Goal: Task Accomplishment & Management: Manage account settings

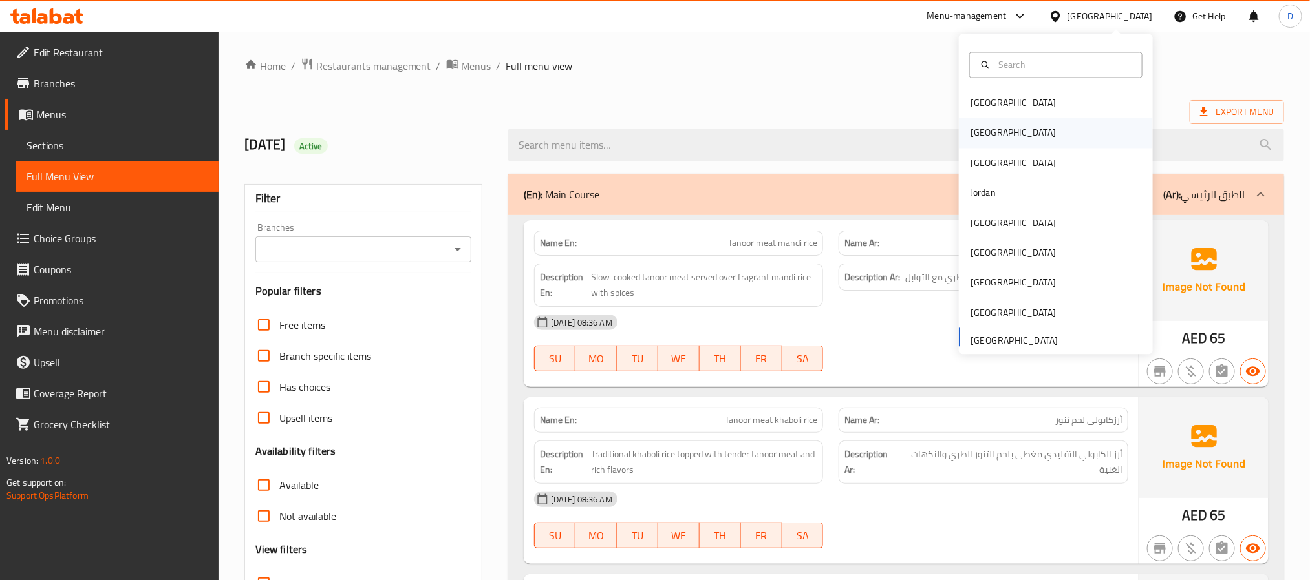
click at [1001, 134] on div "[GEOGRAPHIC_DATA]" at bounding box center [1056, 133] width 194 height 30
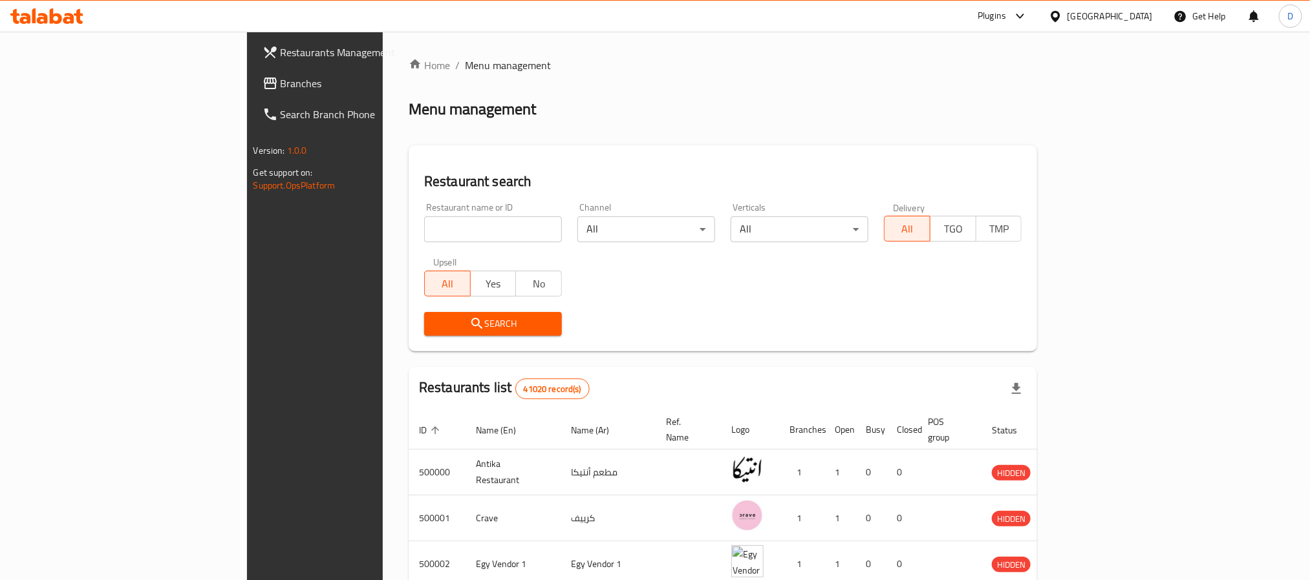
click at [1028, 14] on icon at bounding box center [1020, 16] width 16 height 16
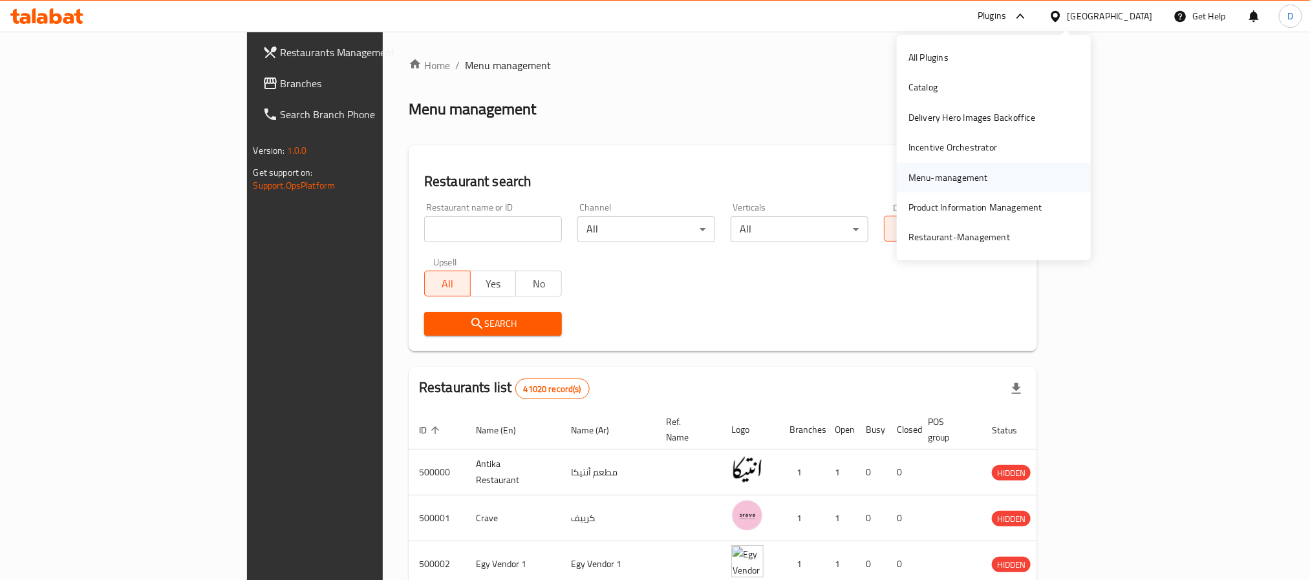
click at [942, 175] on div "Menu-management" at bounding box center [948, 178] width 80 height 14
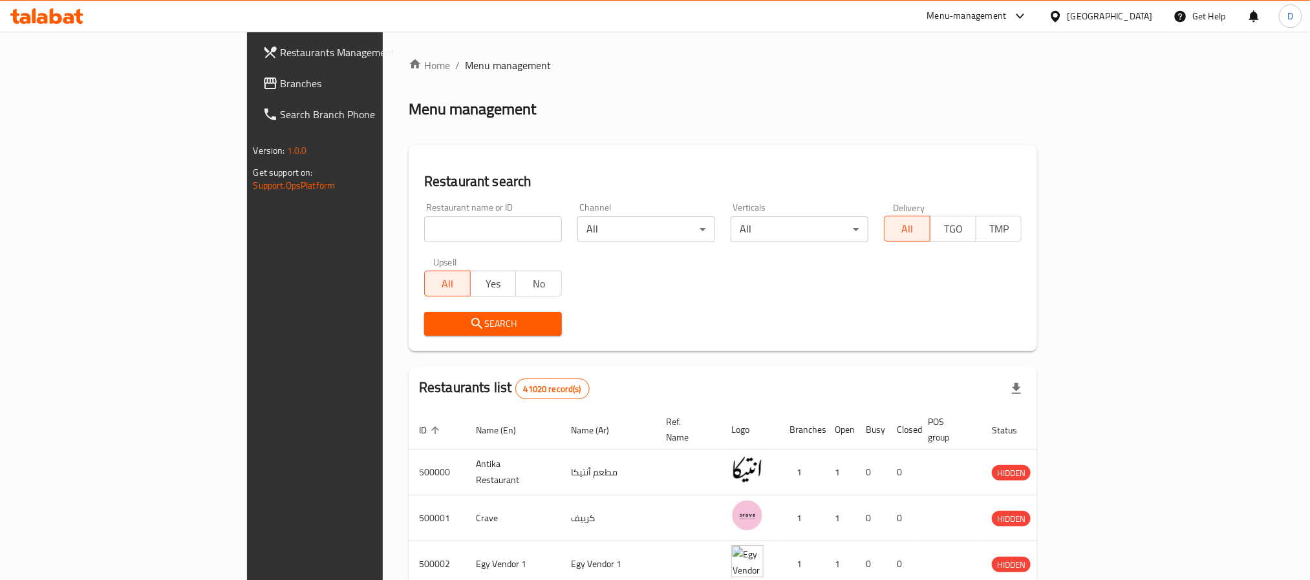
click at [438, 228] on input "search" at bounding box center [493, 230] width 138 height 26
paste input "Strobe Coffee"
type input "Strobe Coffee"
click button "Search" at bounding box center [493, 324] width 138 height 24
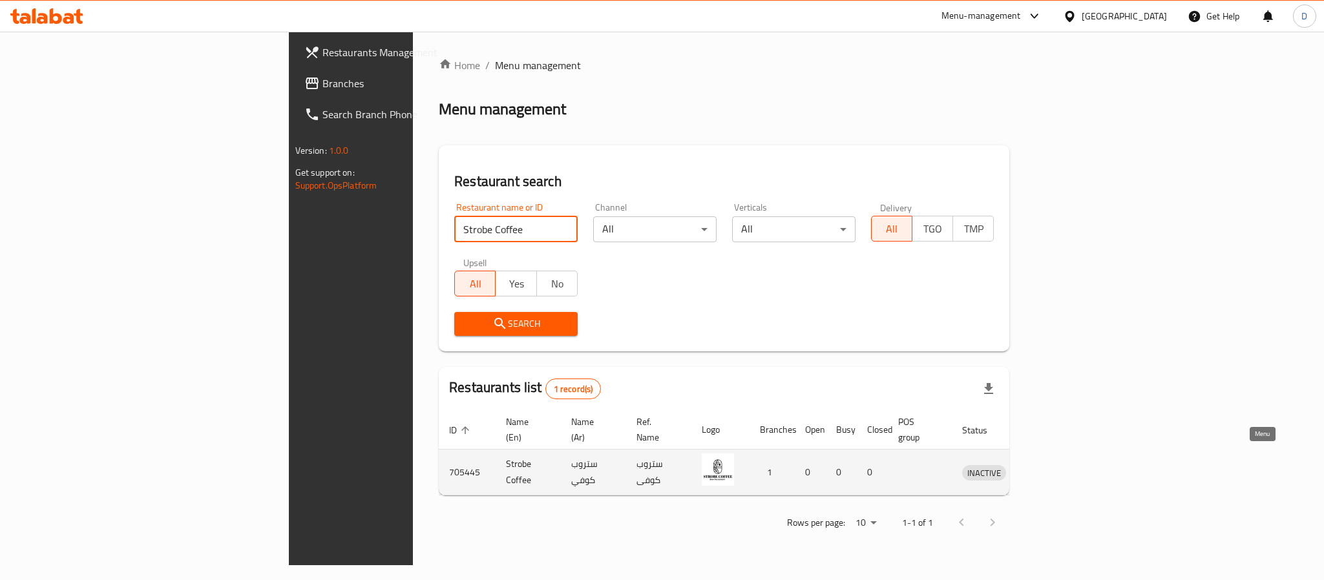
click at [1048, 465] on icon "enhanced table" at bounding box center [1040, 473] width 16 height 16
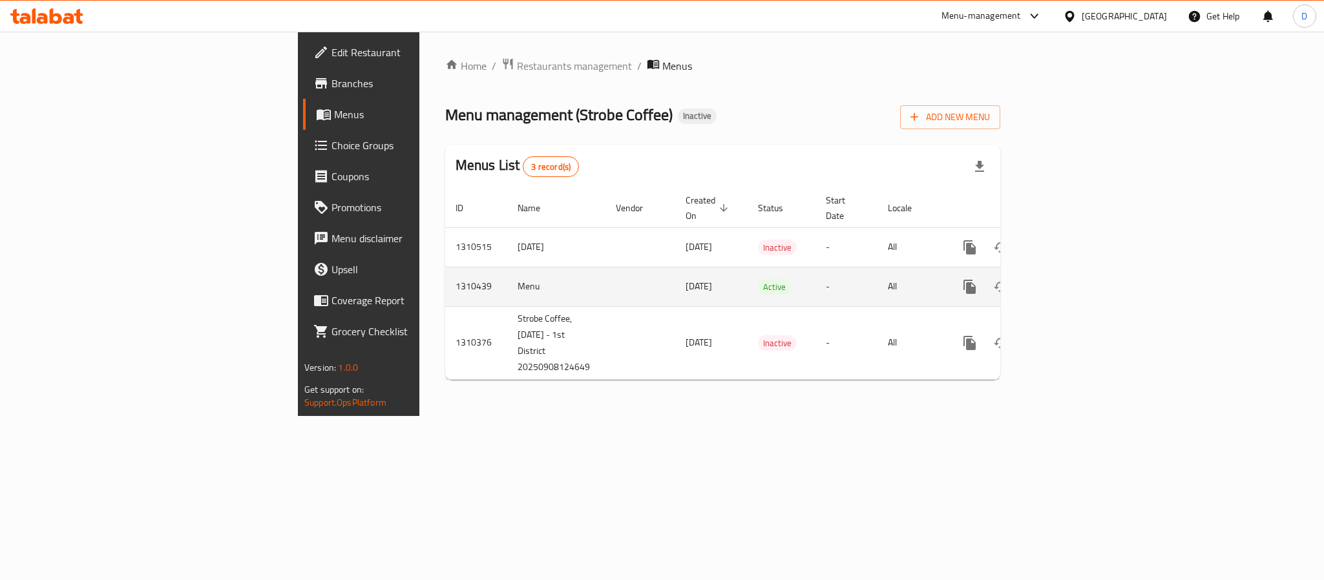
drag, startPoint x: 796, startPoint y: 272, endPoint x: 844, endPoint y: 268, distance: 48.0
click at [796, 272] on td "Active" at bounding box center [782, 286] width 68 height 39
click at [1071, 279] on icon "enhanced table" at bounding box center [1064, 287] width 16 height 16
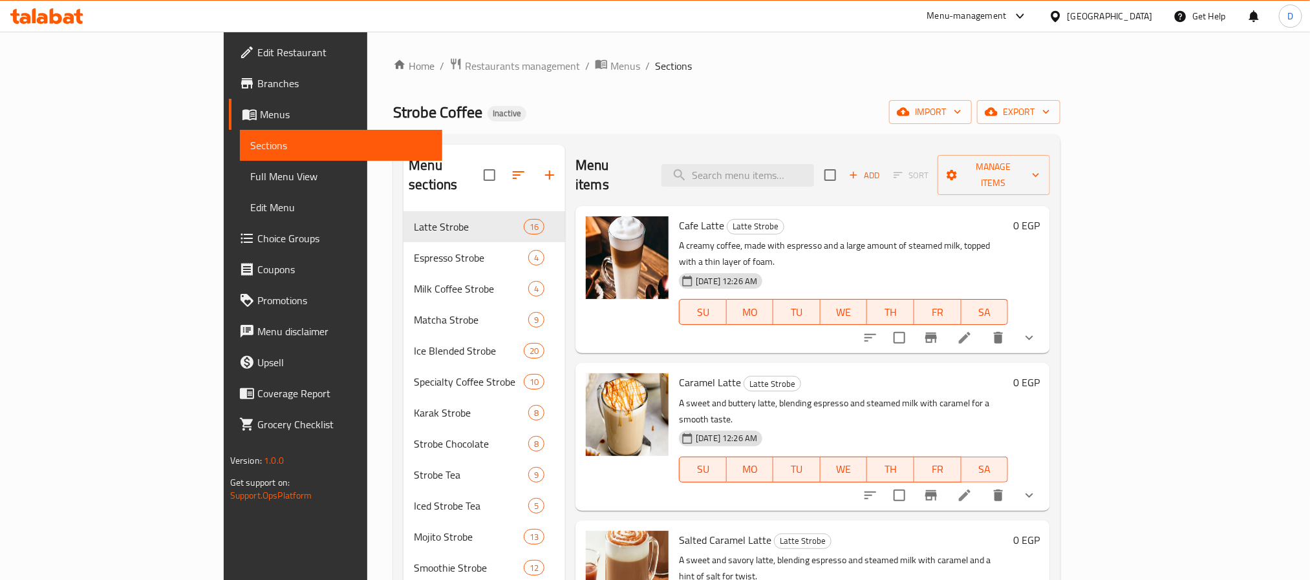
drag, startPoint x: 85, startPoint y: 177, endPoint x: 36, endPoint y: 134, distance: 65.6
click at [250, 177] on span "Full Menu View" at bounding box center [341, 177] width 182 height 16
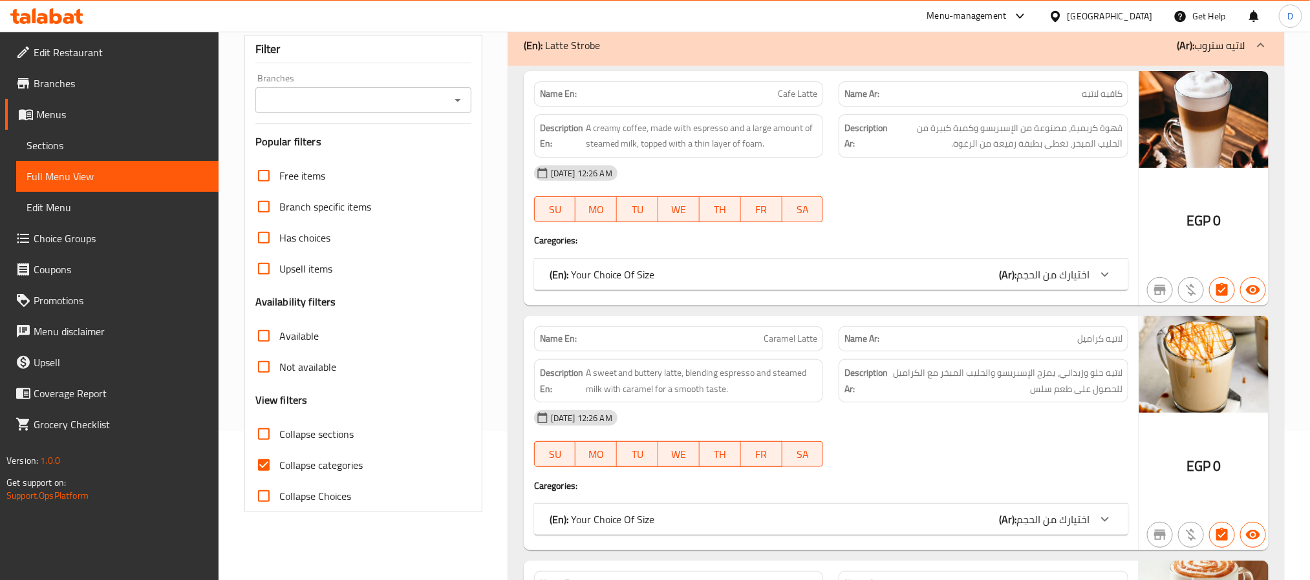
scroll to position [291, 0]
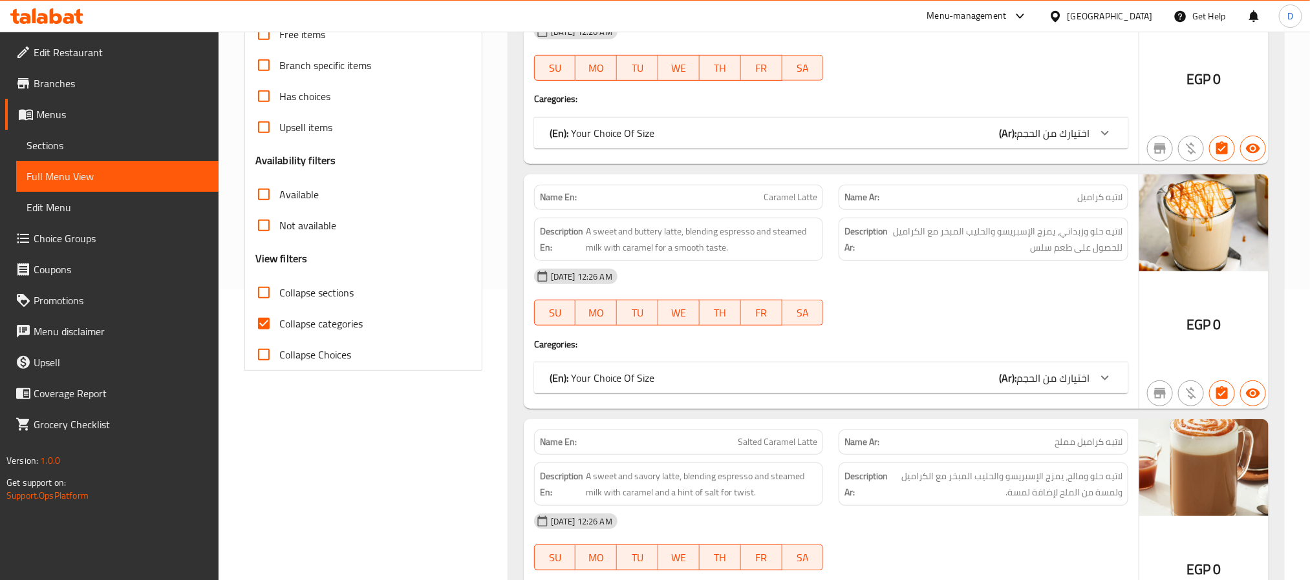
click at [310, 322] on span "Collapse categories" at bounding box center [320, 324] width 83 height 16
click at [279, 322] on input "Collapse categories" at bounding box center [263, 323] width 31 height 31
checkbox input "false"
click at [312, 290] on span "Collapse sections" at bounding box center [316, 293] width 74 height 16
click at [279, 290] on input "Collapse sections" at bounding box center [263, 292] width 31 height 31
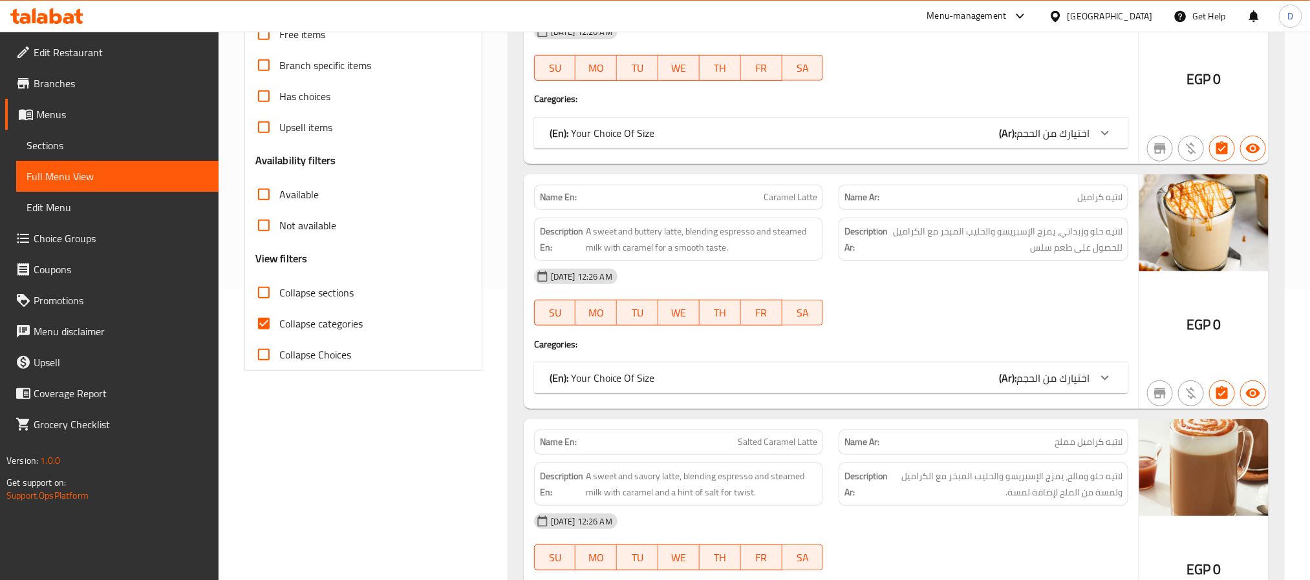
checkbox input "true"
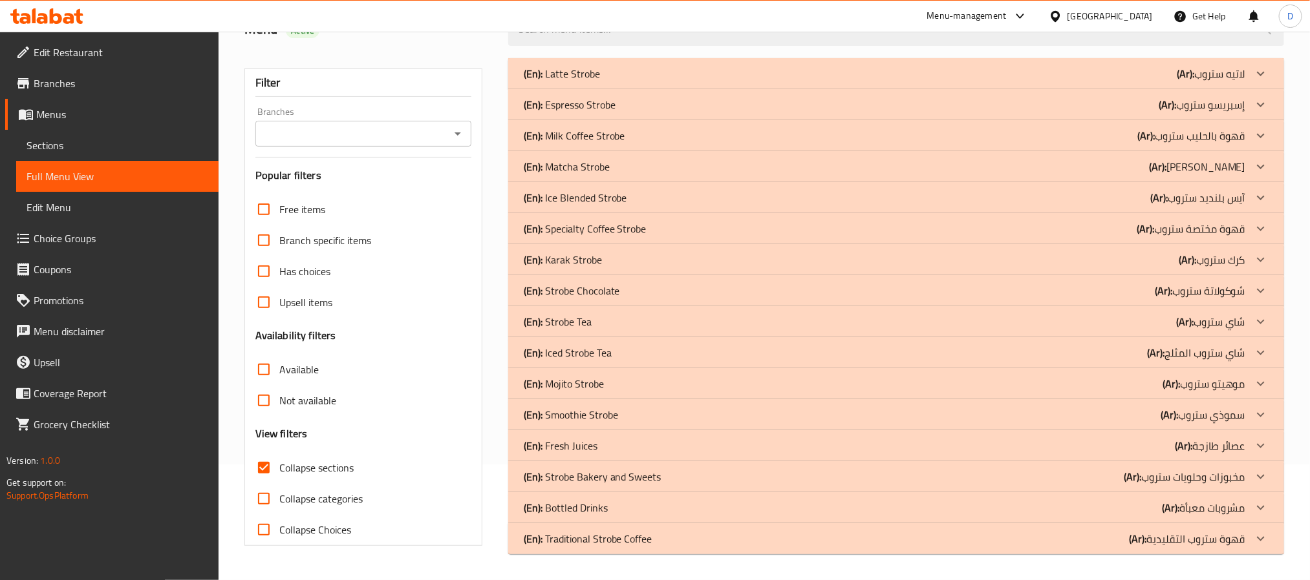
scroll to position [115, 0]
click at [635, 162] on div "(En): Matcha Strobe (Ar): ماتشا ستروب" at bounding box center [884, 168] width 721 height 16
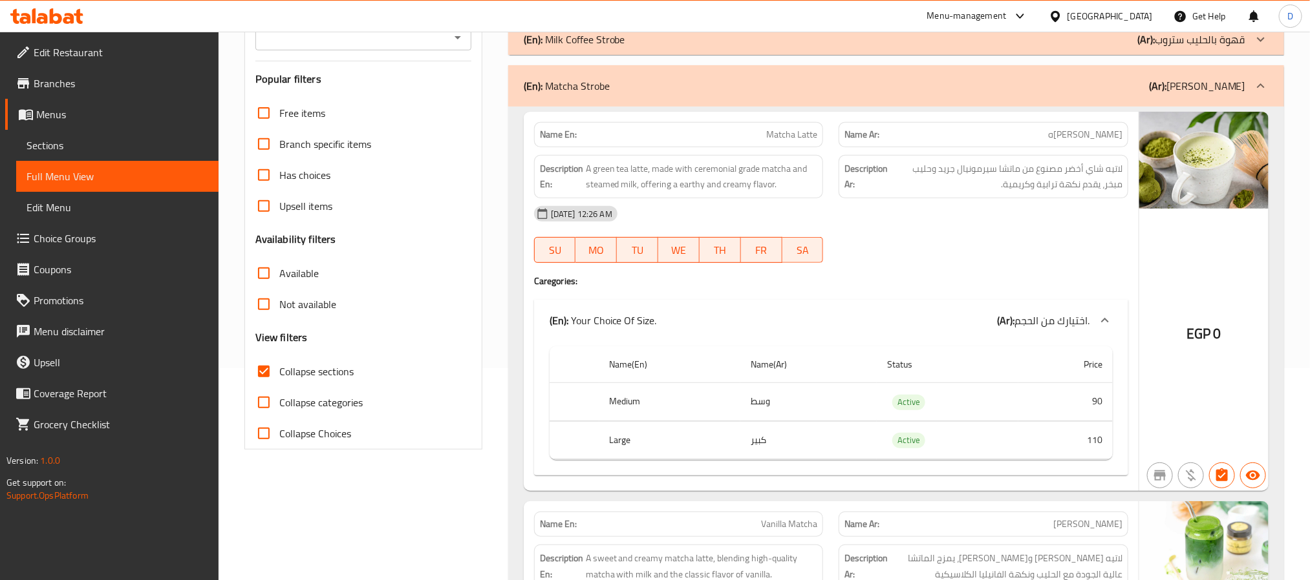
scroll to position [0, 0]
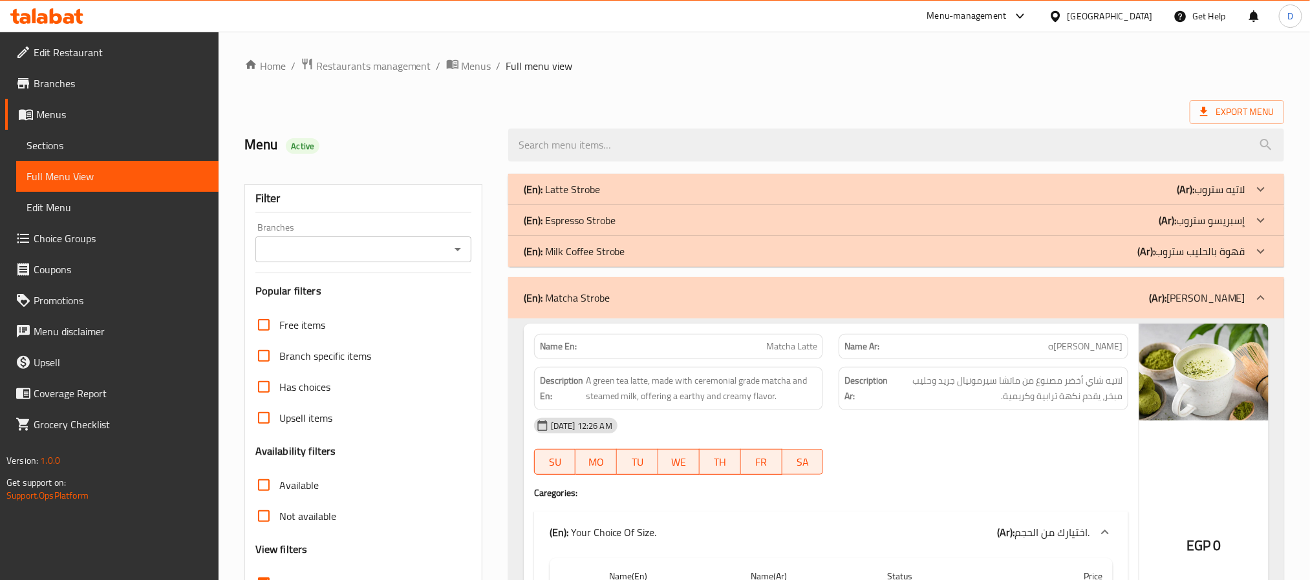
click at [633, 188] on div "(En): Latte Strobe (Ar): لاتيه ستروب" at bounding box center [884, 190] width 721 height 16
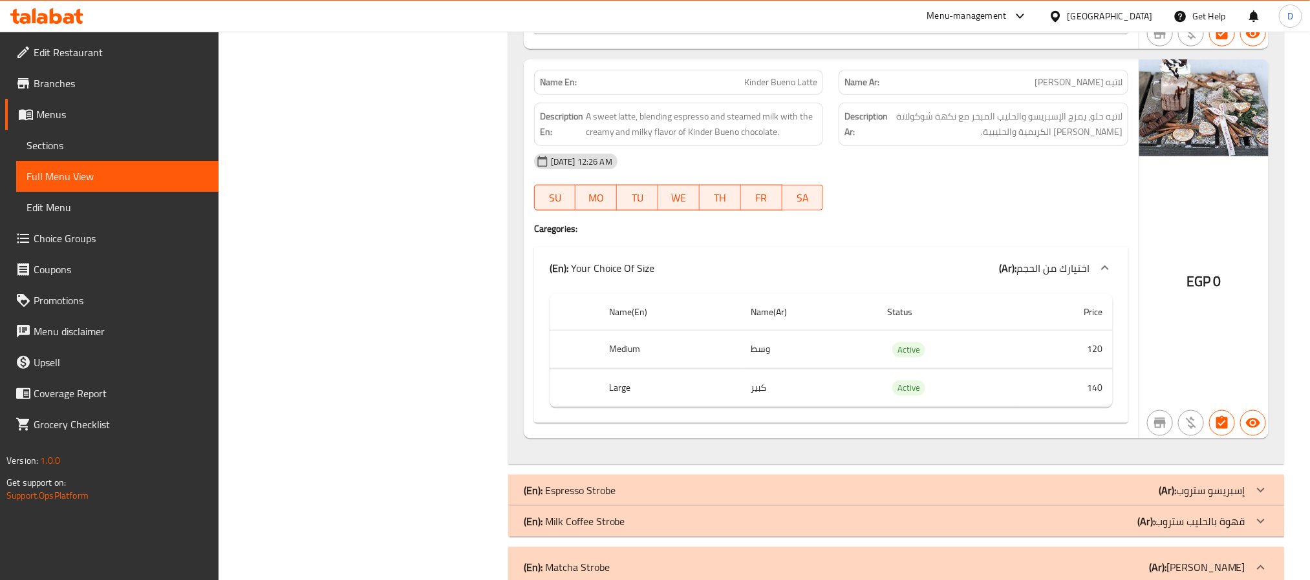
scroll to position [6011, 0]
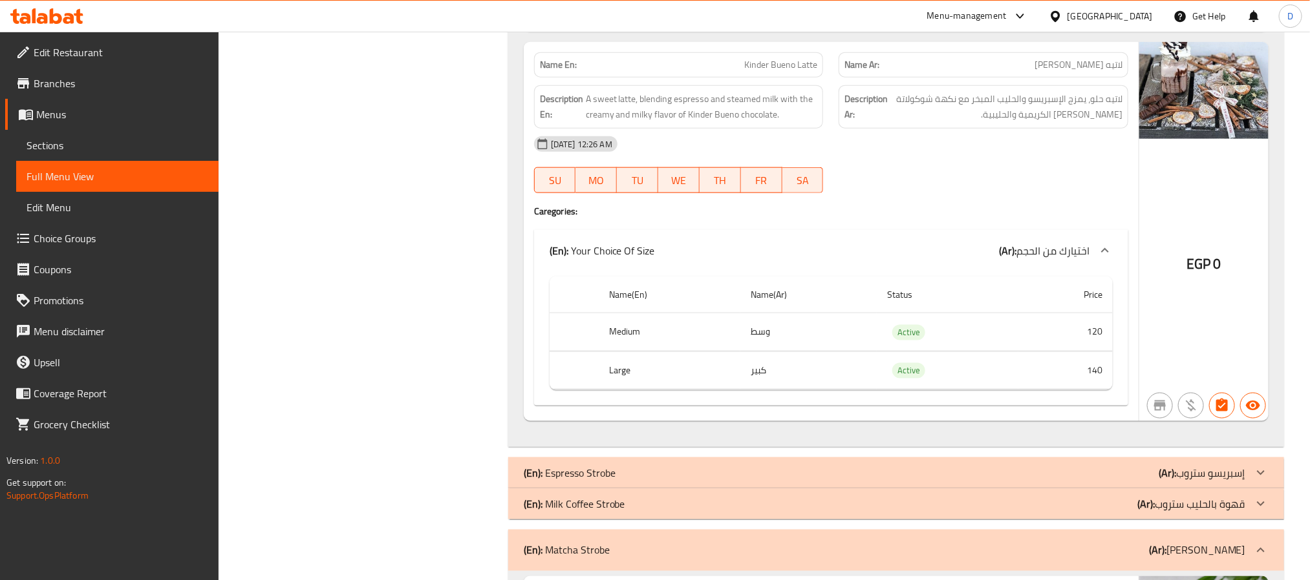
click at [738, 481] on div "(En): Espresso Strobe (Ar): إسبريسو ستروب" at bounding box center [884, 473] width 721 height 16
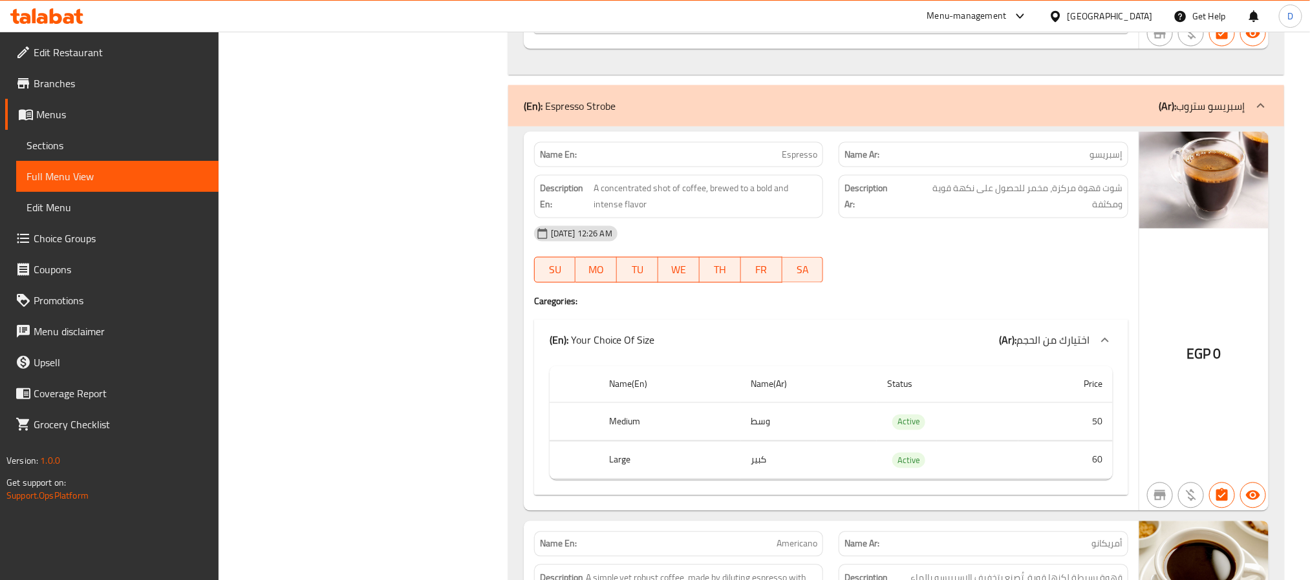
scroll to position [6399, 0]
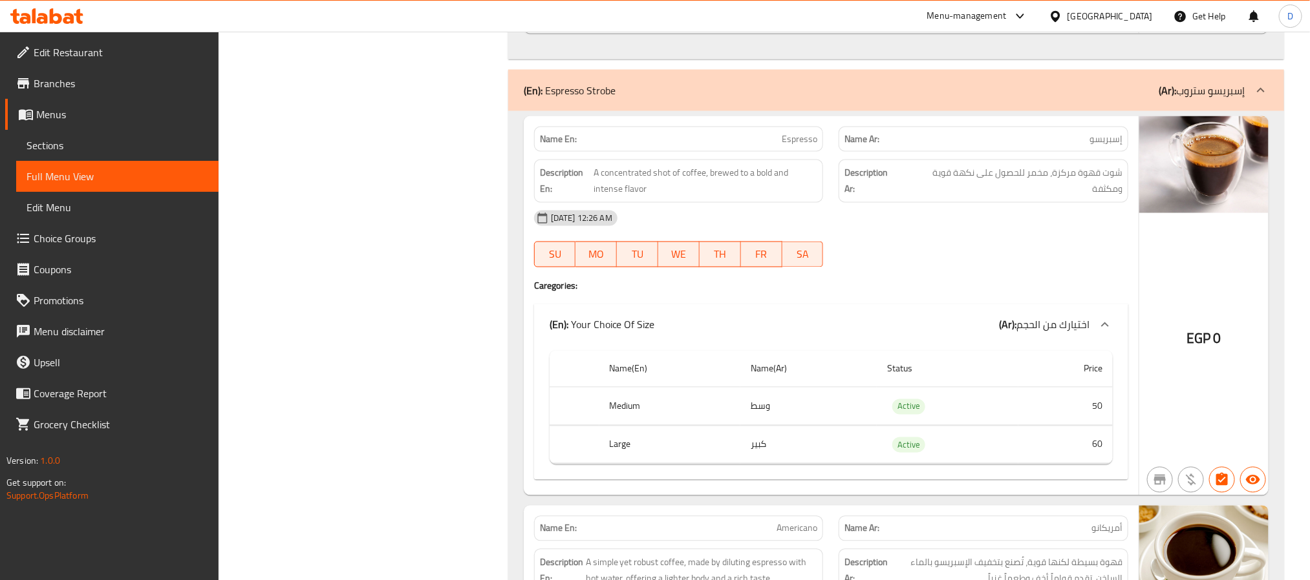
click at [813, 234] on div "09-09-2025 12:26 AM" at bounding box center [831, 218] width 610 height 31
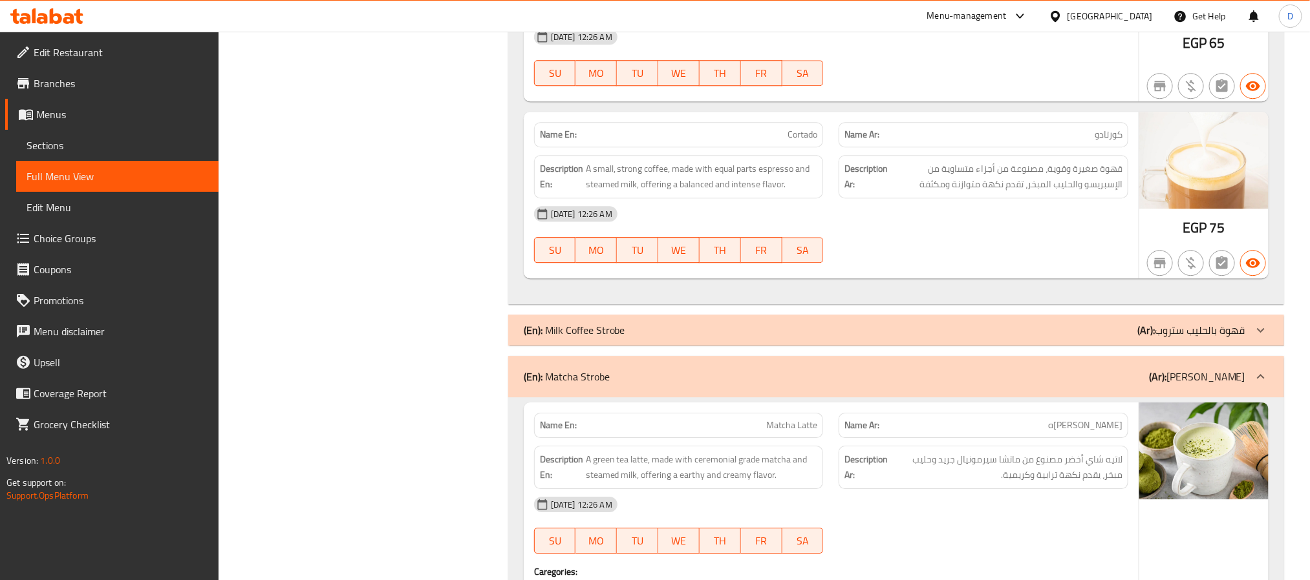
scroll to position [7175, 0]
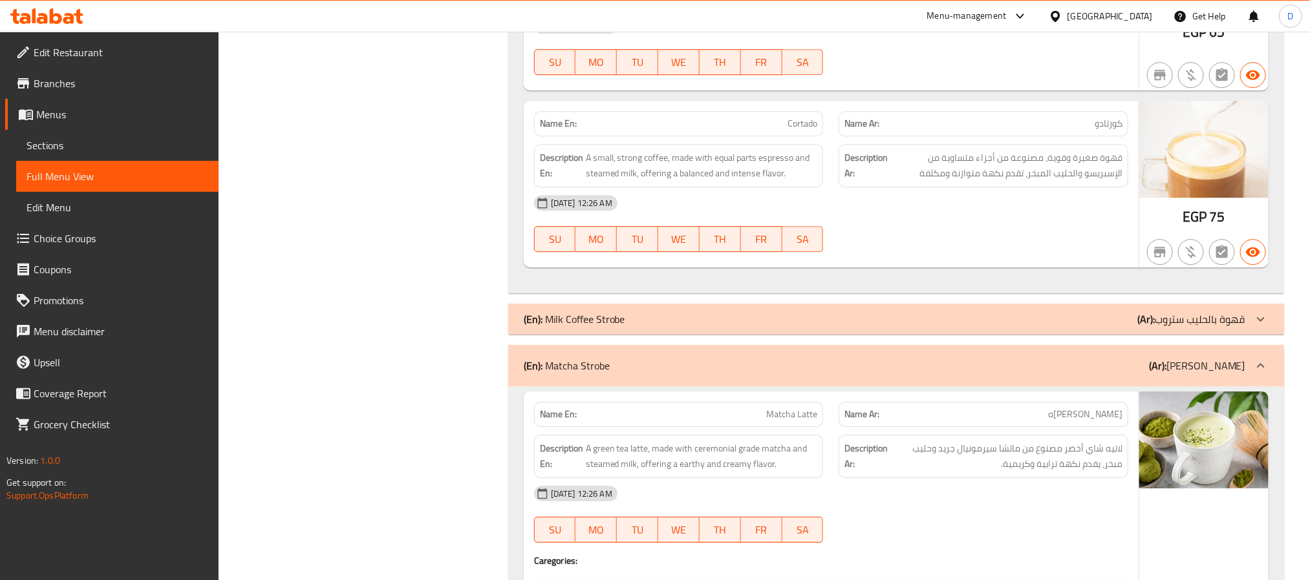
click at [735, 335] on div "(En): Milk Coffee Strobe (Ar): قهوة بالحليب ستروب" at bounding box center [896, 319] width 776 height 31
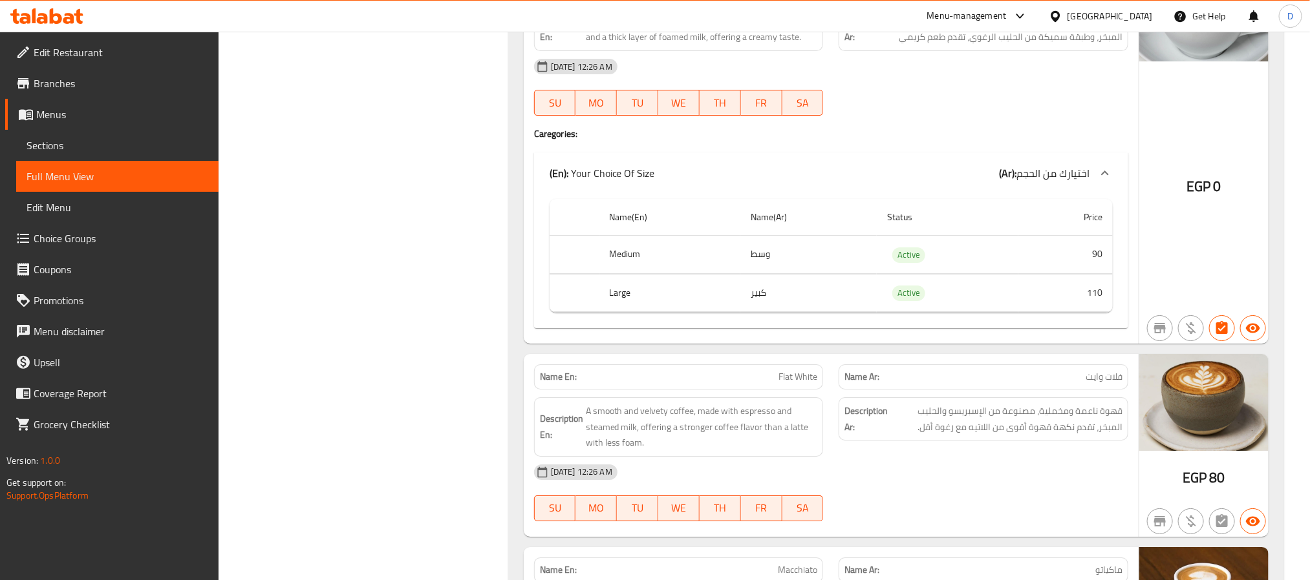
scroll to position [7563, 0]
click at [966, 463] on div "Description Ar: قهوة ناعمة ومخملية، مصنوعة من الإسبريسو والحليب المبخر، تقدم نك…" at bounding box center [983, 425] width 305 height 75
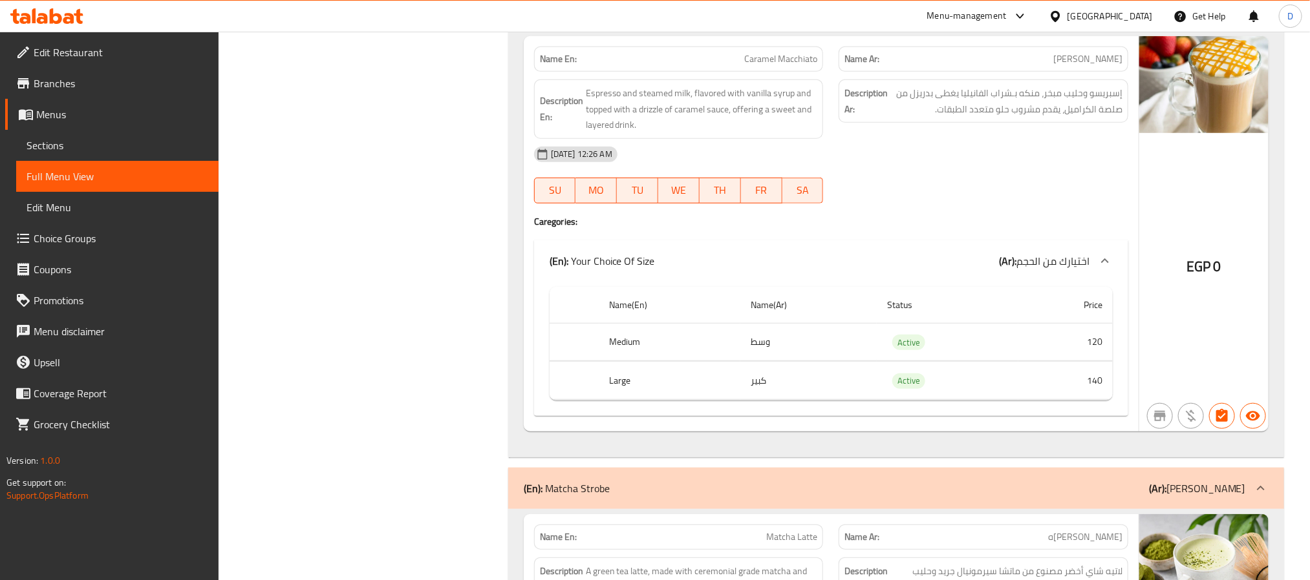
scroll to position [8271, 0]
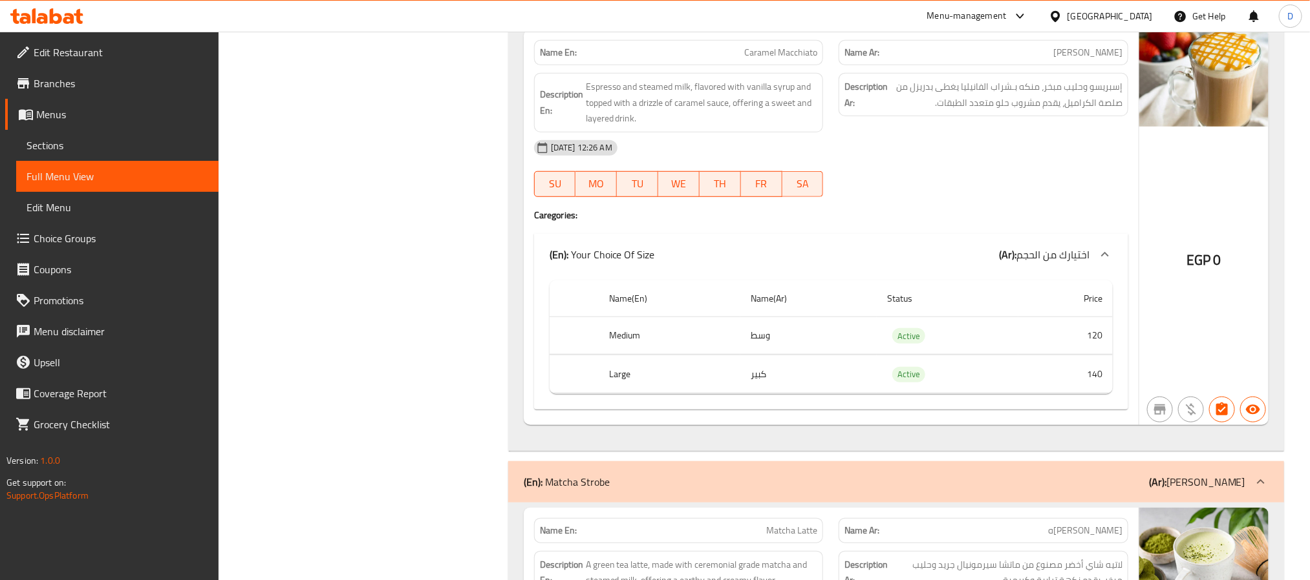
click at [859, 205] on div "09-09-2025 12:26 AM SU MO TU WE TH FR SA" at bounding box center [831, 169] width 610 height 72
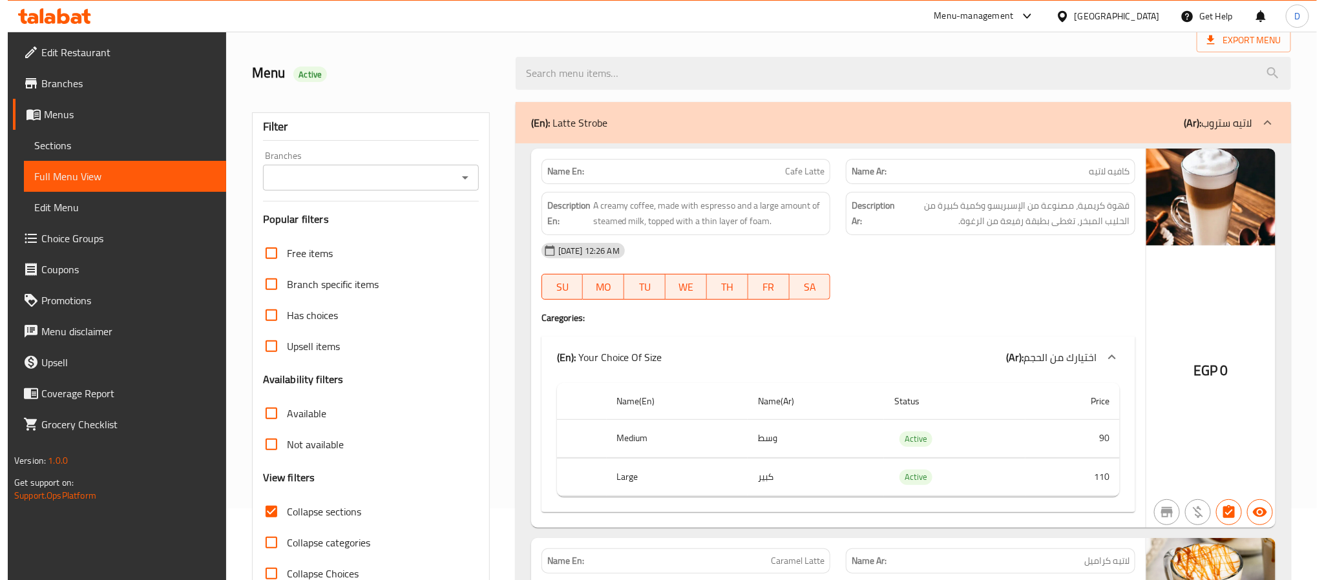
scroll to position [0, 0]
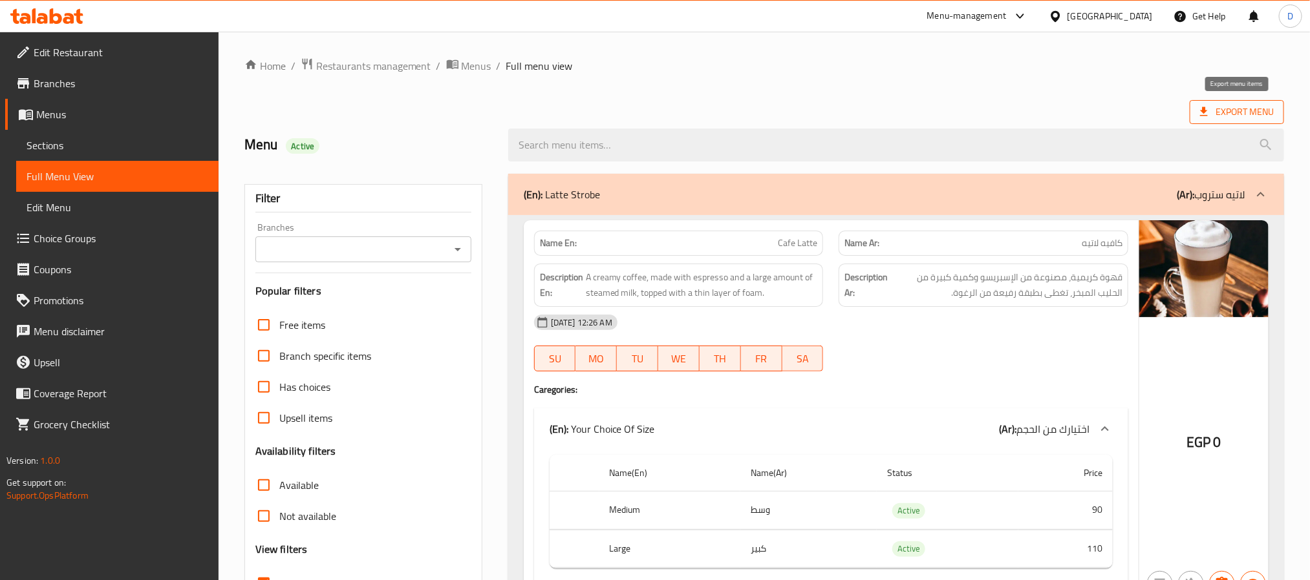
click at [1215, 101] on span "Export Menu" at bounding box center [1236, 112] width 94 height 24
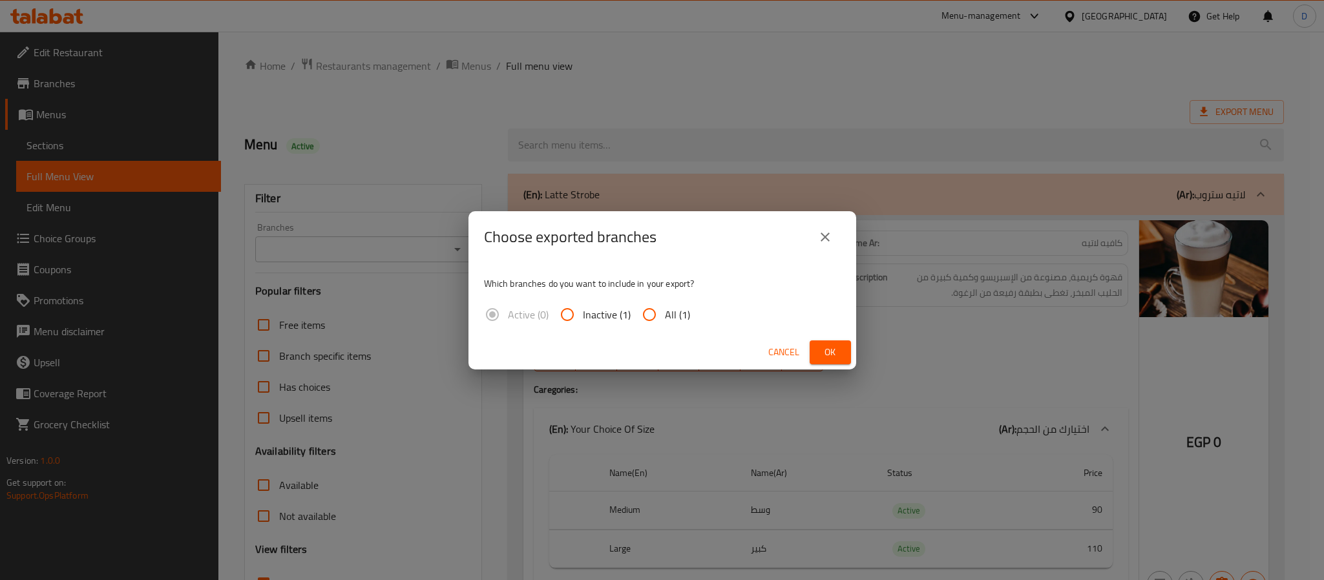
click at [827, 356] on span "Ok" at bounding box center [830, 353] width 21 height 16
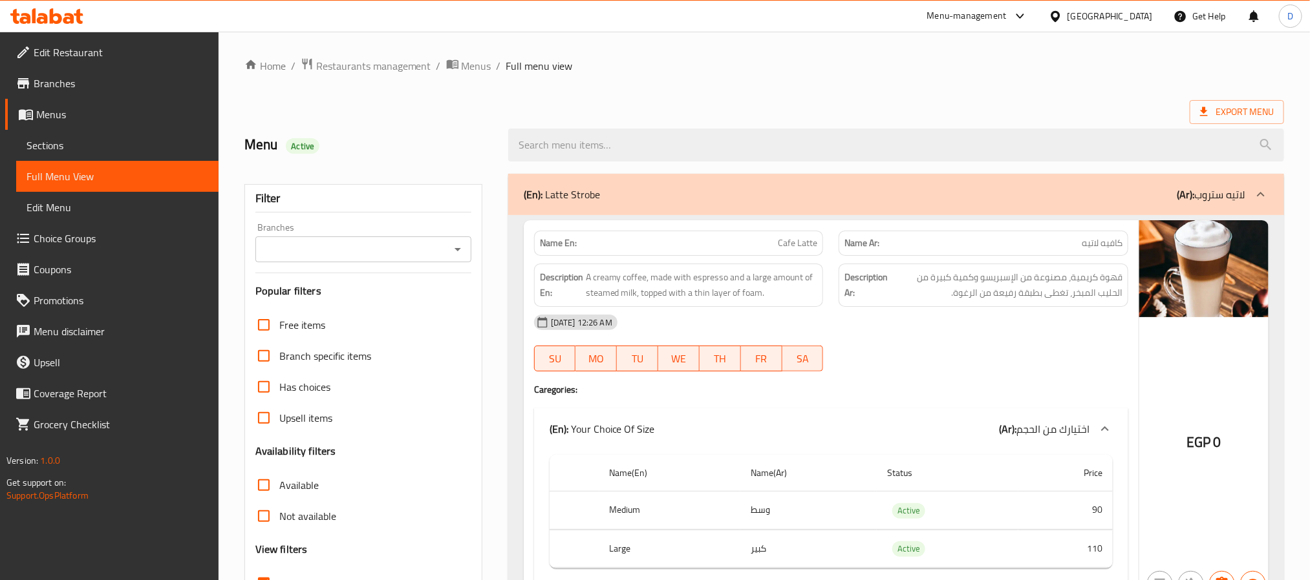
click at [1136, 10] on div "Egypt" at bounding box center [1109, 16] width 85 height 14
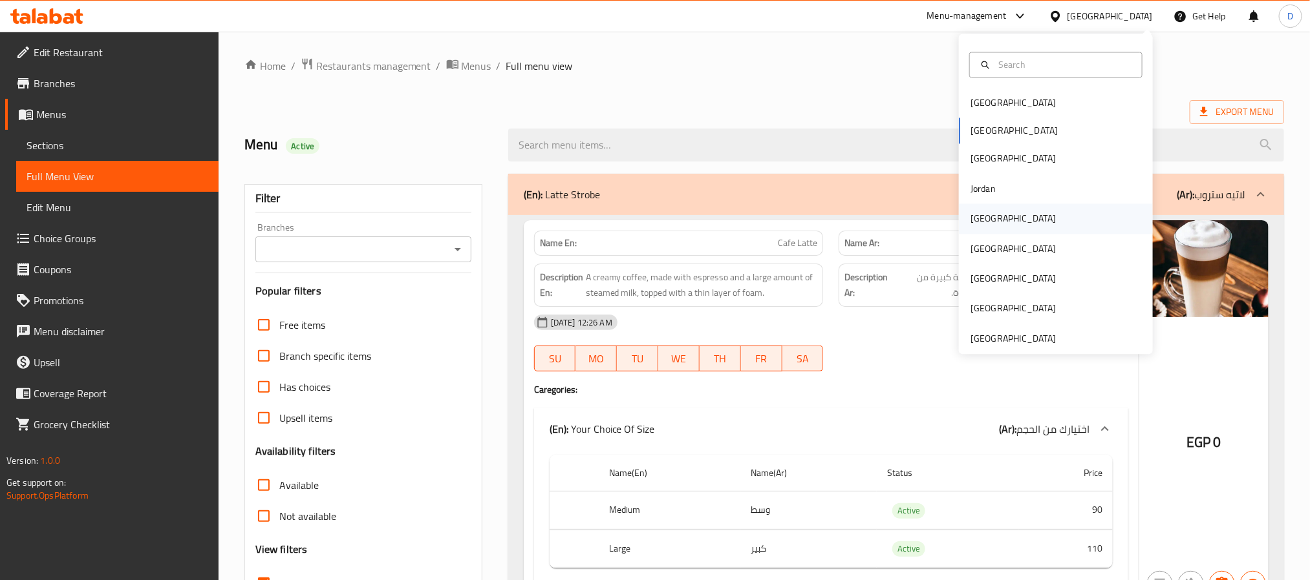
click at [990, 219] on div "[GEOGRAPHIC_DATA]" at bounding box center [1013, 219] width 106 height 30
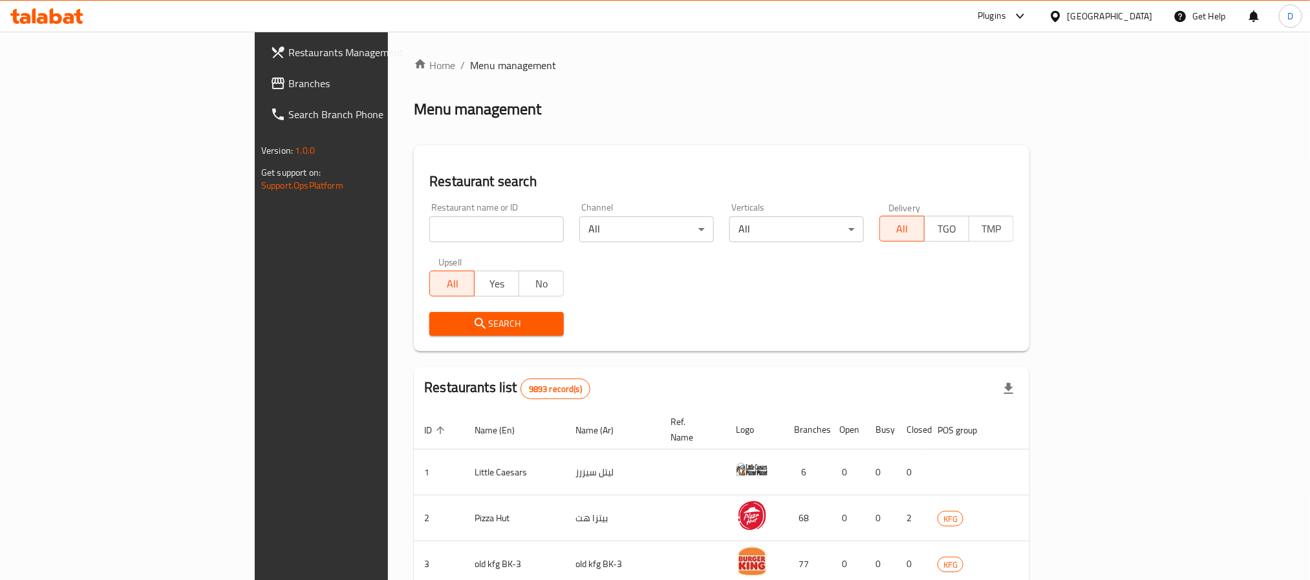
click at [1028, 19] on div at bounding box center [1016, 16] width 21 height 16
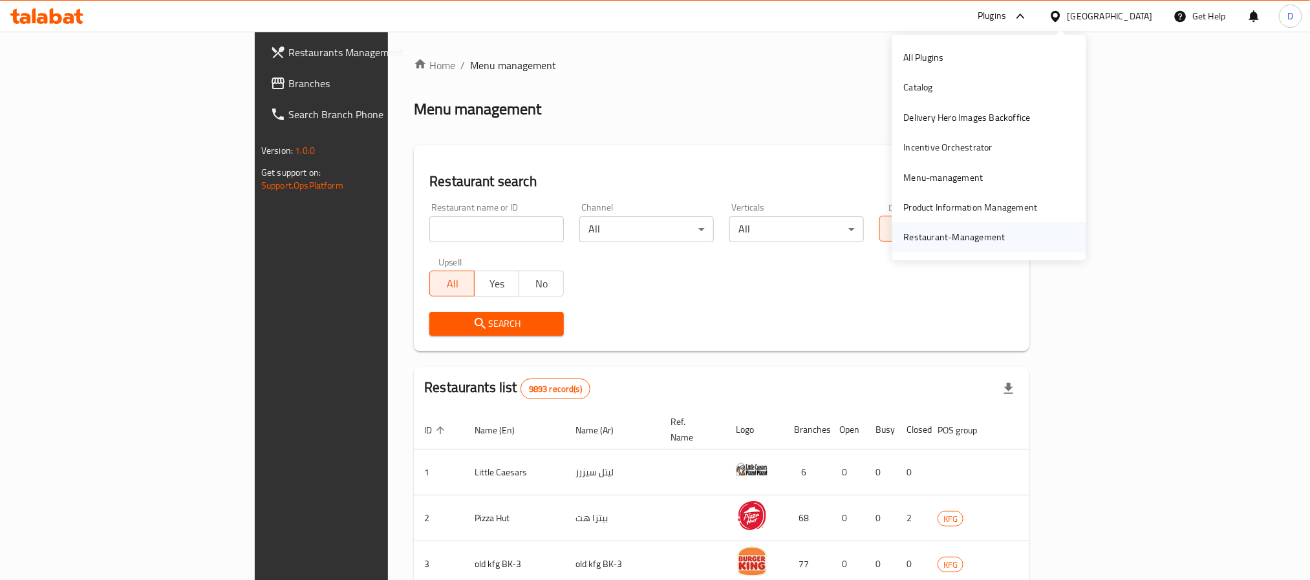
click at [970, 233] on div "Restaurant-Management" at bounding box center [954, 237] width 101 height 14
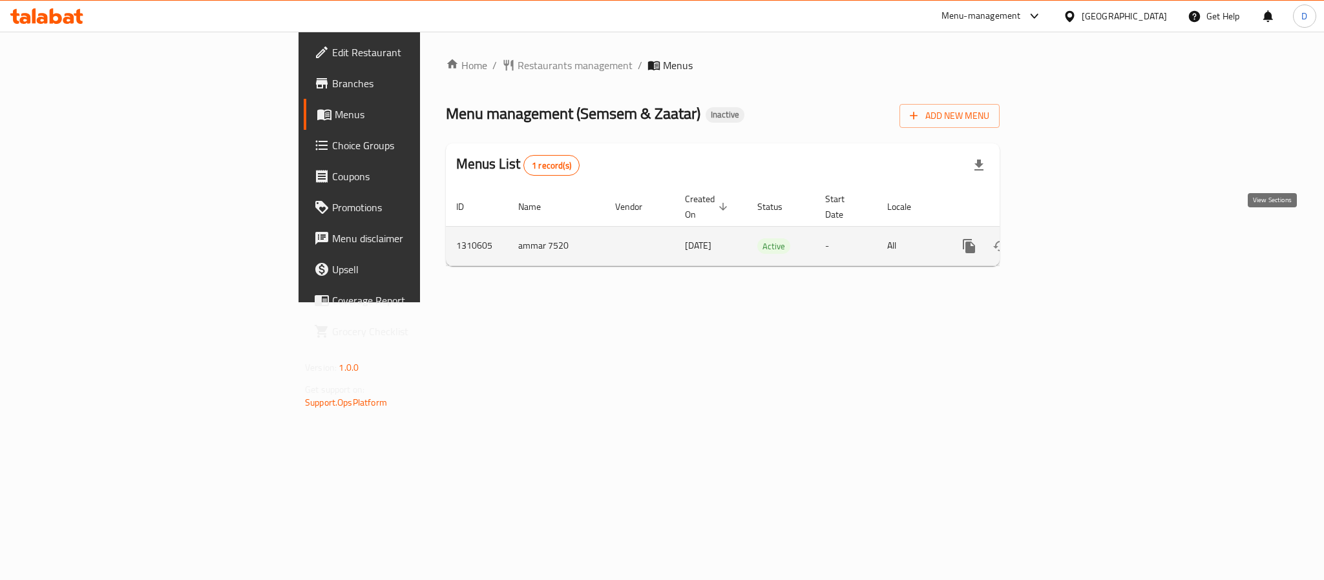
click at [1070, 239] on icon "enhanced table" at bounding box center [1063, 247] width 16 height 16
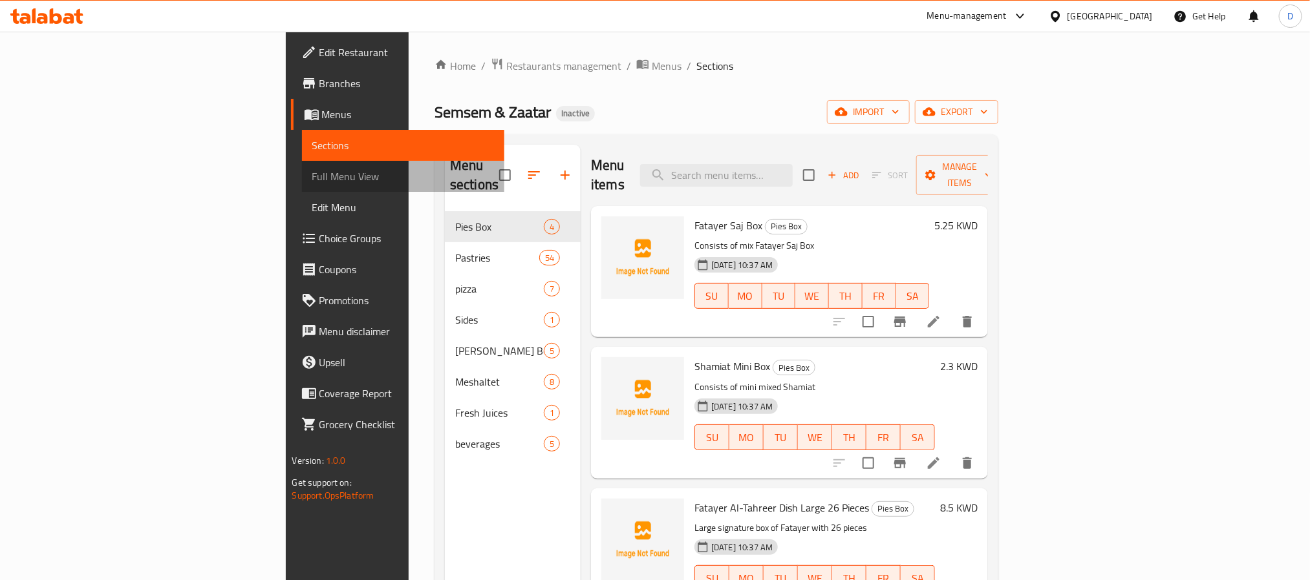
click at [312, 178] on span "Full Menu View" at bounding box center [403, 177] width 182 height 16
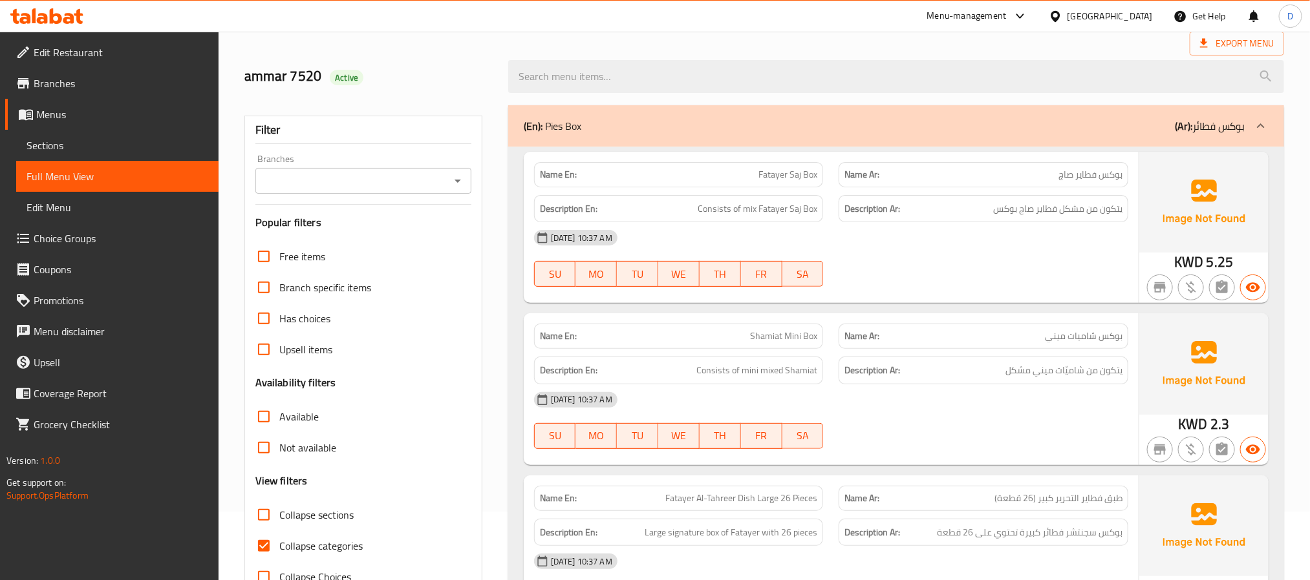
scroll to position [97, 0]
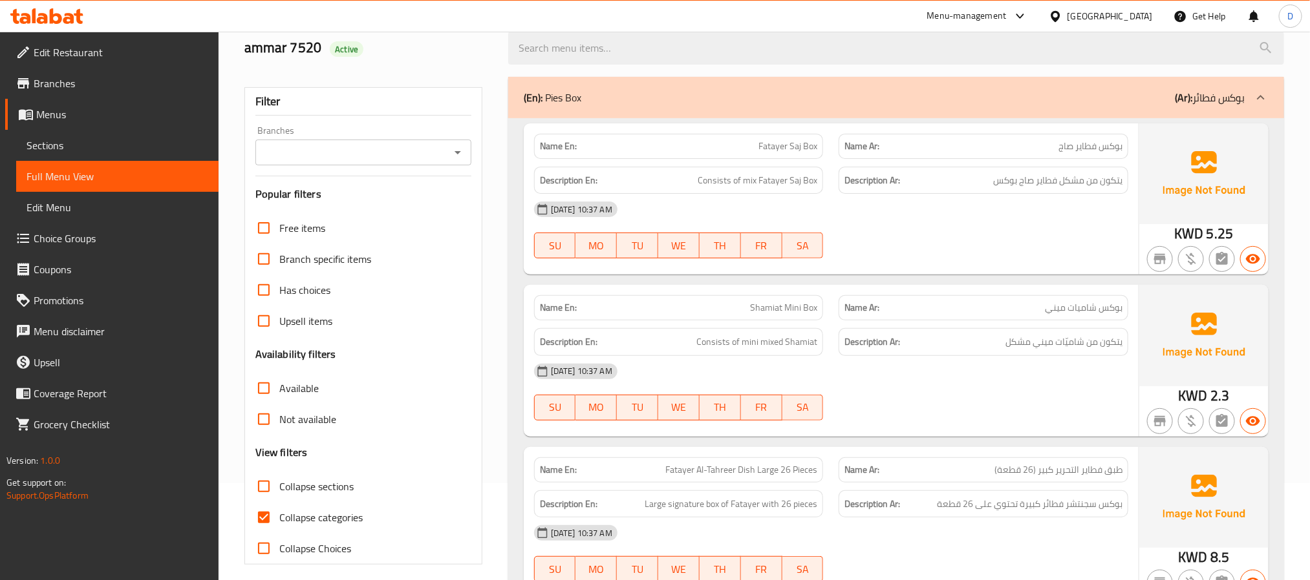
click at [1092, 310] on span "بوكس شاميات ميني" at bounding box center [1084, 308] width 78 height 14
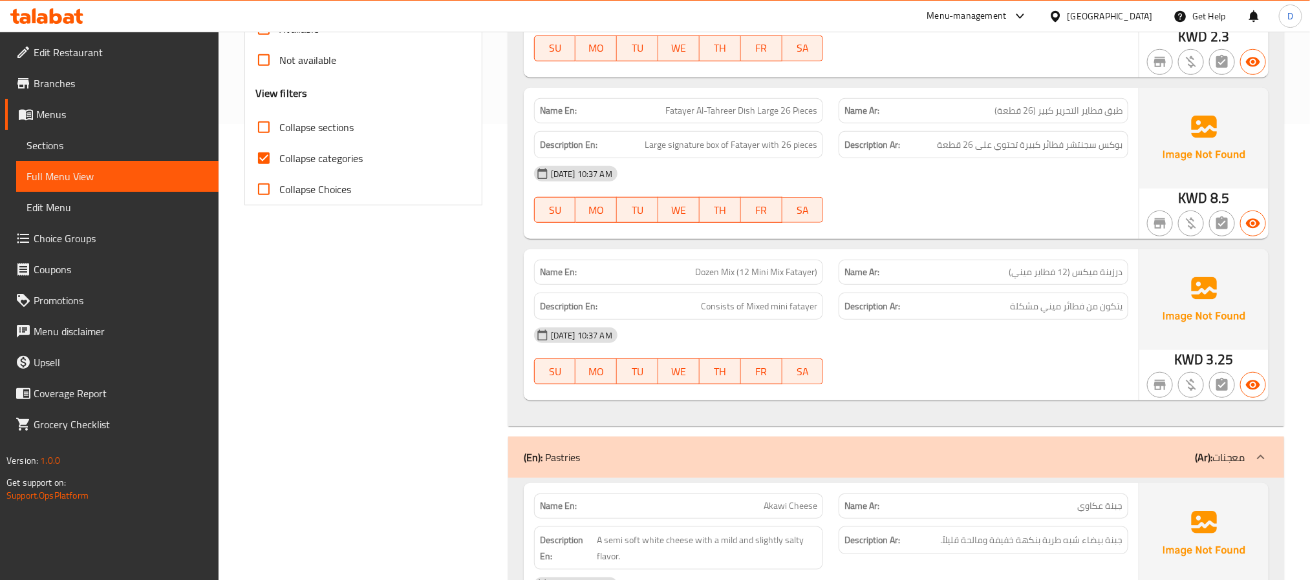
scroll to position [485, 0]
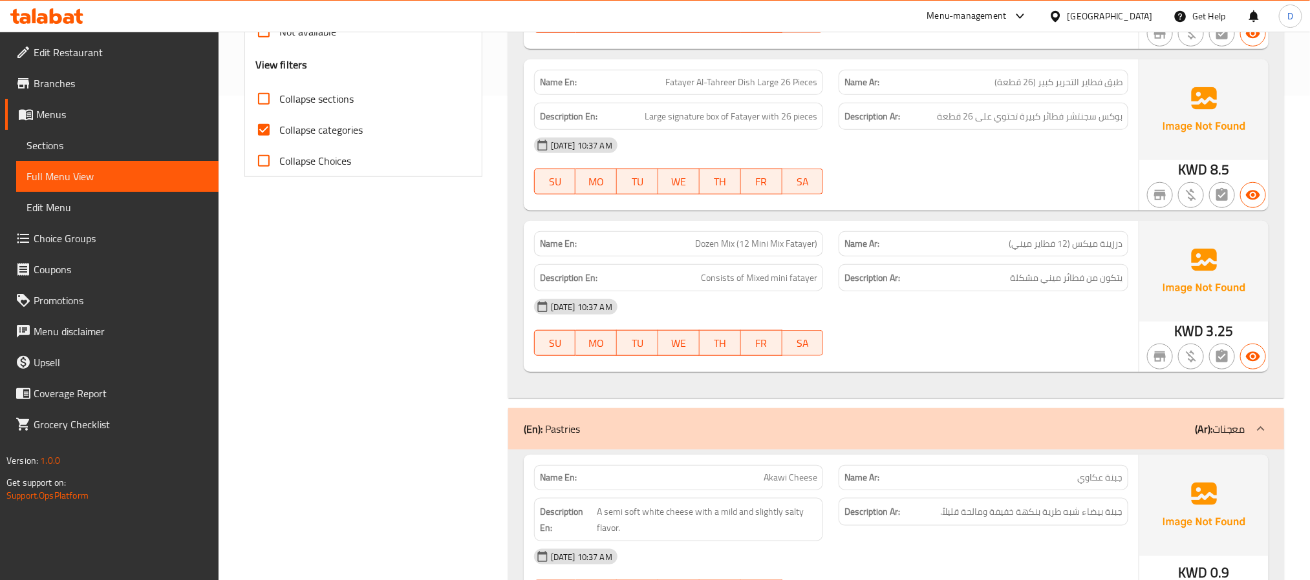
click at [761, 248] on span "Dozen Mix (12 Mini Mix Fatayer)" at bounding box center [756, 244] width 122 height 14
copy span "Dozen Mix (12 Mini Mix Fatayer)"
drag, startPoint x: 787, startPoint y: 305, endPoint x: 726, endPoint y: 286, distance: 64.4
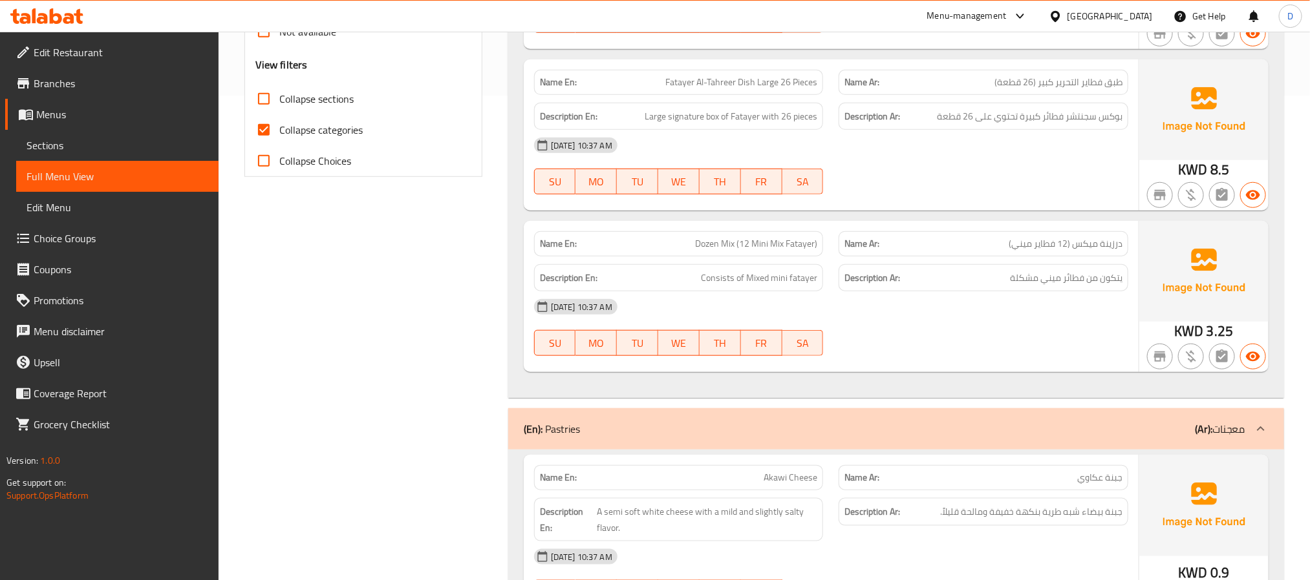
click at [787, 305] on div "[DATE] 10:37 AM" at bounding box center [831, 307] width 610 height 31
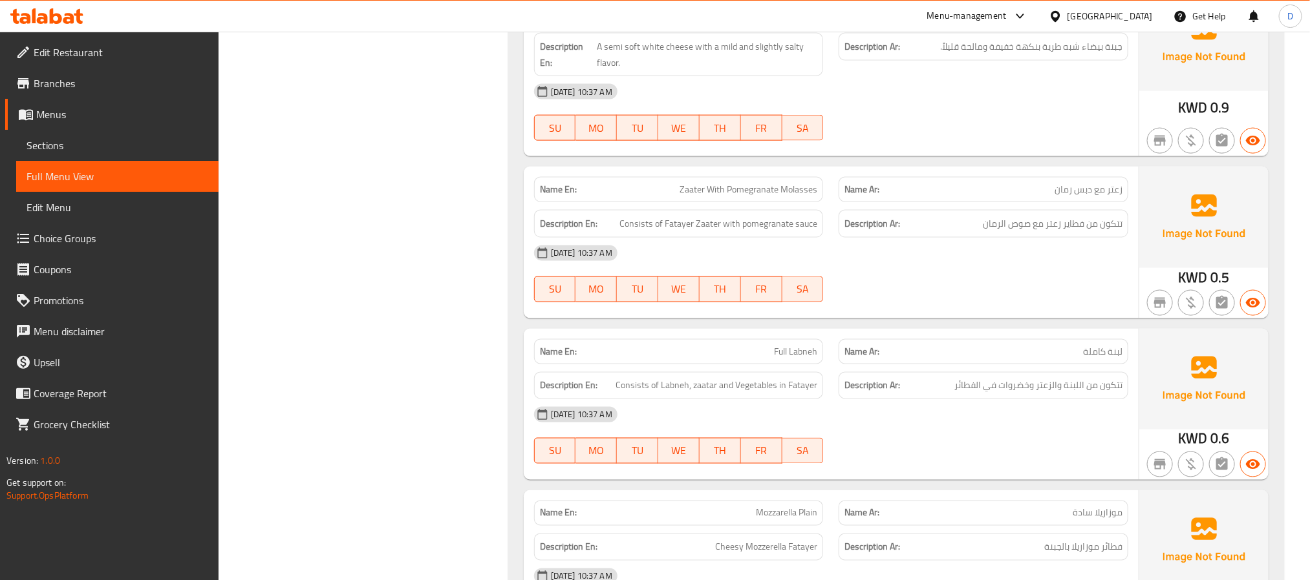
scroll to position [1067, 0]
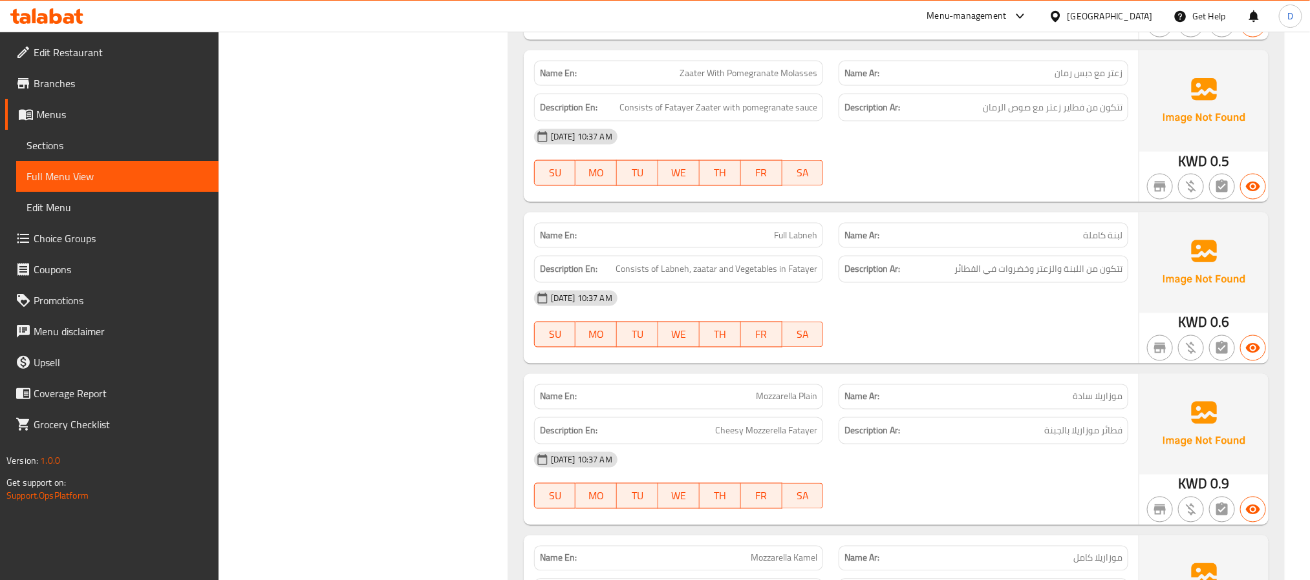
drag, startPoint x: 879, startPoint y: 326, endPoint x: 774, endPoint y: 275, distance: 116.8
click at [879, 326] on div "[DATE] 10:37 AM SU MO TU WE TH FR SA" at bounding box center [831, 319] width 610 height 72
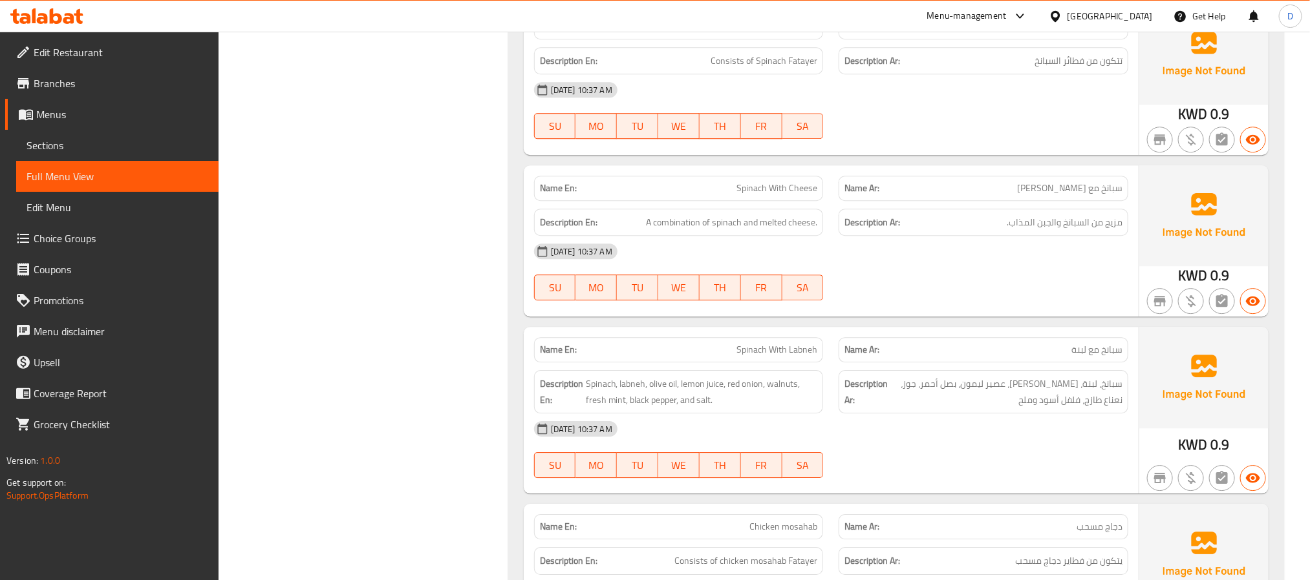
scroll to position [1939, 0]
drag, startPoint x: 910, startPoint y: 272, endPoint x: 250, endPoint y: 113, distance: 678.8
click at [910, 266] on div "[DATE] 10:37 AM" at bounding box center [831, 250] width 610 height 31
click at [781, 356] on span "Spinach With Labneh" at bounding box center [776, 349] width 81 height 14
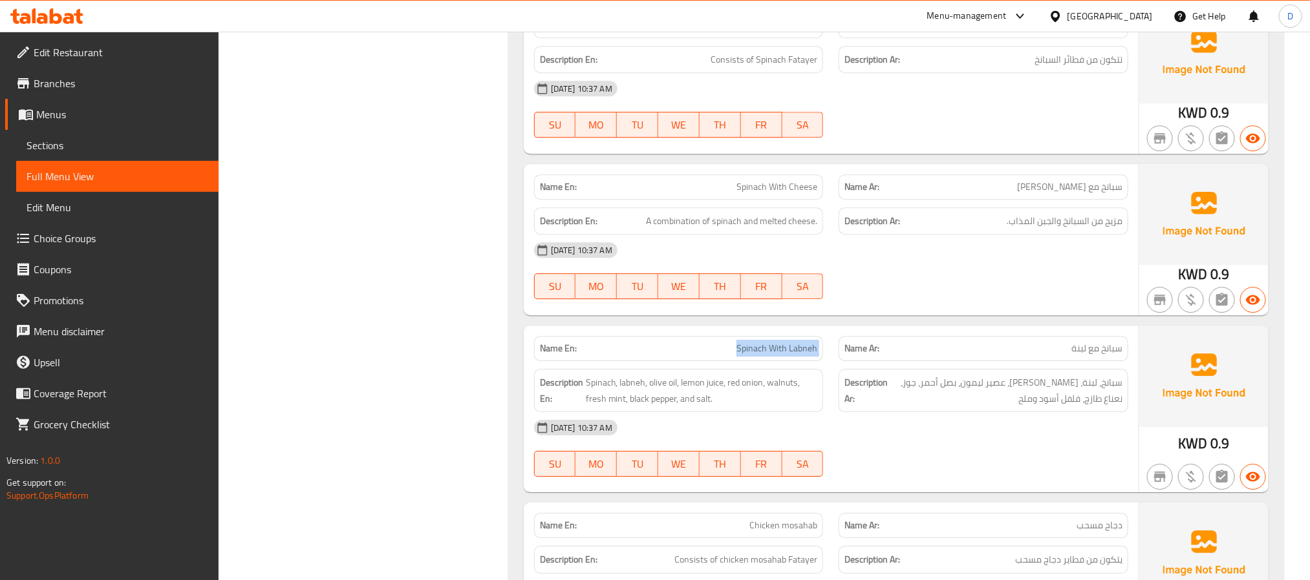
click at [781, 356] on span "Spinach With Labneh" at bounding box center [776, 349] width 81 height 14
copy span "Spinach With Labneh"
click at [913, 290] on div "[DATE] 10:37 AM SU MO TU WE TH FR SA" at bounding box center [831, 271] width 610 height 72
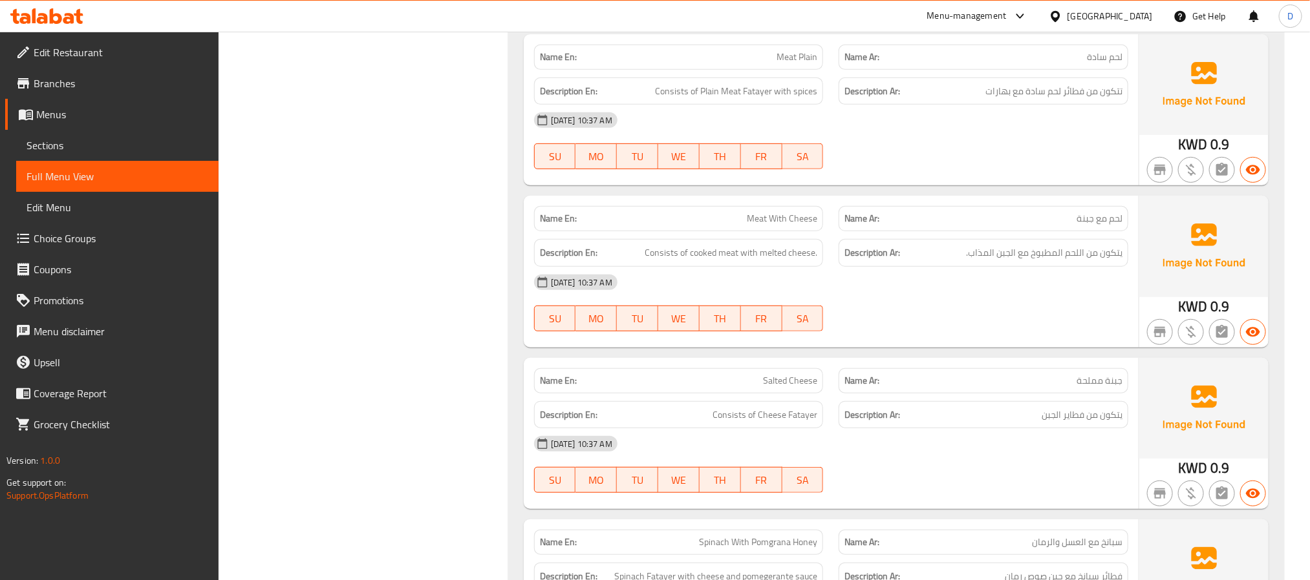
scroll to position [3006, 0]
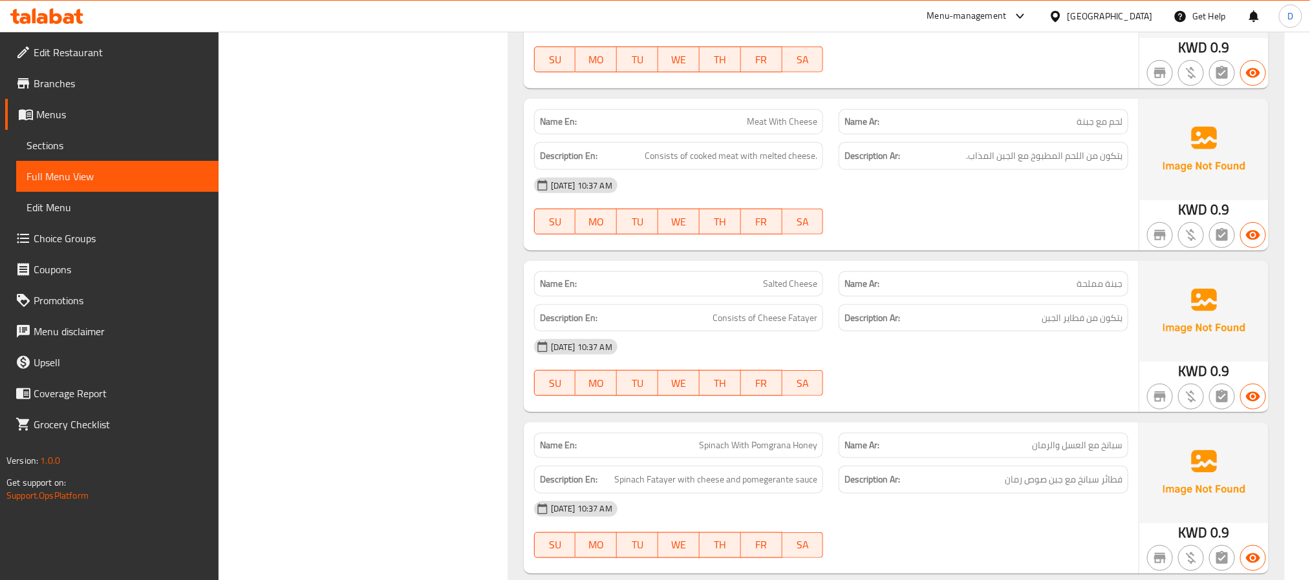
click at [788, 458] on div "Name En: Spinach With Pomgrana Honey" at bounding box center [679, 445] width 290 height 25
copy span "Spinach With Pomgrana Honey"
click at [980, 356] on div "[DATE] 10:37 AM" at bounding box center [831, 347] width 610 height 31
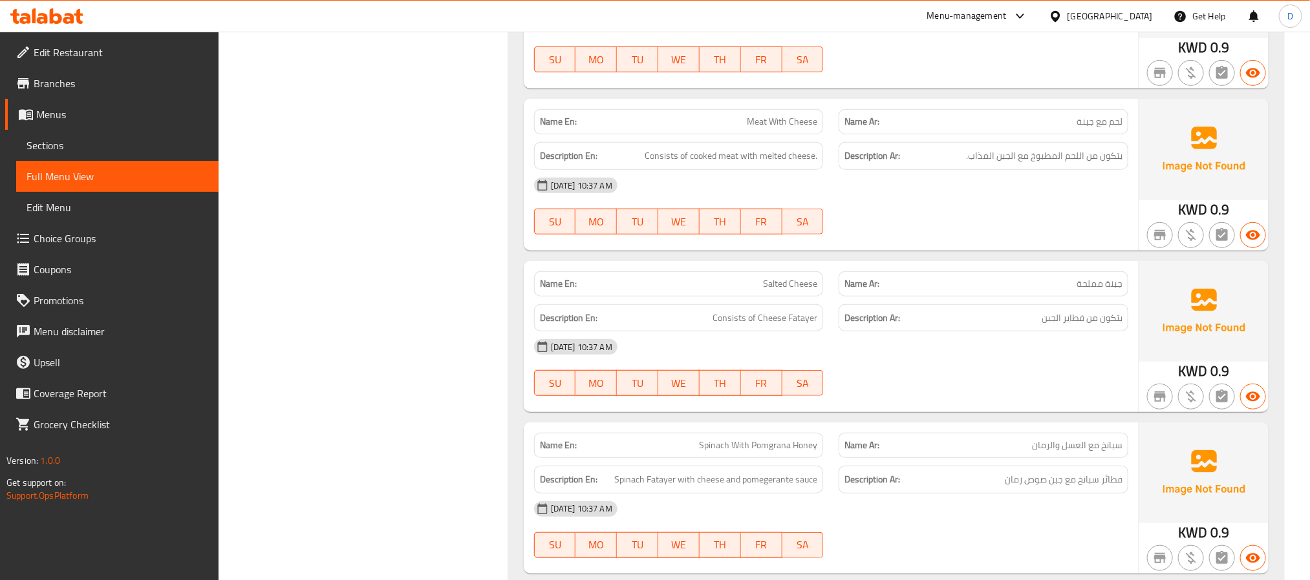
click at [749, 452] on span "Spinach With Pomgrana Honey" at bounding box center [758, 446] width 118 height 14
copy span "Spinach With Pomgrana Honey"
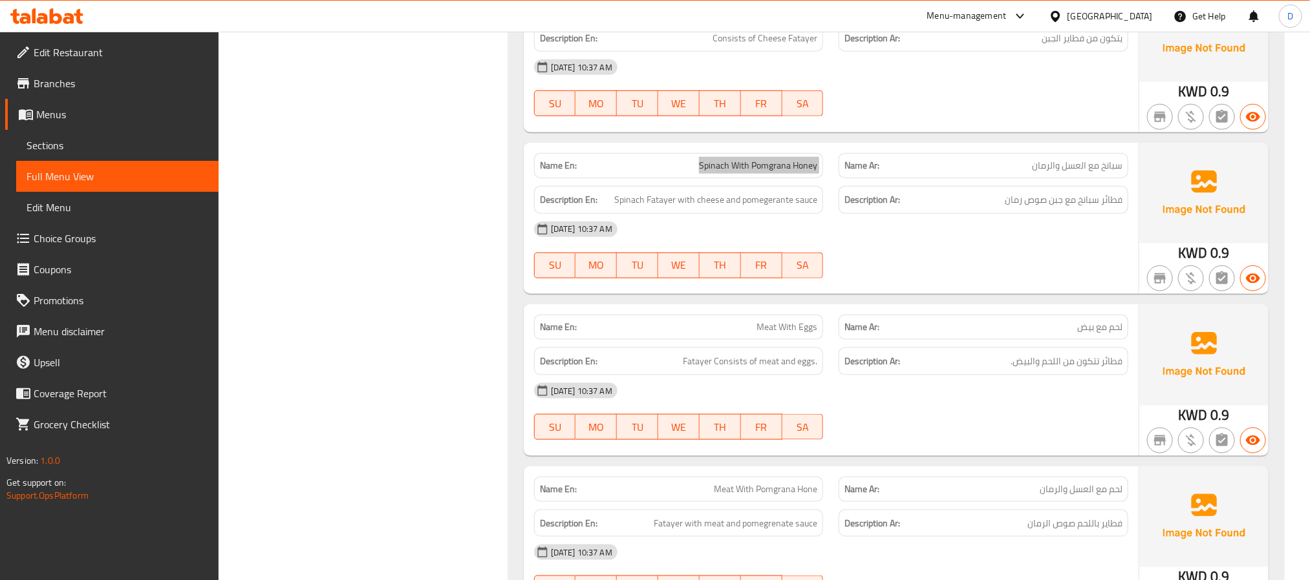
scroll to position [3297, 0]
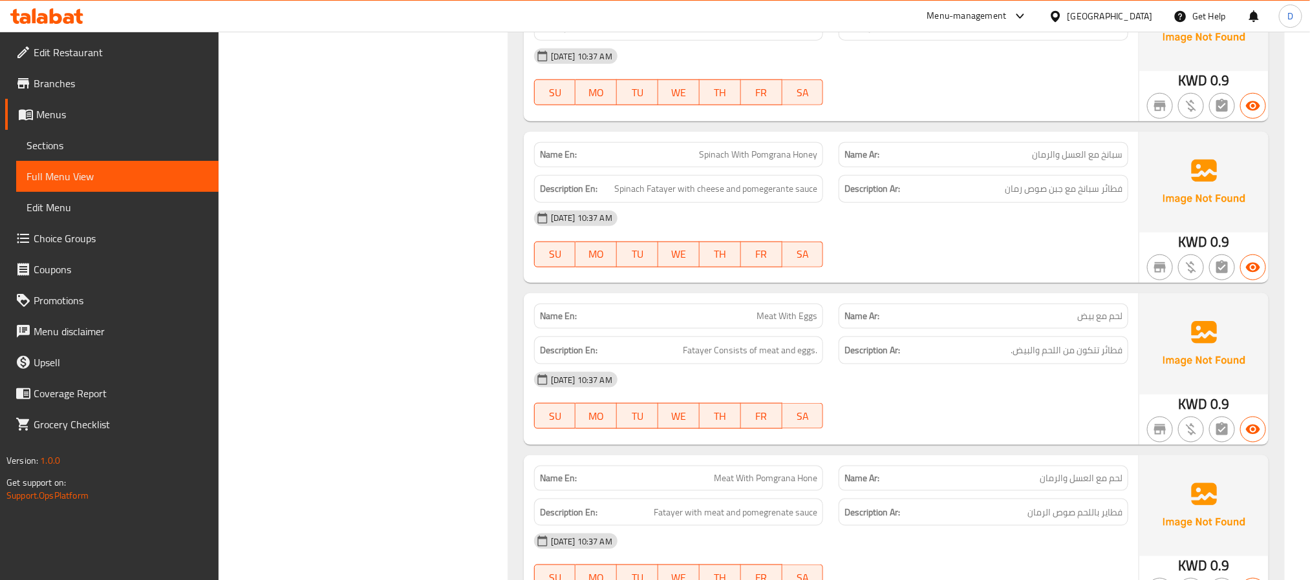
click at [807, 323] on span "Meat With Eggs" at bounding box center [786, 317] width 61 height 14
copy span "Meat With Eggs"
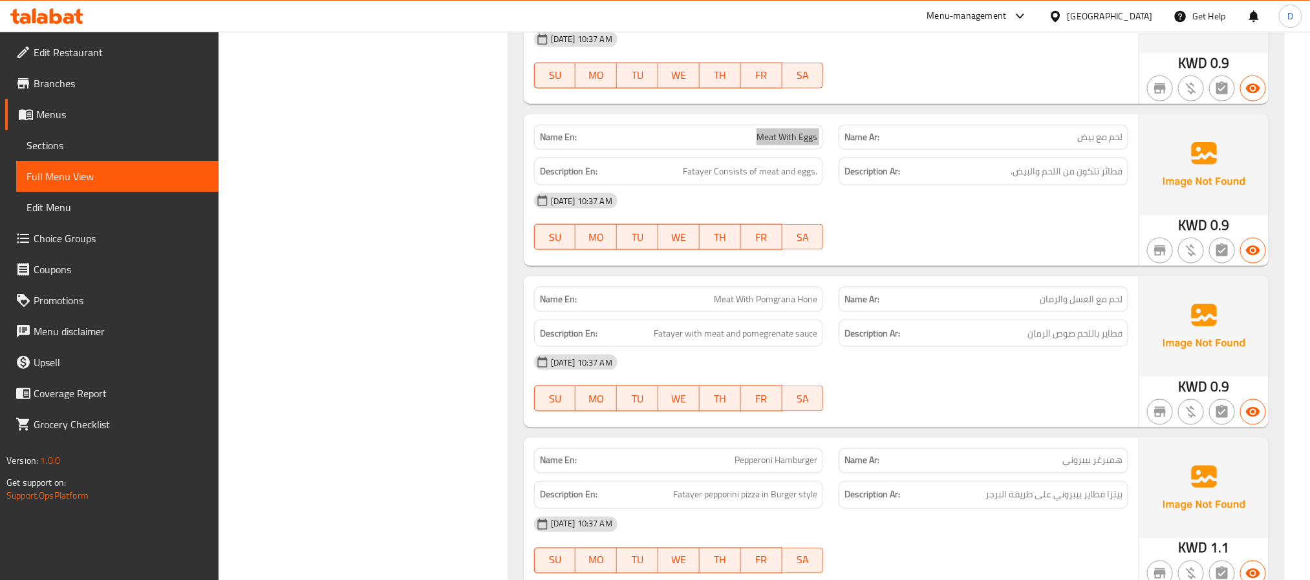
scroll to position [3491, 0]
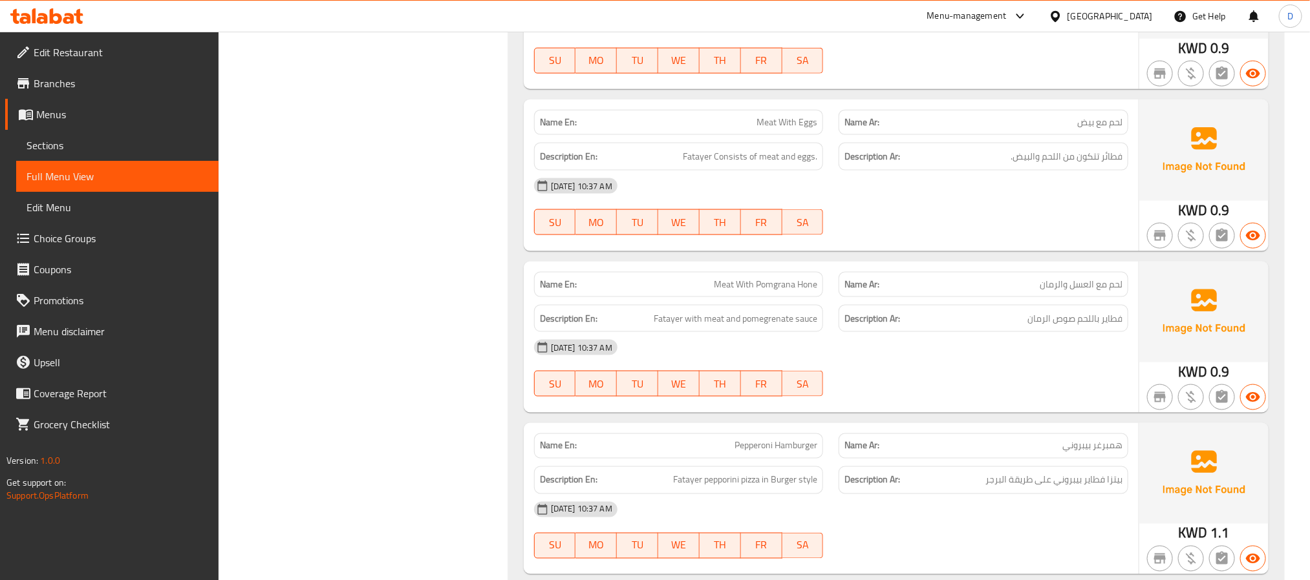
click at [729, 292] on span "Meat With Pomgrana Hone" at bounding box center [765, 285] width 103 height 14
copy span "Meat With Pomgrana Hone"
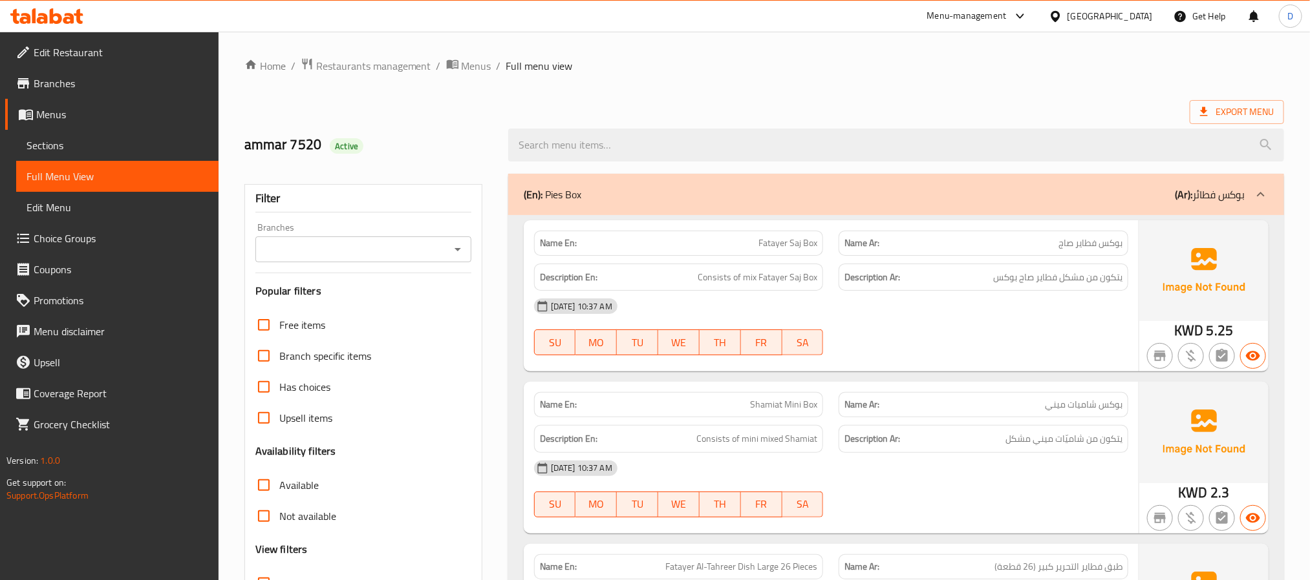
click at [113, 145] on span "Sections" at bounding box center [118, 146] width 182 height 16
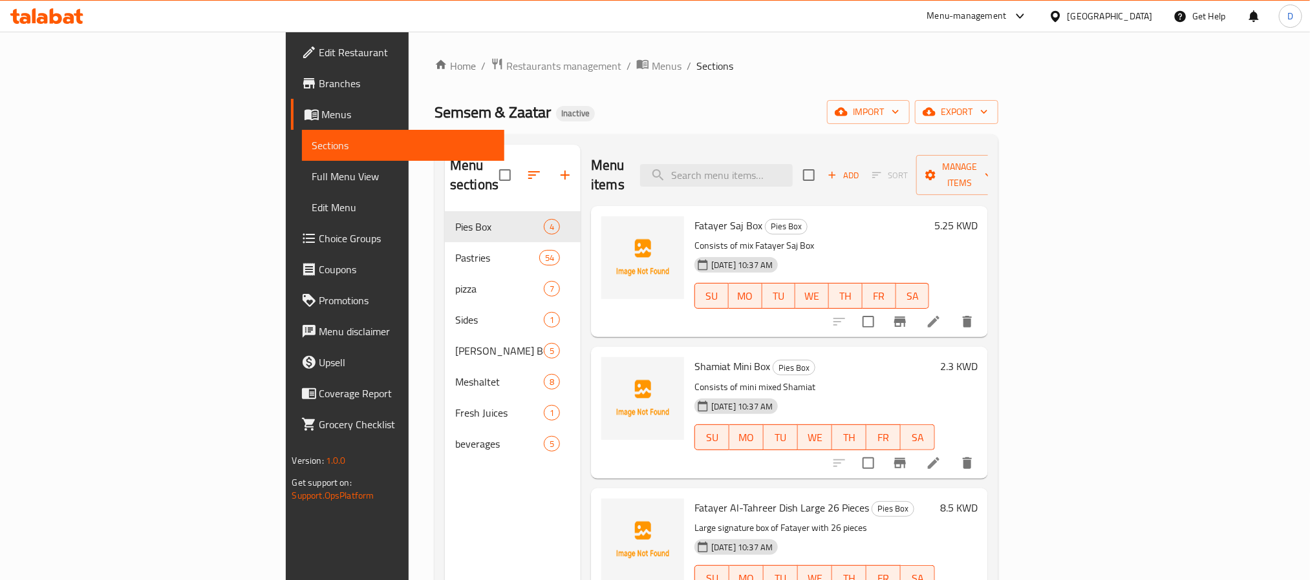
click at [940, 394] on div "09-09-2025 10:37 AM SU MO TU WE TH FR SA" at bounding box center [814, 429] width 251 height 70
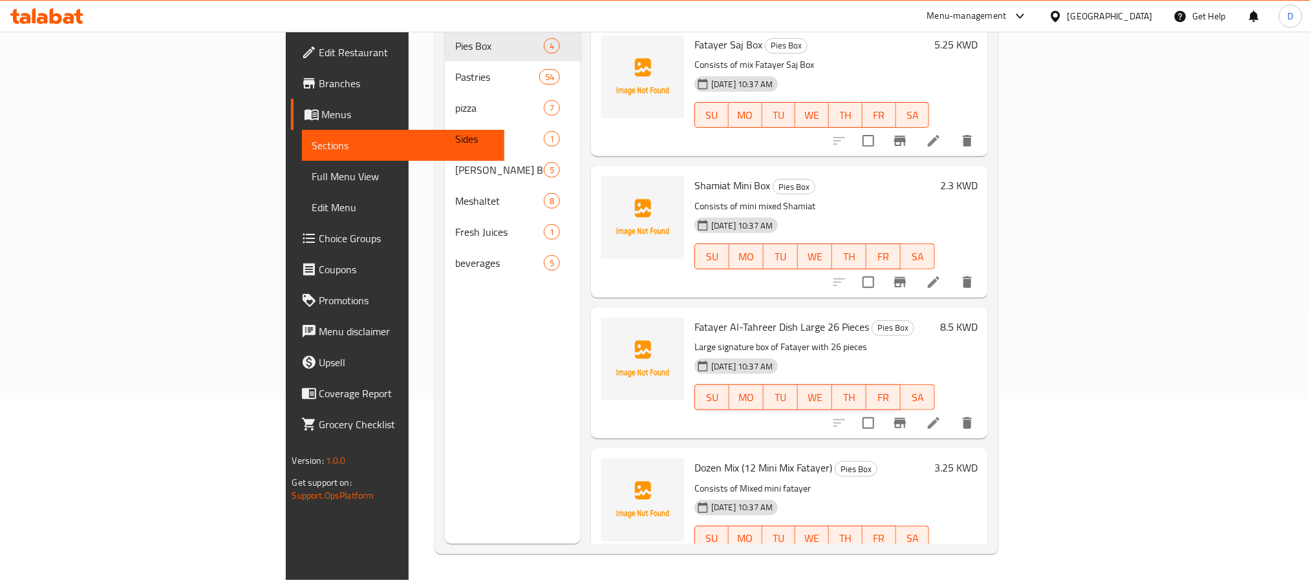
scroll to position [16, 0]
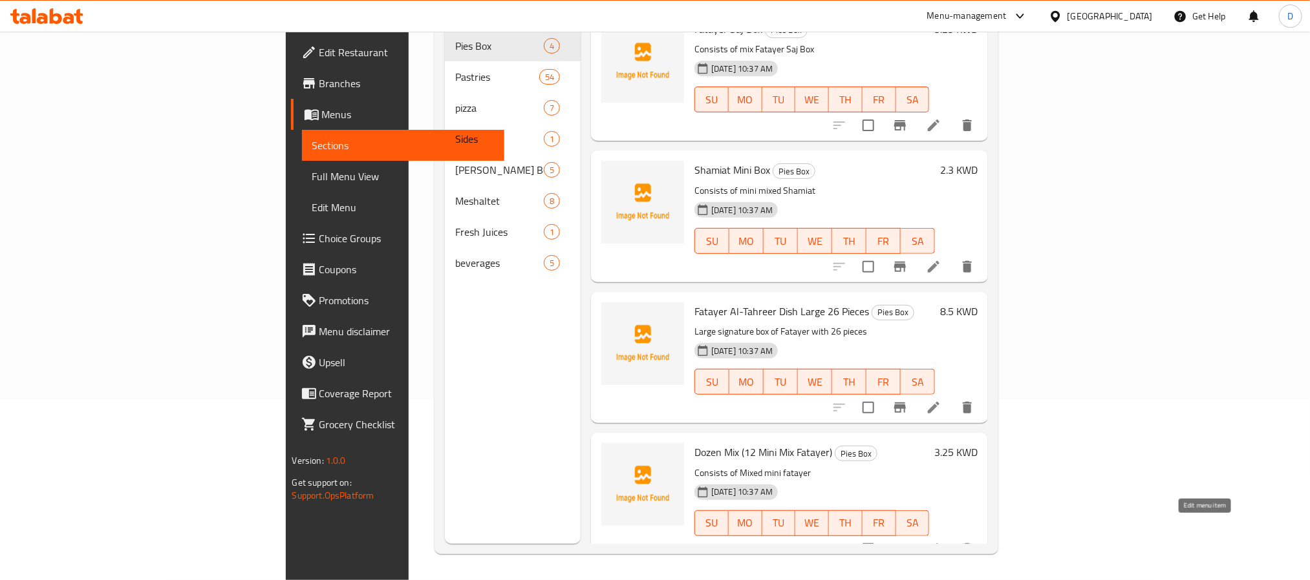
click at [941, 542] on icon at bounding box center [934, 550] width 16 height 16
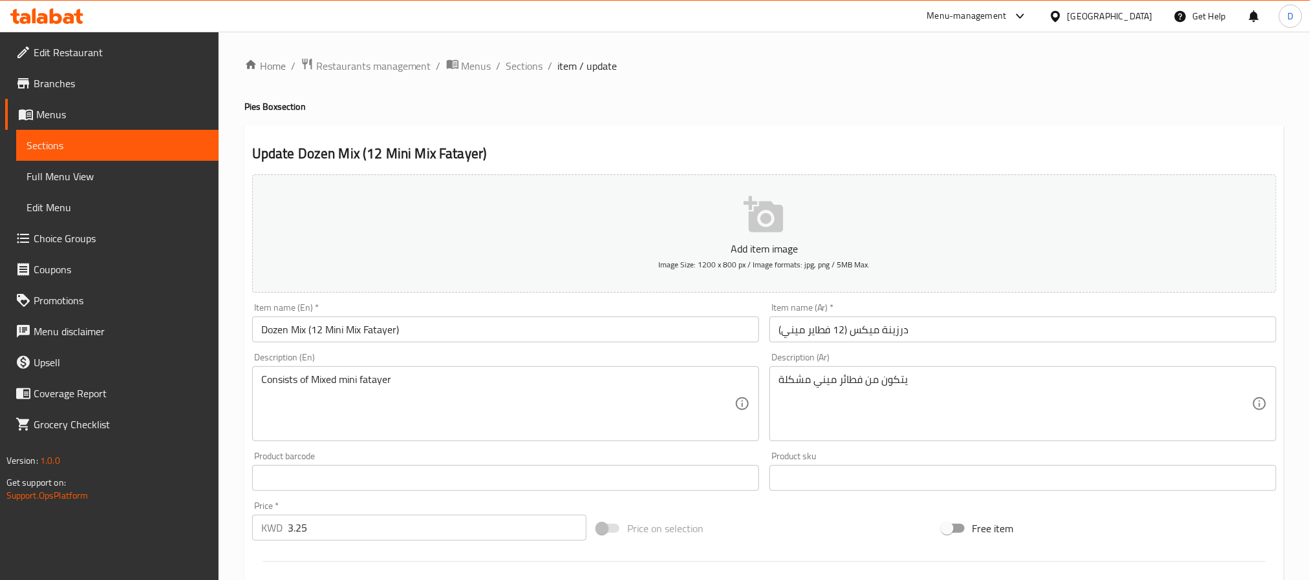
click at [860, 335] on input "درزينة ميكس (12 فطاير ميني)" at bounding box center [1022, 330] width 507 height 26
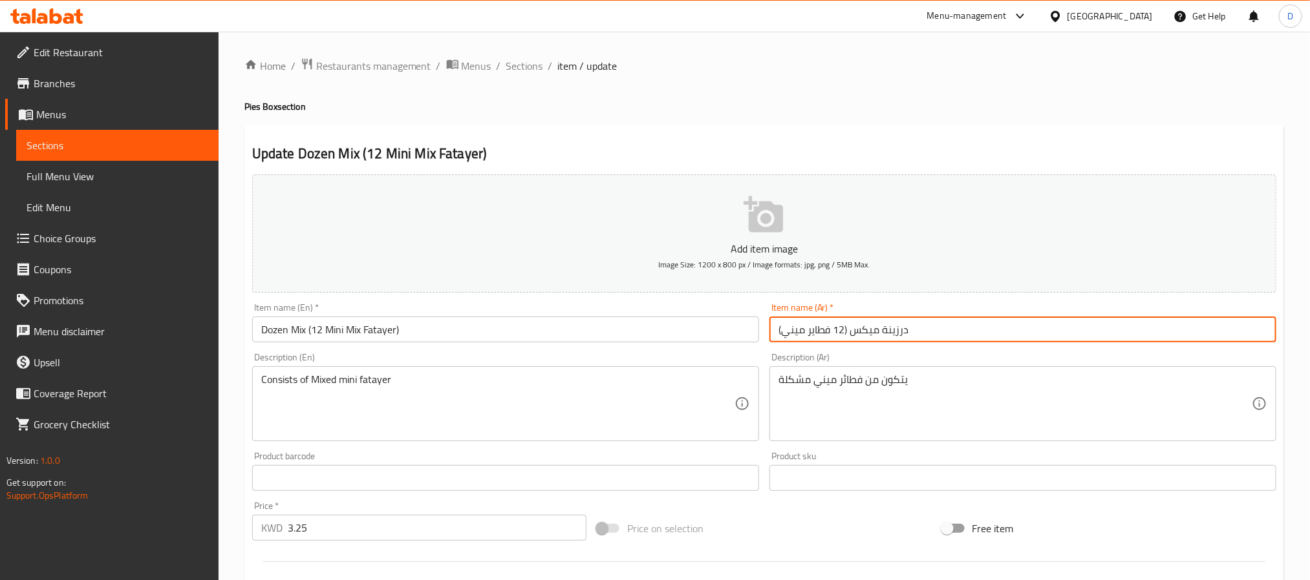
click at [780, 332] on input "درزينة ميكس (12 فطاير ميني)" at bounding box center [1022, 330] width 507 height 26
paste input "ميكس"
click at [811, 332] on input "درزينة ميكس (12 فطاير مينيميكس )" at bounding box center [1022, 330] width 507 height 26
type input "درزينة ميكس (12 فطاير ميني ميكس )"
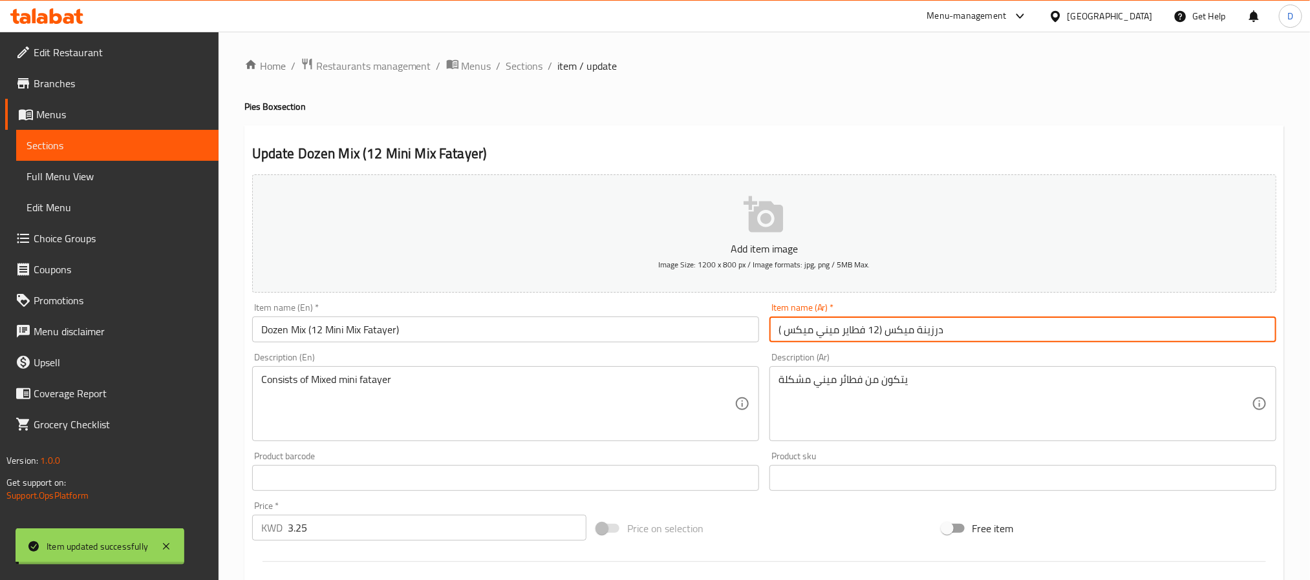
click at [526, 65] on span "Sections" at bounding box center [524, 66] width 37 height 16
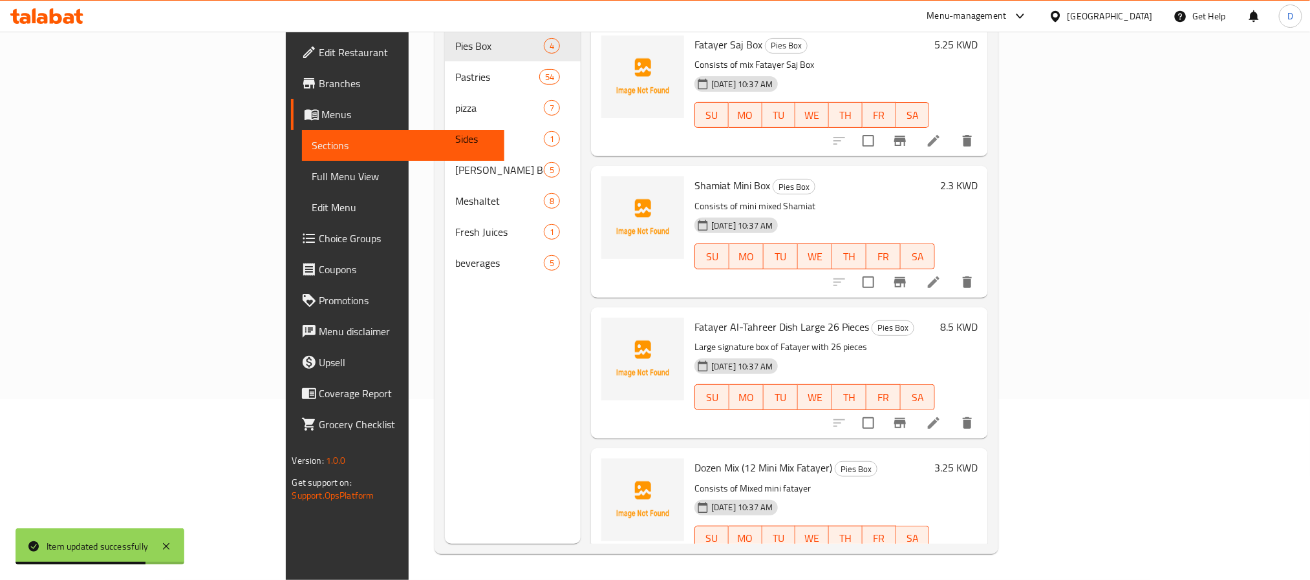
scroll to position [16, 0]
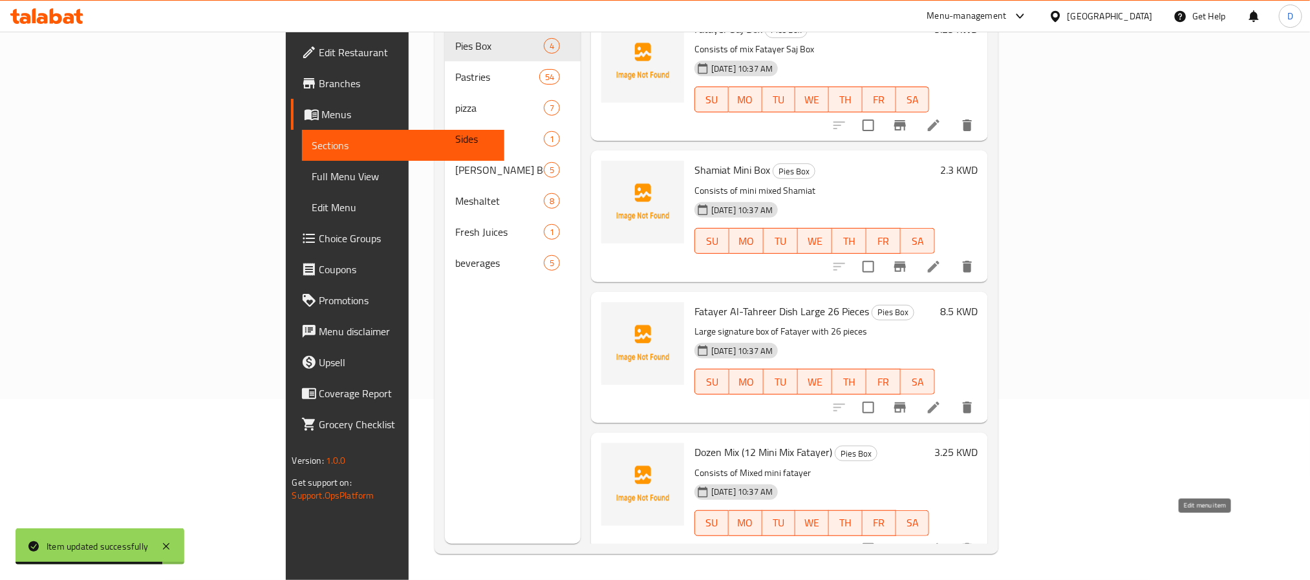
click at [939, 544] on icon at bounding box center [934, 550] width 12 height 12
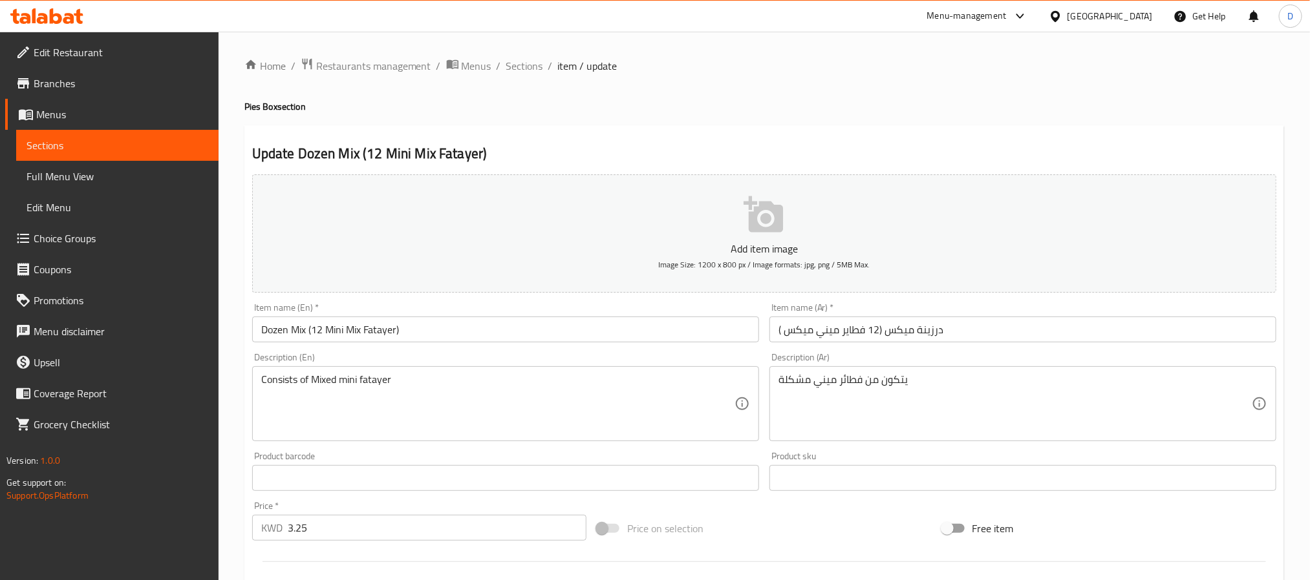
click at [885, 377] on textarea "يتكون من فطائر ميني مشكلة" at bounding box center [1014, 404] width 473 height 61
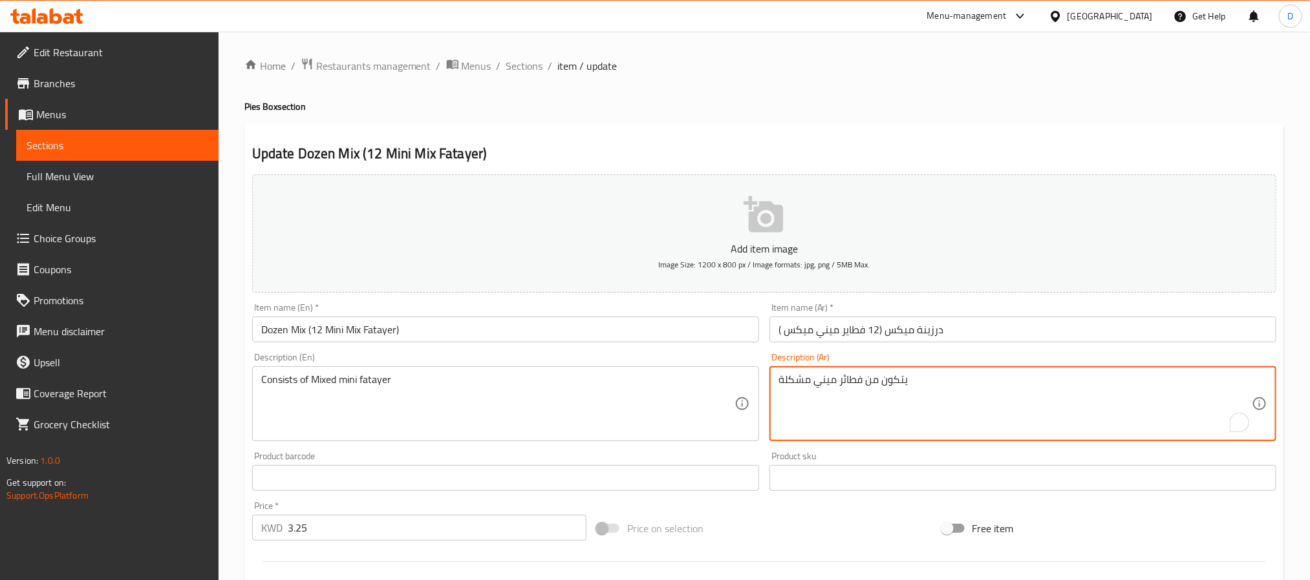
click at [885, 377] on textarea "يتكون من فطائر ميني مشكلة" at bounding box center [1014, 404] width 473 height 61
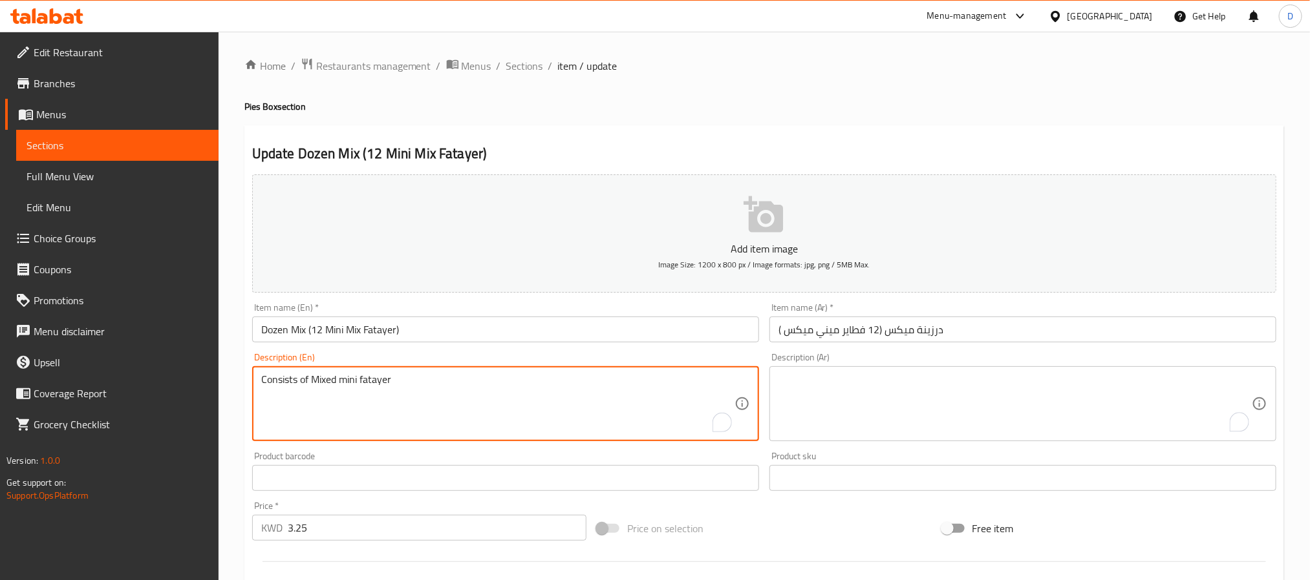
click at [344, 384] on textarea "Consists of Mixed mini fatayer" at bounding box center [497, 404] width 473 height 61
click at [456, 324] on input "Dozen Mix (12 Mini Mix Fatayer)" at bounding box center [505, 330] width 507 height 26
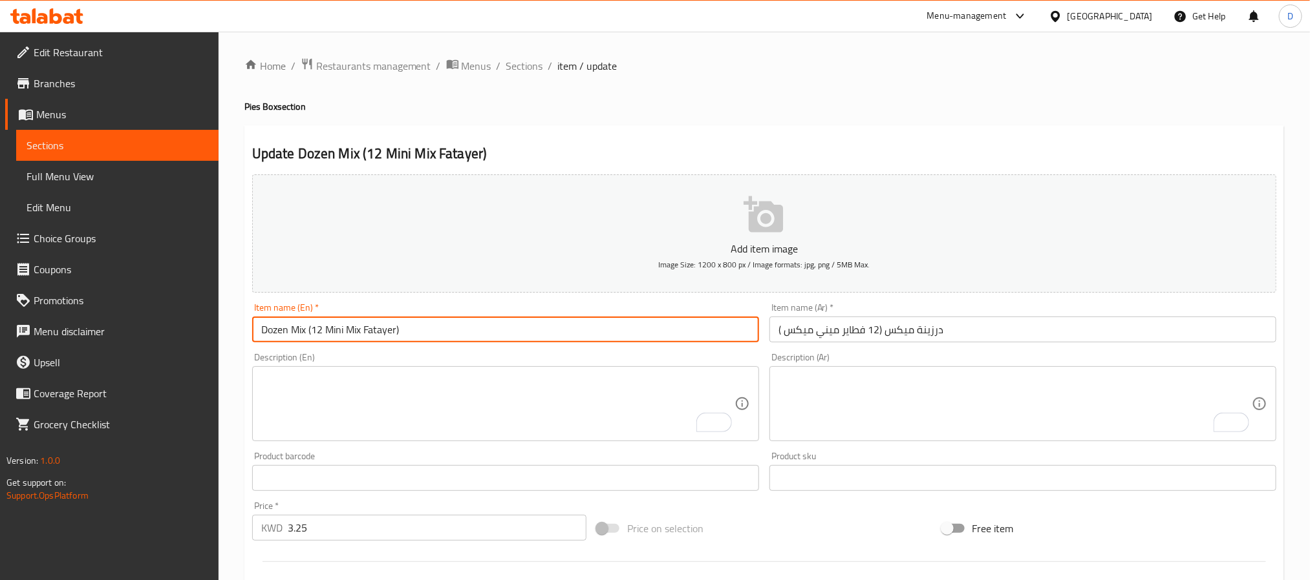
click at [460, 334] on input "Dozen Mix (12 Mini Mix Fatayer)" at bounding box center [505, 330] width 507 height 26
click at [531, 66] on span "Sections" at bounding box center [524, 66] width 37 height 16
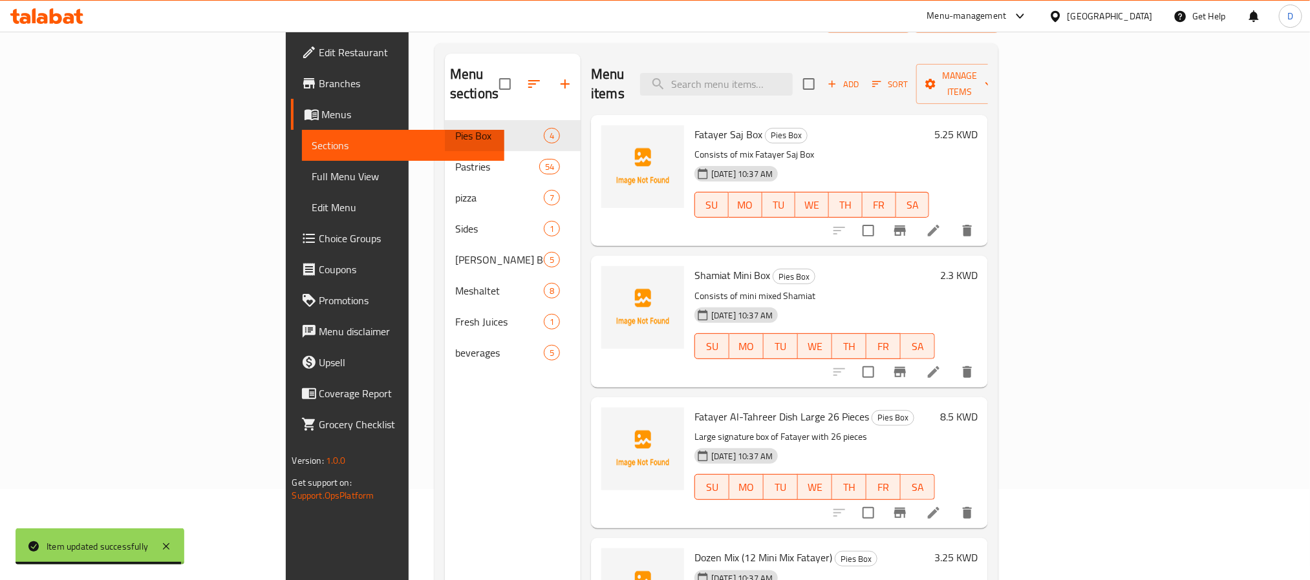
scroll to position [181, 0]
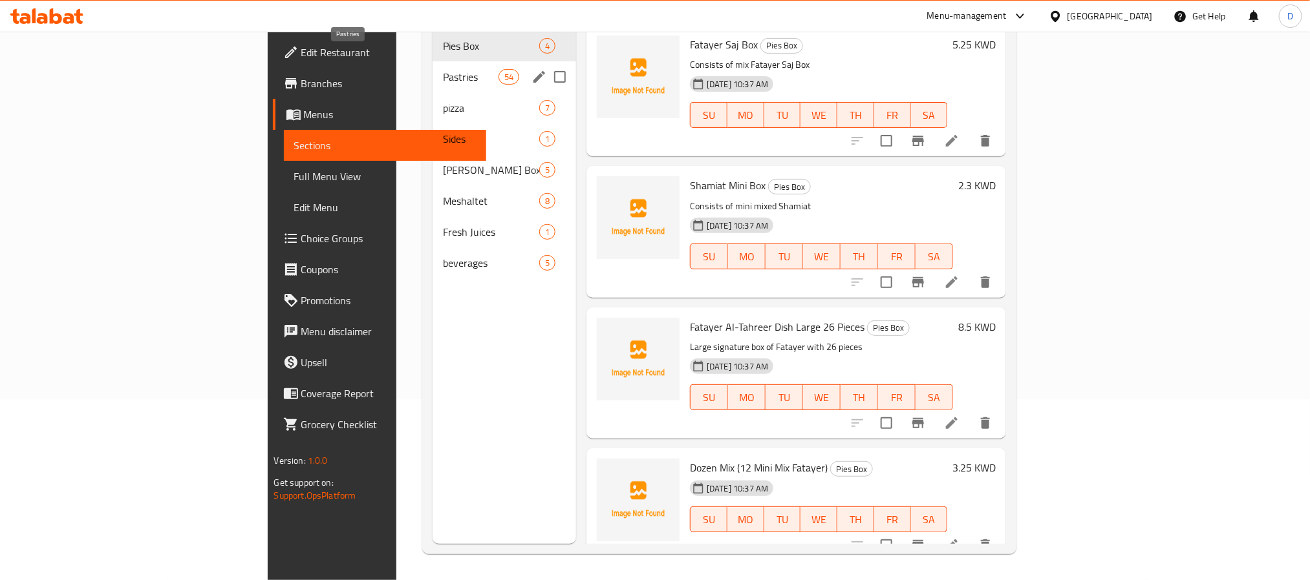
click at [443, 69] on span "Pastries" at bounding box center [470, 77] width 55 height 16
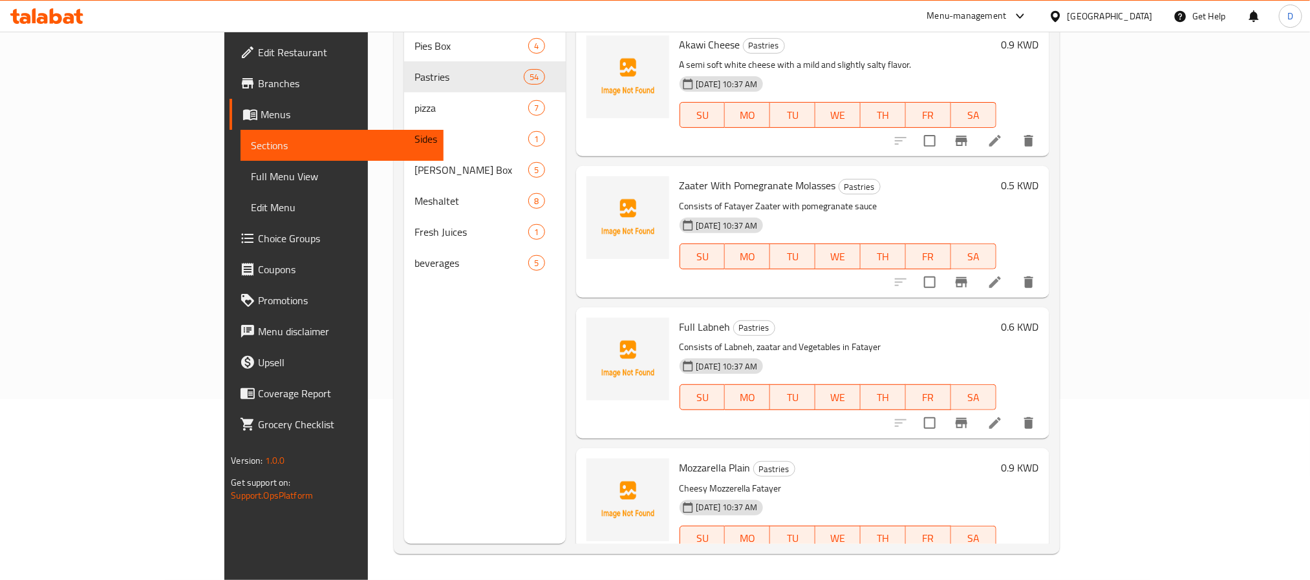
click at [1003, 275] on icon at bounding box center [995, 283] width 16 height 16
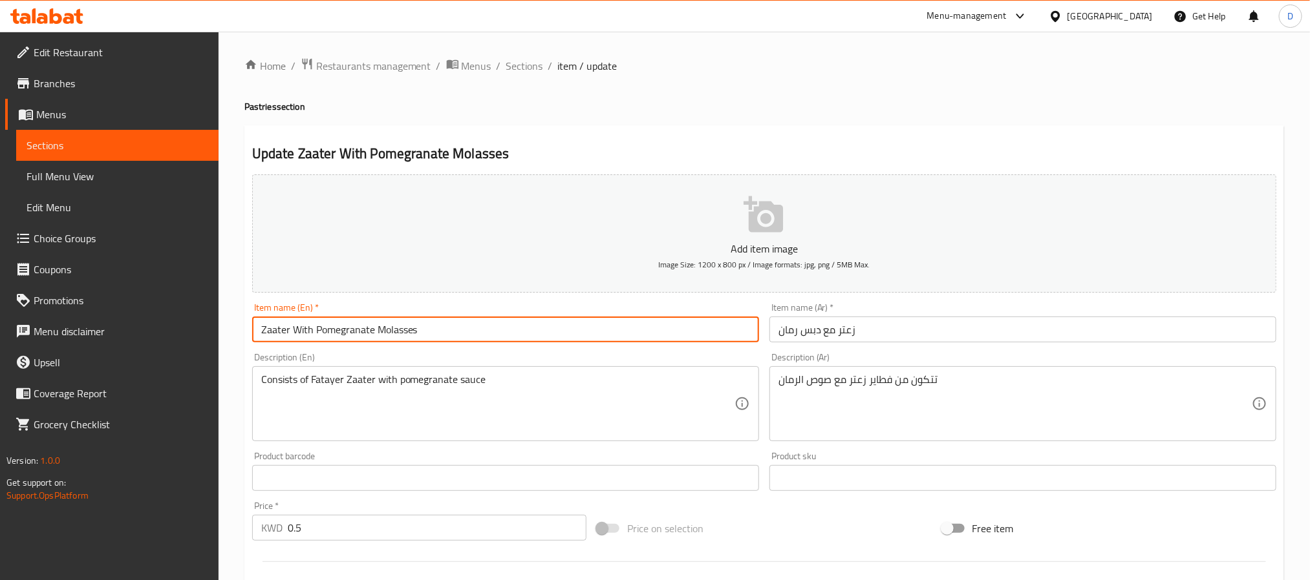
click at [518, 319] on input "Zaater With Pomegranate Molasses" at bounding box center [505, 330] width 507 height 26
paste input "grana Hone"
type input "Zaater With Pomgrana Hone"
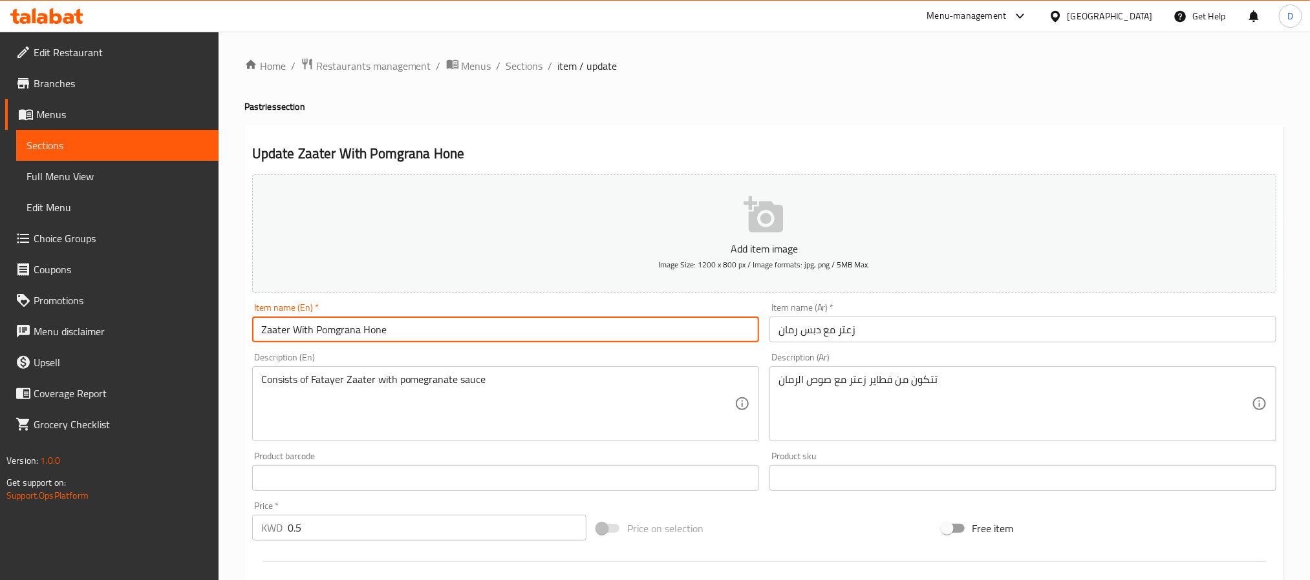
drag, startPoint x: 520, startPoint y: 66, endPoint x: 338, endPoint y: 1, distance: 193.0
click at [520, 66] on span "Sections" at bounding box center [524, 66] width 37 height 16
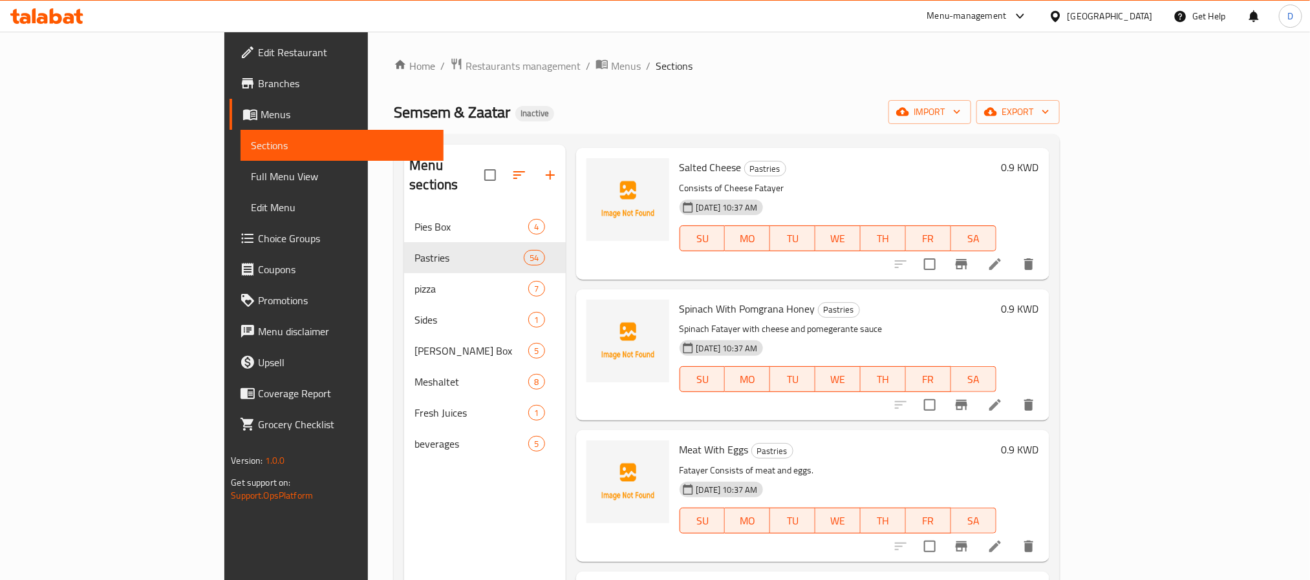
scroll to position [2081, 0]
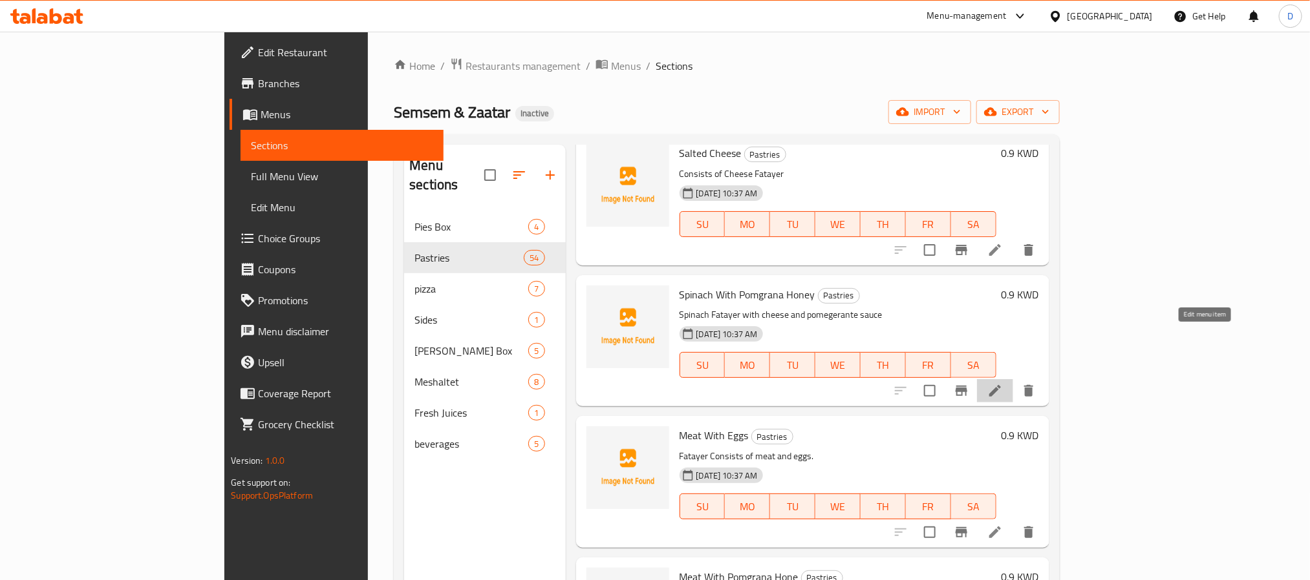
click at [1003, 383] on icon at bounding box center [995, 391] width 16 height 16
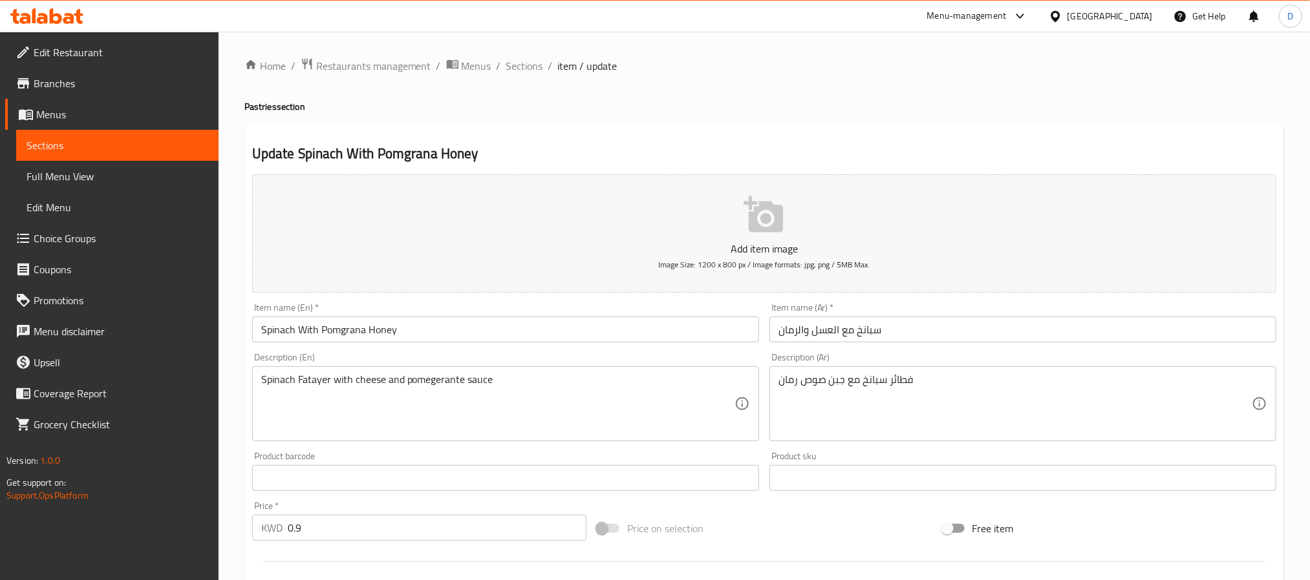
click at [685, 330] on input "Spinach With Pomgrana Honey" at bounding box center [505, 330] width 507 height 26
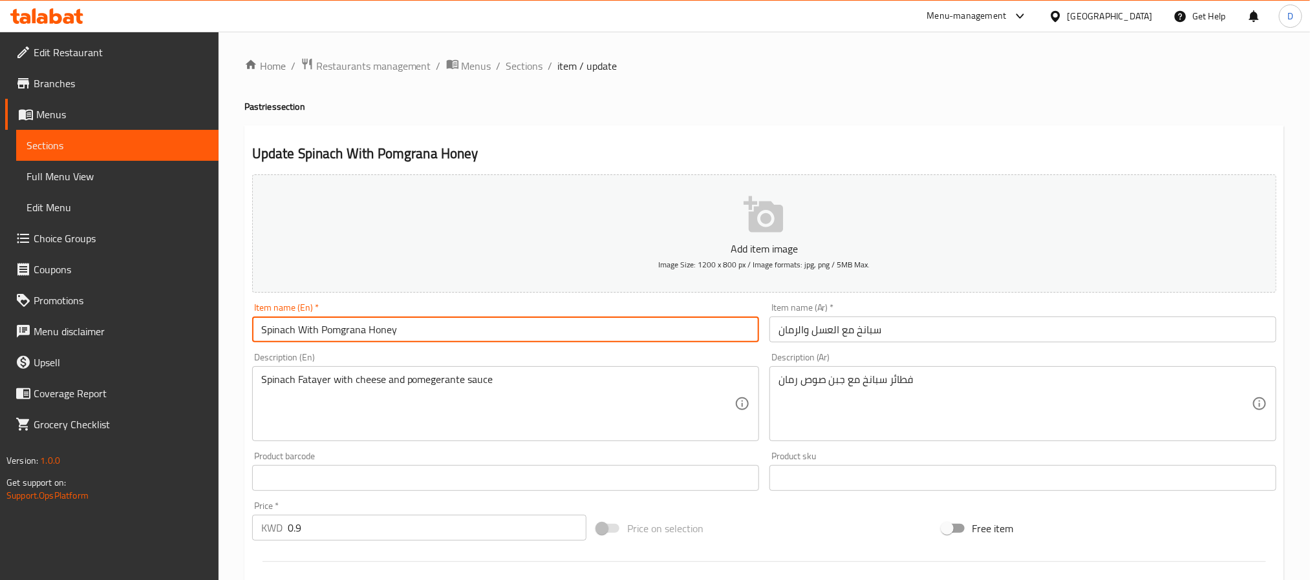
paste input "Spinach With Pomgrana Hone"
type input "Spinach With Pomgrana HoneySpinach With Pomgrana Hone"
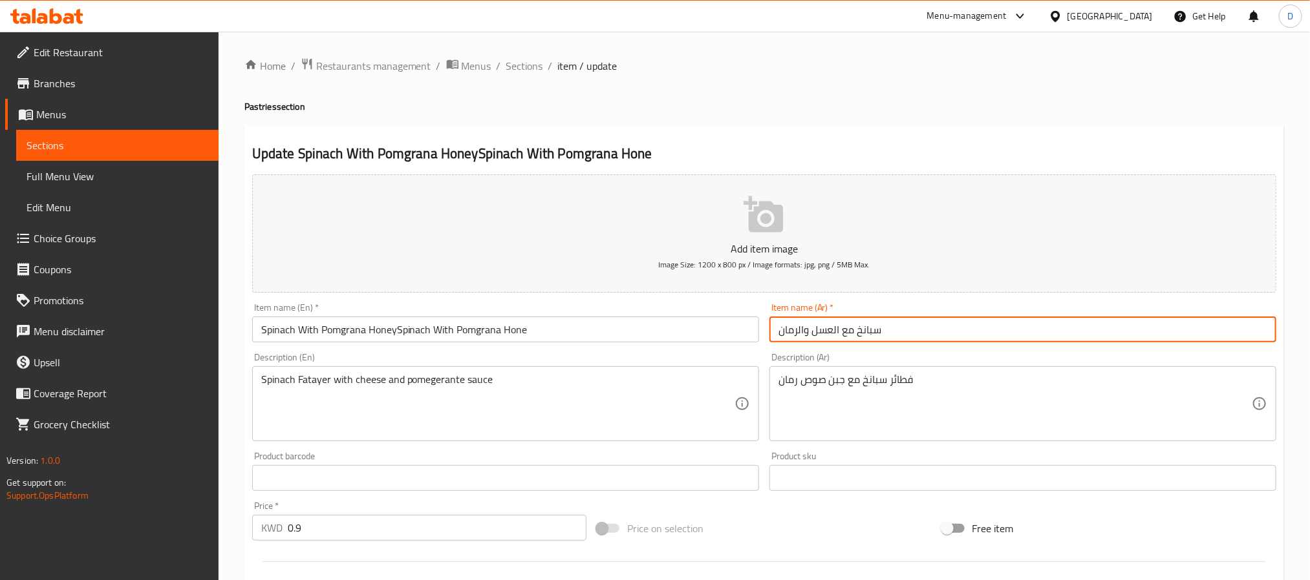
click at [921, 332] on input "سبانخ مع العسل والرمان" at bounding box center [1022, 330] width 507 height 26
type input "سبانخ مع العسل وال"
click at [561, 316] on div "Item name (En)   * Spinach With Pomgrana HoneySpinach With Pomgrana Hone Item n…" at bounding box center [505, 322] width 507 height 39
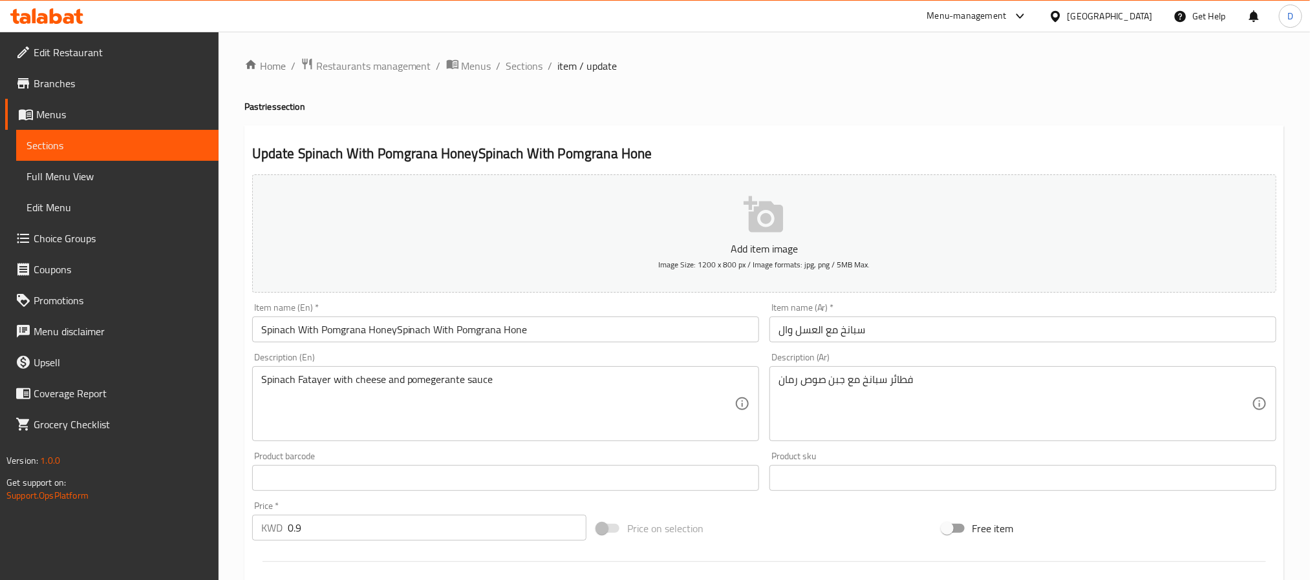
click at [563, 332] on input "Spinach With Pomgrana HoneySpinach With Pomgrana Hone" at bounding box center [505, 330] width 507 height 26
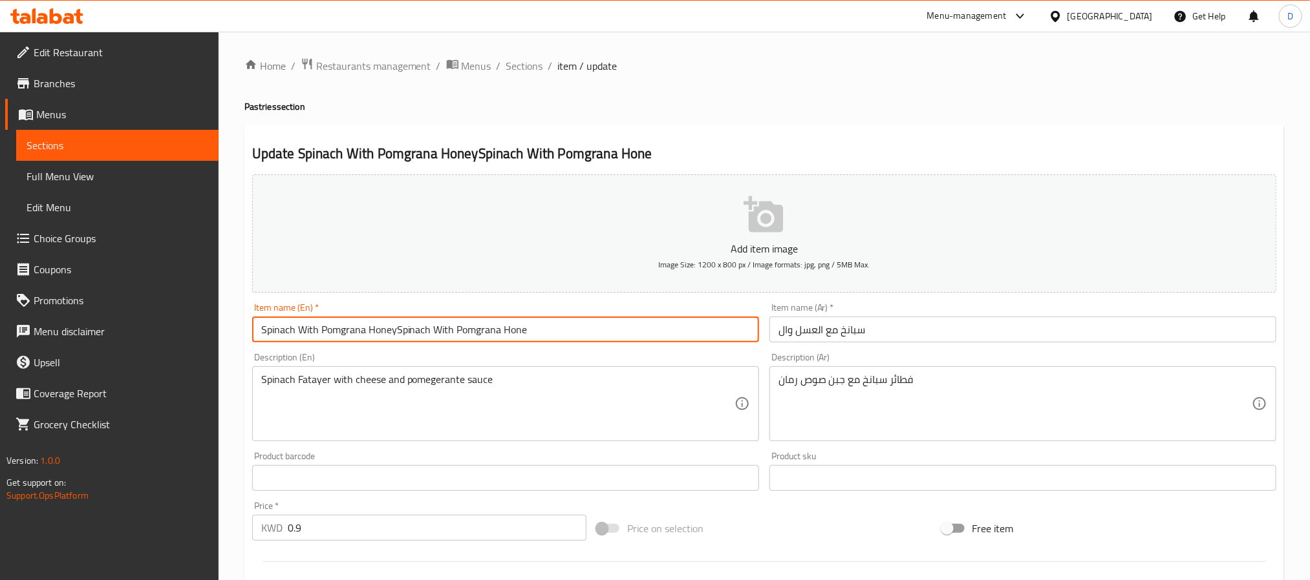
click at [563, 332] on input "Spinach With Pomgrana HoneySpinach With Pomgrana Hone" at bounding box center [505, 330] width 507 height 26
paste input "text"
type input "Spinach With Pomgrana Hone"
click at [913, 332] on input "سبانخ مع العسل وال" at bounding box center [1022, 330] width 507 height 26
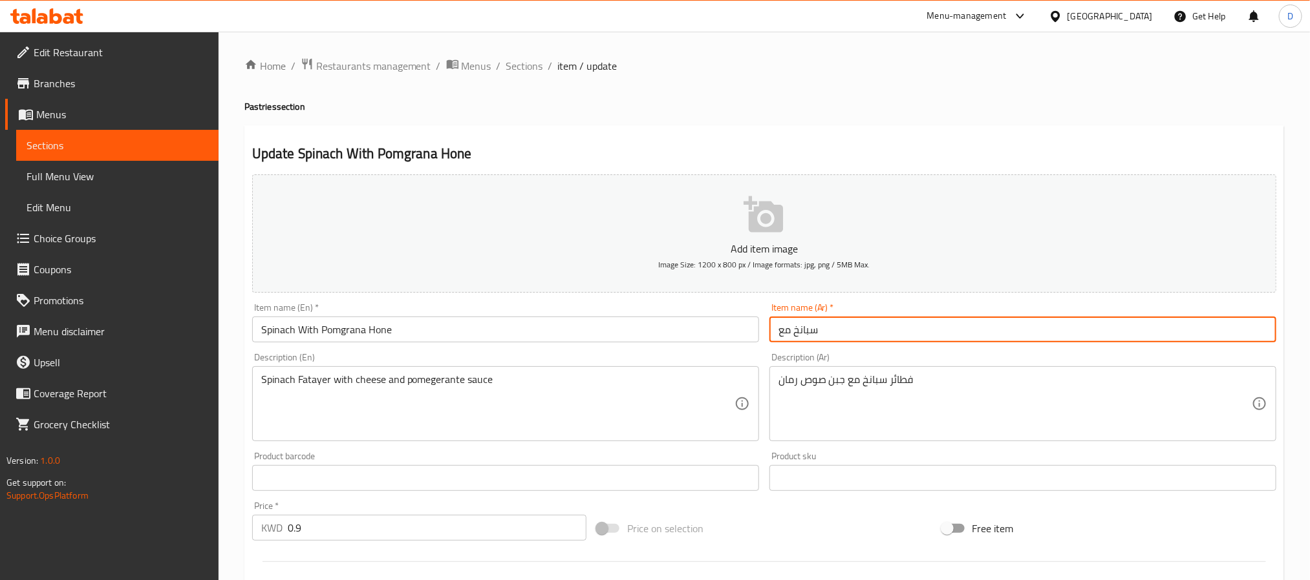
click at [913, 332] on input "سبانخ مع" at bounding box center [1022, 330] width 507 height 26
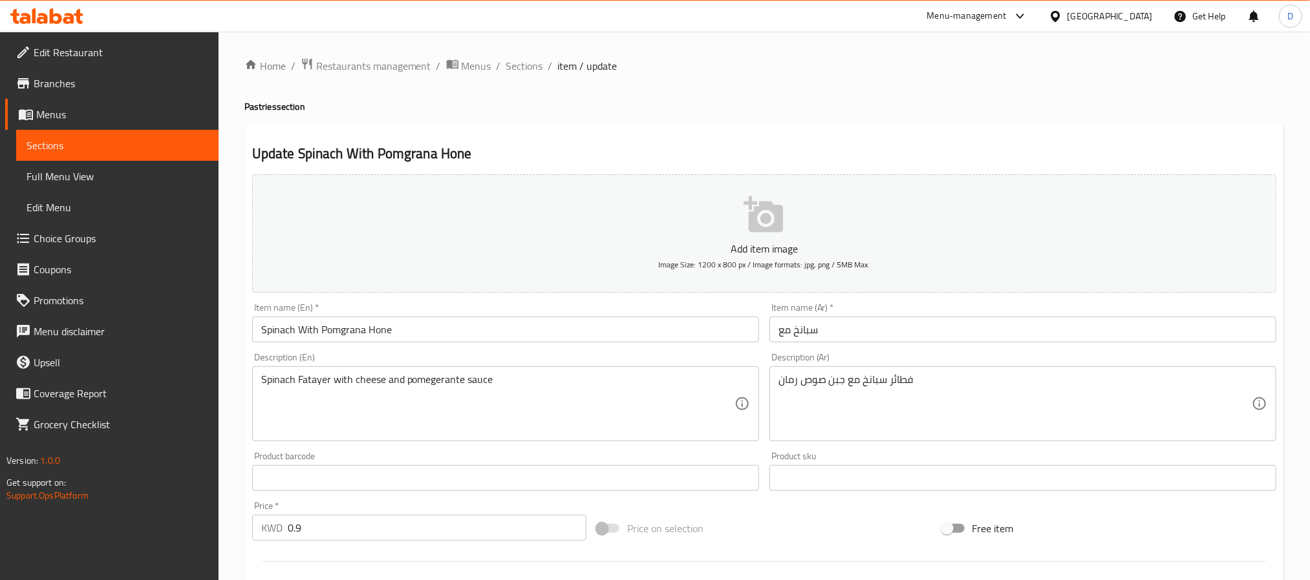
click at [913, 332] on input "سبانخ مع" at bounding box center [1022, 330] width 507 height 26
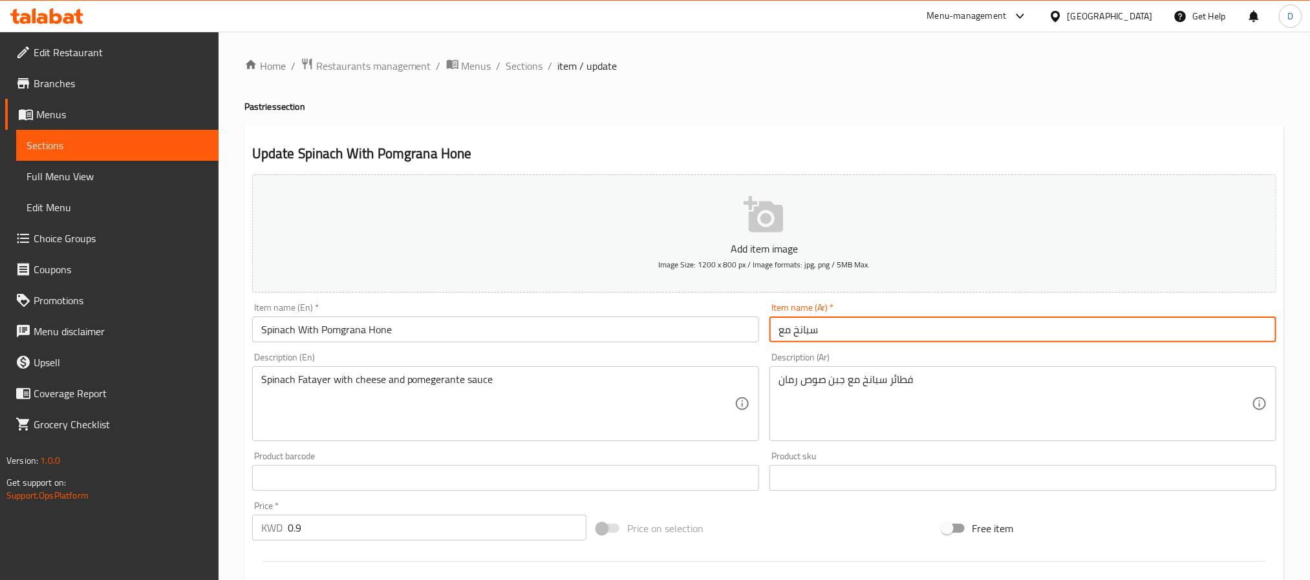
click at [913, 332] on input "سبانخ مع" at bounding box center [1022, 330] width 507 height 26
type input "سبانخ مع دبس رمان"
drag, startPoint x: 529, startPoint y: 63, endPoint x: 429, endPoint y: 12, distance: 112.7
click at [529, 63] on span "Sections" at bounding box center [524, 66] width 37 height 16
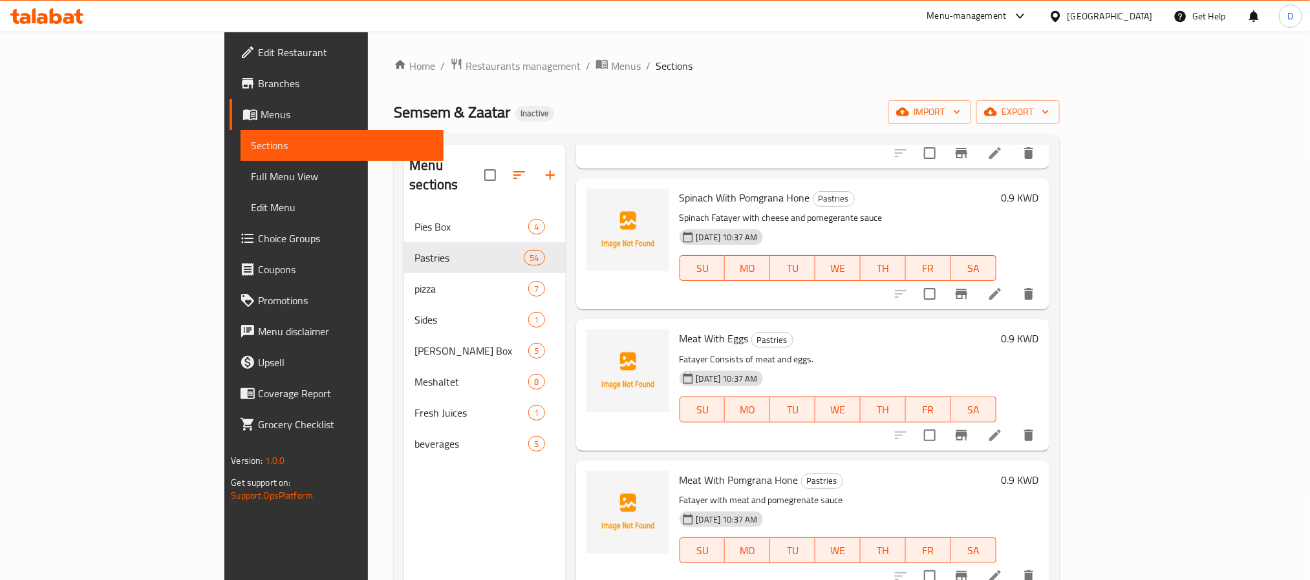
scroll to position [2230, 0]
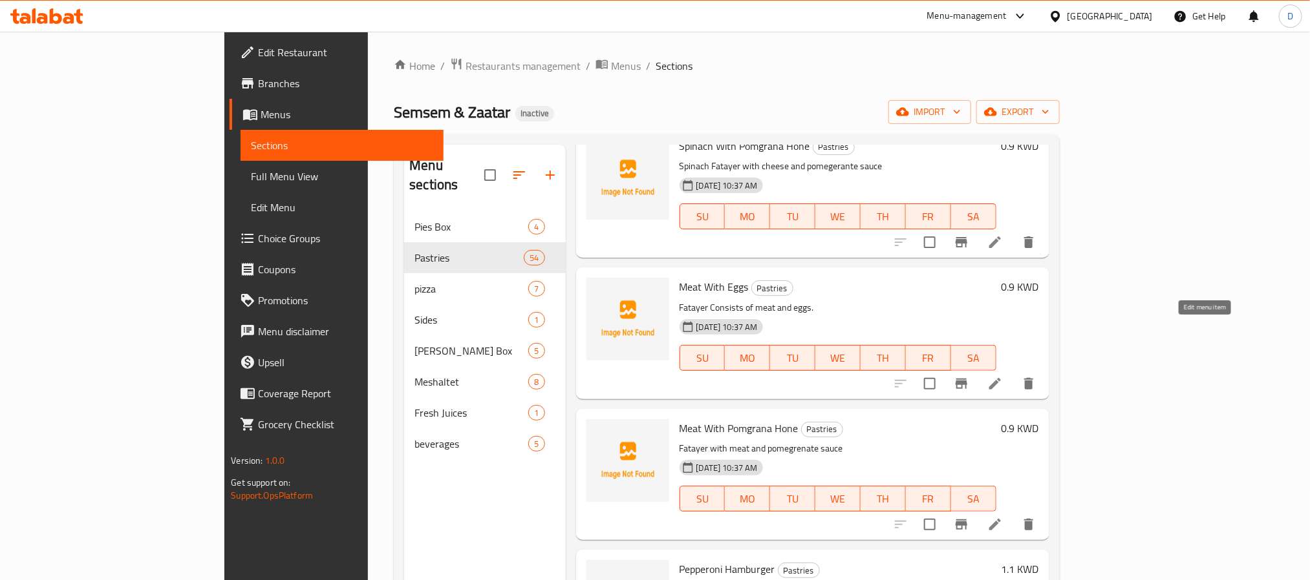
click at [1001, 378] on icon at bounding box center [995, 384] width 12 height 12
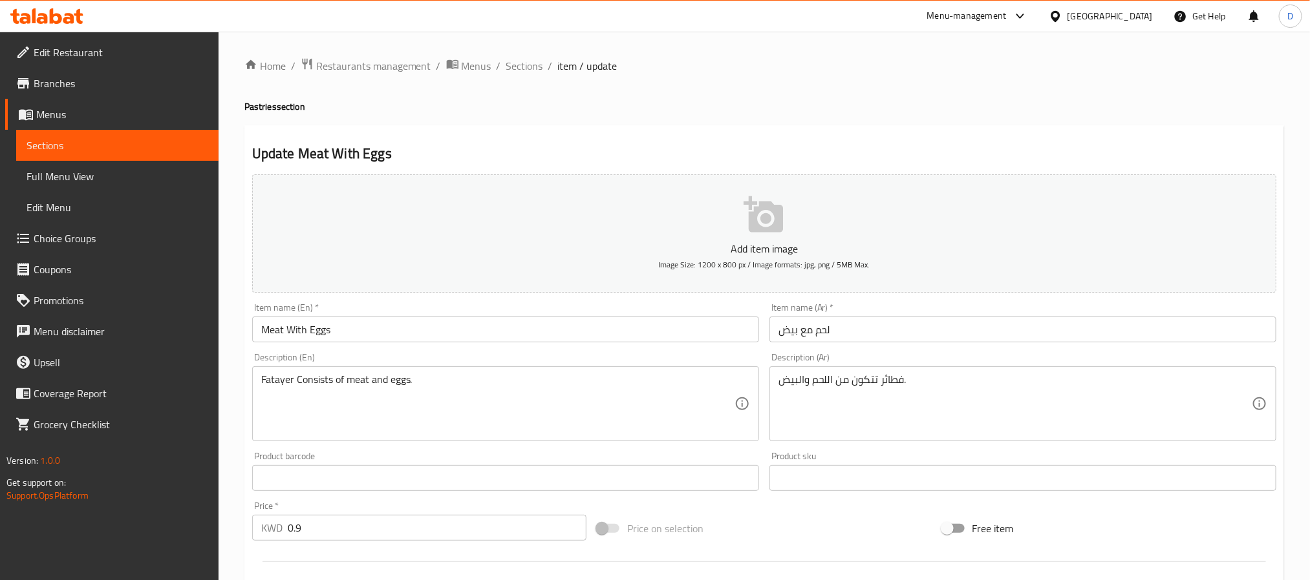
click at [513, 372] on div "Fatayer Consists of meat and eggs. Description (En)" at bounding box center [505, 404] width 507 height 75
paste textarea "pie dough, ground beef, onion, tomato, dried basil, garlic and spices"
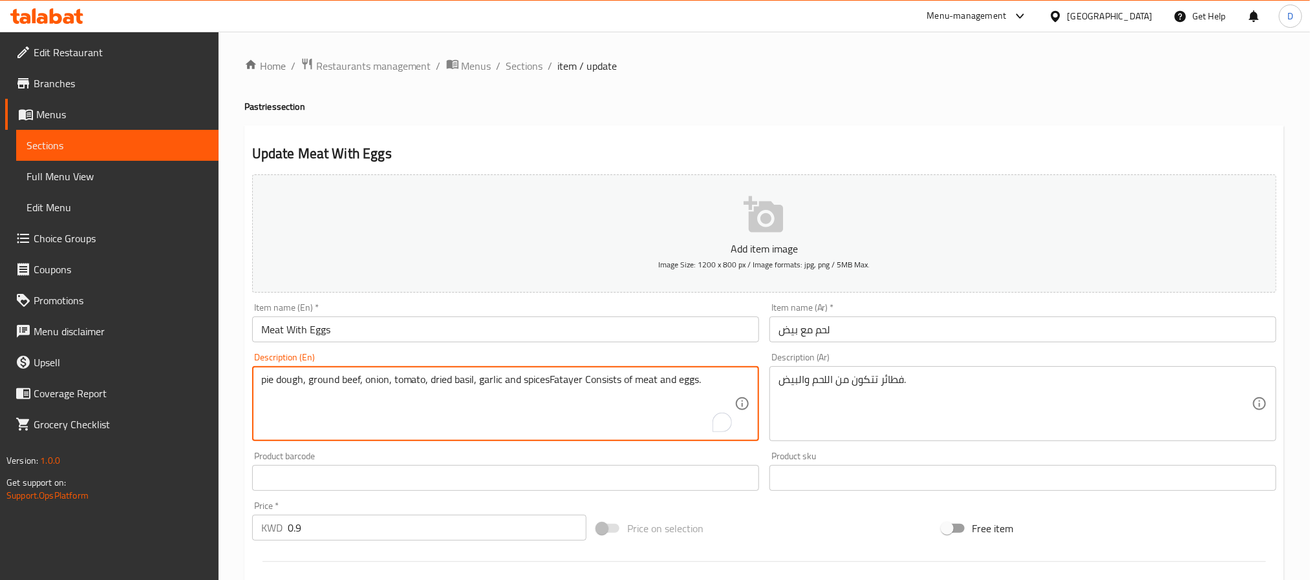
click at [512, 388] on textarea "pie dough, ground beef, onion, tomato, dried basil, garlic and spicesFatayer Co…" at bounding box center [497, 404] width 473 height 61
paste textarea "To enrich screen reader interactions, please activate Accessibility in Grammarl…"
type textarea "pie dough, ground beef, onion, tomato, dried basil, garlic and spices"
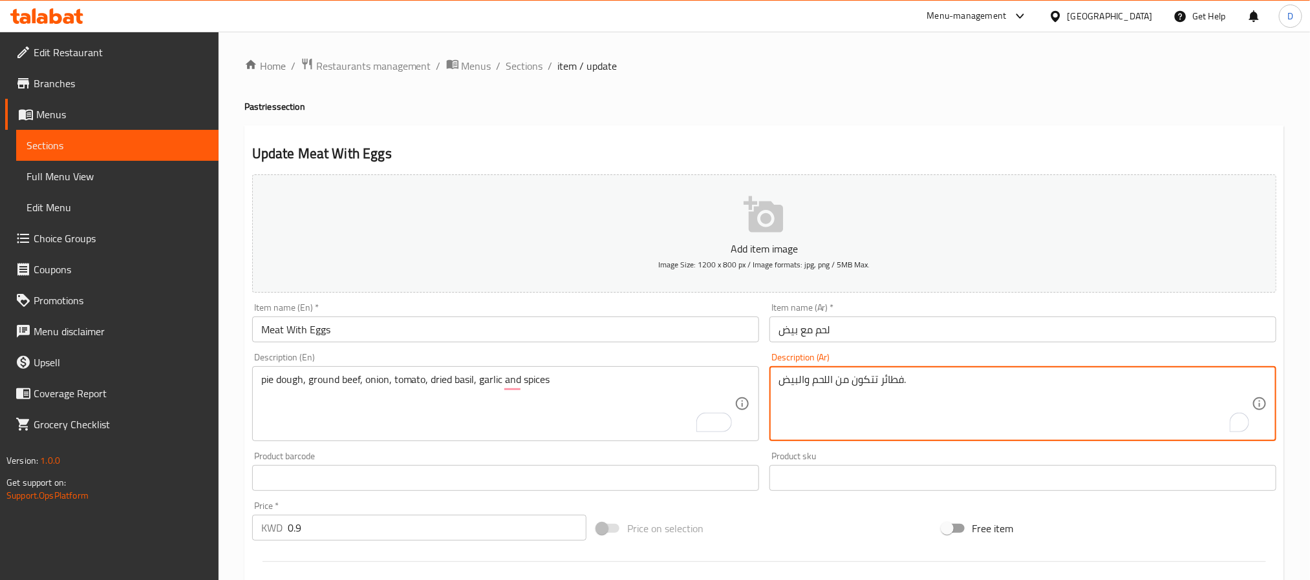
click at [831, 374] on textarea "فطائر تتكون من اللحم والبيض." at bounding box center [1014, 404] width 473 height 61
paste textarea "عجينة فطيرة، لحم بقري مفروم، بصل، طماطم، ريحان مجفف، ثوم وبهارات"
type textarea "عجينة فطيرة، لحم بقري مفروم، بصل، طماطم، ريحان مجفف، ثوم وبهارات"
click at [714, 330] on input "Meat With Eggs" at bounding box center [505, 330] width 507 height 26
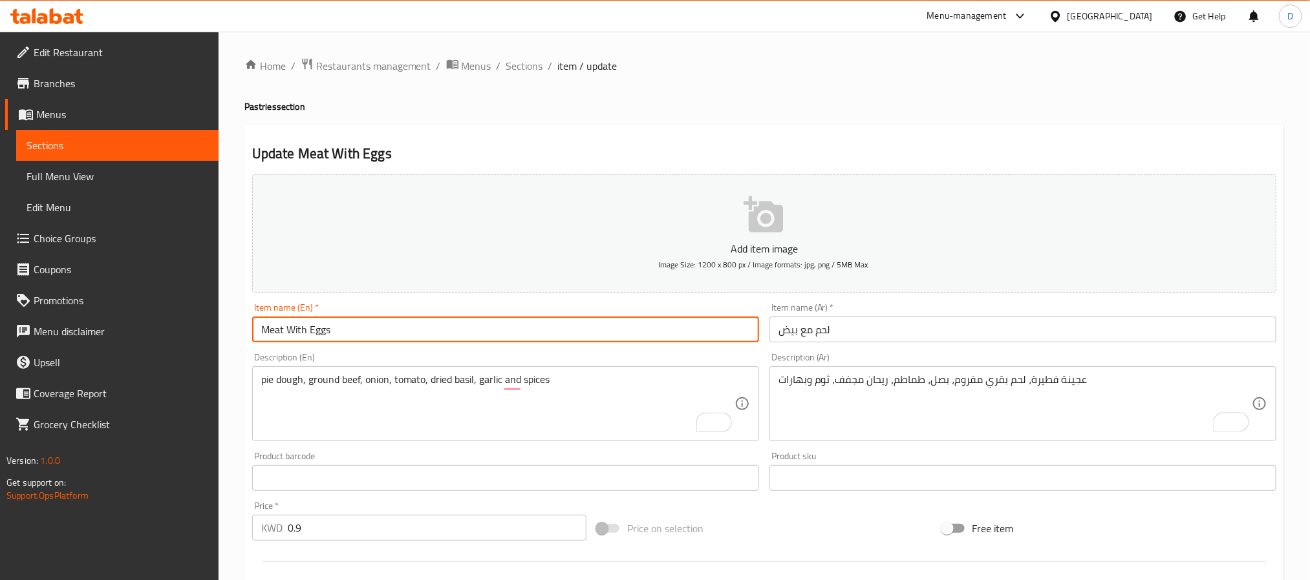
drag, startPoint x: 524, startPoint y: 74, endPoint x: 293, endPoint y: 3, distance: 241.0
click at [524, 74] on span "Sections" at bounding box center [524, 66] width 37 height 16
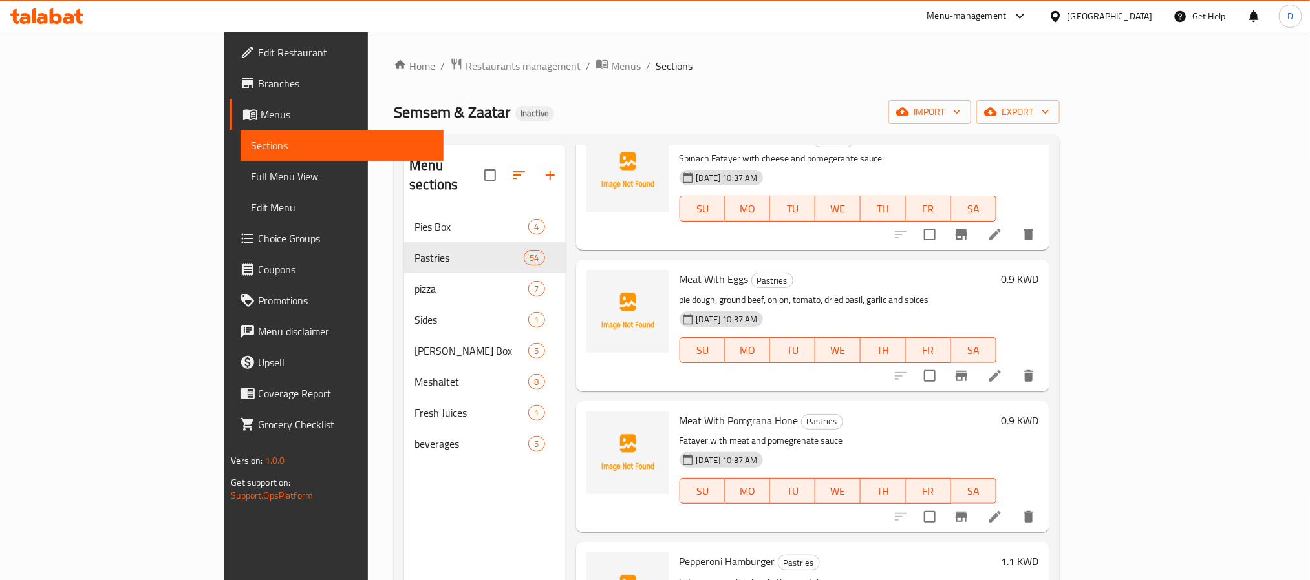
scroll to position [2364, 0]
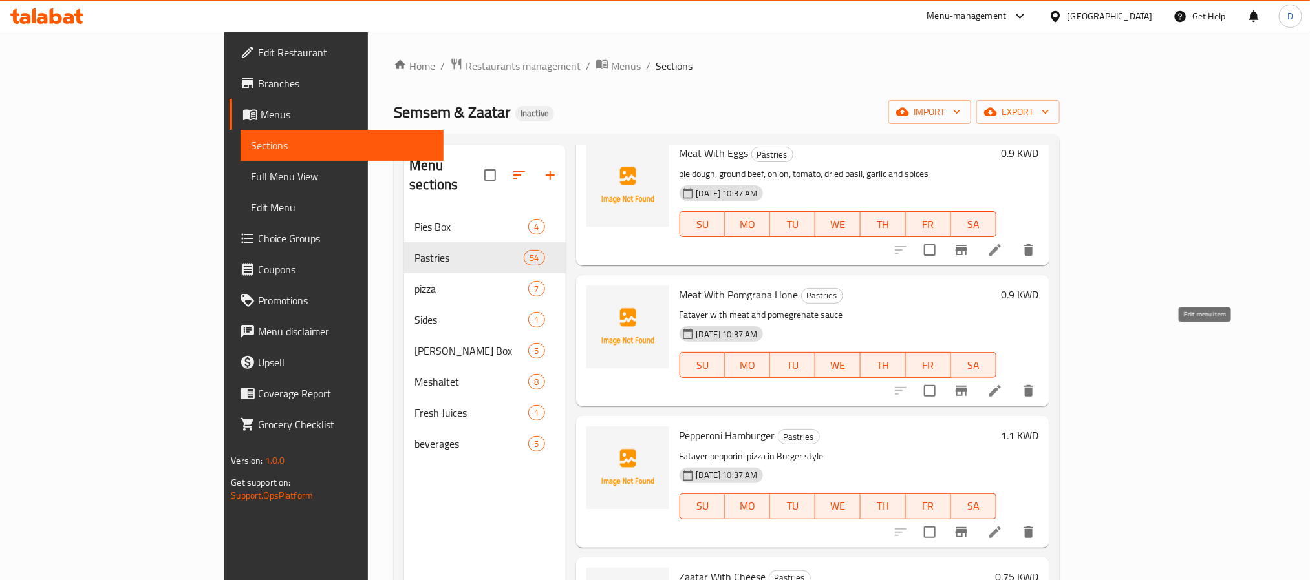
click at [1003, 383] on icon at bounding box center [995, 391] width 16 height 16
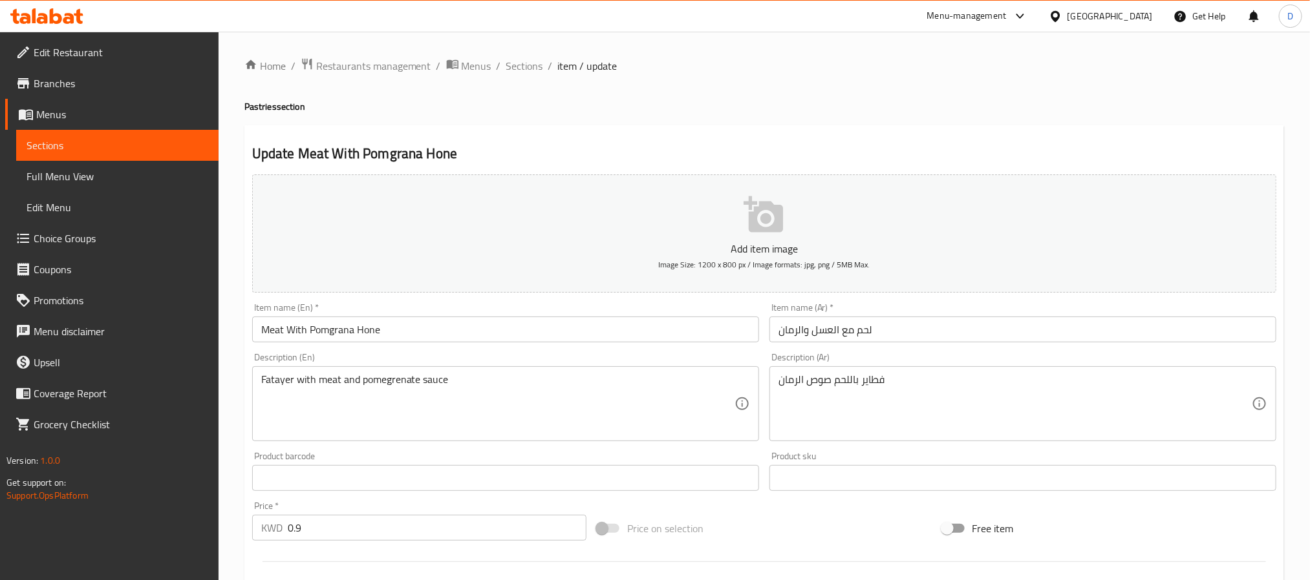
click at [914, 328] on input "لحم مع العسل والرمان" at bounding box center [1022, 330] width 507 height 26
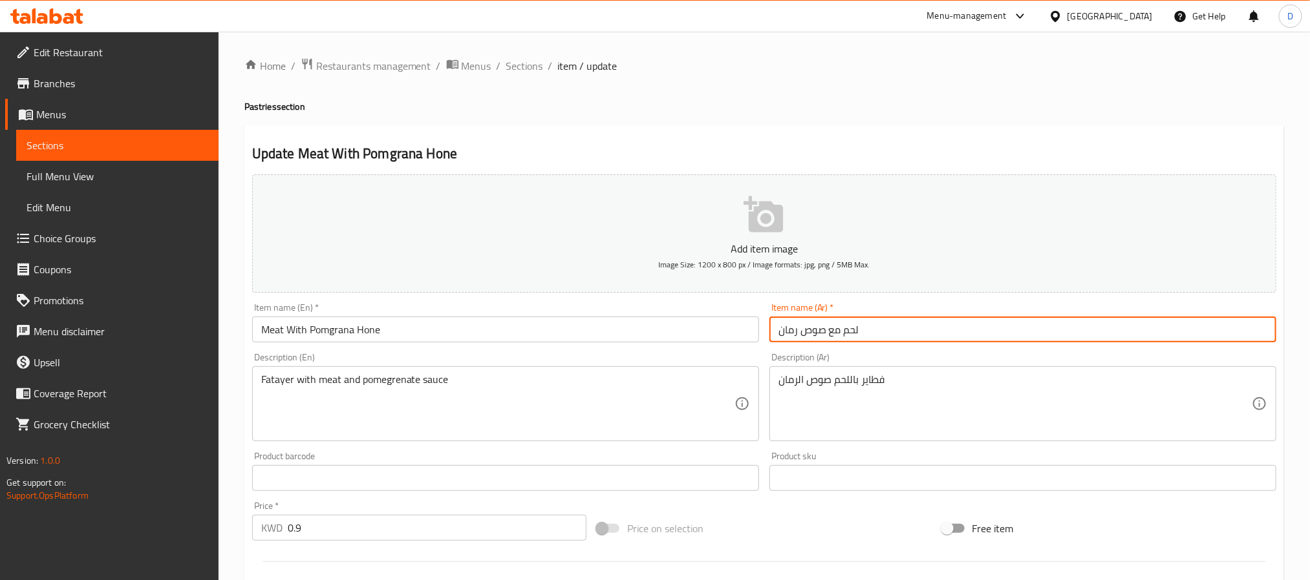
click at [815, 335] on input "لحم مع صوص رمان" at bounding box center [1022, 330] width 507 height 26
click at [787, 334] on input "لحم مع دبس رمان رمان" at bounding box center [1022, 330] width 507 height 26
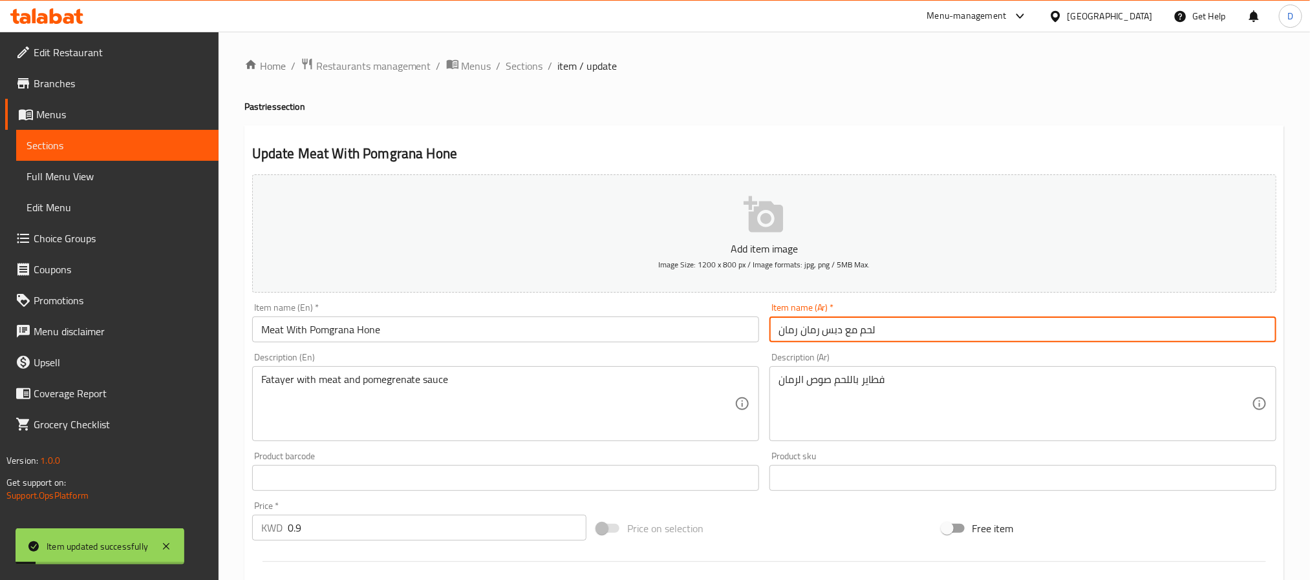
click at [787, 334] on input "لحم مع دبس رمان رمان" at bounding box center [1022, 330] width 507 height 26
type input "لحم مع دبس رمان"
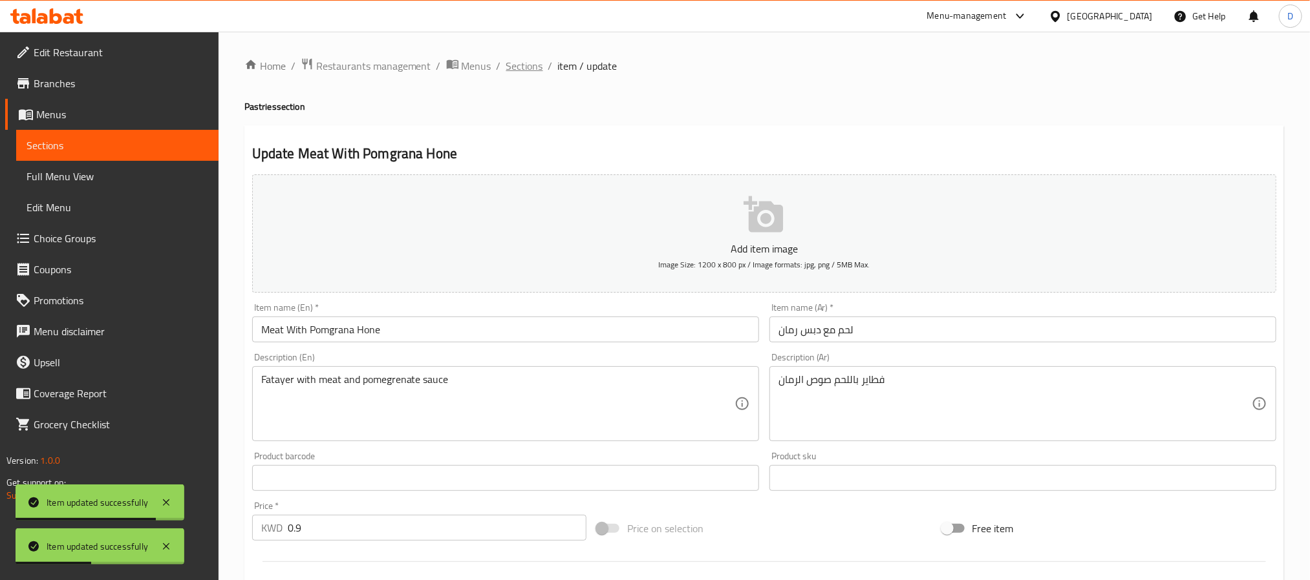
click at [531, 70] on span "Sections" at bounding box center [524, 66] width 37 height 16
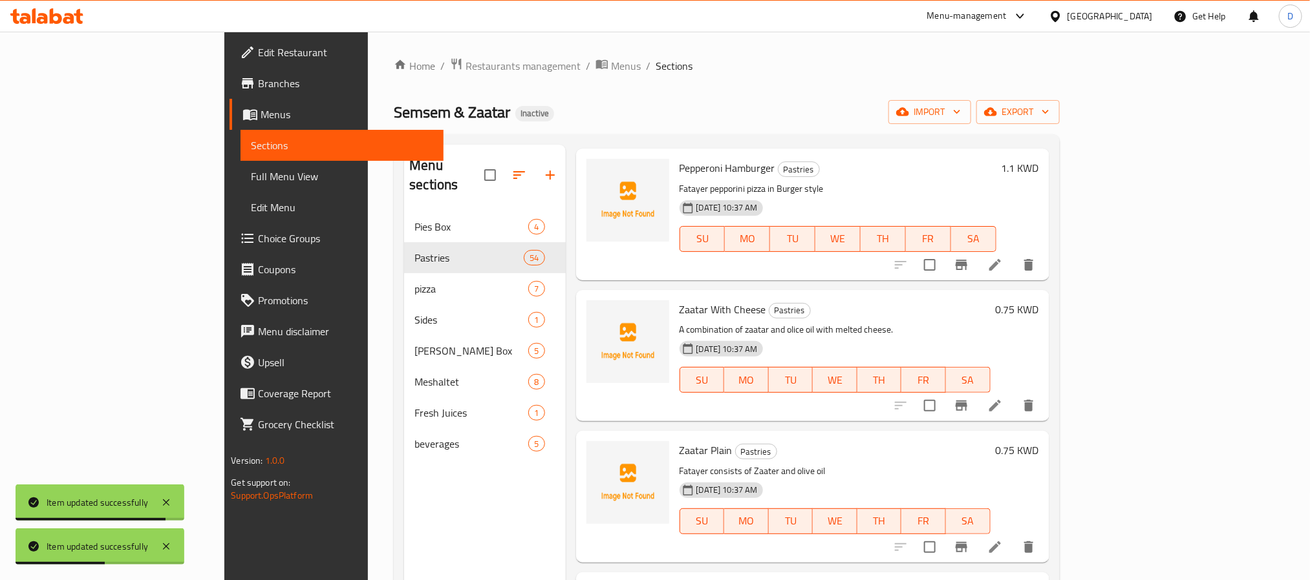
scroll to position [2646, 0]
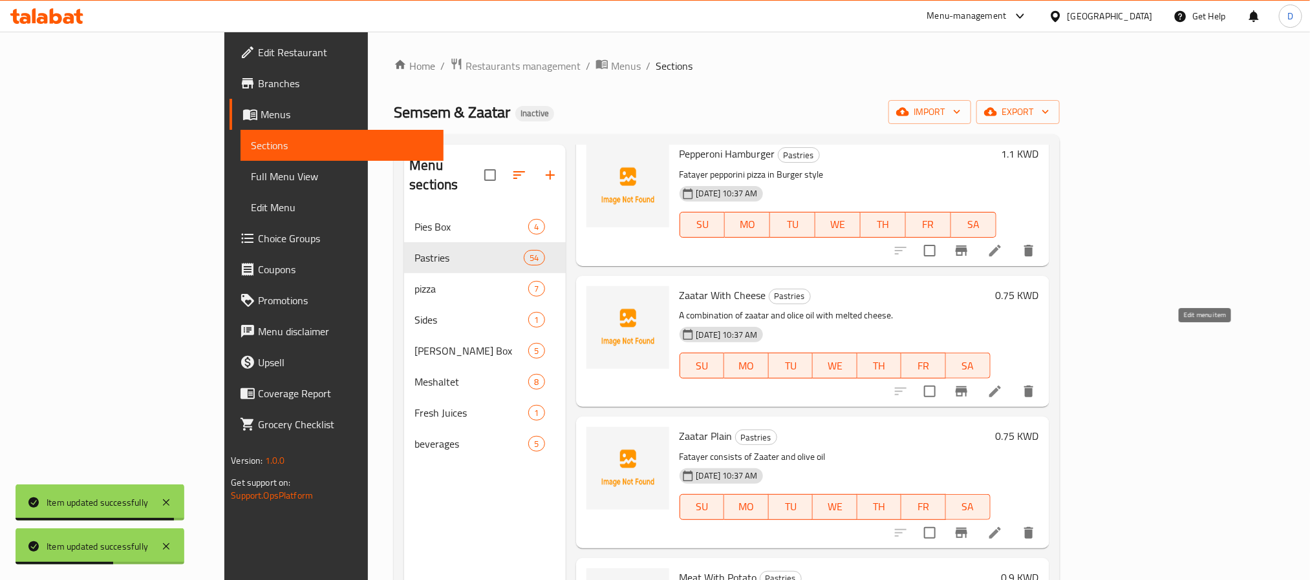
click at [1013, 380] on li at bounding box center [995, 391] width 36 height 23
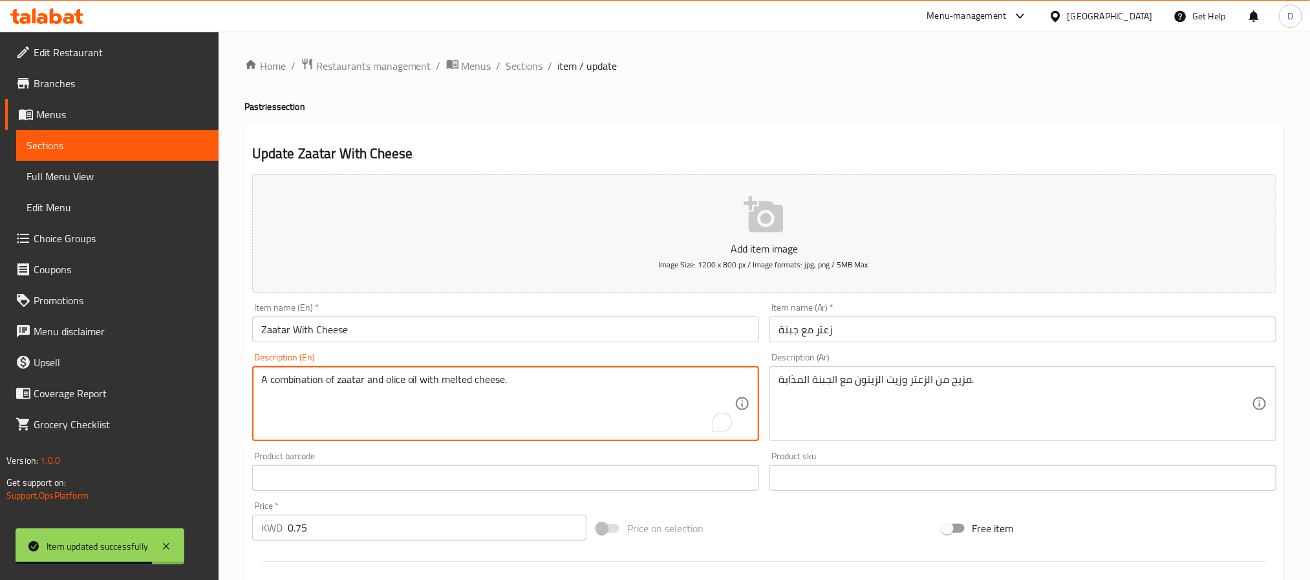
click at [398, 382] on textarea "A combination of zaatar and olice oil with melted cheese." at bounding box center [497, 404] width 473 height 61
type textarea "A combination of zaatar and olive oil with melted cheese."
click at [417, 332] on input "Zaatar With Cheese" at bounding box center [505, 330] width 507 height 26
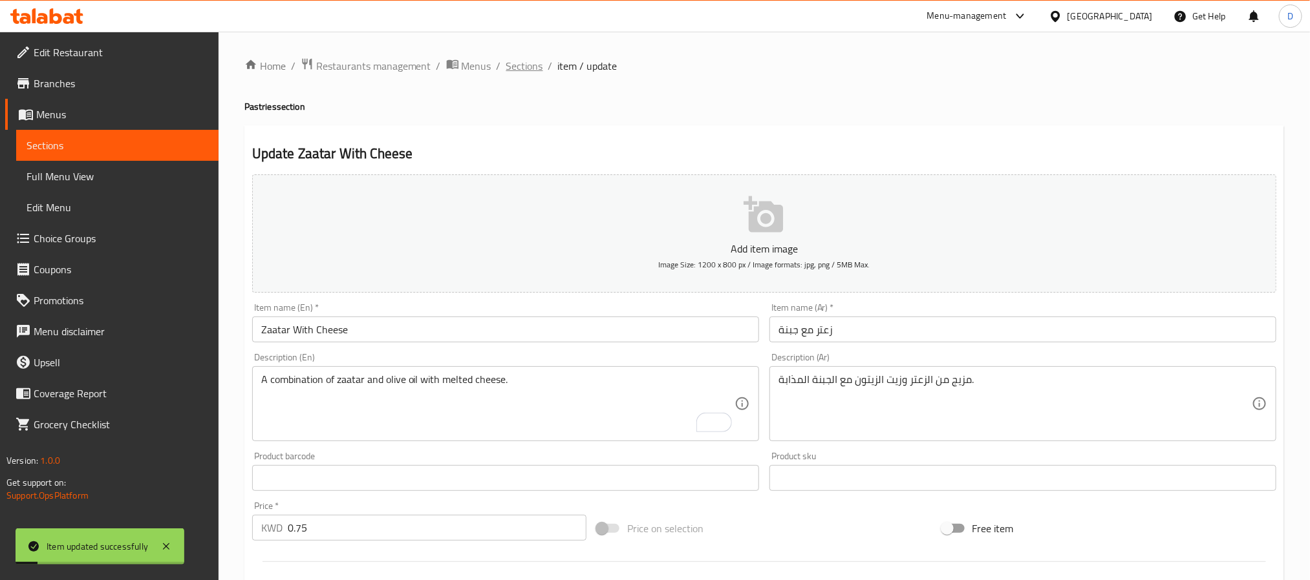
click at [526, 72] on span "Sections" at bounding box center [524, 66] width 37 height 16
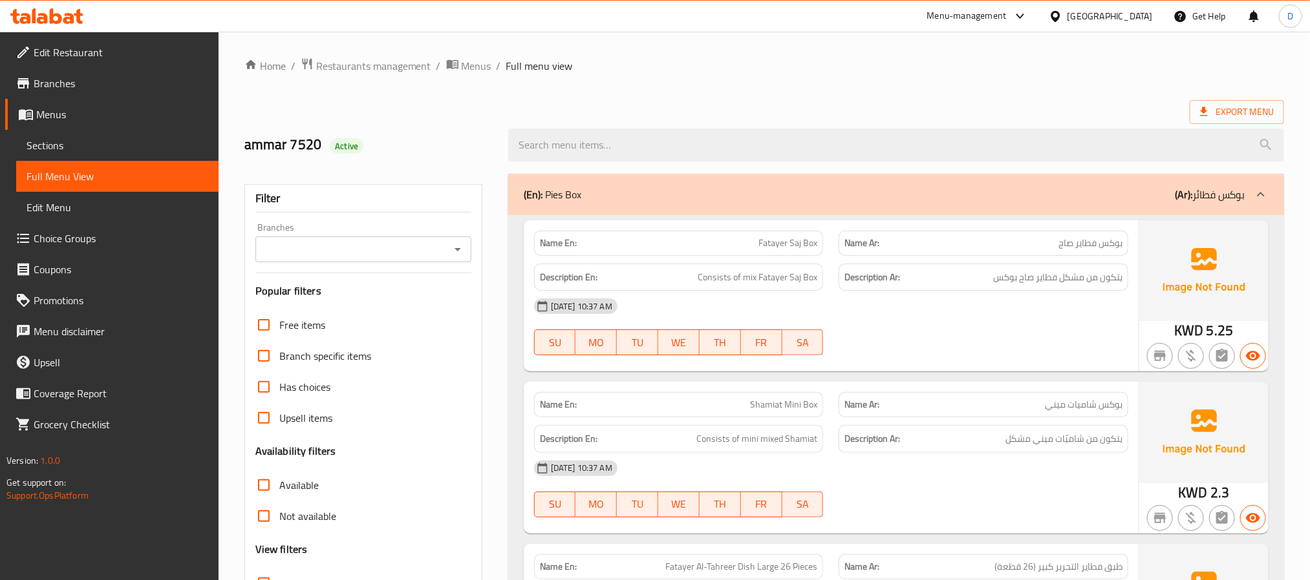
scroll to position [3518, 0]
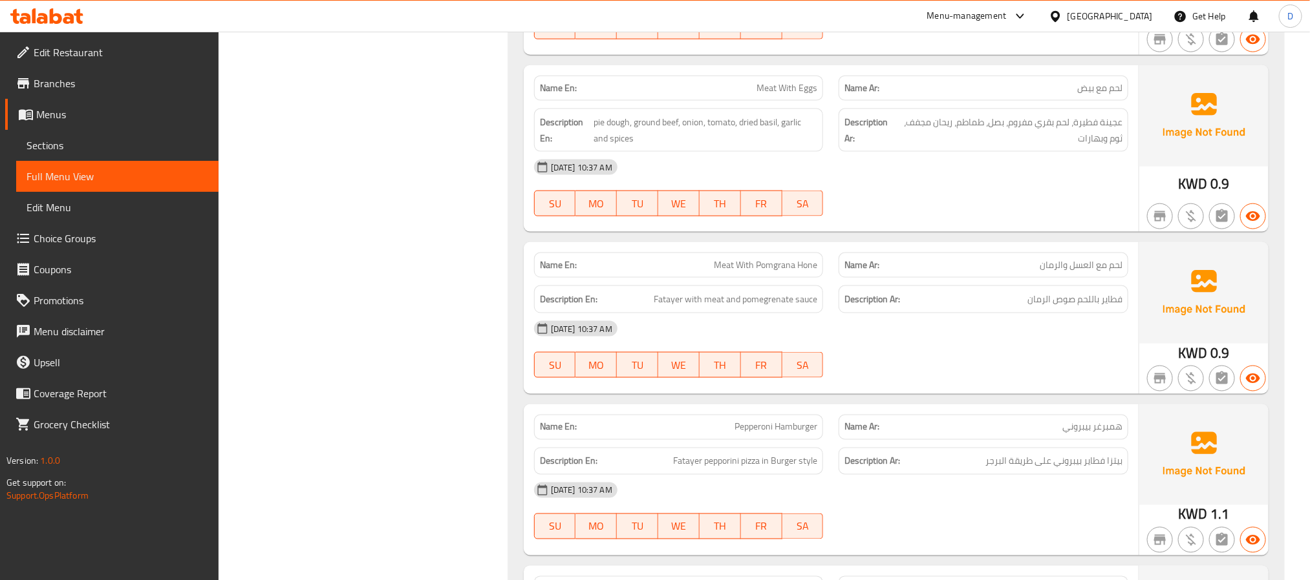
click at [776, 272] on span "Meat With Pomgrana Hone" at bounding box center [765, 266] width 103 height 14
copy span "Meat With Pomgrana Hone"
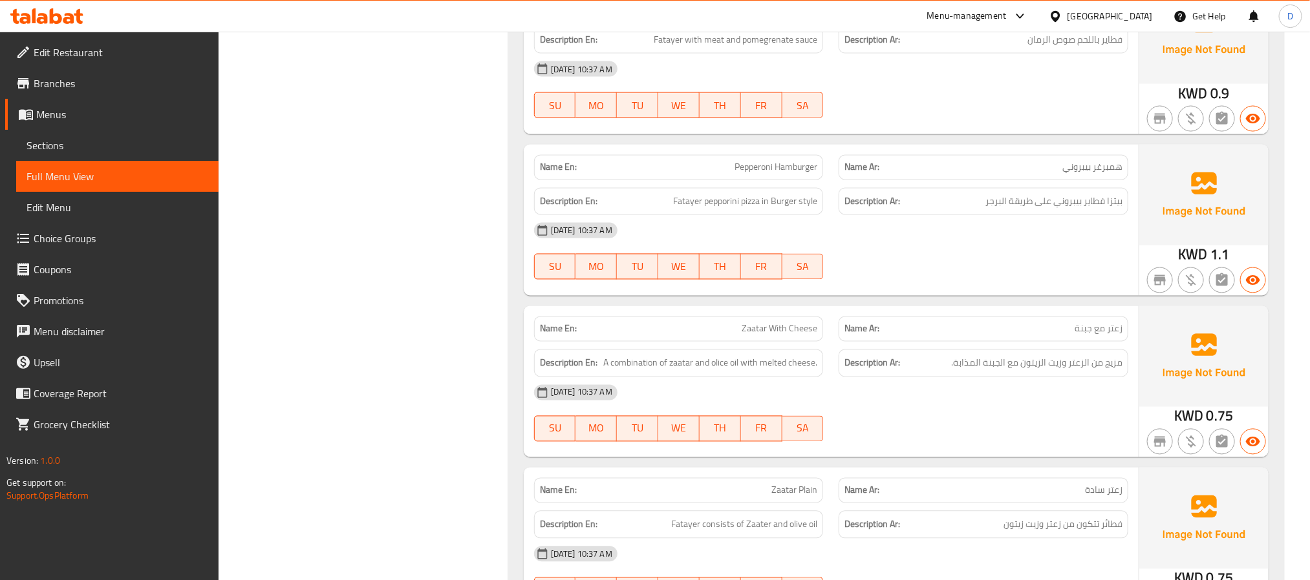
scroll to position [3809, 0]
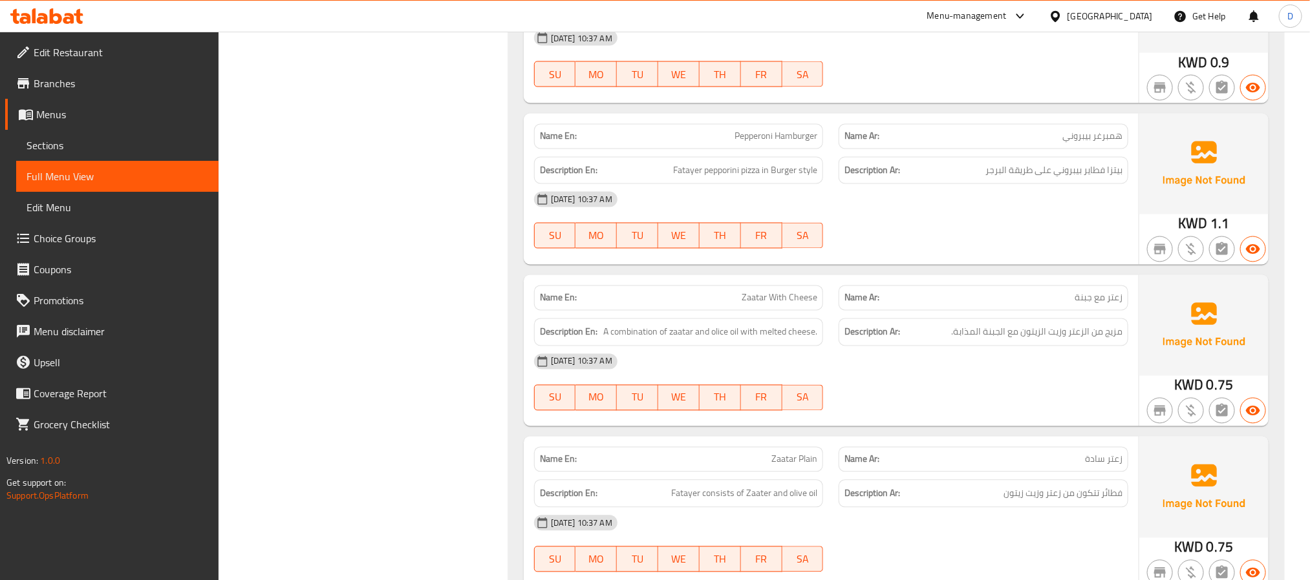
click at [785, 305] on span "Zaatar With Cheese" at bounding box center [779, 299] width 76 height 14
copy span "Zaatar With Cheese"
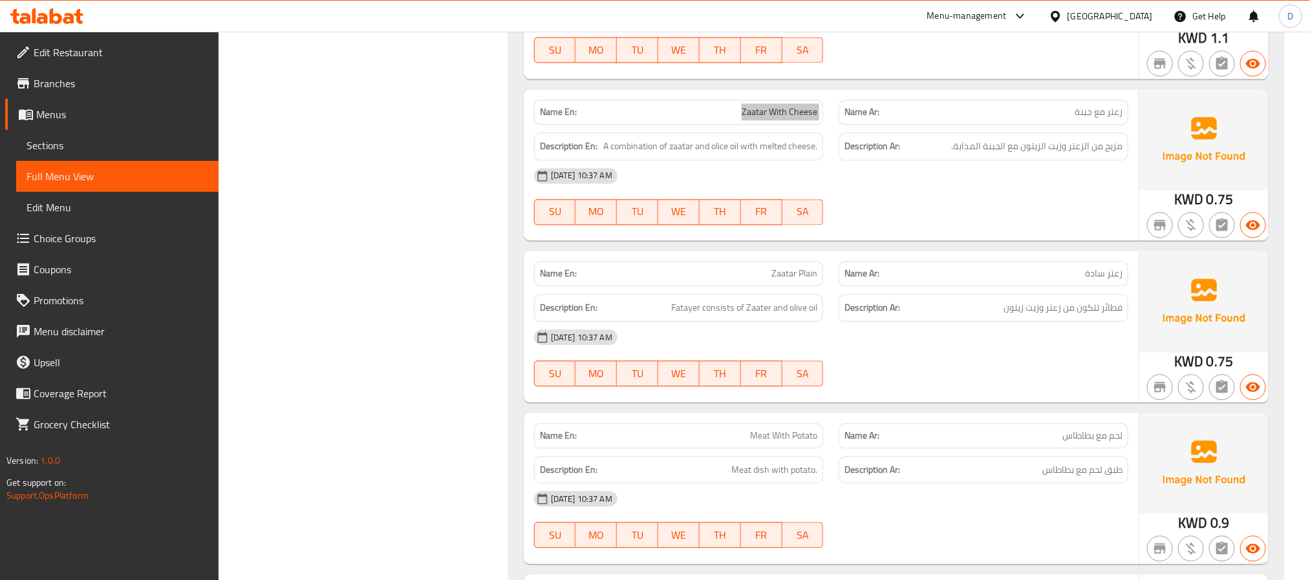
scroll to position [4002, 0]
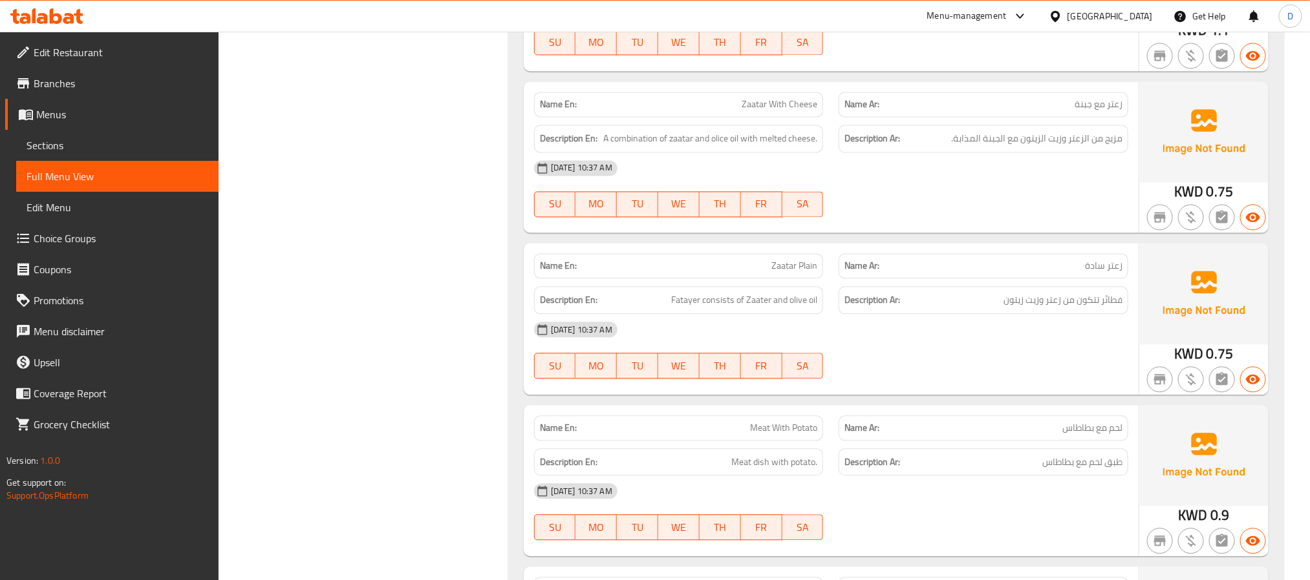
click at [788, 273] on span "Zaatar Plain" at bounding box center [794, 266] width 46 height 14
click at [785, 273] on span "Zaatar Plain" at bounding box center [794, 266] width 46 height 14
copy span "Zaatar Plain"
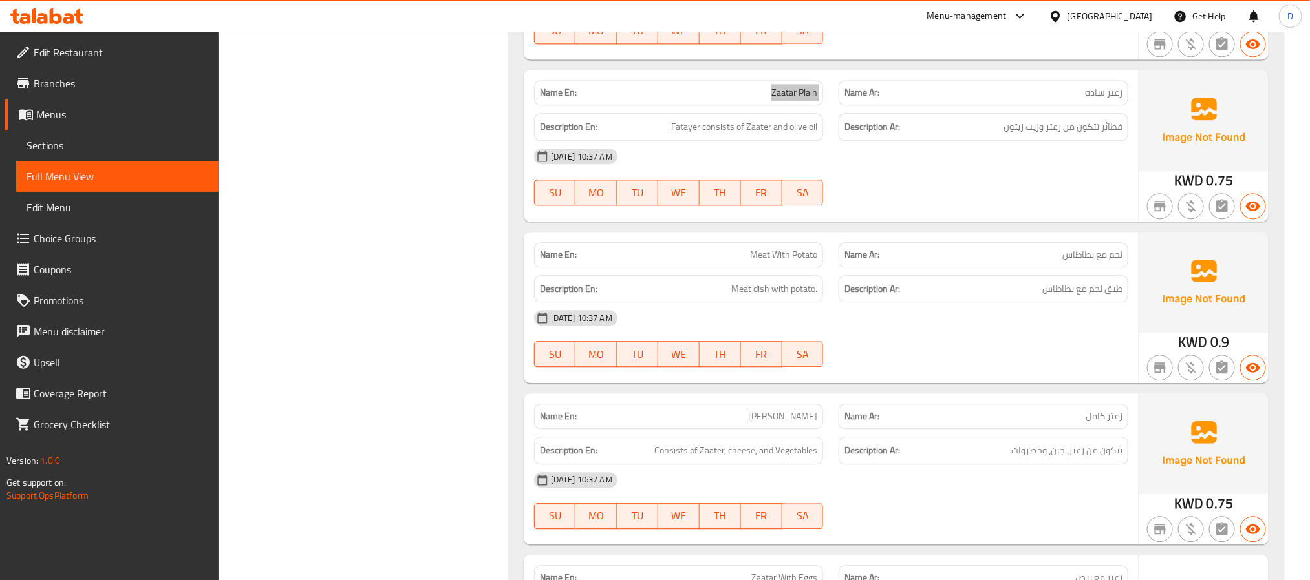
scroll to position [4196, 0]
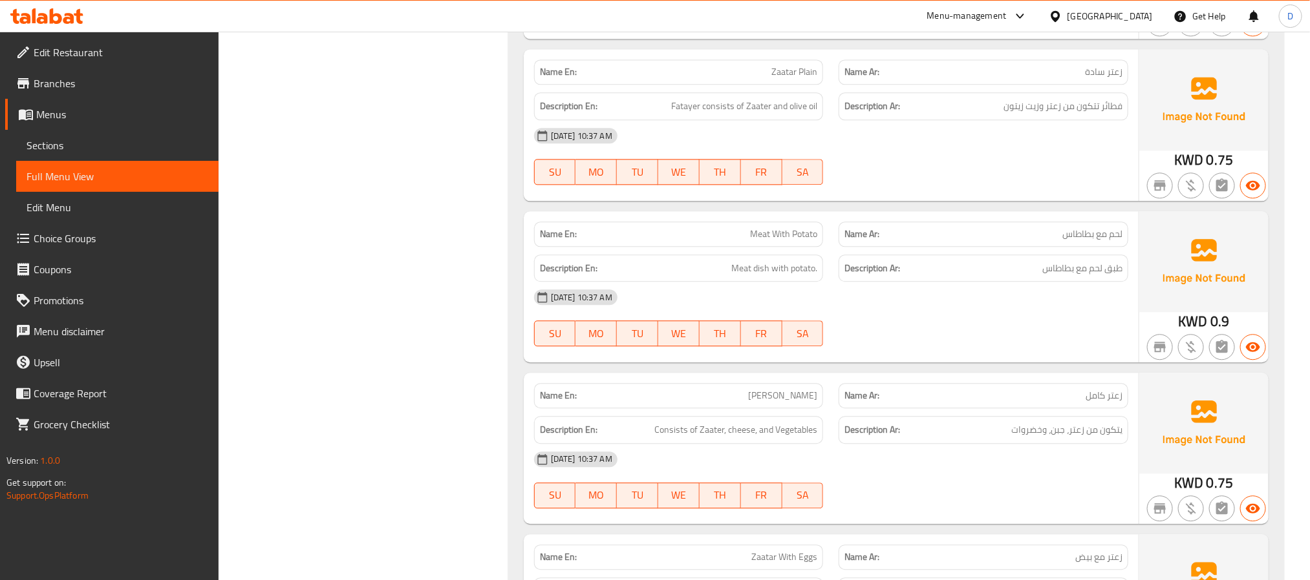
click at [792, 241] on span "Meat With Potato" at bounding box center [783, 235] width 67 height 14
copy span "Meat With Potato"
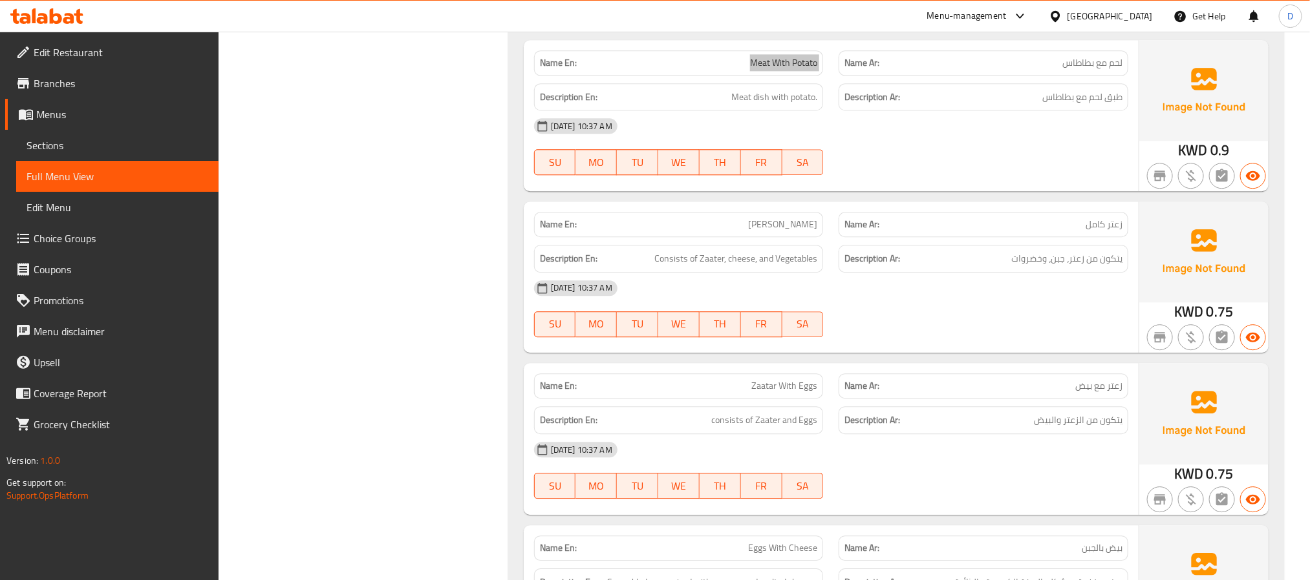
scroll to position [4390, 0]
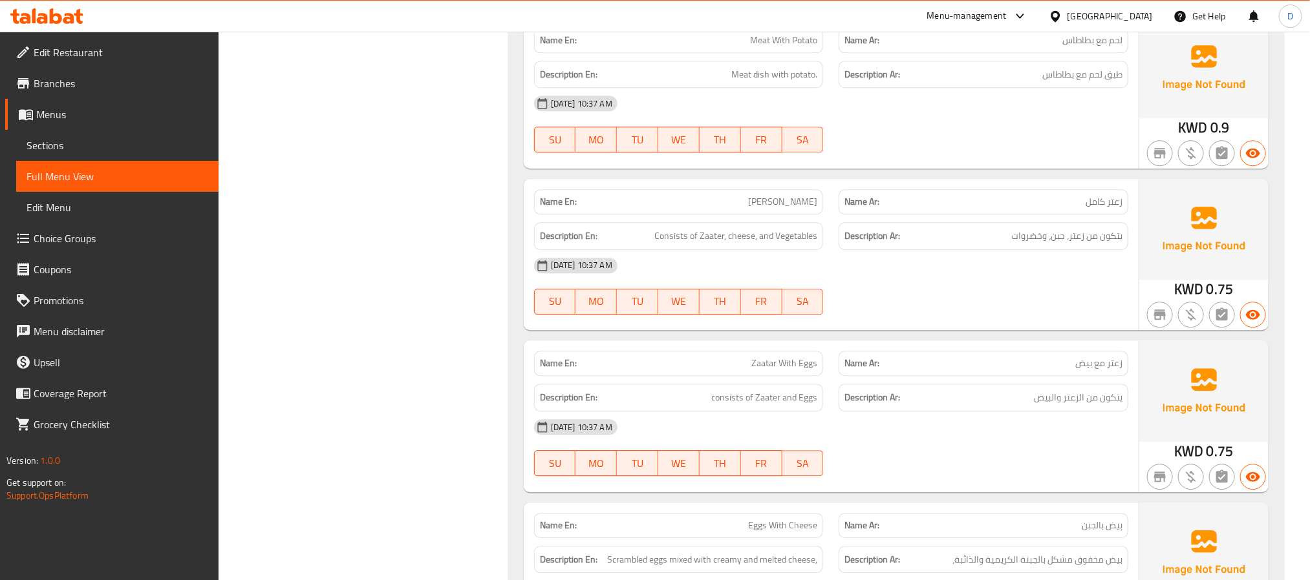
click at [785, 370] on span "Zaatar With Eggs" at bounding box center [784, 364] width 66 height 14
copy span "Zaatar With Eggs"
click at [795, 370] on span "Zaatar With Eggs" at bounding box center [784, 364] width 66 height 14
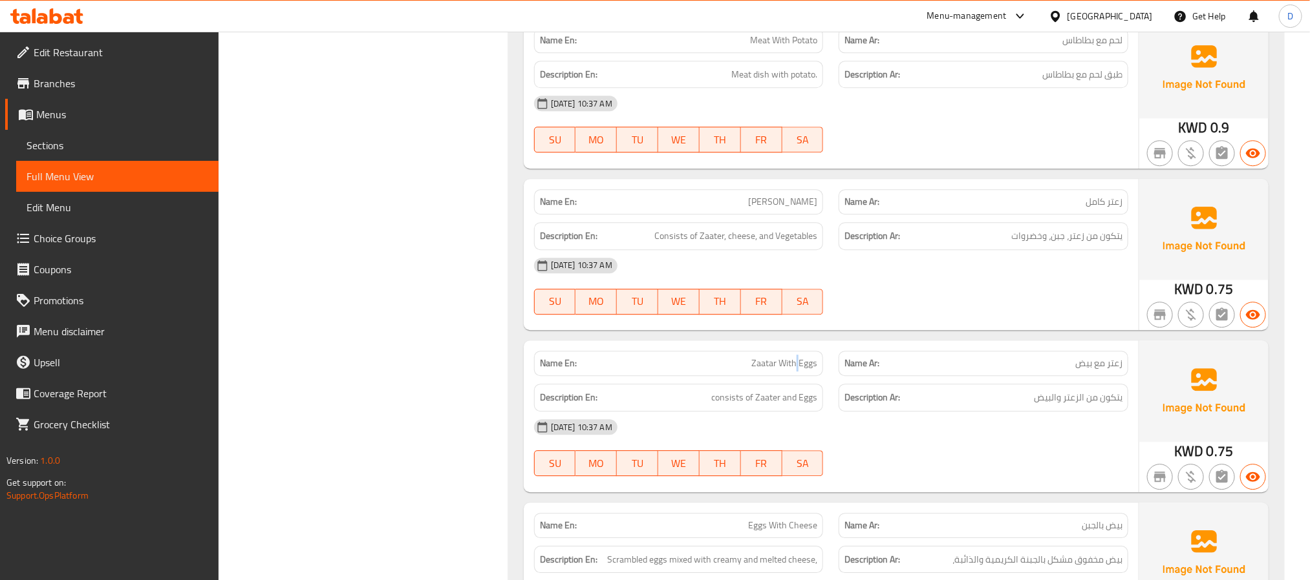
click at [795, 370] on span "Zaatar With Eggs" at bounding box center [784, 364] width 66 height 14
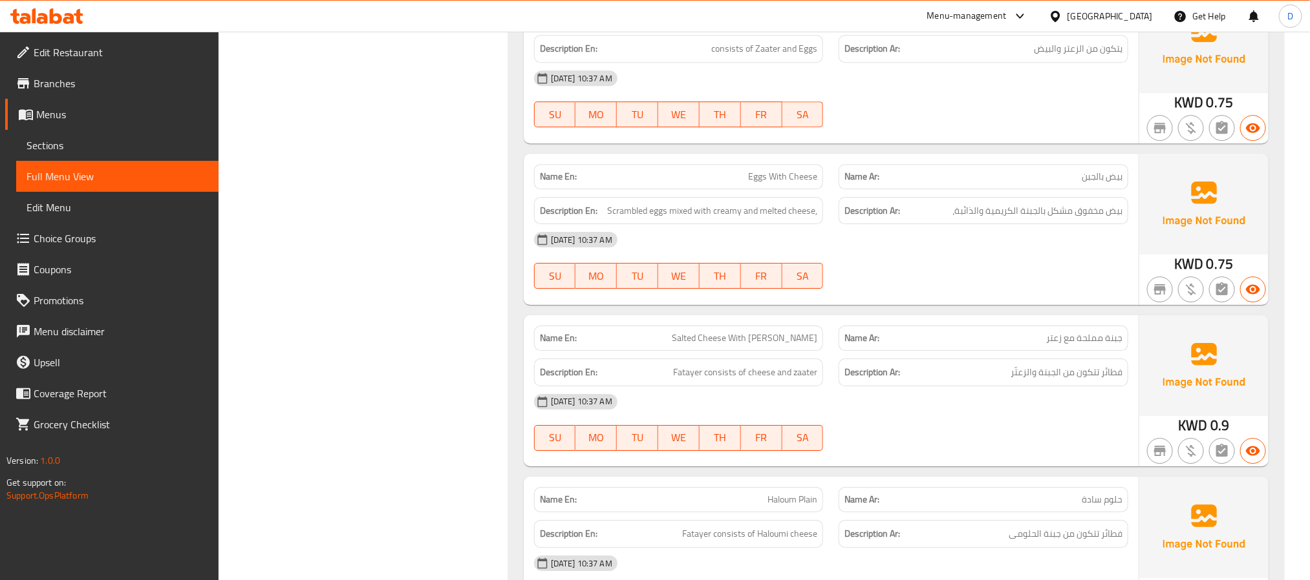
scroll to position [4778, 0]
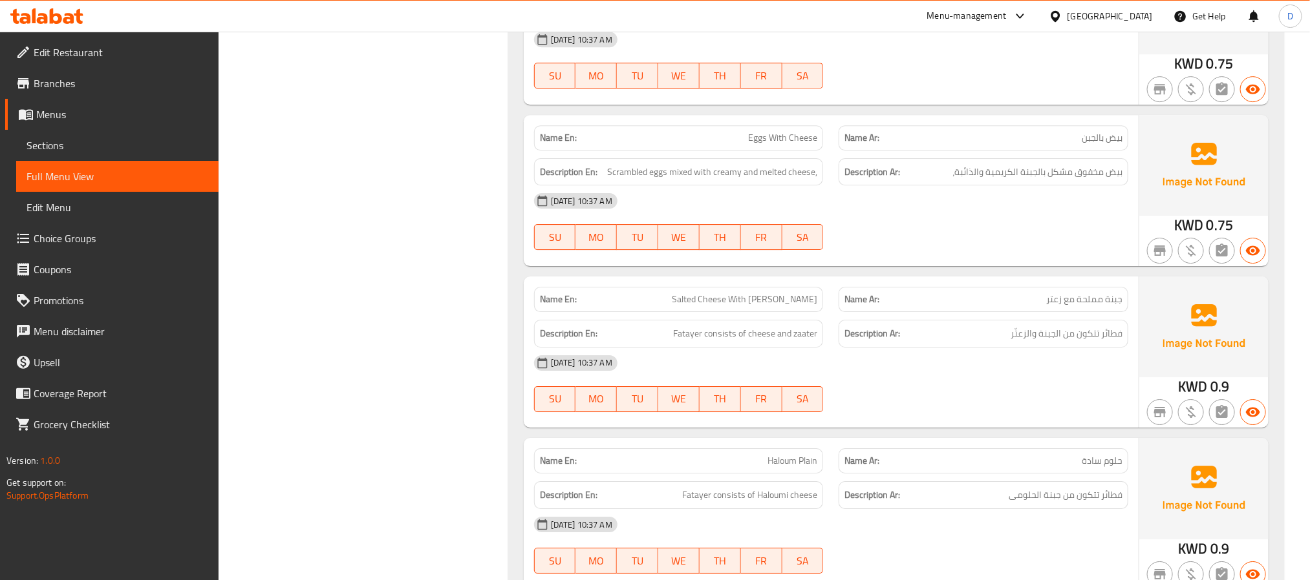
click at [770, 306] on span "Salted Cheese With [PERSON_NAME]" at bounding box center [744, 300] width 145 height 14
copy span "Salted Cheese With [PERSON_NAME]"
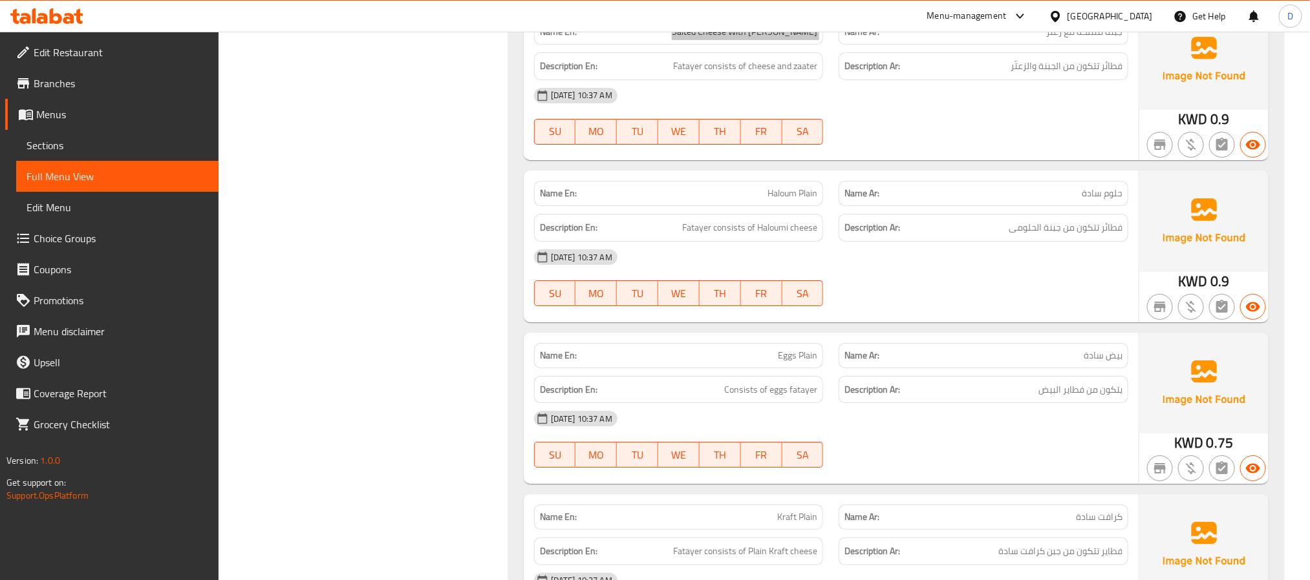
scroll to position [5069, 0]
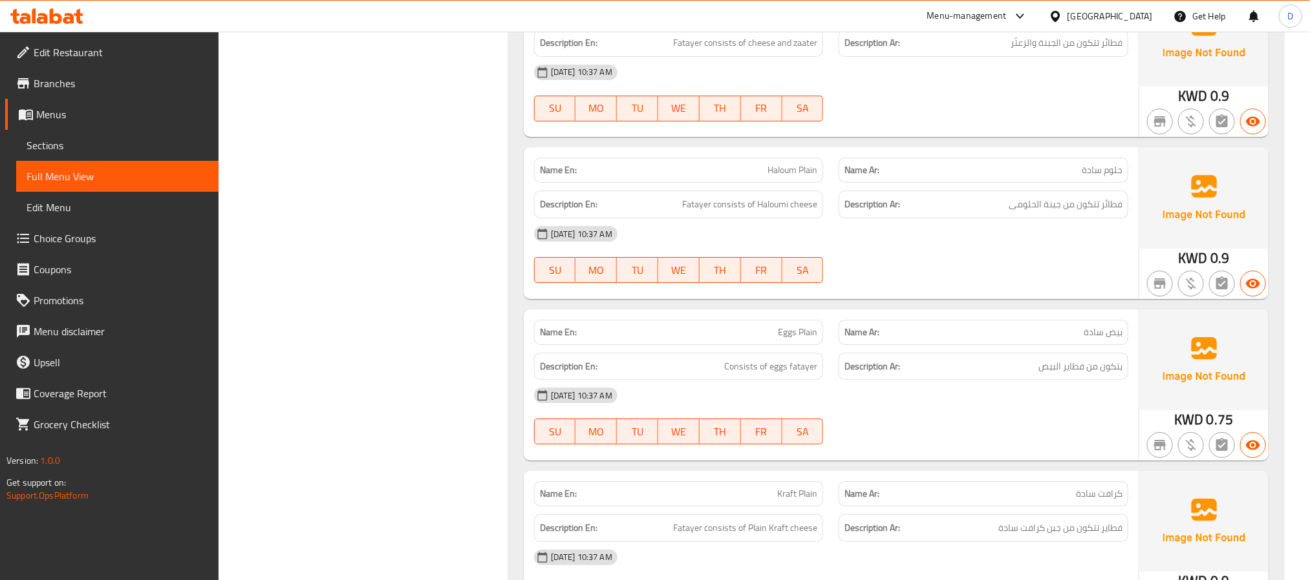
click at [791, 339] on span "Eggs Plain" at bounding box center [797, 333] width 39 height 14
copy span "Eggs"
click at [802, 339] on span "Eggs Plain" at bounding box center [797, 333] width 39 height 14
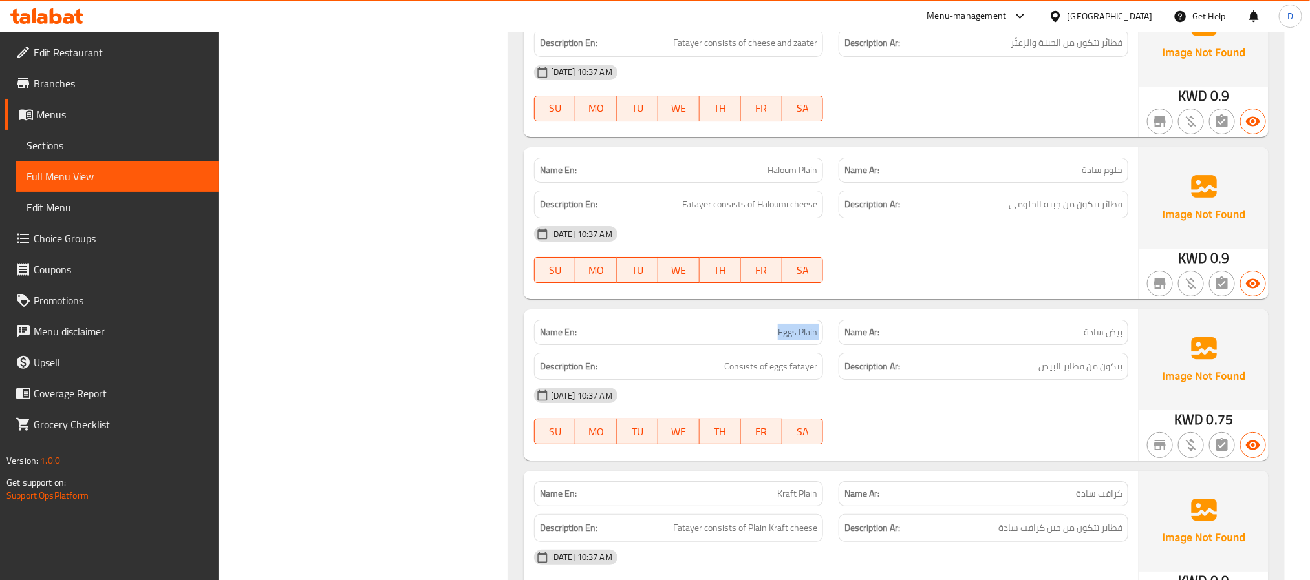
click at [802, 339] on span "Eggs Plain" at bounding box center [797, 333] width 39 height 14
copy span "Eggs Plain"
click at [797, 339] on span "Eggs Plain" at bounding box center [797, 333] width 39 height 14
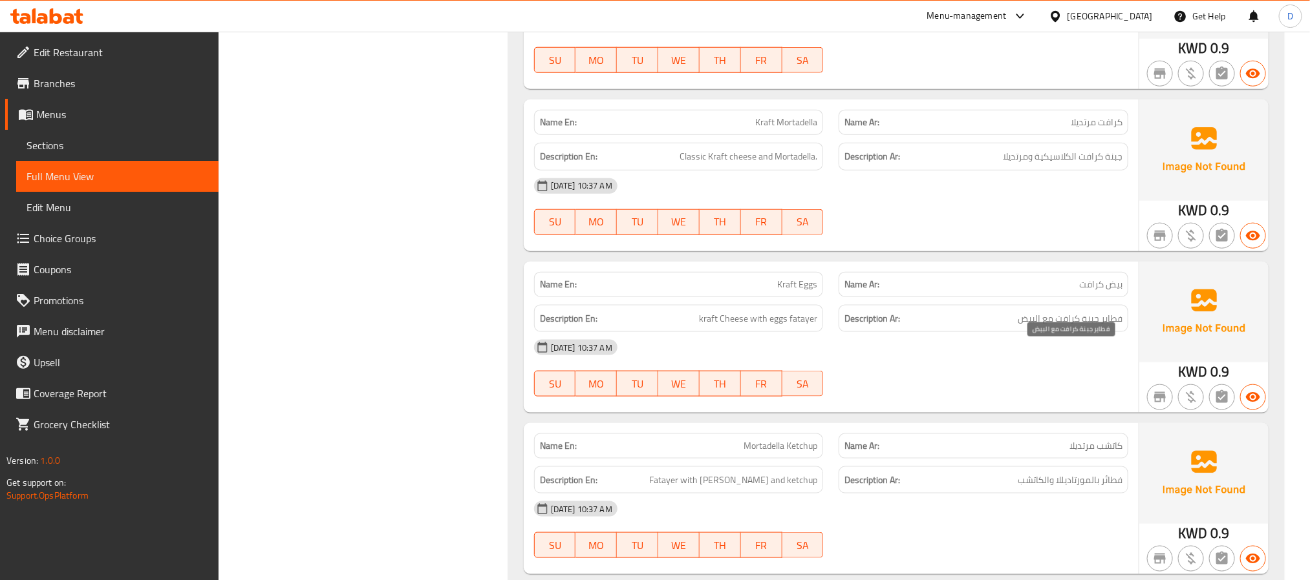
scroll to position [6136, 0]
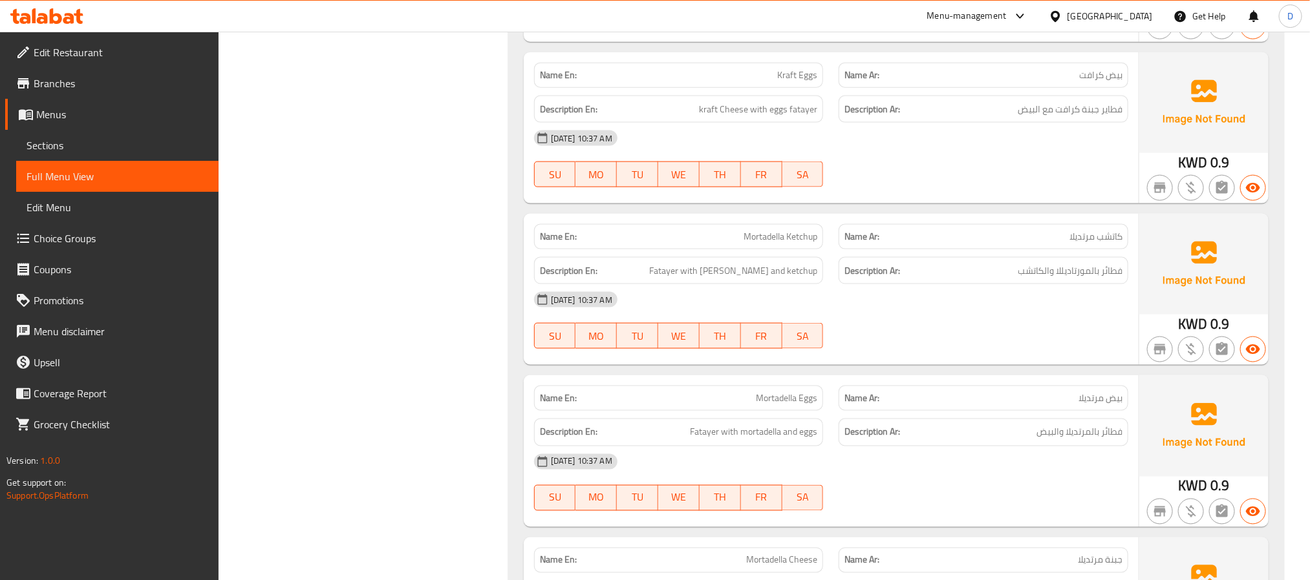
click at [758, 244] on span "Mortadella Ketchup" at bounding box center [780, 237] width 74 height 14
copy span "Mortadella Ketchup"
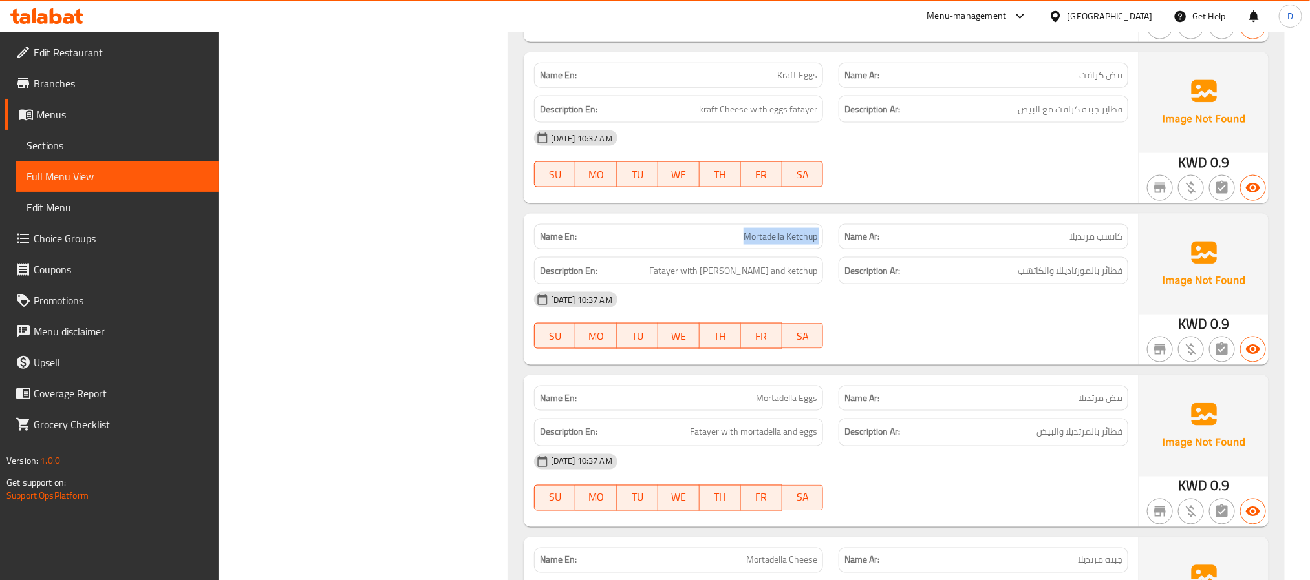
click at [776, 244] on span "Mortadella Ketchup" at bounding box center [780, 237] width 74 height 14
click at [939, 315] on div "[DATE] 10:37 AM" at bounding box center [831, 299] width 610 height 31
click at [784, 405] on span "Mortadella Eggs" at bounding box center [786, 399] width 61 height 14
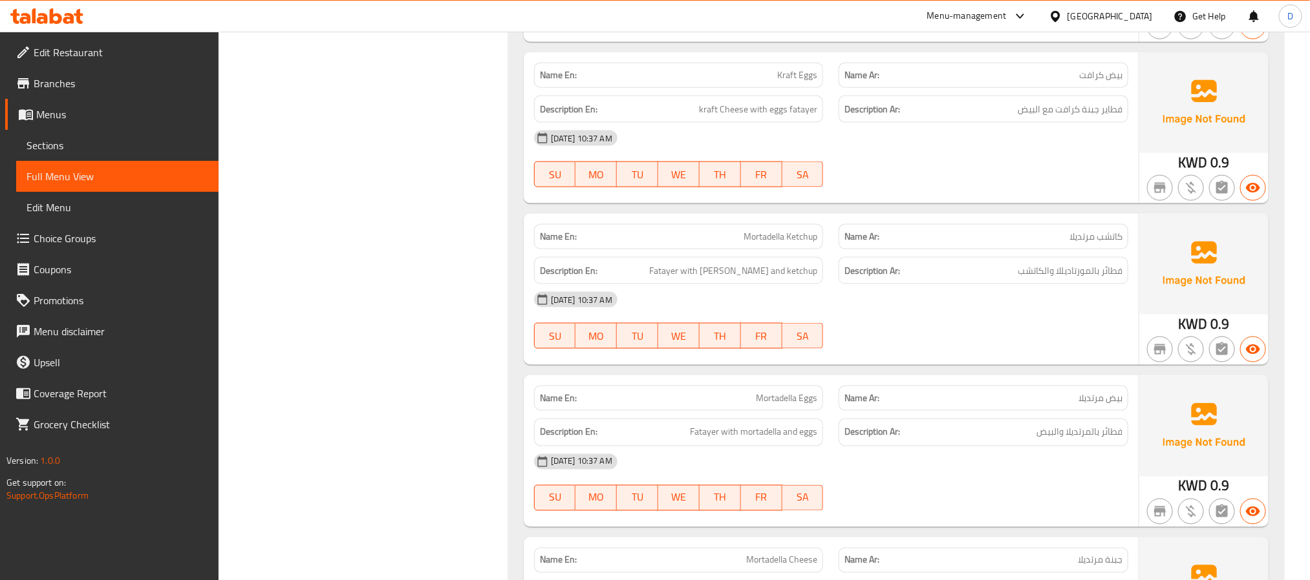
click at [948, 478] on div "[DATE] 10:37 AM" at bounding box center [831, 462] width 610 height 31
click at [772, 405] on span "Mortadella Eggs" at bounding box center [786, 399] width 61 height 14
click at [954, 450] on div "Description Ar: فطائر بالمرتديلا والبيض" at bounding box center [983, 432] width 305 height 43
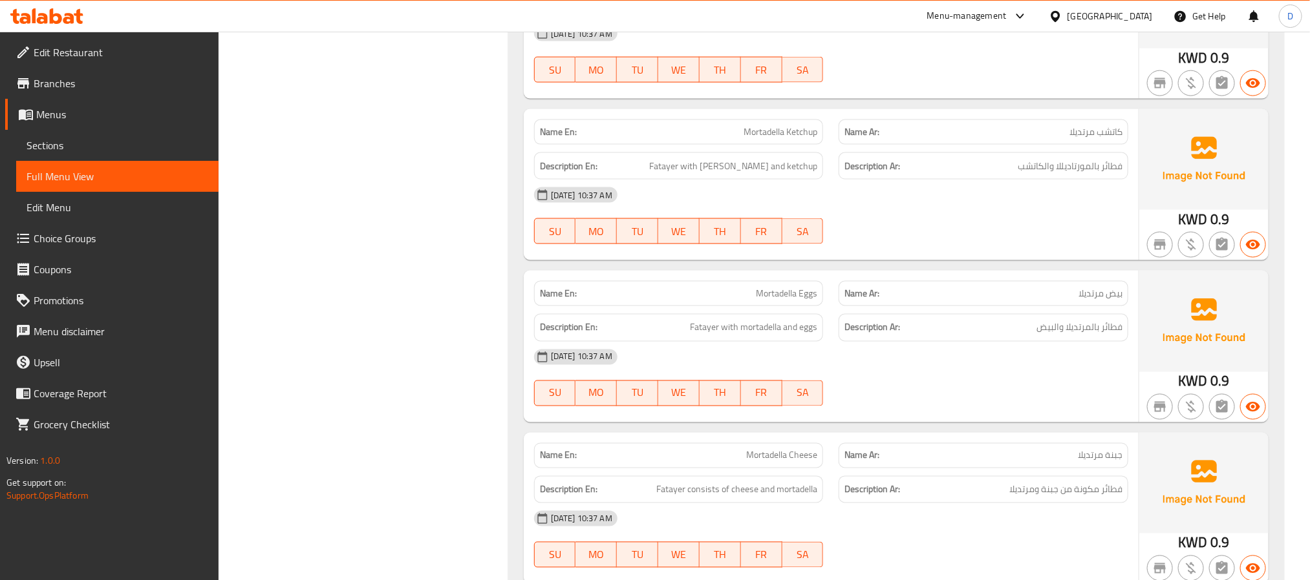
scroll to position [6329, 0]
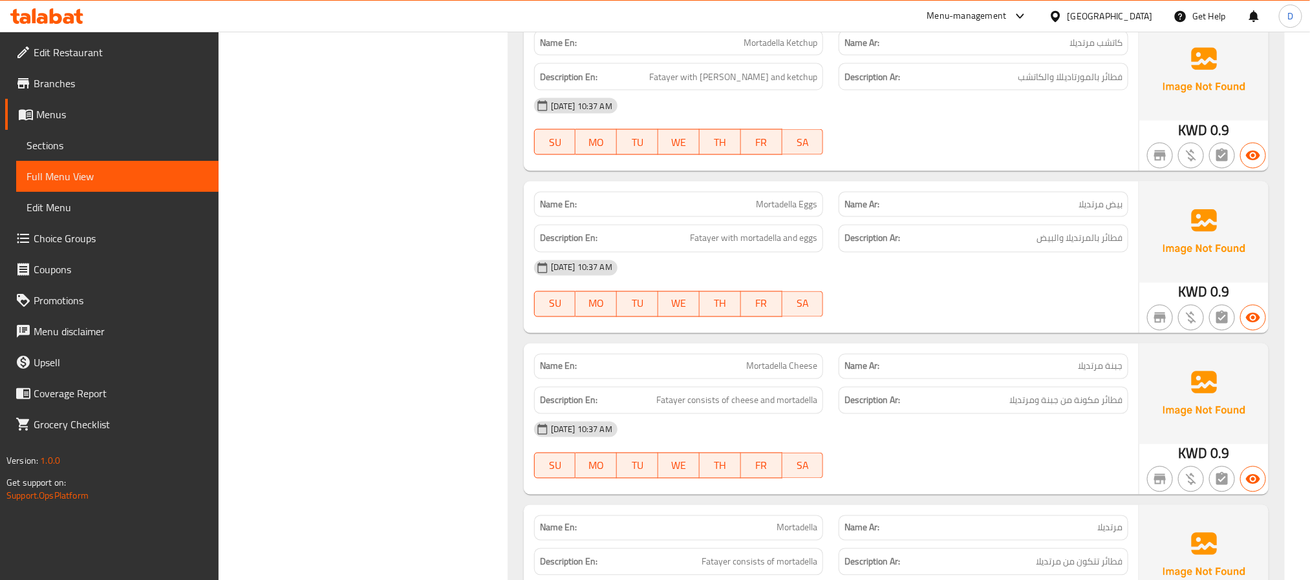
click at [803, 374] on span "Mortadella Cheese" at bounding box center [781, 367] width 71 height 14
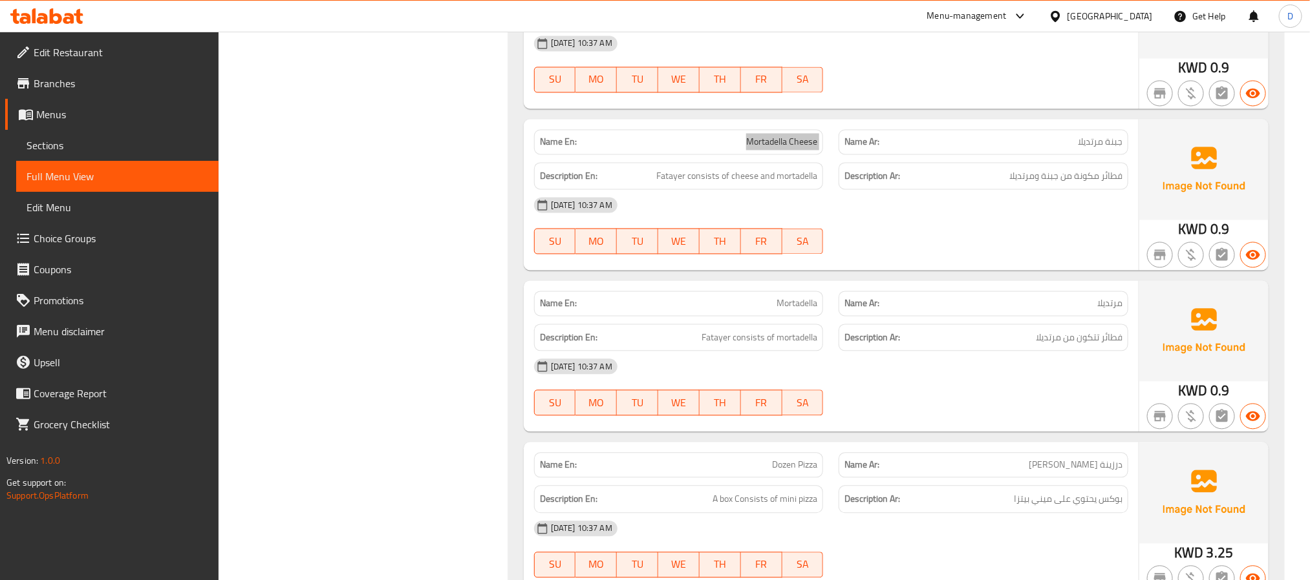
scroll to position [6620, 0]
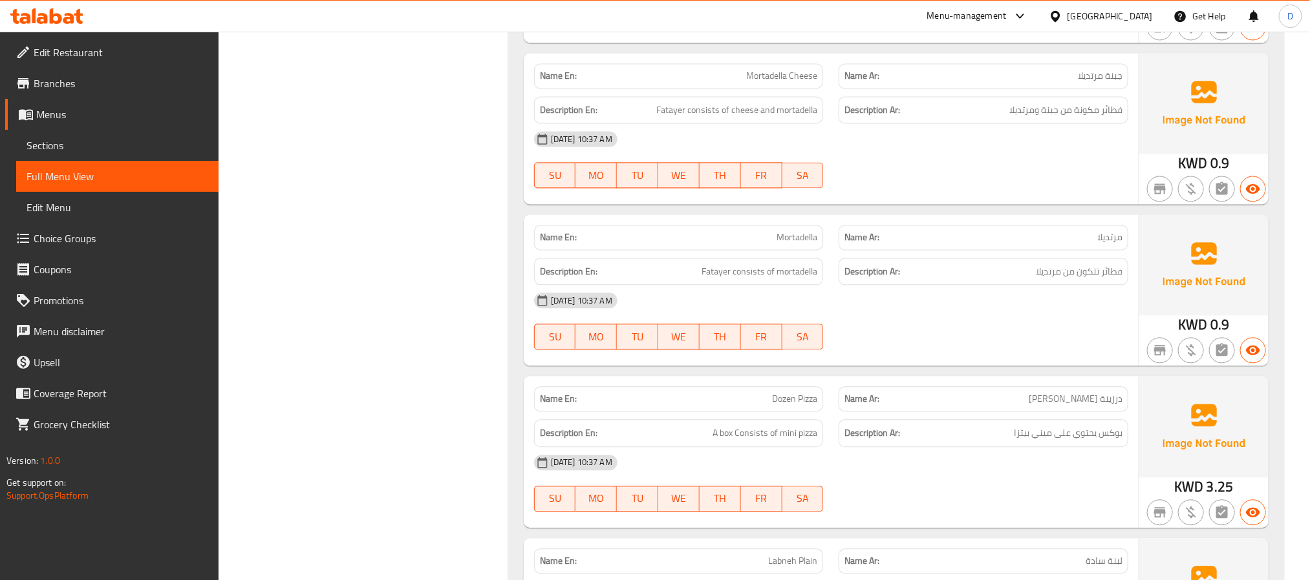
click at [788, 244] on span "Mortadella" at bounding box center [796, 238] width 41 height 14
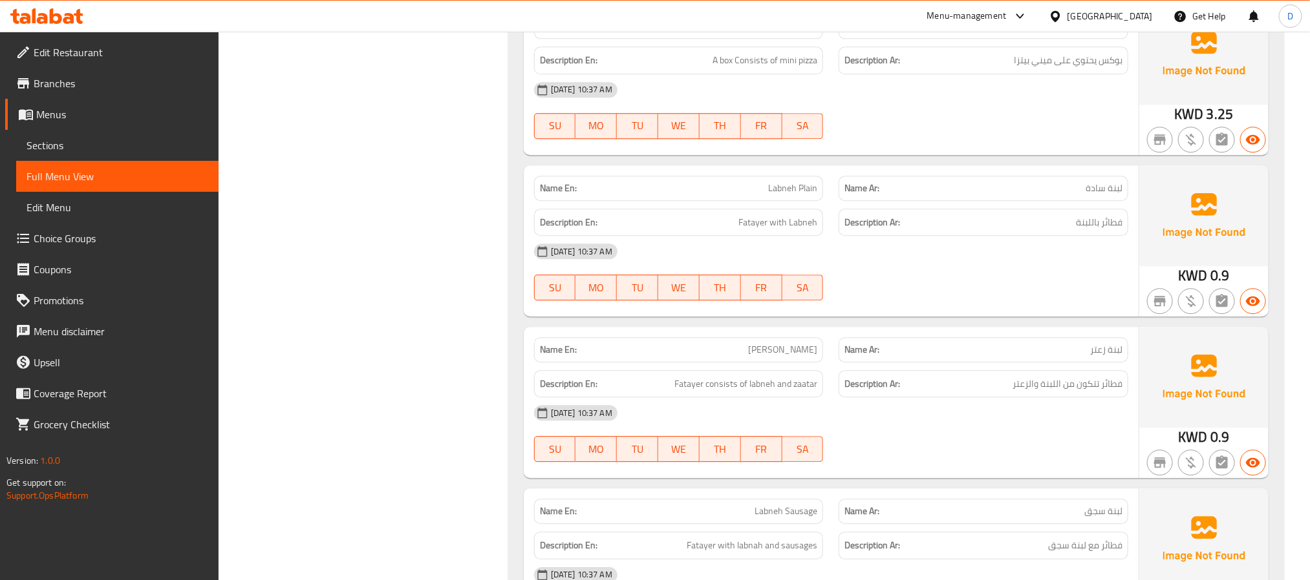
scroll to position [7008, 0]
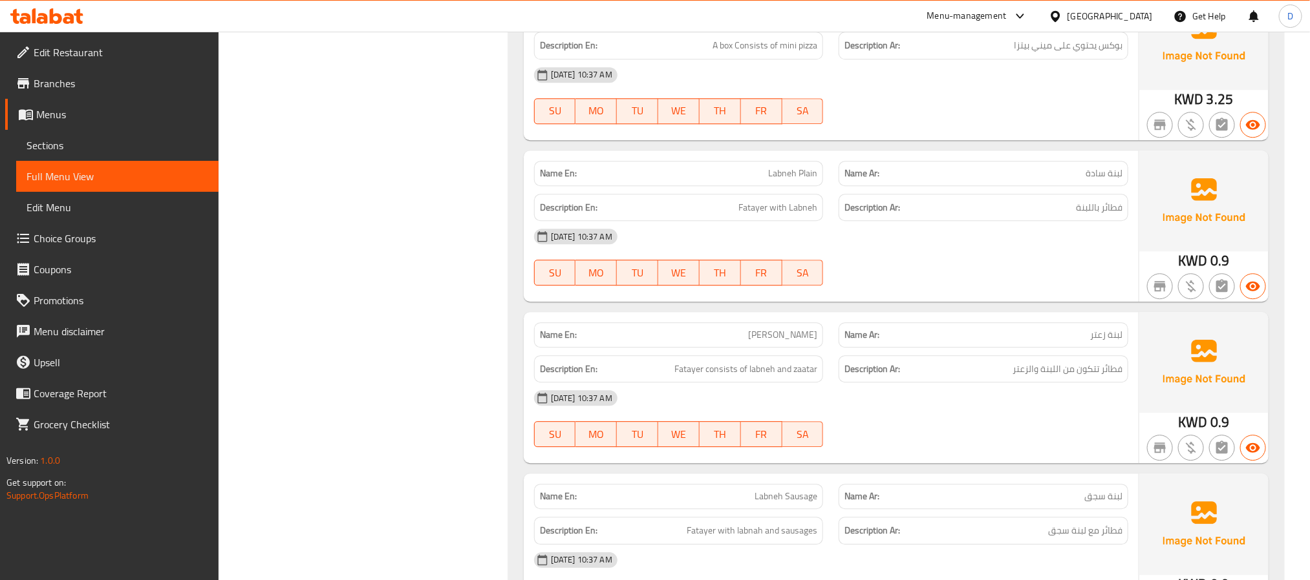
click at [809, 180] on span "Labneh Plain" at bounding box center [792, 174] width 49 height 14
click at [781, 342] on span "Labneh Zaatar" at bounding box center [782, 335] width 69 height 14
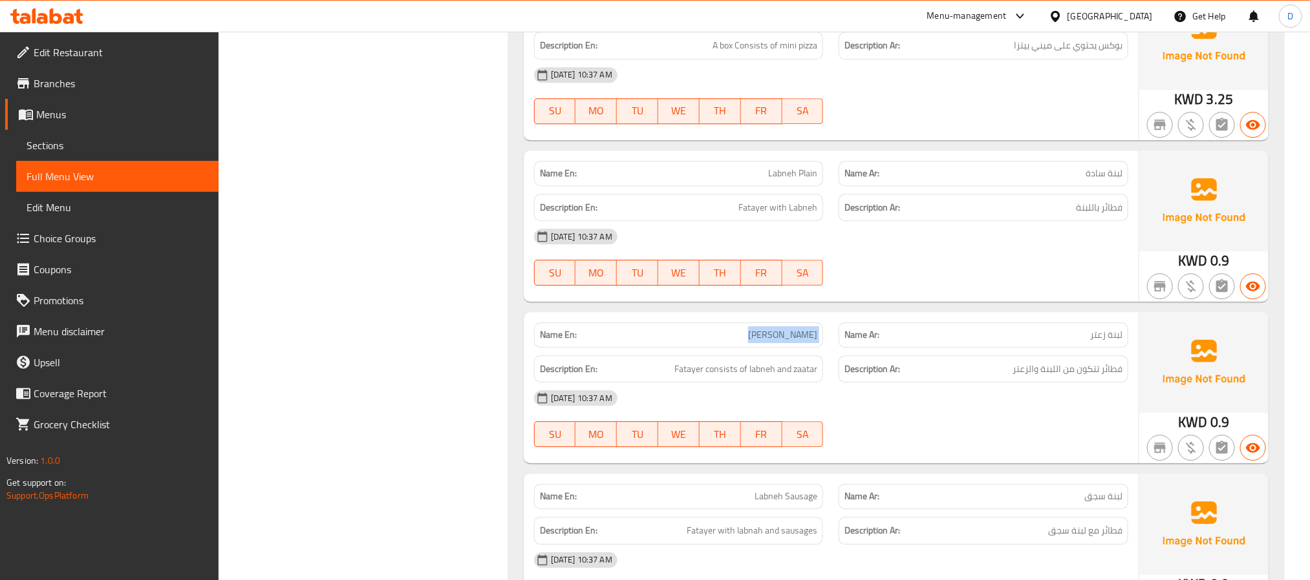
click at [781, 342] on span "Labneh Zaatar" at bounding box center [782, 335] width 69 height 14
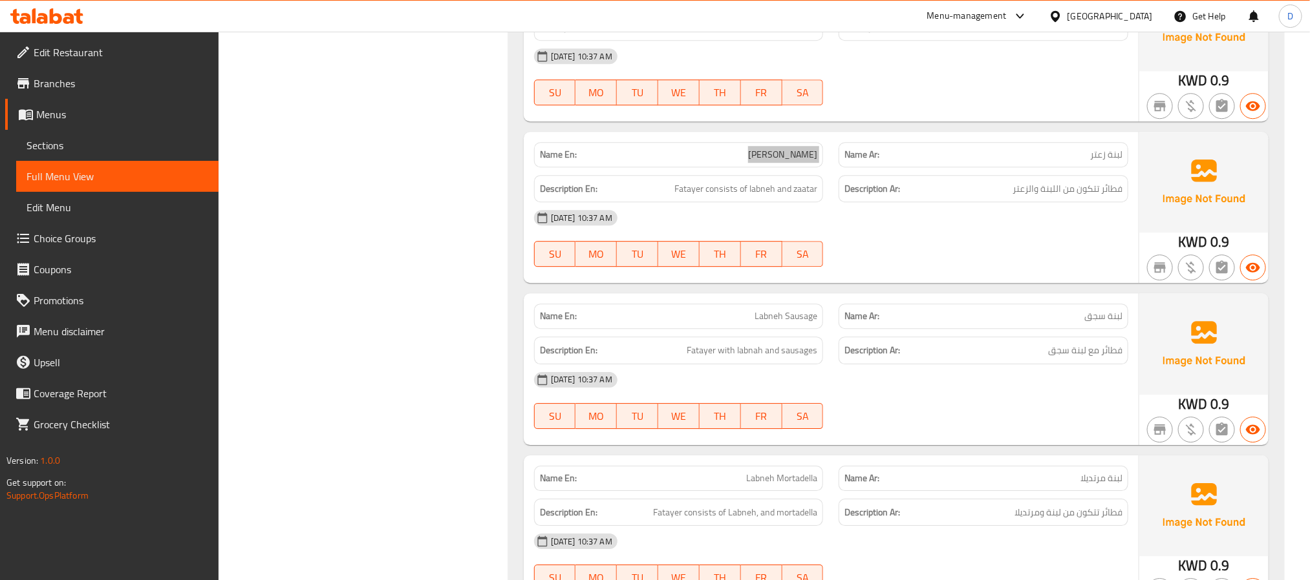
scroll to position [7202, 0]
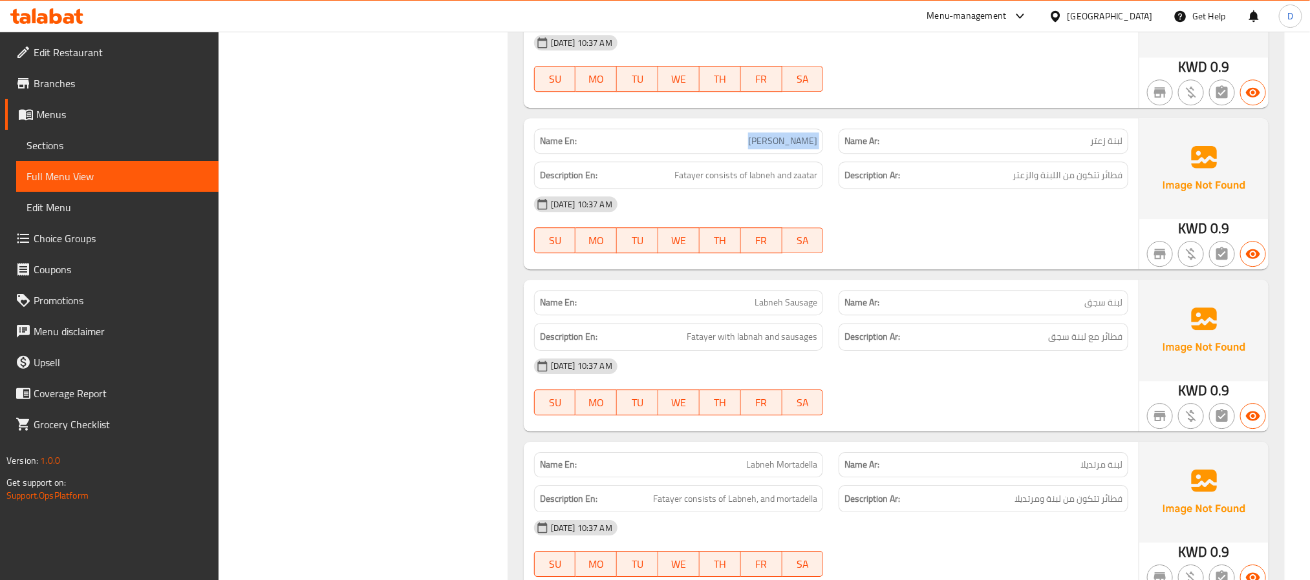
click at [782, 310] on span "Labneh Sausage" at bounding box center [785, 303] width 63 height 14
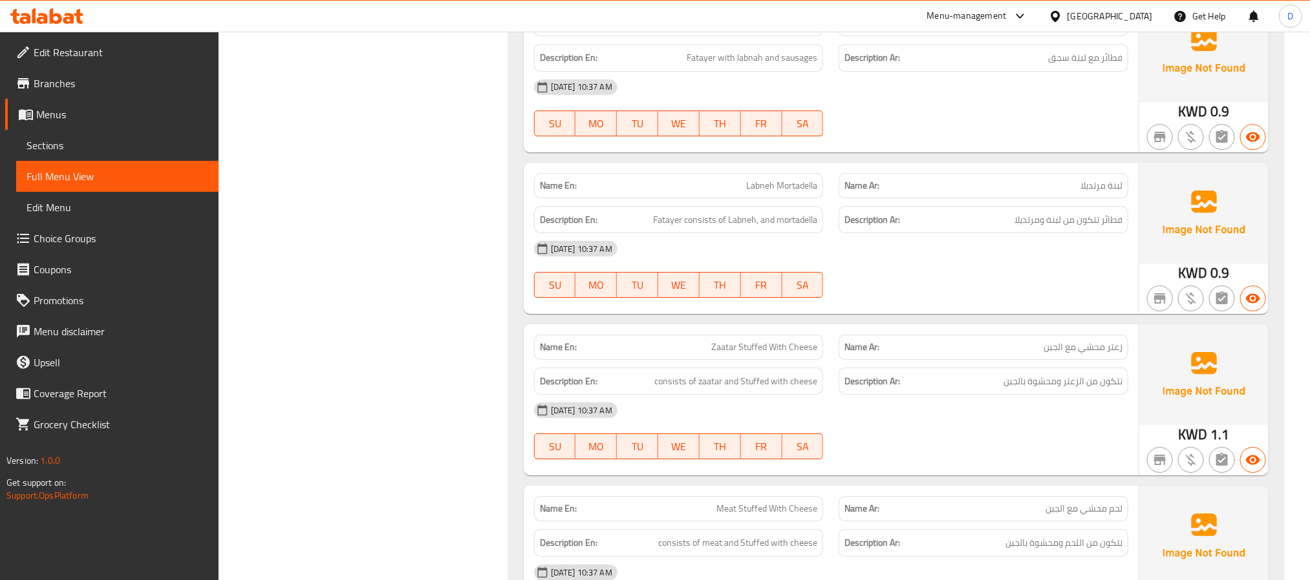
scroll to position [7493, 0]
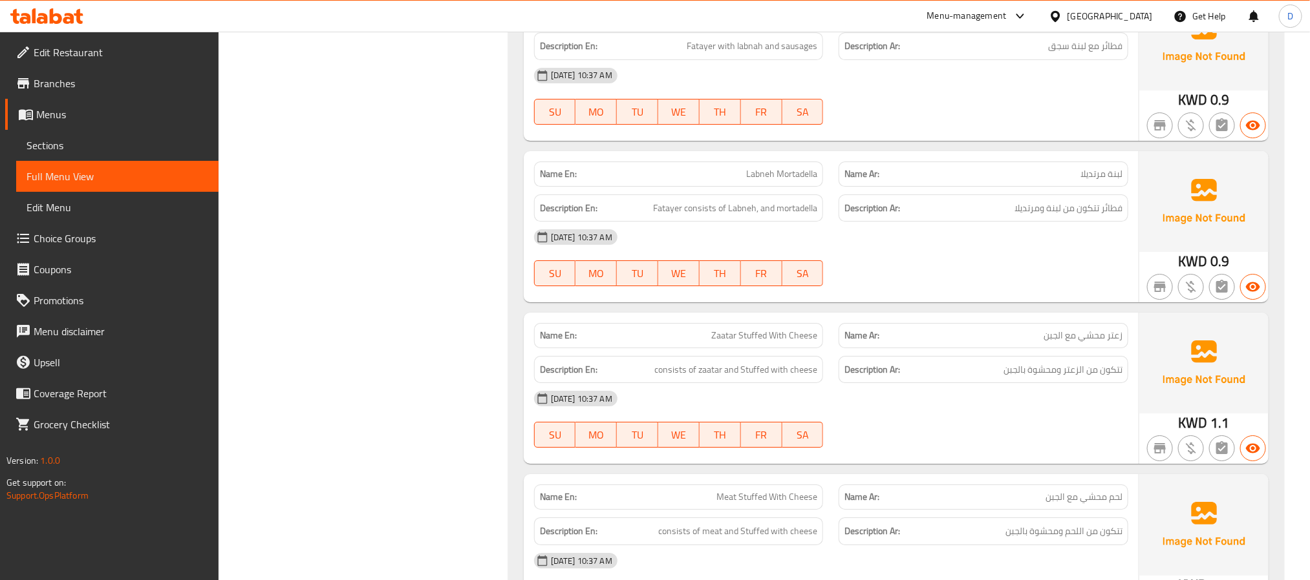
click at [755, 181] on span "Labneh Mortadella" at bounding box center [781, 174] width 71 height 14
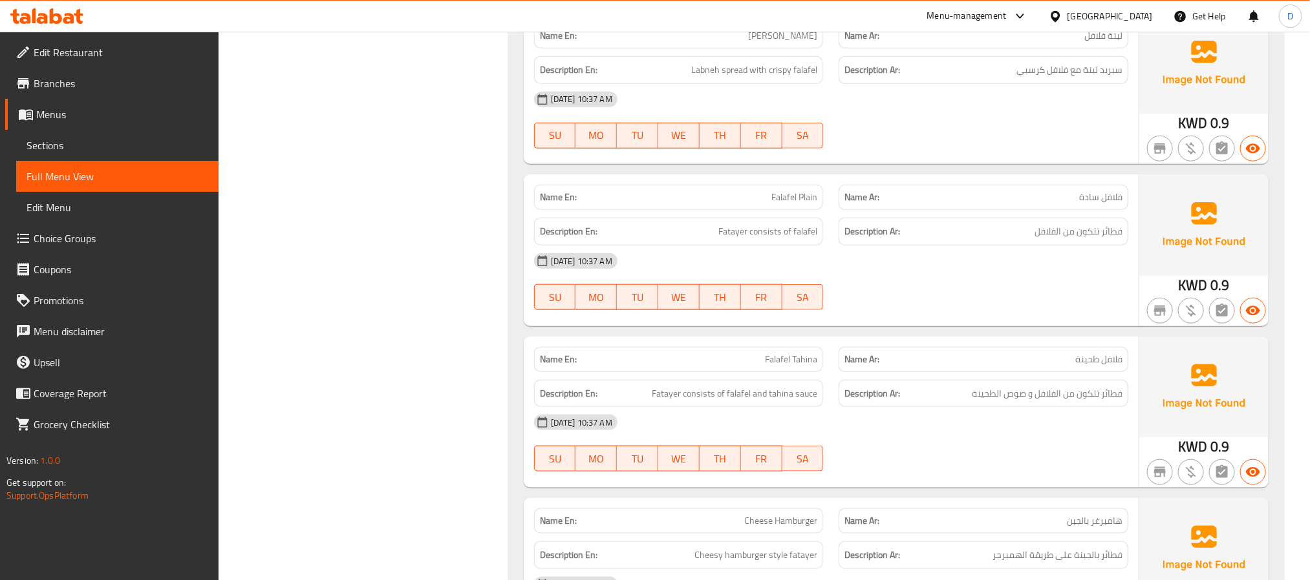
scroll to position [8463, 0]
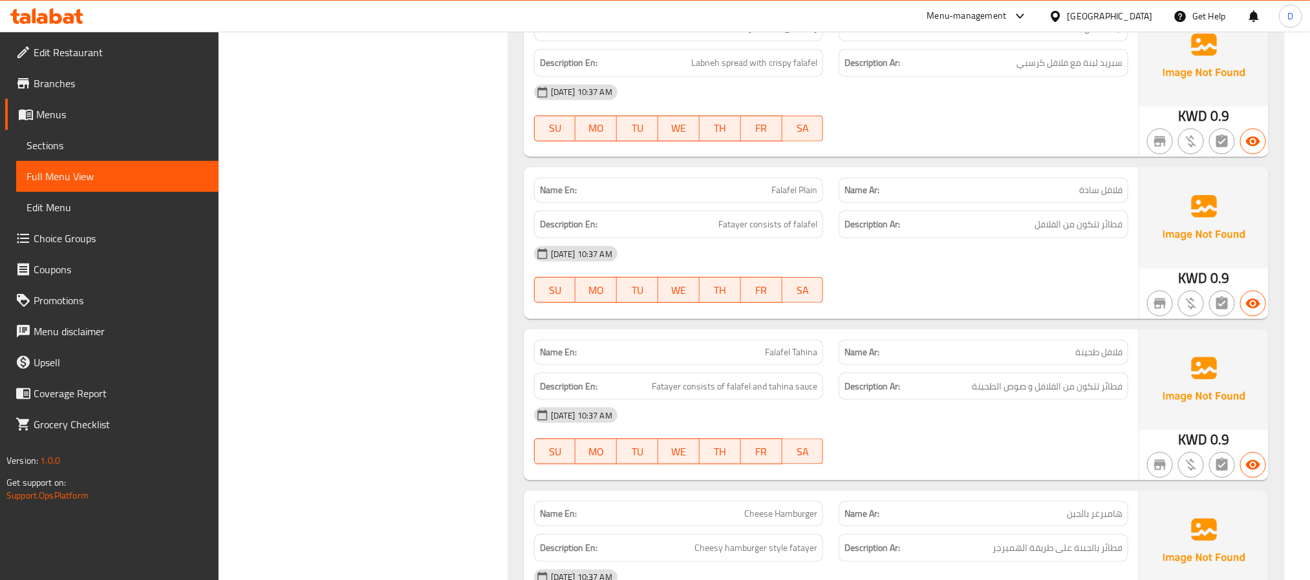
click at [788, 197] on span "Falafel Plain" at bounding box center [794, 191] width 46 height 14
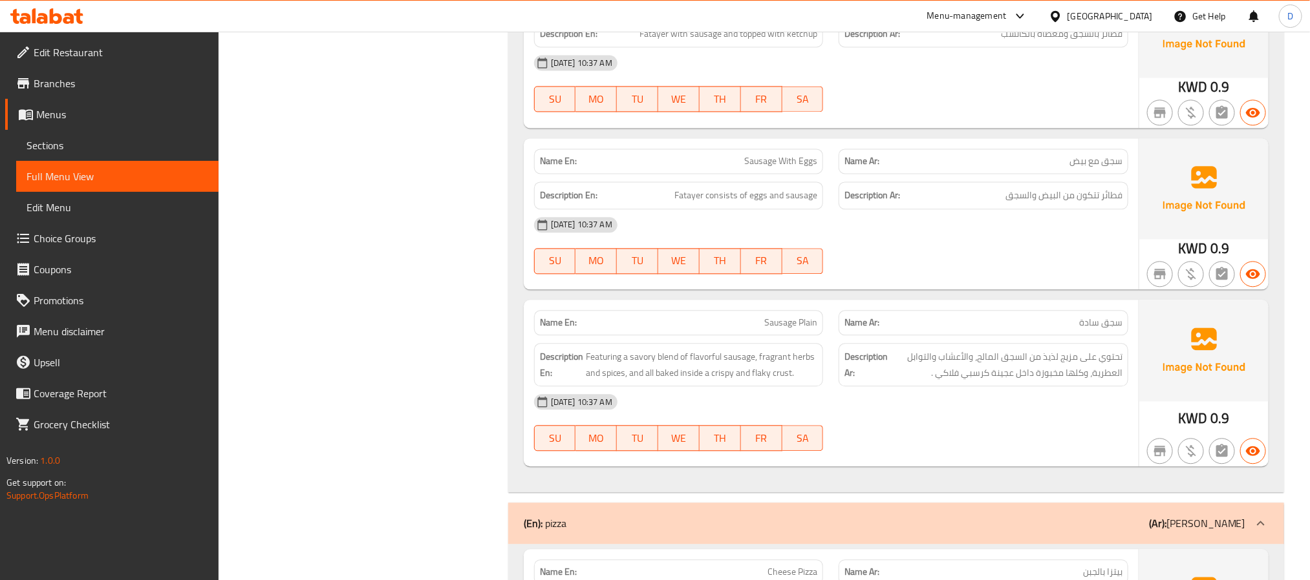
scroll to position [9335, 0]
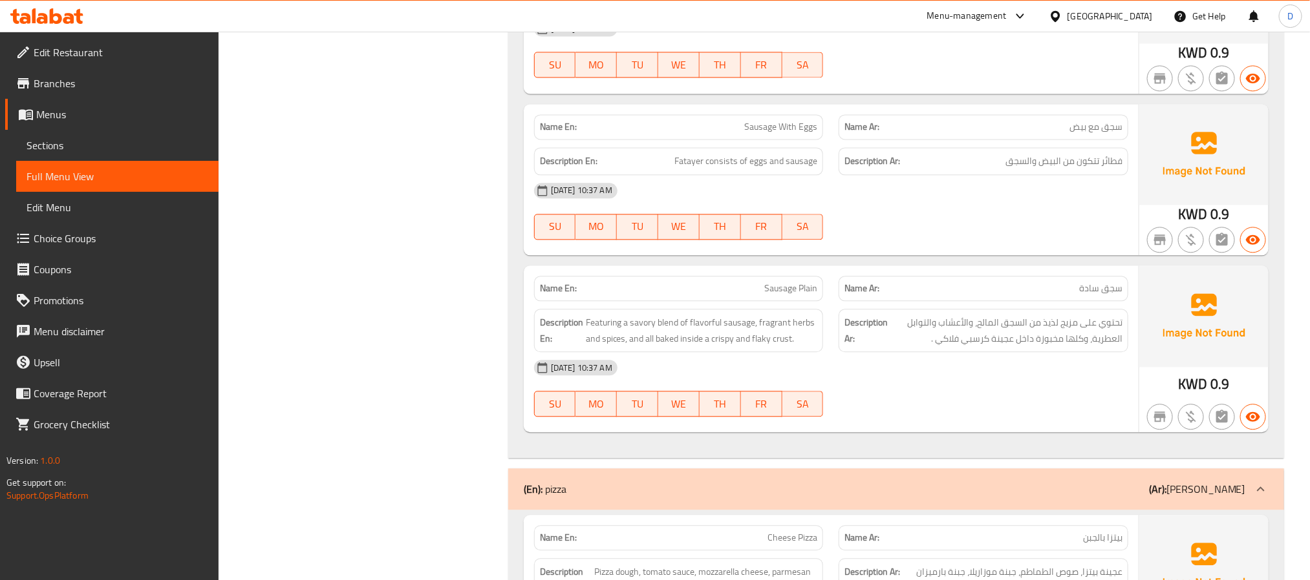
drag, startPoint x: 892, startPoint y: 320, endPoint x: 840, endPoint y: 306, distance: 53.5
click at [892, 309] on div "Name Ar: سجق سادة" at bounding box center [983, 288] width 305 height 41
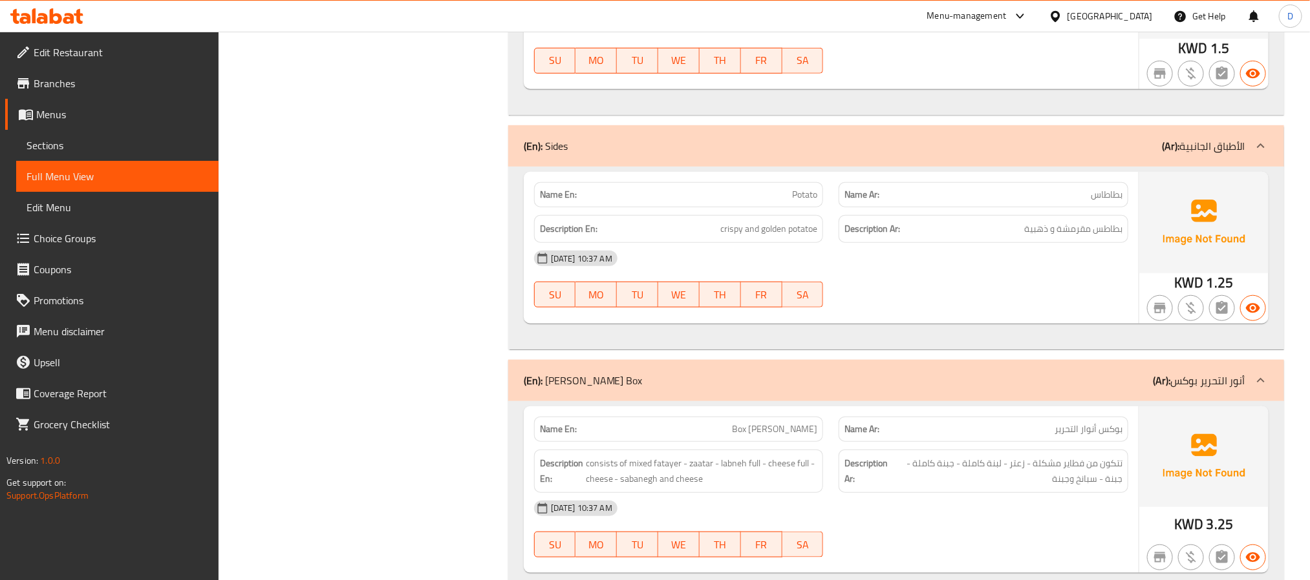
scroll to position [10983, 0]
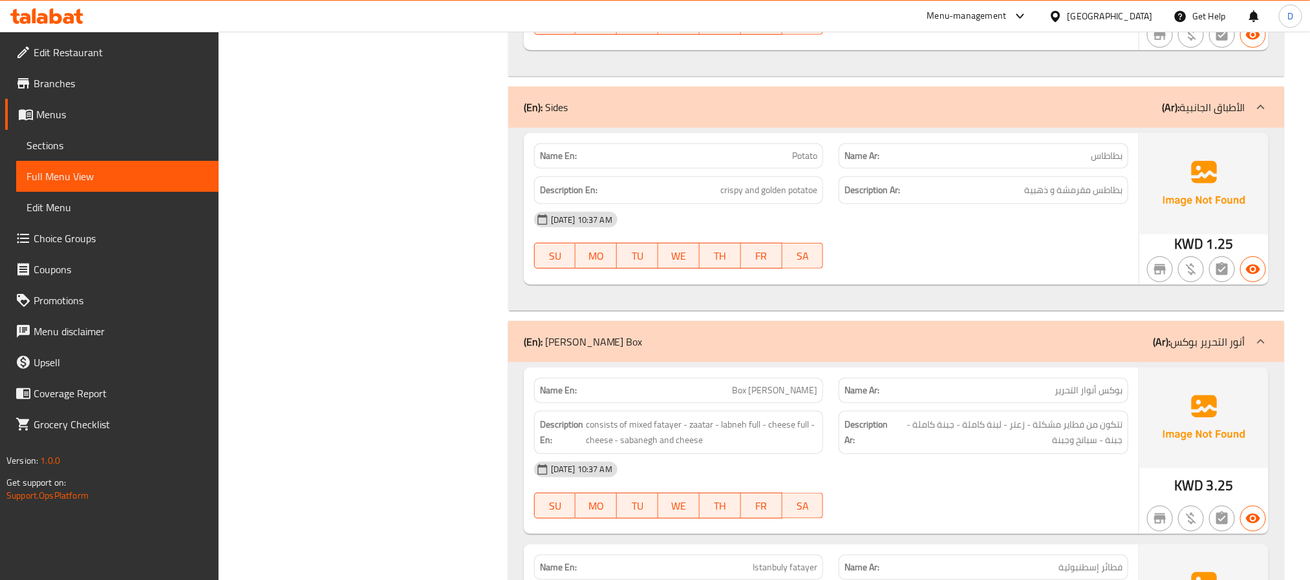
click at [798, 163] on span "Potato" at bounding box center [804, 156] width 25 height 14
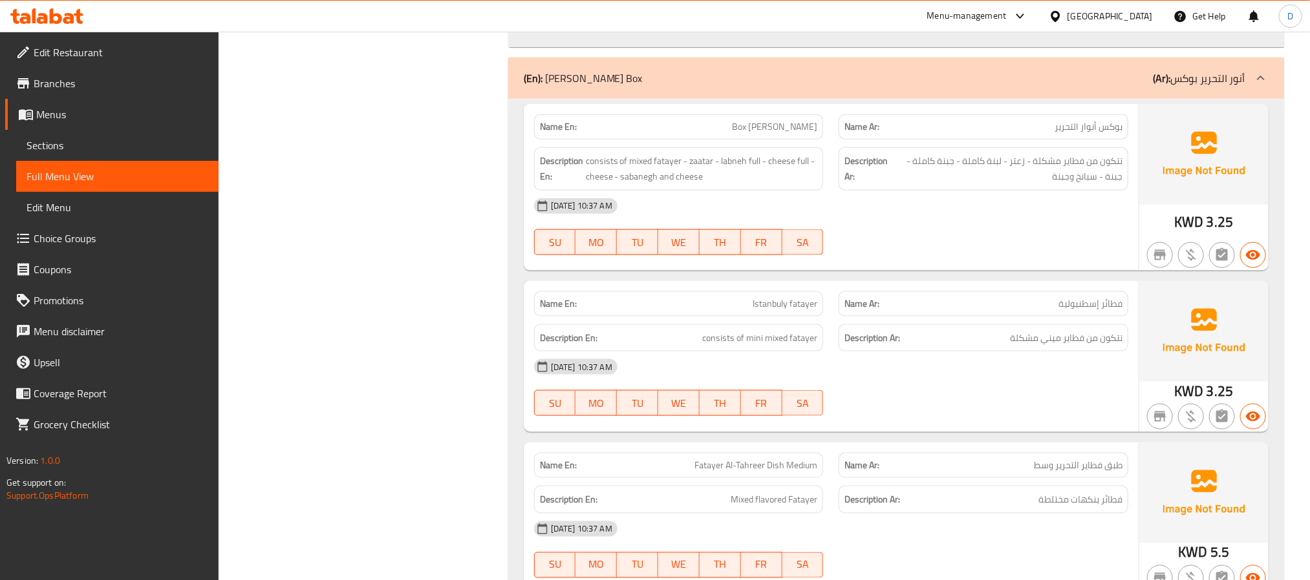
scroll to position [11274, 0]
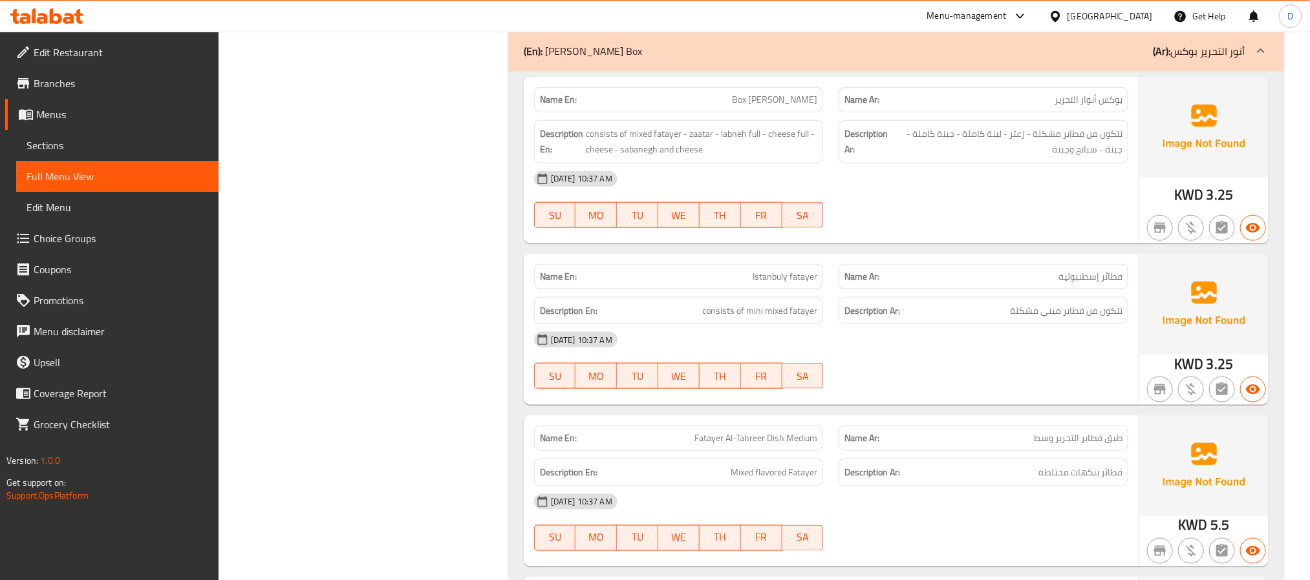
click at [993, 397] on div "09-09-2025 10:37 AM SU MO TU WE TH FR SA" at bounding box center [831, 360] width 610 height 72
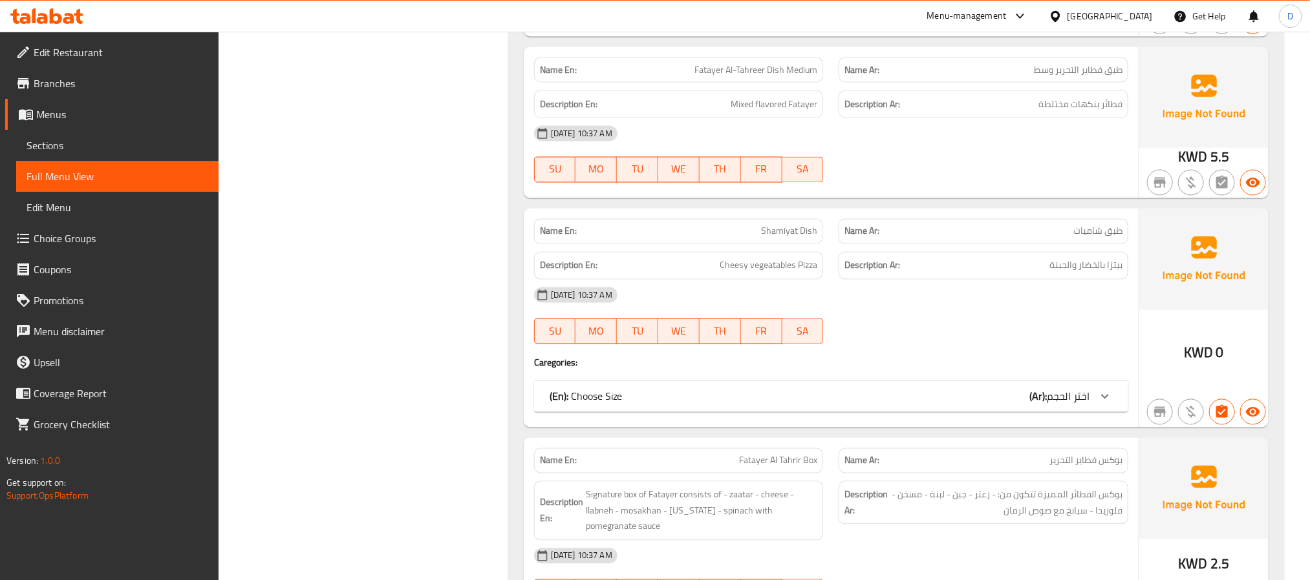
scroll to position [11662, 0]
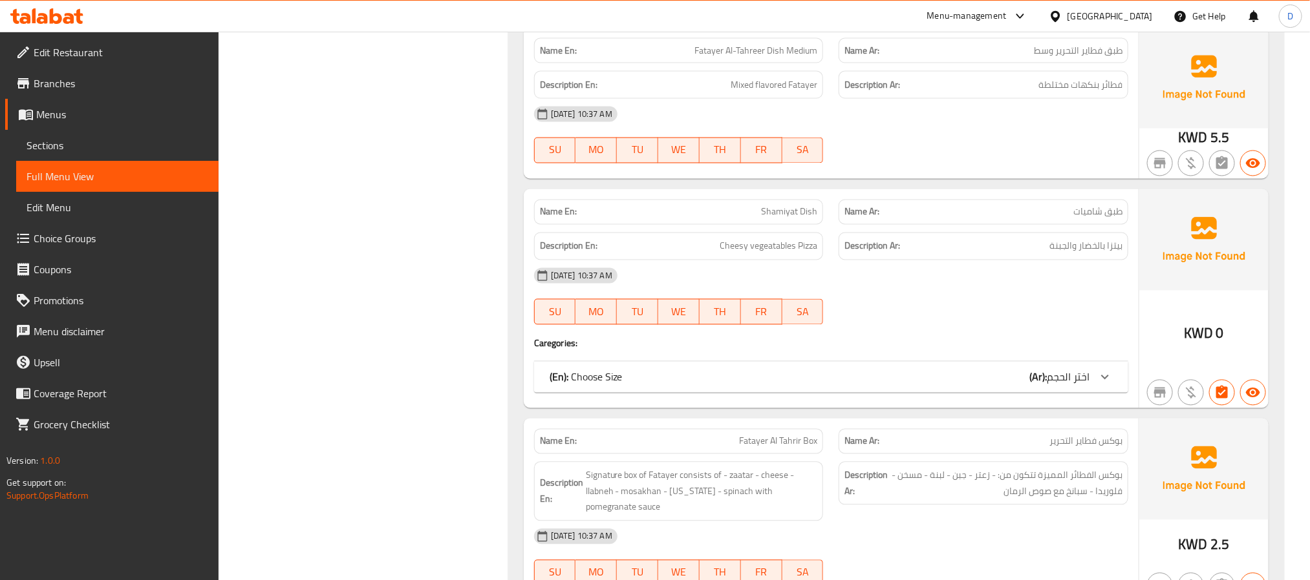
click at [1008, 385] on div "(En): Choose Size (Ar): اختر الحجم" at bounding box center [819, 378] width 540 height 16
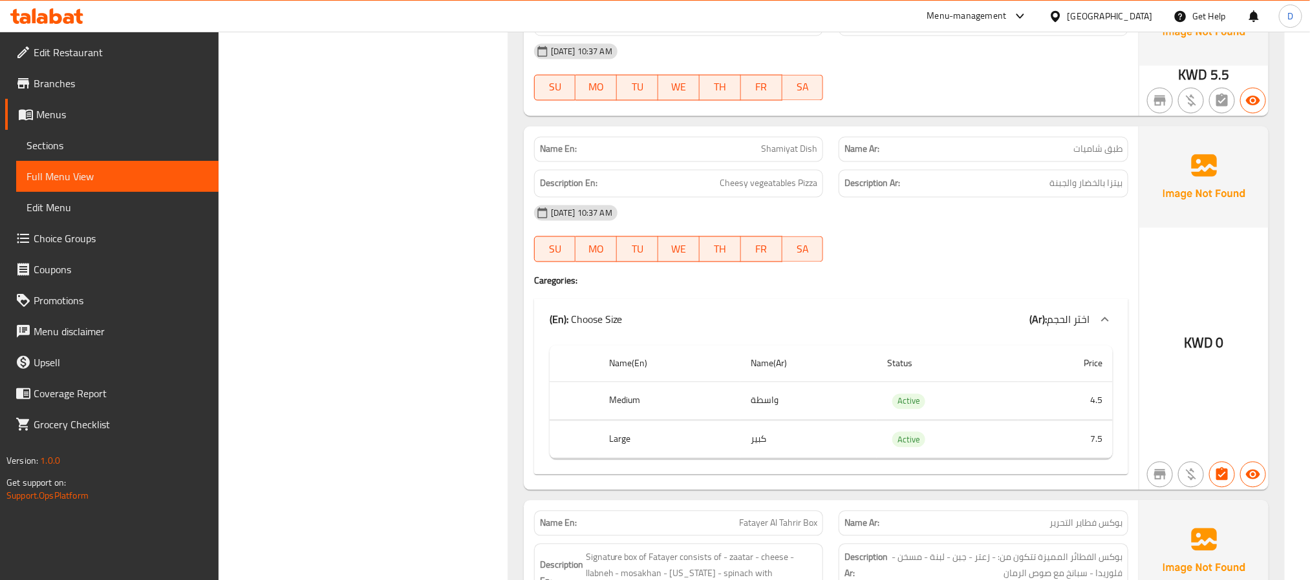
scroll to position [11759, 0]
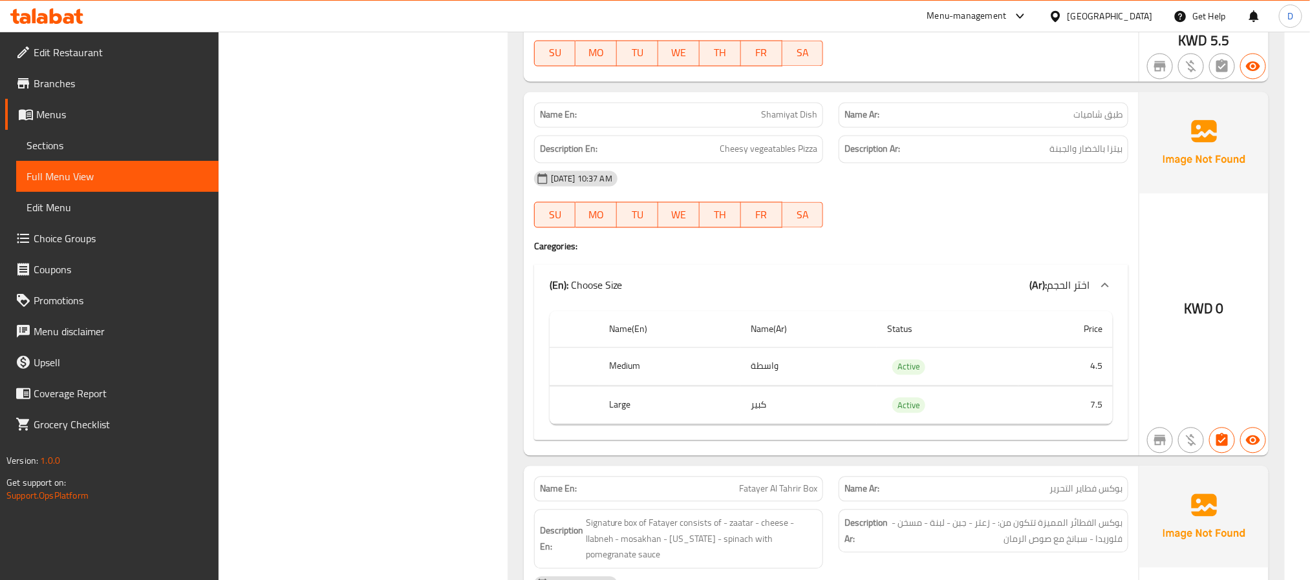
click at [787, 122] on span "Shamiyat Dish" at bounding box center [789, 116] width 56 height 14
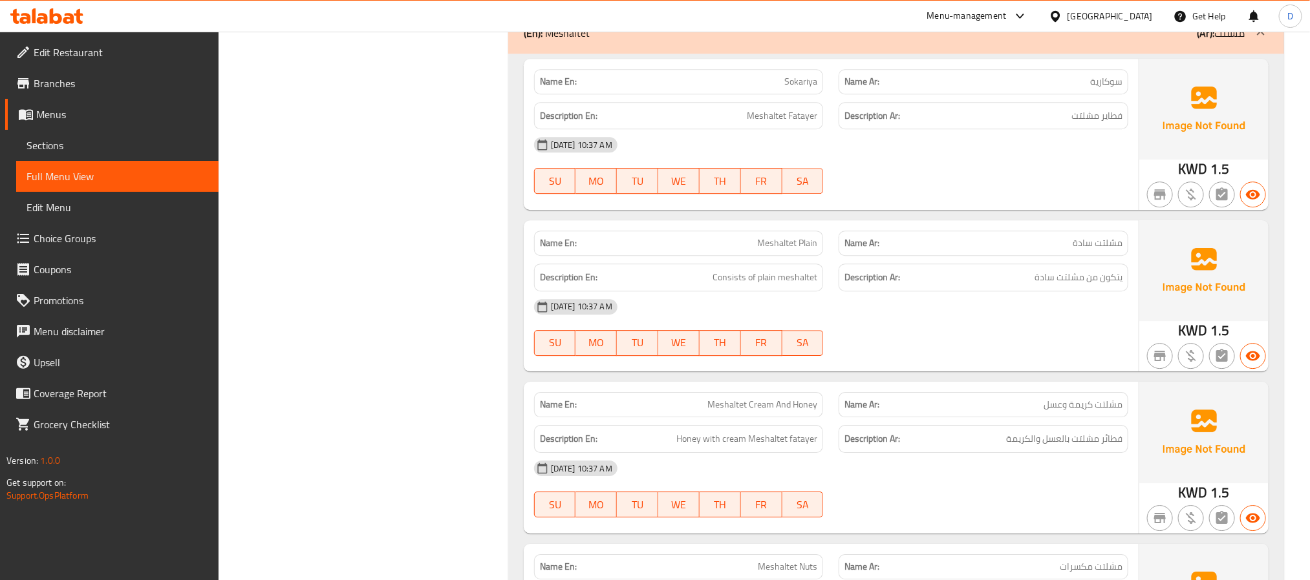
scroll to position [12438, 0]
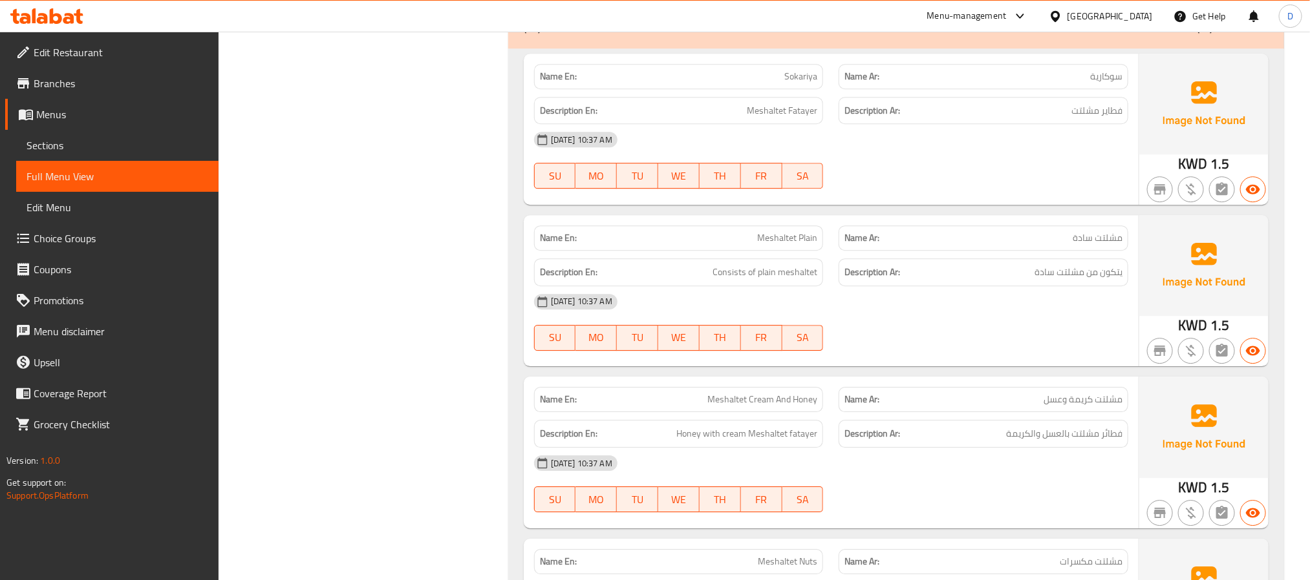
click at [809, 83] on span "Sokariya" at bounding box center [800, 77] width 33 height 14
click at [793, 245] on span "Meshaltet Plain" at bounding box center [787, 238] width 60 height 14
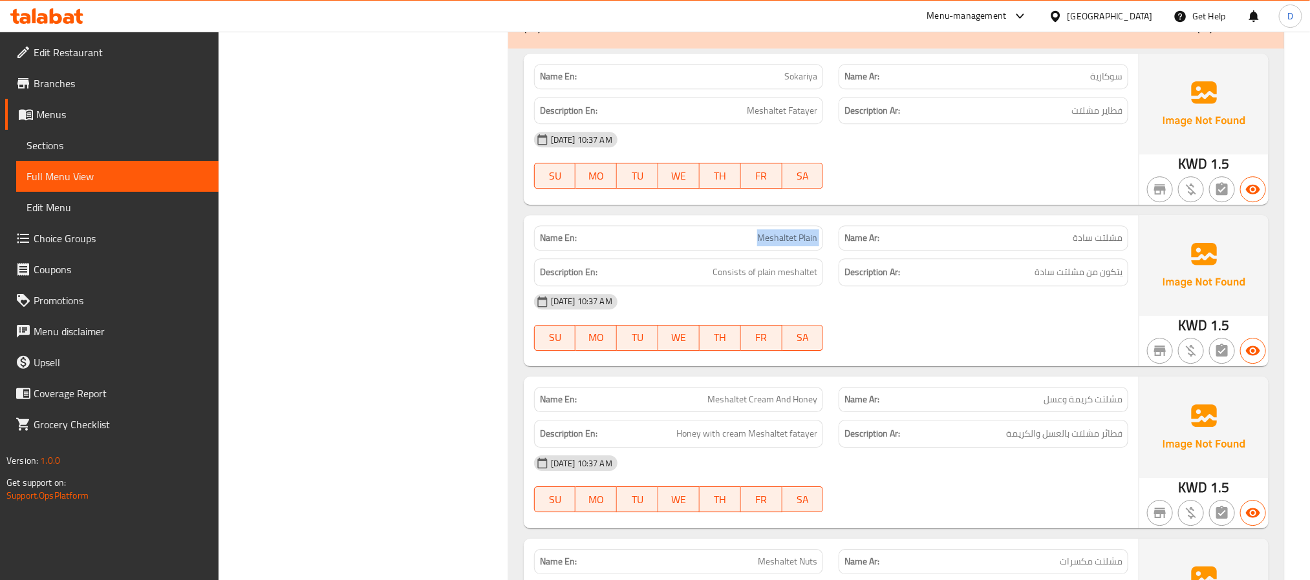
click at [793, 245] on span "Meshaltet Plain" at bounding box center [787, 238] width 60 height 14
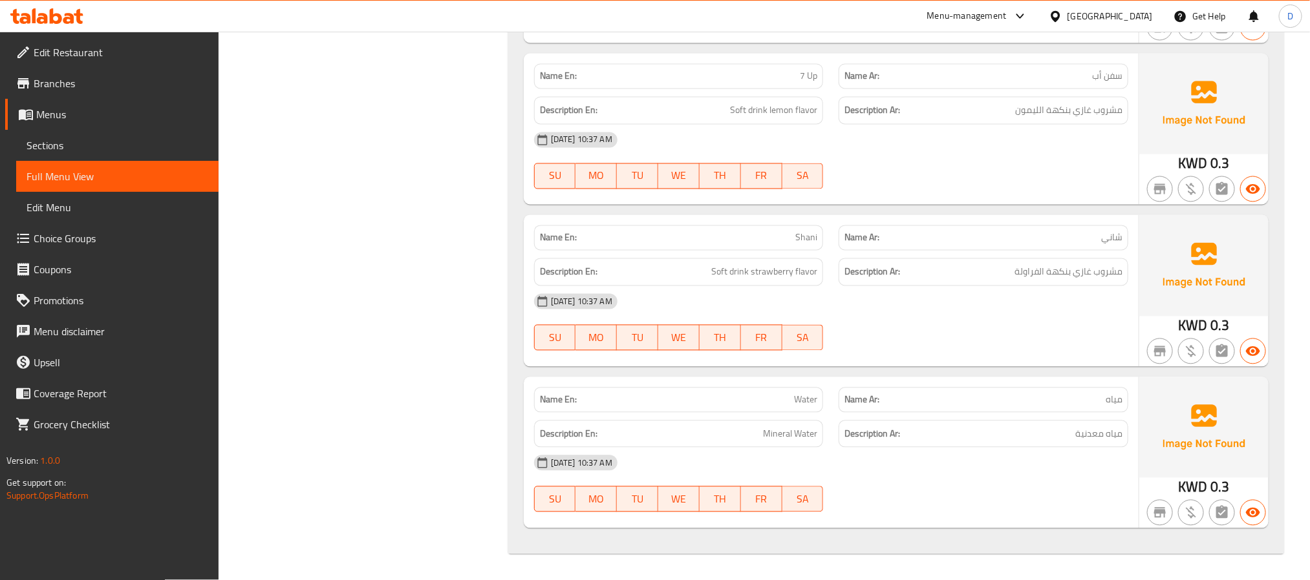
scroll to position [14449, 0]
click at [803, 237] on span "Shani" at bounding box center [806, 238] width 22 height 14
drag, startPoint x: 968, startPoint y: 326, endPoint x: 657, endPoint y: 289, distance: 313.2
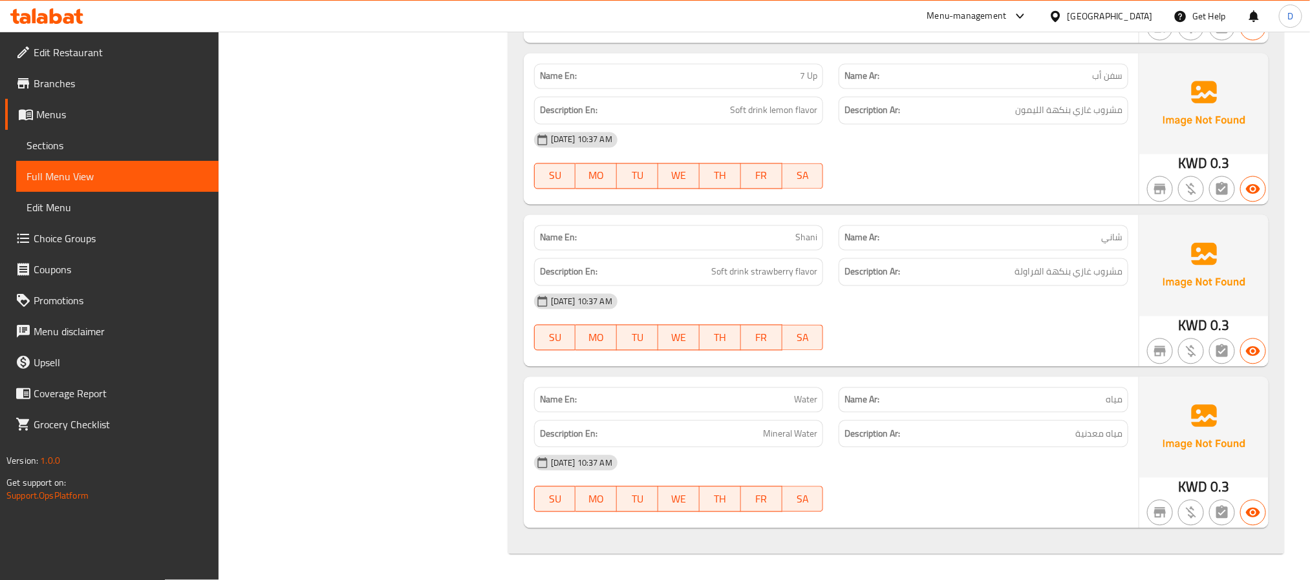
click at [968, 326] on div "09-09-2025 10:37 AM SU MO TU WE TH FR SA" at bounding box center [831, 322] width 610 height 72
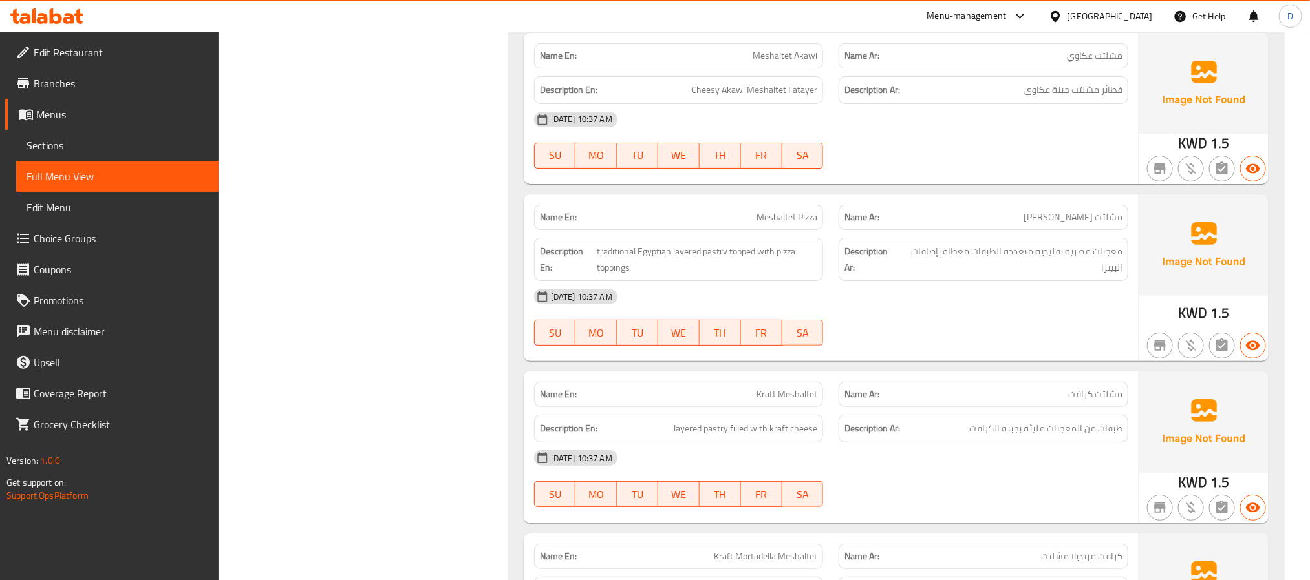
scroll to position [12995, 0]
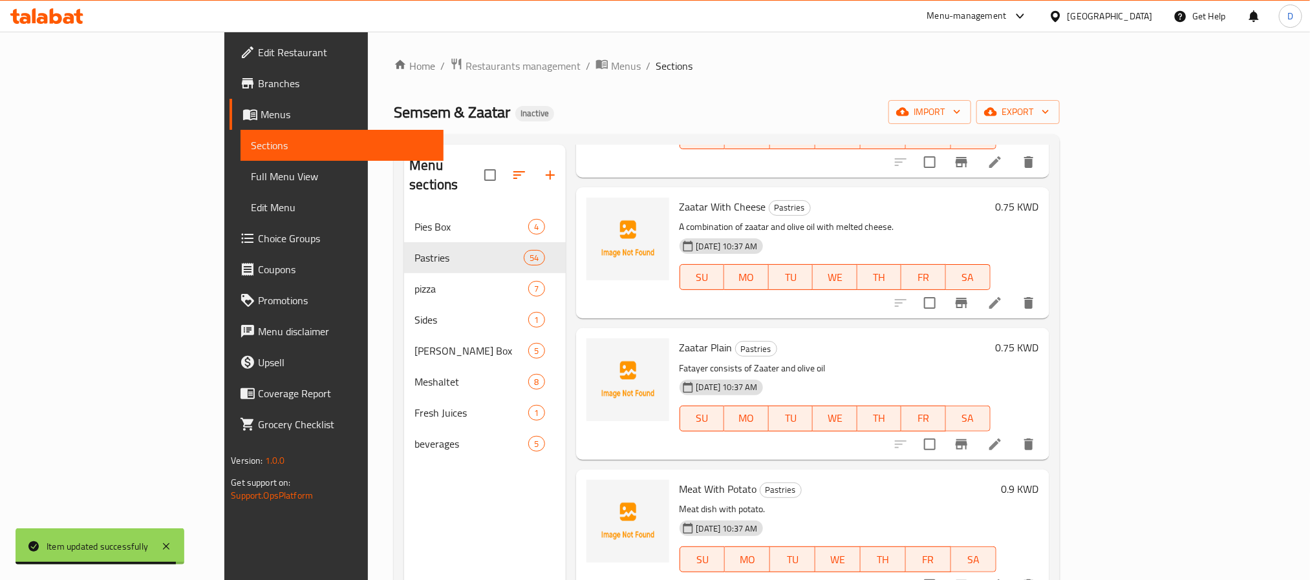
scroll to position [2831, 0]
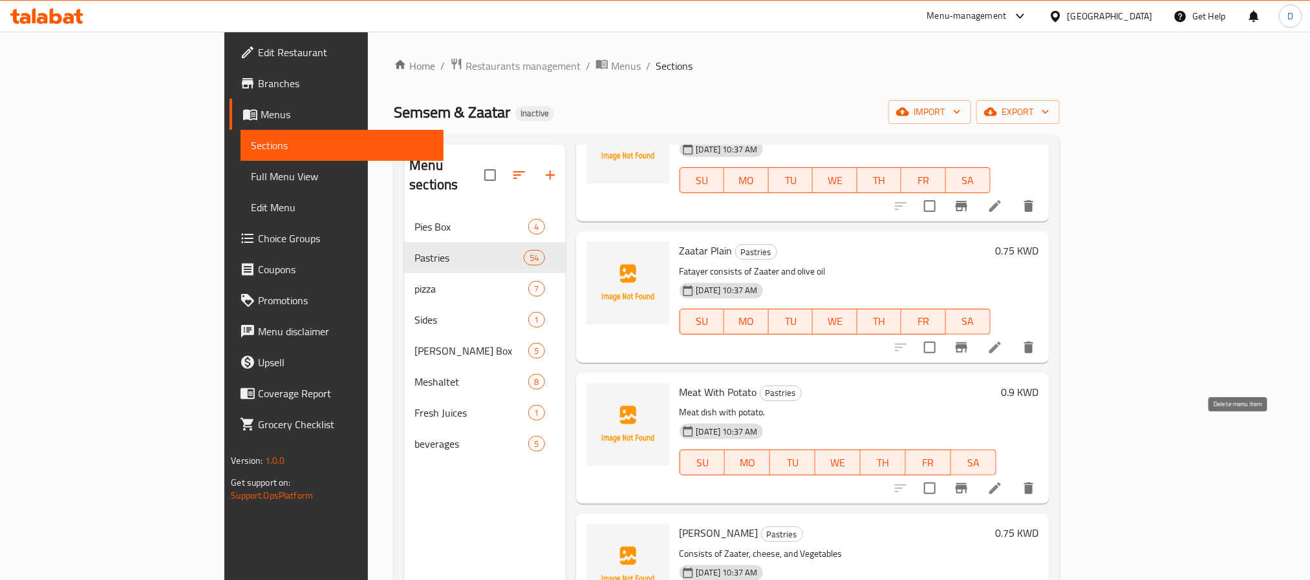
click at [1033, 483] on icon "delete" at bounding box center [1028, 489] width 9 height 12
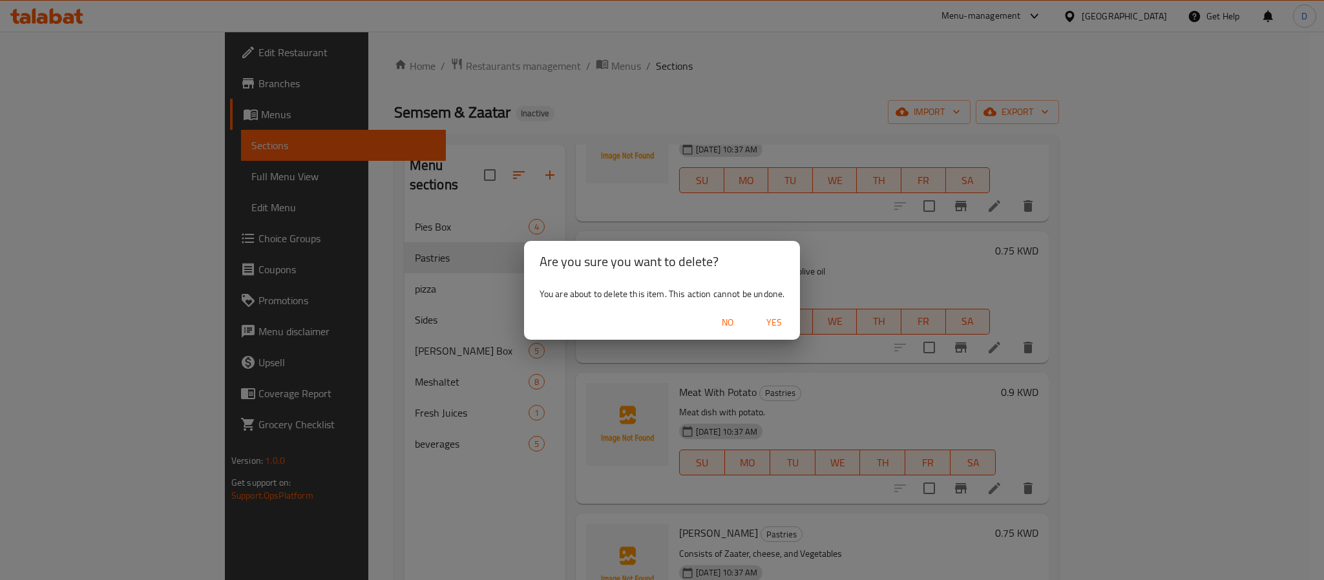
click at [772, 319] on span "Yes" at bounding box center [774, 323] width 31 height 16
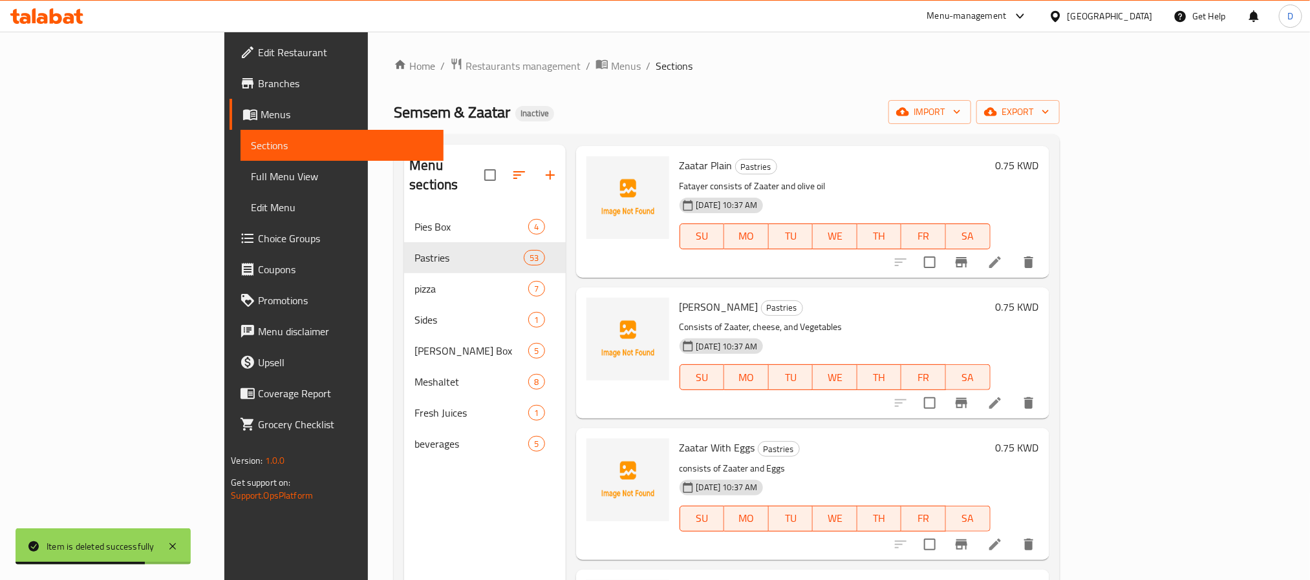
scroll to position [3025, 0]
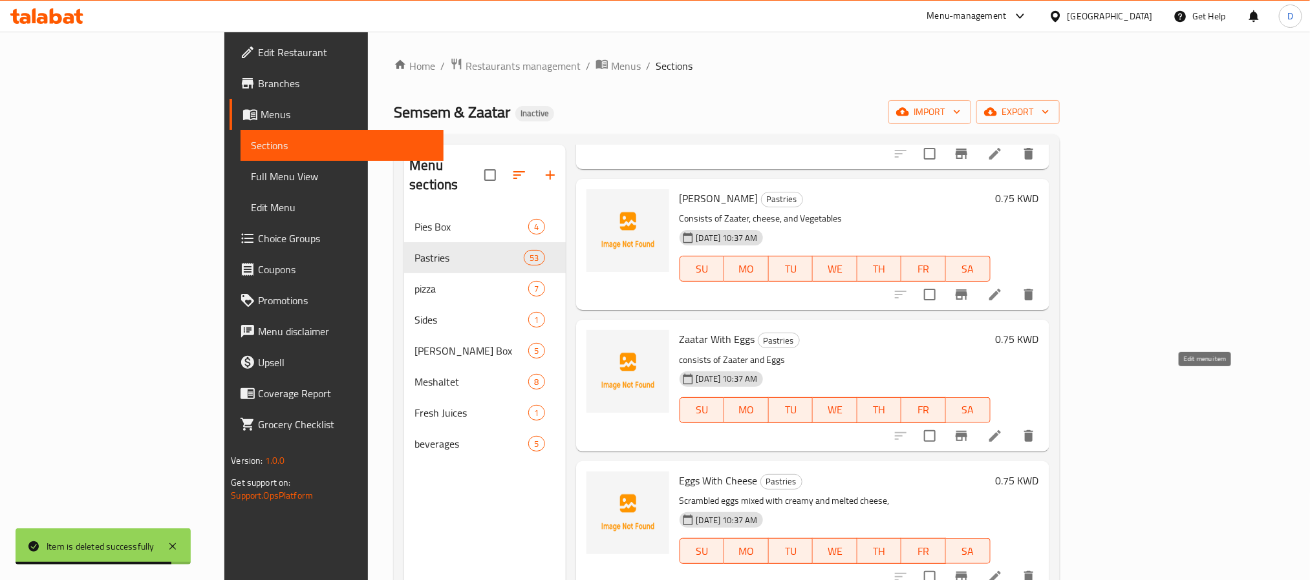
click at [1003, 429] on icon at bounding box center [995, 437] width 16 height 16
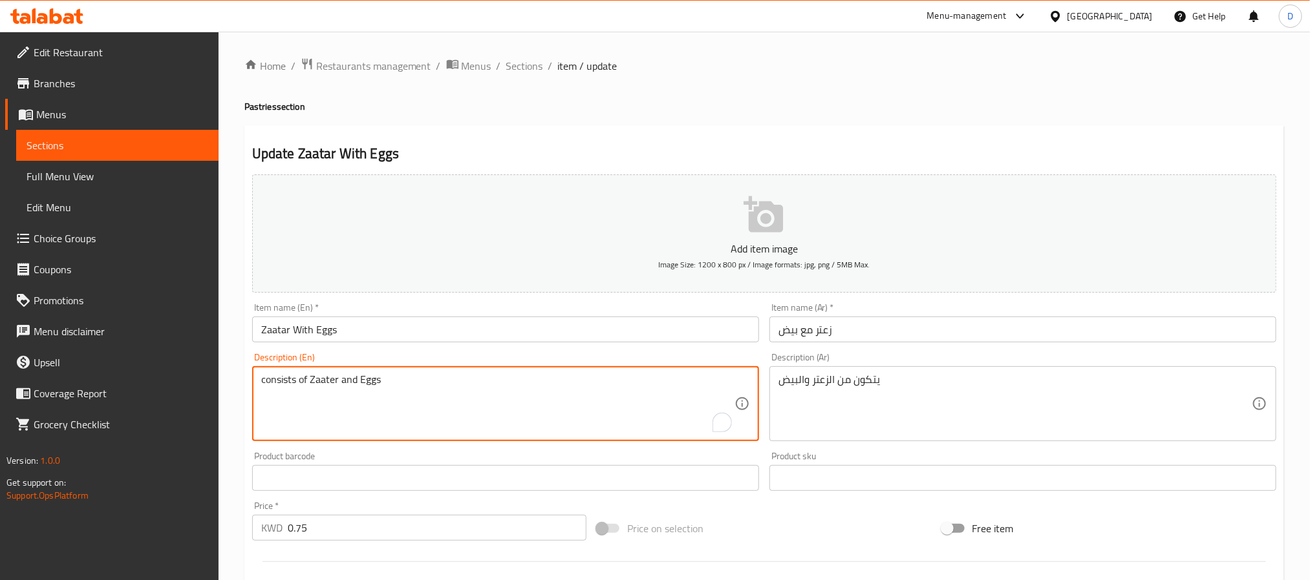
click at [546, 377] on textarea "consists of Zaater and Eggs" at bounding box center [497, 404] width 473 height 61
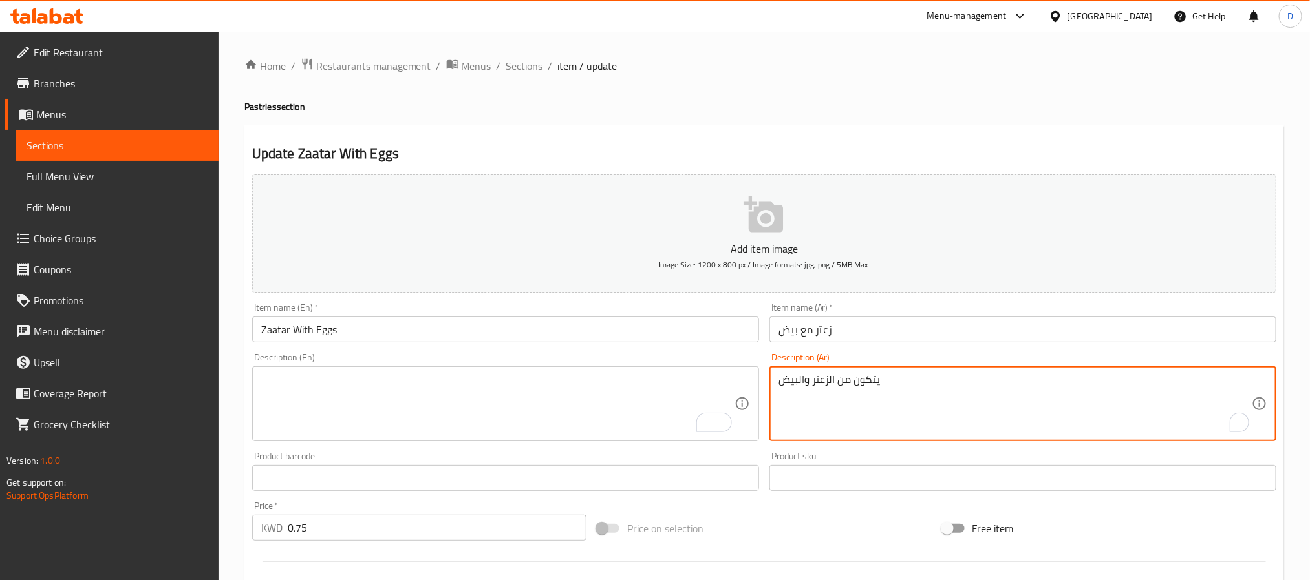
click at [846, 374] on textarea "يتكون من الزعتر والبيض" at bounding box center [1014, 404] width 473 height 61
click at [882, 334] on input "زعتر مع بيض" at bounding box center [1022, 330] width 507 height 26
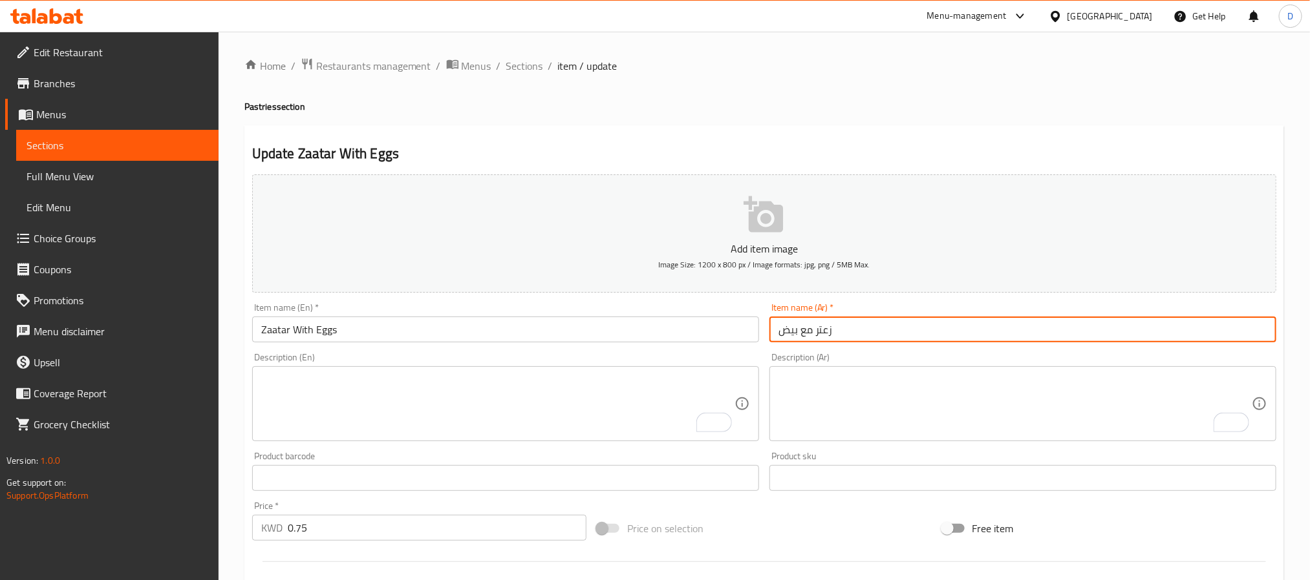
click at [522, 67] on span "Sections" at bounding box center [524, 66] width 37 height 16
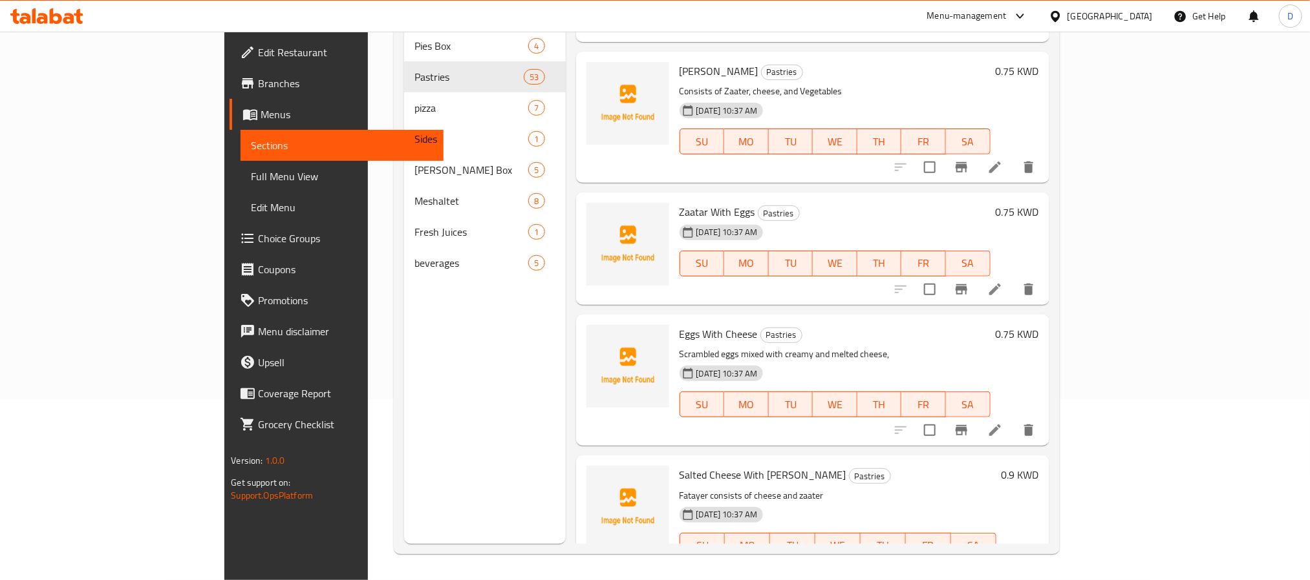
scroll to position [2973, 0]
click at [1013, 559] on li at bounding box center [995, 570] width 36 height 23
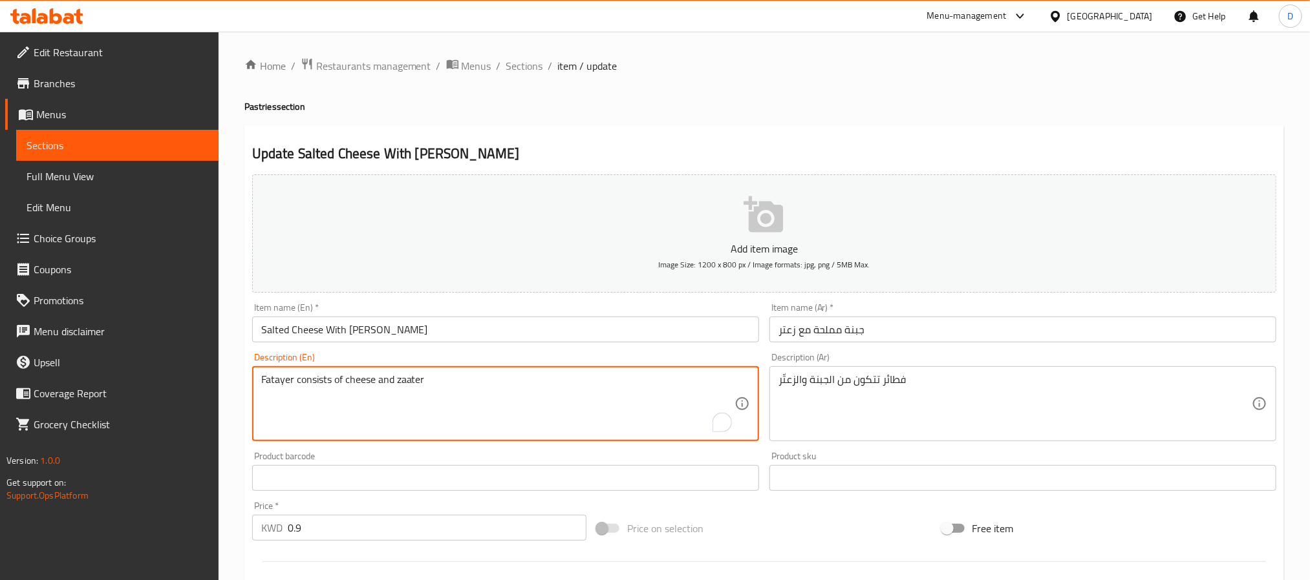
click at [470, 376] on textarea "Fatayer consists of cheese and zaater" at bounding box center [497, 404] width 473 height 61
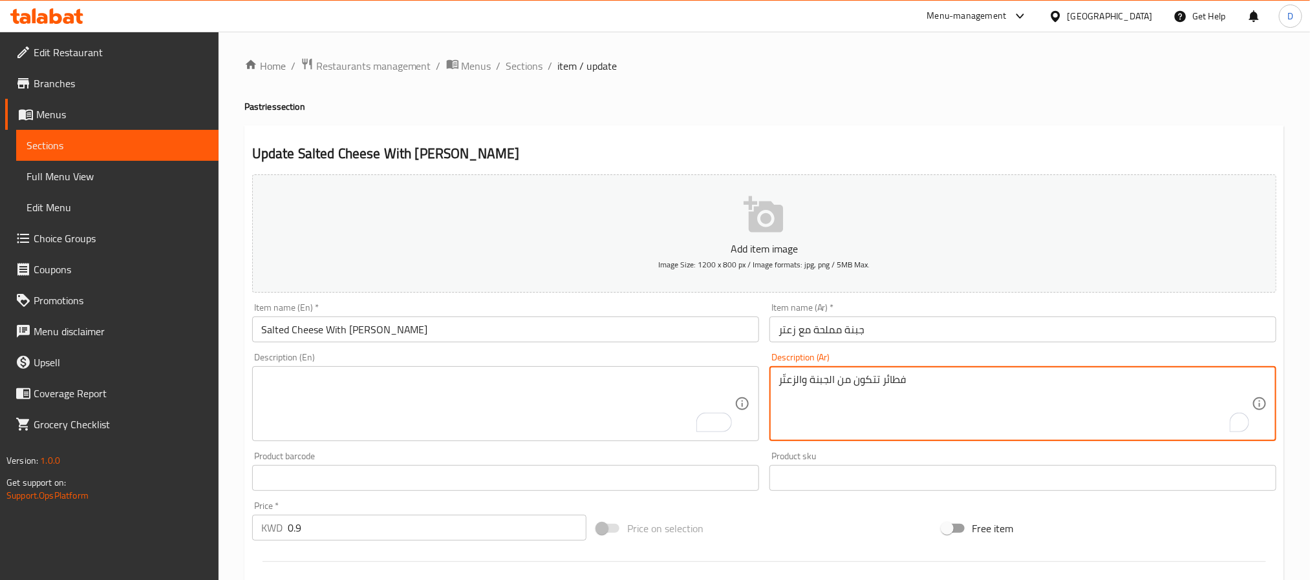
click at [852, 377] on textarea "فطائر تتكون من الجبنة والزعتّر" at bounding box center [1014, 404] width 473 height 61
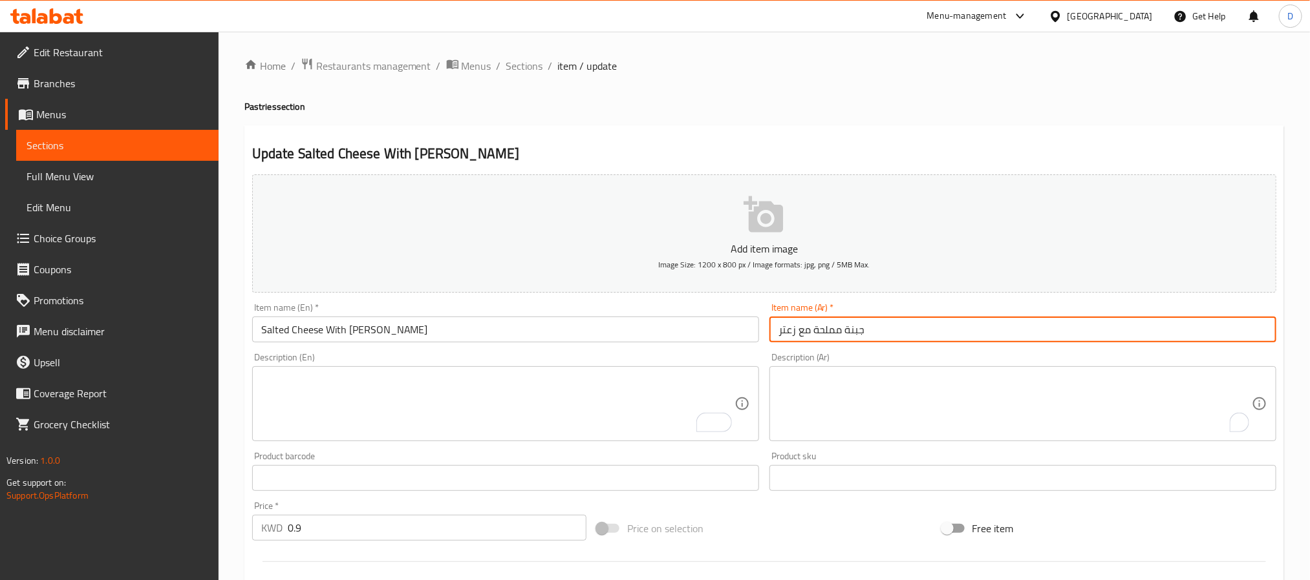
click at [935, 332] on input "جبنة مملحة مع زعتر" at bounding box center [1022, 330] width 507 height 26
click at [533, 64] on span "Sections" at bounding box center [524, 66] width 37 height 16
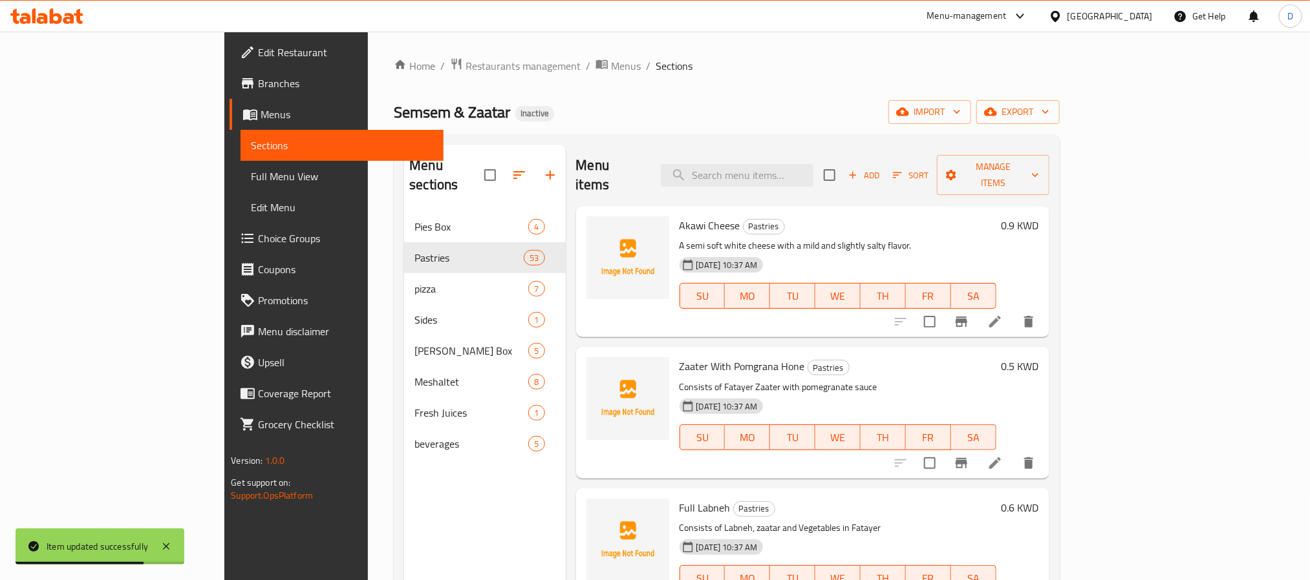
scroll to position [3402, 0]
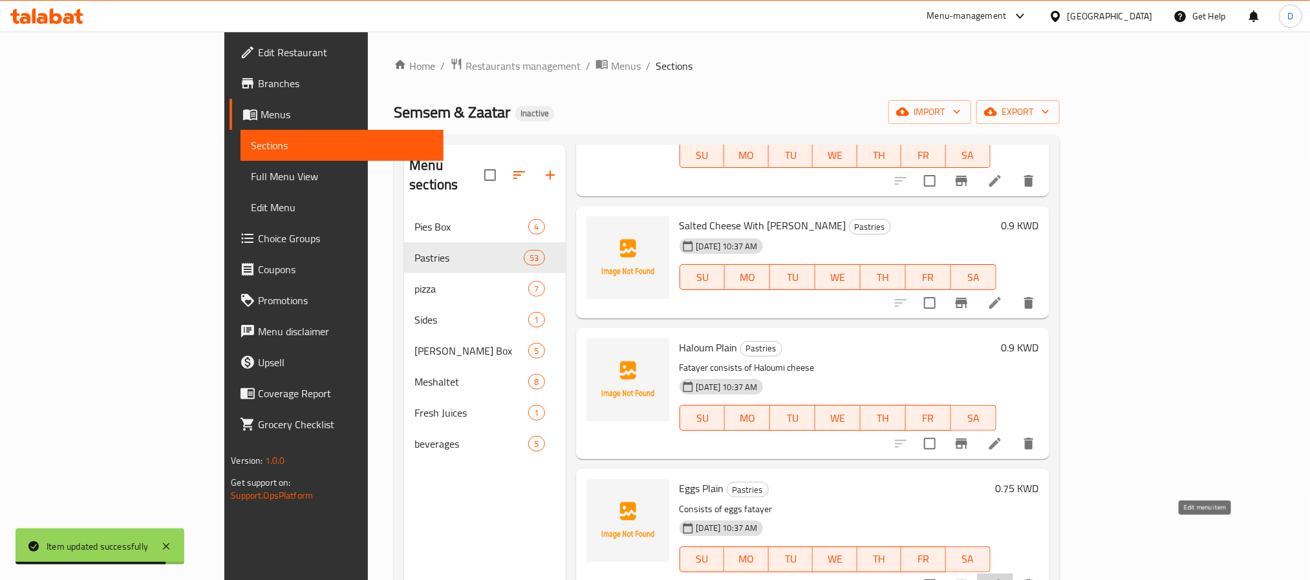
click at [1001, 580] on icon at bounding box center [995, 586] width 12 height 12
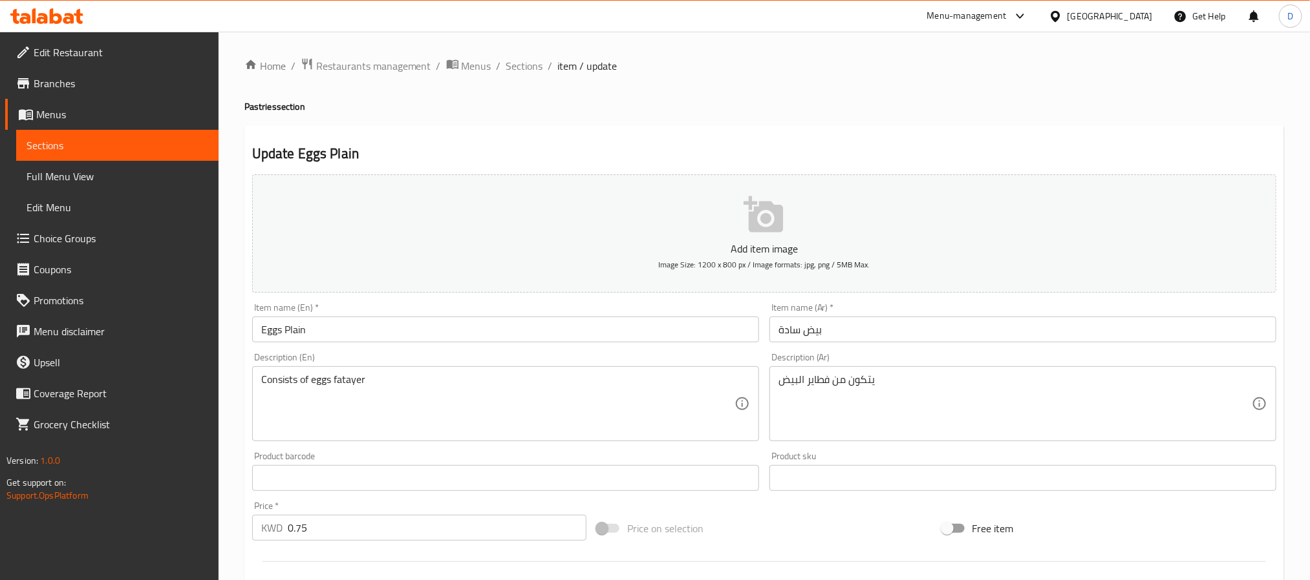
click at [505, 384] on textarea "Consists of eggs fatayer" at bounding box center [497, 404] width 473 height 61
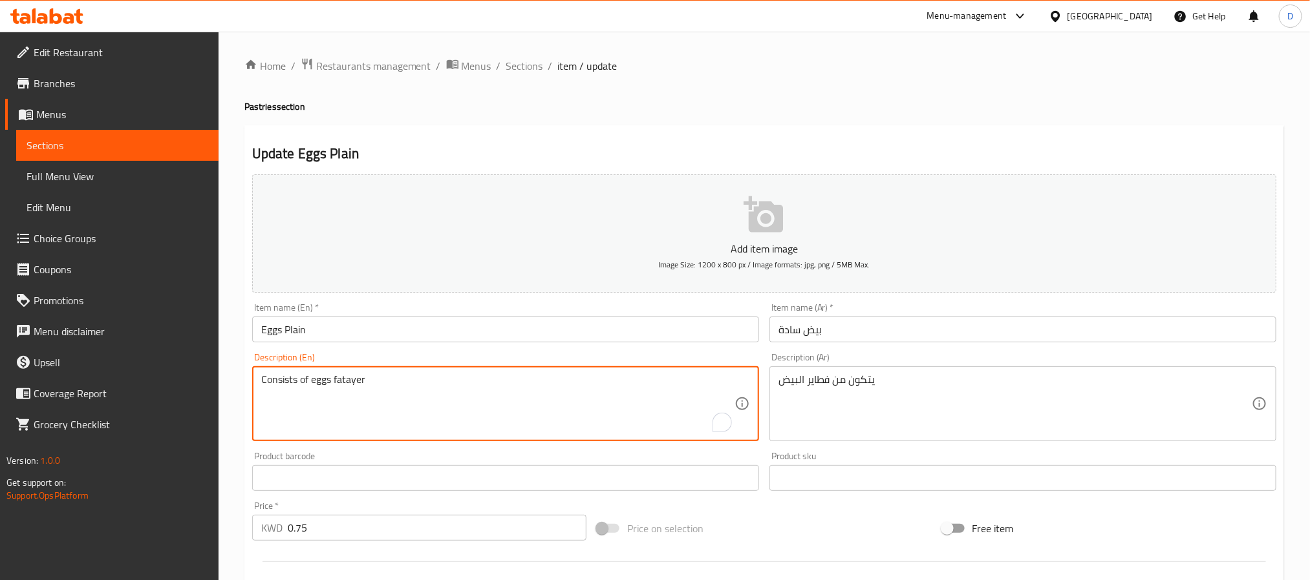
click at [505, 384] on textarea "Consists of eggs fatayer" at bounding box center [497, 404] width 473 height 61
paste textarea "Eggs, tomatoes, olives, and sauce."
type textarea "Eggs, tomatoes, olives, and sauce."
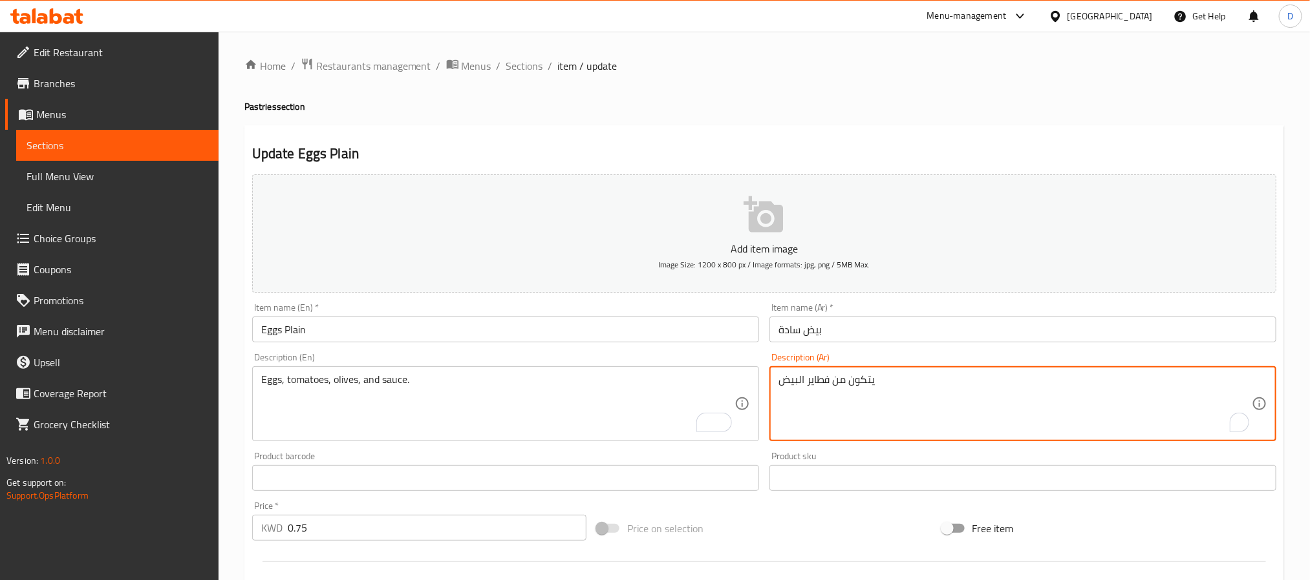
click at [838, 386] on textarea "يتكون من فطاير البيض" at bounding box center [1014, 404] width 473 height 61
paste textarea "بيض، طماطم، زيتون وصوص."
type textarea "بيض، طماطم، زيتون وصوص."
click at [898, 332] on input "بيض سادة" at bounding box center [1022, 330] width 507 height 26
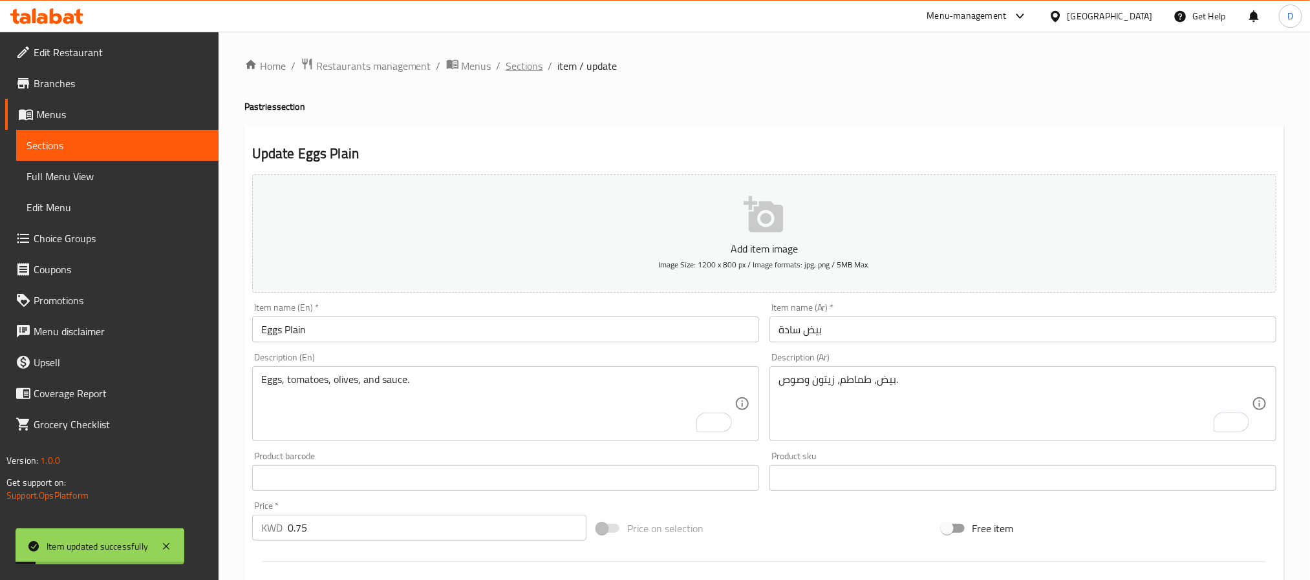
click at [528, 62] on span "Sections" at bounding box center [524, 66] width 37 height 16
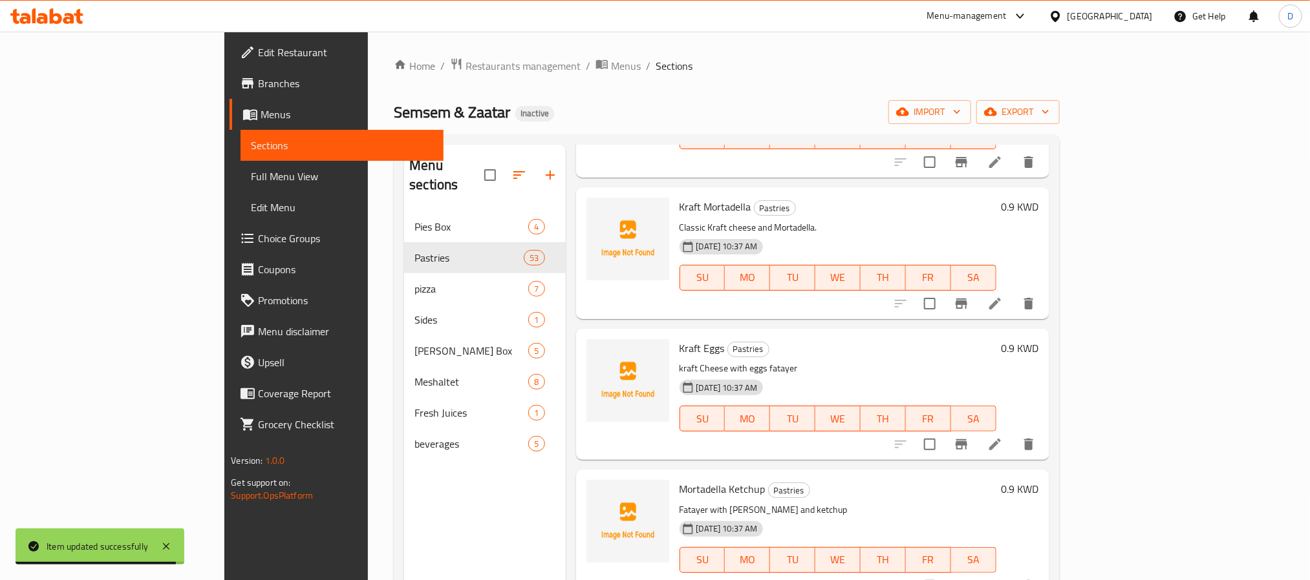
scroll to position [4346, 0]
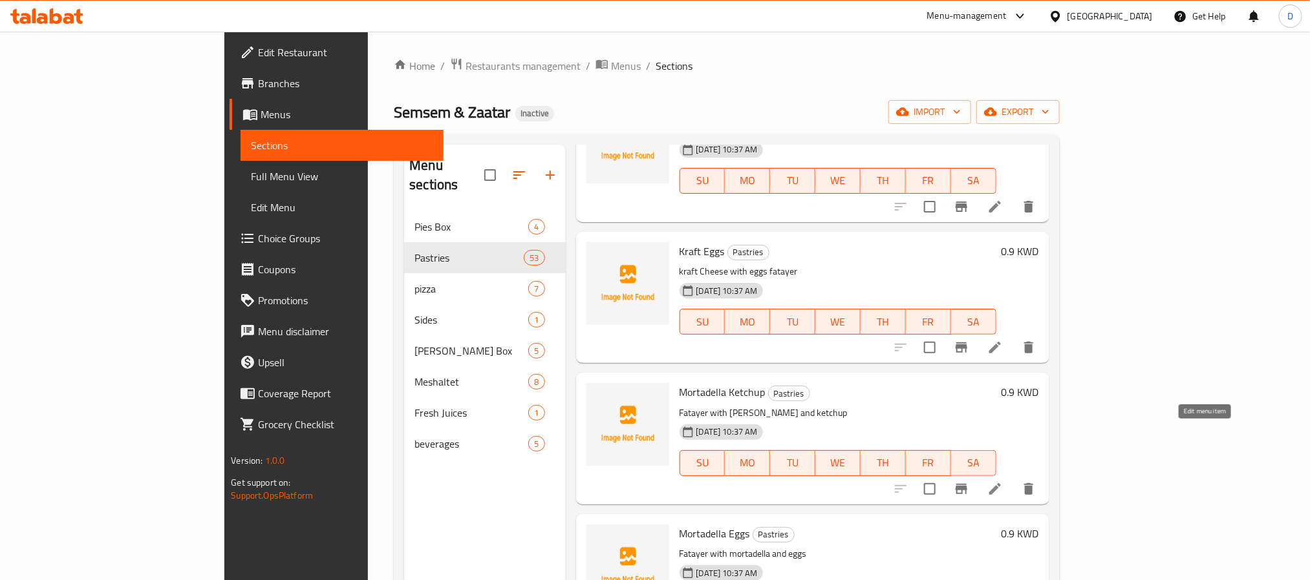
click at [1003, 482] on icon at bounding box center [995, 490] width 16 height 16
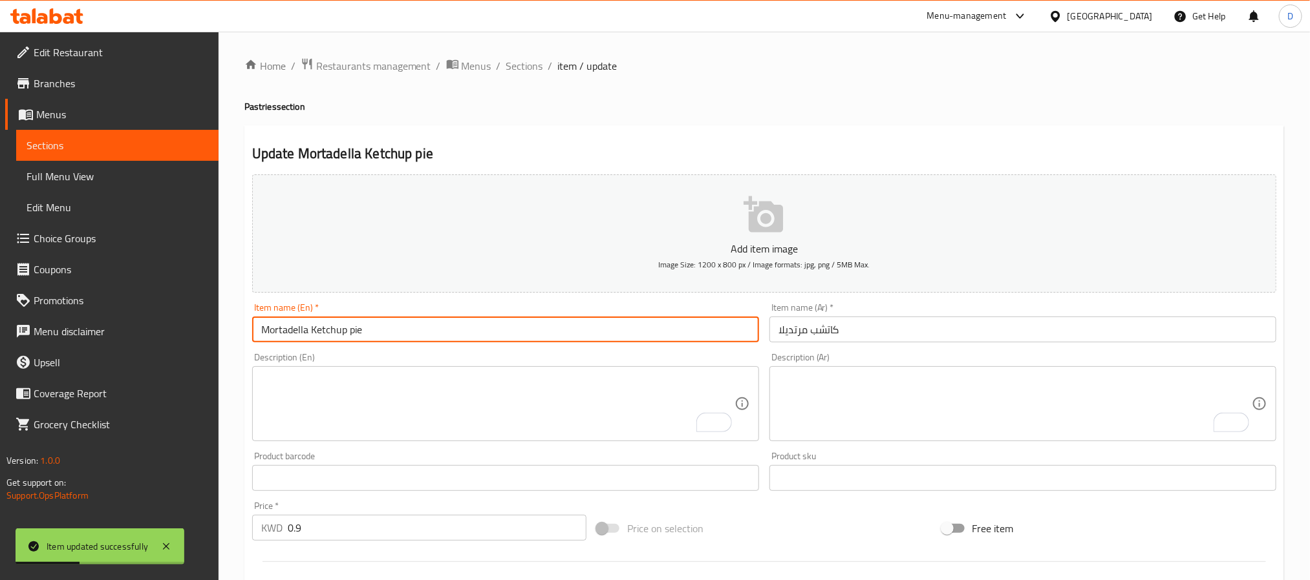
type input "Mortadella Ketchup pie"
click at [778, 324] on input "كاتشب مرتديلا" at bounding box center [1022, 330] width 507 height 26
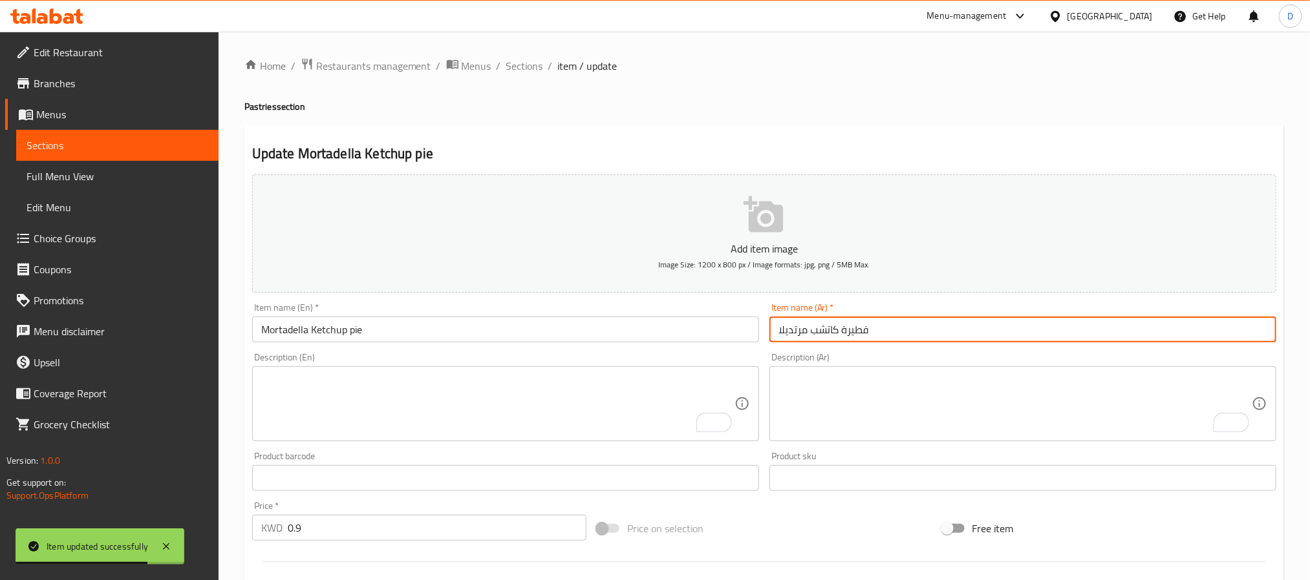
type input "فطيرة كاتشب مرتديلا"
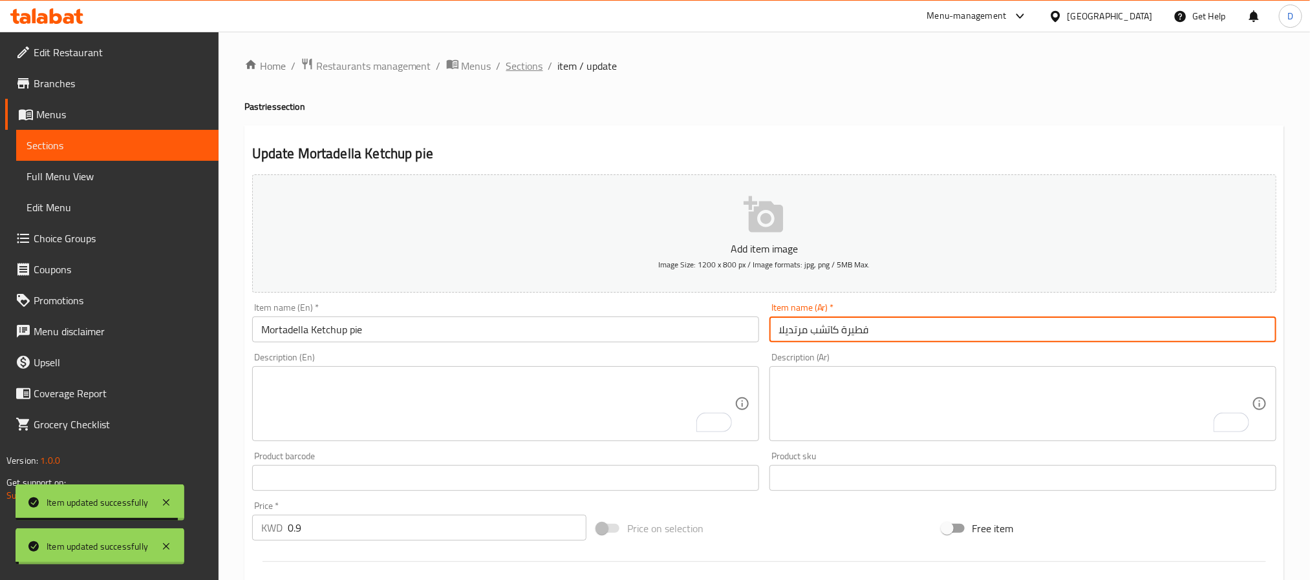
click at [526, 65] on span "Sections" at bounding box center [524, 66] width 37 height 16
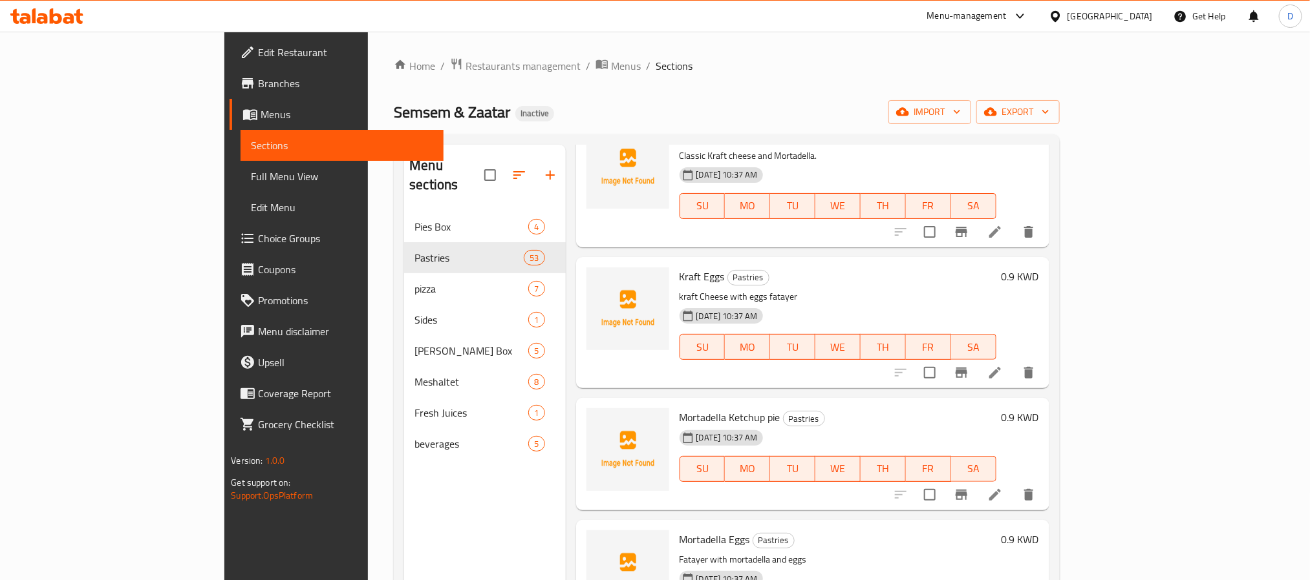
scroll to position [4443, 0]
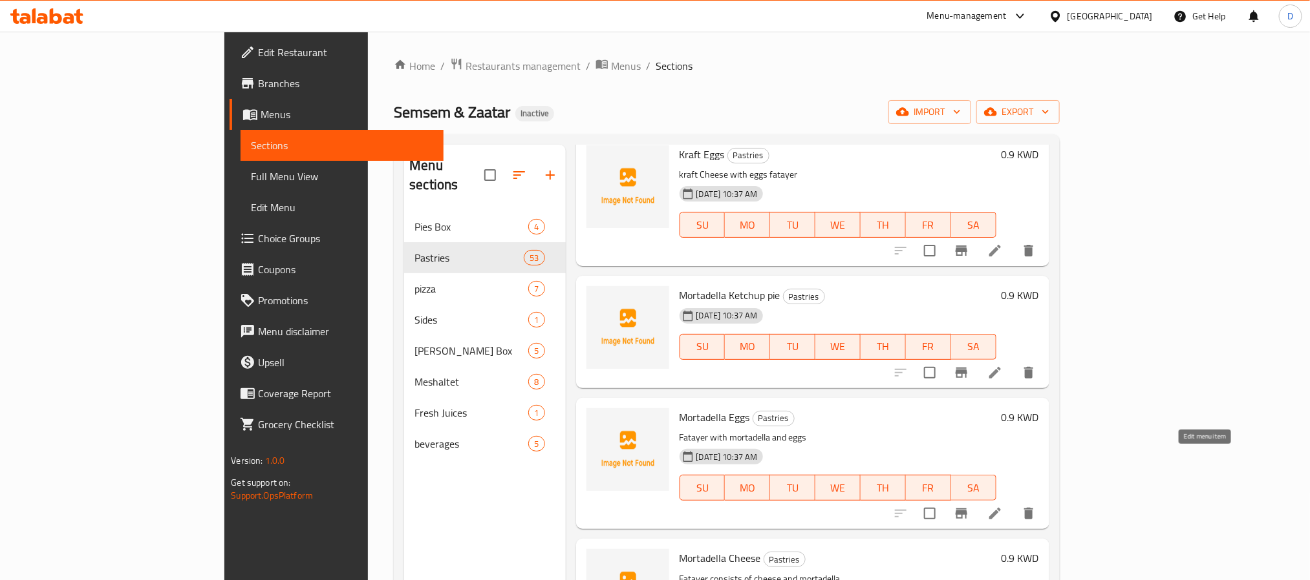
click at [1003, 506] on icon at bounding box center [995, 514] width 16 height 16
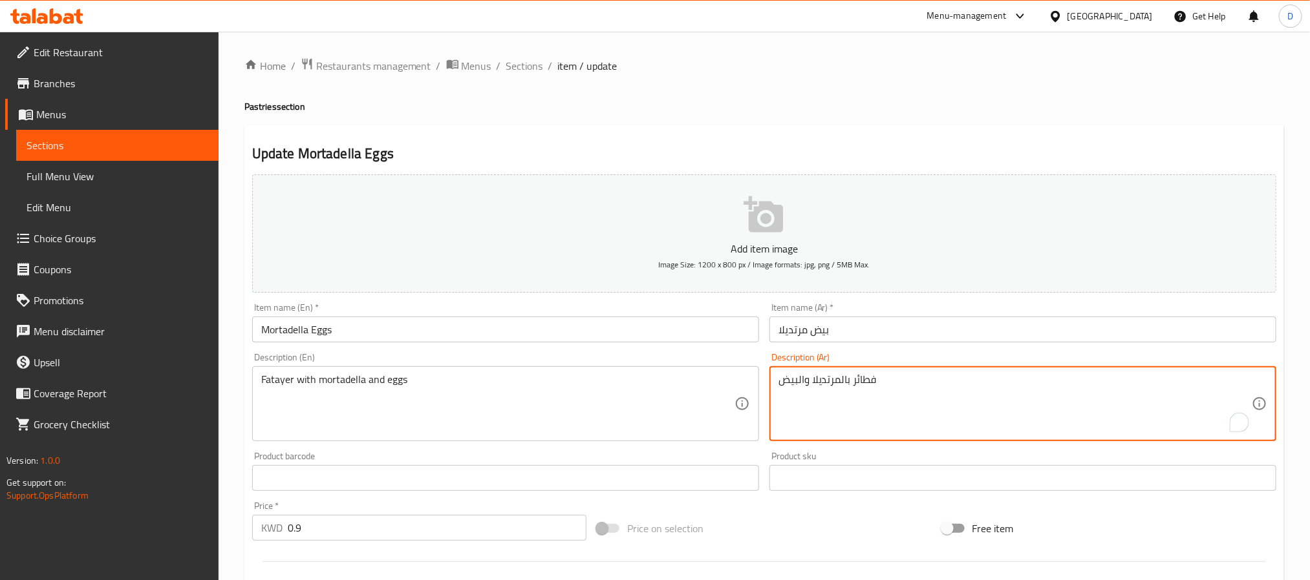
click at [864, 380] on textarea "فطائر بالمرتديلا والبيض" at bounding box center [1014, 404] width 473 height 61
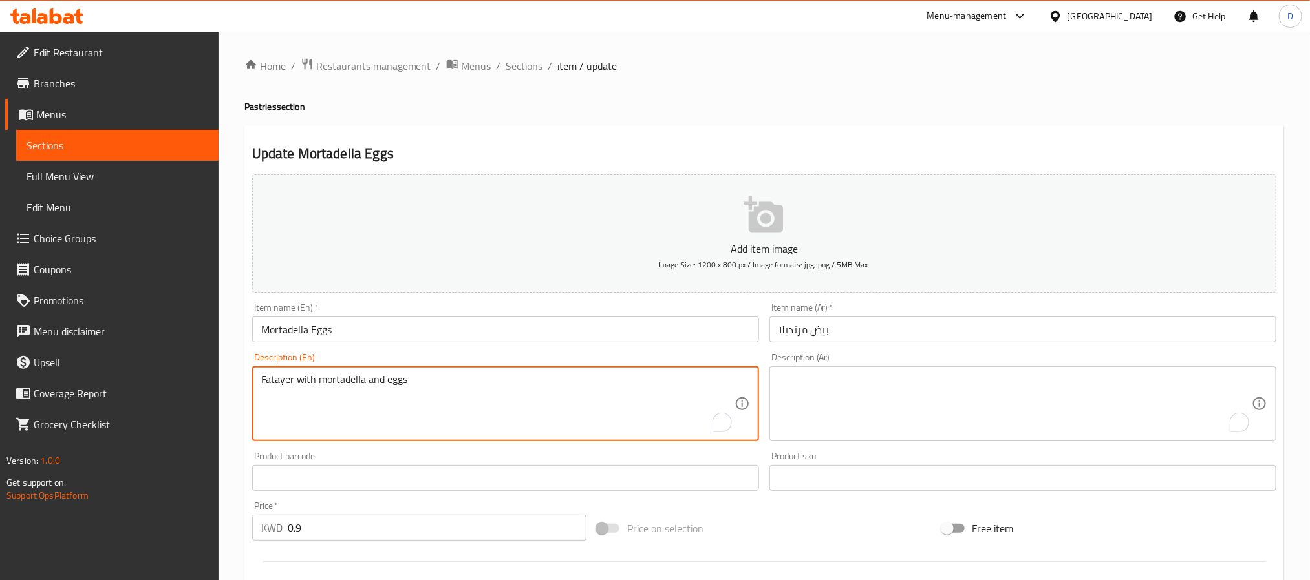
click at [435, 392] on textarea "Fatayer with mortadella and eggs" at bounding box center [497, 404] width 473 height 61
click at [472, 338] on input "Mortadella Eggs" at bounding box center [505, 330] width 507 height 26
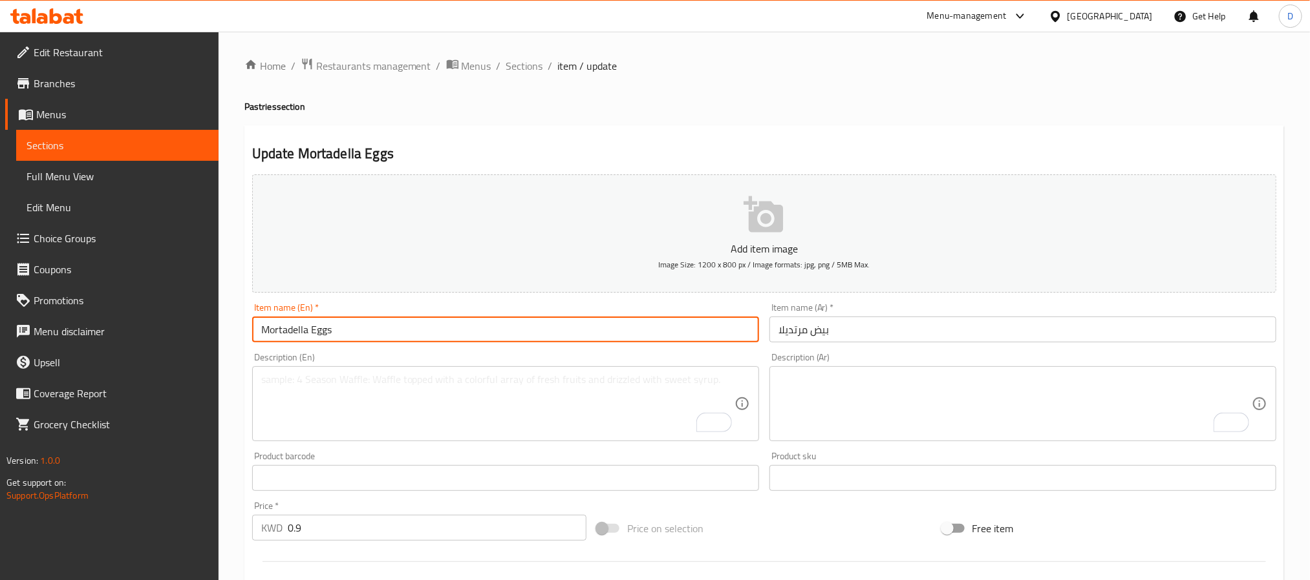
click at [534, 67] on span "Sections" at bounding box center [524, 66] width 37 height 16
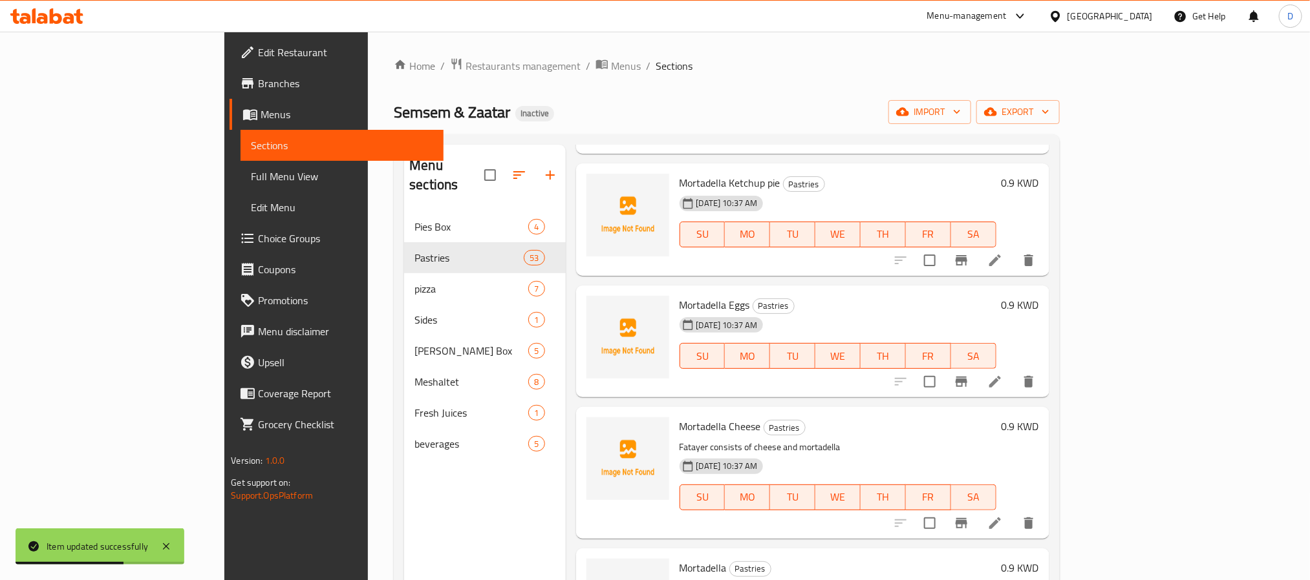
scroll to position [4589, 0]
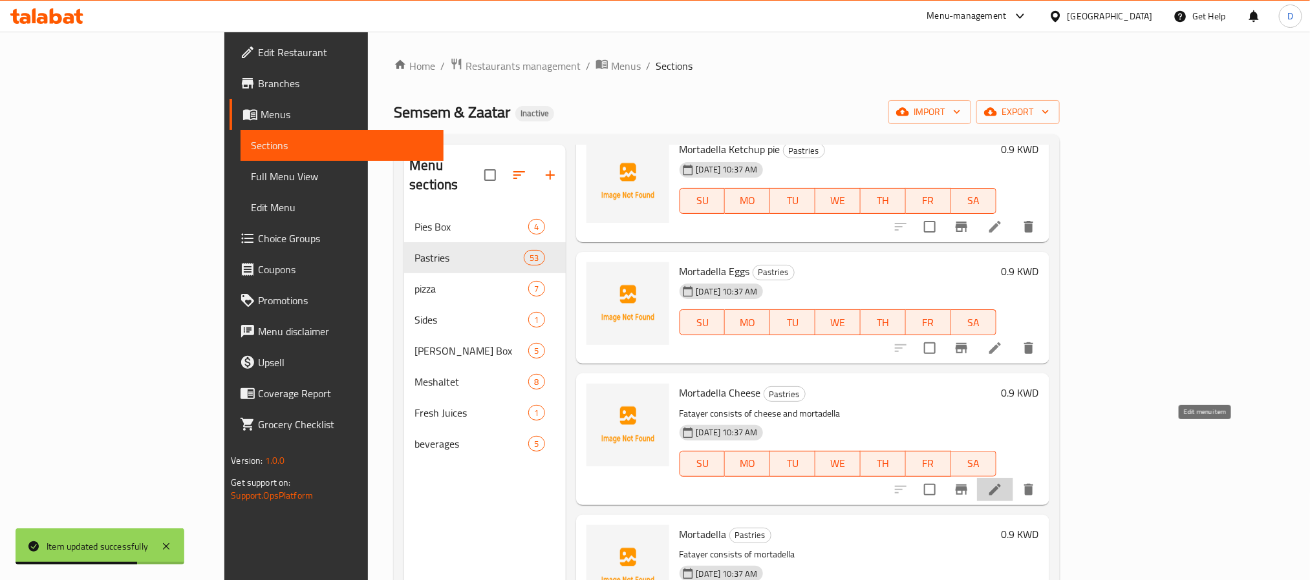
click at [1003, 482] on icon at bounding box center [995, 490] width 16 height 16
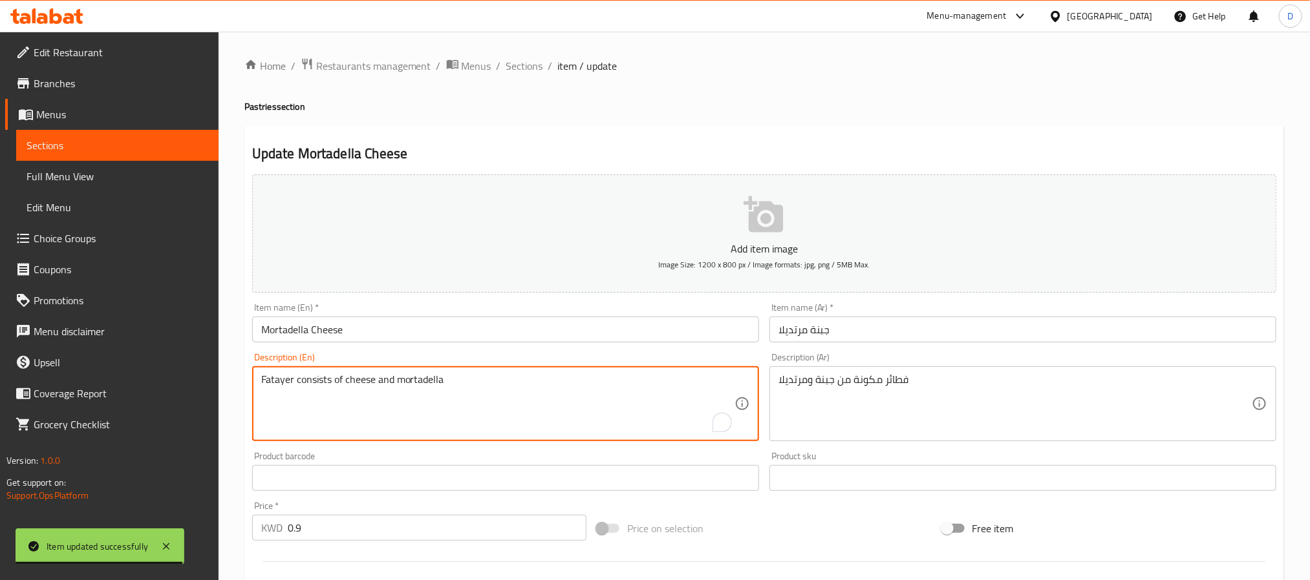
click at [483, 380] on textarea "Fatayer consists of cheese and mortadella" at bounding box center [497, 404] width 473 height 61
paste textarea "A pie filled with mortadella and cheese."
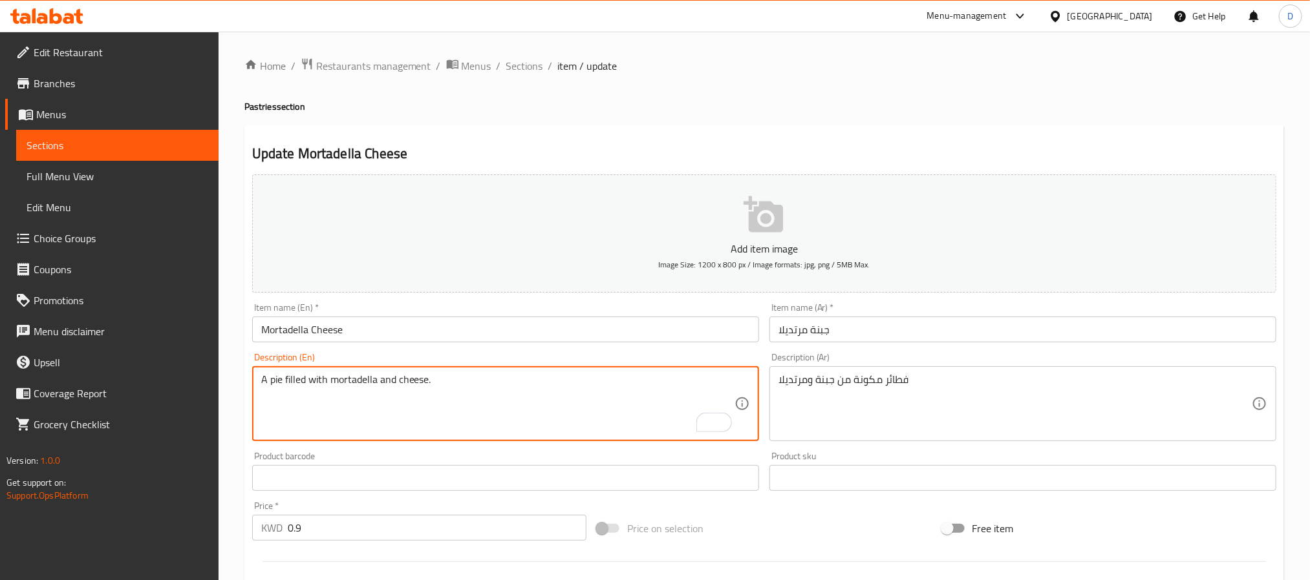
type textarea "A pie filled with mortadella and cheese."
click at [820, 379] on textarea "فطائر مكونة من جبنة ومرتديلا" at bounding box center [1014, 404] width 473 height 61
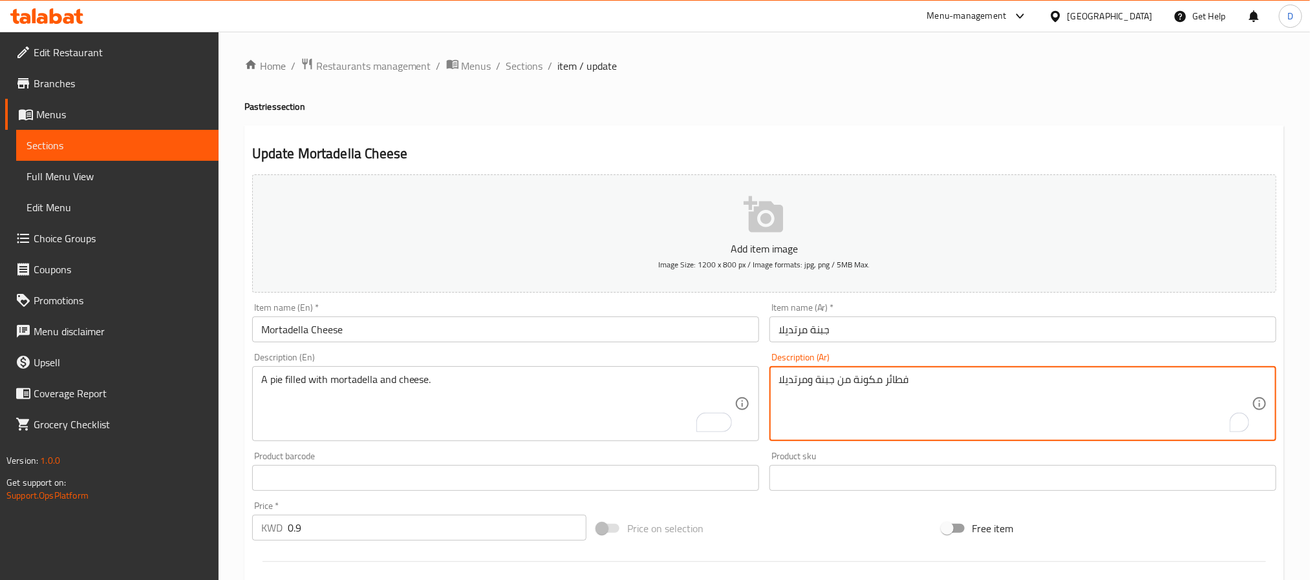
click at [820, 379] on textarea "فطائر مكونة من جبنة ومرتديلا" at bounding box center [1014, 404] width 473 height 61
paste textarea "يرة مليئة بالمرتديلا والجبن."
type textarea "فطيرة مليئة بالمرتديلا والجبن."
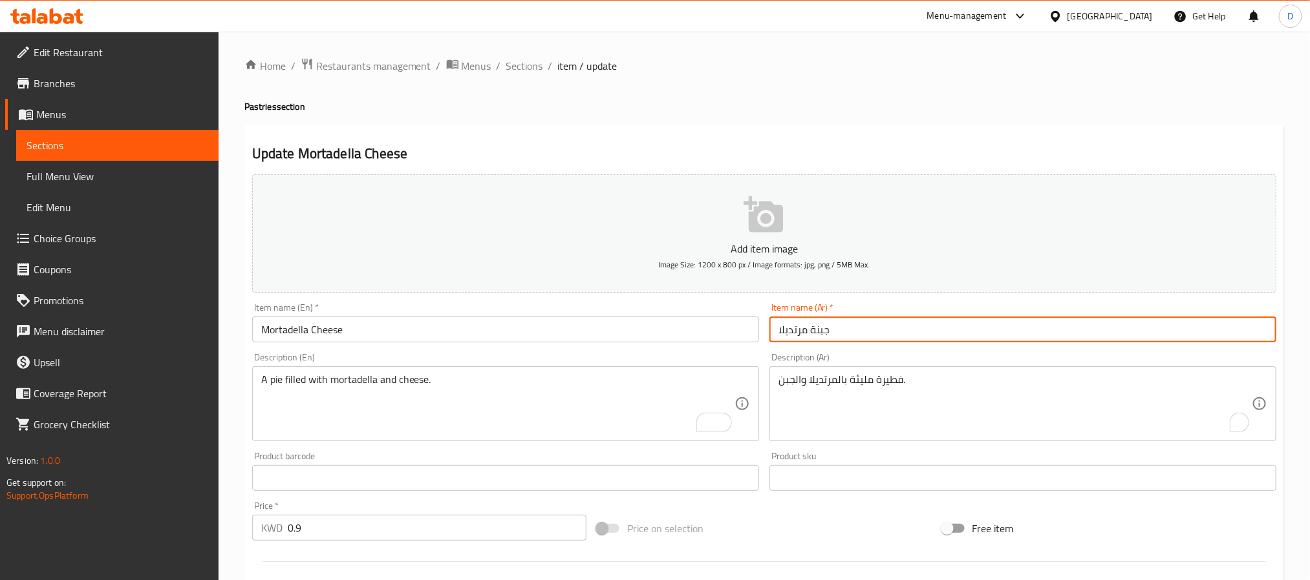
click at [920, 328] on input "جبنة مرتديلا" at bounding box center [1022, 330] width 507 height 26
drag, startPoint x: 528, startPoint y: 66, endPoint x: 324, endPoint y: 0, distance: 214.6
click at [528, 66] on span "Sections" at bounding box center [524, 66] width 37 height 16
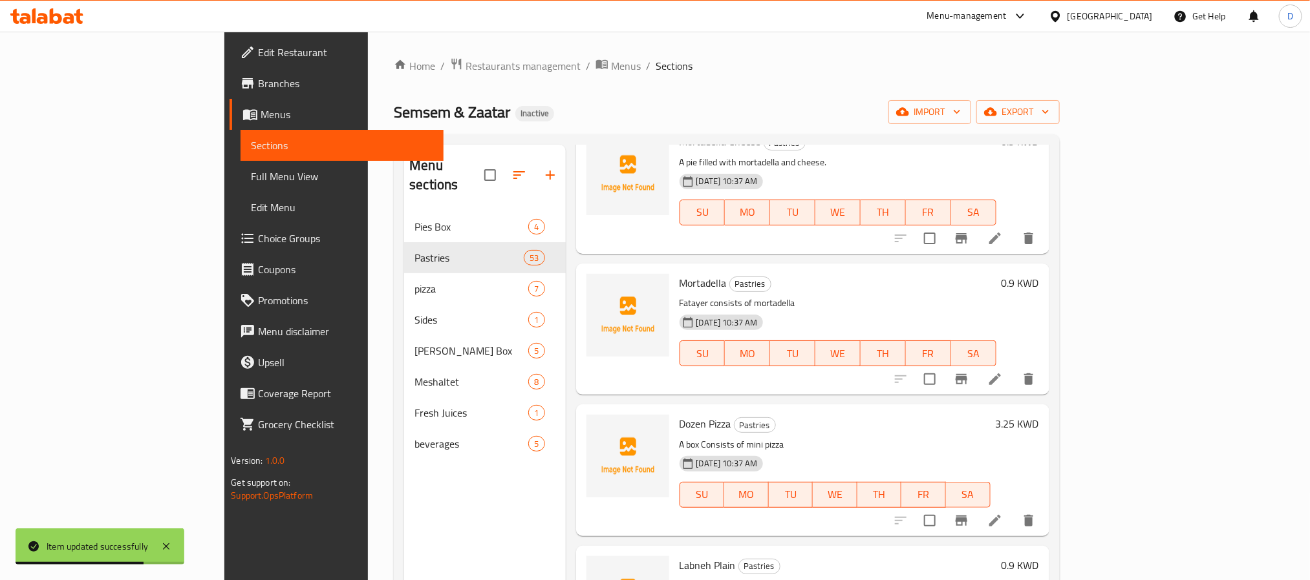
scroll to position [4839, 0]
click at [1003, 373] on icon at bounding box center [995, 381] width 16 height 16
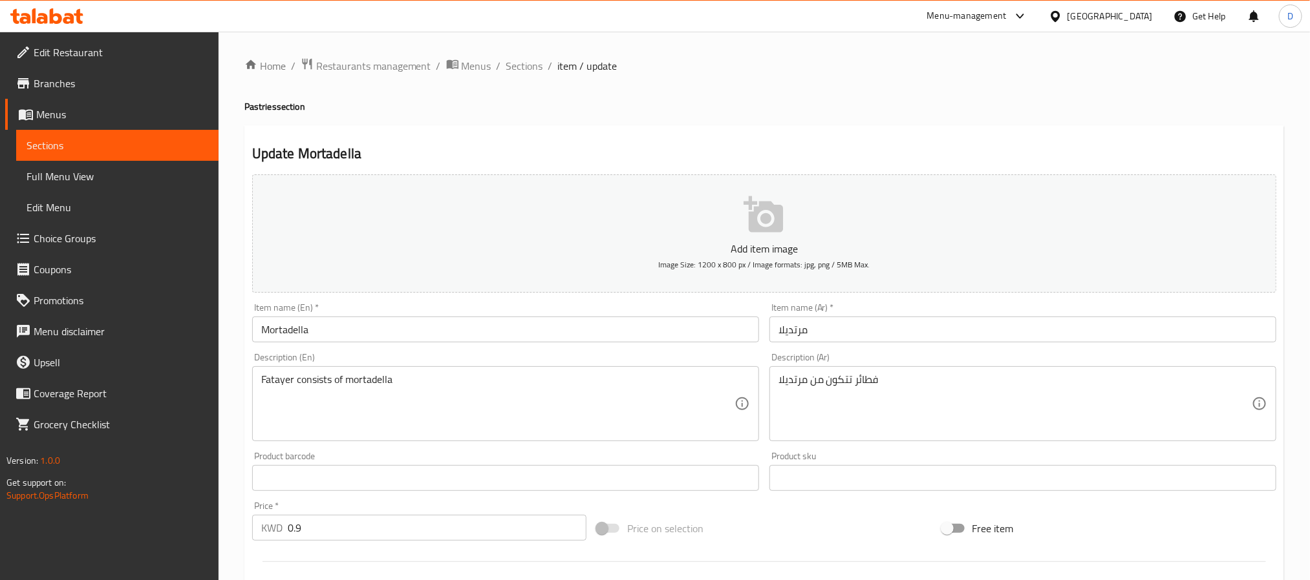
click at [501, 363] on div "Description (En) Fatayer consists of mortadella Description (En)" at bounding box center [505, 397] width 507 height 89
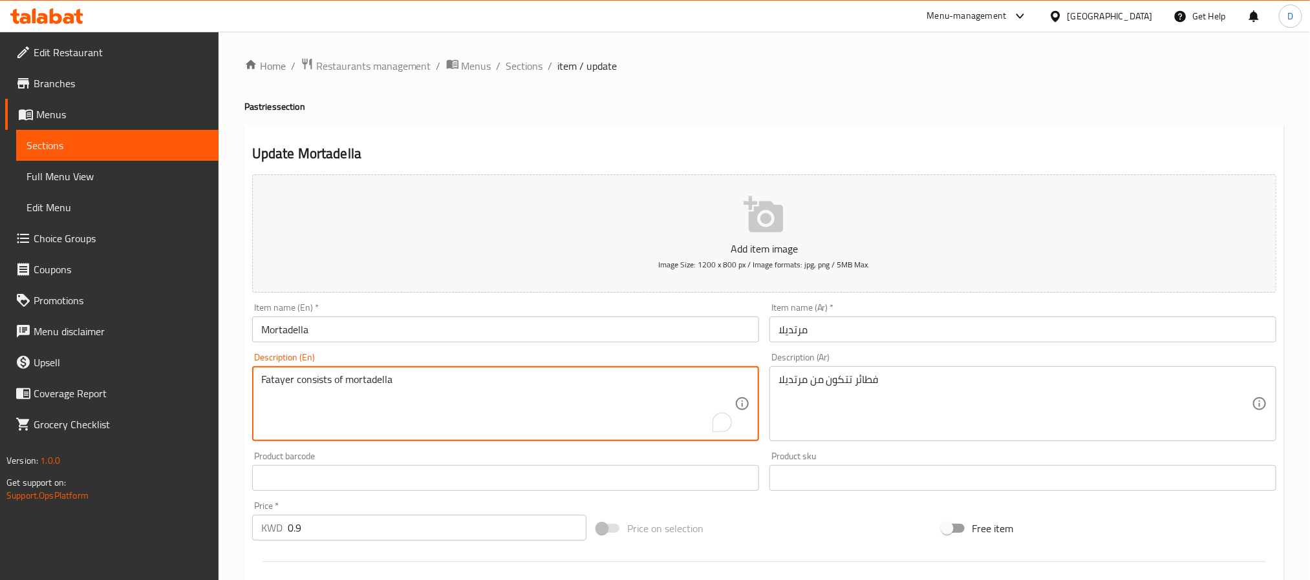
click at [496, 380] on textarea "Fatayer consists of mortadella" at bounding box center [497, 404] width 473 height 61
paste textarea "Pie filled with mortadella."
type textarea "Pie filled with mortadella."
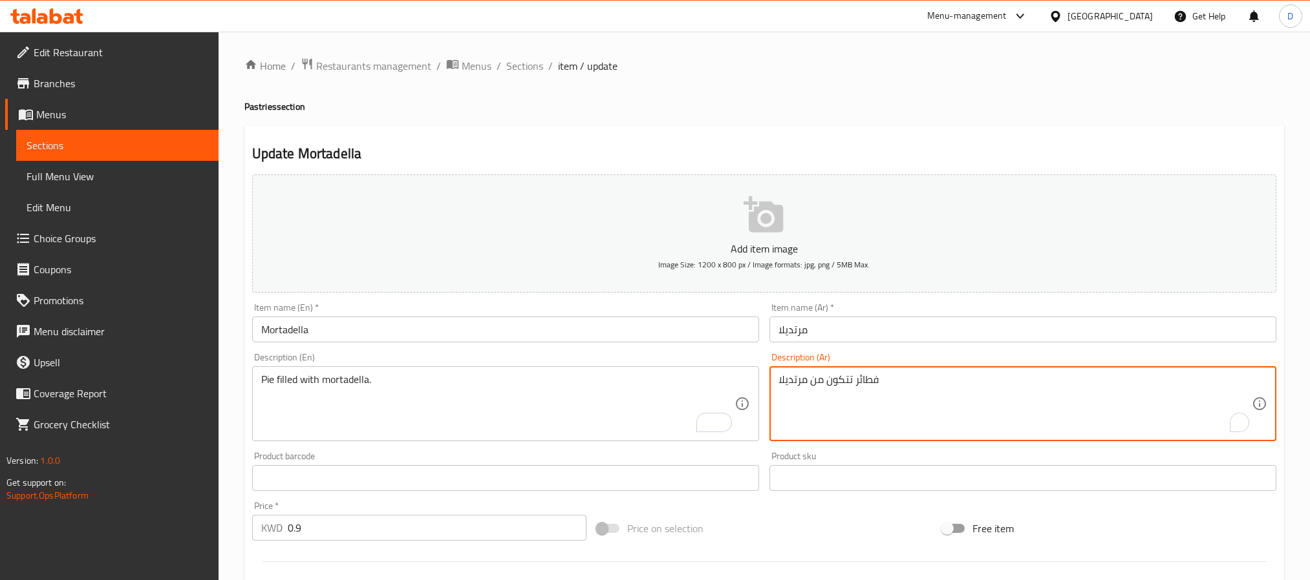
click at [803, 380] on textarea "فطائر تتكون من مرتديلا" at bounding box center [1014, 404] width 473 height 61
type textarea "فطيرة محشوة بالمرتديلا."
click at [894, 328] on input "مرتديلا" at bounding box center [1022, 330] width 507 height 26
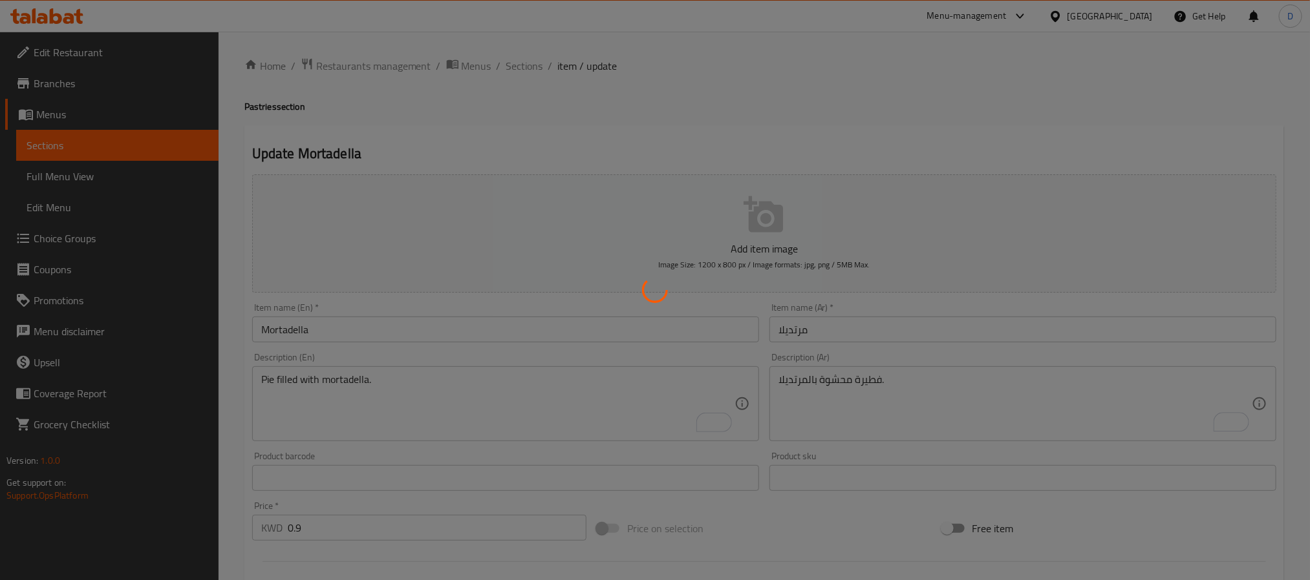
click at [363, 315] on div at bounding box center [655, 290] width 1310 height 580
click at [363, 328] on div at bounding box center [655, 290] width 1310 height 580
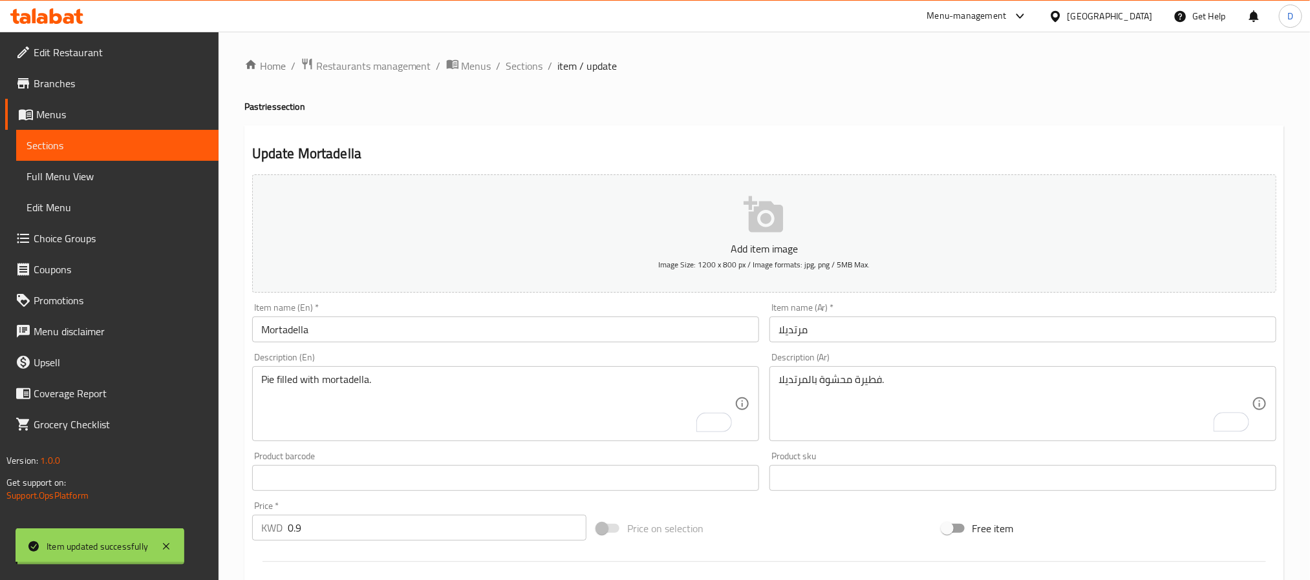
click at [363, 328] on input "Mortadella" at bounding box center [505, 330] width 507 height 26
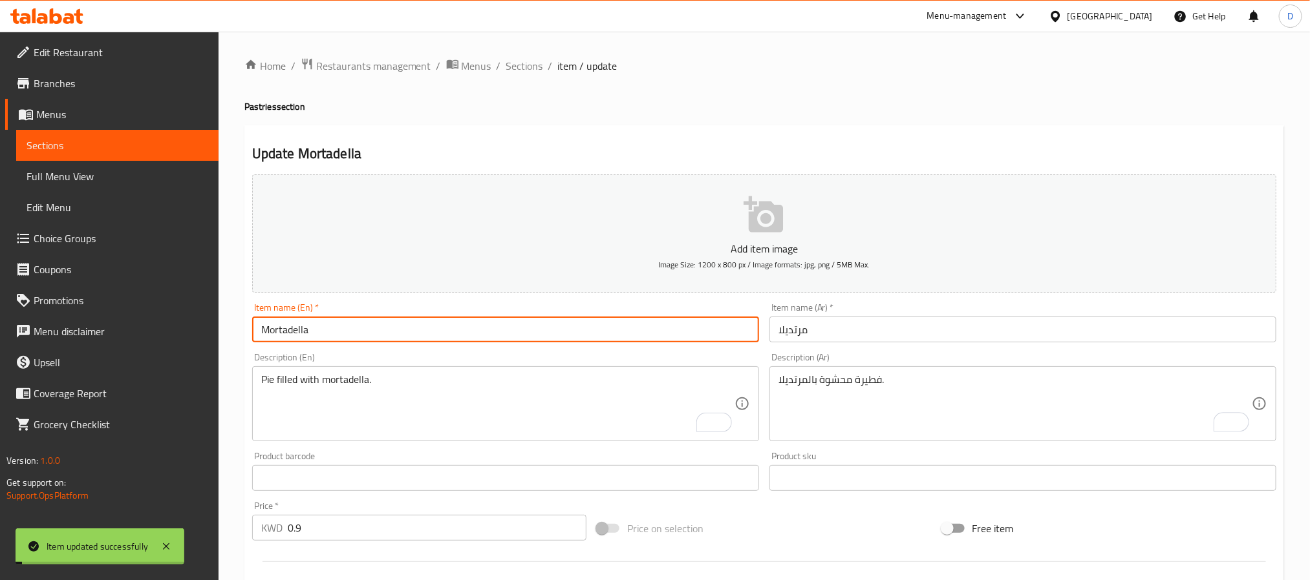
click at [363, 328] on input "Mortadella" at bounding box center [505, 330] width 507 height 26
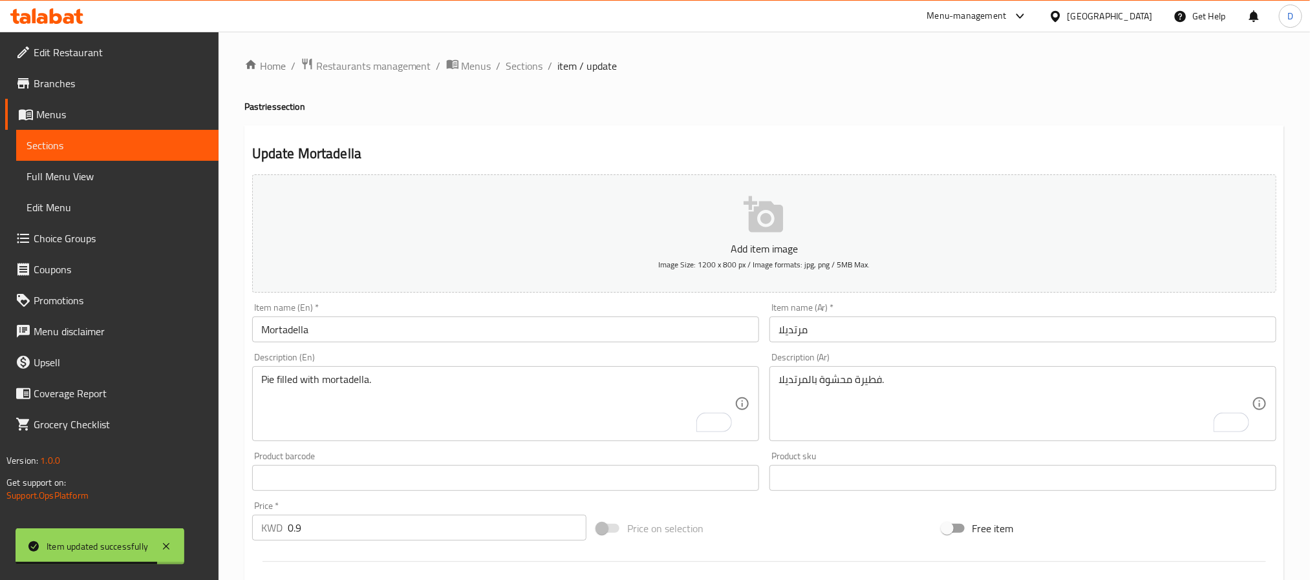
drag, startPoint x: 518, startPoint y: 68, endPoint x: 246, endPoint y: 4, distance: 278.9
click at [518, 68] on span "Sections" at bounding box center [524, 66] width 37 height 16
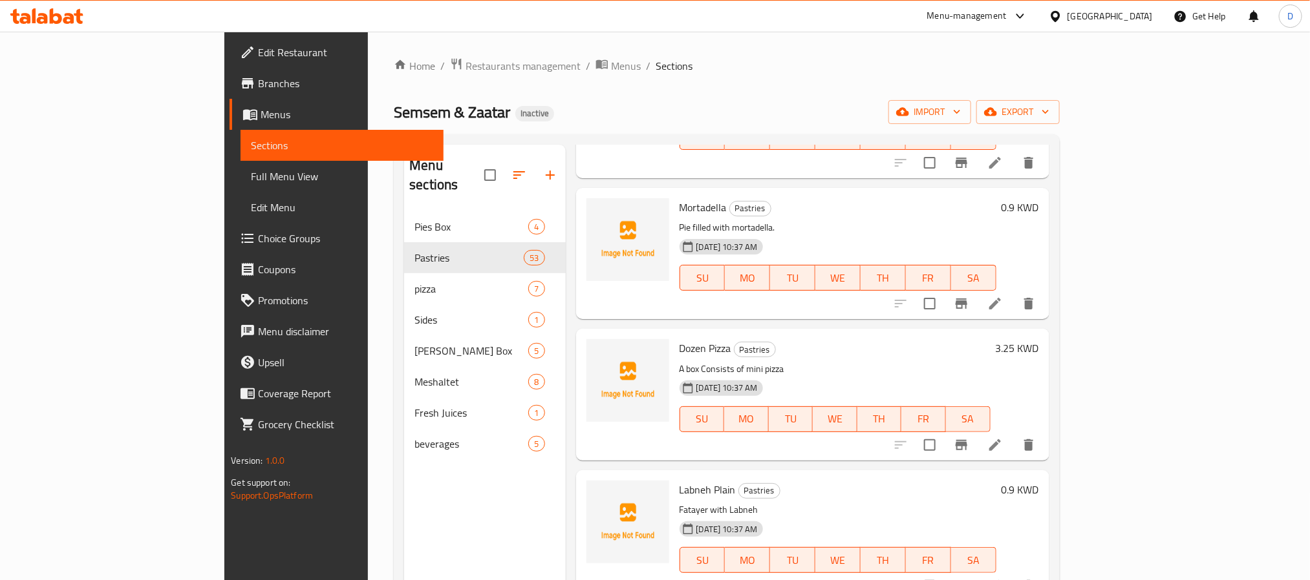
scroll to position [5013, 0]
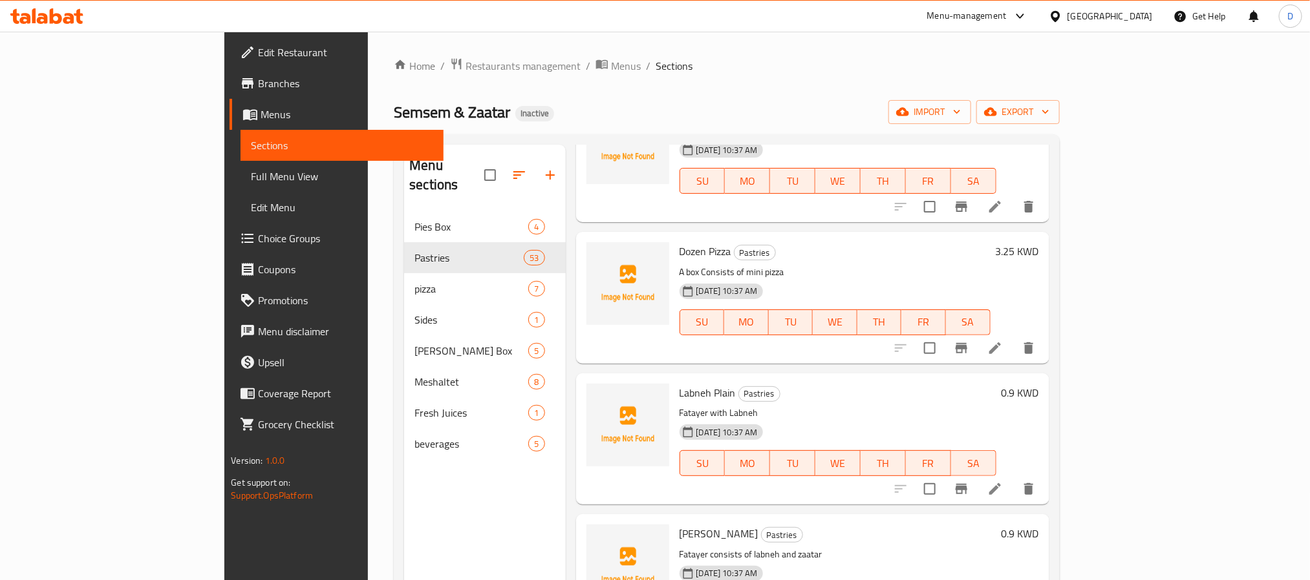
click at [1003, 482] on icon at bounding box center [995, 490] width 16 height 16
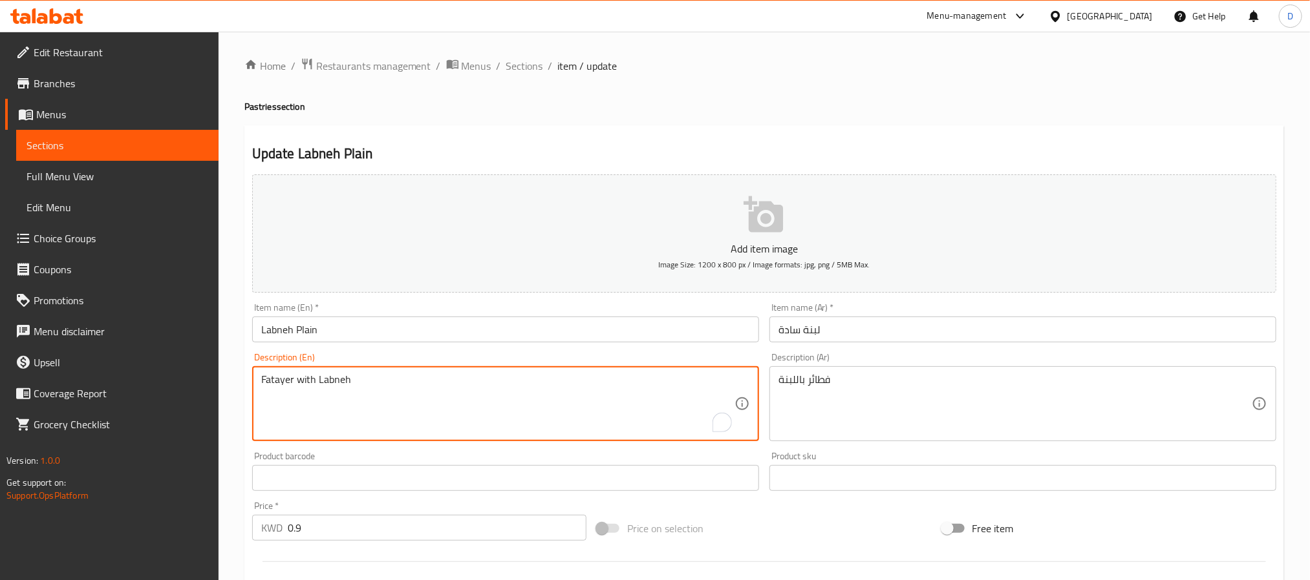
click at [399, 388] on textarea "Fatayer with Labneh" at bounding box center [497, 404] width 473 height 61
paste textarea "Labneh and salt"
type textarea "Labneh and salt"
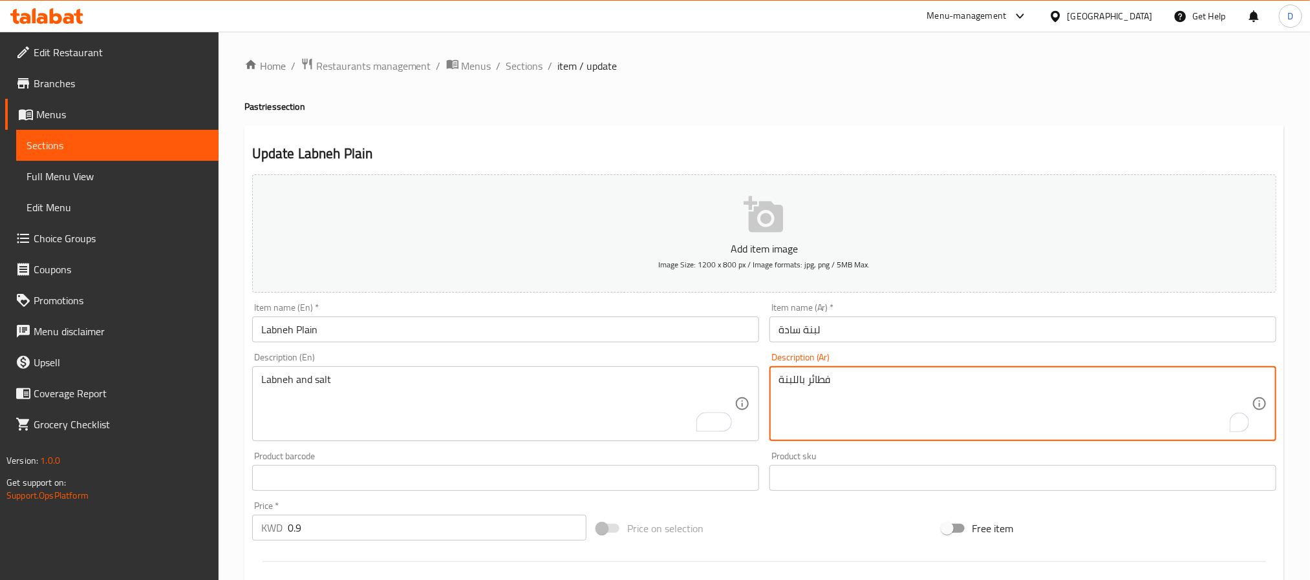
click at [825, 382] on textarea "فطائر باللبنة" at bounding box center [1014, 404] width 473 height 61
paste textarea "بنة و ملح"
type textarea "لبنة و ملح"
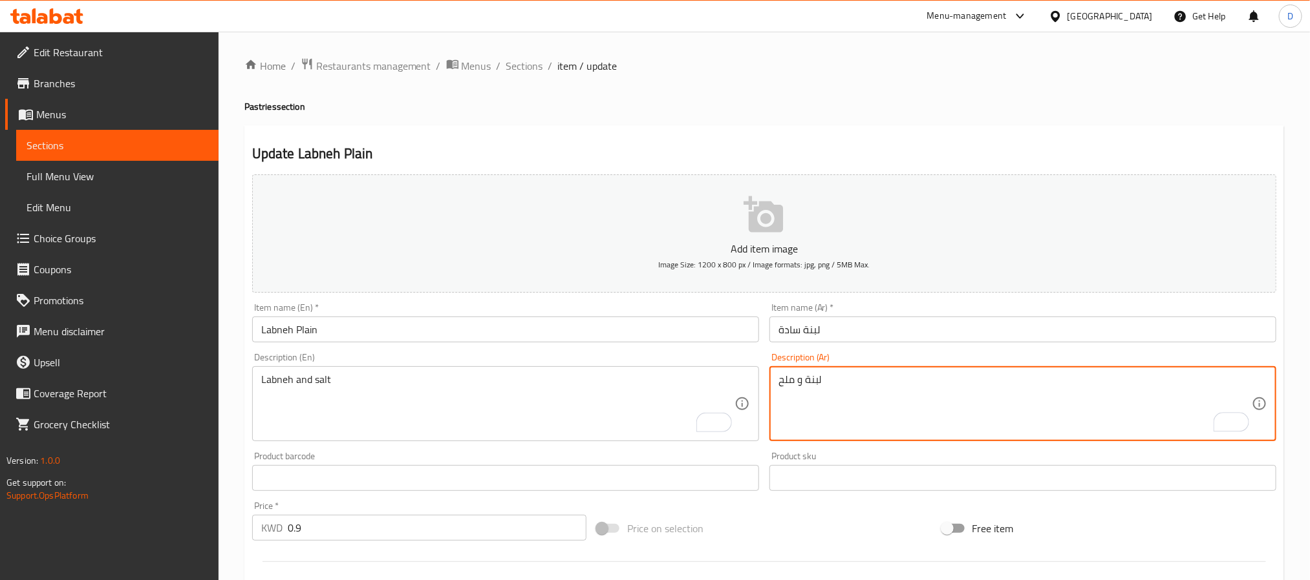
click at [878, 339] on input "لبنة سادة" at bounding box center [1022, 330] width 507 height 26
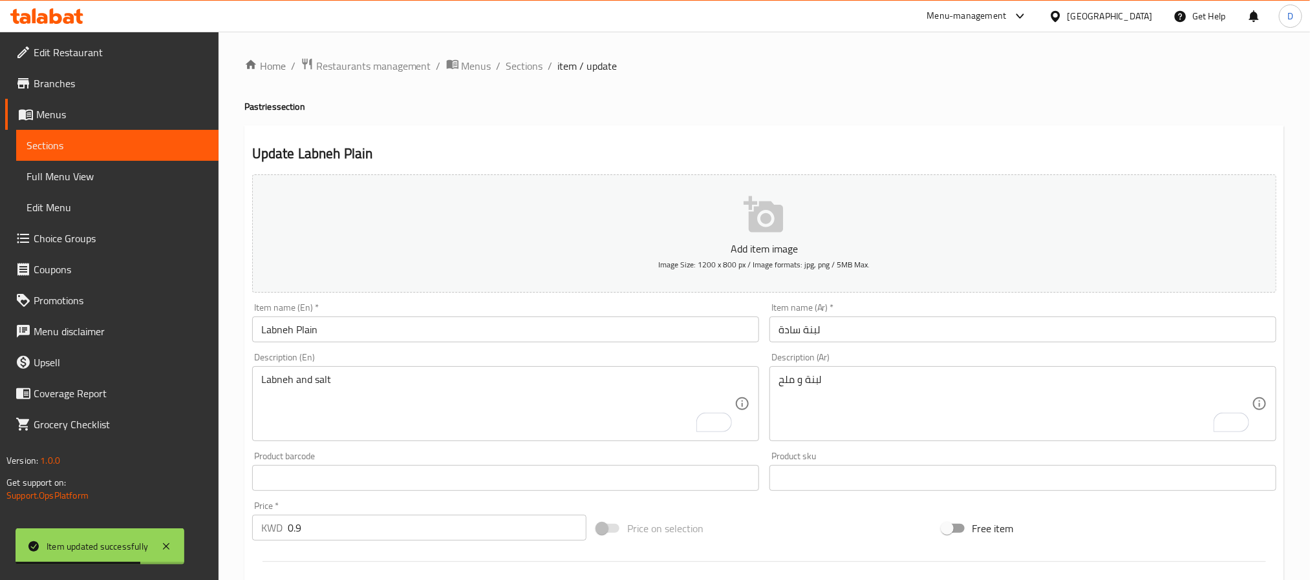
drag, startPoint x: 520, startPoint y: 69, endPoint x: 561, endPoint y: 97, distance: 49.7
click at [520, 69] on span "Sections" at bounding box center [524, 66] width 37 height 16
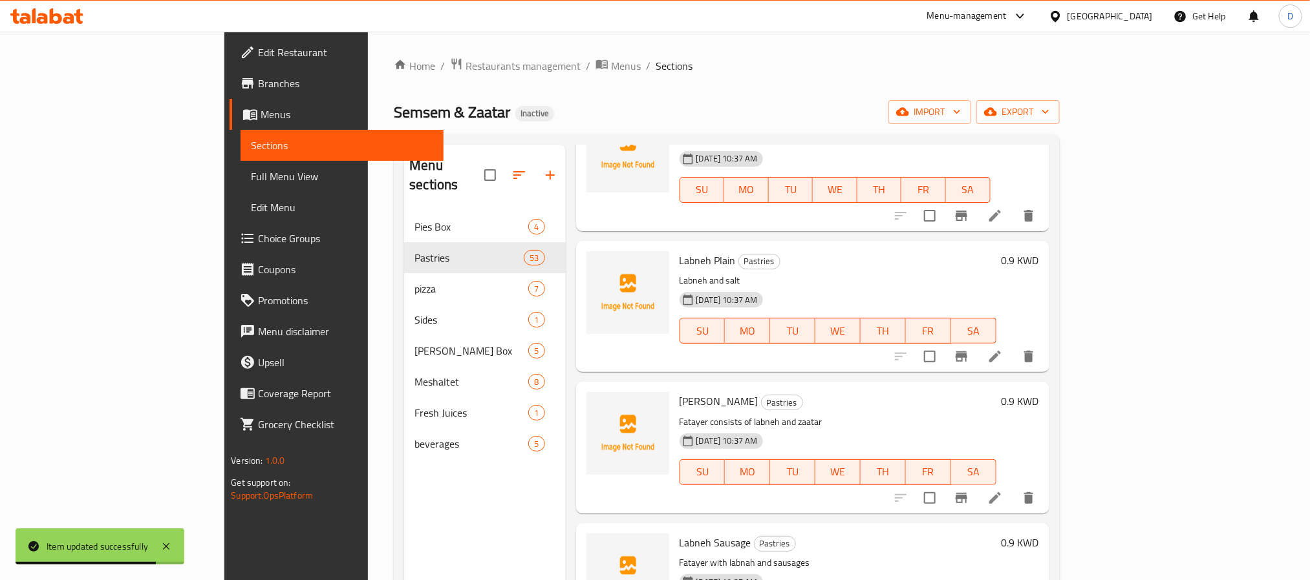
scroll to position [5251, 0]
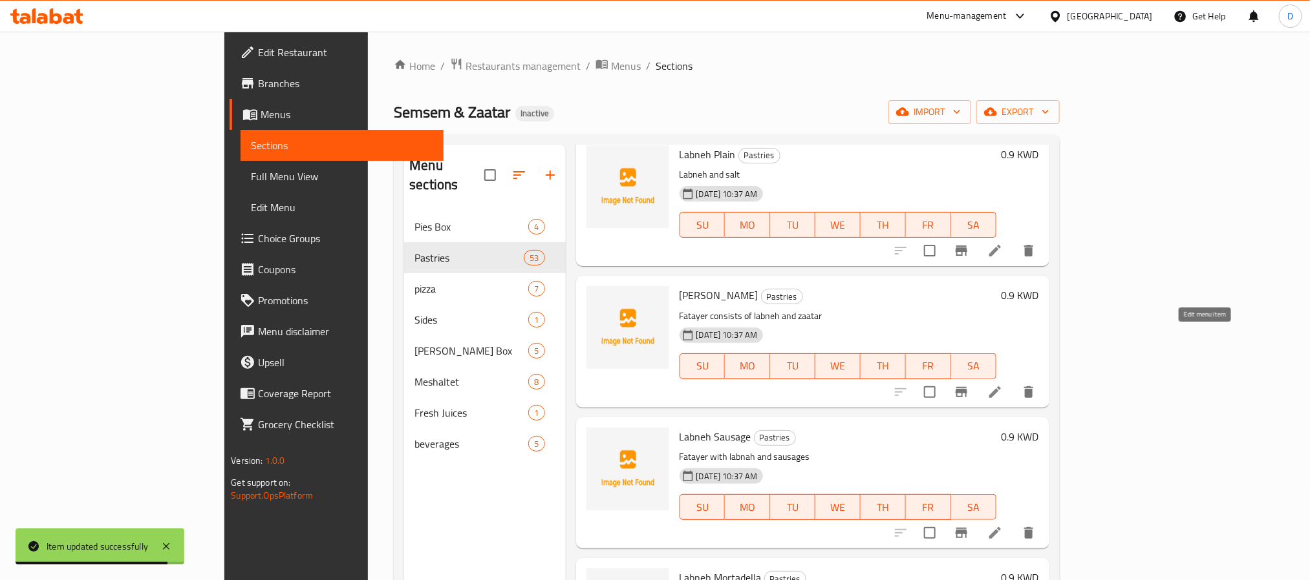
click at [1003, 385] on icon at bounding box center [995, 393] width 16 height 16
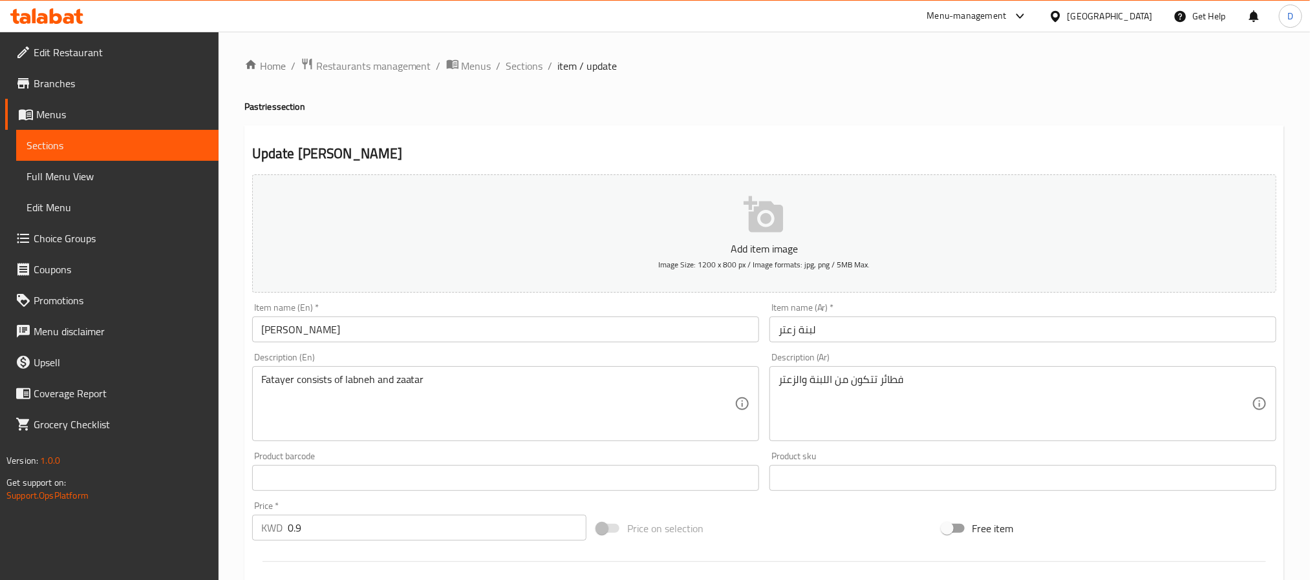
click at [483, 384] on textarea "Fatayer consists of labneh and zaatar" at bounding box center [497, 404] width 473 height 61
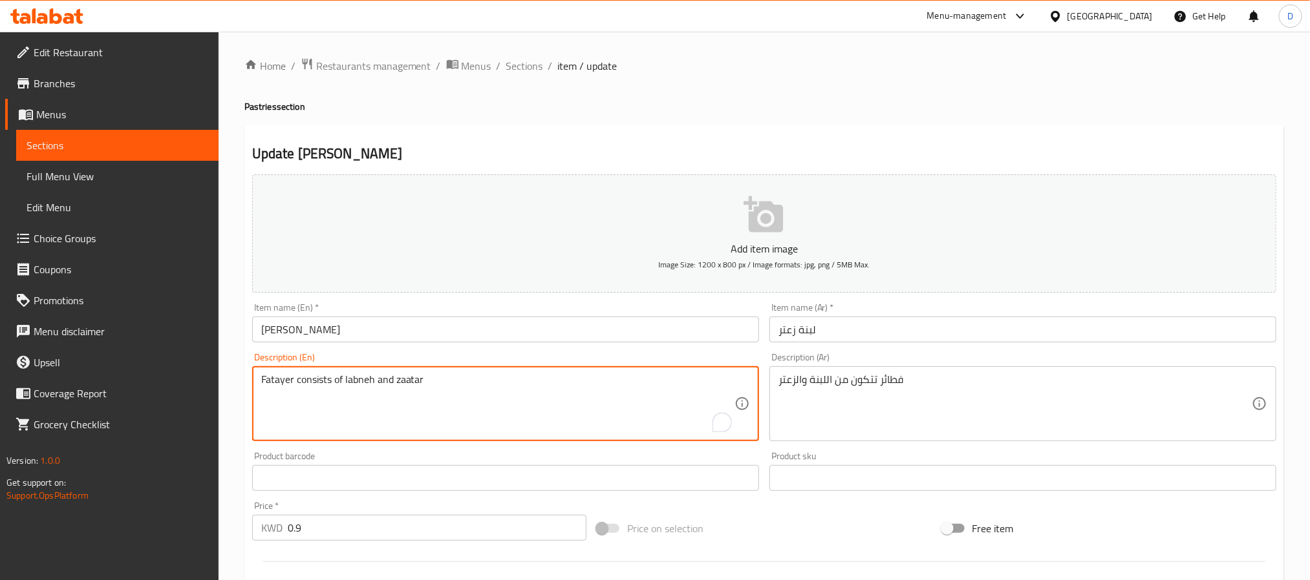
click at [483, 384] on textarea "Fatayer consists of labneh and zaatar" at bounding box center [497, 404] width 473 height 61
paste textarea "Savory pie filled with labneh and thyme."
type textarea "Savory pie filled with labneh and thyme."
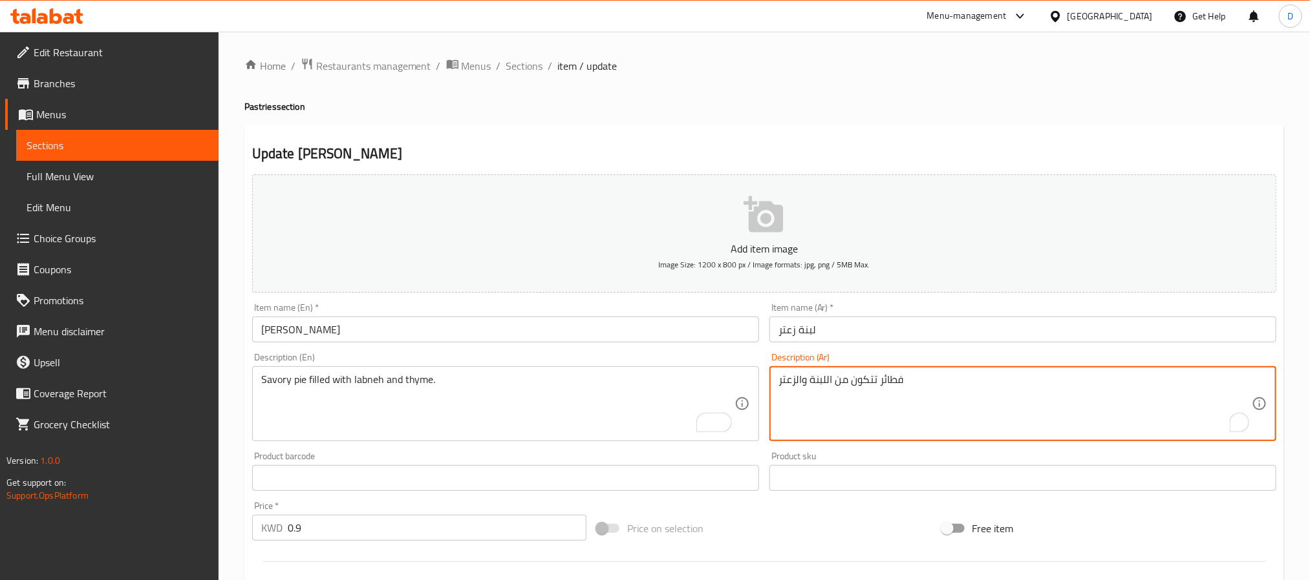
click at [844, 375] on textarea "فطائر تتكون من اللبنة والزعتر" at bounding box center [1014, 404] width 473 height 61
paste textarea "يرة حادقة مع حشوة لبنة و"
type textarea "فطيرة حادقة مع حشوة لبنة وزعتر"
click at [879, 340] on input "لبنة زعتر" at bounding box center [1022, 330] width 507 height 26
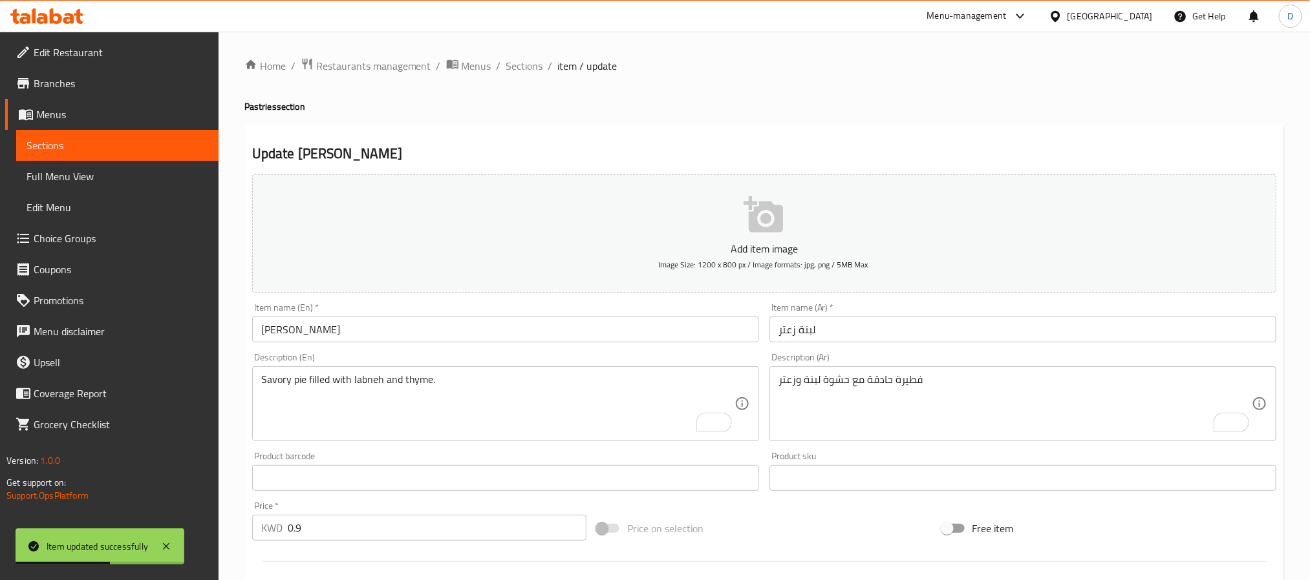
click at [772, 127] on div "Update Labneh Zaatar Add item image Image Size: 1200 x 800 px / Image formats: …" at bounding box center [763, 501] width 1039 height 752
click at [527, 74] on span "Sections" at bounding box center [524, 66] width 37 height 16
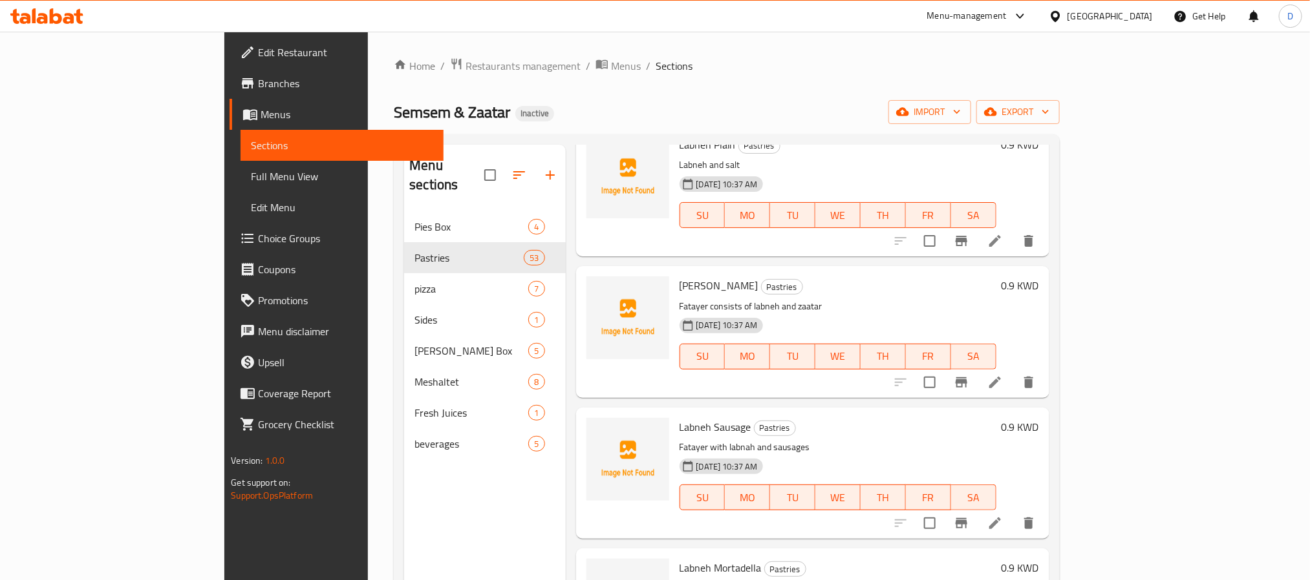
scroll to position [5295, 0]
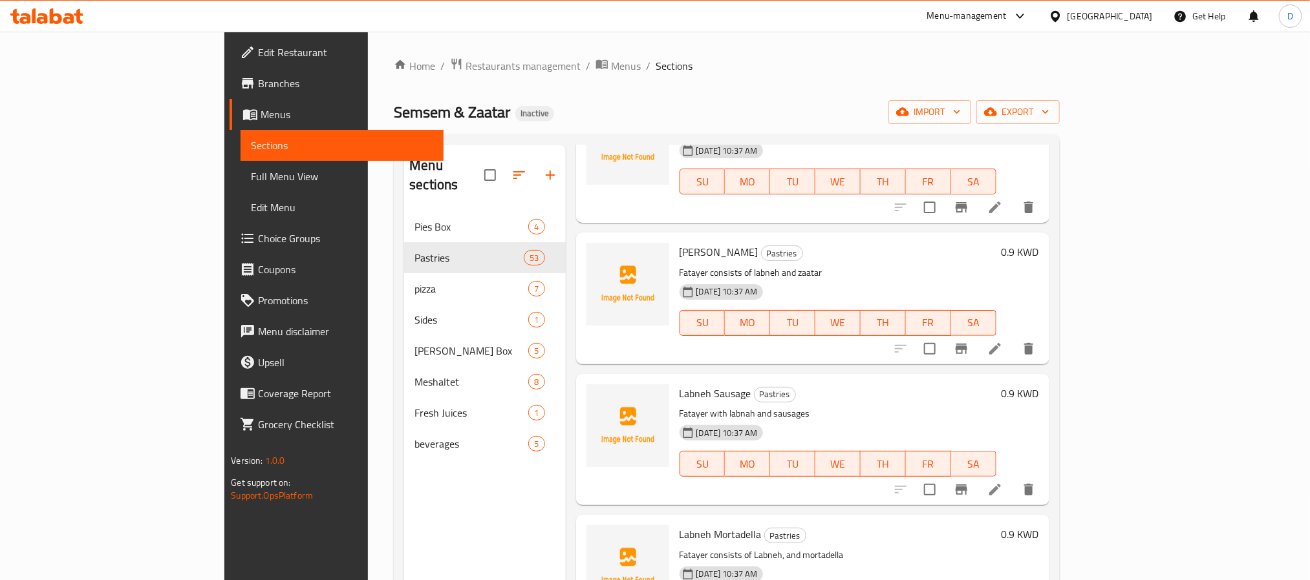
click at [1013, 478] on li at bounding box center [995, 489] width 36 height 23
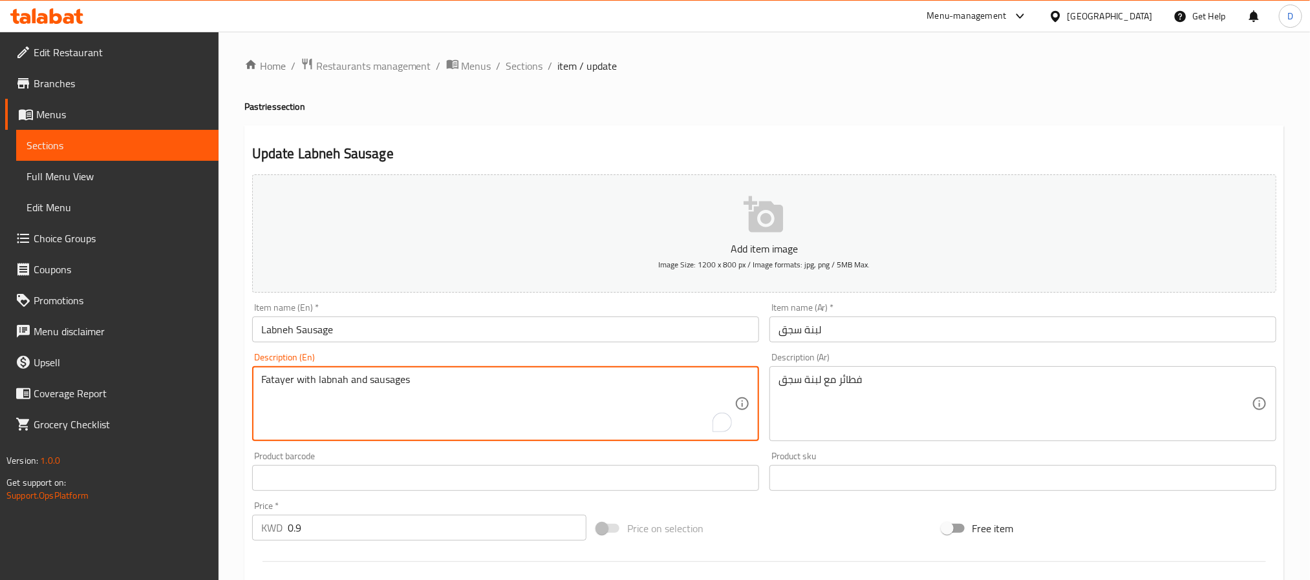
click at [449, 380] on textarea "Fatayer with labnah and sausages" at bounding box center [497, 404] width 473 height 61
paste textarea "sausage, Labneh, Olive oil, Salt, Black pepper."
type textarea "sausage, Labneh, Olive oil, Salt, Black pepper."
click at [400, 328] on input "Labneh Sausage" at bounding box center [505, 330] width 507 height 26
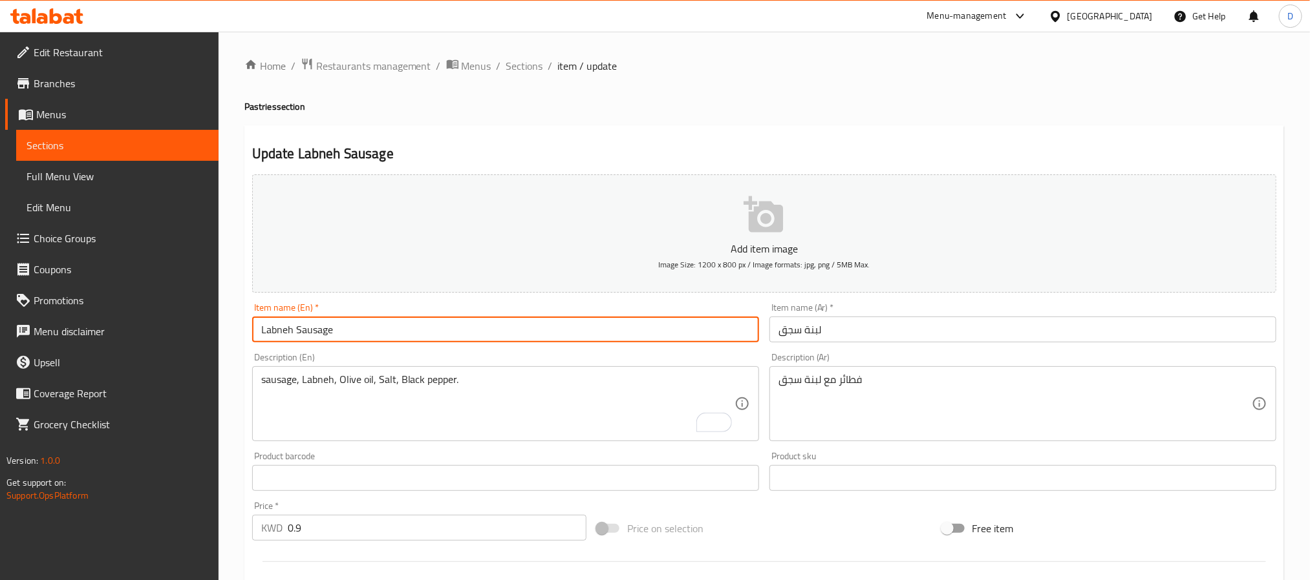
click at [400, 328] on input "Labneh Sausage" at bounding box center [505, 330] width 507 height 26
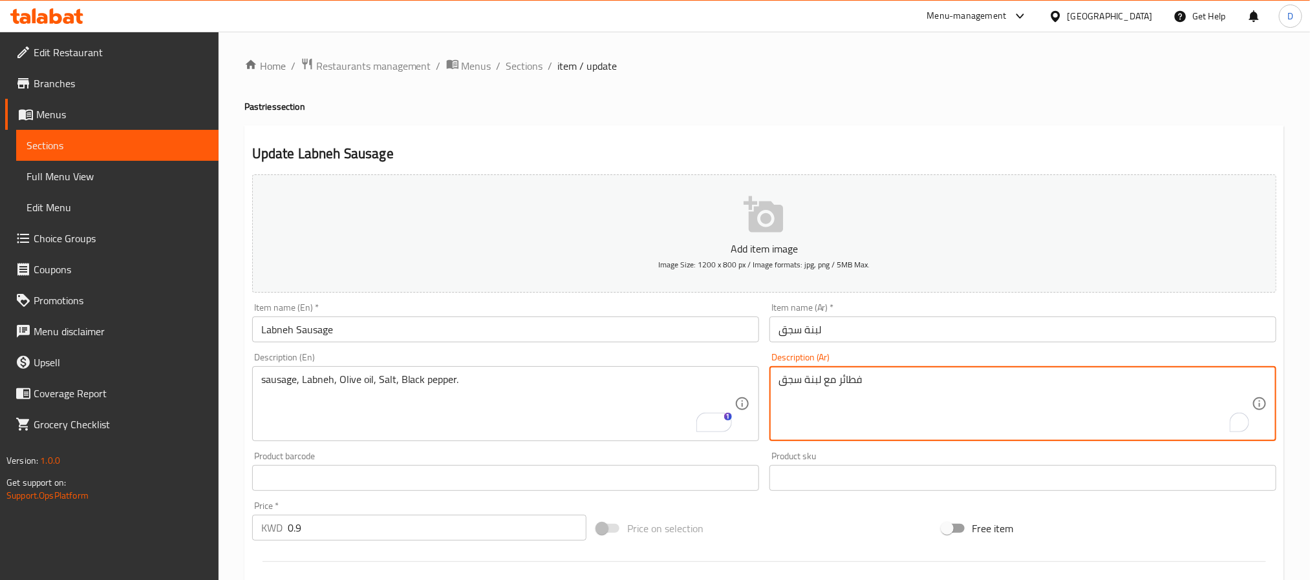
click at [836, 378] on textarea "فطائر مع لبنة سجق" at bounding box center [1014, 404] width 473 height 61
click at [840, 374] on textarea "فطائر مع لبنة سجق" at bounding box center [1014, 404] width 473 height 61
paste textarea "سجق، لبنة، [PERSON_NAME]، [PERSON_NAME]، فلفل أسود."
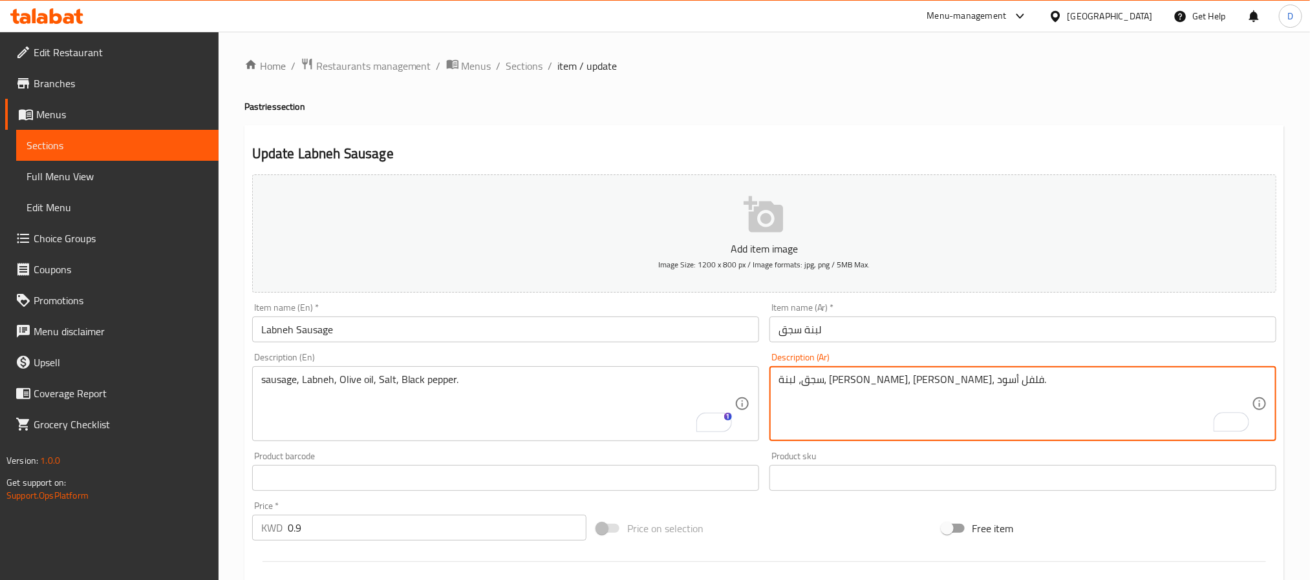
type textarea "سجق، لبنة، [PERSON_NAME]، [PERSON_NAME]، فلفل أسود."
click at [875, 337] on input "لبنة سجق" at bounding box center [1022, 330] width 507 height 26
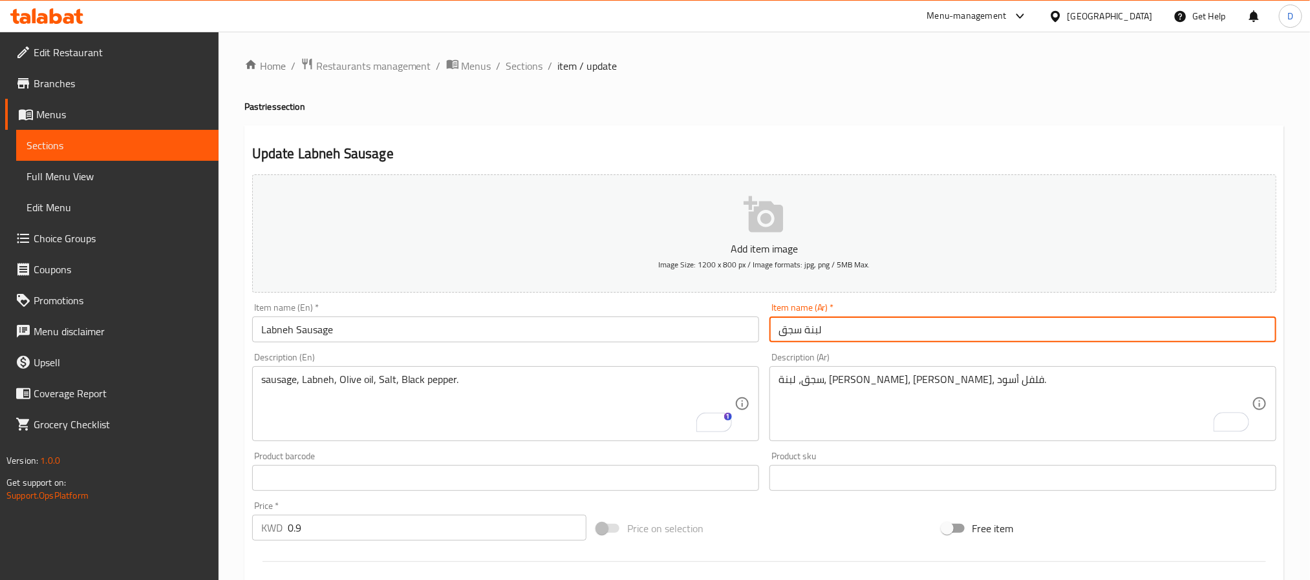
click at [533, 69] on span "Sections" at bounding box center [524, 66] width 37 height 16
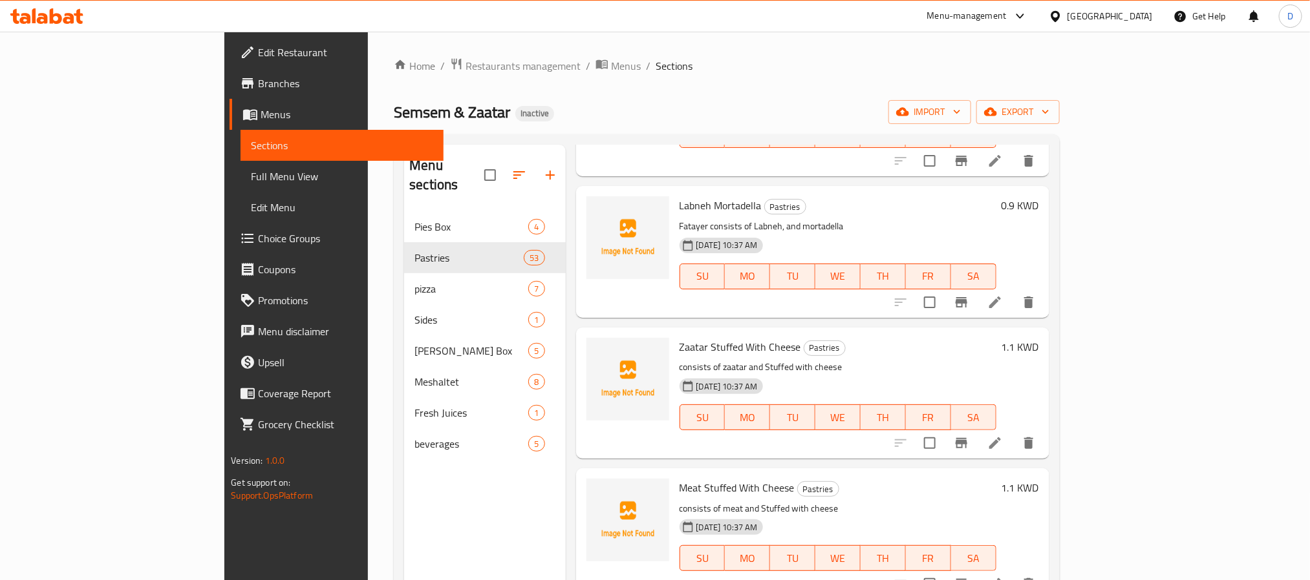
scroll to position [5527, 0]
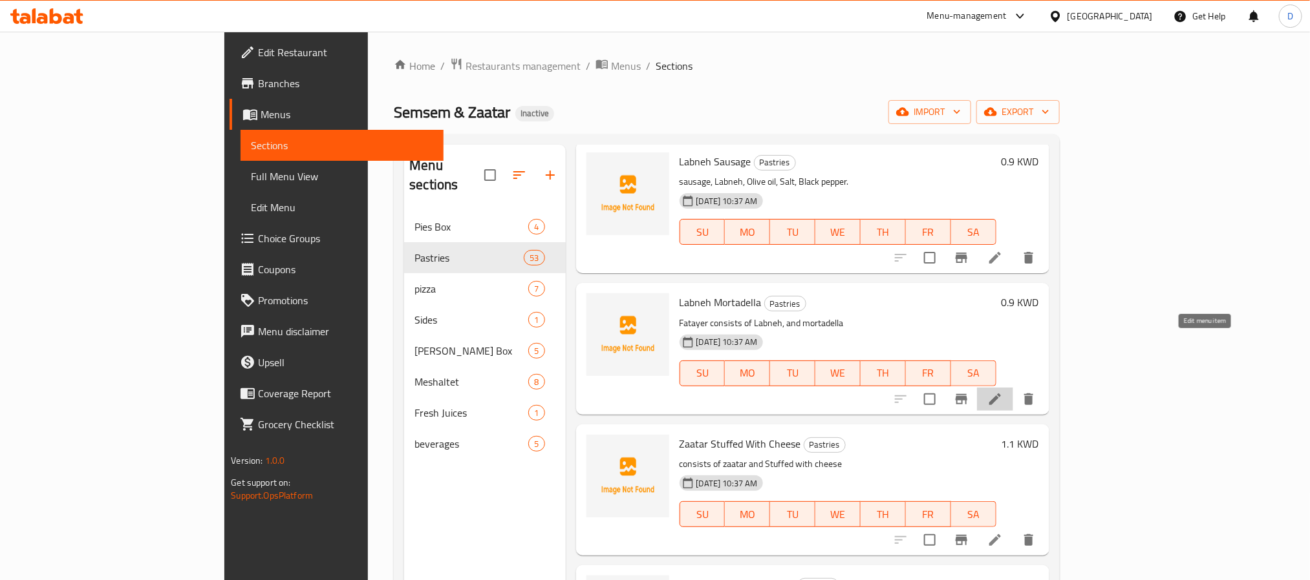
click at [1003, 392] on icon at bounding box center [995, 400] width 16 height 16
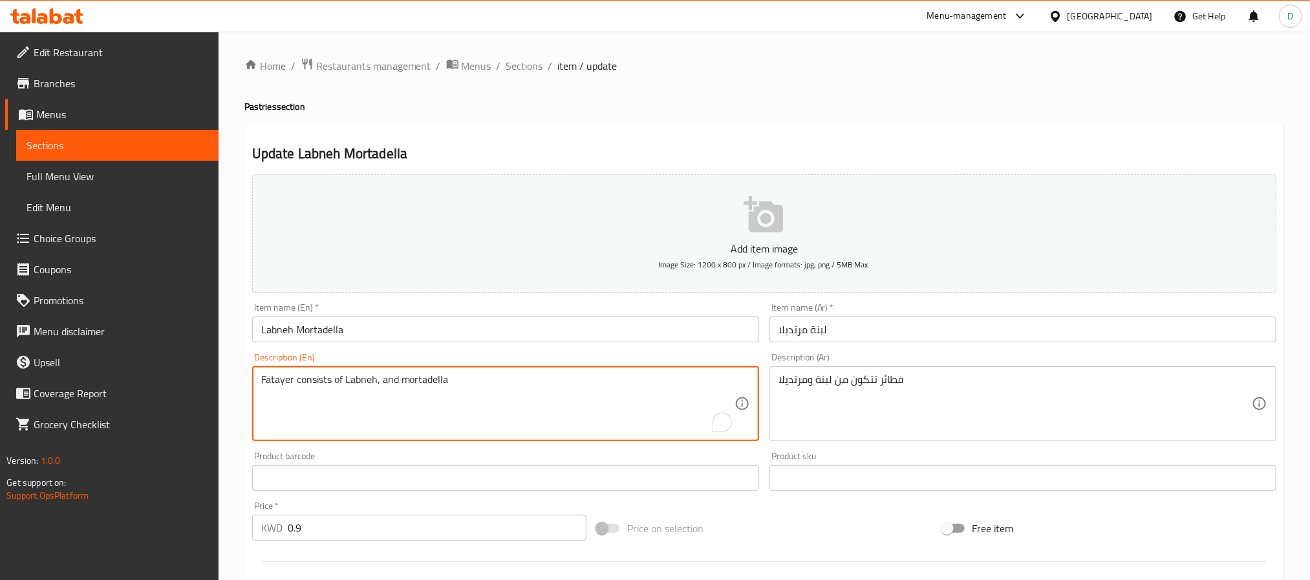
click at [429, 376] on textarea "Fatayer consists of Labneh, and mortadella" at bounding box center [497, 404] width 473 height 61
paste textarea "Labneh, mortadella and Olive oil"
type textarea "Labneh, mortadella and Olive oil"
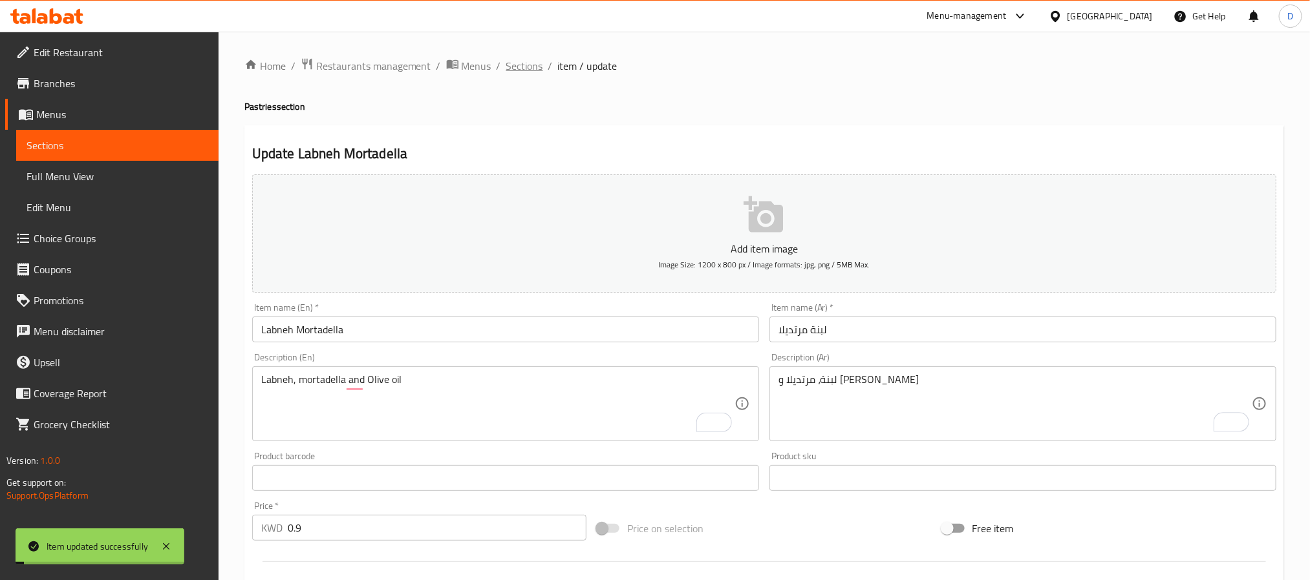
click at [526, 66] on span "Sections" at bounding box center [524, 66] width 37 height 16
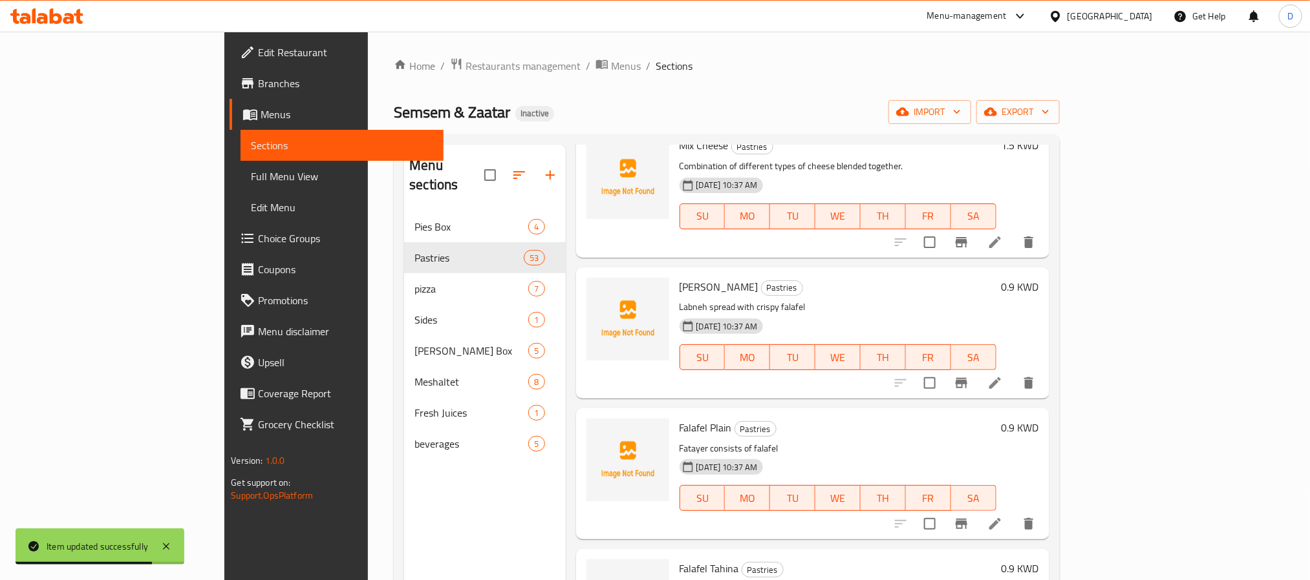
scroll to position [6264, 0]
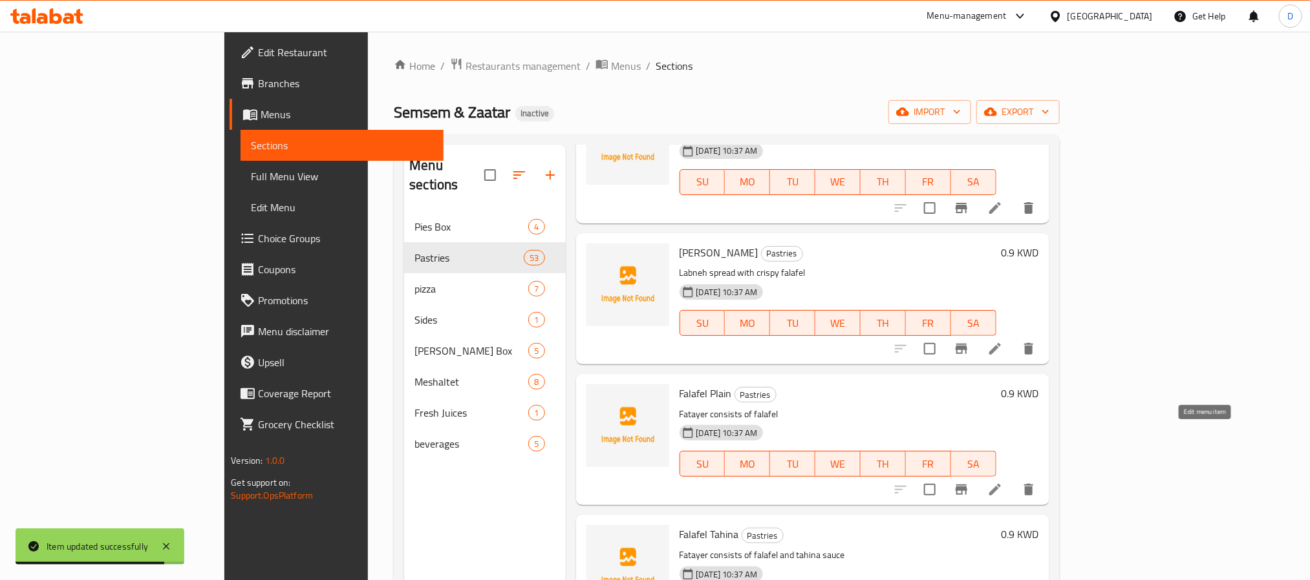
click at [1003, 482] on icon at bounding box center [995, 490] width 16 height 16
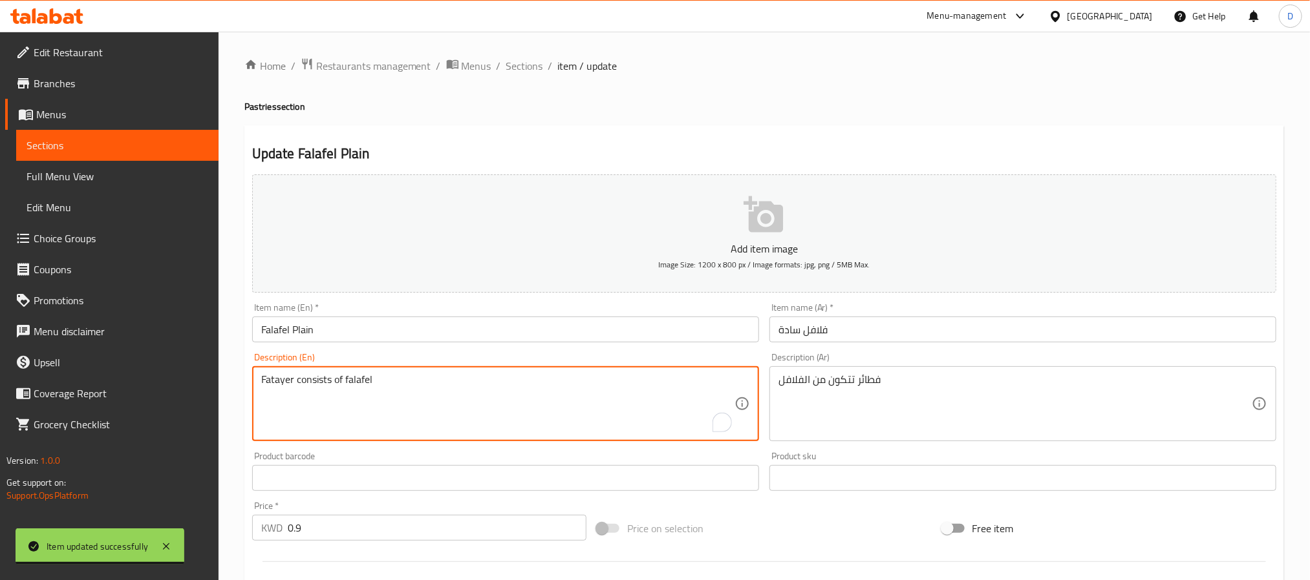
click at [528, 382] on textarea "Fatayer consists of falafel" at bounding box center [497, 404] width 473 height 61
click at [871, 383] on textarea "فطائر تتكون من الفلافل" at bounding box center [1014, 404] width 473 height 61
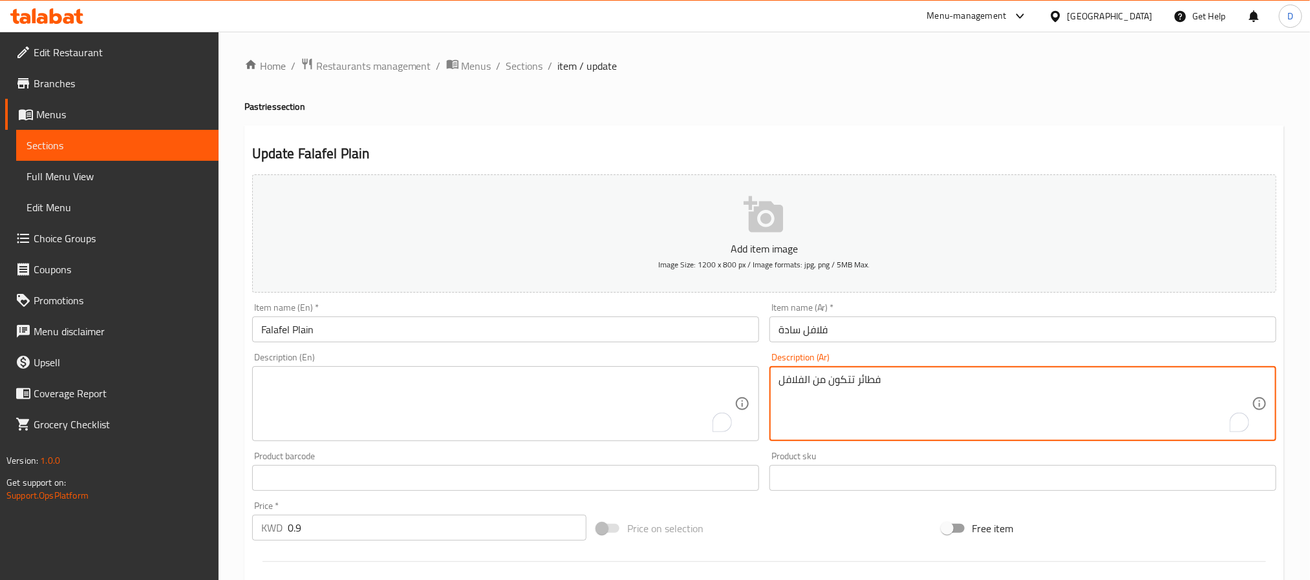
click at [871, 383] on textarea "فطائر تتكون من الفلافل" at bounding box center [1014, 404] width 473 height 61
click at [884, 332] on input "فلافل سادة" at bounding box center [1022, 330] width 507 height 26
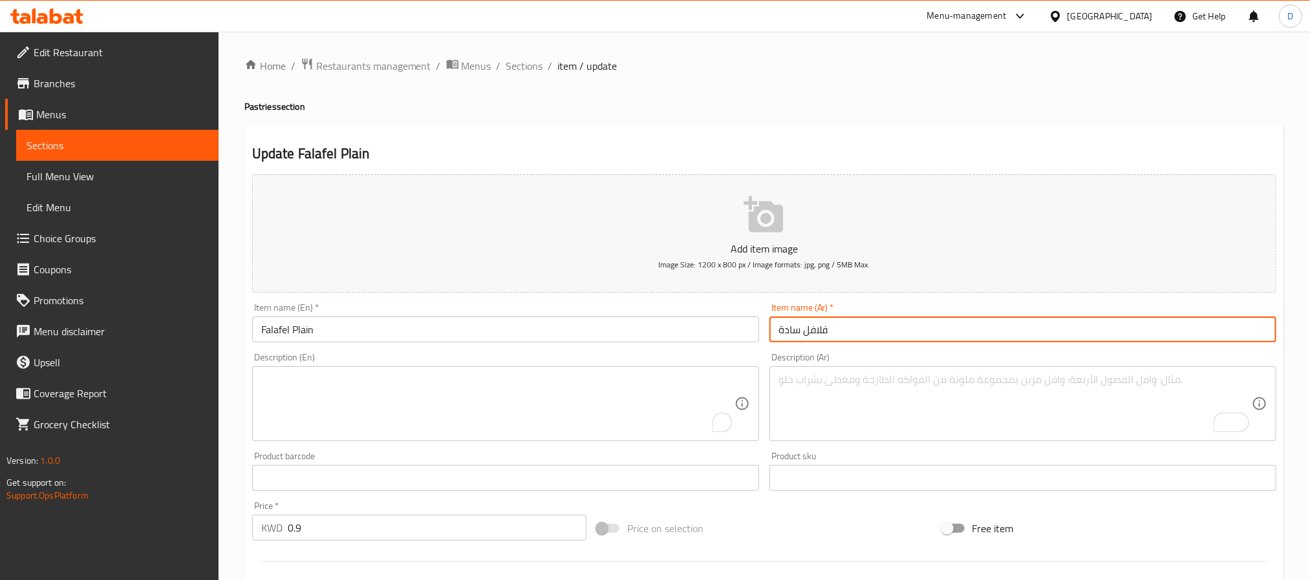
click at [537, 70] on span "Sections" at bounding box center [524, 66] width 37 height 16
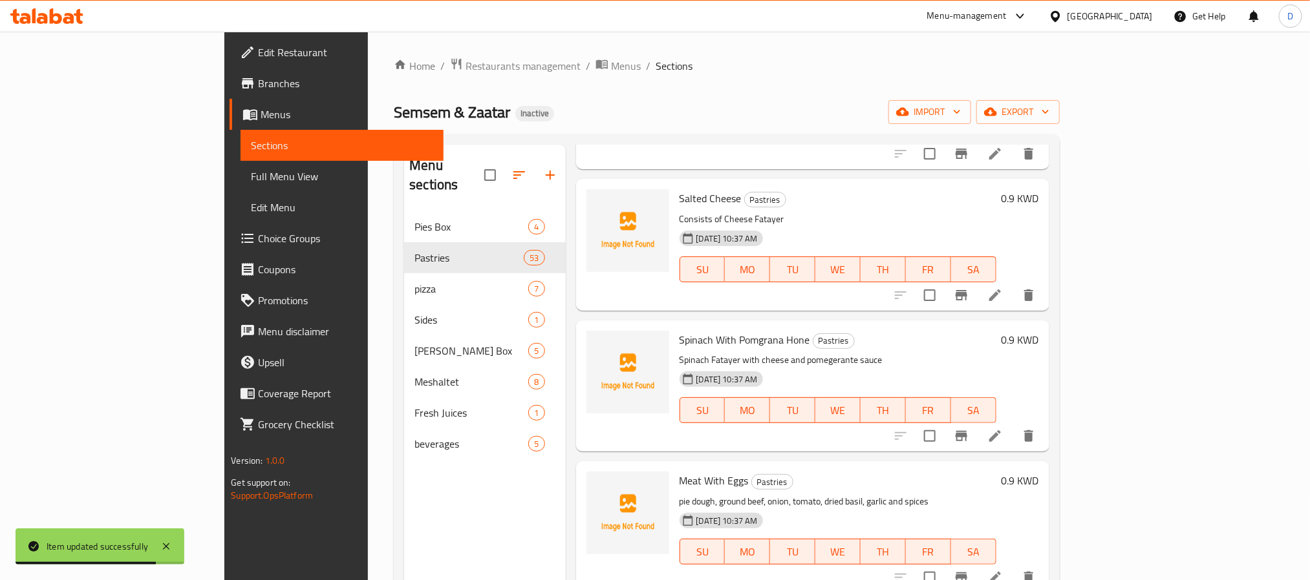
scroll to position [2715, 0]
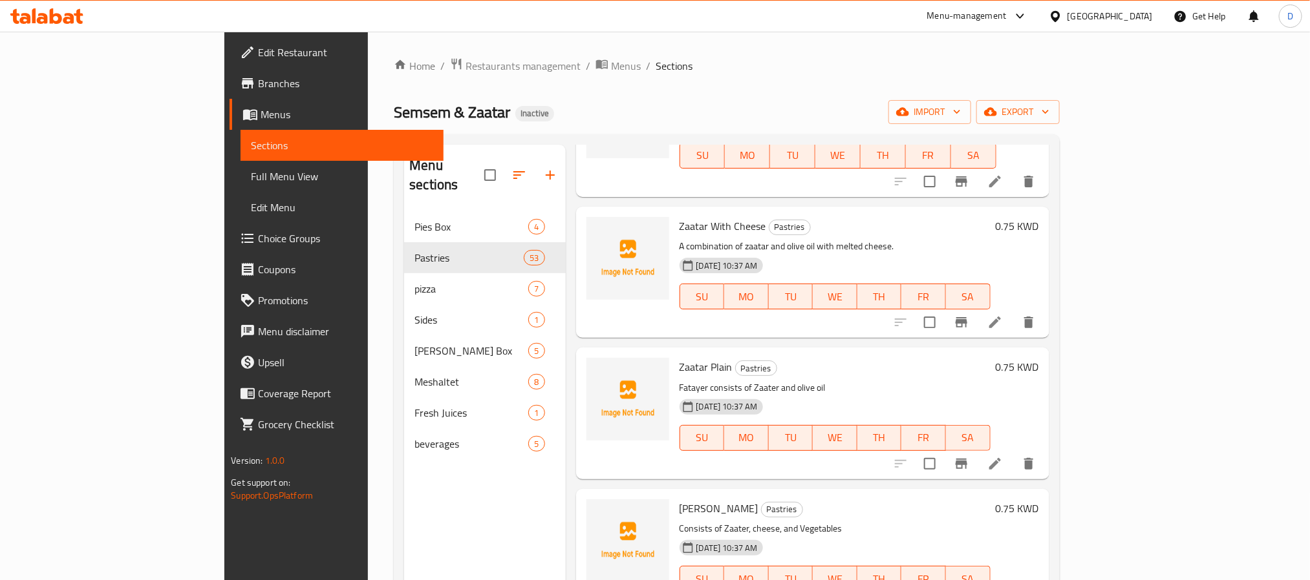
click at [780, 500] on h6 "Zaatar Kamel Pastries" at bounding box center [834, 509] width 311 height 18
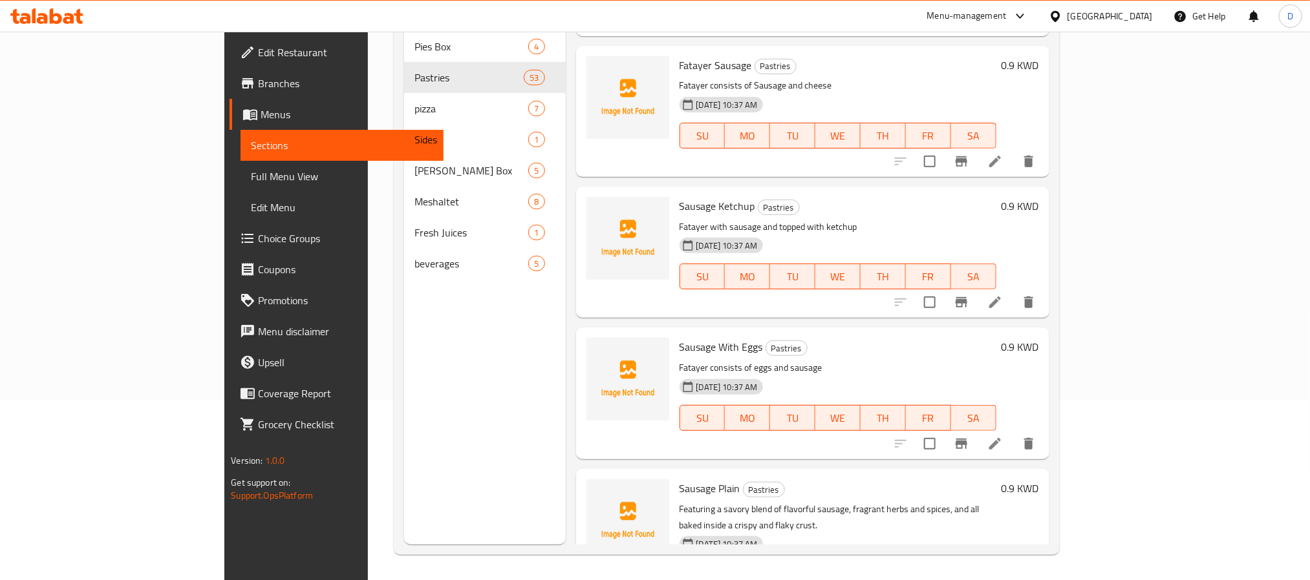
scroll to position [181, 0]
click at [1003, 436] on icon at bounding box center [995, 444] width 16 height 16
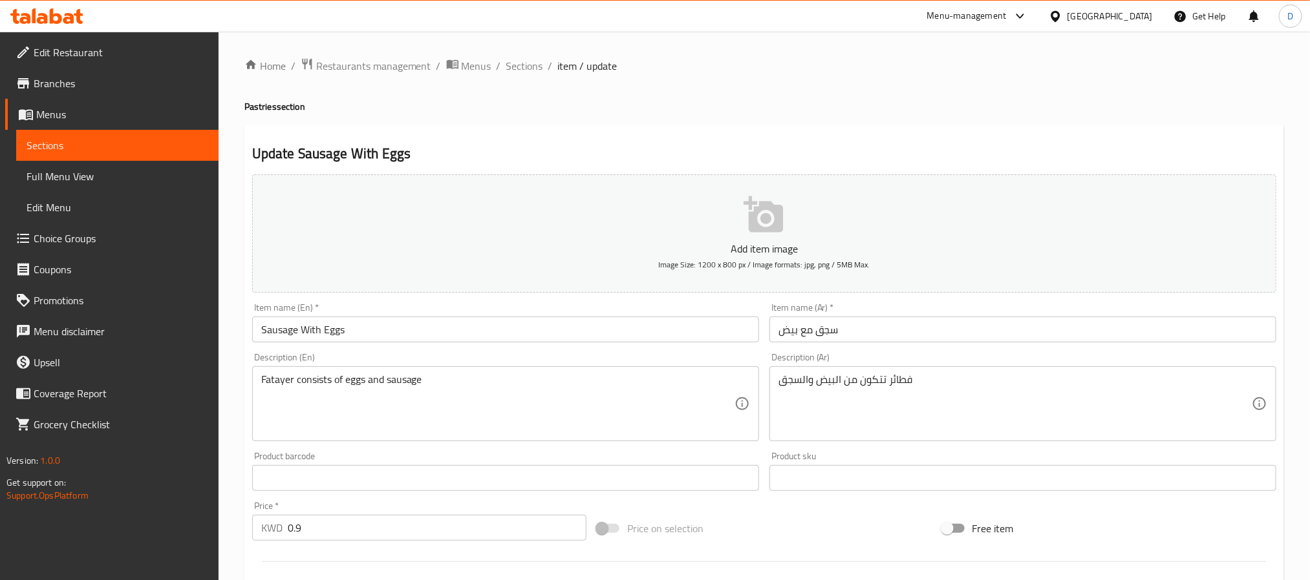
click at [512, 361] on div "Description (En) Fatayer consists of eggs and sausage Description (En)" at bounding box center [505, 397] width 507 height 89
click at [510, 374] on textarea "Fatayer consists of eggs and sausage" at bounding box center [497, 404] width 473 height 61
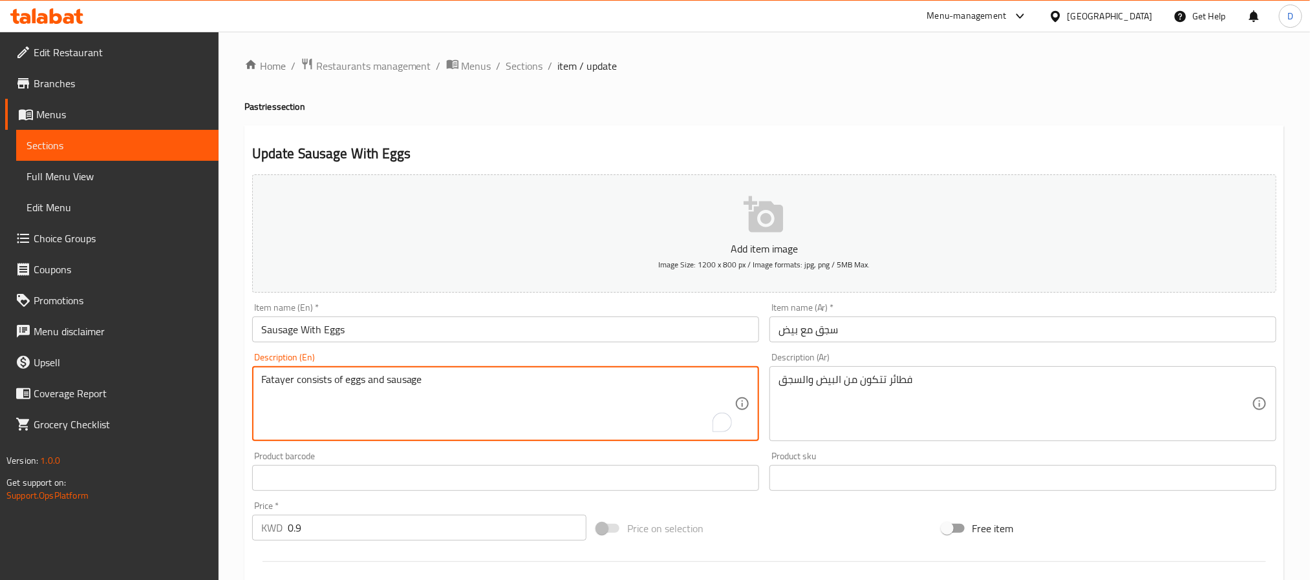
click at [510, 374] on textarea "Fatayer consists of eggs and sausage" at bounding box center [497, 404] width 473 height 61
paste textarea "Sausage, eggs and vegetables"
type textarea "Sausage, eggs and vegetables"
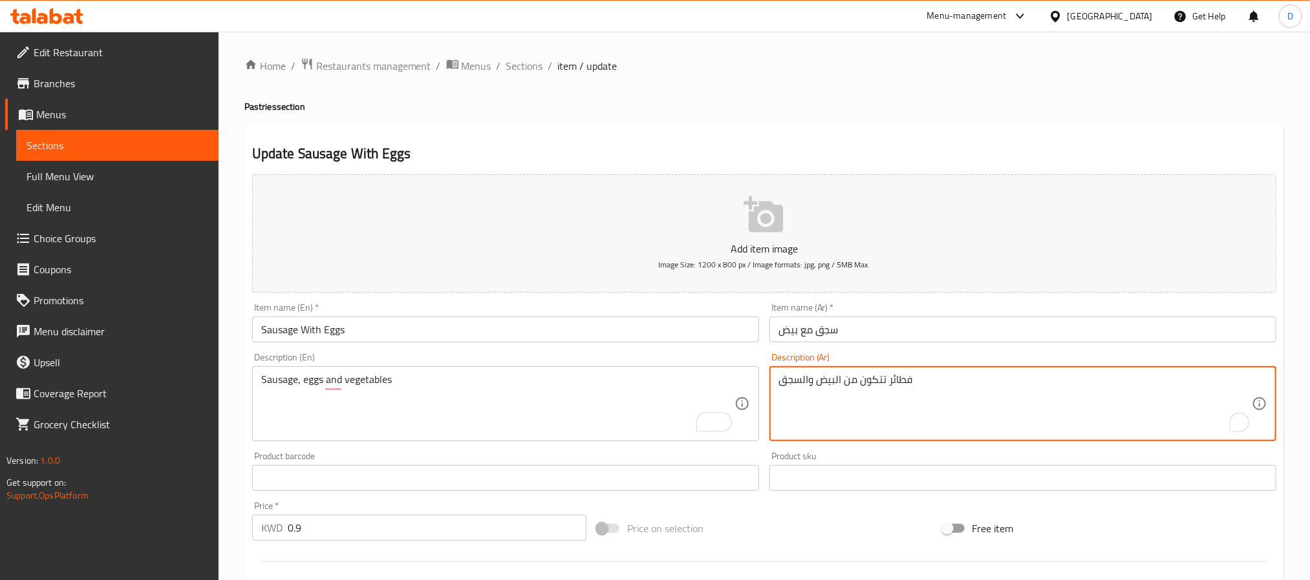
click at [836, 381] on textarea "فطائر تتكون من البيض والسجق" at bounding box center [1014, 404] width 473 height 61
paste textarea "سجق، بيض وخضروات"
type textarea "سجق، بيض وخضروات"
click at [689, 337] on input "Sausage With Eggs" at bounding box center [505, 330] width 507 height 26
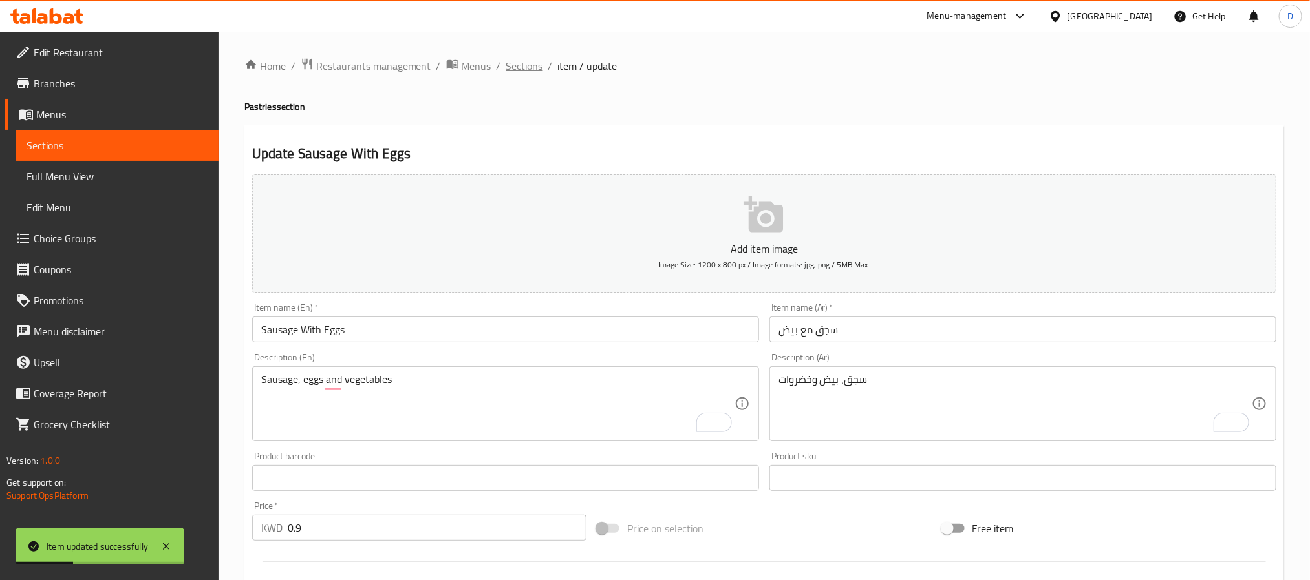
click at [531, 70] on span "Sections" at bounding box center [524, 66] width 37 height 16
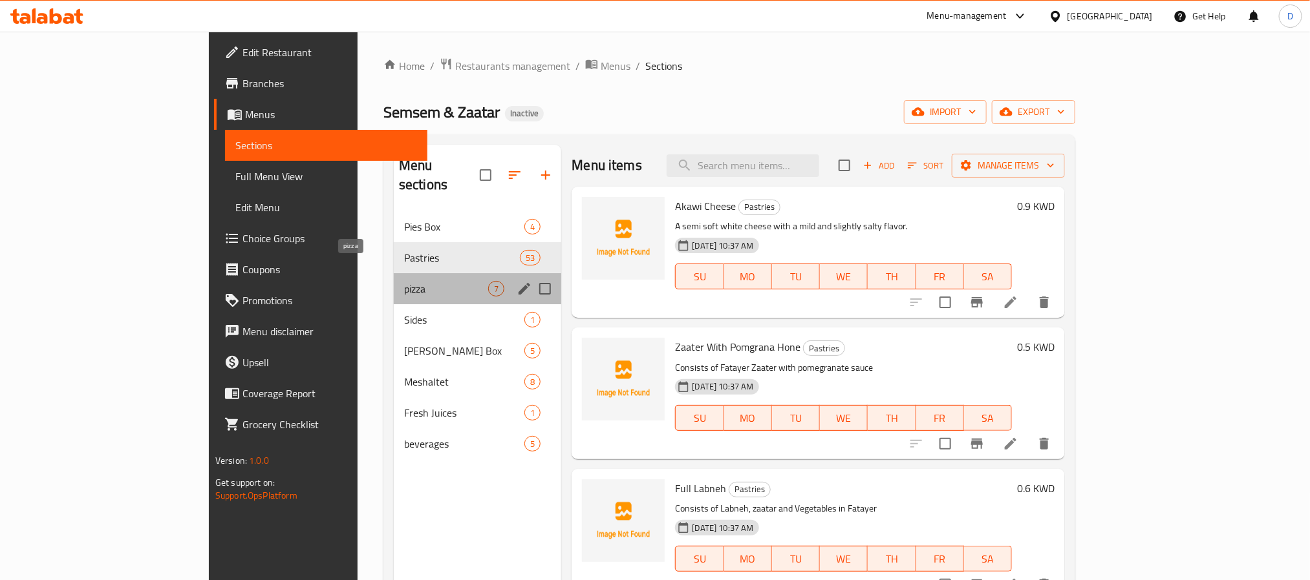
click at [404, 281] on span "pizza" at bounding box center [446, 289] width 84 height 16
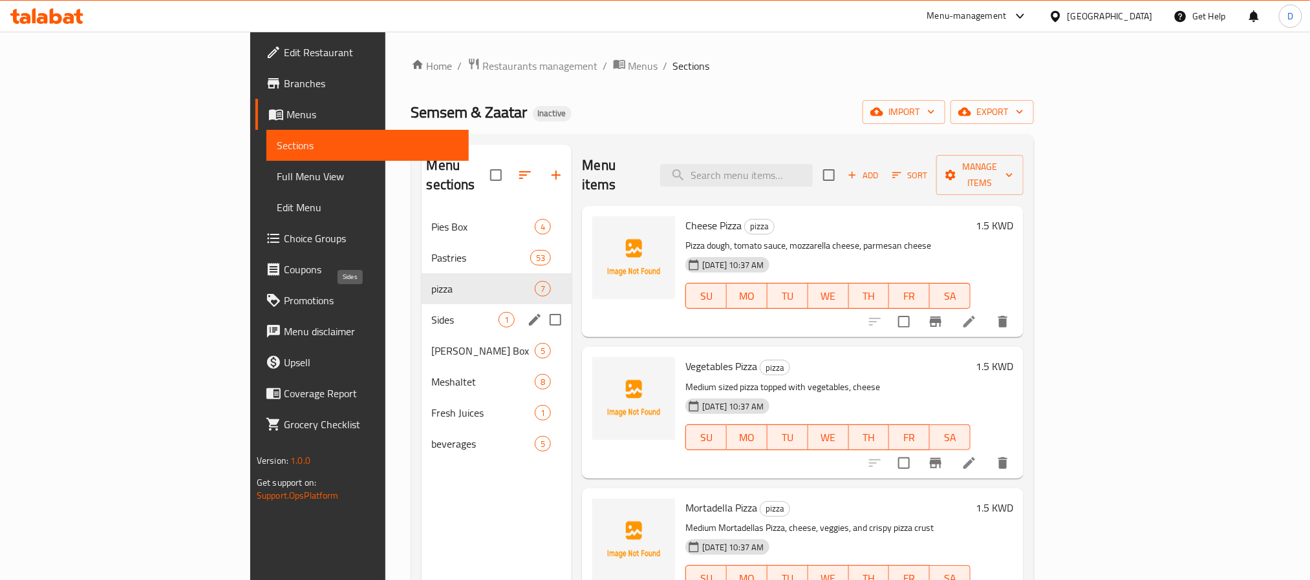
click at [432, 312] on span "Sides" at bounding box center [465, 320] width 67 height 16
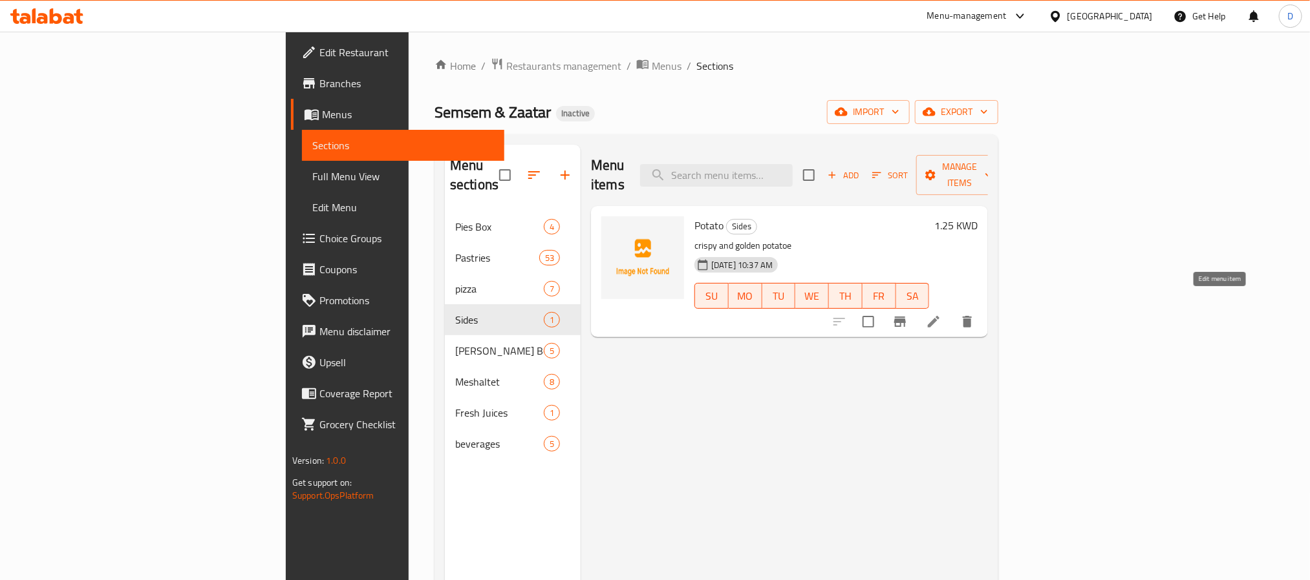
click at [941, 314] on icon at bounding box center [934, 322] width 16 height 16
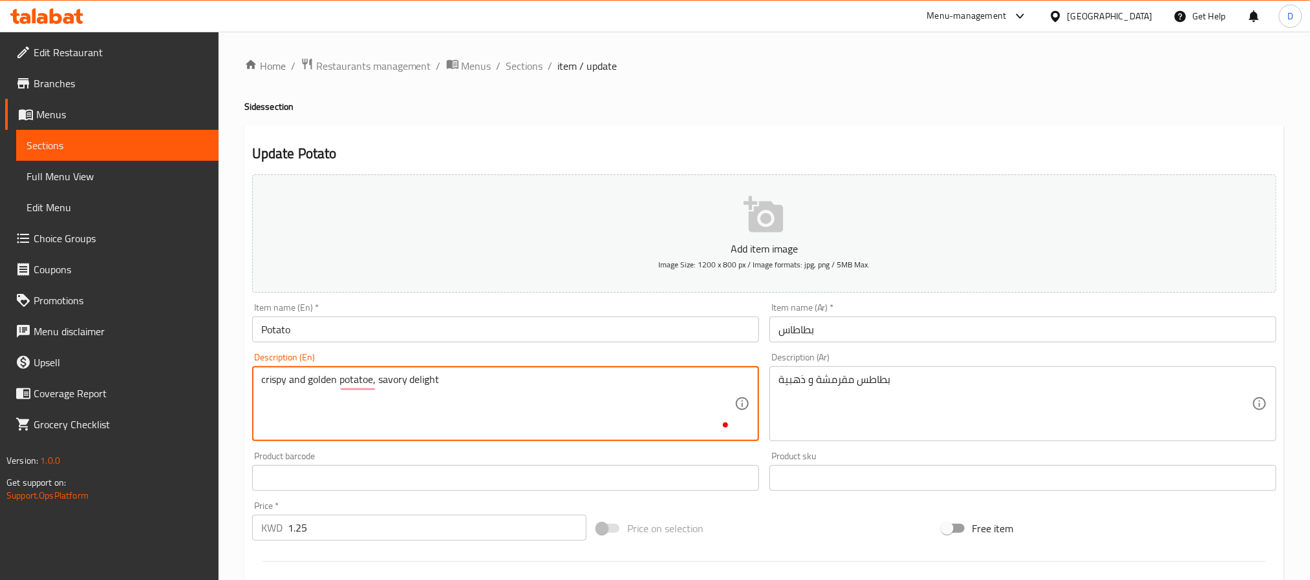
type textarea "crispy and golden potatoe, savory delight"
drag, startPoint x: 467, startPoint y: 386, endPoint x: 380, endPoint y: 379, distance: 87.6
click at [380, 379] on textarea "crispy and golden potatoe, savory delight" at bounding box center [497, 404] width 473 height 61
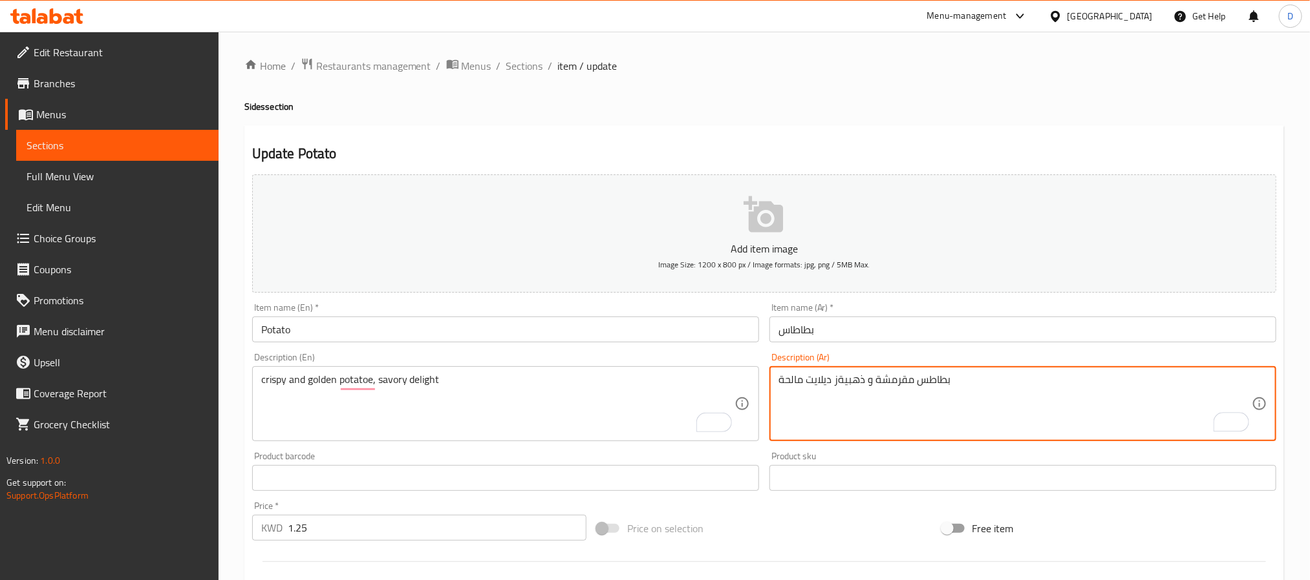
type textarea "بطاطس مقرمشة و ذهبيةز ديلايت مالحة"
click at [904, 330] on input "بطاطاس" at bounding box center [1022, 330] width 507 height 26
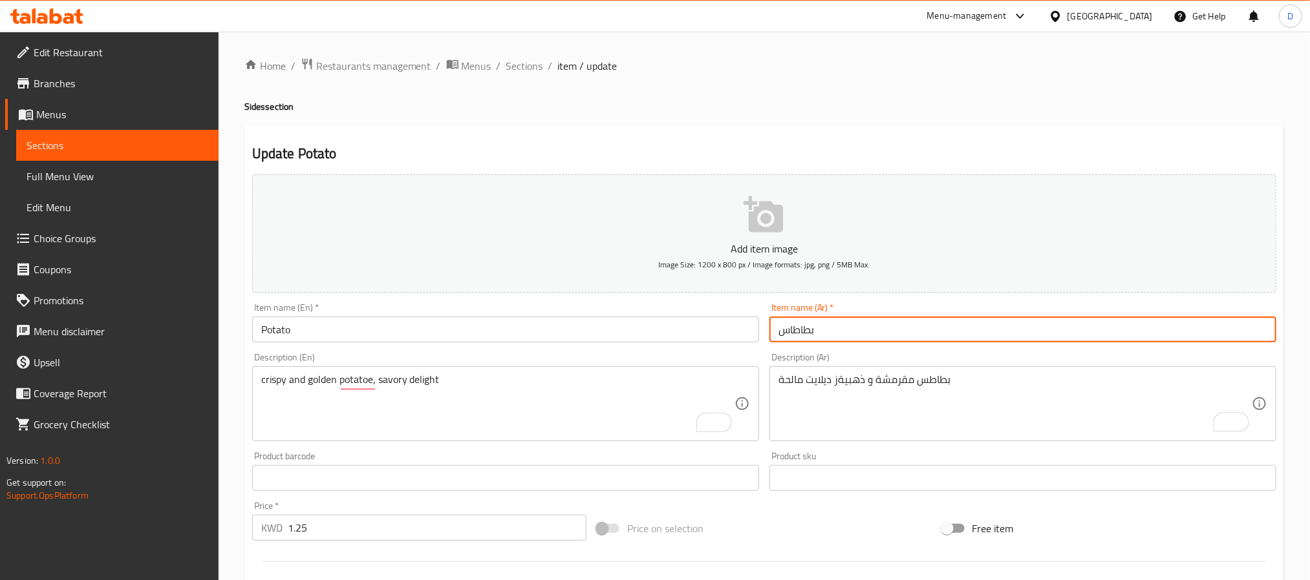
click at [790, 330] on input "بطاطاس" at bounding box center [1022, 330] width 507 height 26
type input "بطاطس"
click at [530, 69] on span "Sections" at bounding box center [524, 66] width 37 height 16
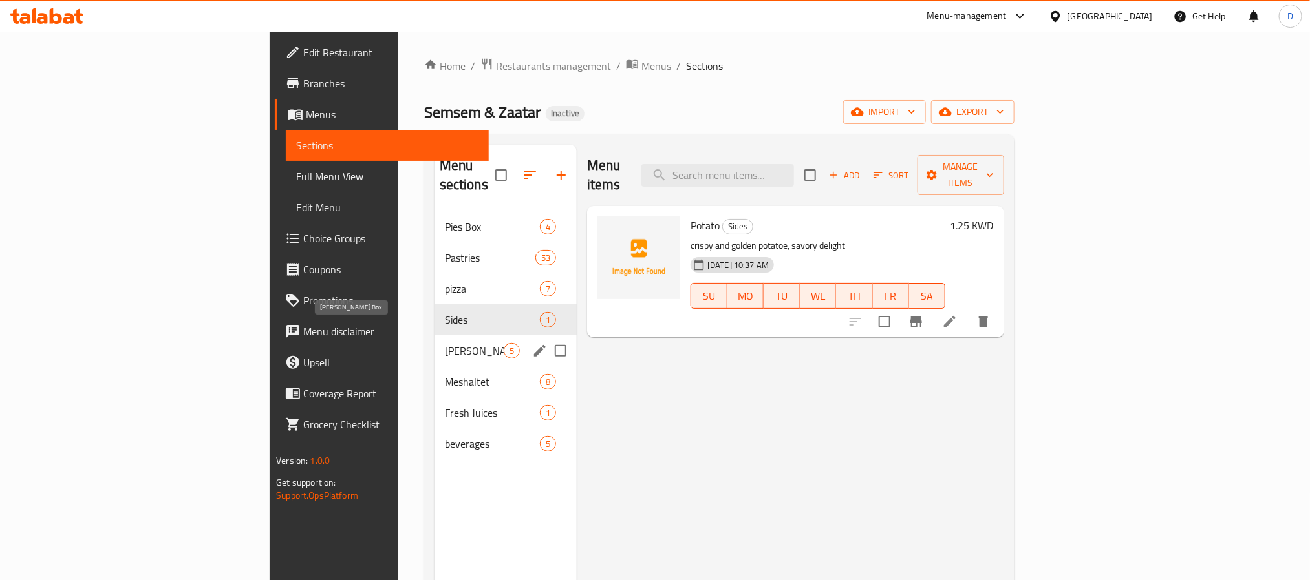
click at [445, 343] on span "[PERSON_NAME] Box" at bounding box center [474, 351] width 59 height 16
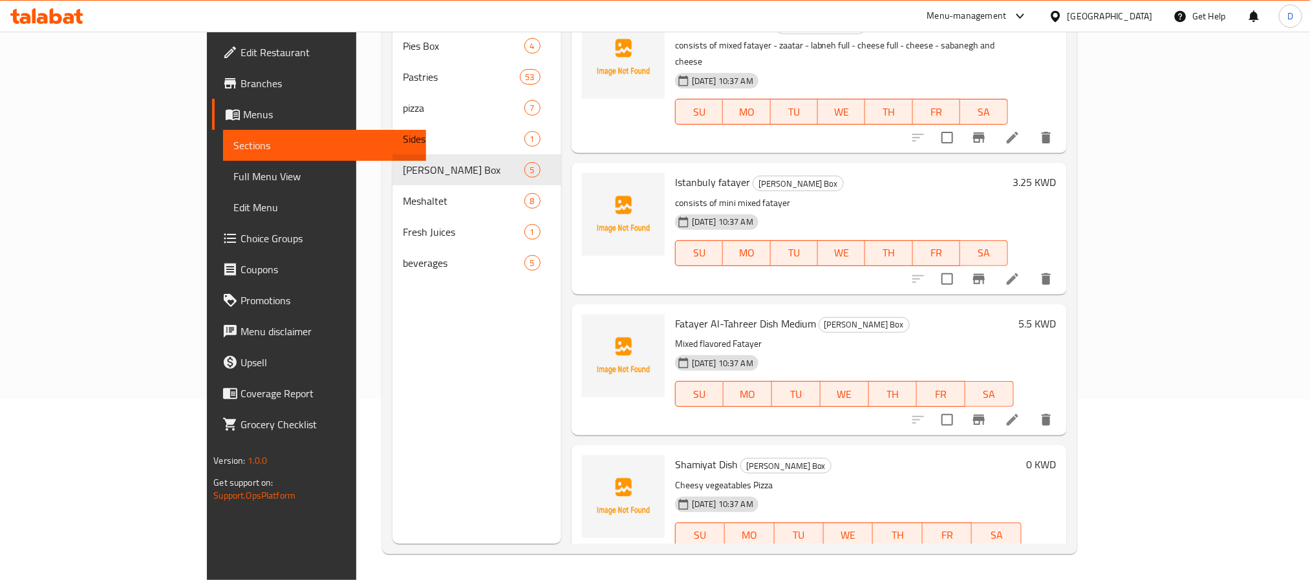
scroll to position [157, 0]
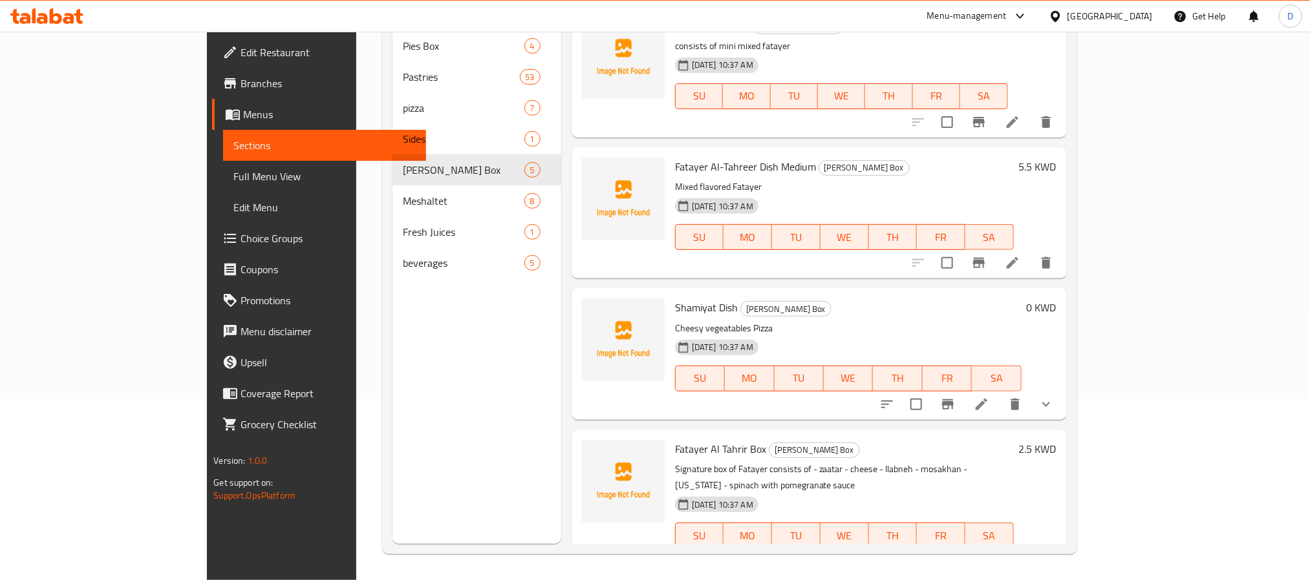
click at [989, 397] on icon at bounding box center [981, 405] width 16 height 16
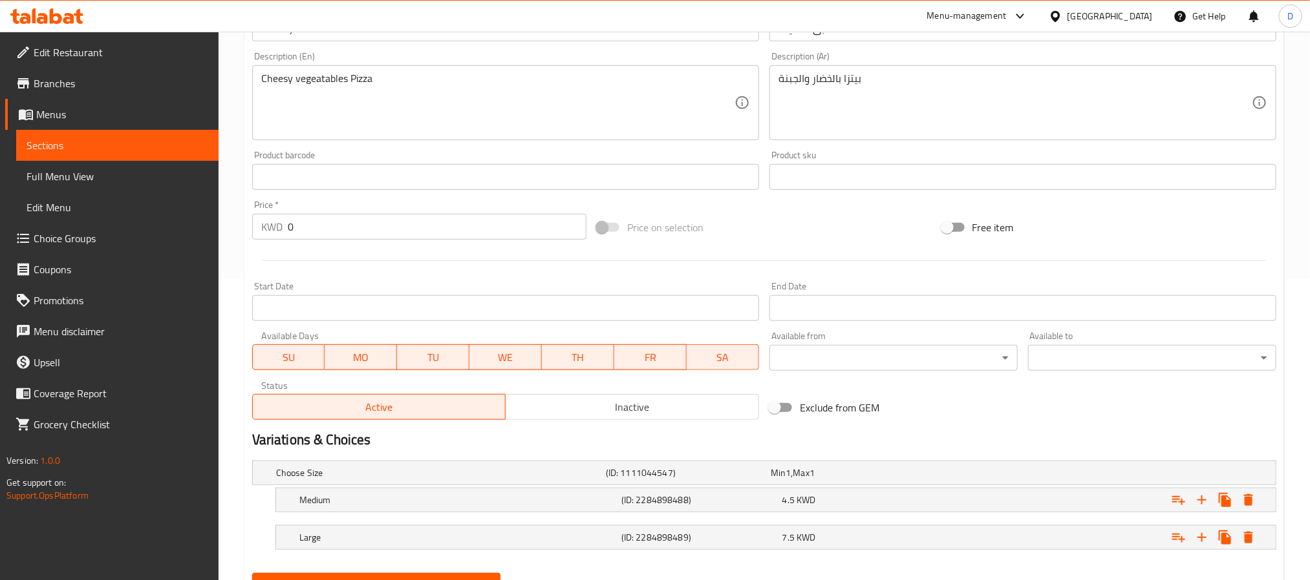
scroll to position [363, 0]
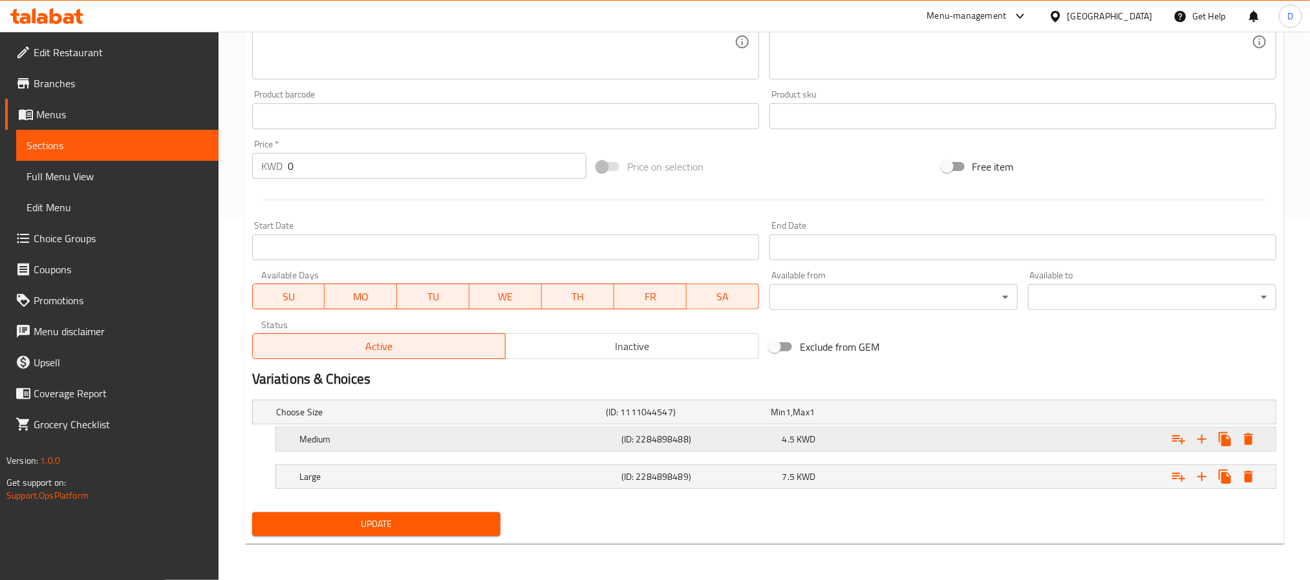
click at [663, 434] on h5 "(ID: 2284898488)" at bounding box center [699, 439] width 156 height 13
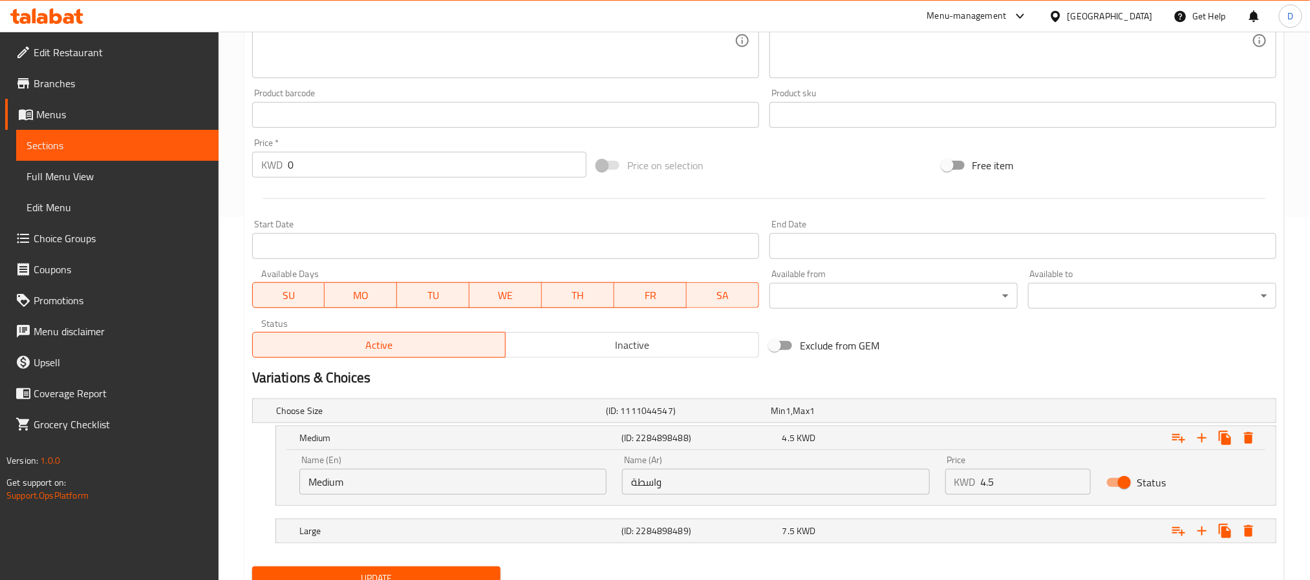
click at [652, 481] on input "واسطة" at bounding box center [775, 482] width 307 height 26
type input "وسط"
click at [252, 567] on button "Update" at bounding box center [376, 579] width 248 height 24
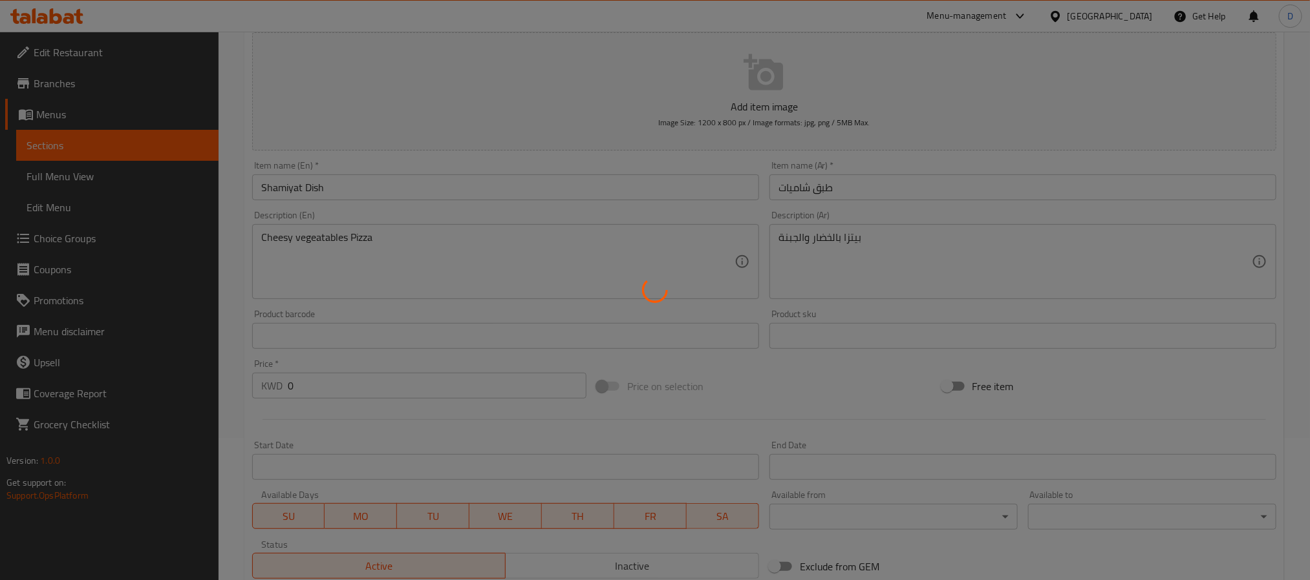
scroll to position [0, 0]
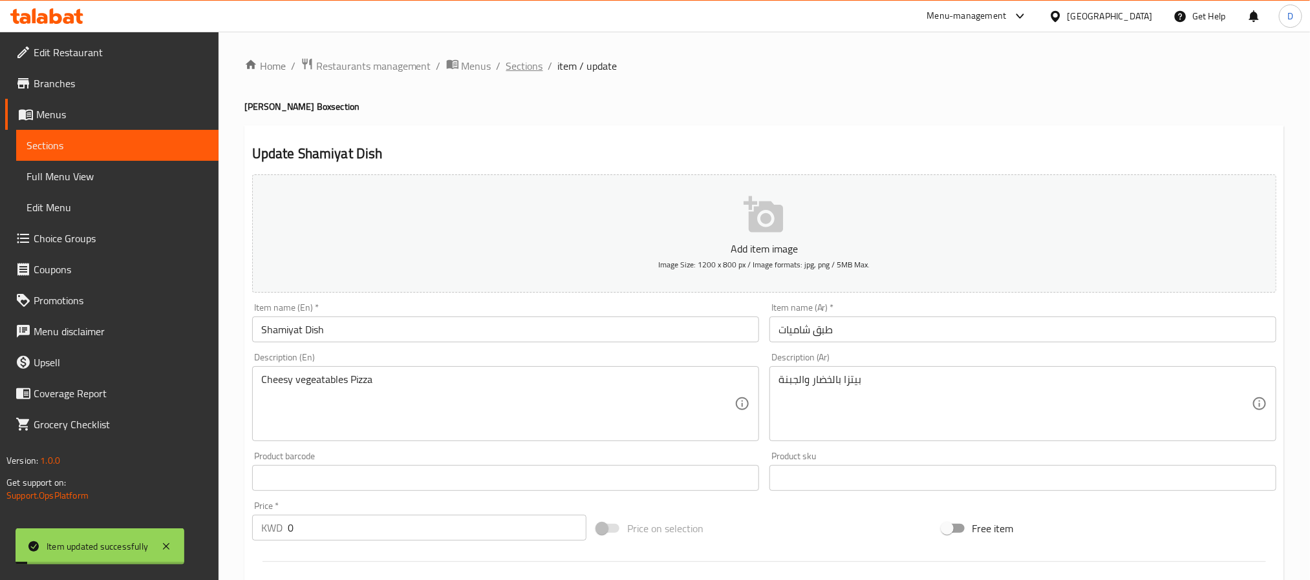
click at [535, 64] on span "Sections" at bounding box center [524, 66] width 37 height 16
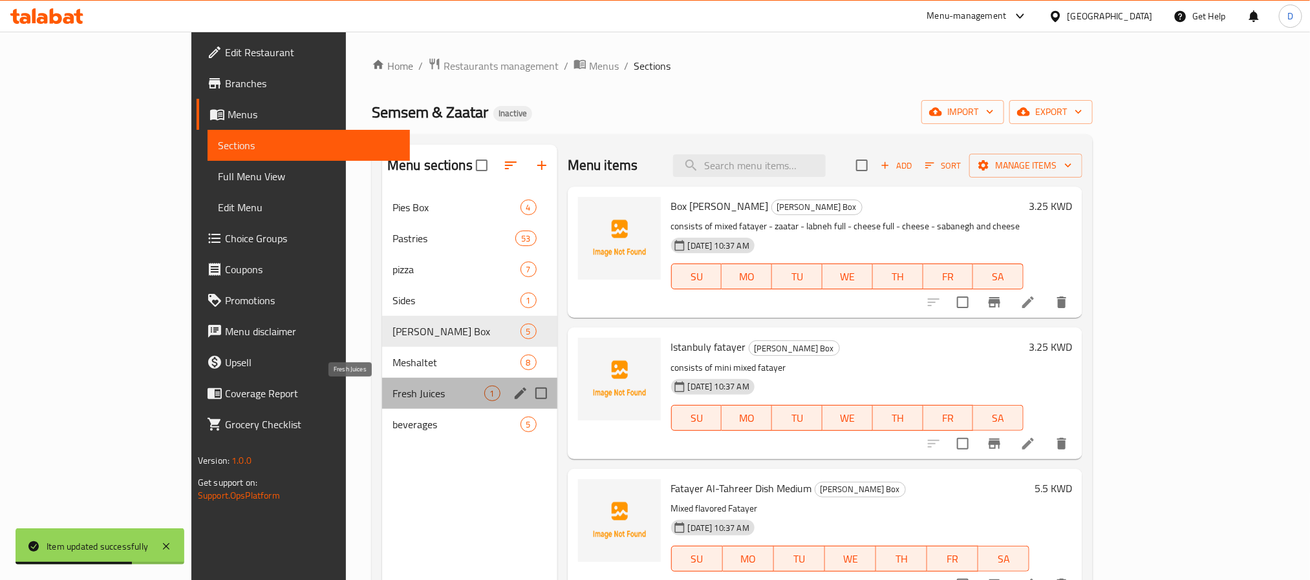
click at [392, 390] on span "Fresh Juices" at bounding box center [438, 394] width 92 height 16
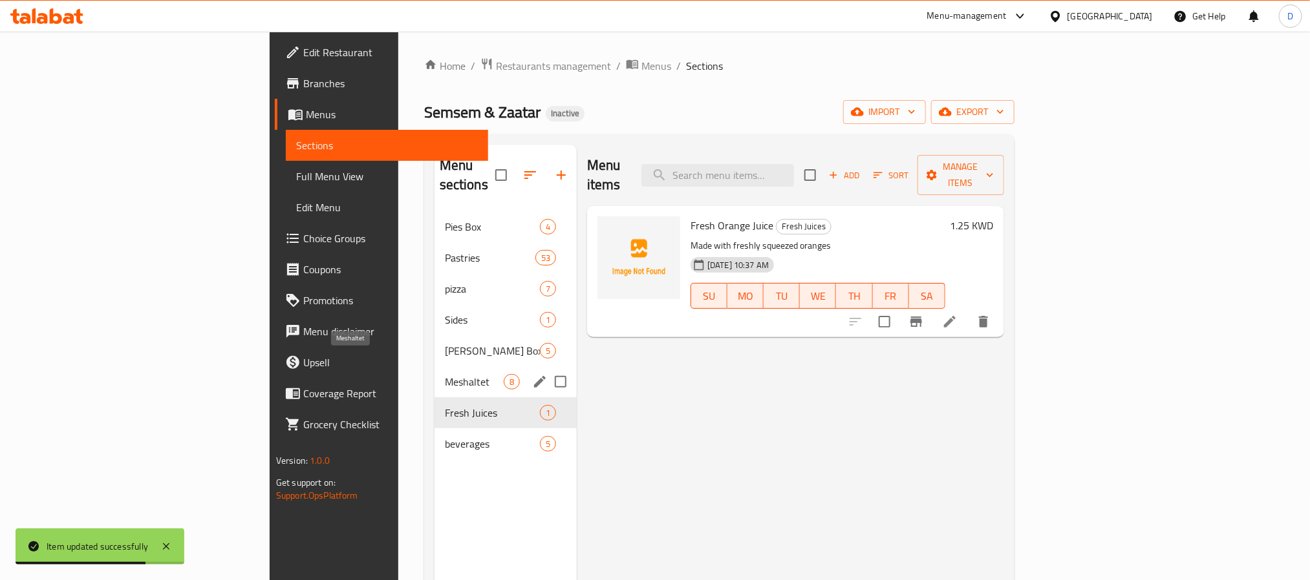
click at [445, 374] on span "Meshaltet" at bounding box center [474, 382] width 59 height 16
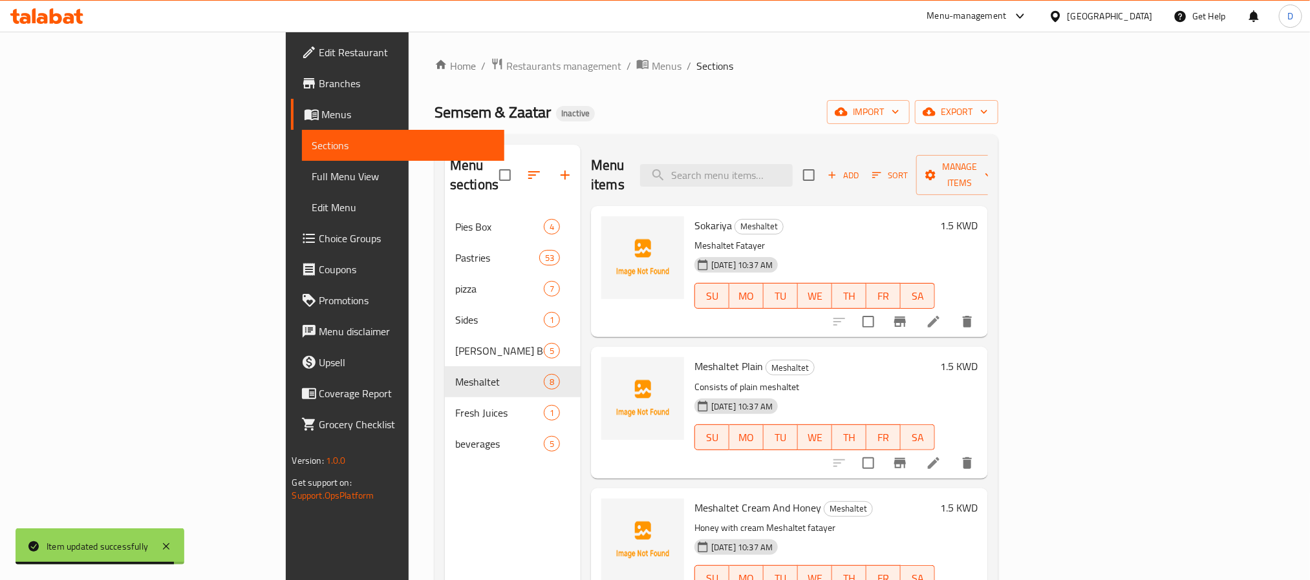
click at [951, 311] on li at bounding box center [933, 321] width 36 height 23
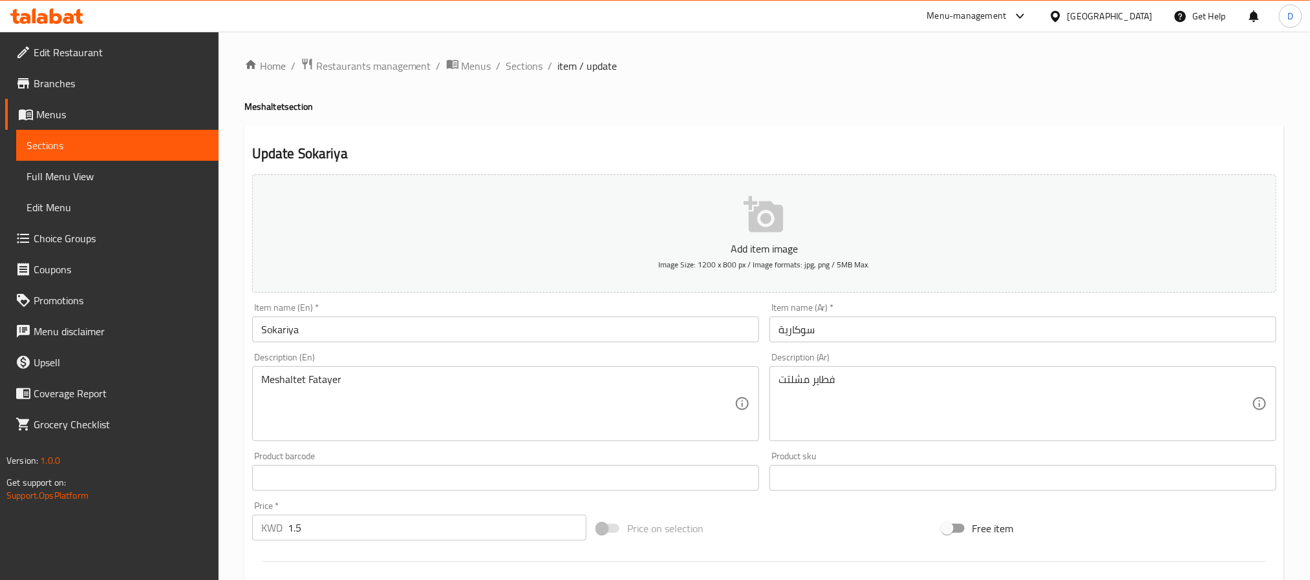
click at [882, 332] on input "سوكارية" at bounding box center [1022, 330] width 507 height 26
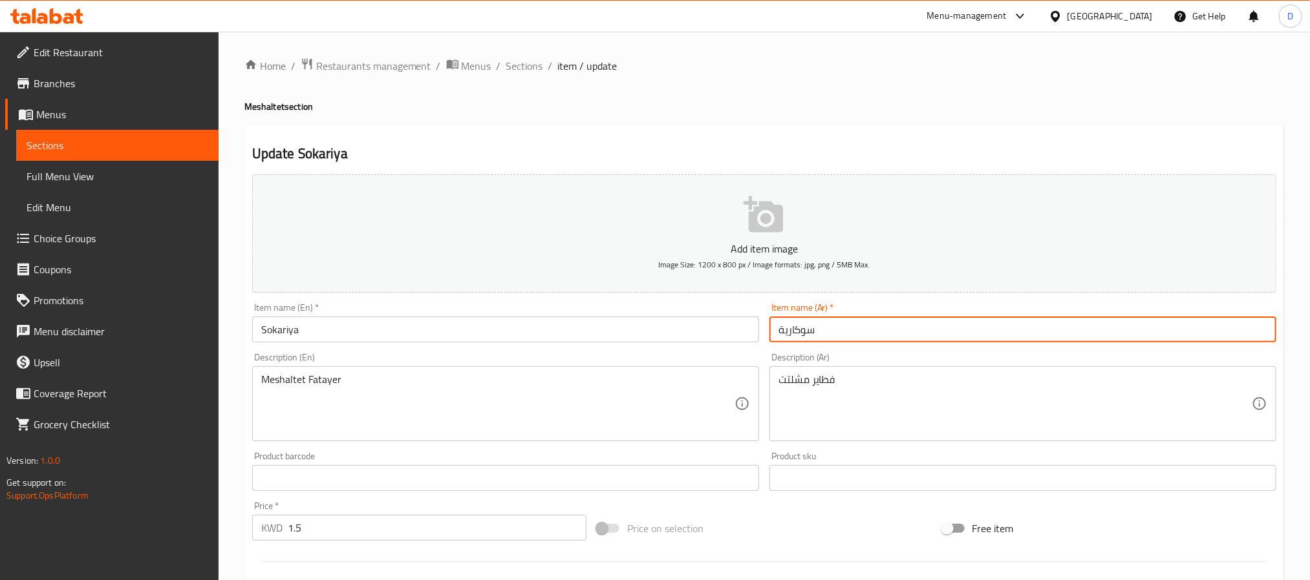
click at [882, 332] on input "سوكارية" at bounding box center [1022, 330] width 507 height 26
type input "سكرية"
click at [522, 61] on span "Sections" at bounding box center [524, 66] width 37 height 16
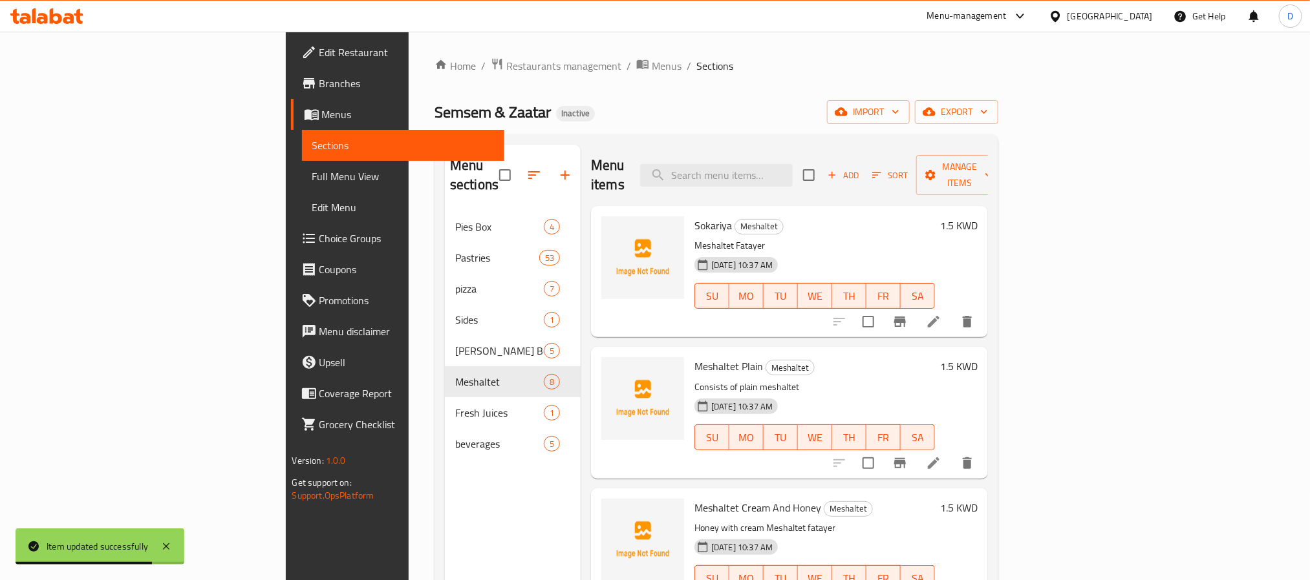
click at [951, 452] on li at bounding box center [933, 463] width 36 height 23
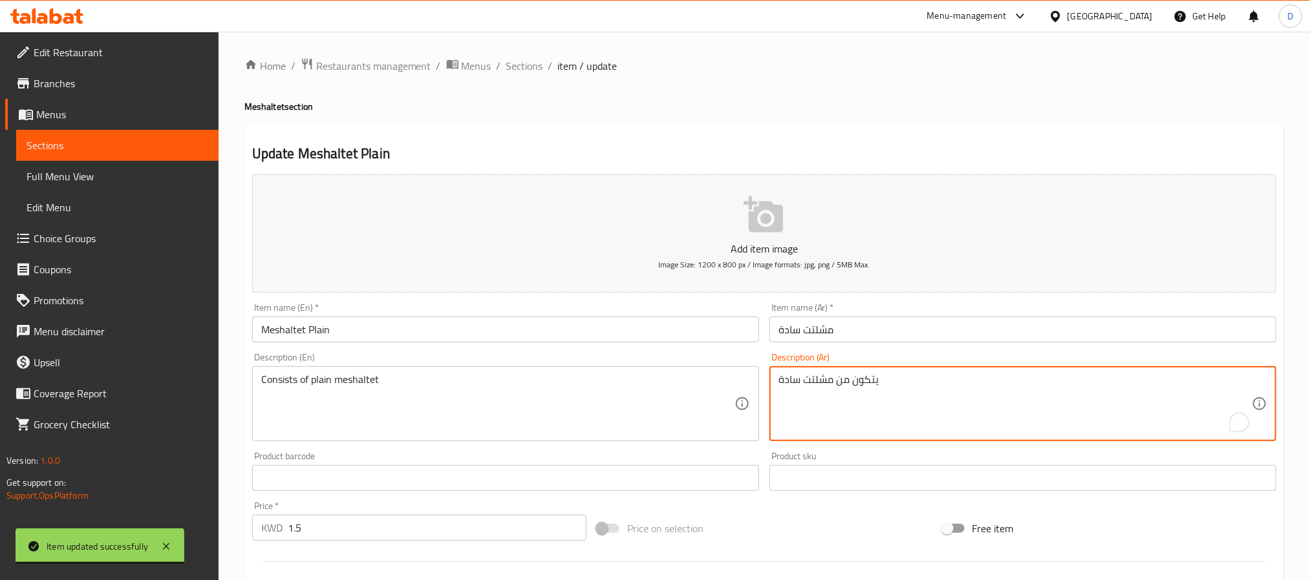
click at [861, 385] on textarea "يتكون من مشلتت سادة" at bounding box center [1014, 404] width 473 height 61
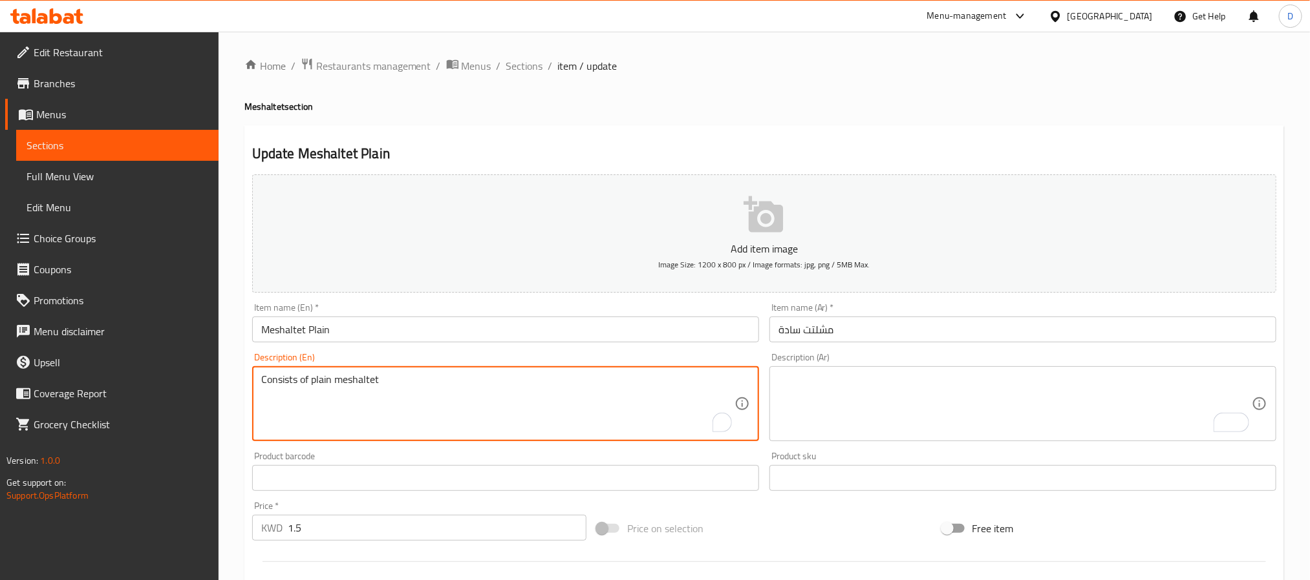
click at [341, 375] on textarea "Consists of plain meshaltet" at bounding box center [497, 404] width 473 height 61
click at [383, 326] on input "Meshaltet Plain" at bounding box center [505, 330] width 507 height 26
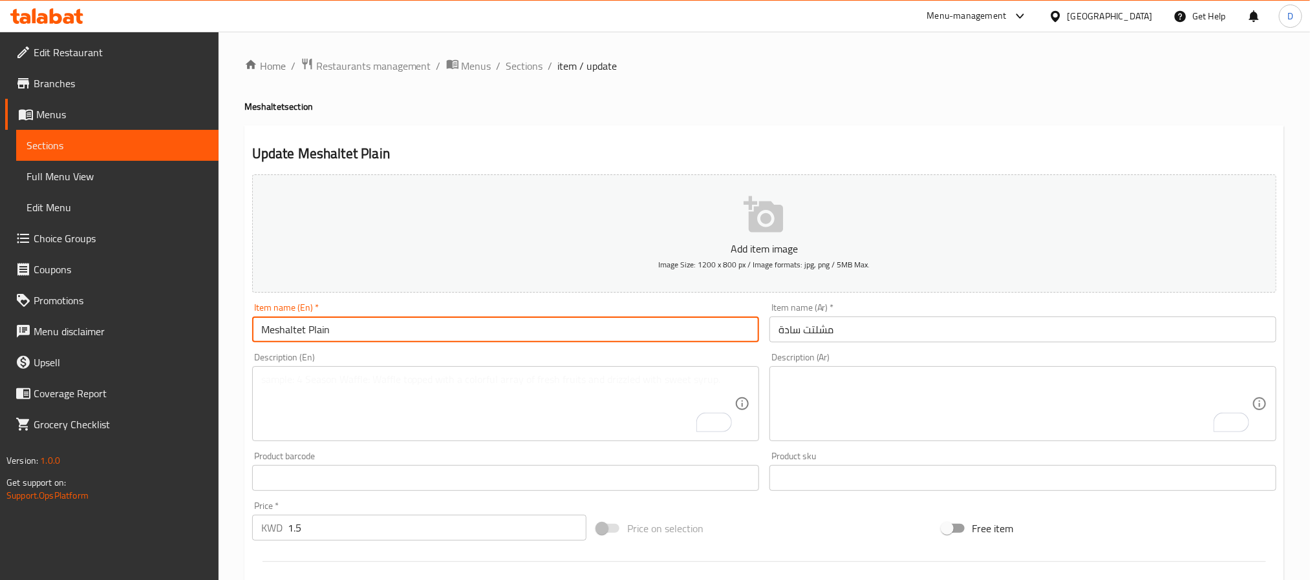
click at [524, 63] on span "Sections" at bounding box center [524, 66] width 37 height 16
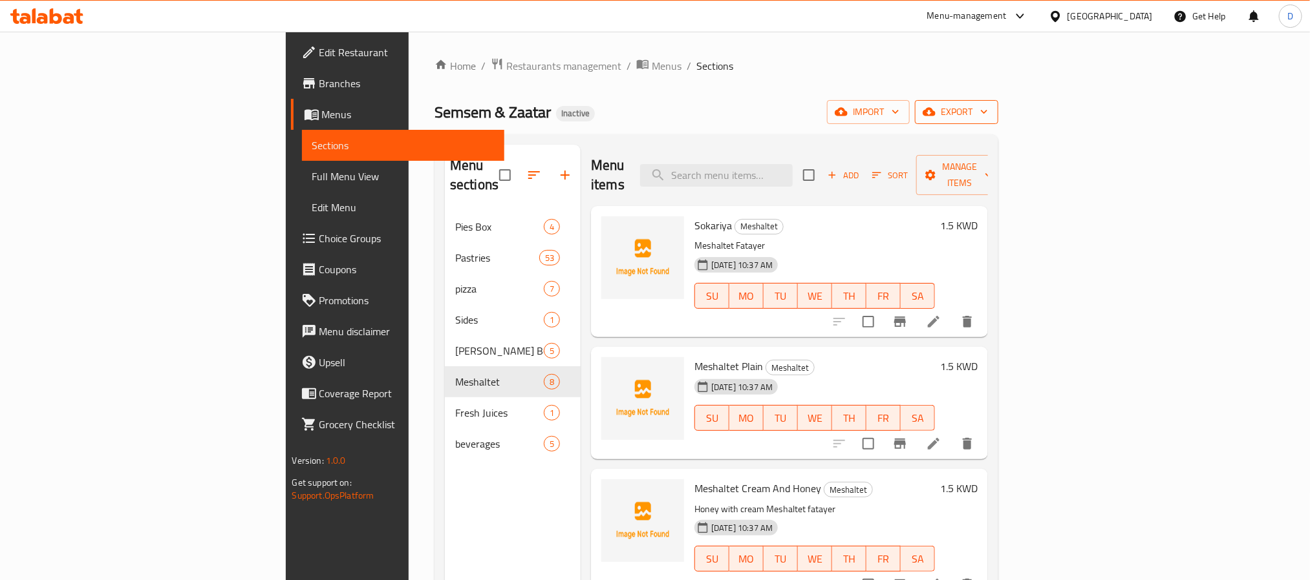
click at [998, 100] on button "export" at bounding box center [956, 112] width 83 height 24
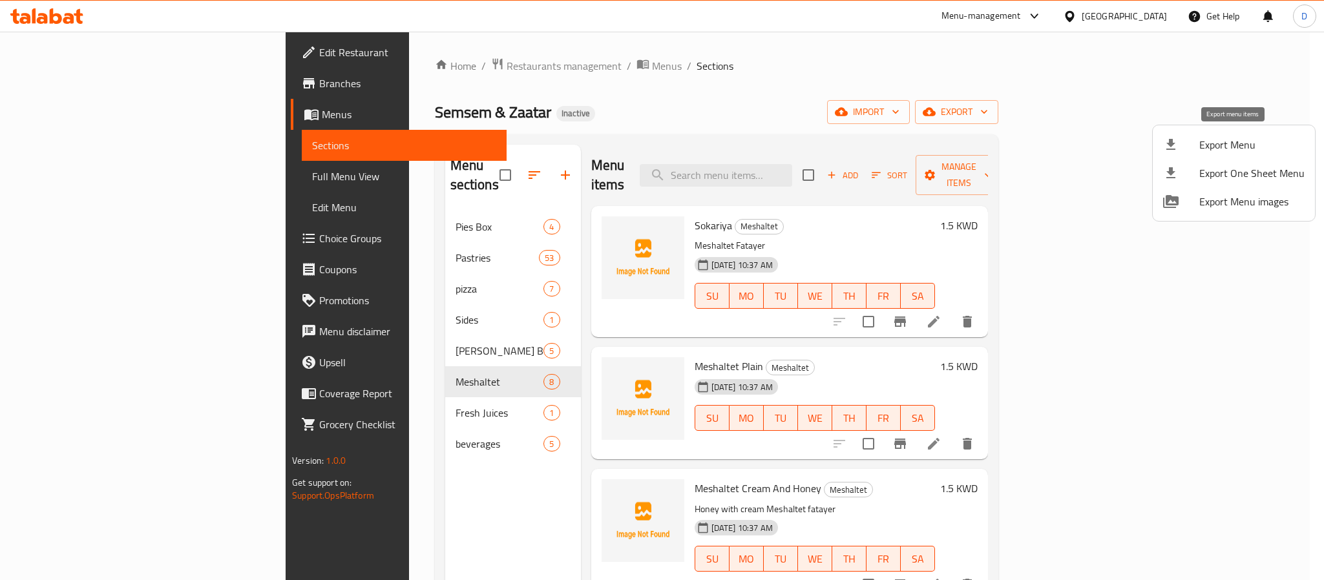
click at [1210, 134] on li "Export Menu" at bounding box center [1234, 145] width 162 height 28
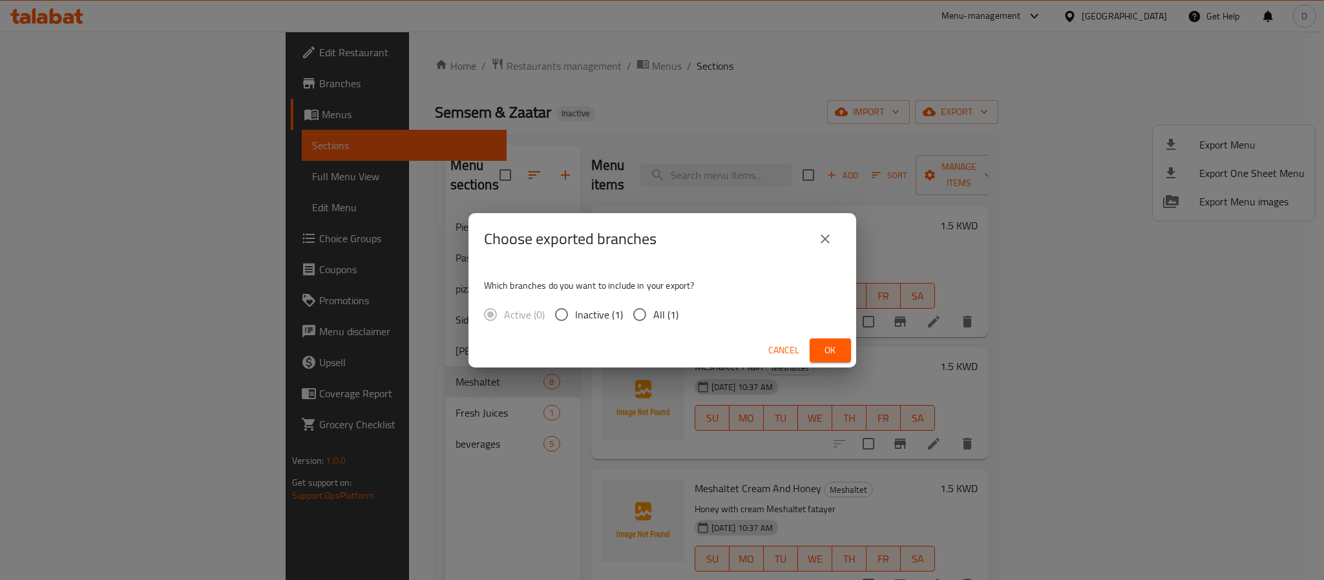
click at [836, 353] on span "Ok" at bounding box center [830, 351] width 21 height 16
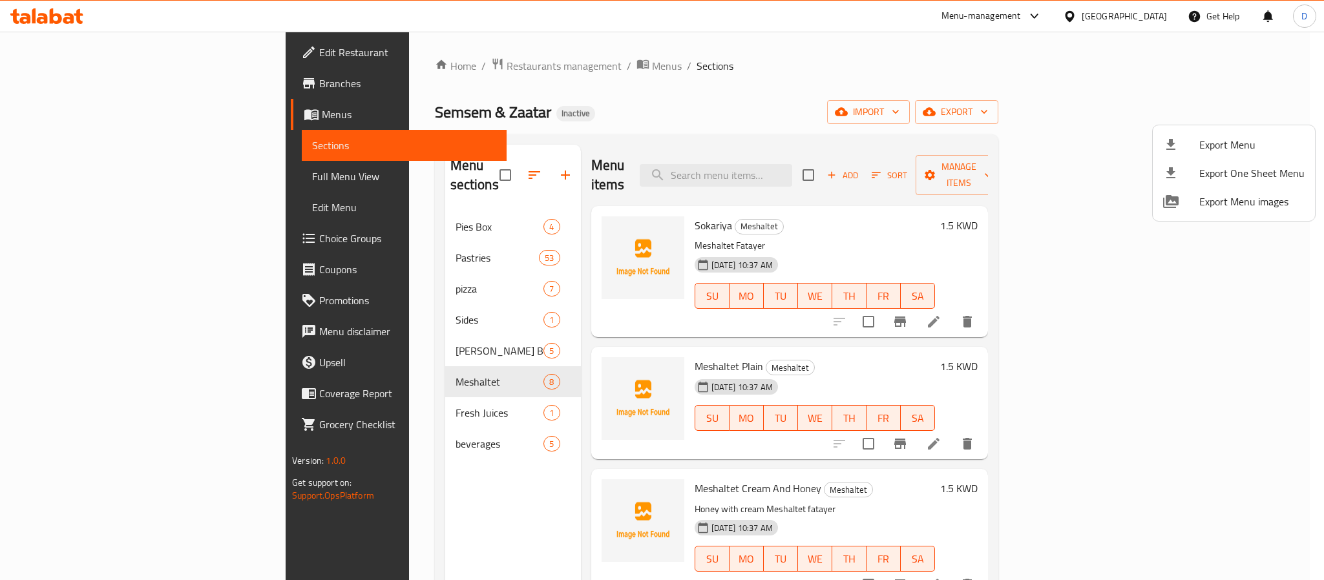
click at [338, 241] on div at bounding box center [662, 290] width 1324 height 580
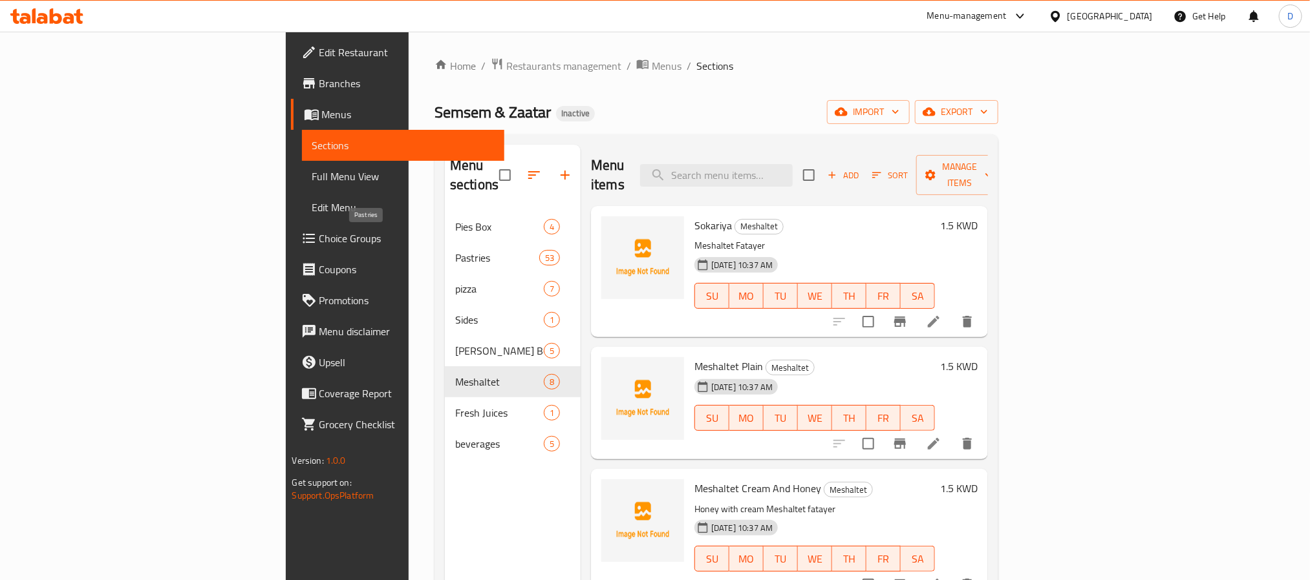
click at [455, 250] on span "Pastries" at bounding box center [497, 258] width 84 height 16
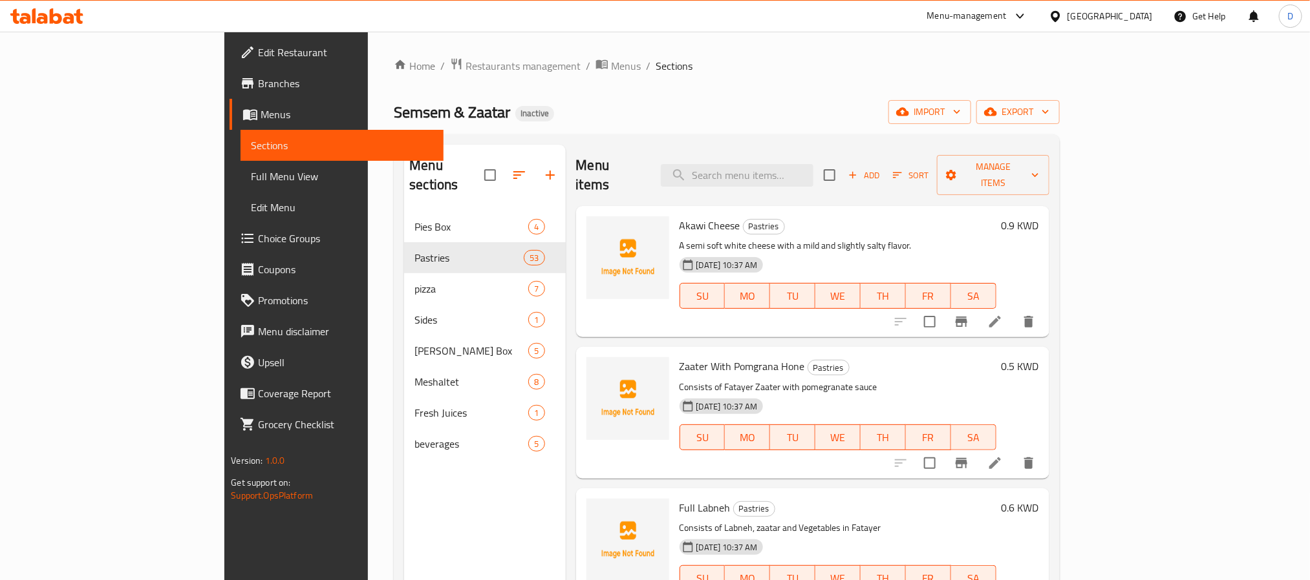
scroll to position [476, 0]
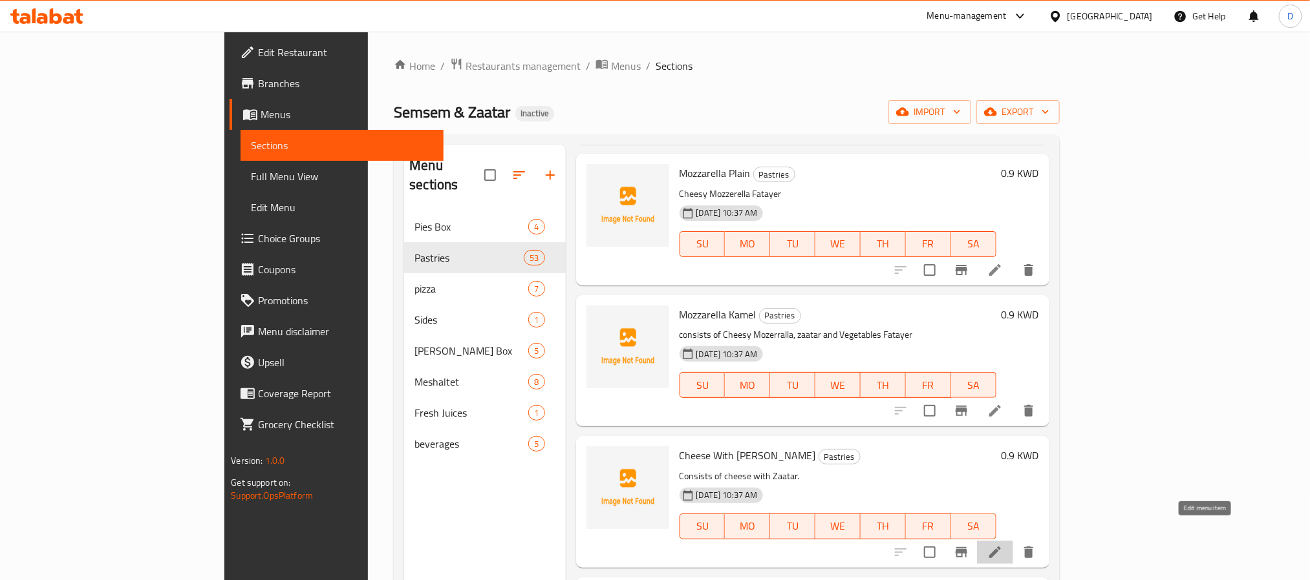
click at [1003, 545] on icon at bounding box center [995, 553] width 16 height 16
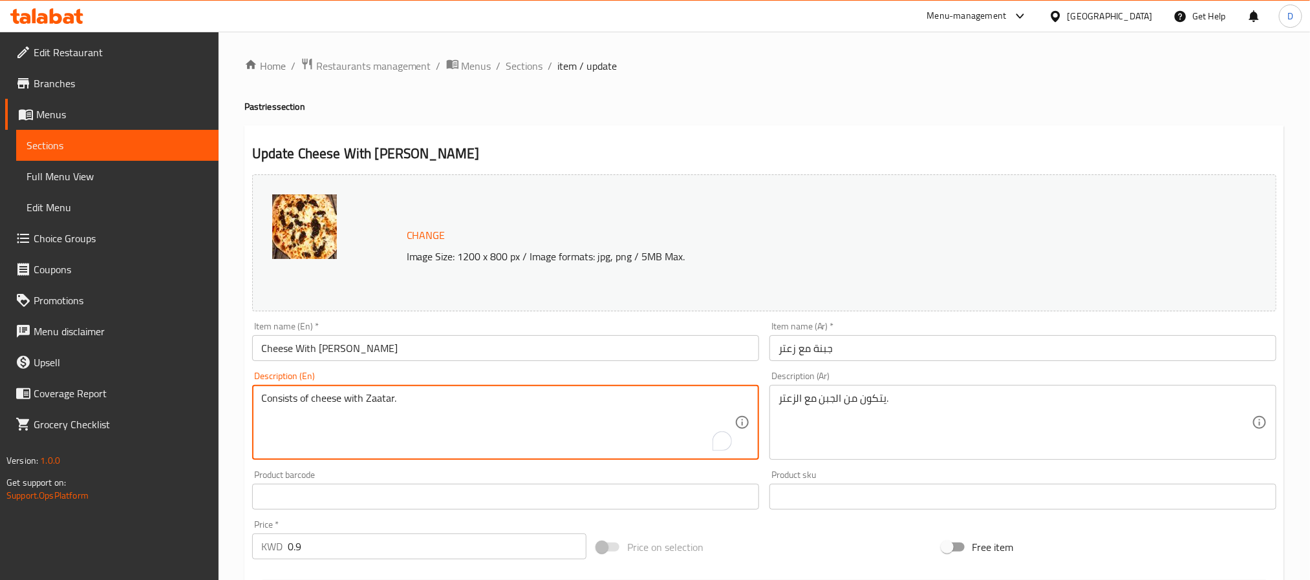
click at [498, 396] on textarea "Consists of cheese with Zaatar." at bounding box center [497, 422] width 473 height 61
paste textarea "A pie filled with cheese and z"
type textarea "A pie filled with cheese and zaatar."
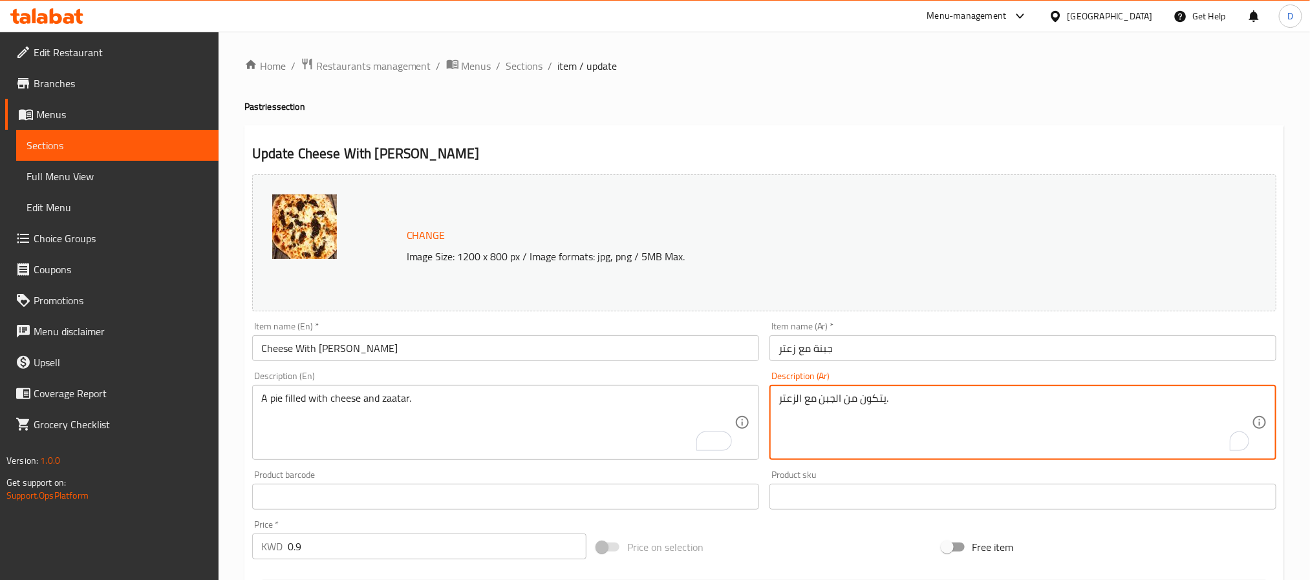
click at [840, 405] on textarea "يتكون من الجبن مع الزعتر." at bounding box center [1014, 422] width 473 height 61
paste textarea "طيرة محشوة بالجبن و"
type textarea "فطيرة محشوة بالجبن والزعتر."
click at [937, 353] on input "جبنة مع زعتر" at bounding box center [1022, 348] width 507 height 26
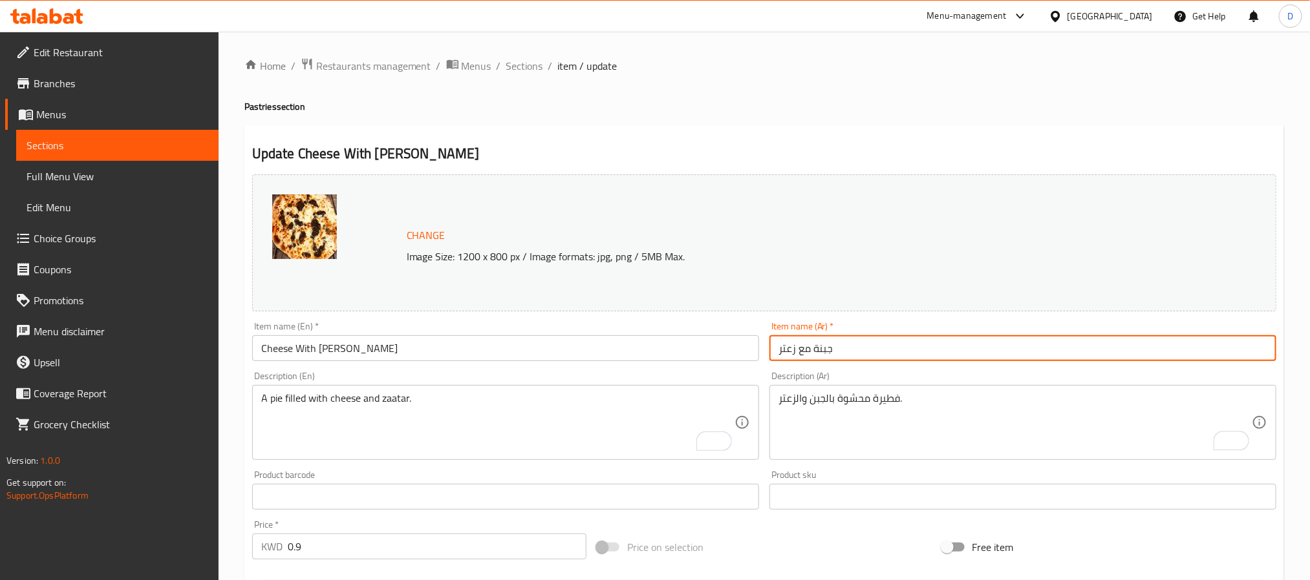
click at [531, 62] on span "Sections" at bounding box center [524, 66] width 37 height 16
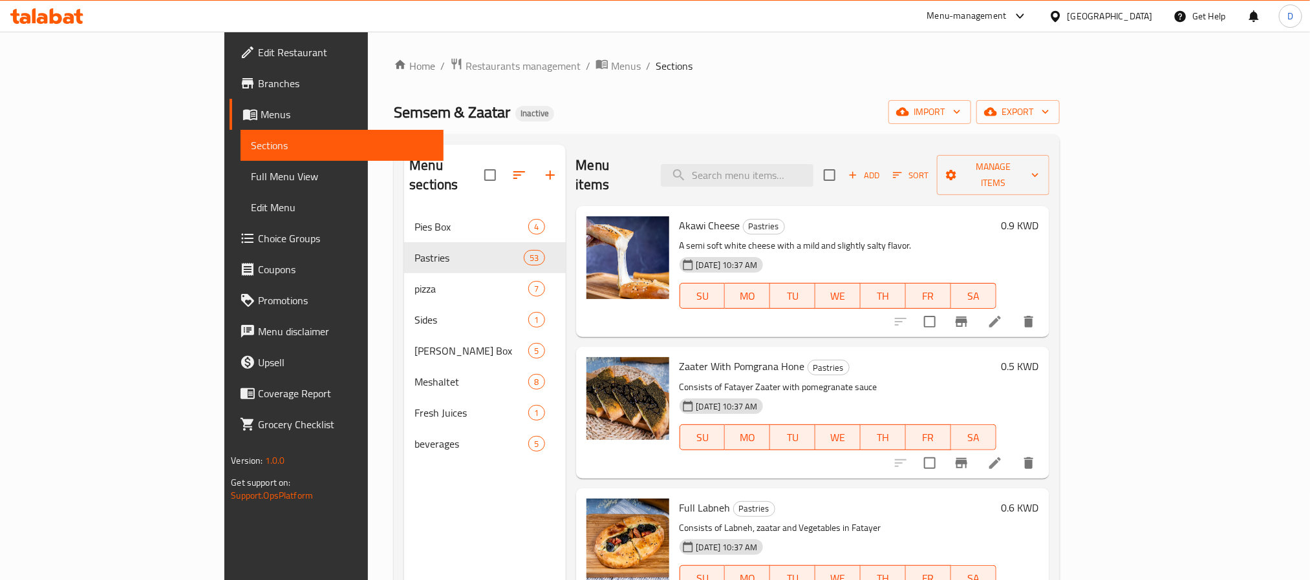
scroll to position [179, 0]
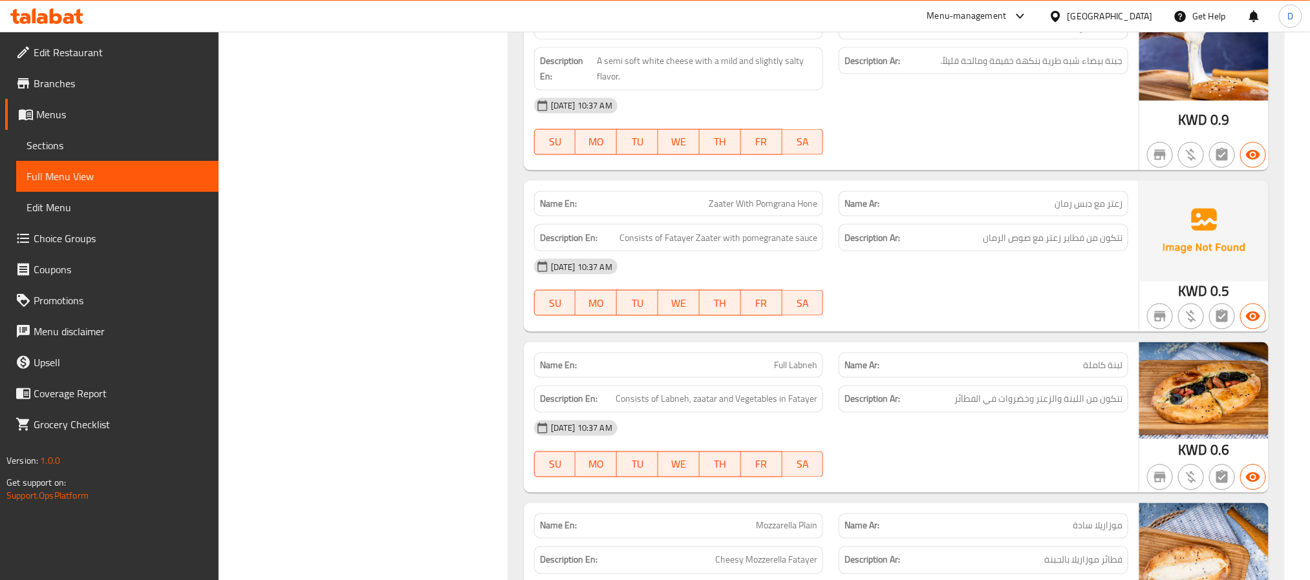
scroll to position [970, 0]
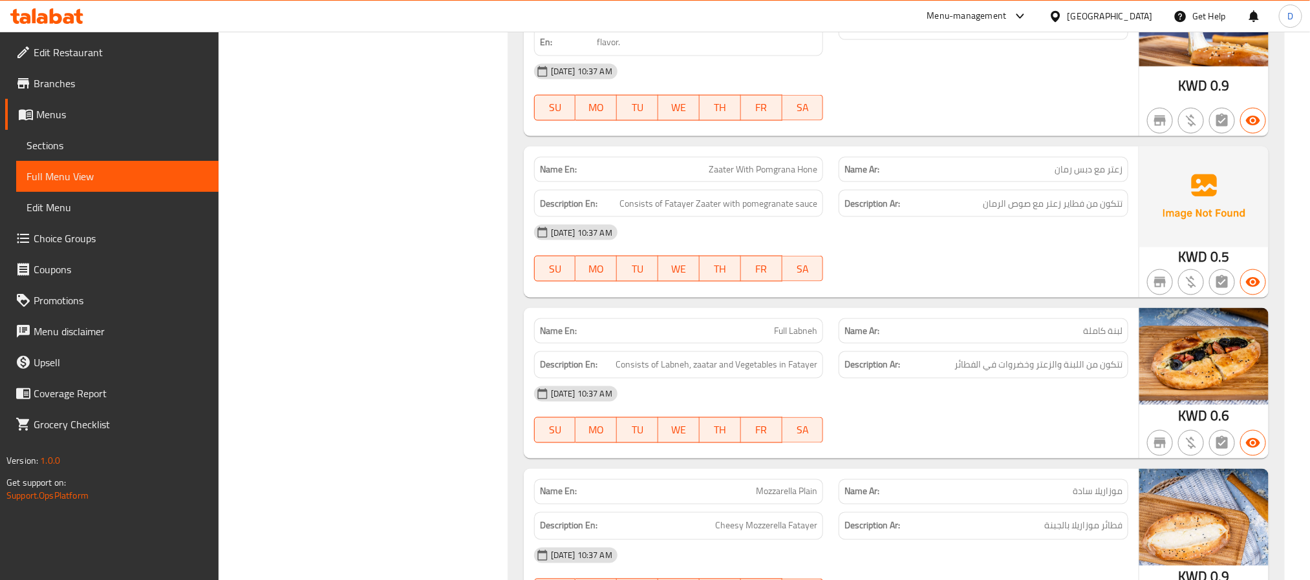
click at [908, 425] on div "[DATE] 10:37 AM SU MO TU WE TH FR SA" at bounding box center [831, 415] width 610 height 72
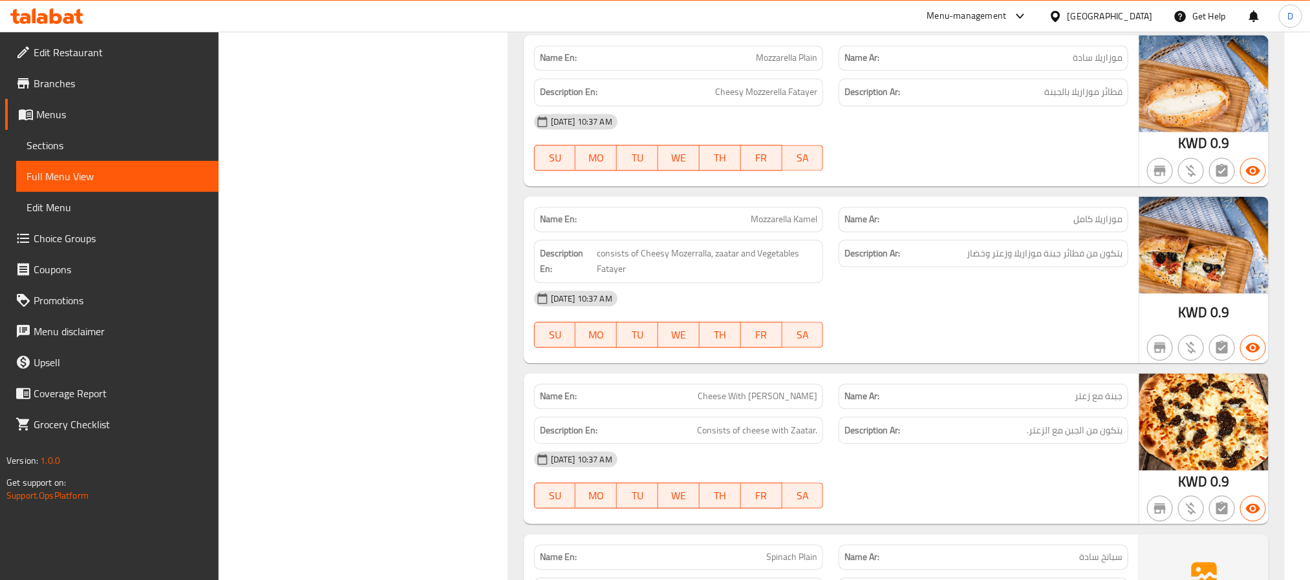
scroll to position [1454, 0]
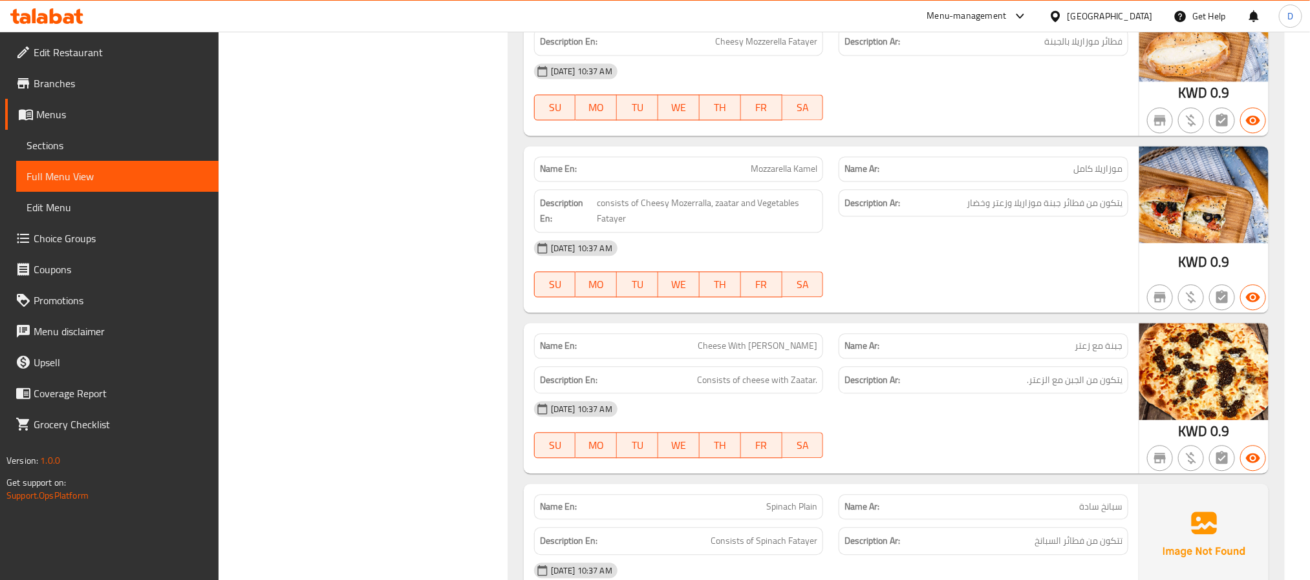
click at [805, 353] on span "Cheese With [PERSON_NAME]" at bounding box center [757, 346] width 120 height 14
copy span "Cheese With [PERSON_NAME]"
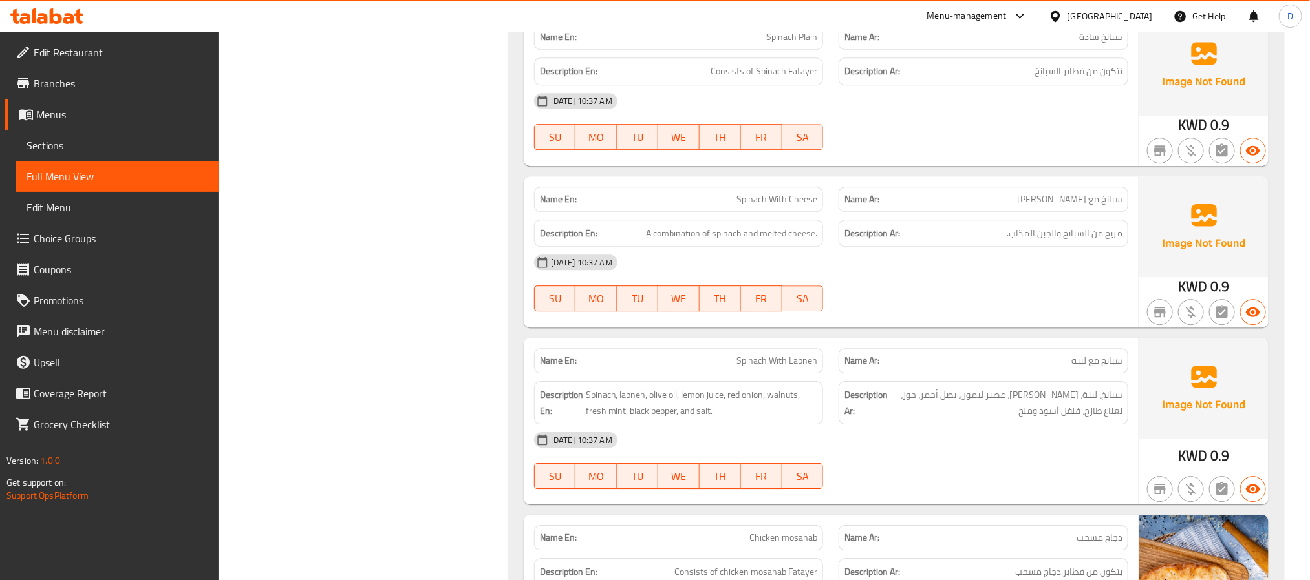
scroll to position [1939, 0]
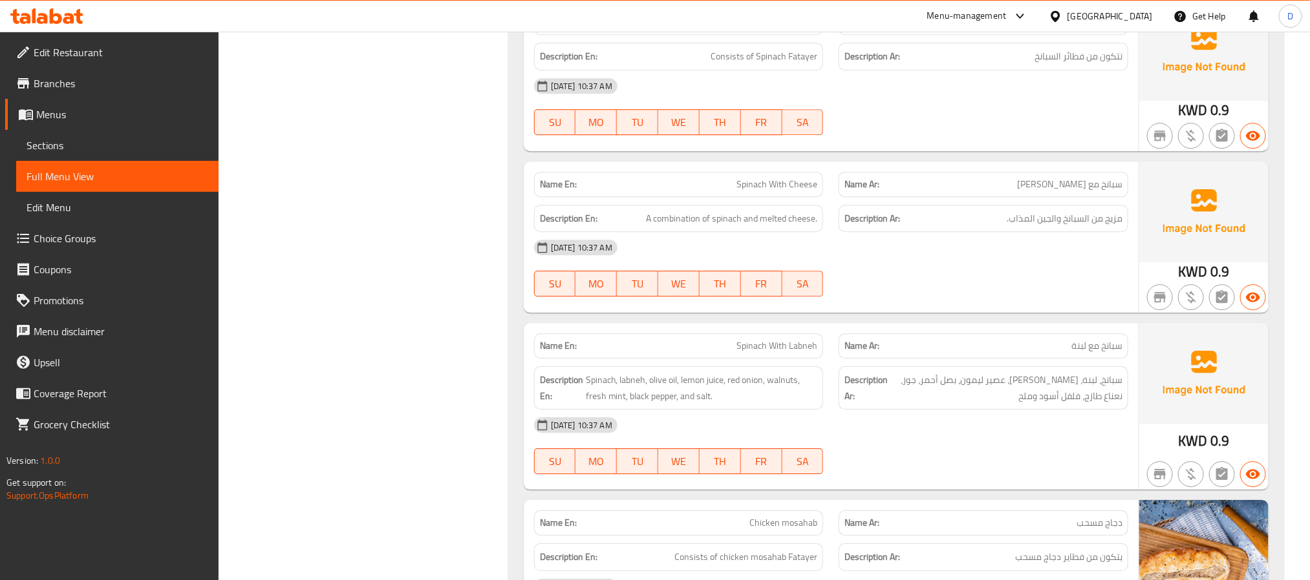
drag, startPoint x: 855, startPoint y: 266, endPoint x: 807, endPoint y: 233, distance: 58.1
click at [855, 263] on div "[DATE] 10:37 AM" at bounding box center [831, 247] width 610 height 31
click at [935, 233] on div "Description Ar: مزيج من السبانخ والجبن المذاب." at bounding box center [983, 219] width 290 height 28
click at [785, 65] on span "Consists of Spinach Fatayer" at bounding box center [763, 56] width 107 height 16
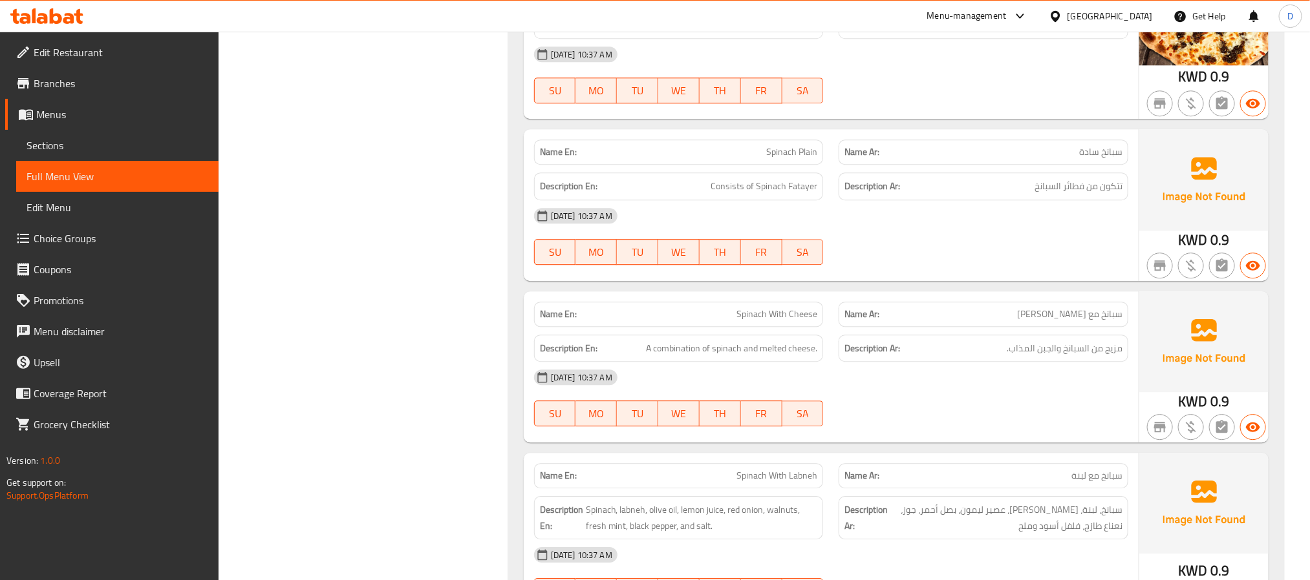
scroll to position [1745, 0]
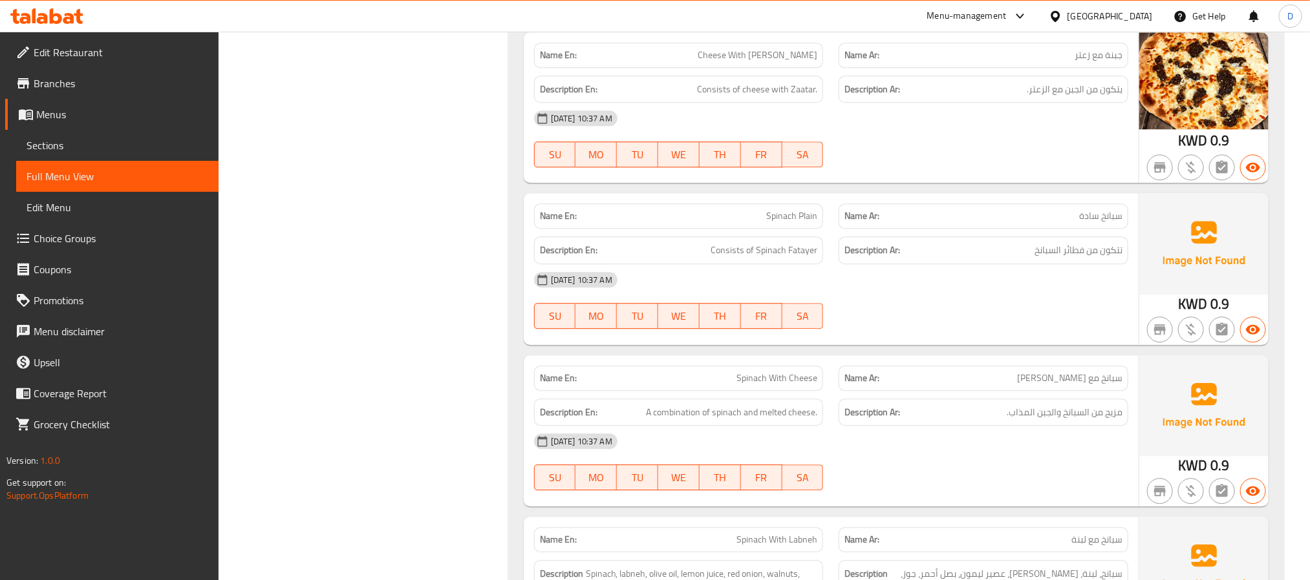
click at [787, 62] on span "Cheese With [PERSON_NAME]" at bounding box center [757, 55] width 120 height 14
copy span "Cheese With [PERSON_NAME]"
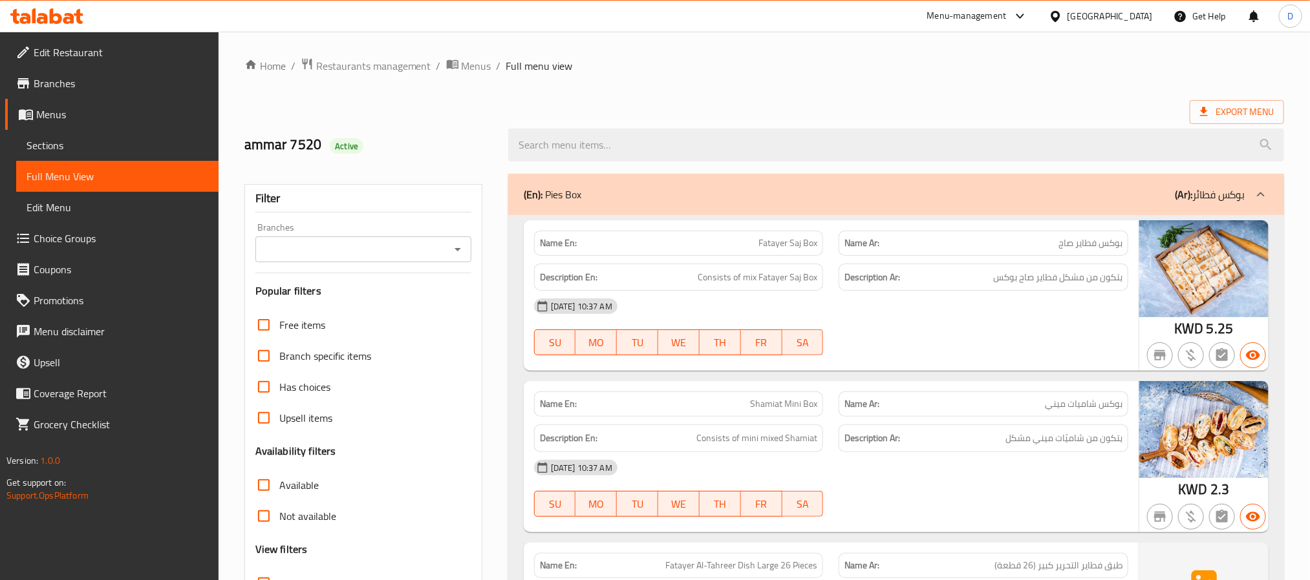
click at [933, 337] on div "[DATE] 10:37 AM SU MO TU WE TH FR SA" at bounding box center [831, 327] width 610 height 72
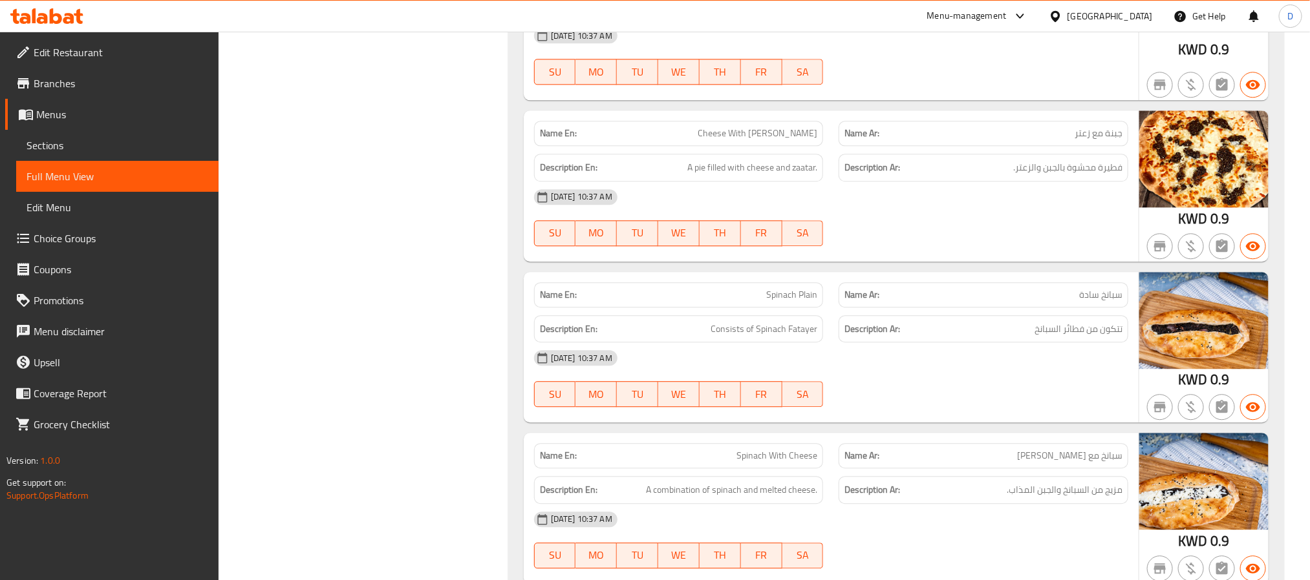
scroll to position [1714, 0]
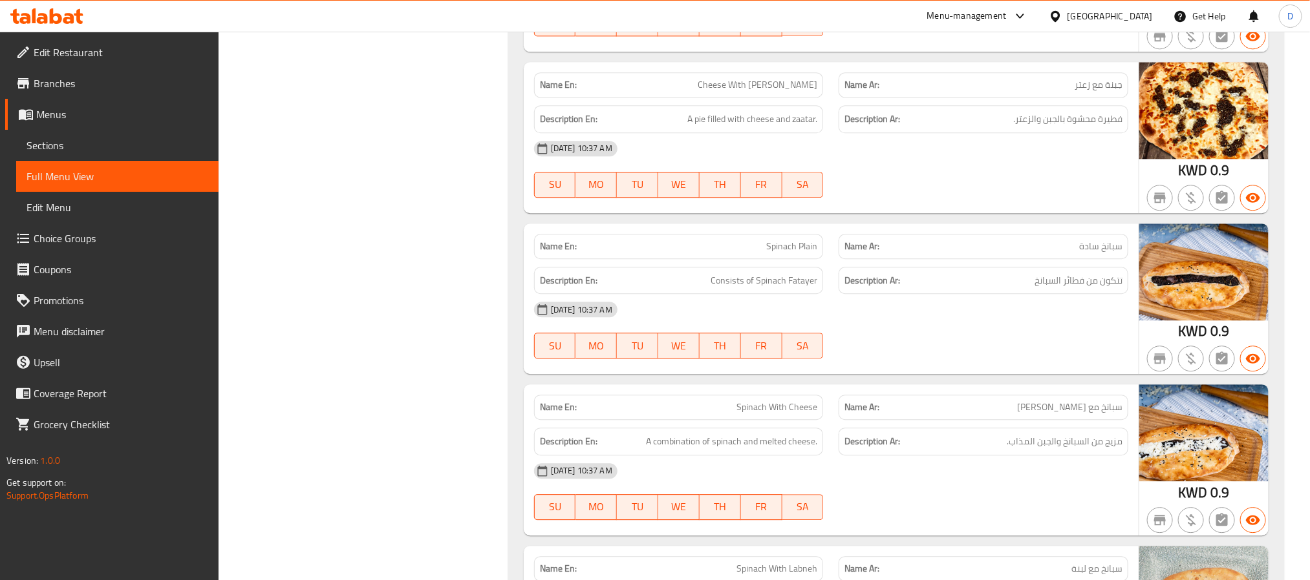
click at [807, 253] on span "Spinach Plain" at bounding box center [791, 247] width 51 height 14
copy span "Spinach Plain"
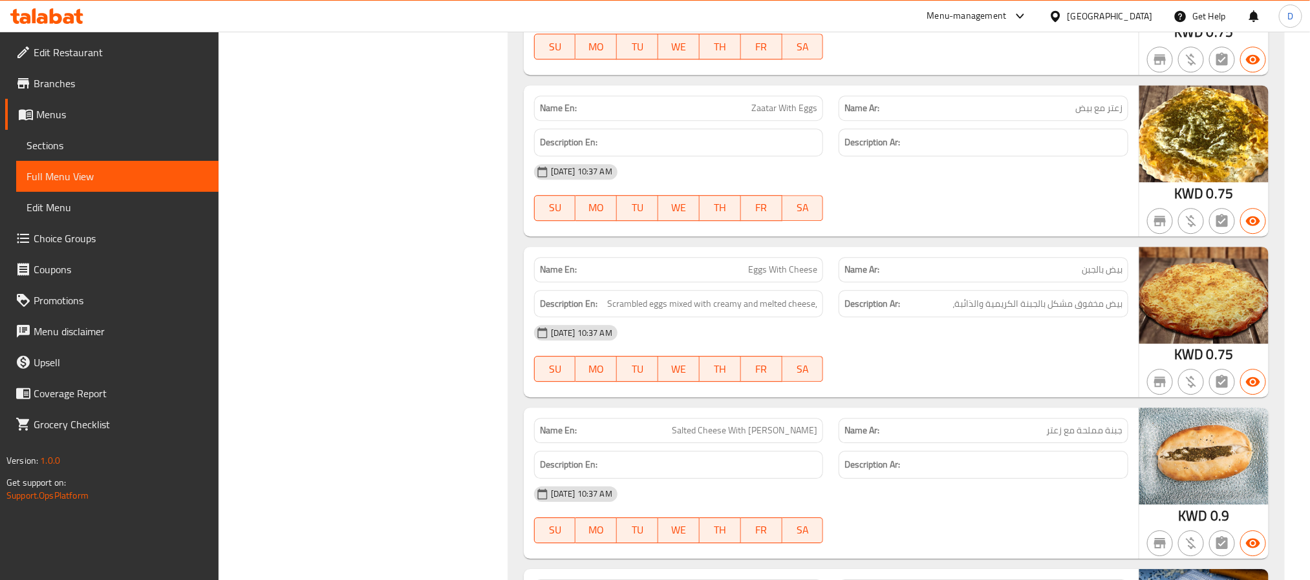
scroll to position [4526, 0]
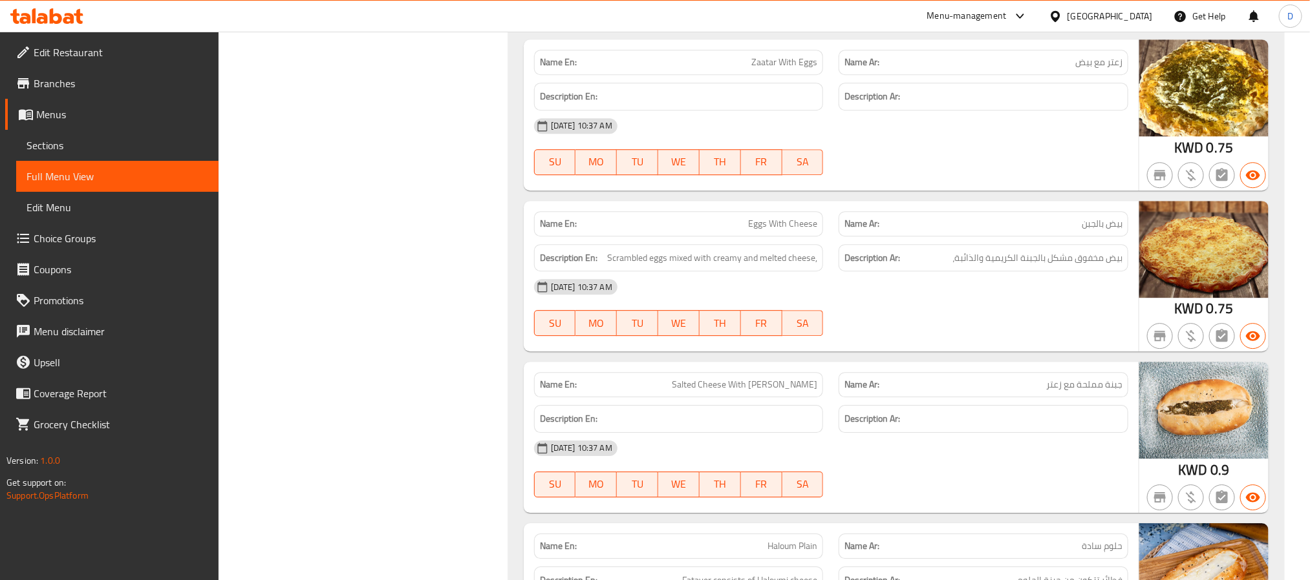
click at [908, 344] on div "[DATE] 10:37 AM SU MO TU WE TH FR SA" at bounding box center [831, 307] width 610 height 72
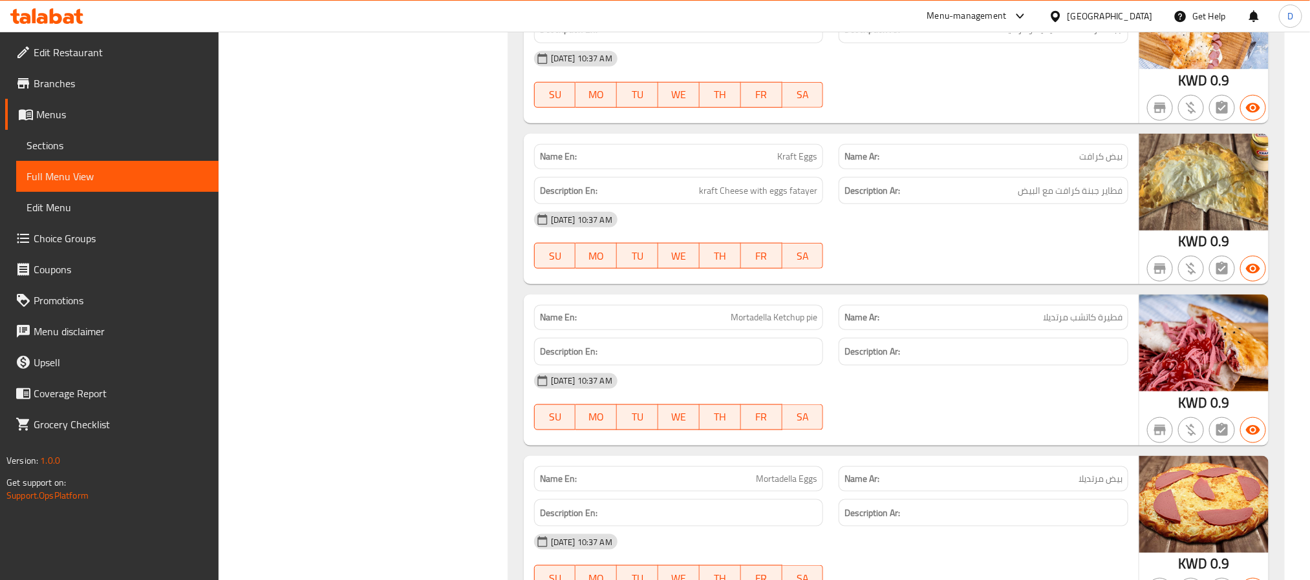
scroll to position [5980, 0]
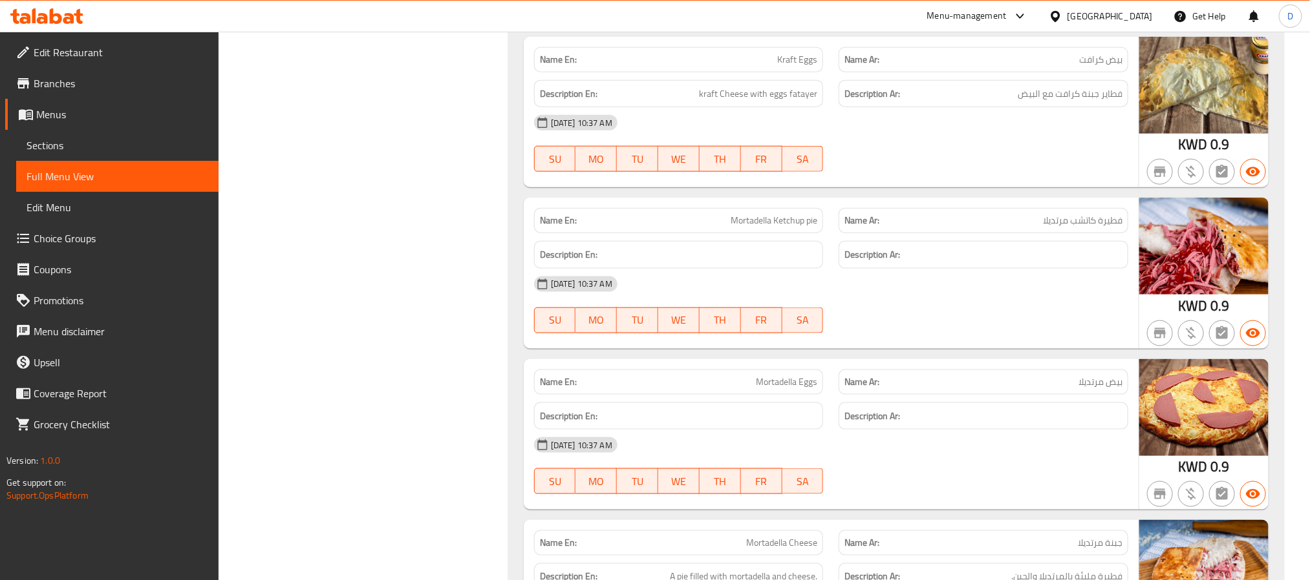
click at [955, 180] on div at bounding box center [983, 172] width 305 height 16
click at [770, 228] on span "Mortadella Ketchup pie" at bounding box center [773, 221] width 87 height 14
copy span "Mortadella Ketchup pie"
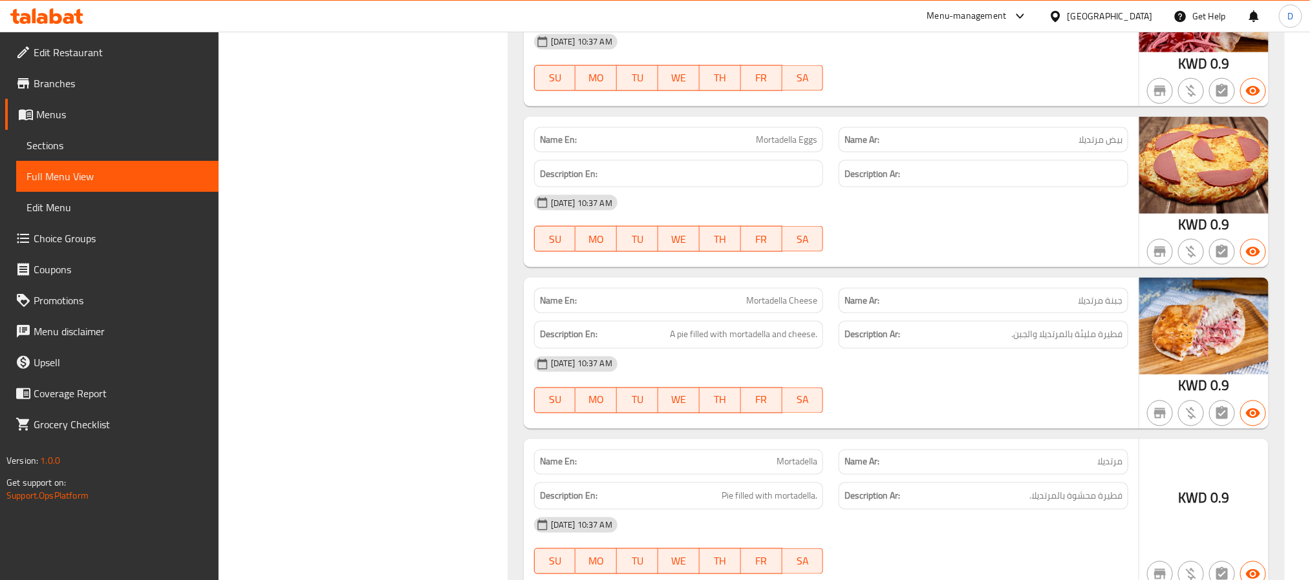
scroll to position [6271, 0]
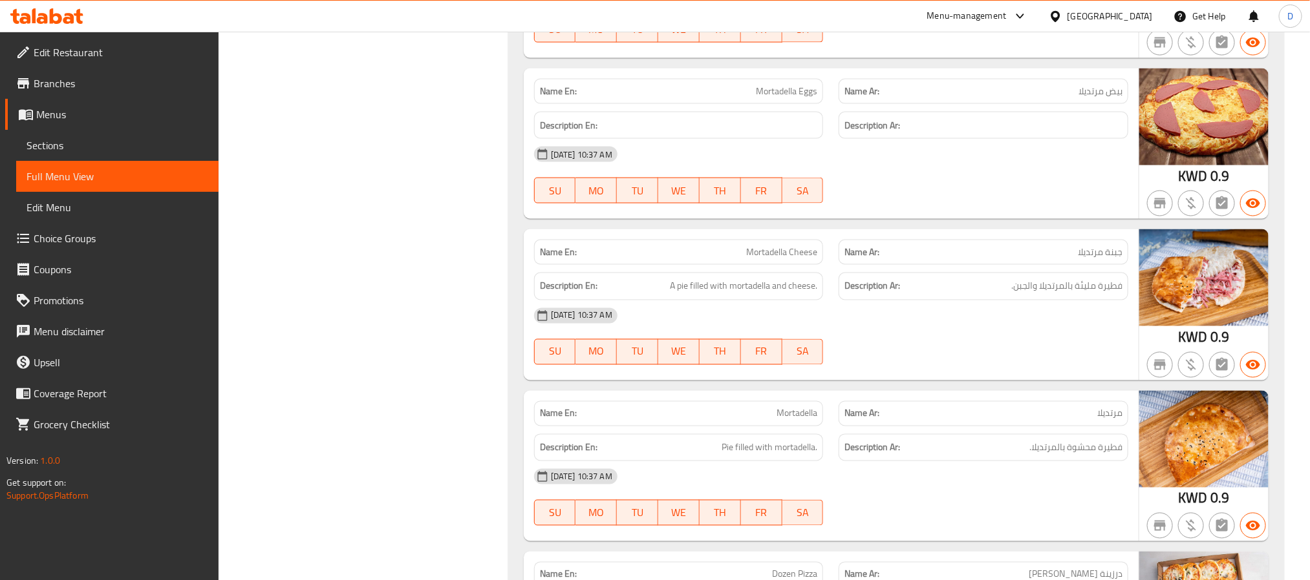
click at [768, 98] on span "Mortadella Eggs" at bounding box center [786, 92] width 61 height 14
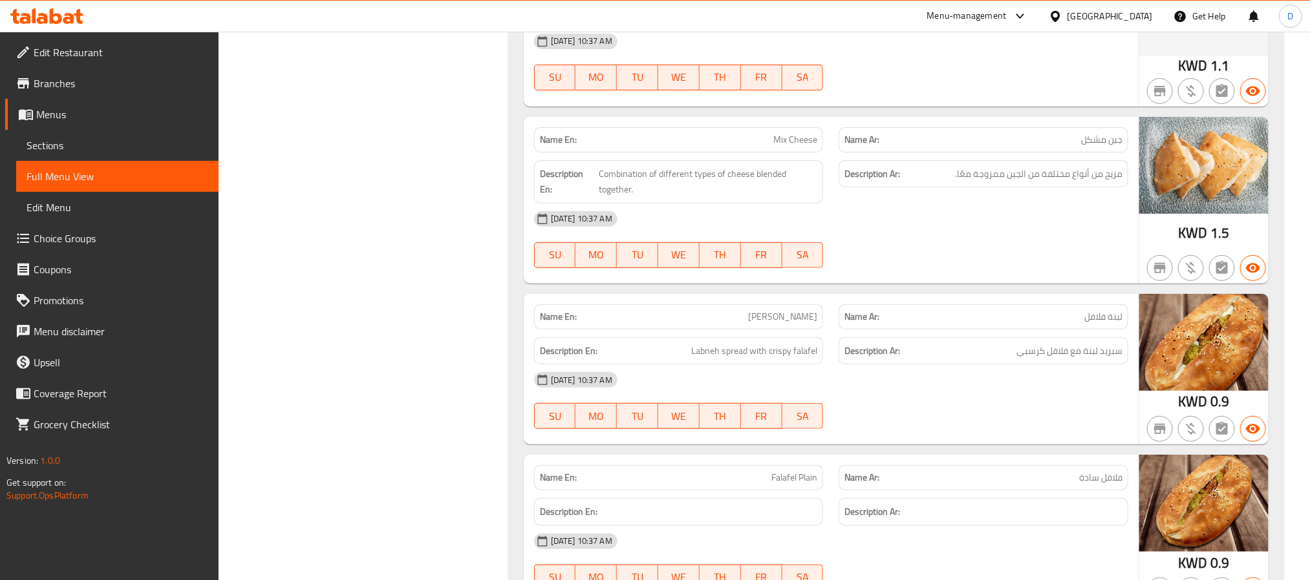
scroll to position [8017, 0]
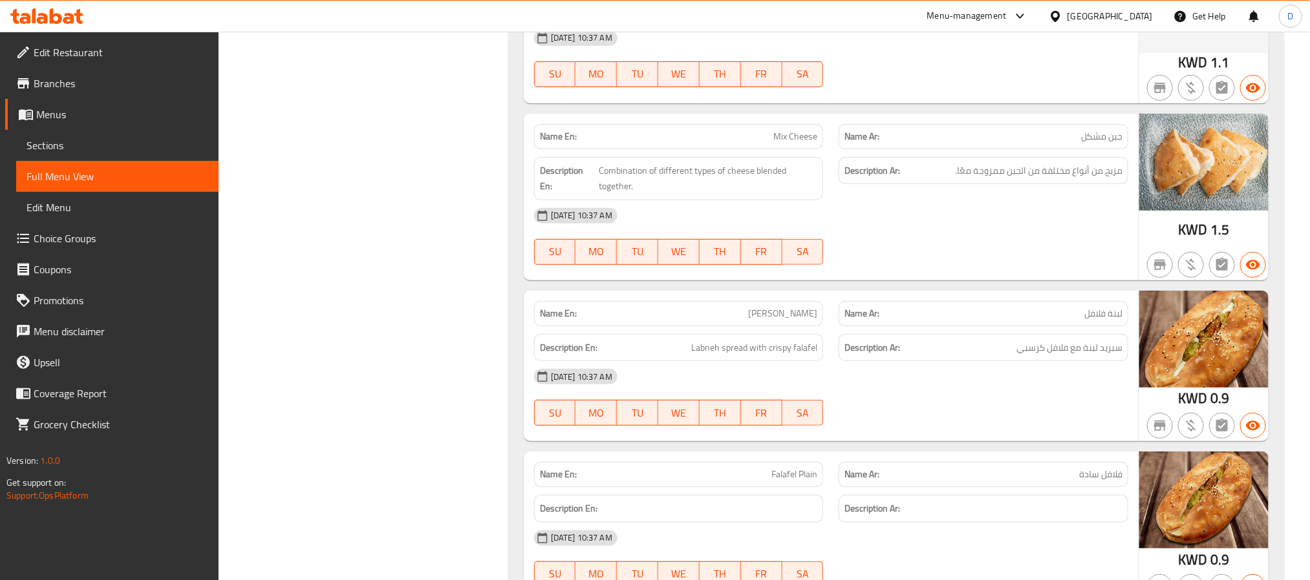
click at [1037, 392] on div "[DATE] 10:37 AM" at bounding box center [831, 376] width 610 height 31
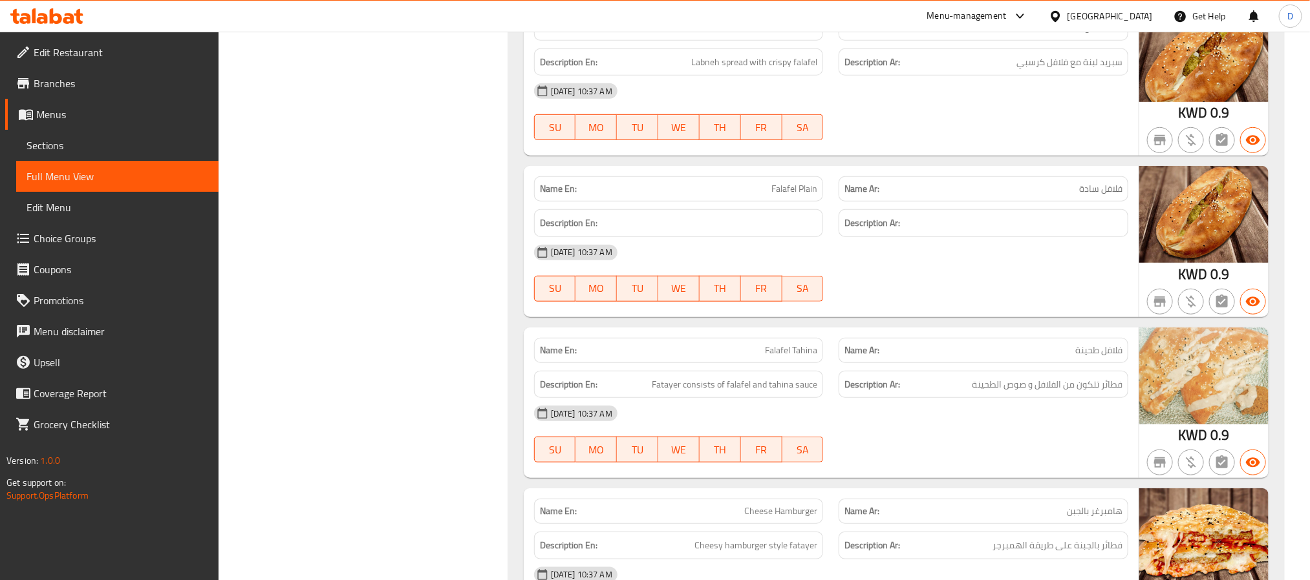
scroll to position [8307, 0]
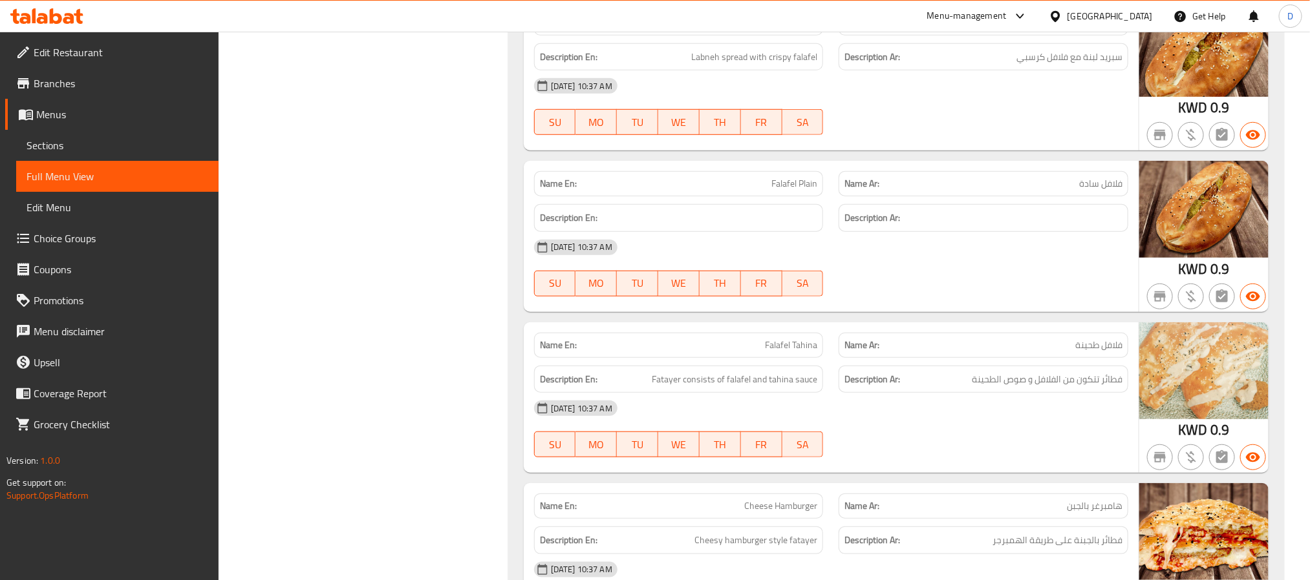
click at [776, 204] on div "Name En: Falafel Plain" at bounding box center [678, 184] width 305 height 41
copy span "Falafel Plain"
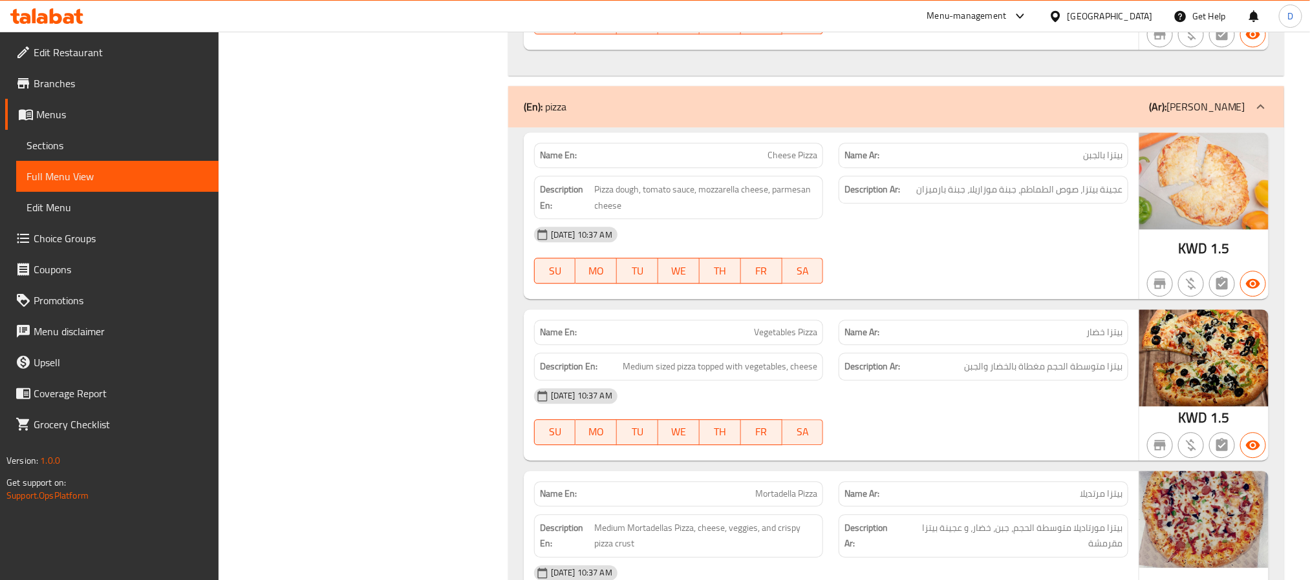
scroll to position [9762, 0]
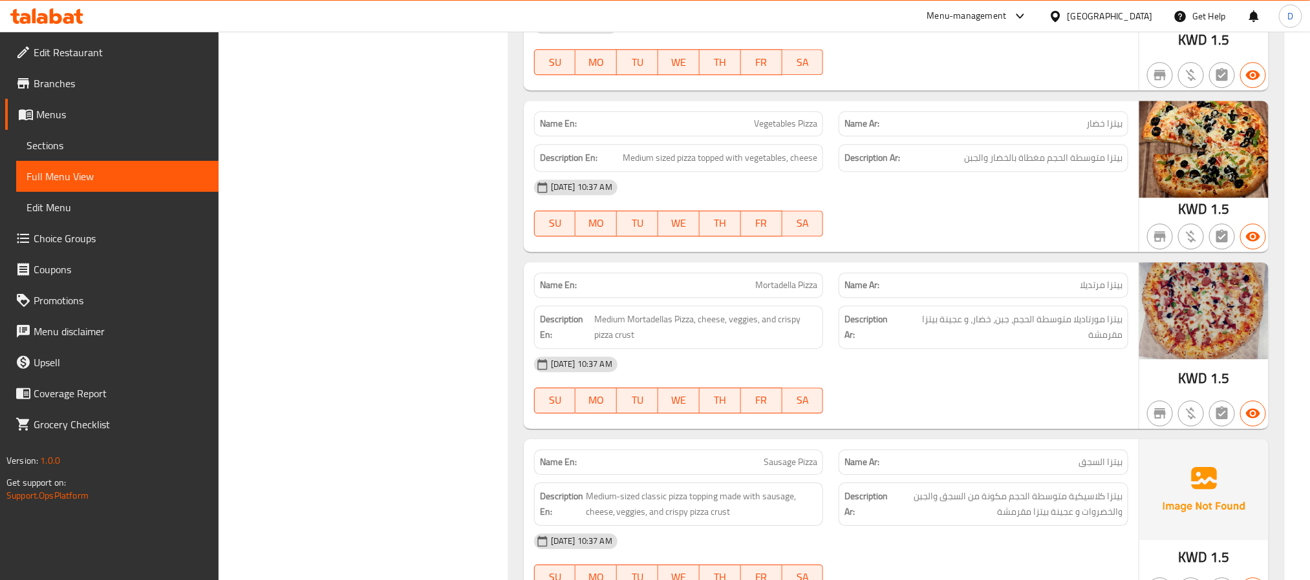
click at [786, 203] on div "[DATE] 10:37 AM" at bounding box center [831, 187] width 610 height 31
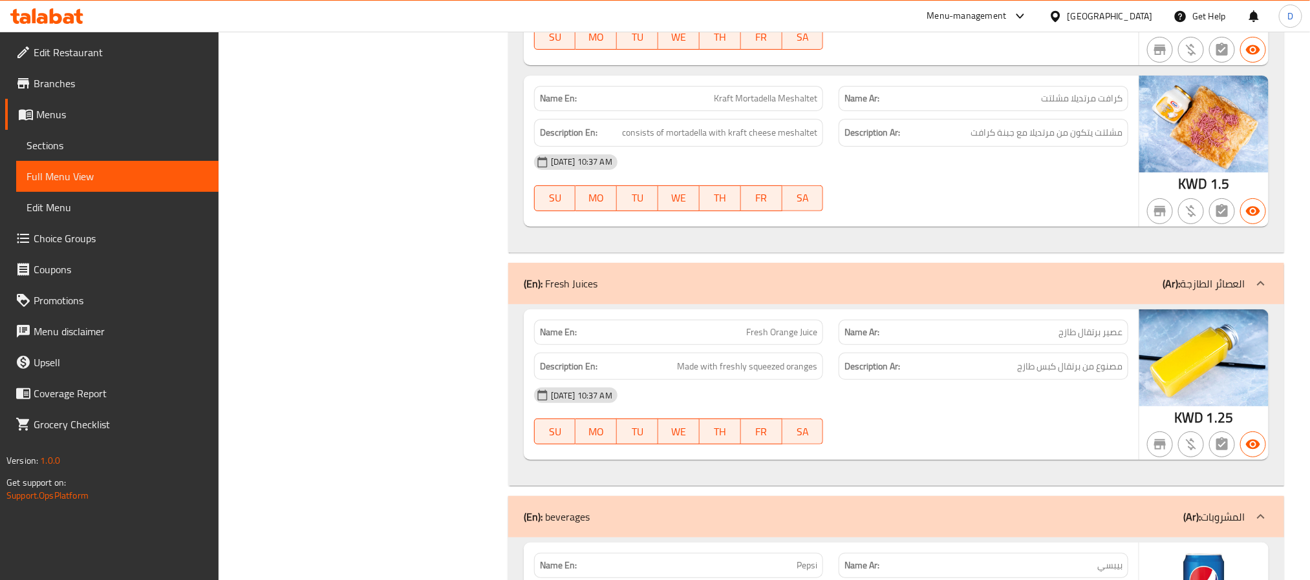
scroll to position [13305, 0]
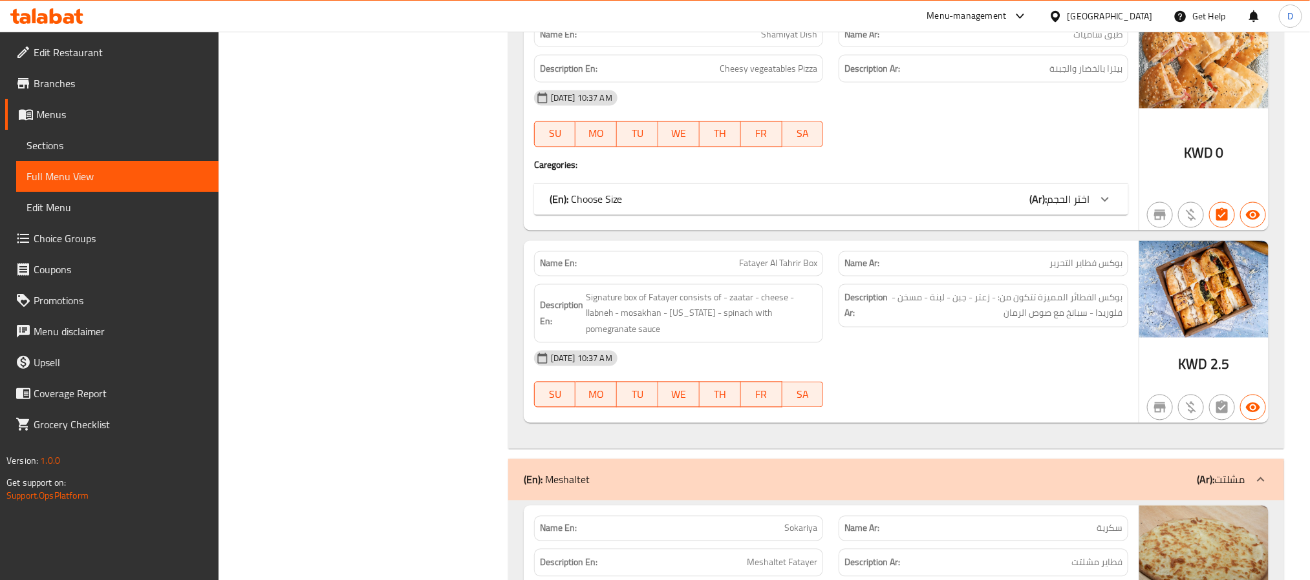
scroll to position [11656, 0]
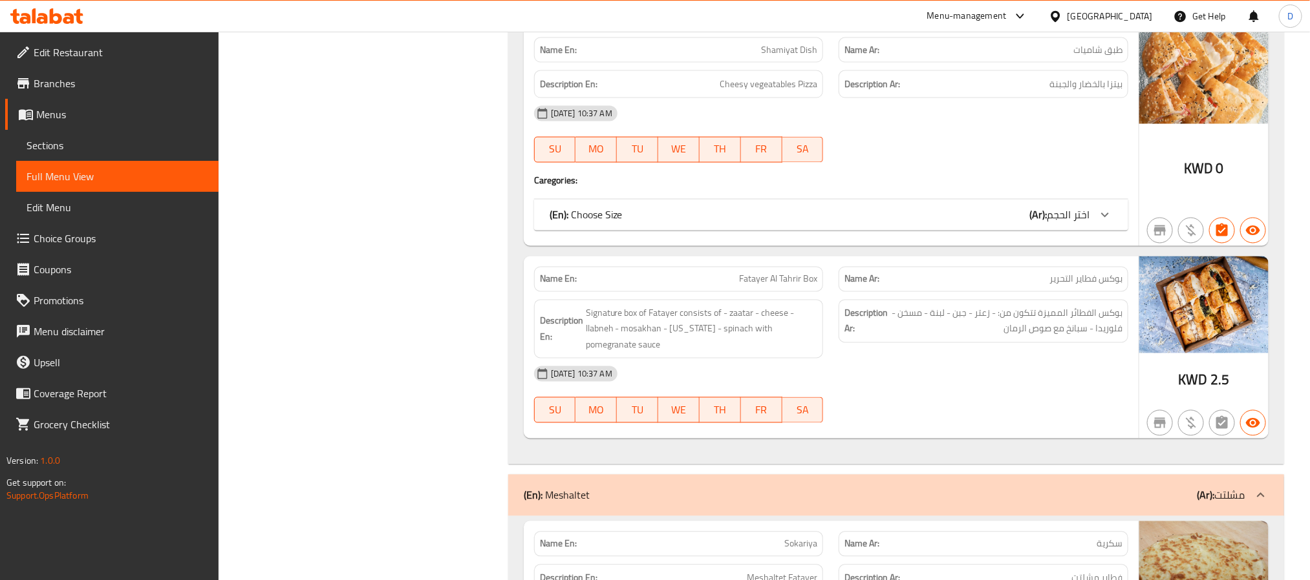
click at [834, 129] on div "[DATE] 10:37 AM" at bounding box center [831, 113] width 610 height 31
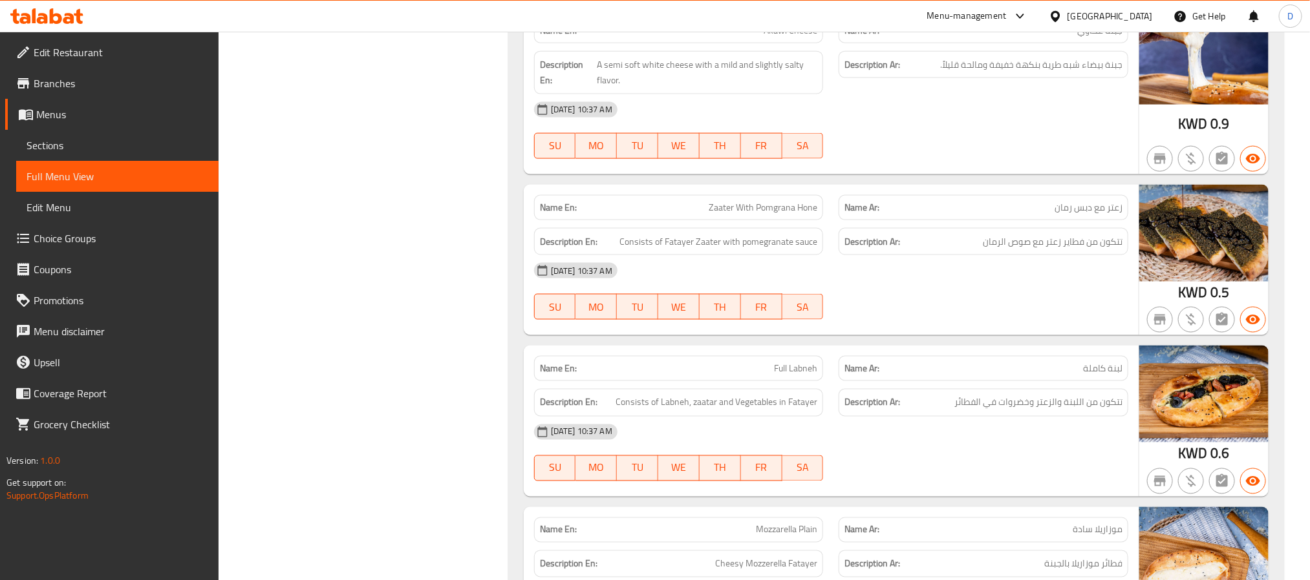
scroll to position [1023, 0]
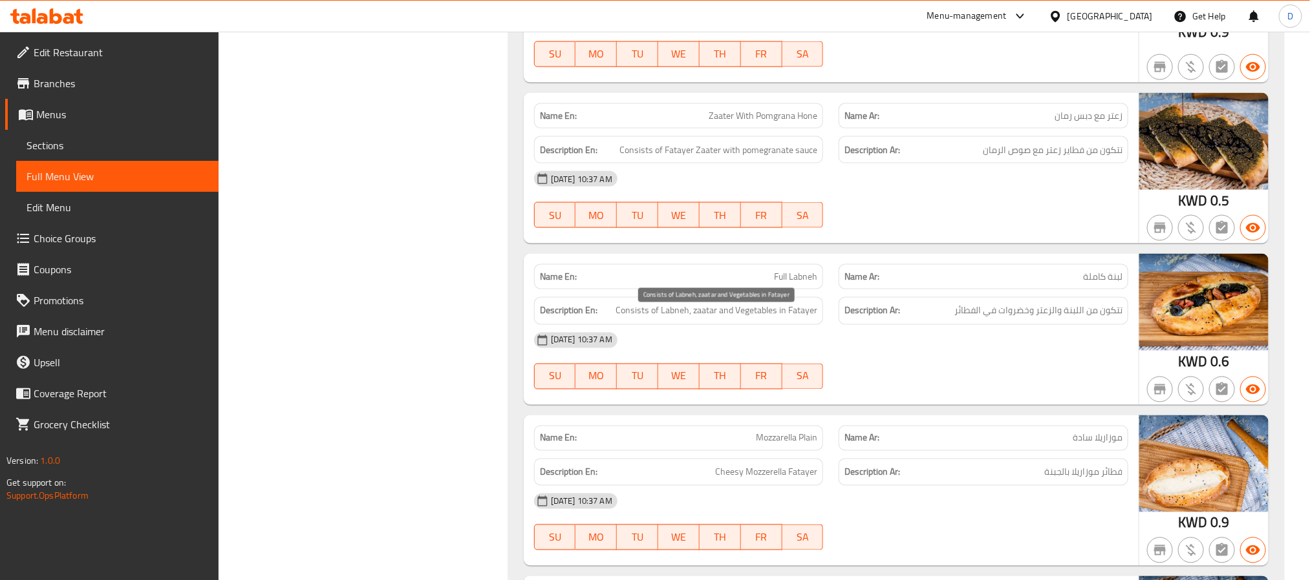
click at [814, 313] on span "Consists of Labneh, zaatar and Vegetables in Fatayer" at bounding box center [716, 311] width 202 height 16
click at [857, 318] on strong "Description Ar:" at bounding box center [872, 311] width 56 height 16
drag, startPoint x: 890, startPoint y: 375, endPoint x: 801, endPoint y: 339, distance: 96.0
click at [890, 375] on div "[DATE] 10:37 AM SU MO TU WE TH FR SA" at bounding box center [831, 361] width 610 height 72
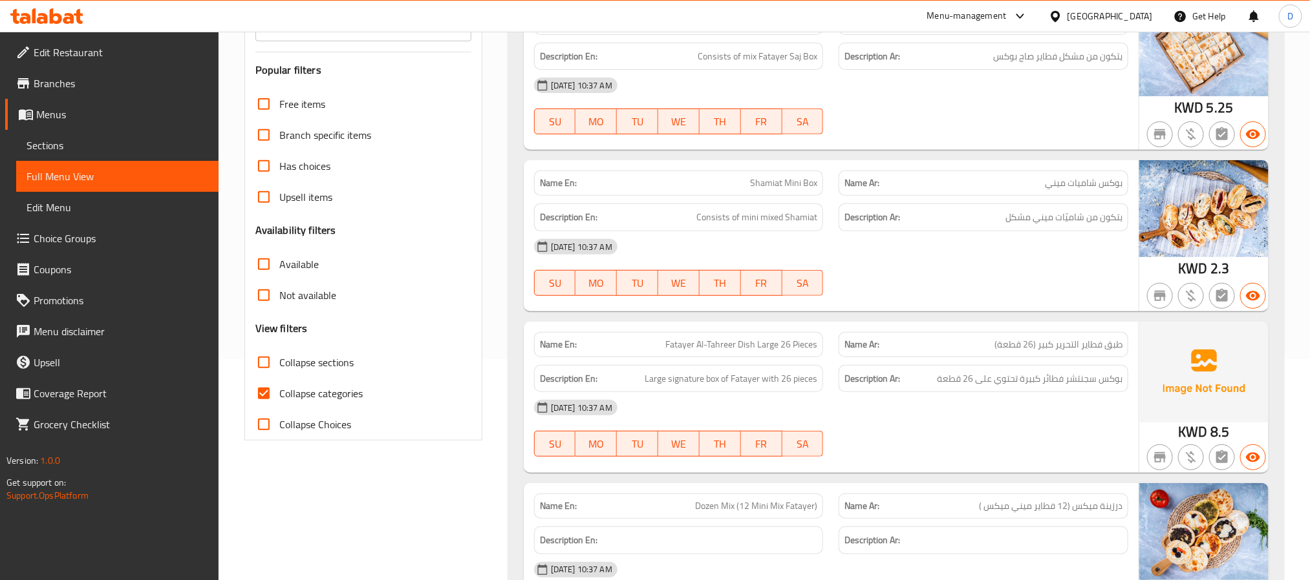
scroll to position [0, 0]
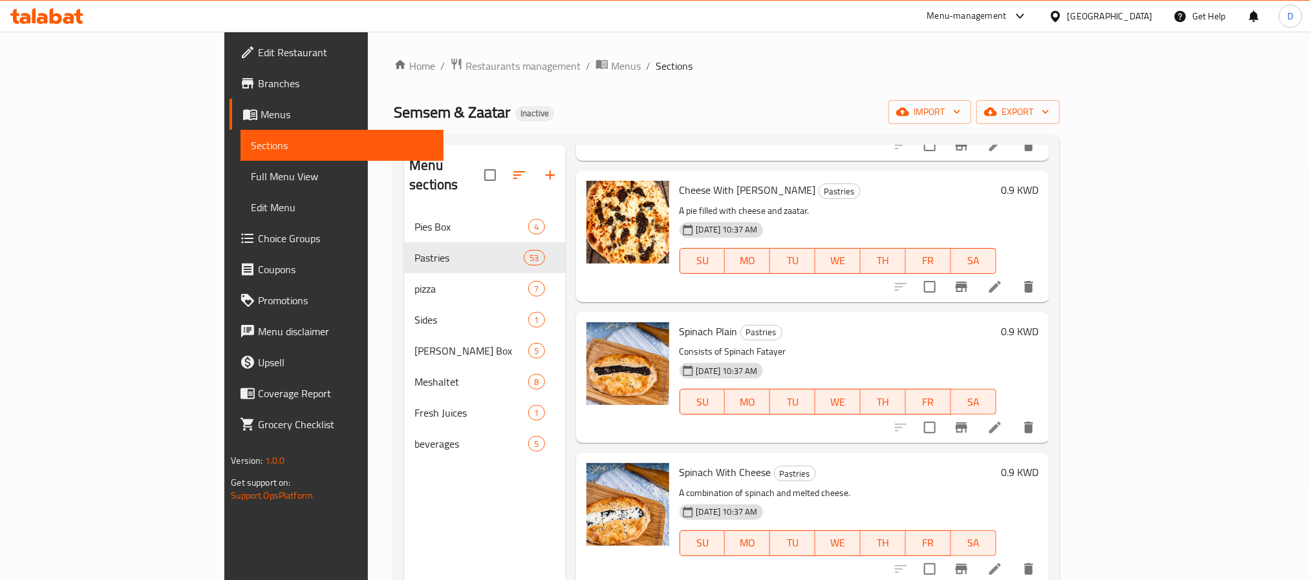
scroll to position [776, 0]
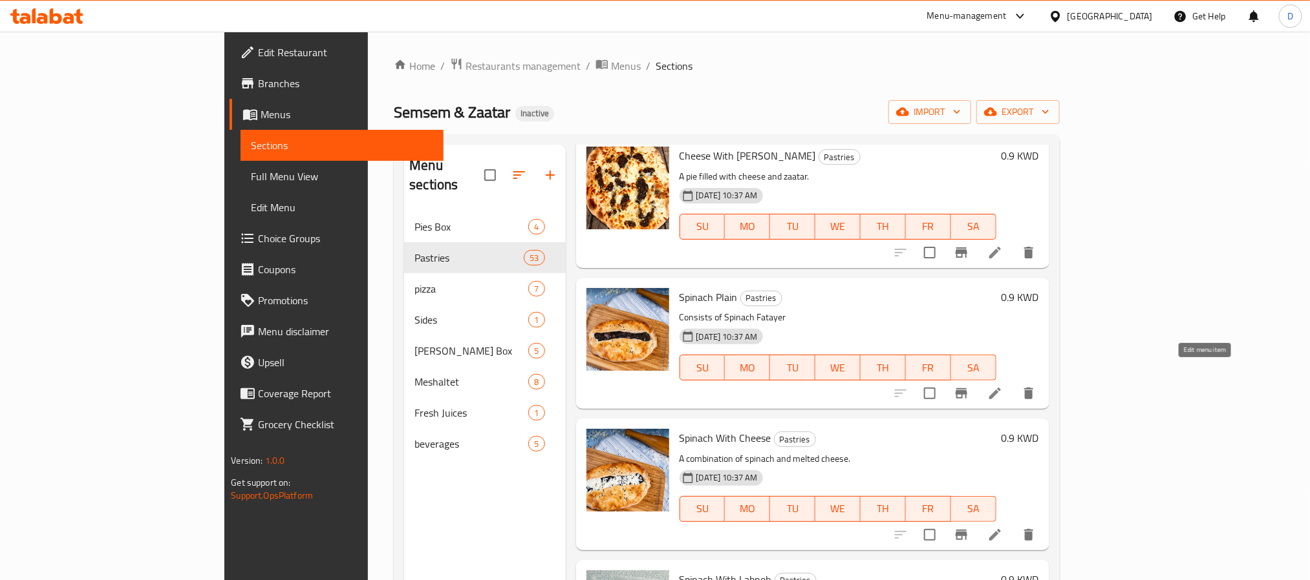
click at [1003, 386] on icon at bounding box center [995, 394] width 16 height 16
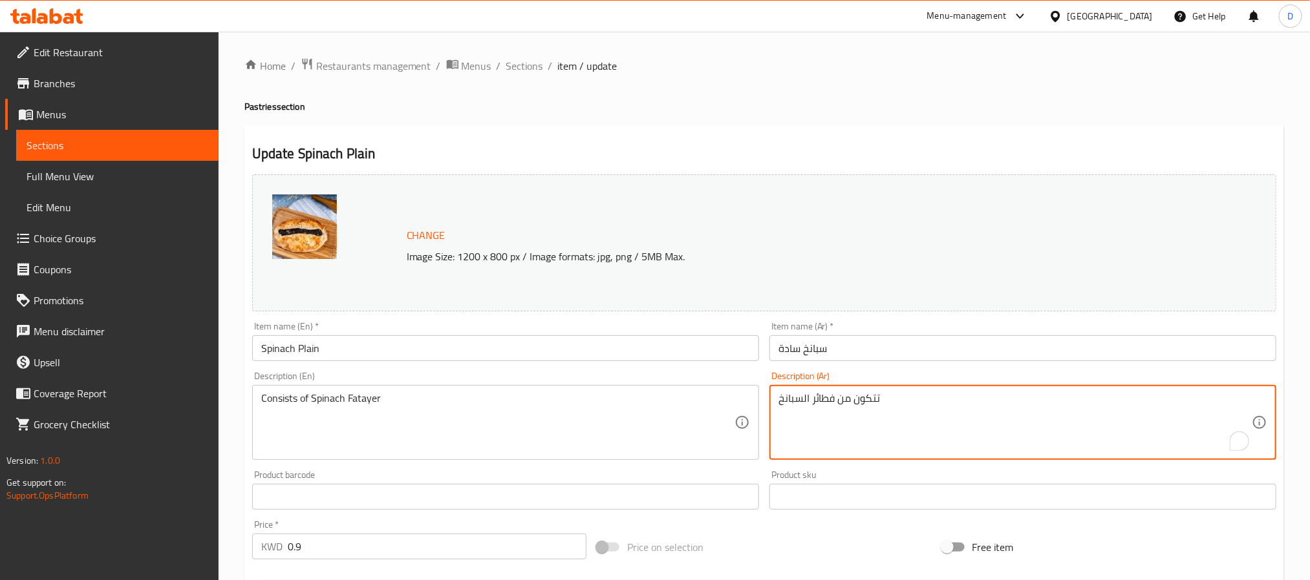
click at [838, 398] on textarea "تتكون من فطائر السبانخ" at bounding box center [1014, 422] width 473 height 61
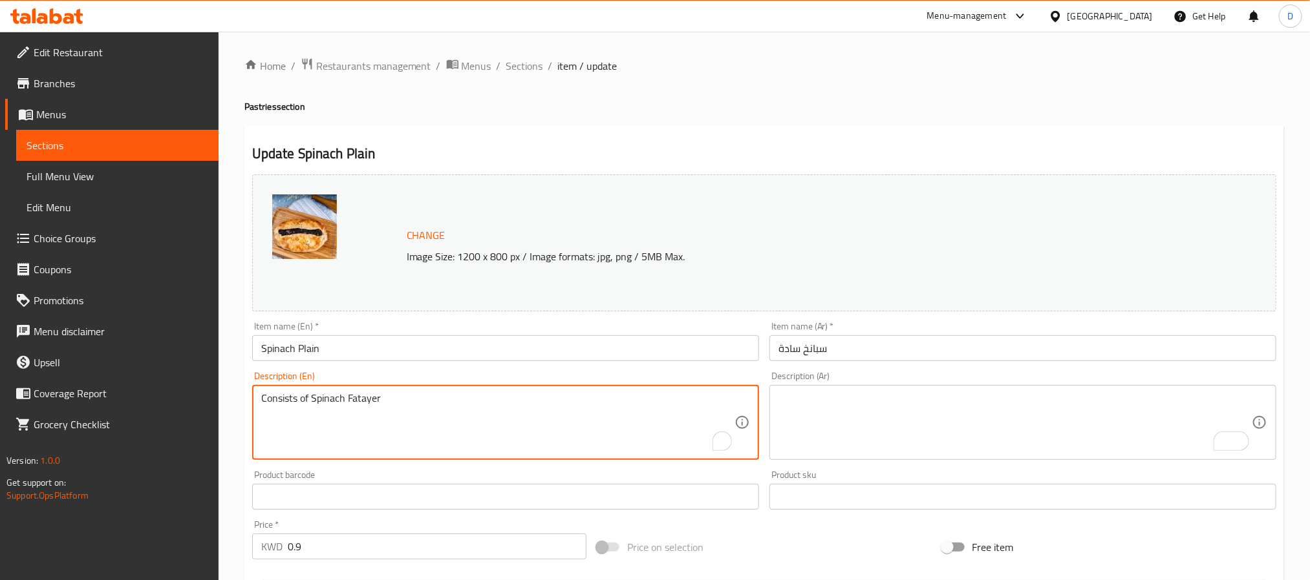
click at [516, 401] on textarea "Consists of Spinach Fatayer" at bounding box center [497, 422] width 473 height 61
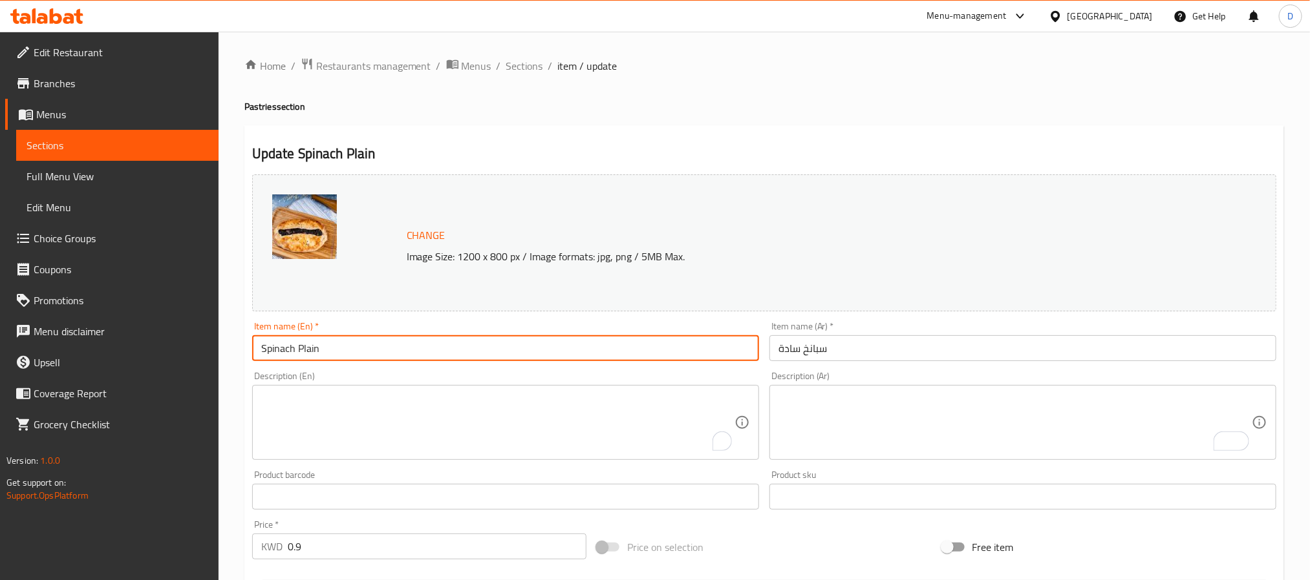
click at [507, 357] on input "Spinach Plain" at bounding box center [505, 348] width 507 height 26
click at [532, 403] on textarea "To enrich screen reader interactions, please activate Accessibility in Grammarl…" at bounding box center [497, 422] width 473 height 61
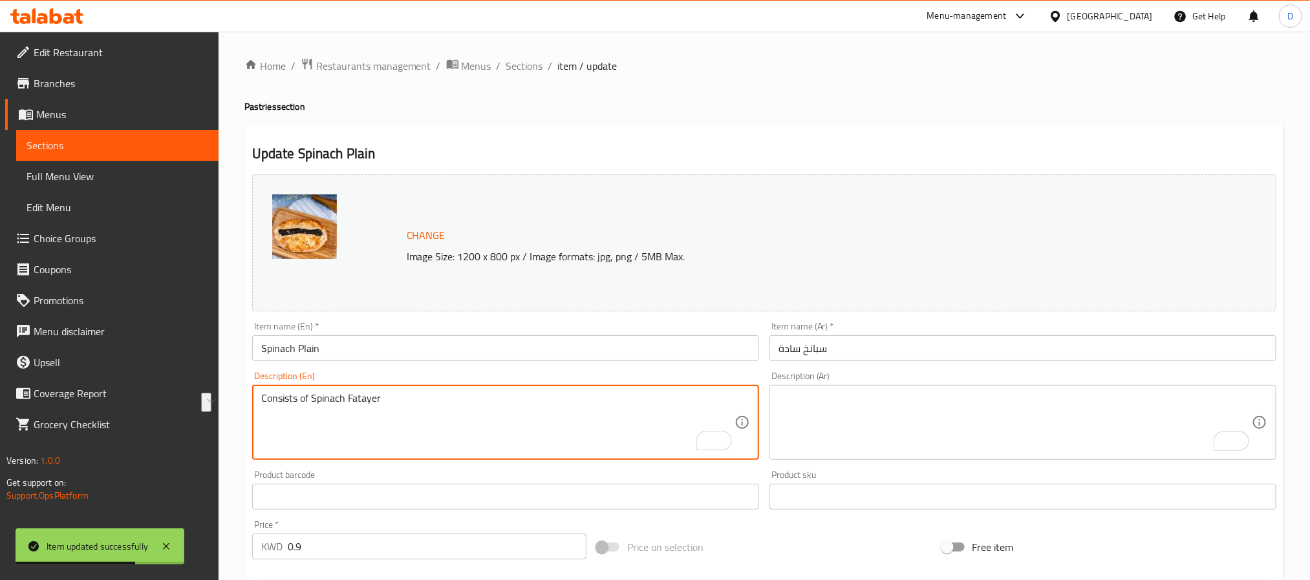
type textarea "Consists of Spinach Fatayer"
click at [930, 445] on textarea "To enrich screen reader interactions, please activate Accessibility in Grammarl…" at bounding box center [1014, 422] width 473 height 61
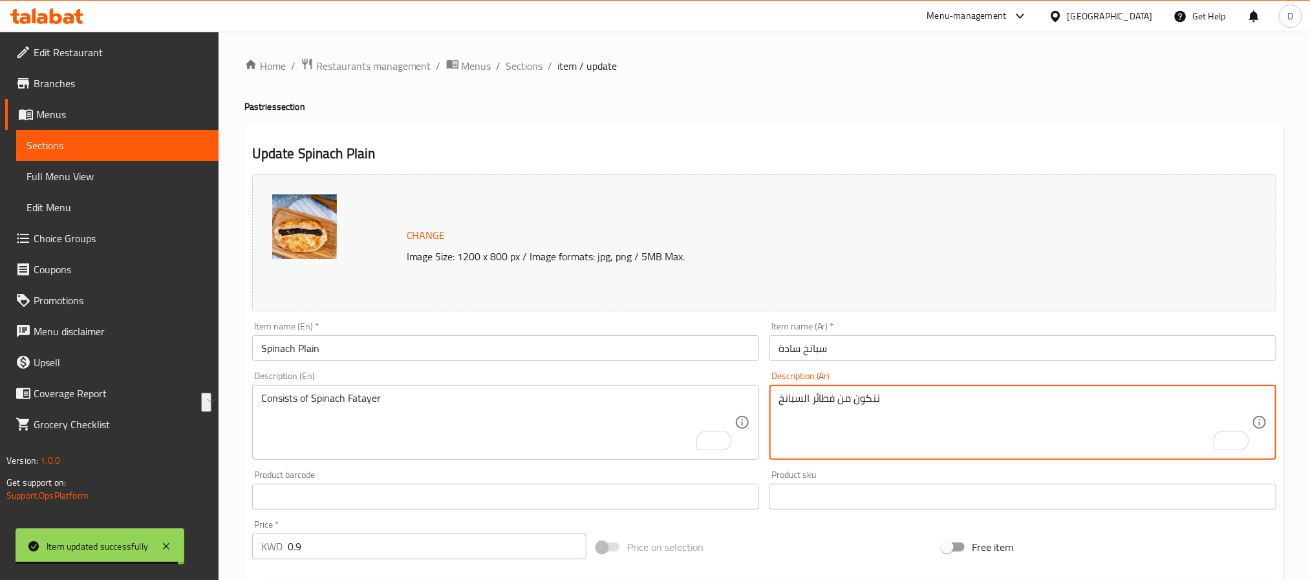
type textarea "تتكون من فطائر السبانخ"
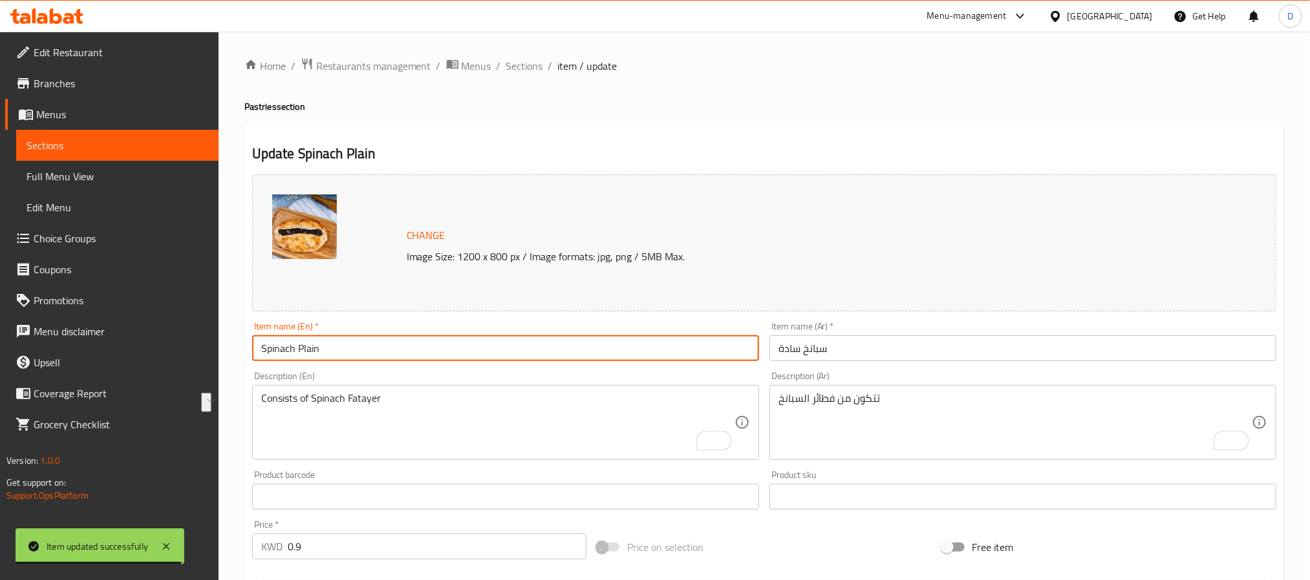
click at [603, 353] on input "Spinach Plain" at bounding box center [505, 348] width 507 height 26
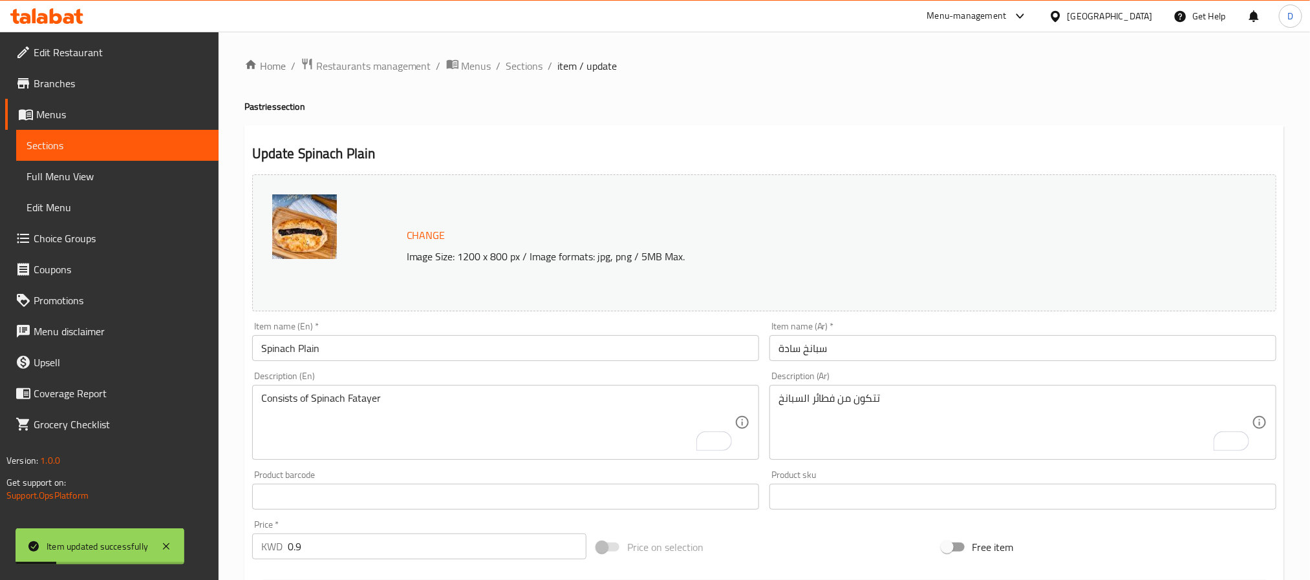
drag, startPoint x: 527, startPoint y: 72, endPoint x: 377, endPoint y: 0, distance: 167.1
click at [527, 72] on span "Sections" at bounding box center [524, 66] width 37 height 16
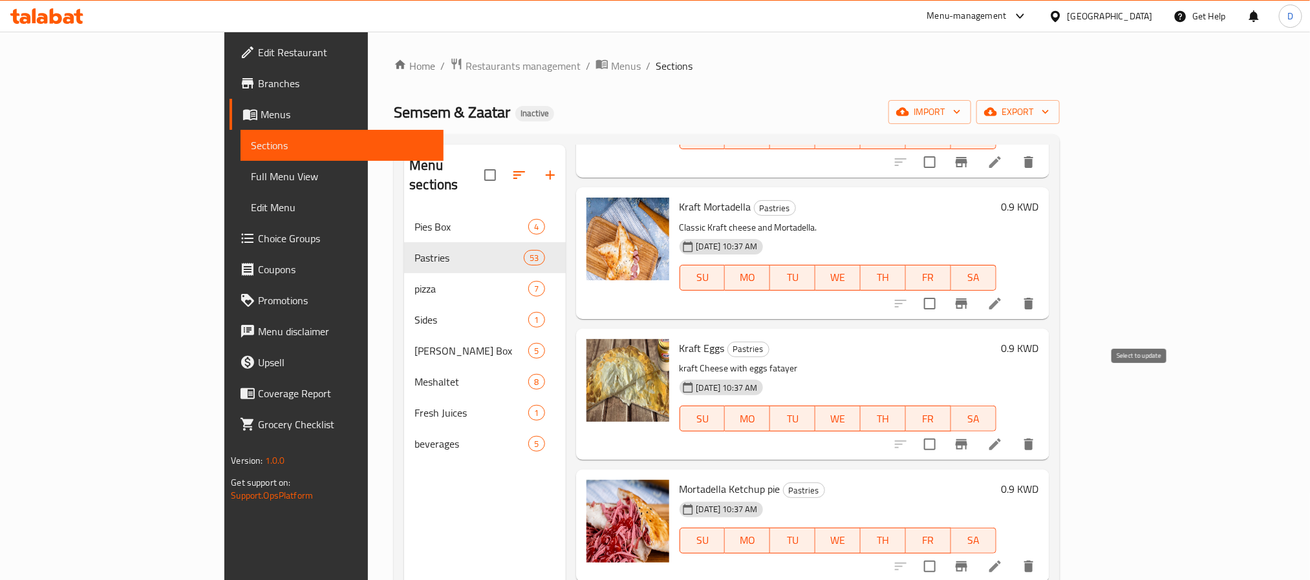
scroll to position [4346, 0]
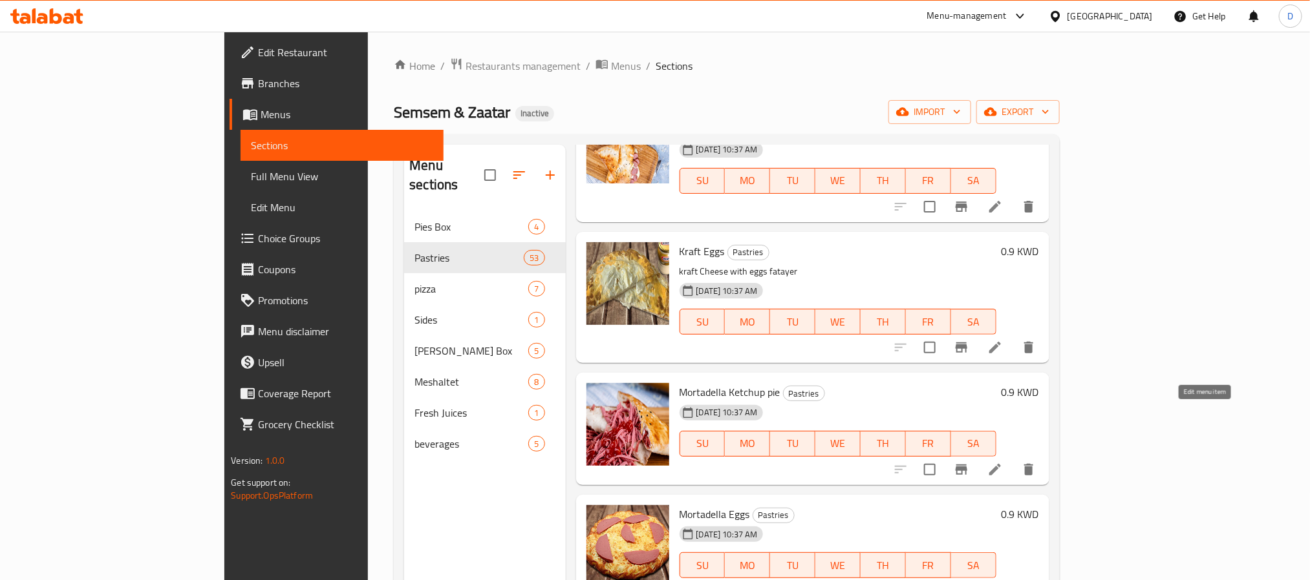
click at [1001, 464] on icon at bounding box center [995, 470] width 12 height 12
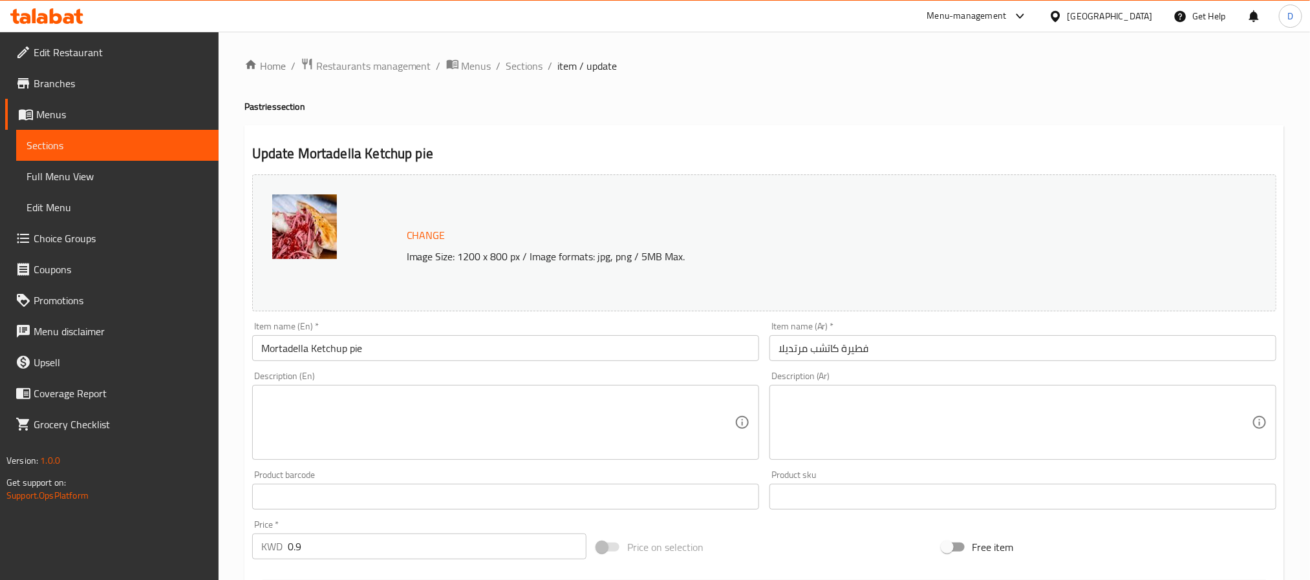
click at [700, 408] on textarea at bounding box center [497, 422] width 473 height 61
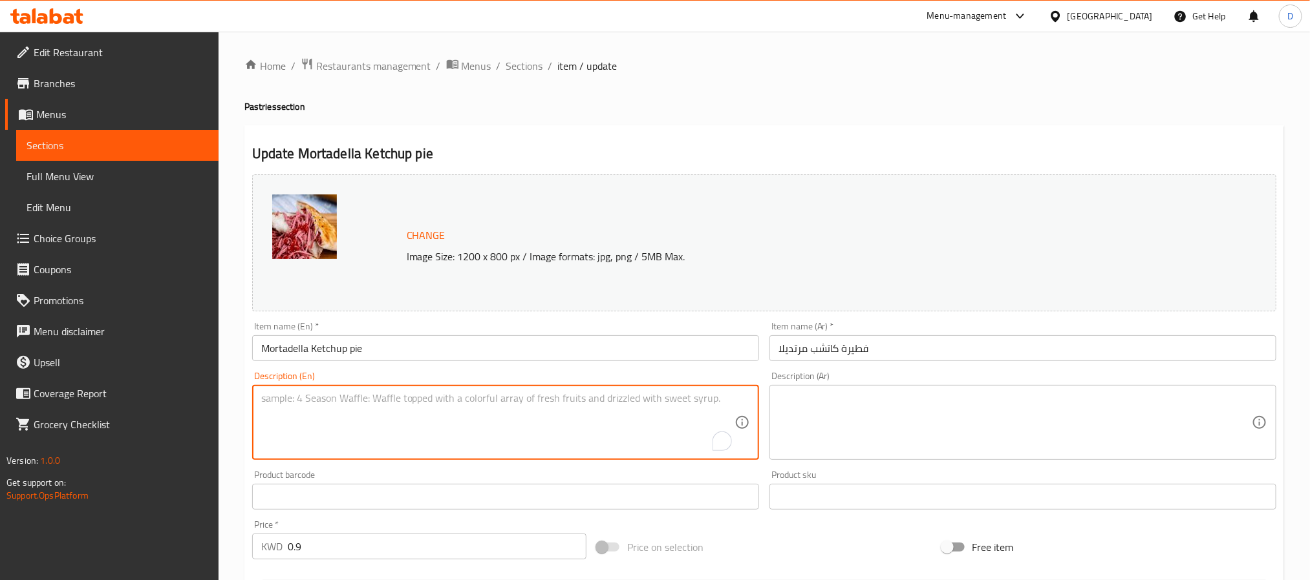
paste textarea "Fatayer with [PERSON_NAME] and ketchup"
type textarea "Fatayer with [PERSON_NAME] and ketchup"
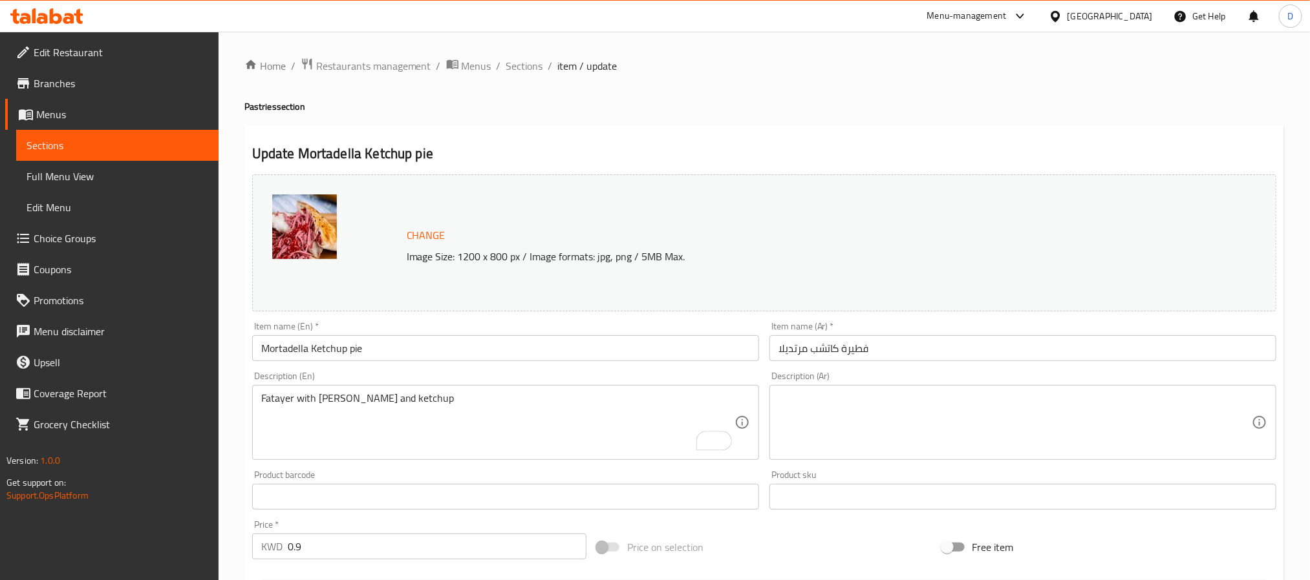
click at [865, 349] on input "فطيرة كاتشب مرتديلا" at bounding box center [1022, 348] width 507 height 26
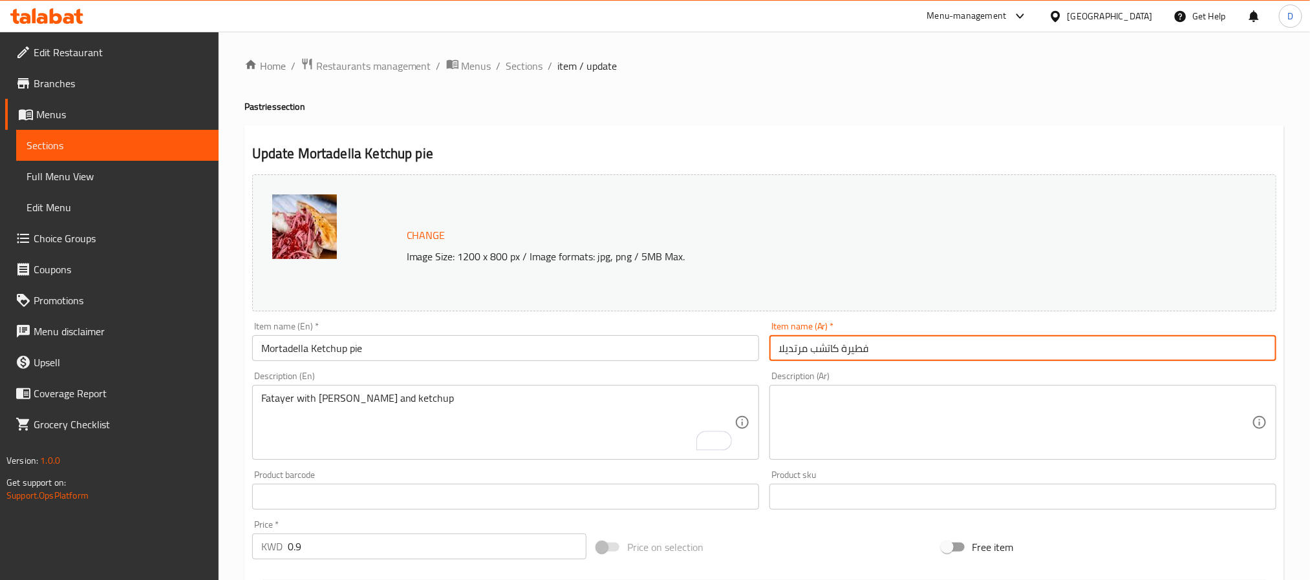
click at [865, 349] on input "فطيرة كاتشب مرتديلا" at bounding box center [1022, 348] width 507 height 26
type input "كاتشب مرتديلا"
click at [355, 351] on input "Mortadella Ketchup pie" at bounding box center [505, 348] width 507 height 26
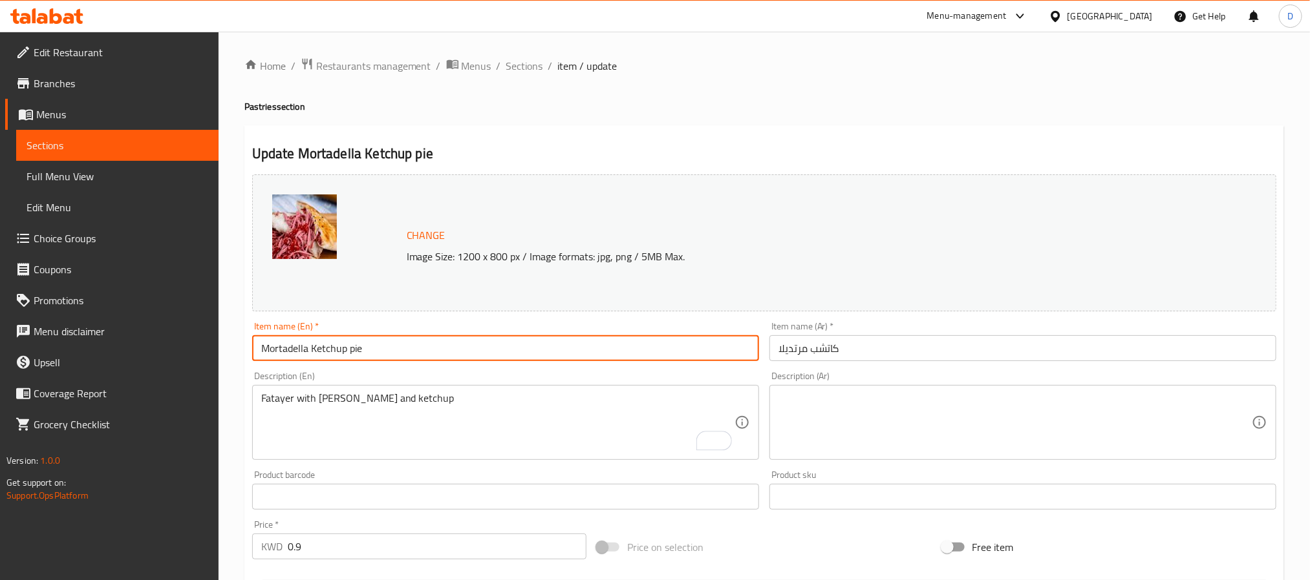
click at [355, 351] on input "Mortadella Ketchup pie" at bounding box center [505, 348] width 507 height 26
type input "Mortadella Ketchup"
click at [858, 425] on textarea at bounding box center [1014, 422] width 473 height 61
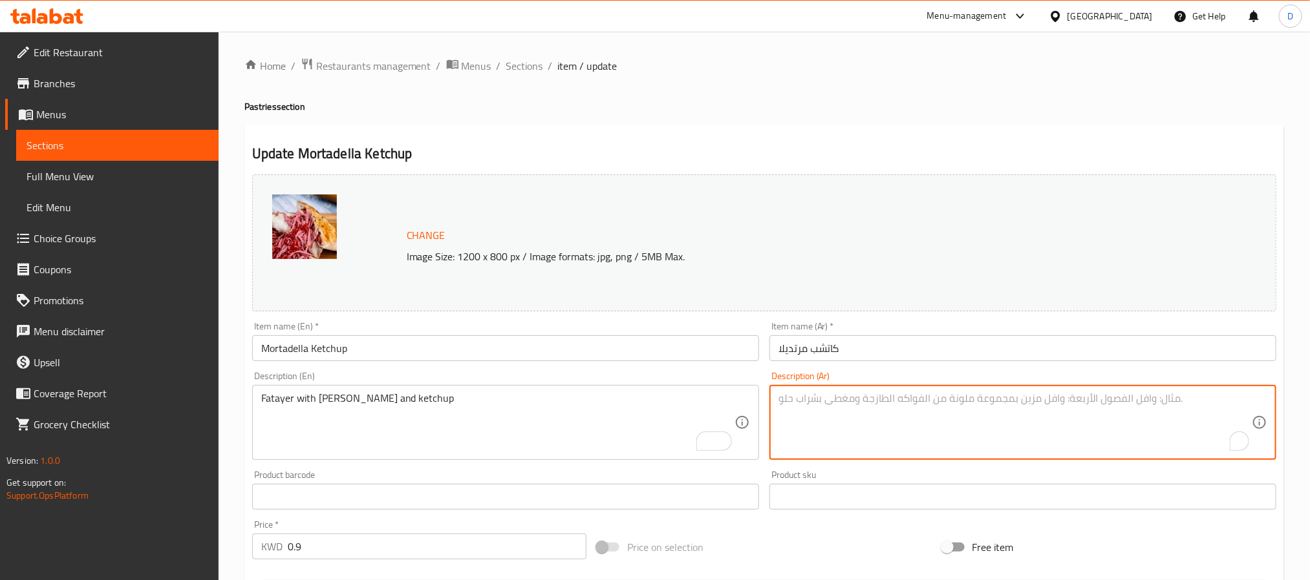
paste textarea "فطاير بالمرتديلا والكاتشب"
type textarea "فطاير بالمرتديلا والكاتشب"
click at [909, 344] on input "كاتشب مرتديلا" at bounding box center [1022, 348] width 507 height 26
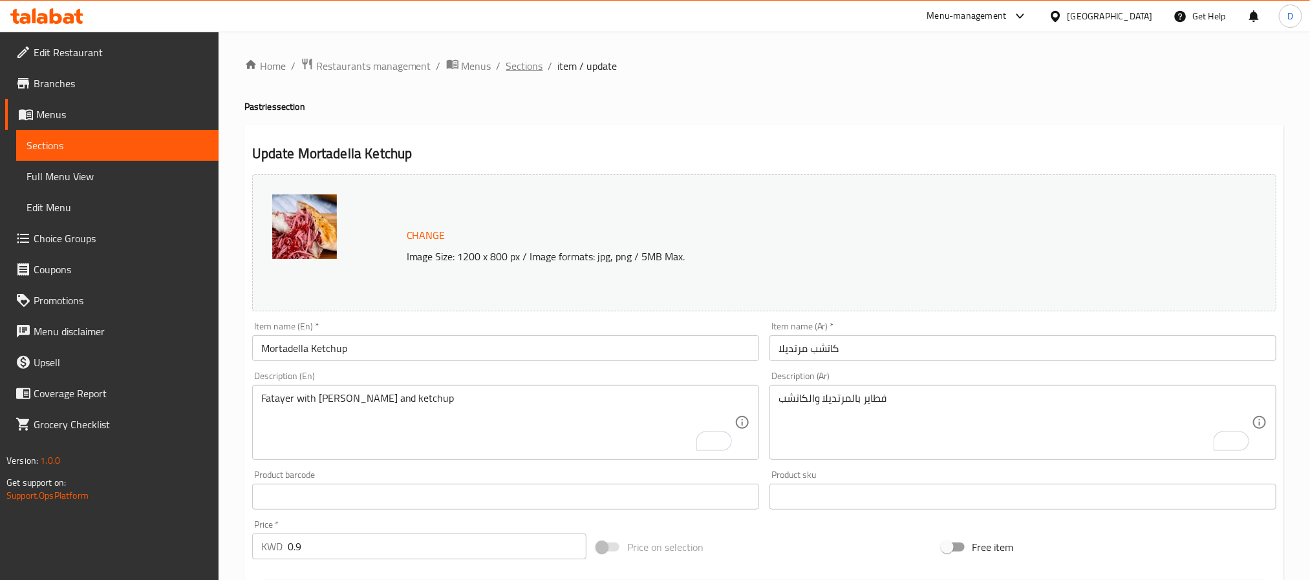
click at [532, 66] on span "Sections" at bounding box center [524, 66] width 37 height 16
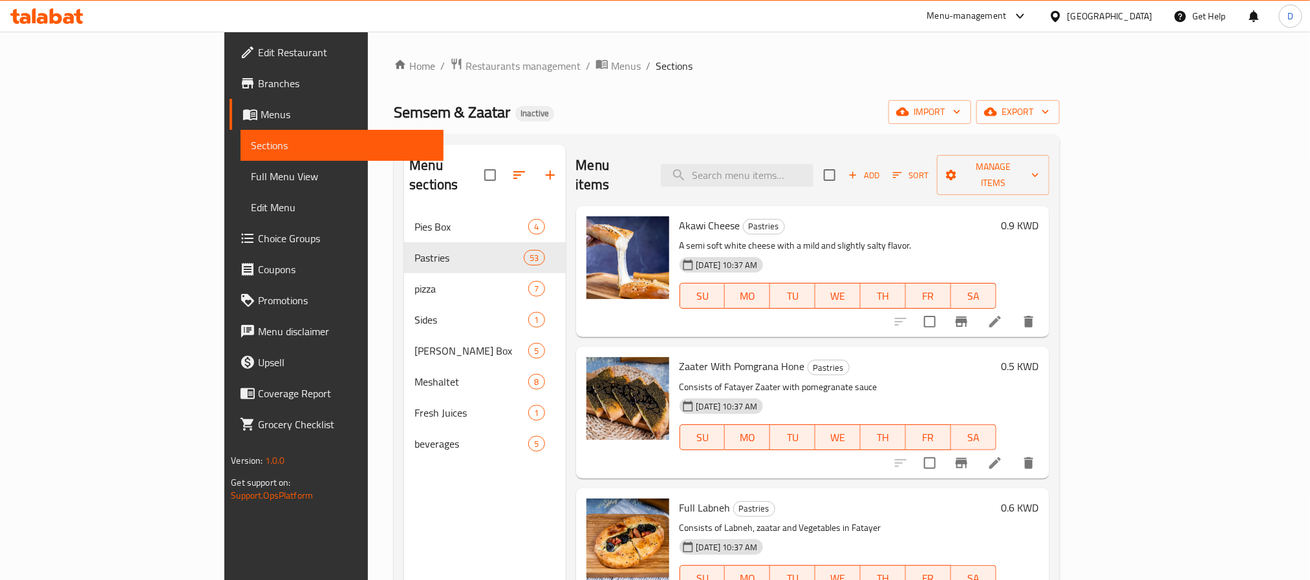
click at [942, 440] on div "[DATE] 10:37 AM SU MO TU WE TH FR SA" at bounding box center [837, 429] width 327 height 70
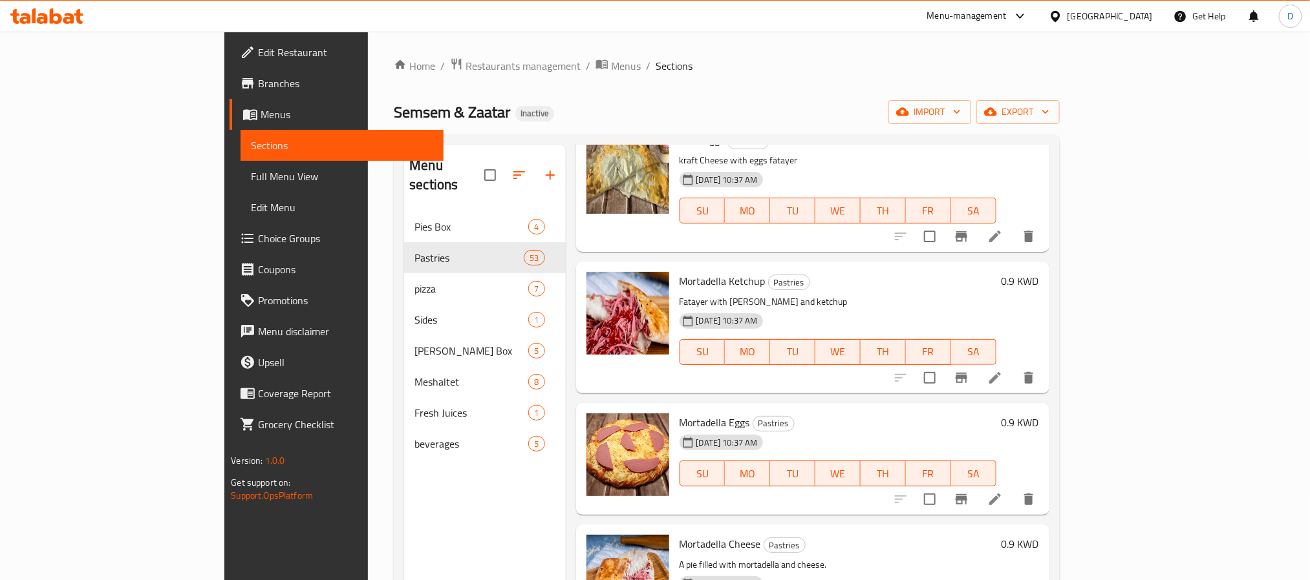
scroll to position [4487, 0]
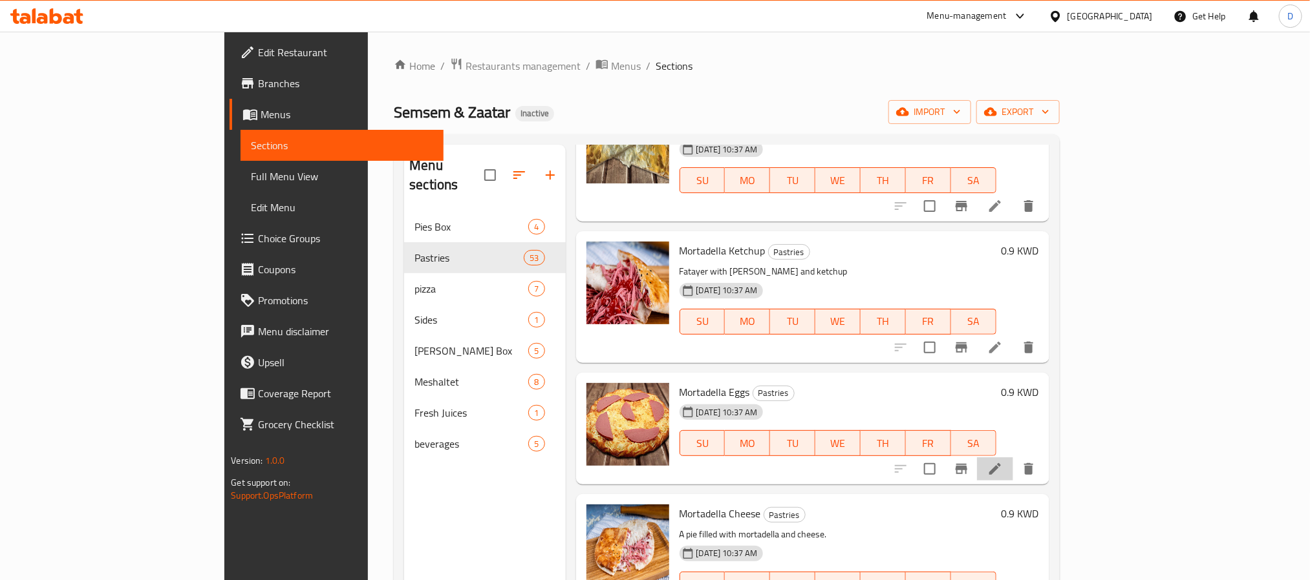
click at [1013, 458] on li at bounding box center [995, 469] width 36 height 23
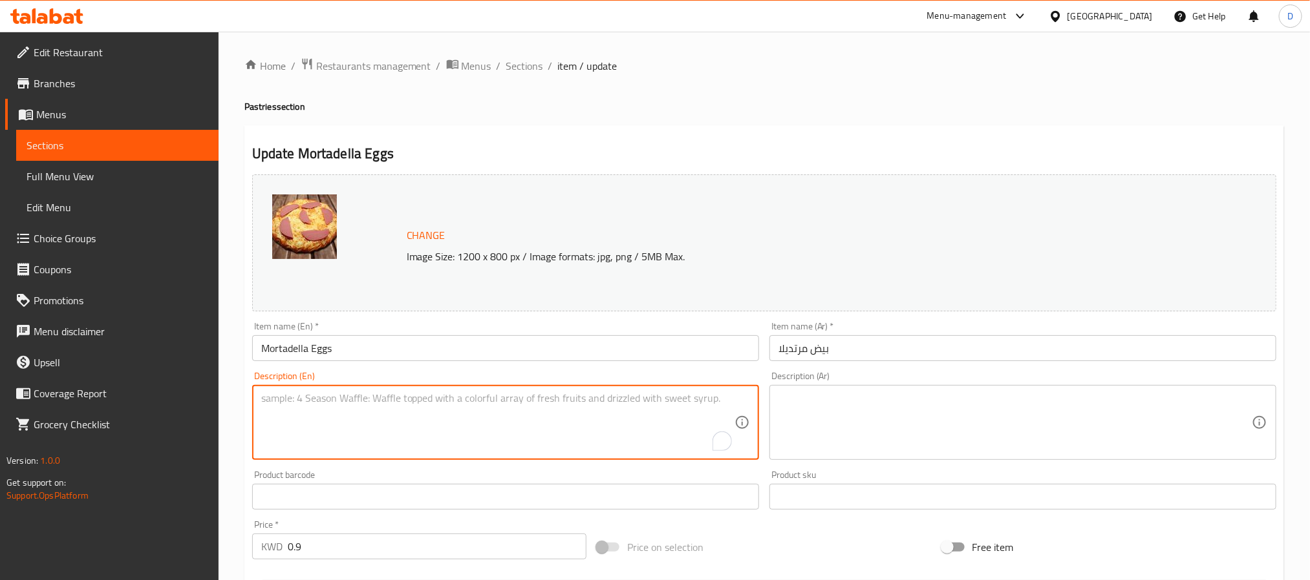
click at [667, 425] on textarea "To enrich screen reader interactions, please activate Accessibility in Grammarl…" at bounding box center [497, 422] width 473 height 61
paste textarea "Fatayer with mortadella and eggs"
type textarea "Fatayer with mortadella and eggs"
click at [836, 404] on textarea at bounding box center [1014, 422] width 473 height 61
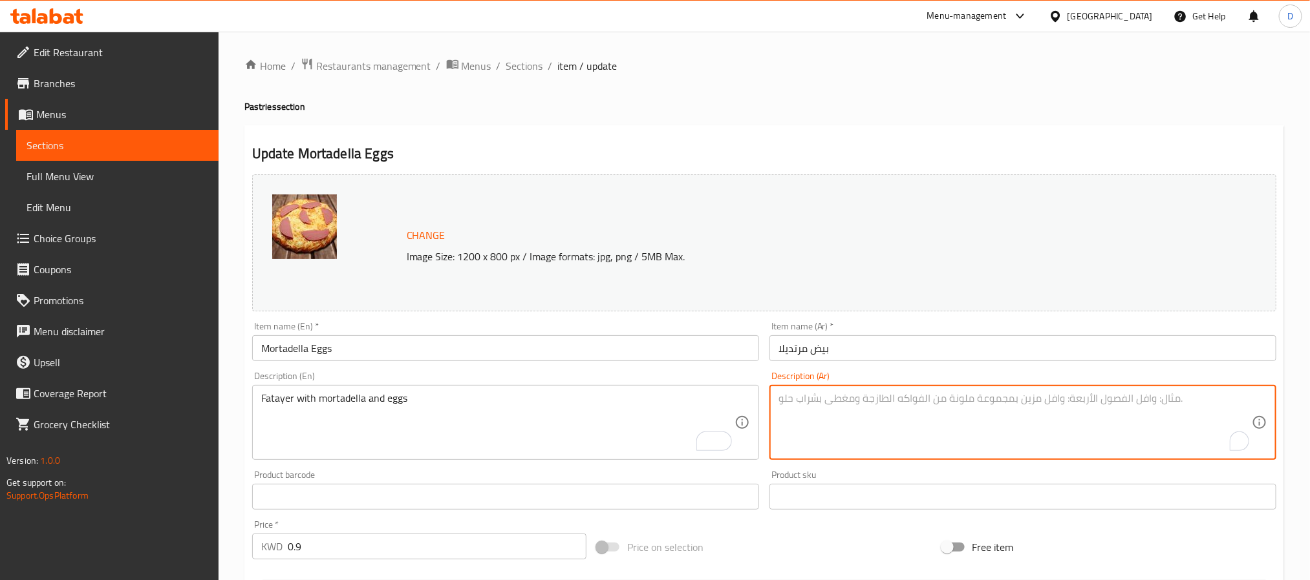
paste textarea "فطاير بالمرتديلا والبيض"
type textarea "فطاير بالمرتديلا والبيض"
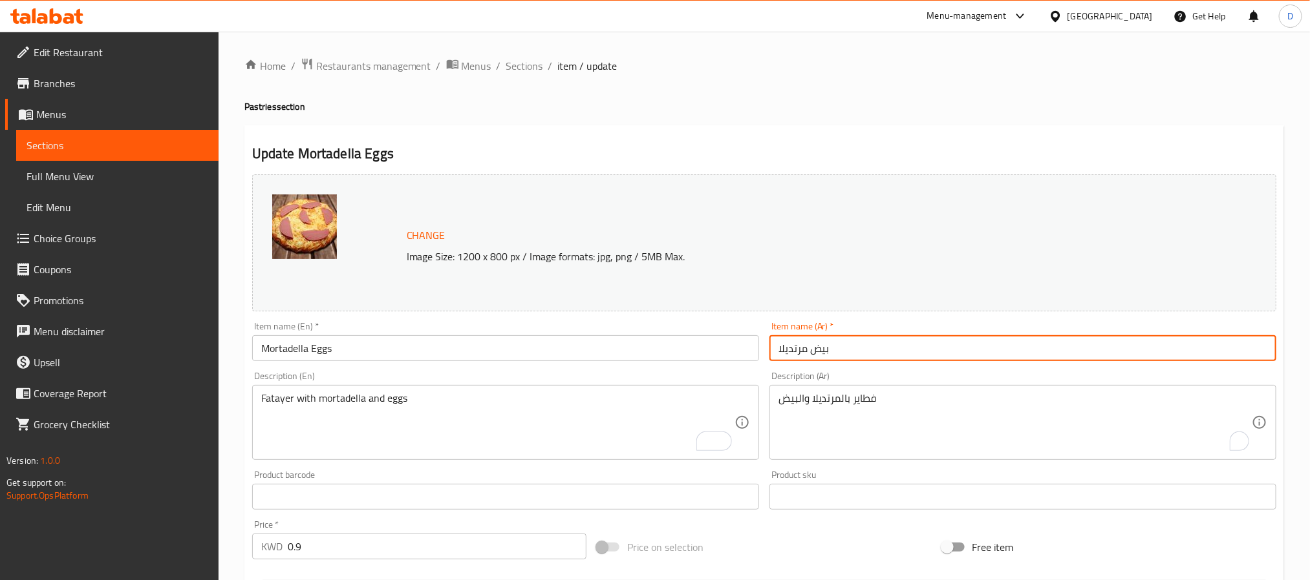
click at [877, 355] on input "بيض مرتديلا" at bounding box center [1022, 348] width 507 height 26
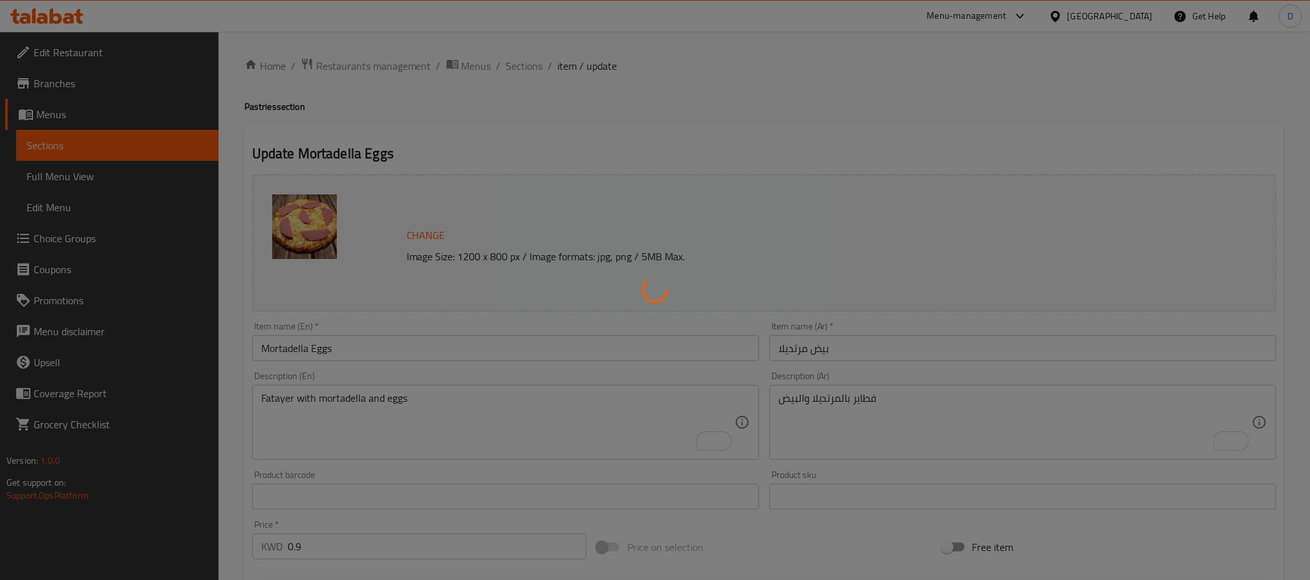
click at [706, 143] on div at bounding box center [655, 290] width 1310 height 580
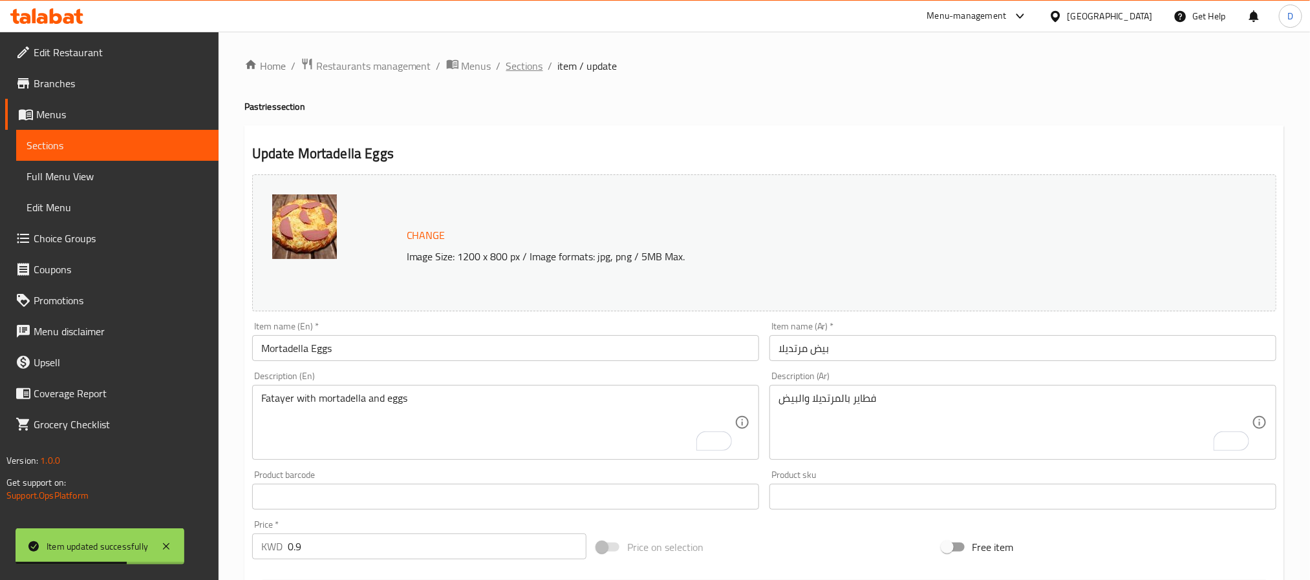
click at [524, 63] on span "Sections" at bounding box center [524, 66] width 37 height 16
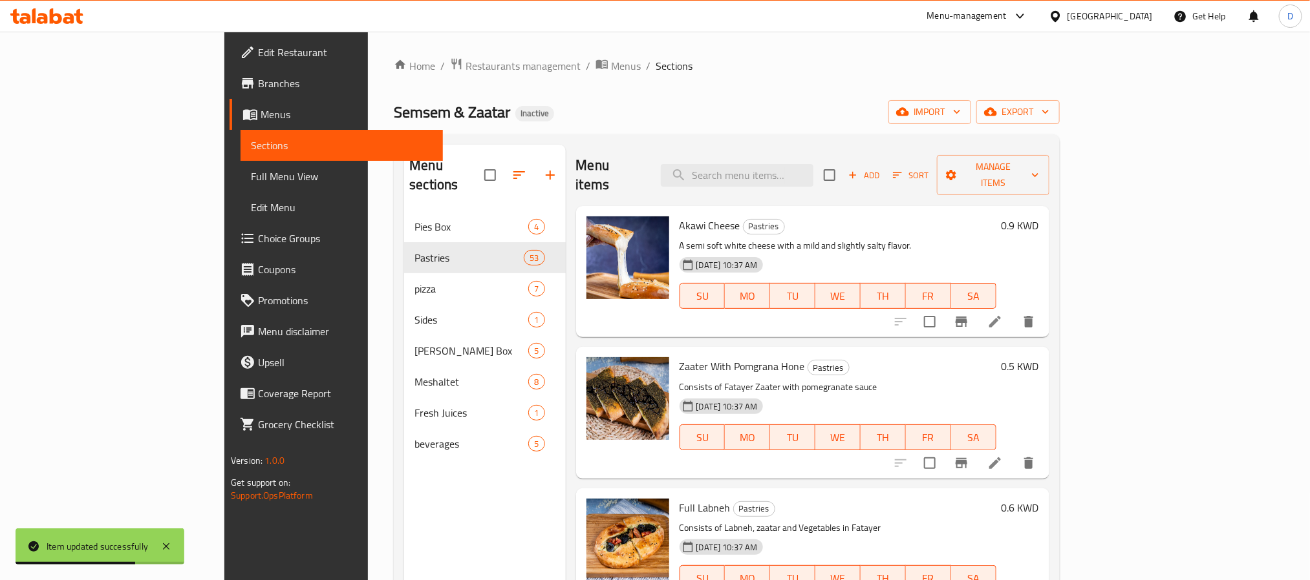
scroll to position [6186, 0]
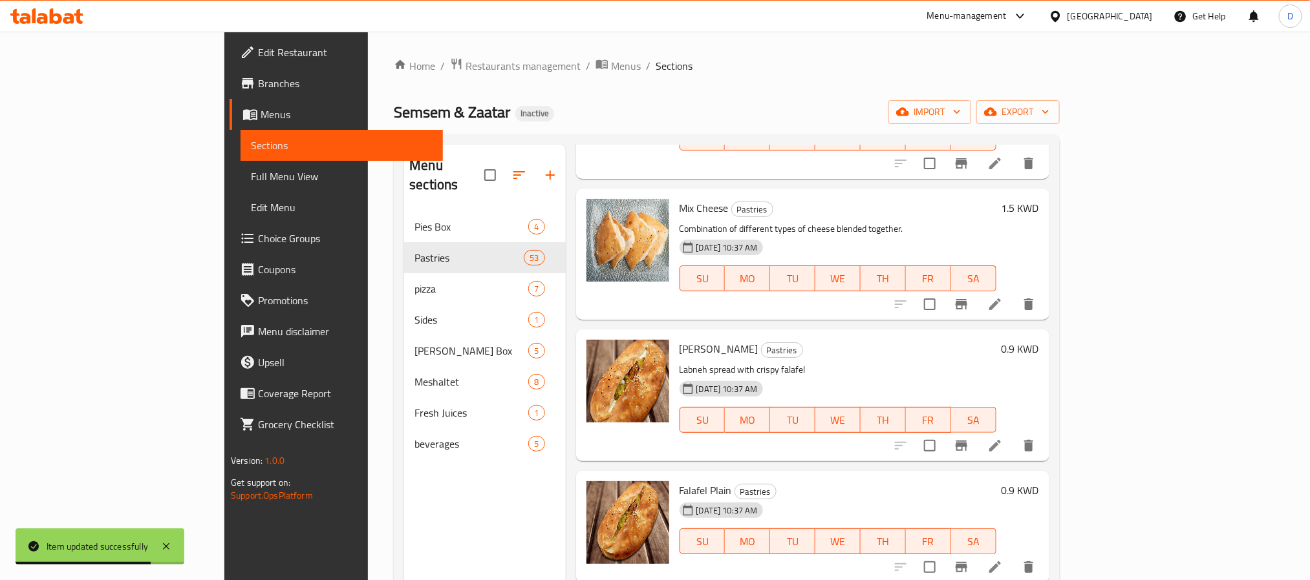
click at [1003, 560] on icon at bounding box center [995, 568] width 16 height 16
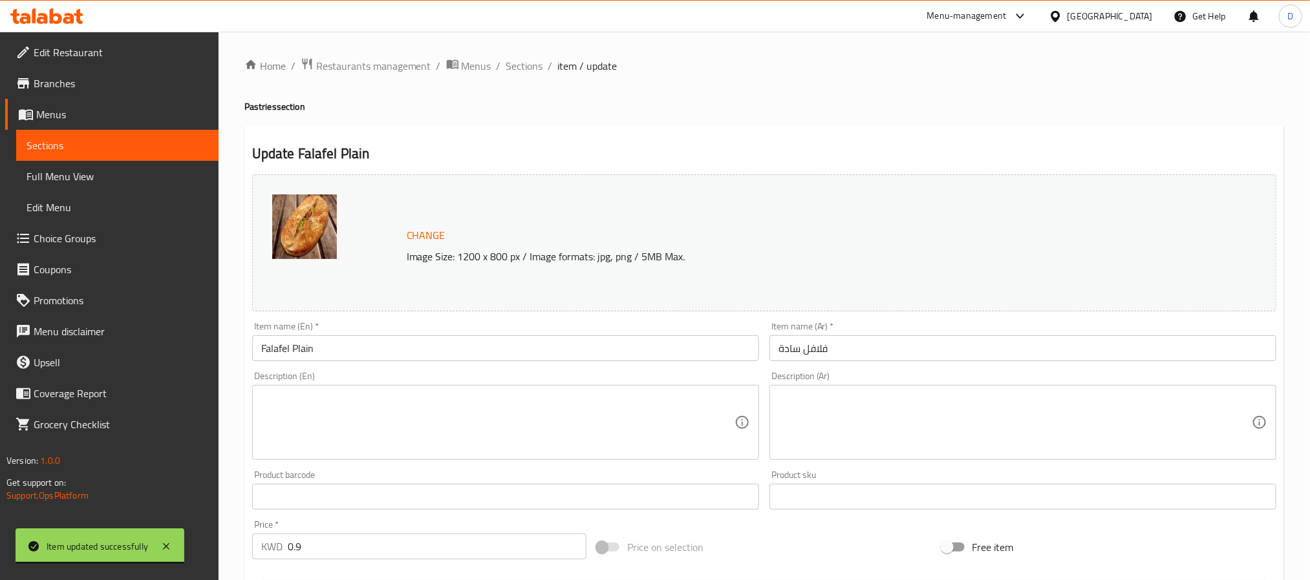
click at [675, 414] on textarea at bounding box center [497, 422] width 473 height 61
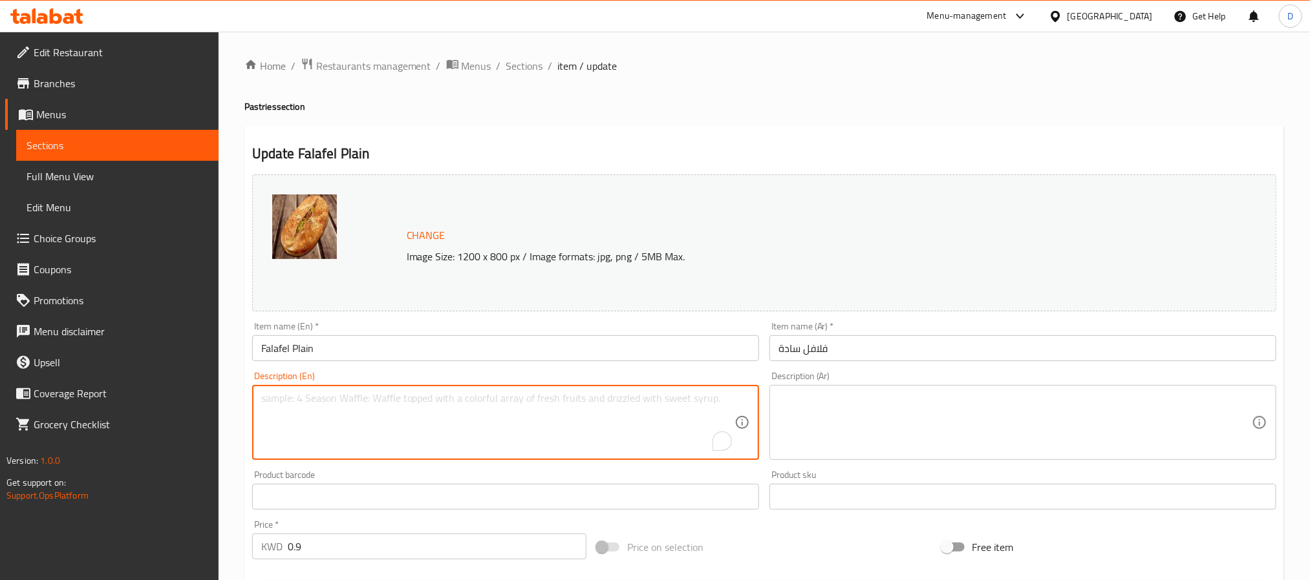
paste textarea "pie consists of falafel"
type textarea "pie consists of falafel"
click at [922, 405] on textarea at bounding box center [1014, 422] width 473 height 61
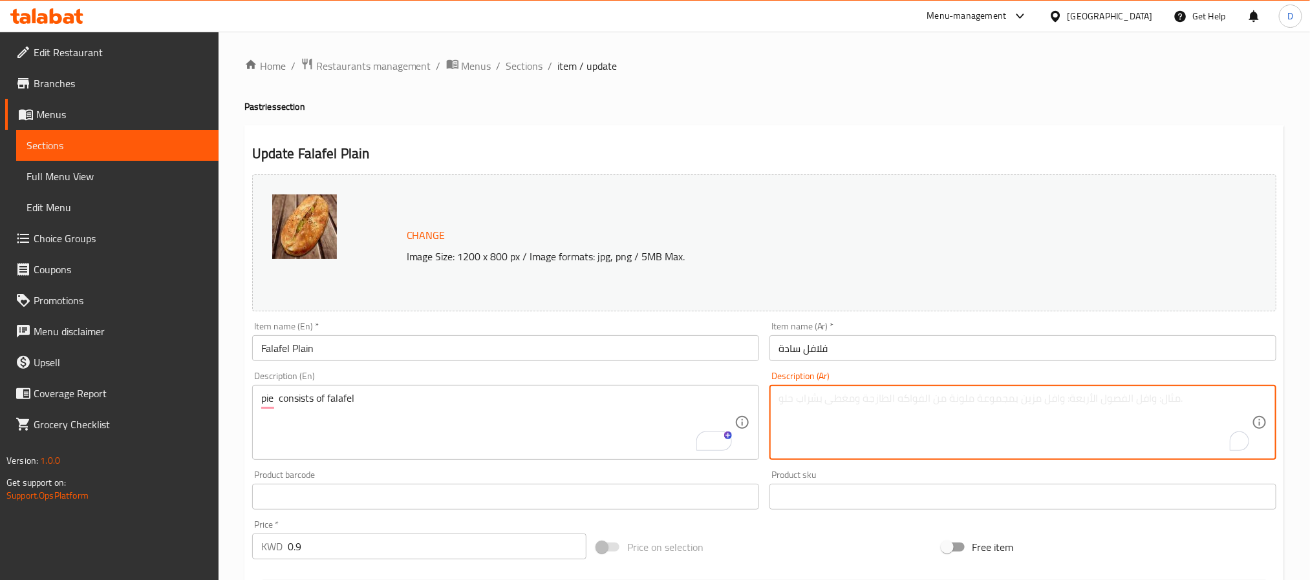
paste textarea "الفطيرة تتكون من الفلافل"
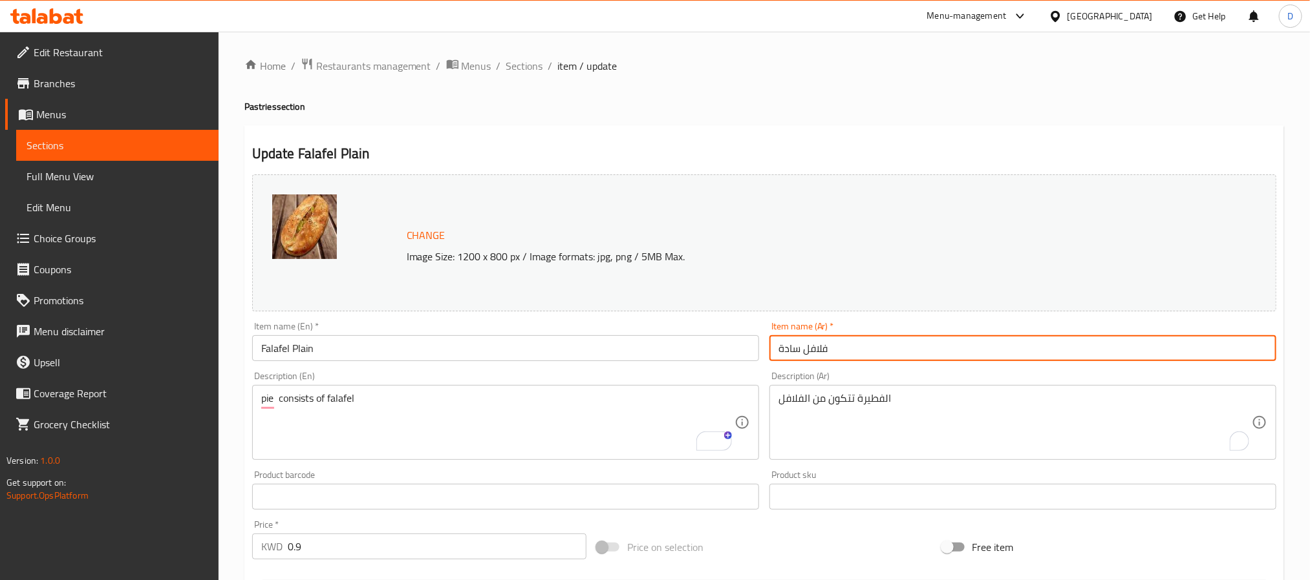
click at [937, 347] on input "فلافل سادة" at bounding box center [1022, 348] width 507 height 26
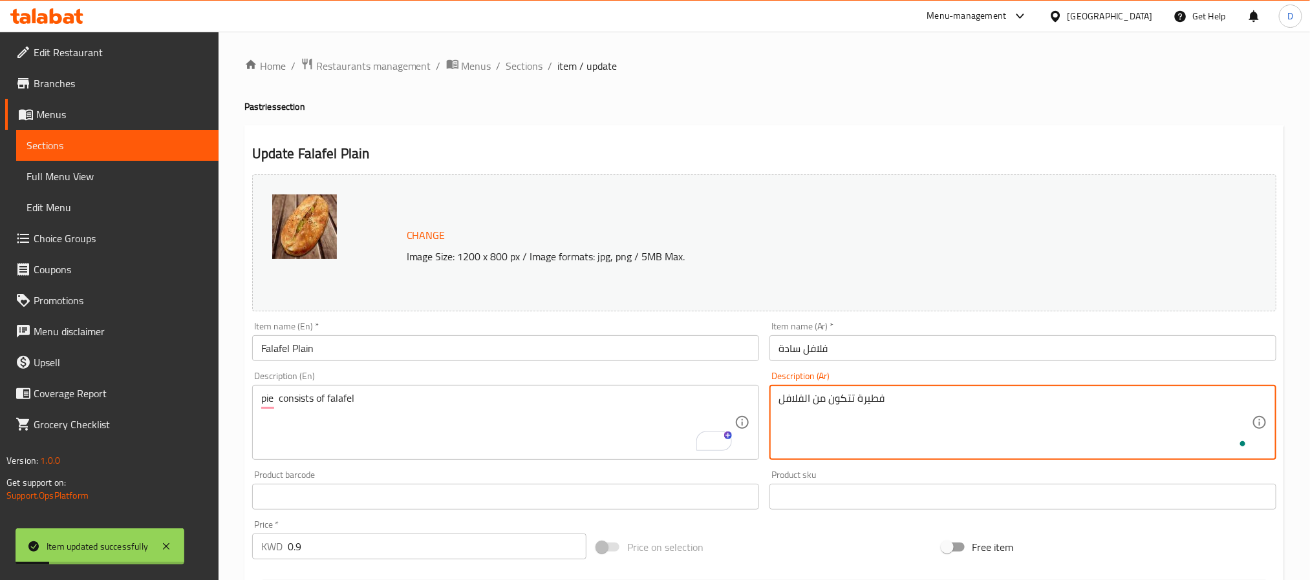
type textarea "فطيرة تتكون من الفلافل"
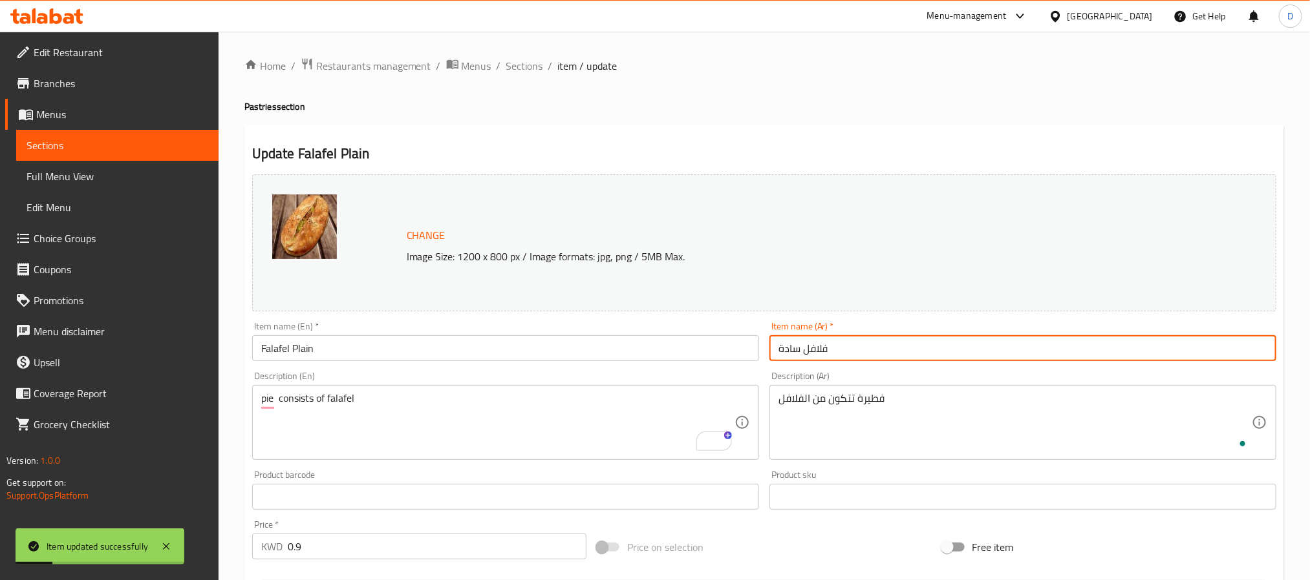
click at [914, 353] on input "فلافل سادة" at bounding box center [1022, 348] width 507 height 26
drag, startPoint x: 524, startPoint y: 59, endPoint x: 286, endPoint y: 0, distance: 245.0
click at [524, 59] on span "Sections" at bounding box center [524, 66] width 37 height 16
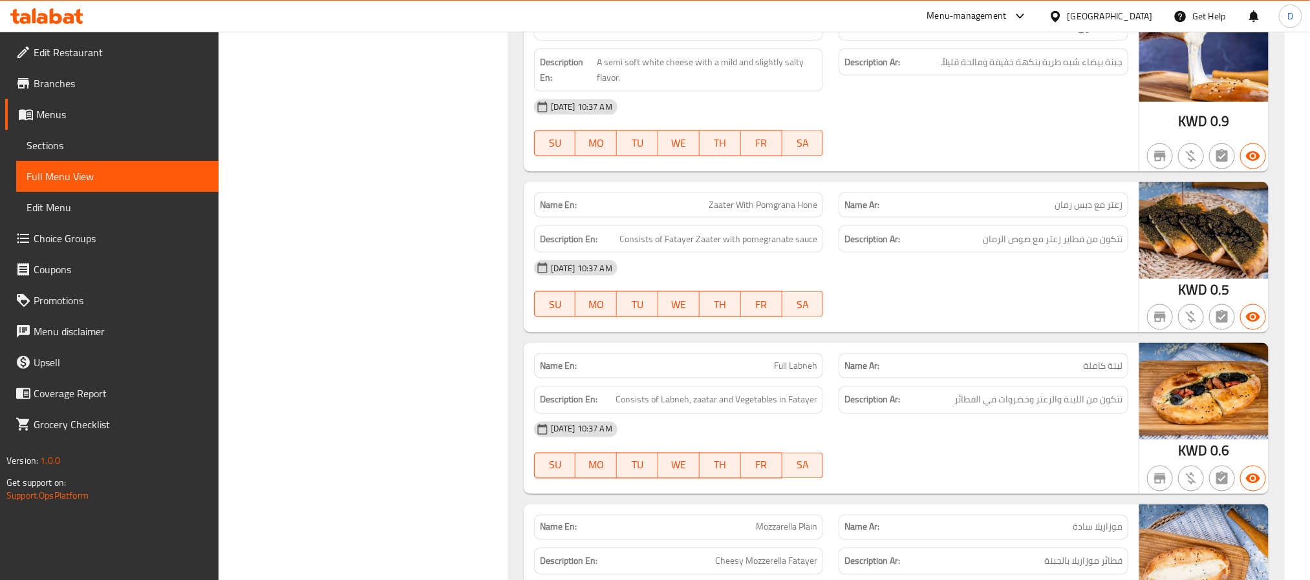
scroll to position [970, 0]
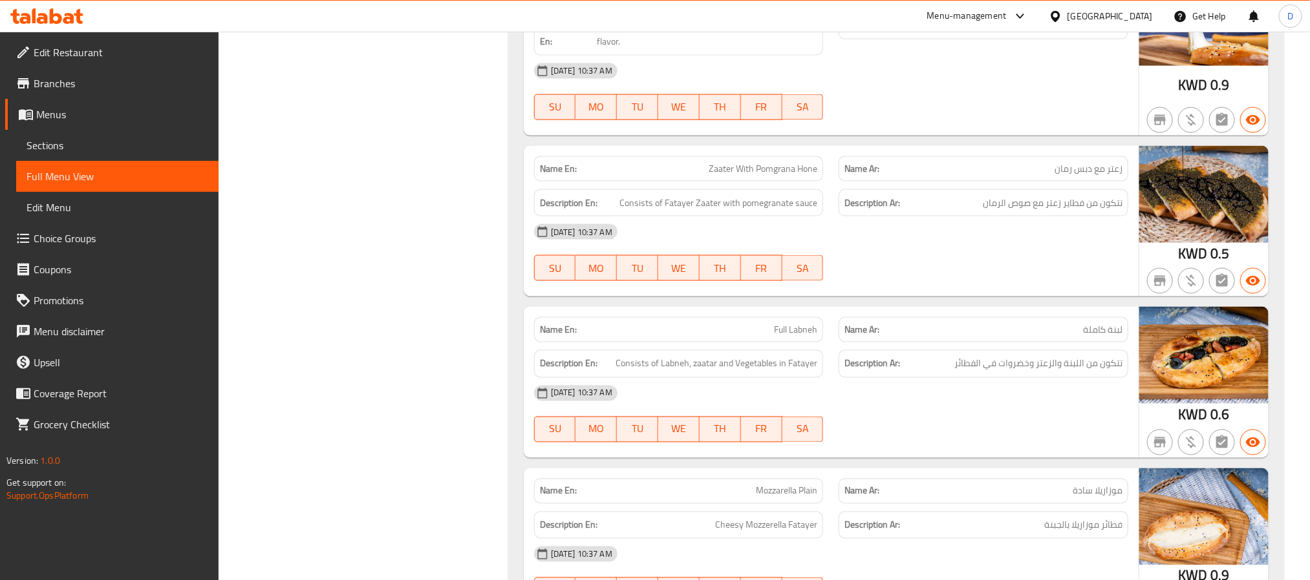
click at [988, 266] on div "[DATE] 10:37 AM SU MO TU WE TH FR SA" at bounding box center [831, 253] width 610 height 72
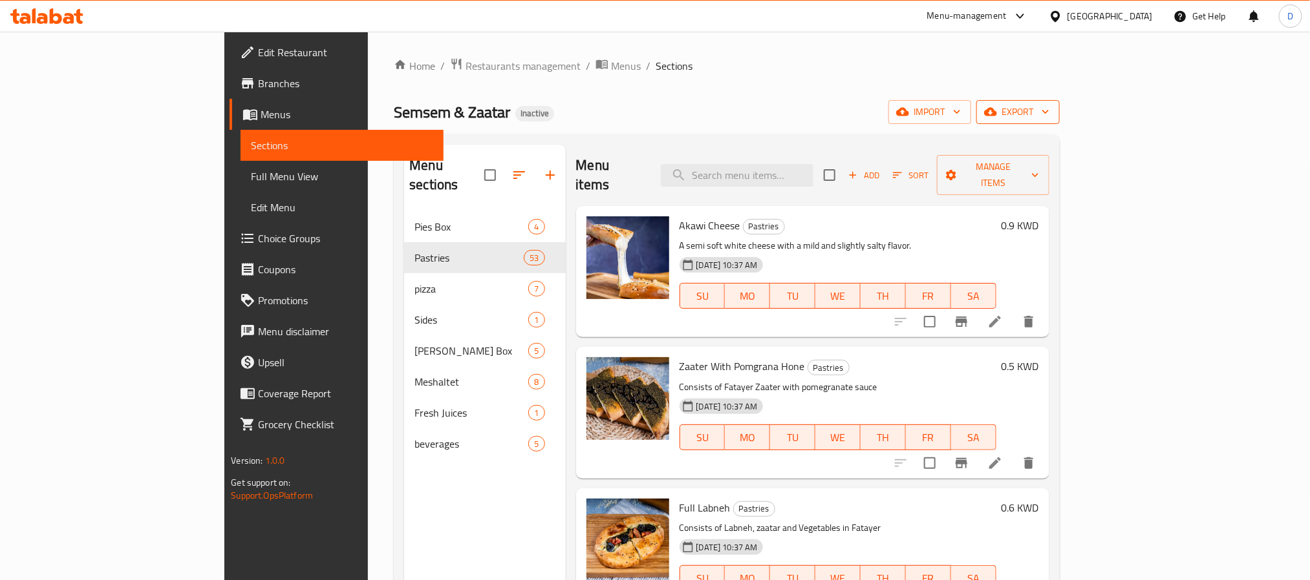
click at [1049, 116] on span "export" at bounding box center [1017, 112] width 63 height 16
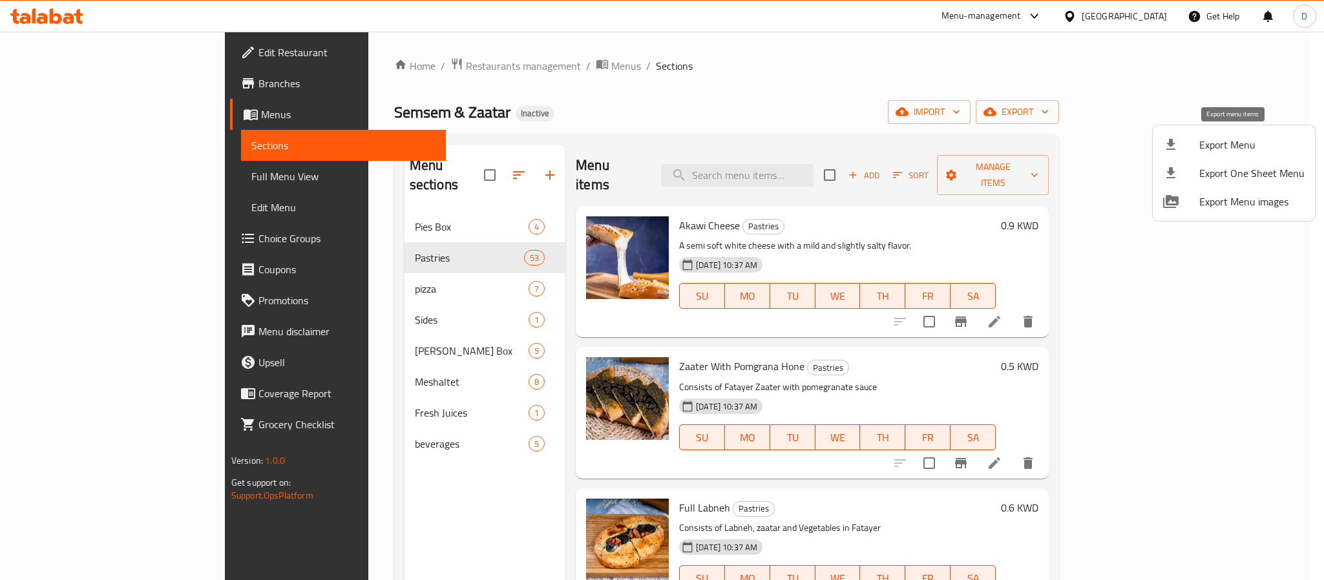
click at [1193, 140] on div at bounding box center [1182, 145] width 36 height 16
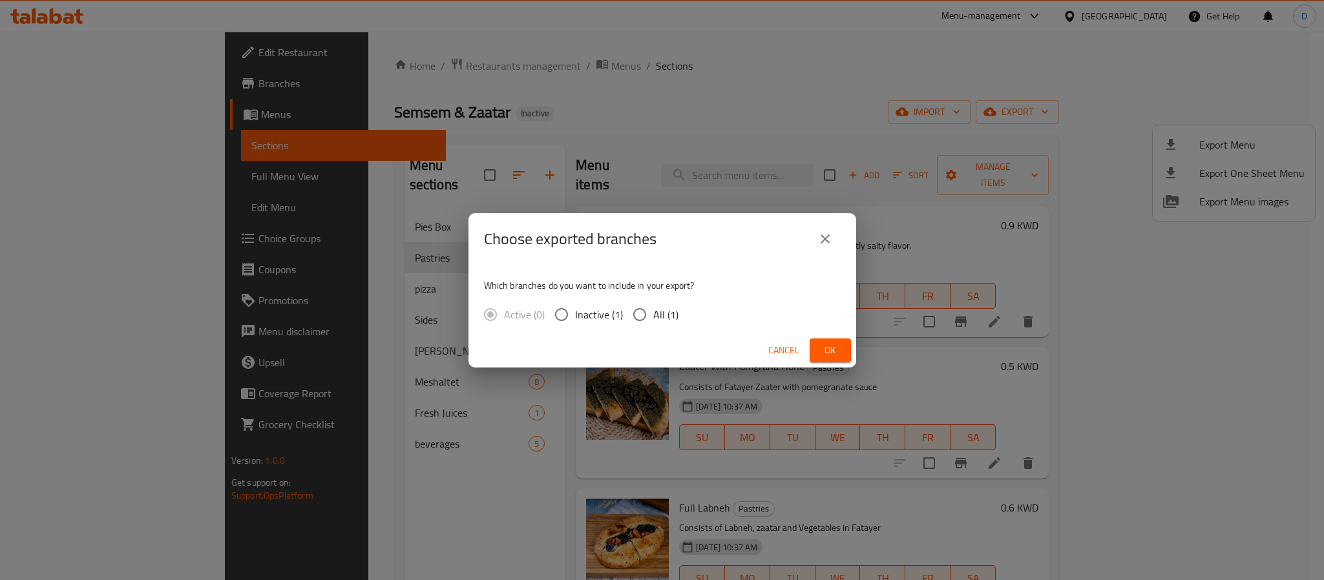
click at [834, 352] on span "Ok" at bounding box center [830, 351] width 21 height 16
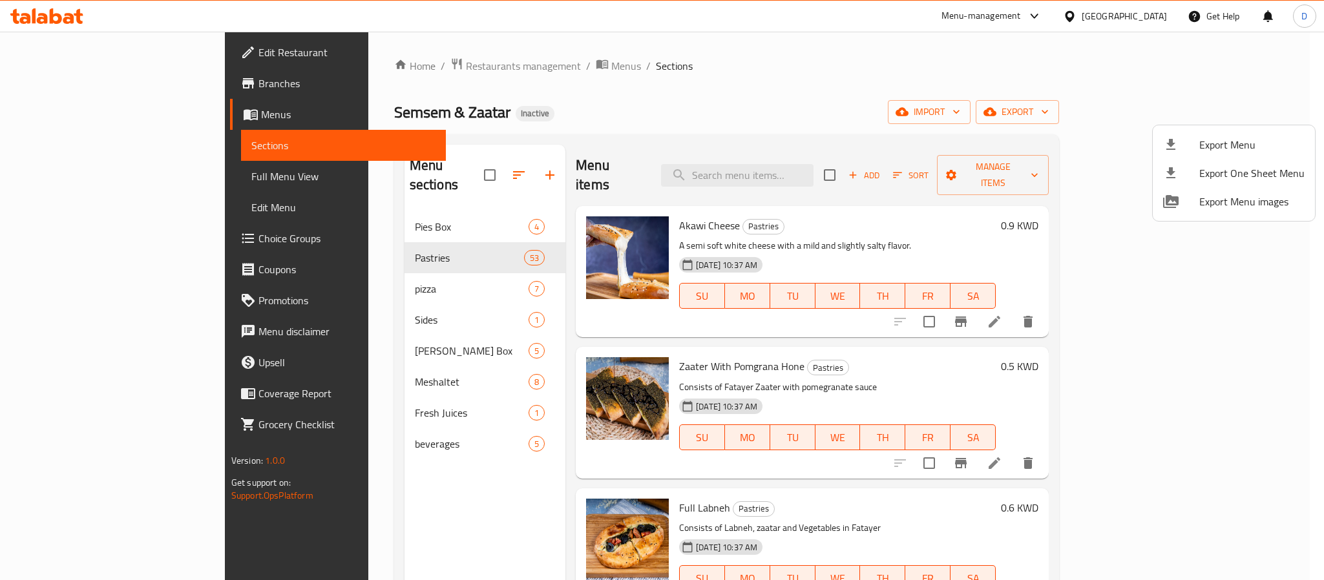
click at [136, 180] on div at bounding box center [662, 290] width 1324 height 580
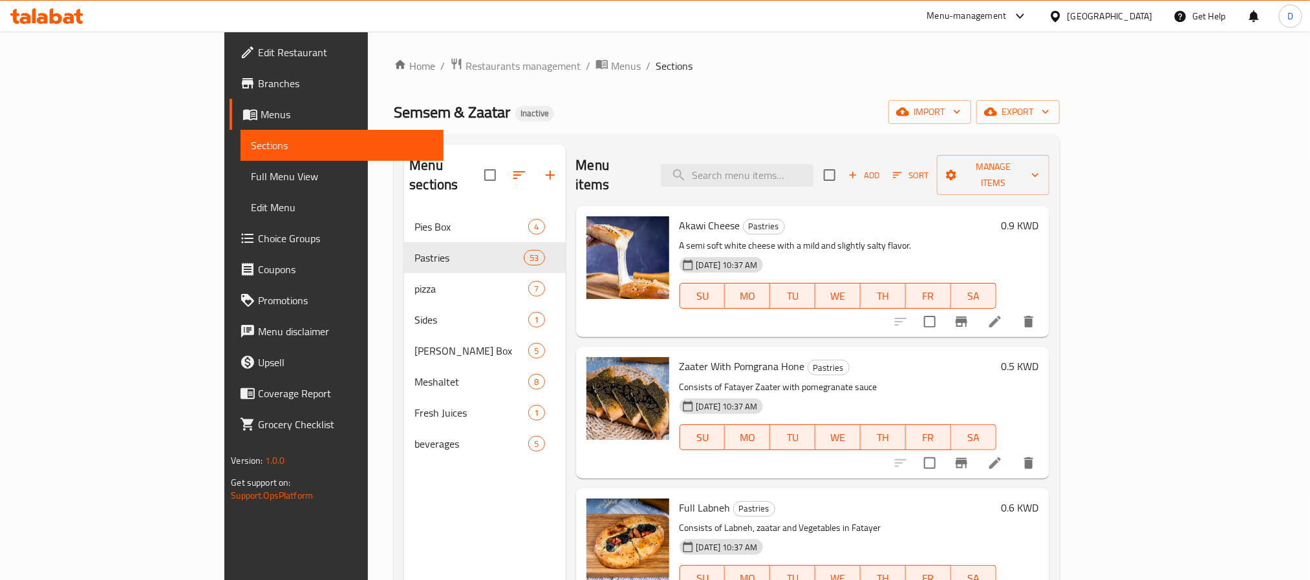
click at [251, 180] on span "Full Menu View" at bounding box center [342, 177] width 182 height 16
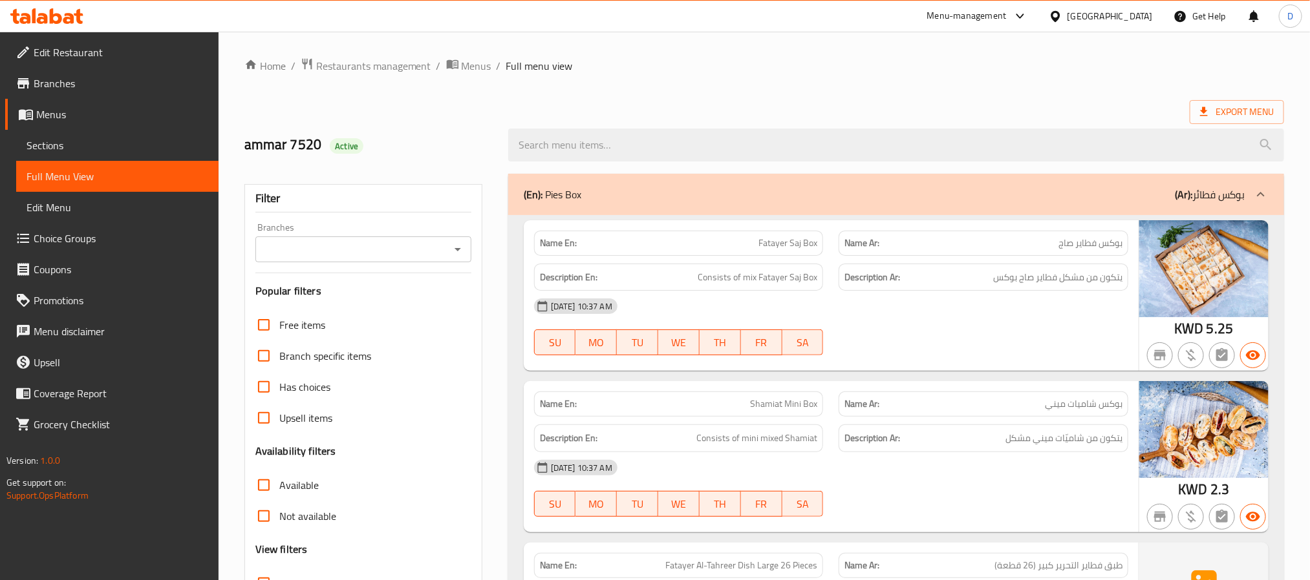
click at [1006, 328] on div "[DATE] 10:37 AM SU MO TU WE TH FR SA" at bounding box center [831, 327] width 610 height 72
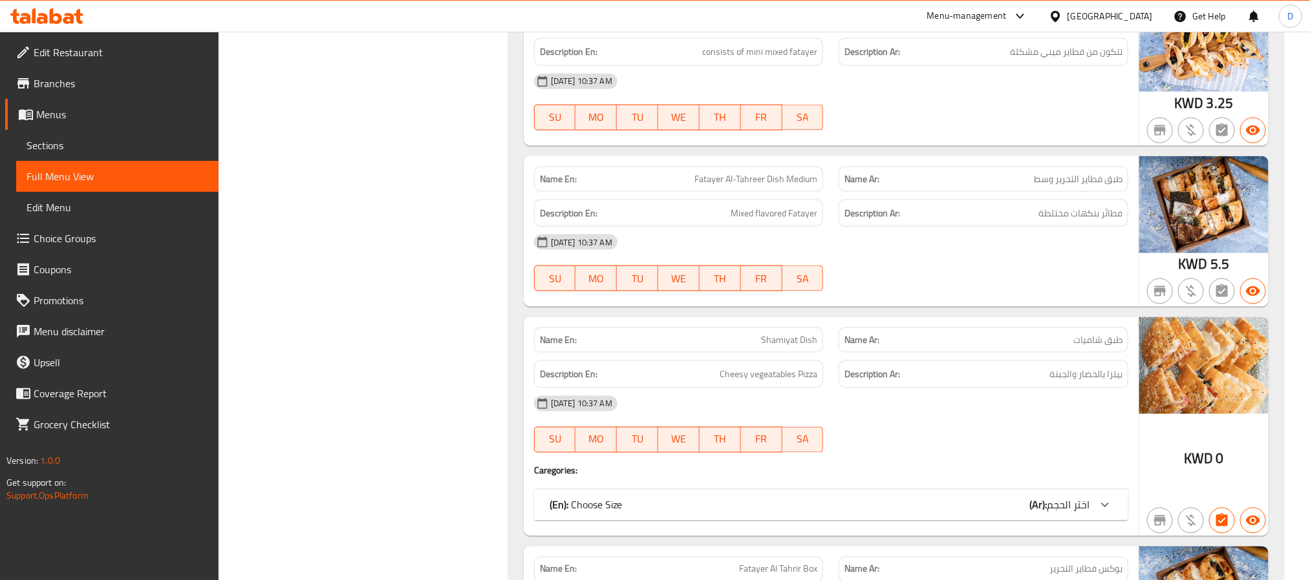
scroll to position [11463, 0]
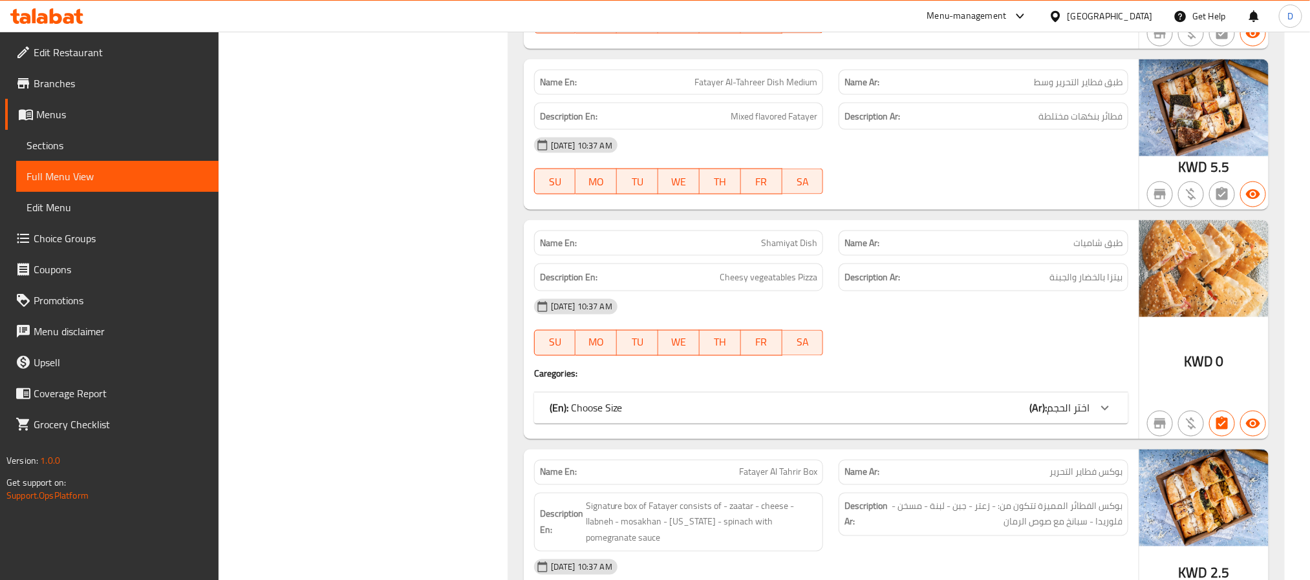
click at [1056, 418] on span "اختر الحجم" at bounding box center [1068, 408] width 43 height 19
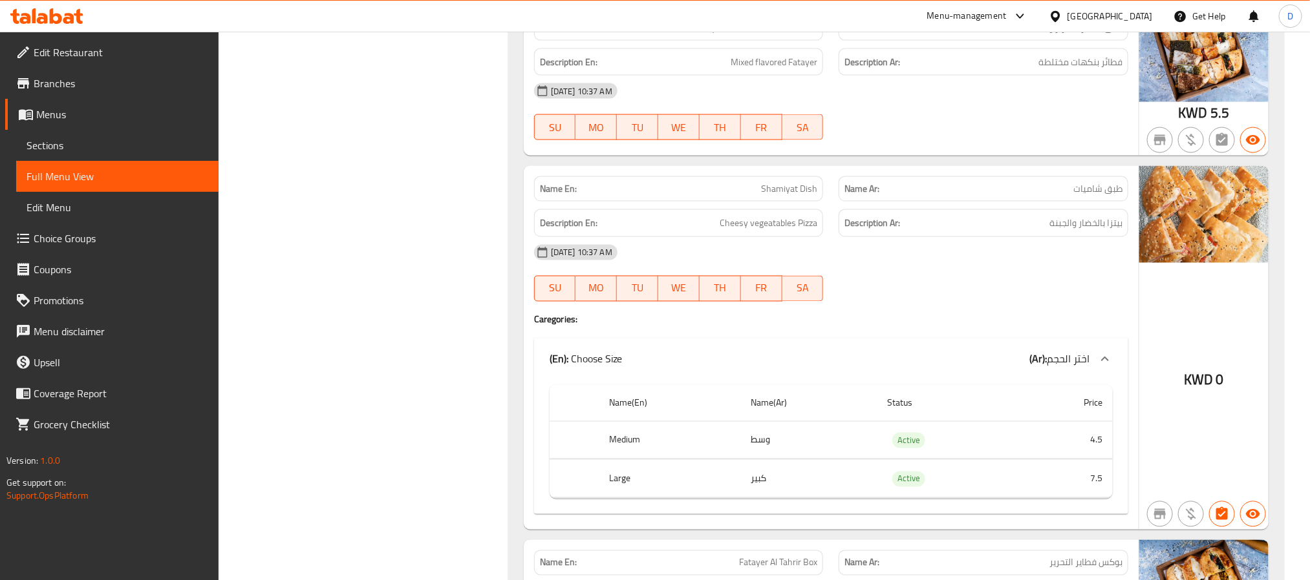
scroll to position [11560, 0]
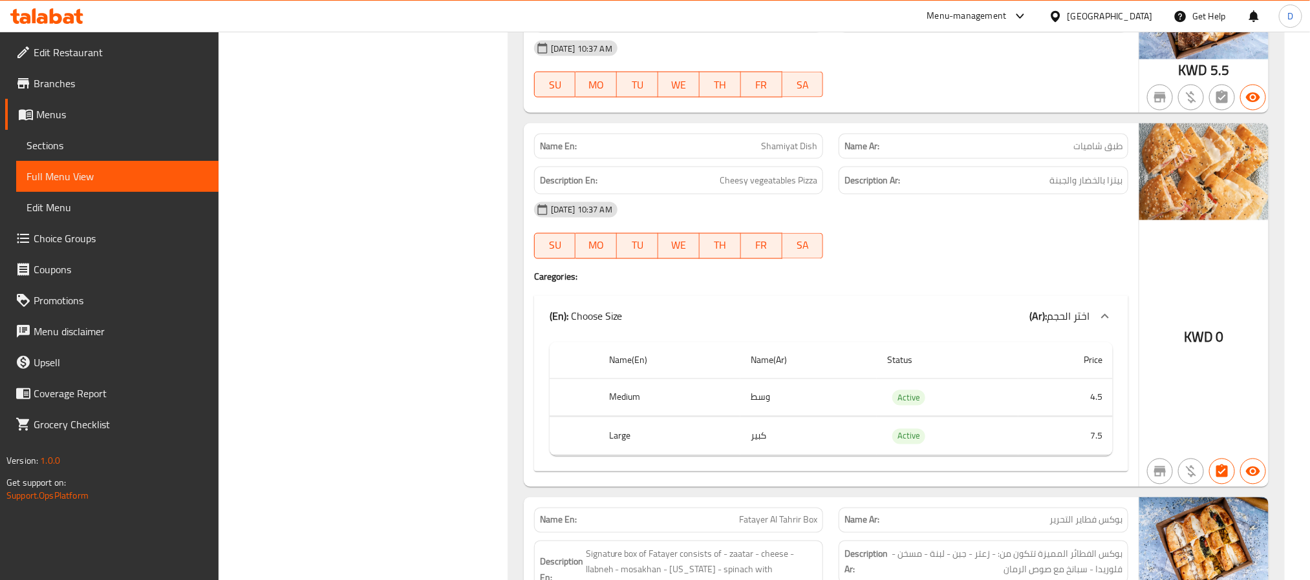
click at [919, 64] on div "[DATE] 10:37 AM" at bounding box center [831, 48] width 610 height 31
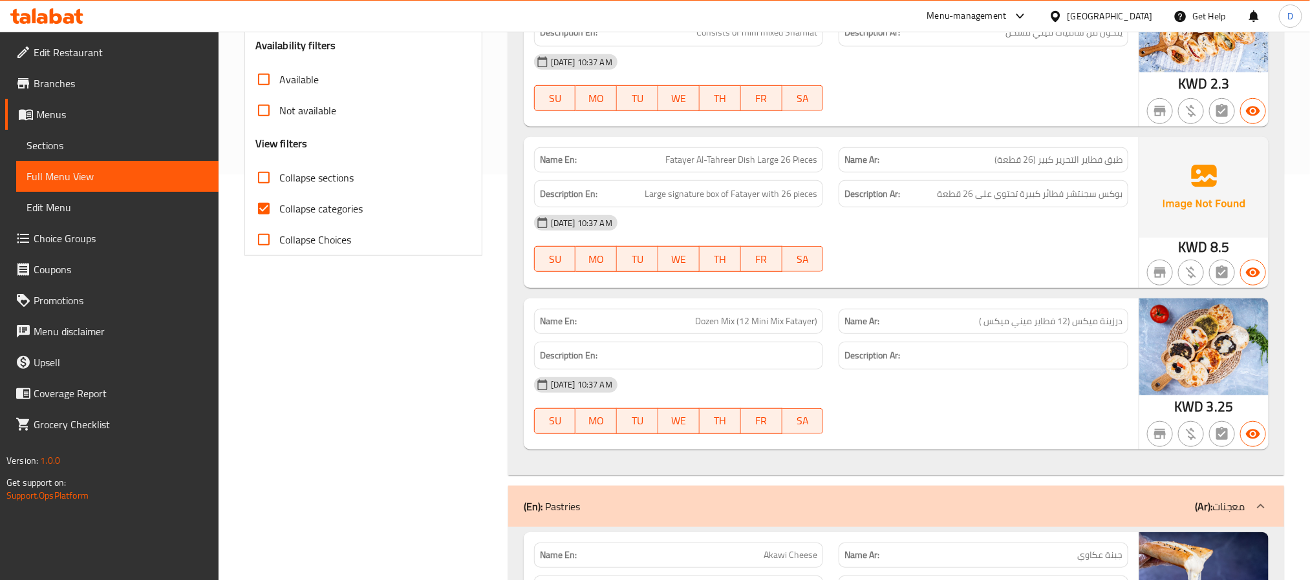
scroll to position [407, 0]
click at [979, 350] on div "Description Ar:" at bounding box center [983, 355] width 290 height 28
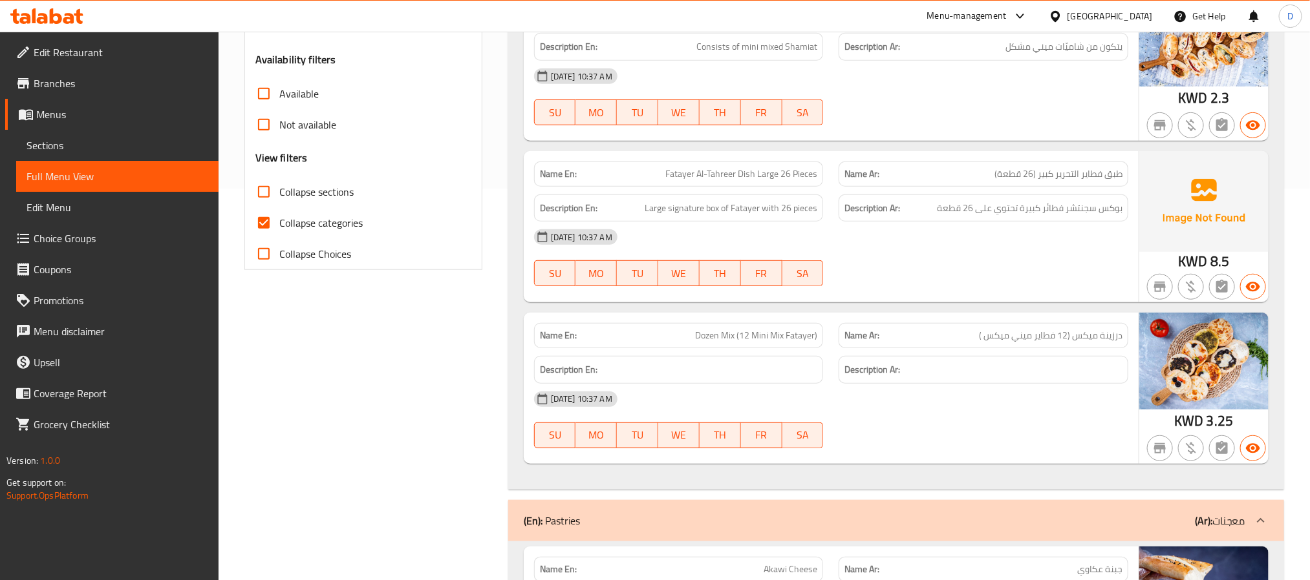
scroll to position [0, 0]
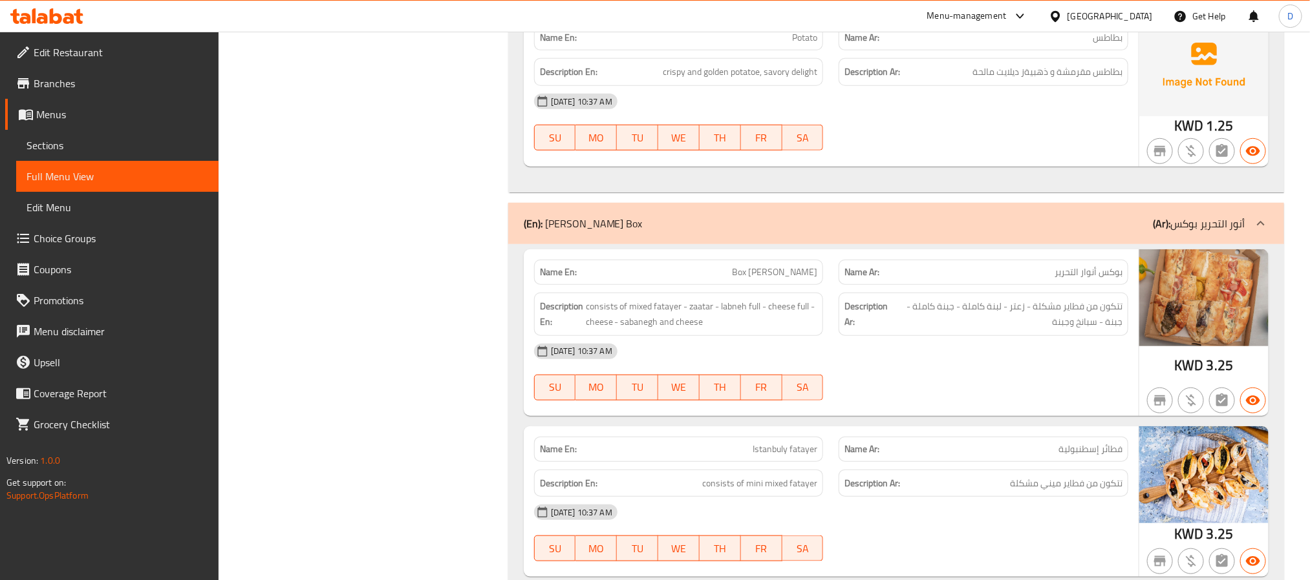
scroll to position [10941, 0]
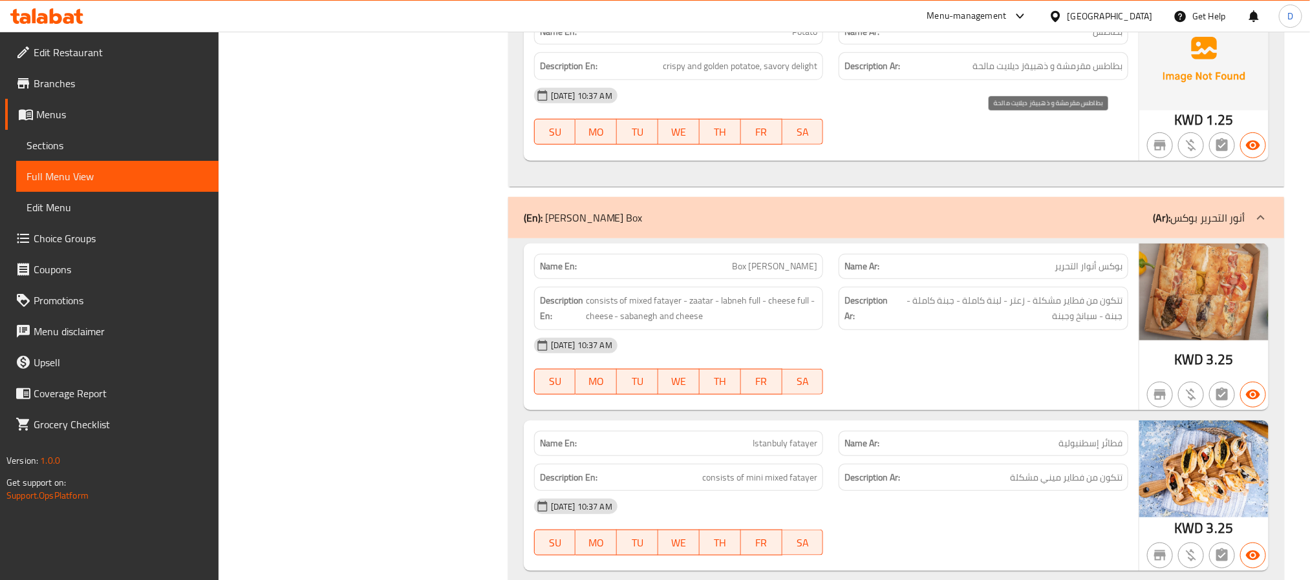
click at [1009, 74] on span "بطاطس مقرمشة و ذهبيةز ديلايت مالحة" at bounding box center [1047, 66] width 150 height 16
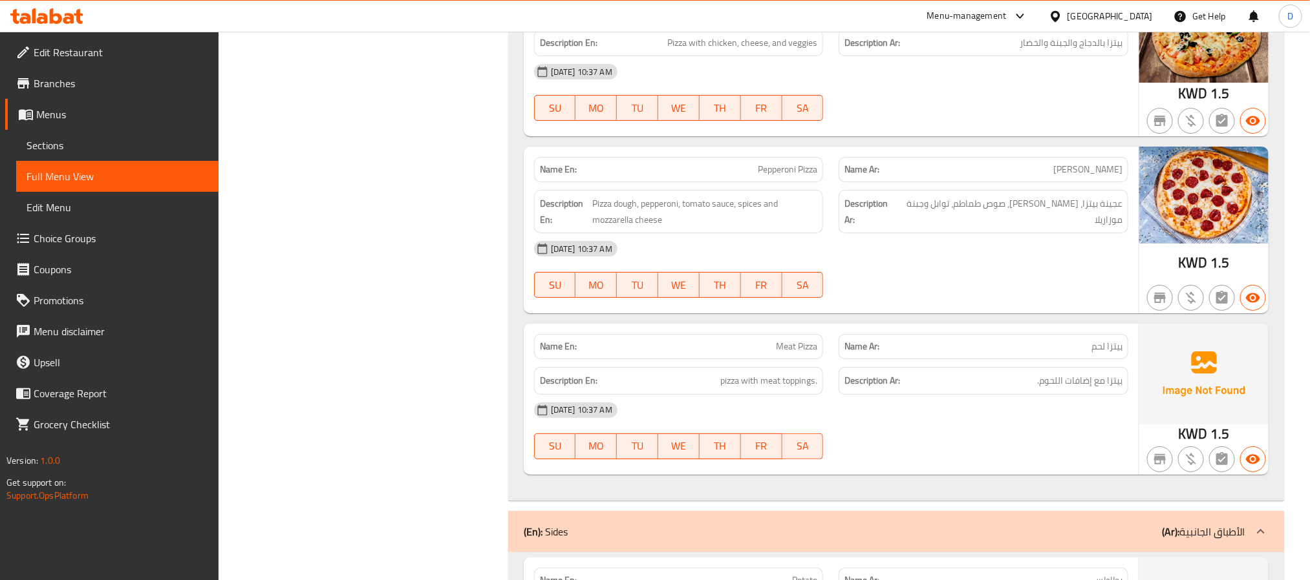
scroll to position [10360, 0]
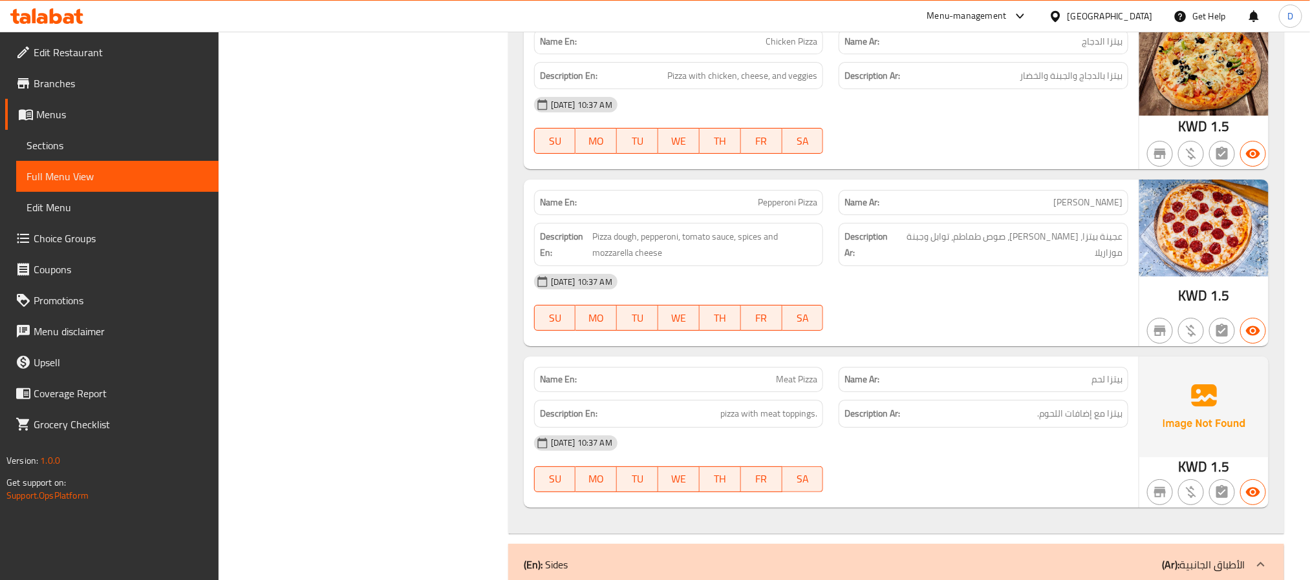
click at [152, 142] on span "Sections" at bounding box center [118, 146] width 182 height 16
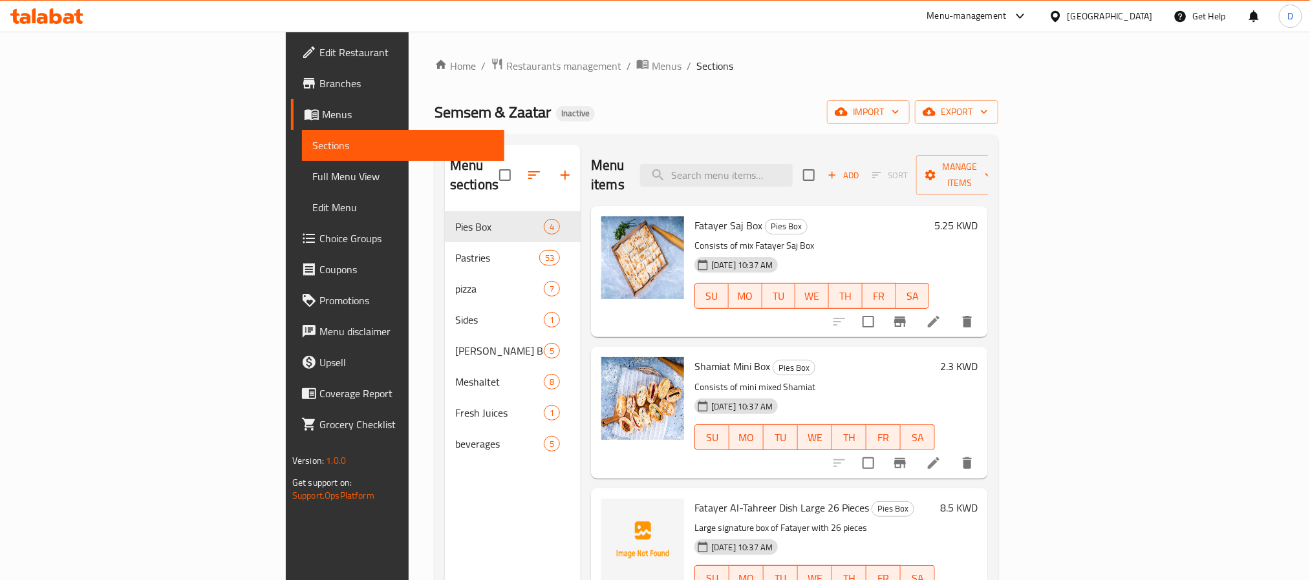
click at [998, 99] on div "Home / Restaurants management / Menus / Sections Semsem & Zaatar Inactive impor…" at bounding box center [716, 397] width 564 height 678
click at [988, 105] on span "export" at bounding box center [956, 112] width 63 height 16
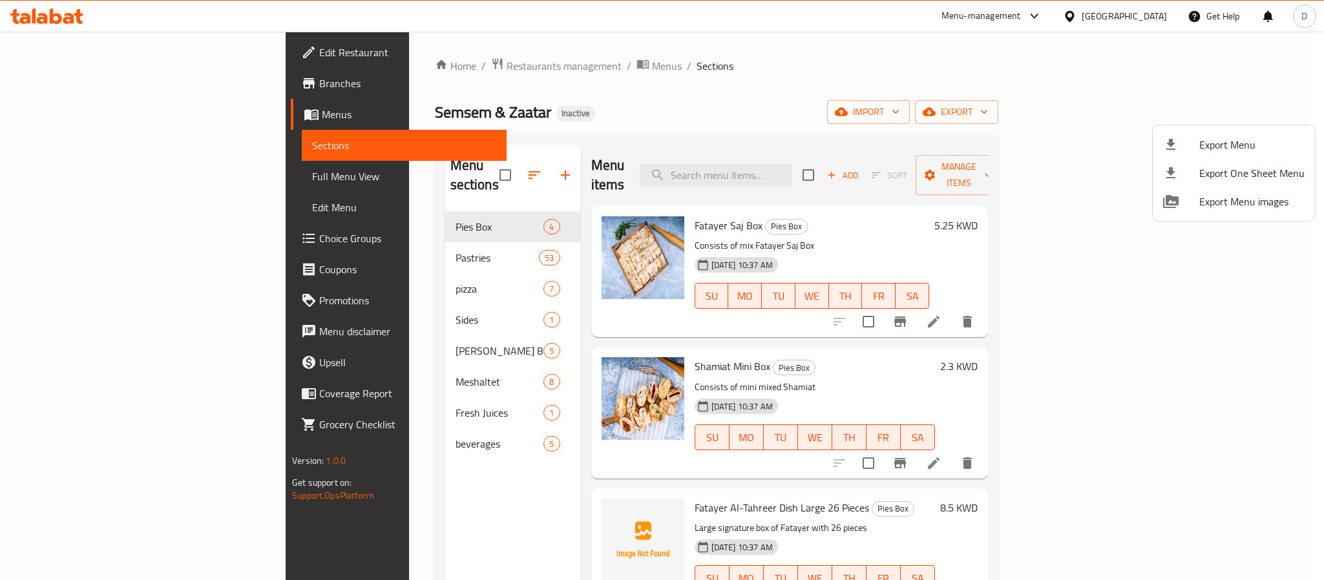
click at [1216, 134] on li "Export Menu" at bounding box center [1234, 145] width 162 height 28
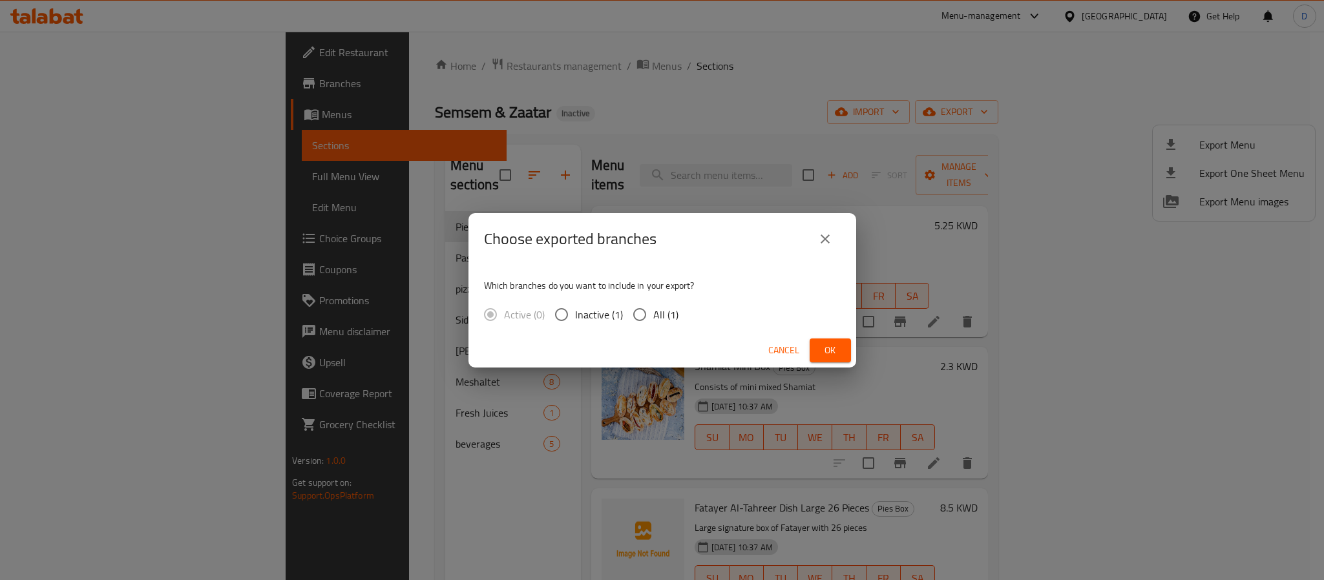
click at [842, 341] on button "Ok" at bounding box center [830, 351] width 41 height 24
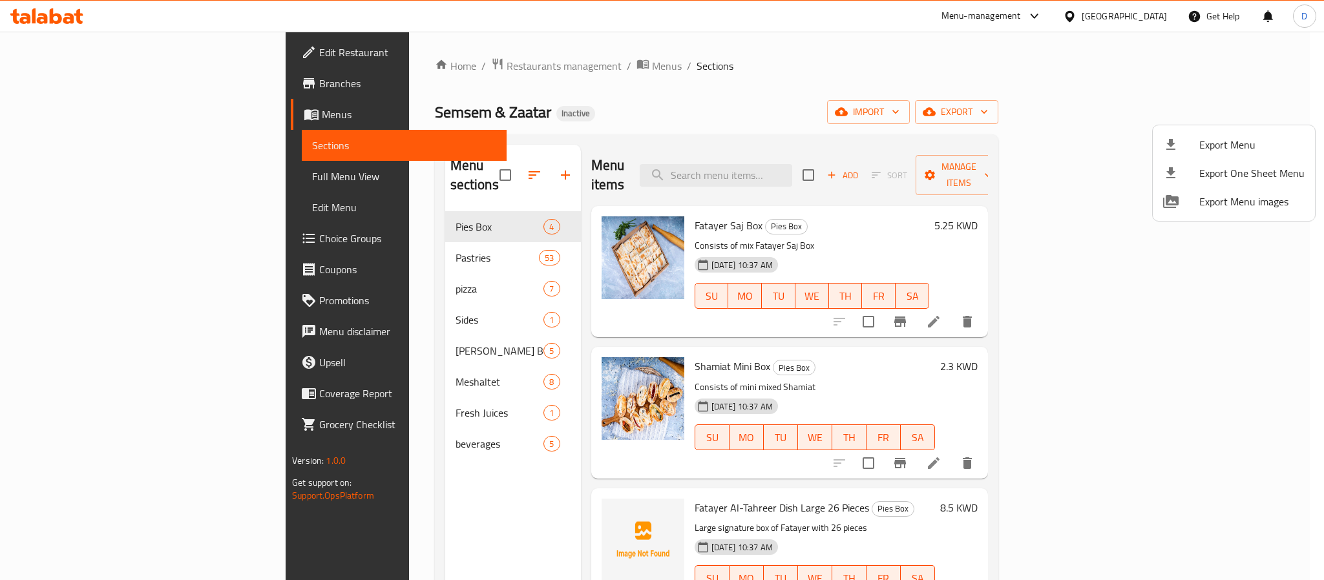
click at [1129, 12] on div at bounding box center [662, 290] width 1324 height 580
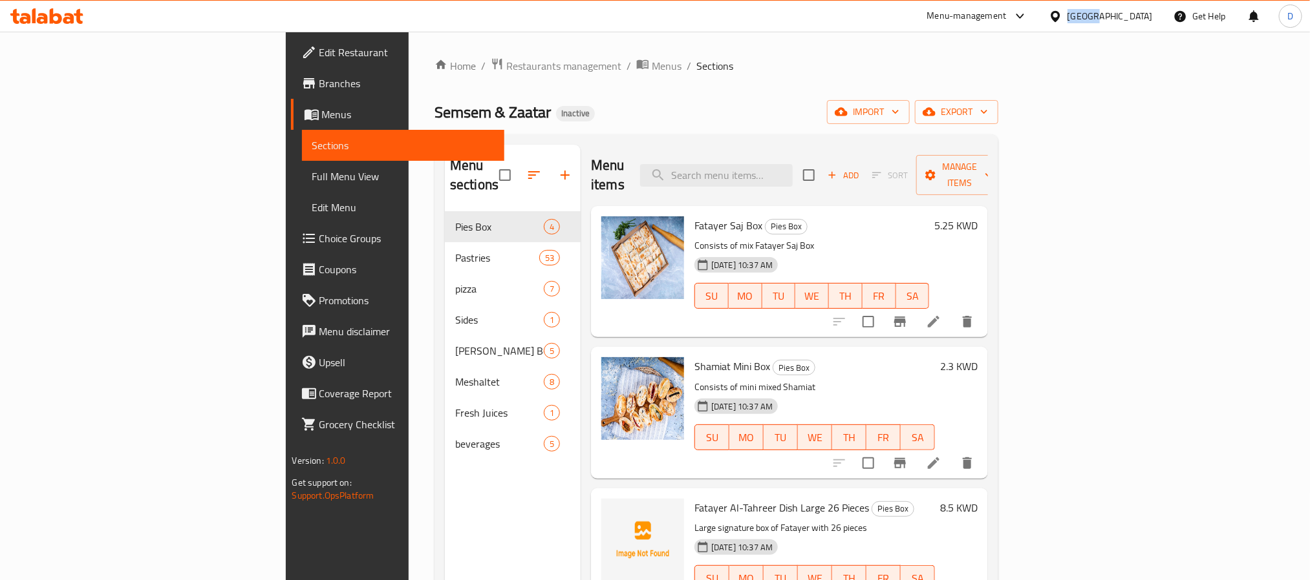
click at [1131, 14] on div "Kuwait" at bounding box center [1109, 16] width 85 height 14
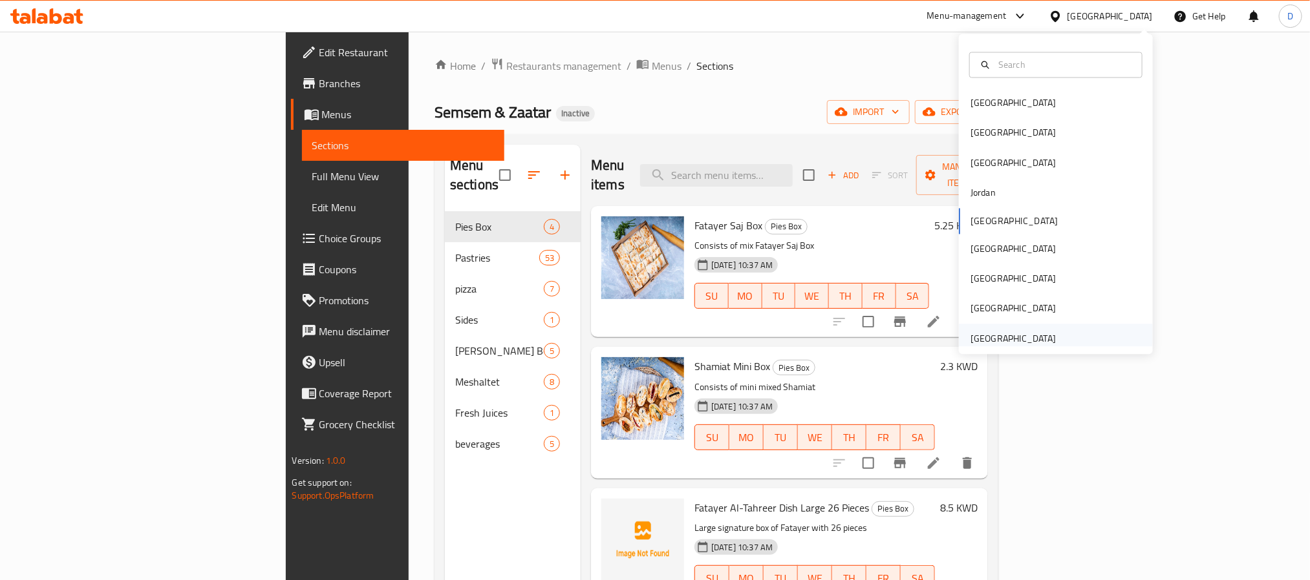
click at [1008, 338] on div "United Arab Emirates" at bounding box center [1012, 339] width 85 height 14
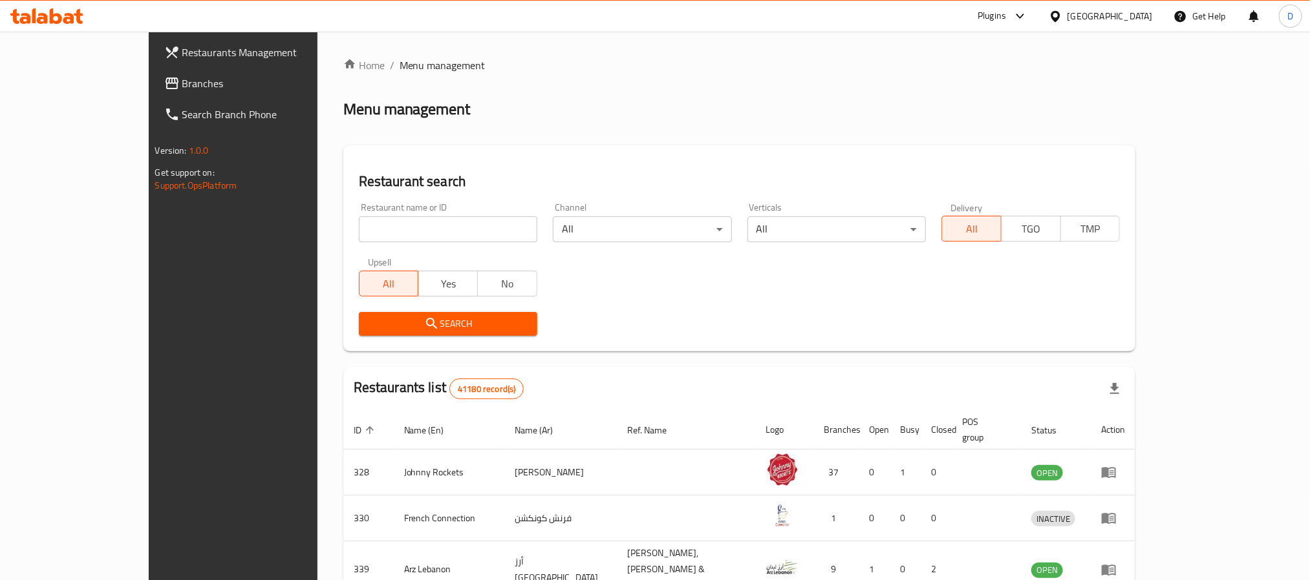
click at [999, 14] on div "Plugins" at bounding box center [991, 16] width 28 height 16
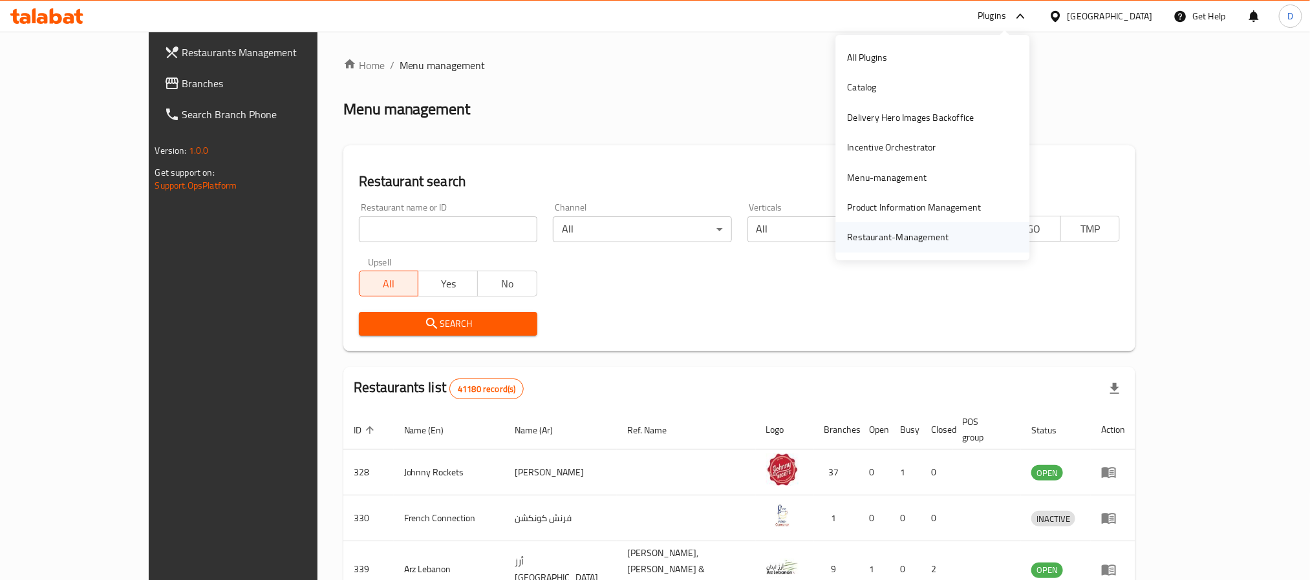
click at [906, 235] on div "Restaurant-Management" at bounding box center [897, 237] width 101 height 14
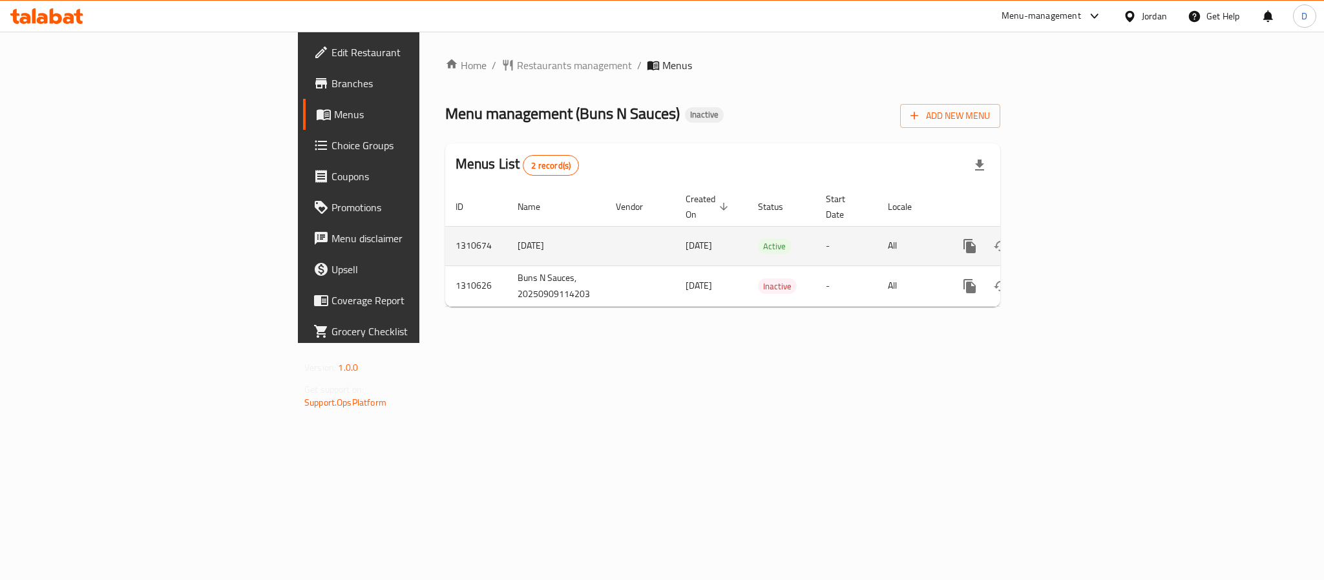
click at [1071, 239] on icon "enhanced table" at bounding box center [1064, 247] width 16 height 16
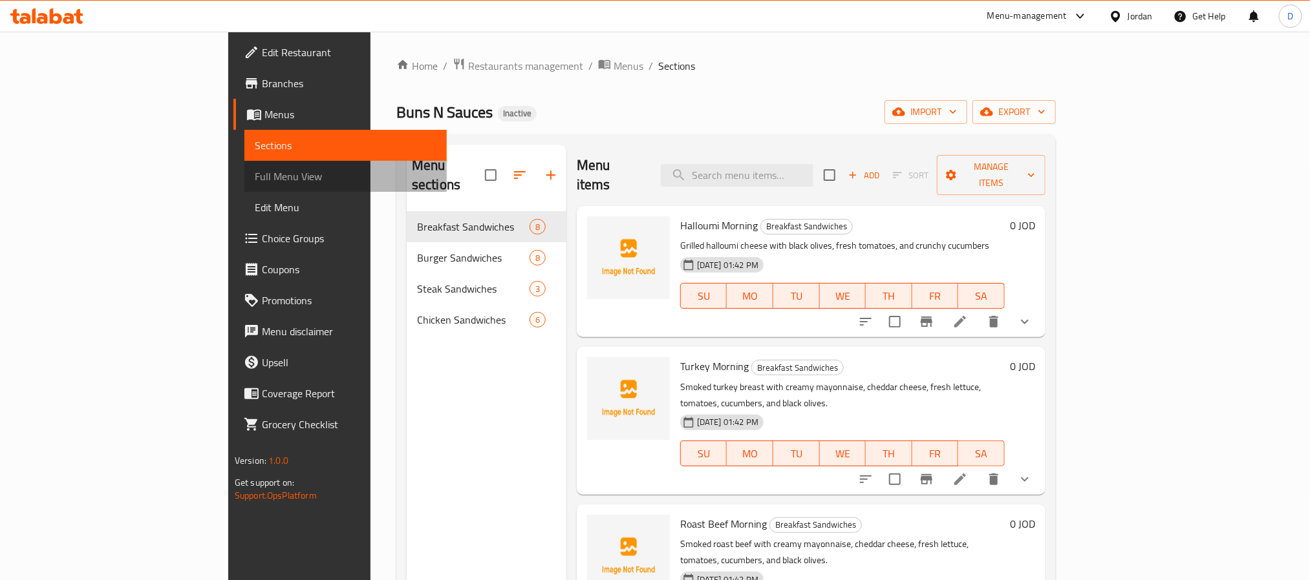
click at [255, 169] on span "Full Menu View" at bounding box center [346, 177] width 182 height 16
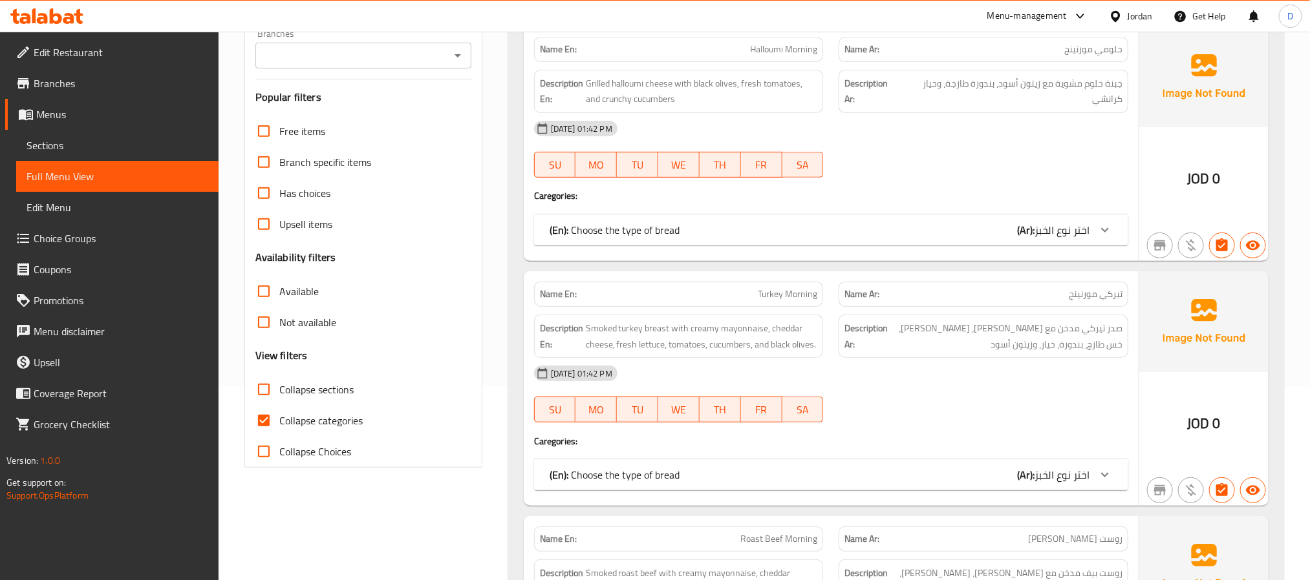
click at [334, 423] on span "Collapse categories" at bounding box center [320, 421] width 83 height 16
click at [279, 423] on input "Collapse categories" at bounding box center [263, 420] width 31 height 31
checkbox input "false"
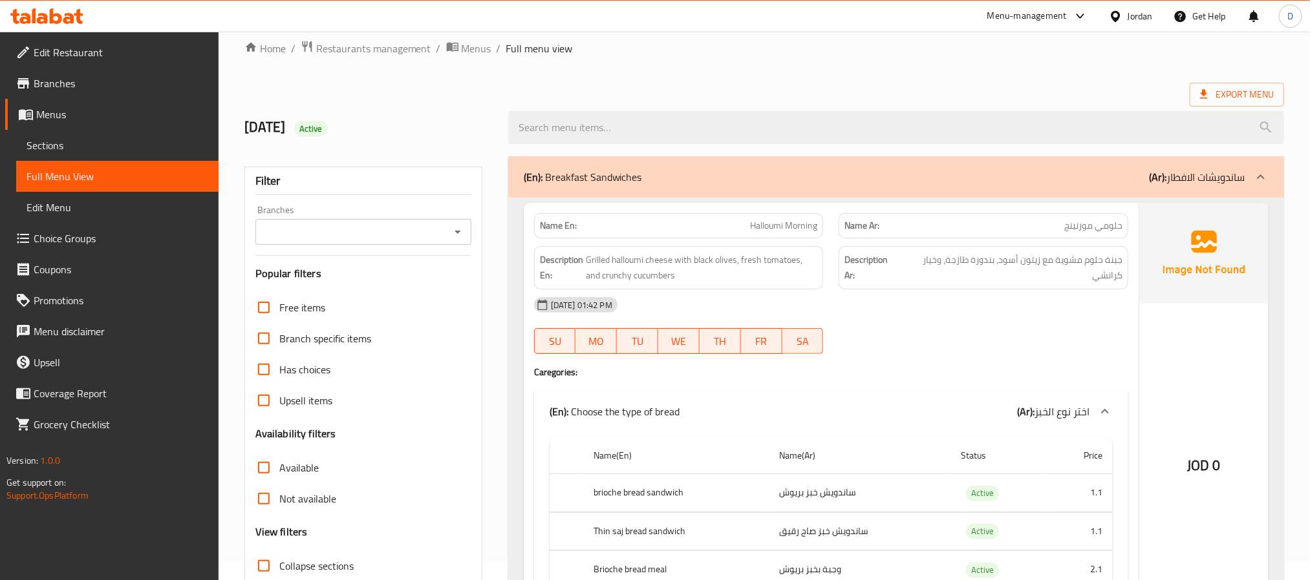
scroll to position [0, 0]
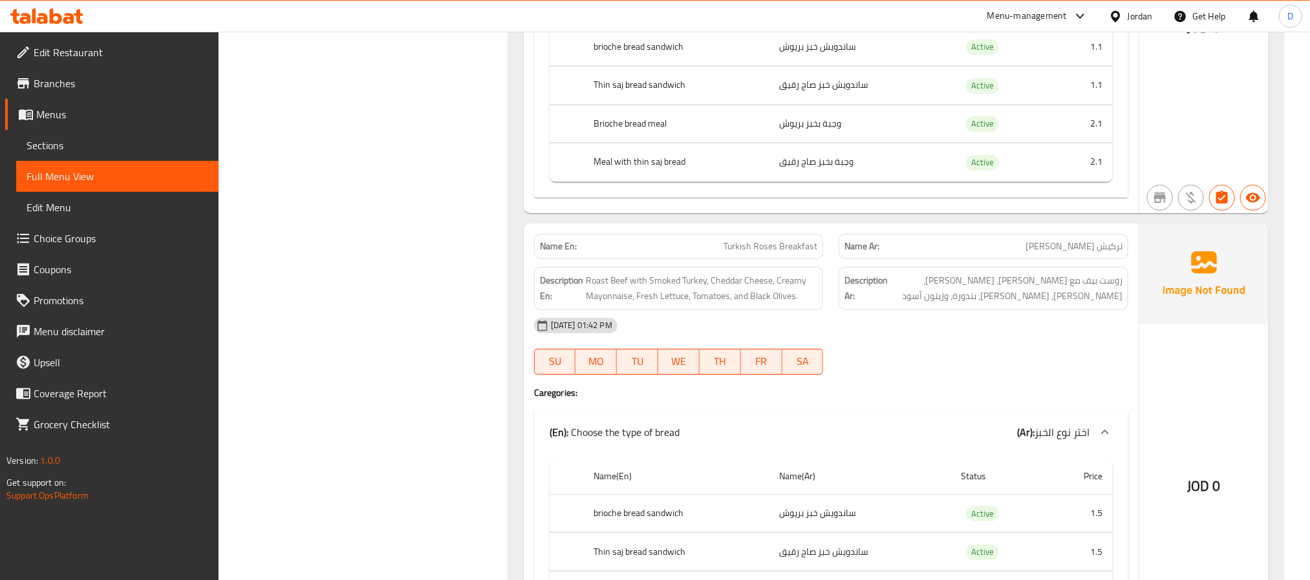
scroll to position [2327, 0]
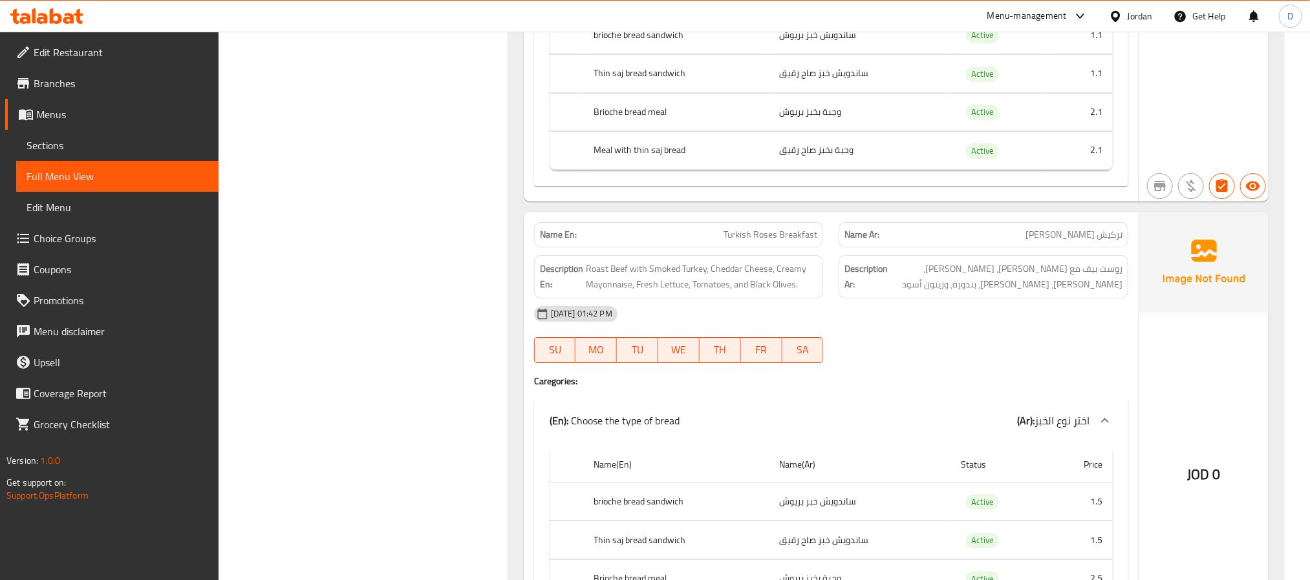
click at [778, 242] on span "Turkish Roses Breakfast" at bounding box center [770, 235] width 94 height 14
copy span "Turkish Roses Breakfast"
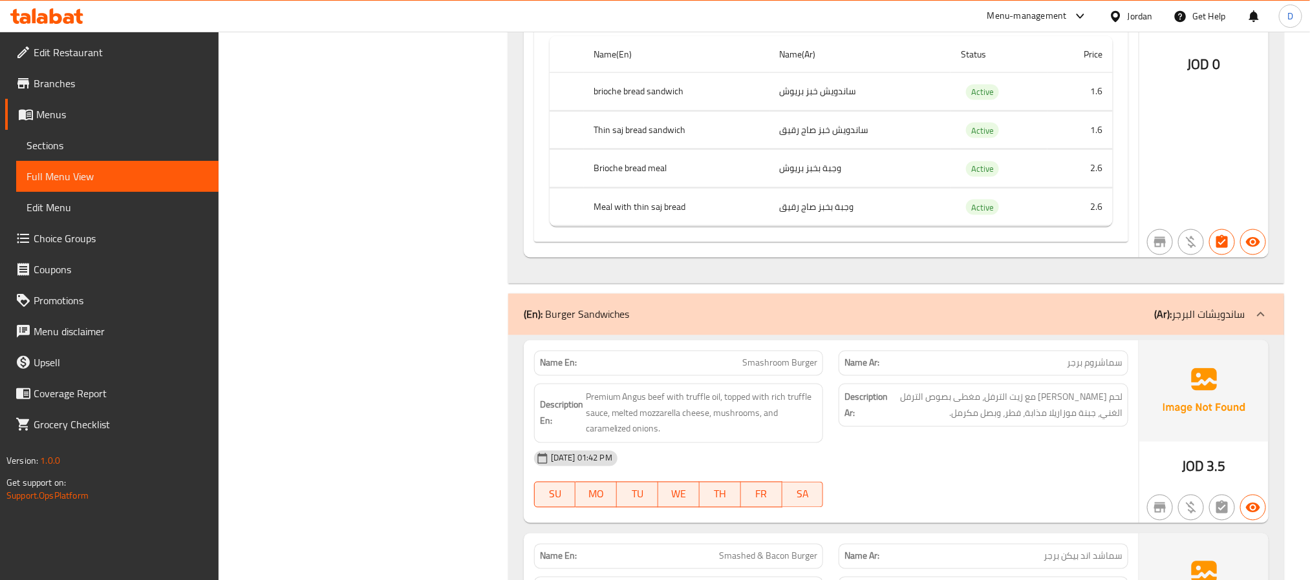
scroll to position [3684, 0]
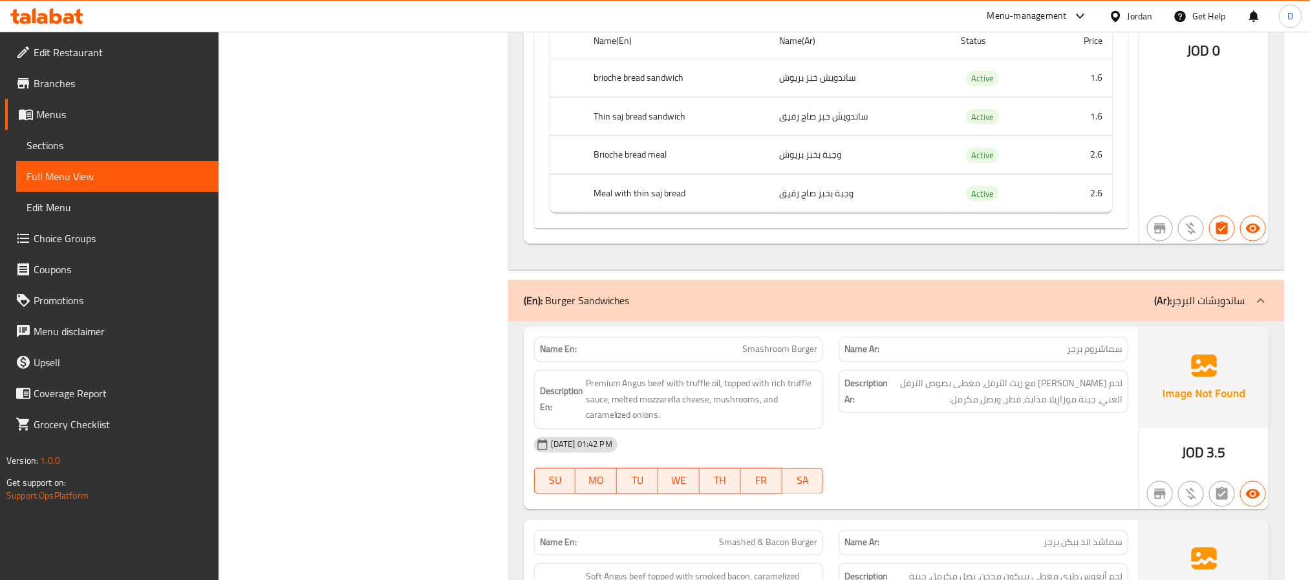
click at [945, 461] on div "[DATE] 01:42 PM" at bounding box center [831, 445] width 610 height 31
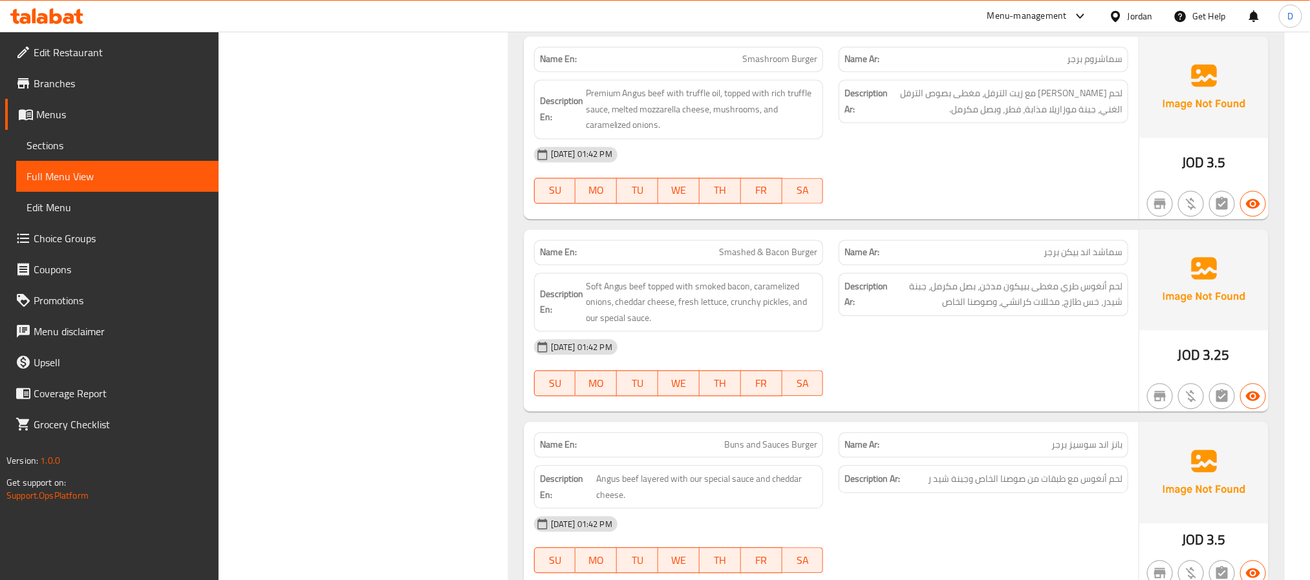
scroll to position [3878, 0]
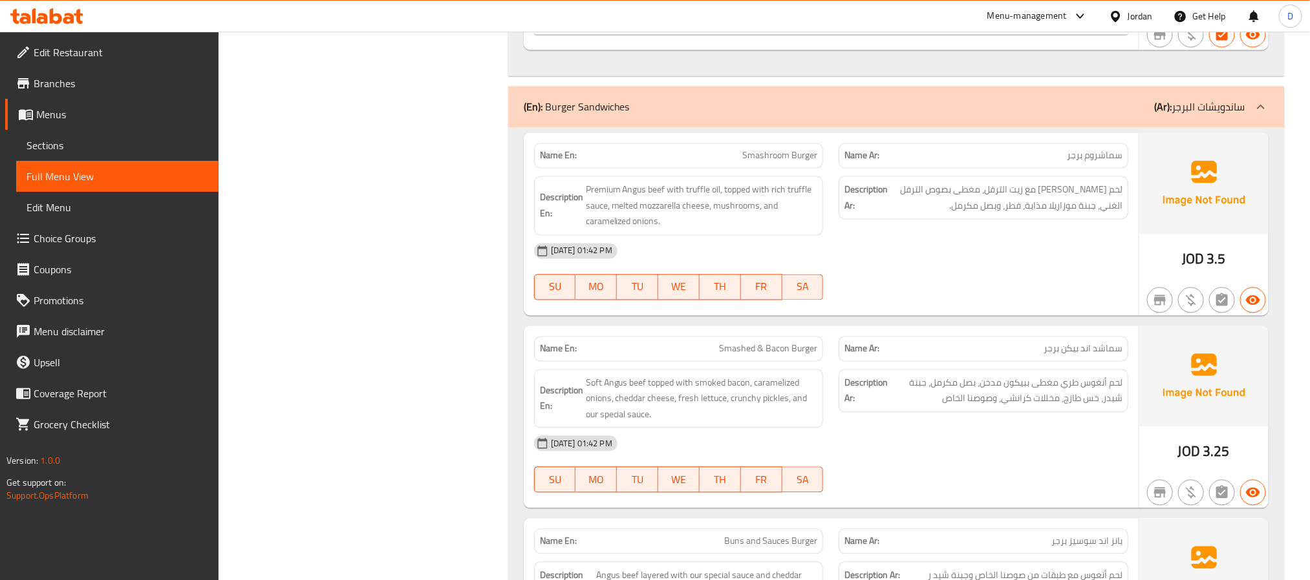
click at [755, 163] on span "Smashroom Burger" at bounding box center [779, 156] width 75 height 14
copy span "Smashroom Burger"
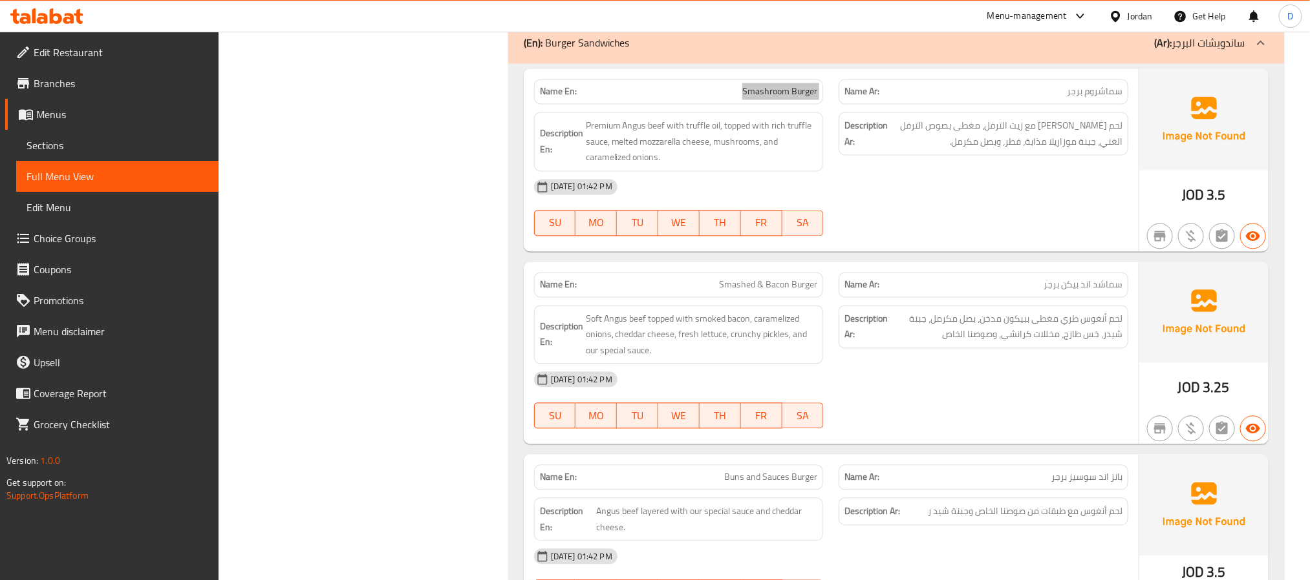
scroll to position [3975, 0]
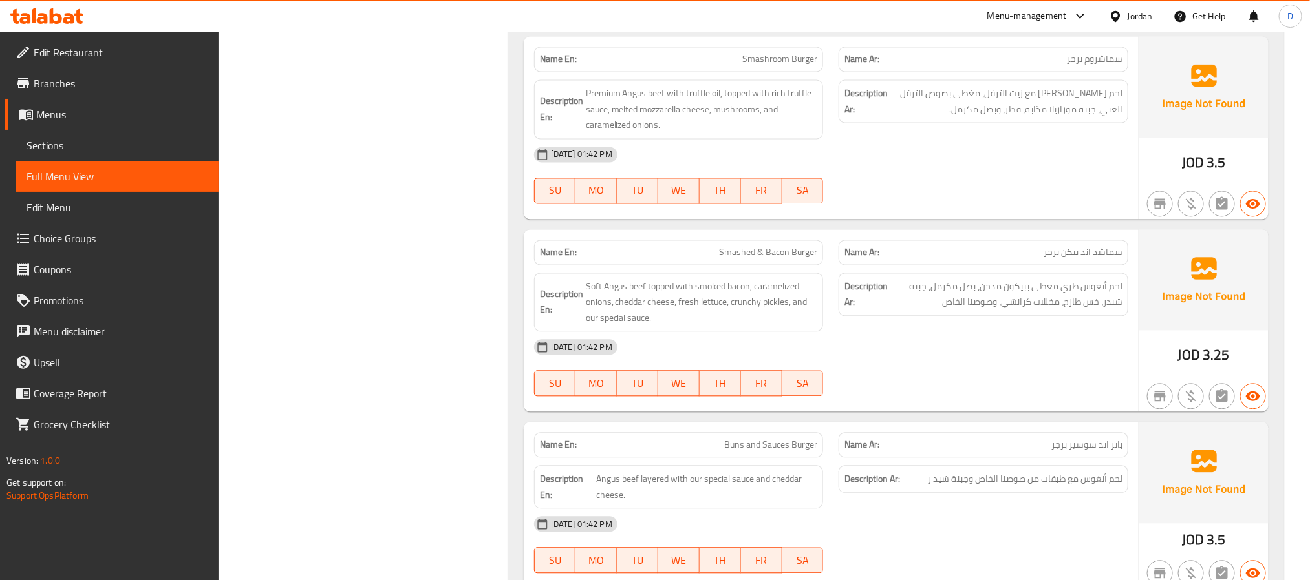
click at [789, 259] on span "Smashed & Bacon Burger" at bounding box center [768, 253] width 98 height 14
copy span "Smashed & Bacon Burger"
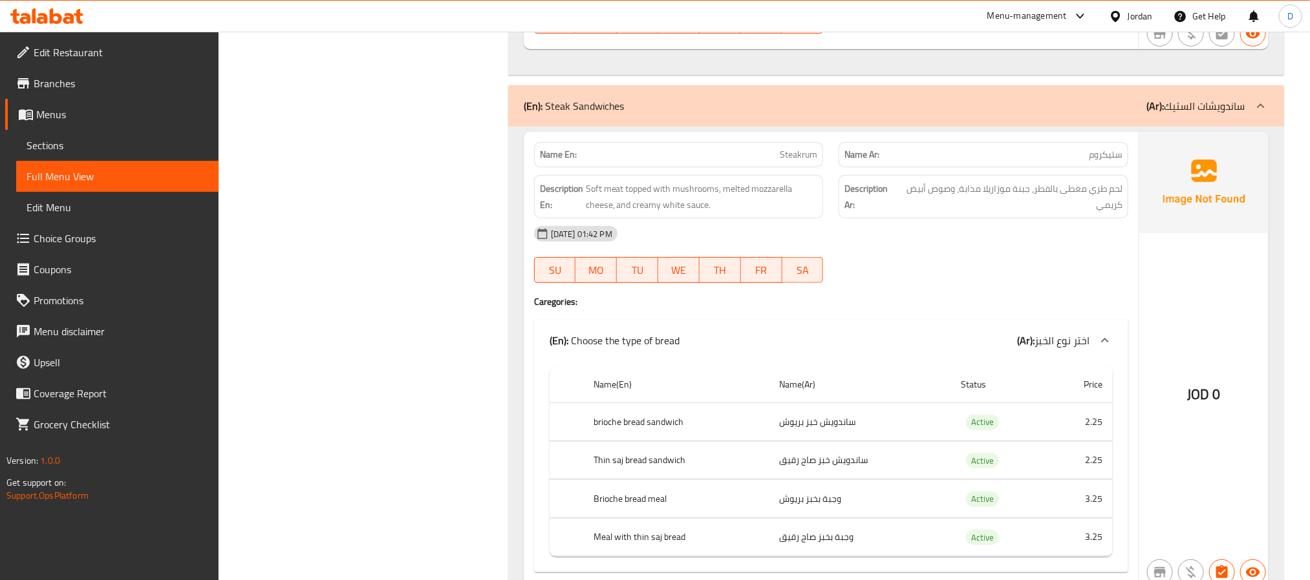
scroll to position [5430, 0]
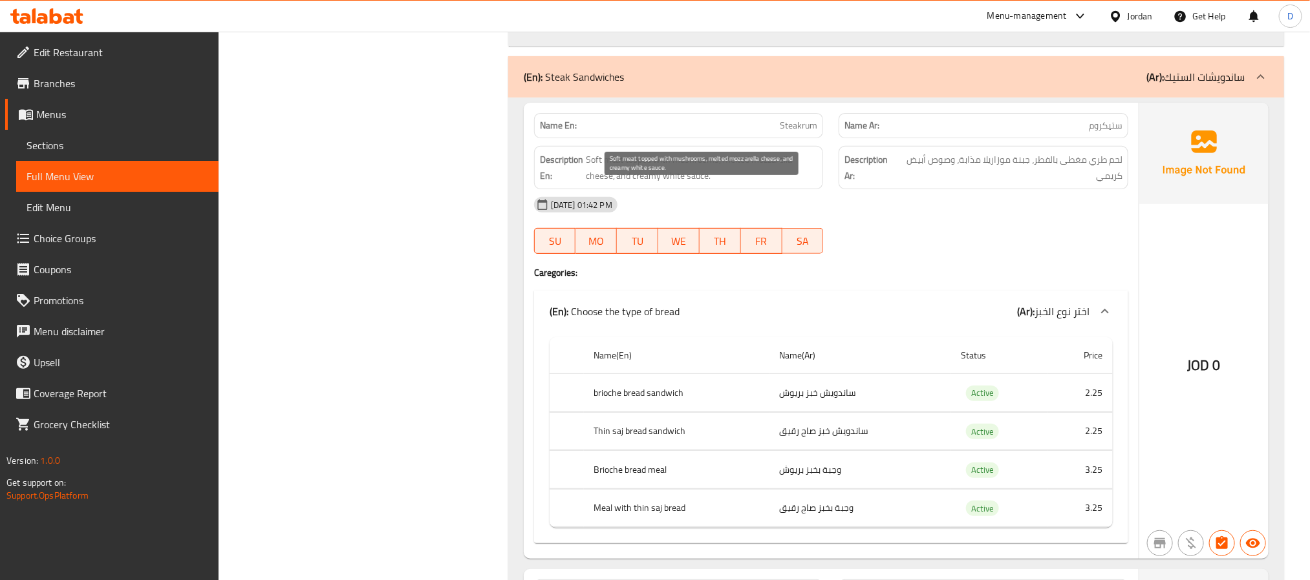
click at [631, 184] on span "Soft meat topped with mushrooms, melted mozzarella cheese, and creamy white sau…" at bounding box center [702, 168] width 232 height 32
click at [613, 184] on span "Soft meat topped with mushrooms, melted mozzarella cheese, and creamy white sau…" at bounding box center [702, 168] width 232 height 32
copy span "meat"
click at [975, 220] on div "[DATE] 01:42 PM" at bounding box center [831, 204] width 610 height 31
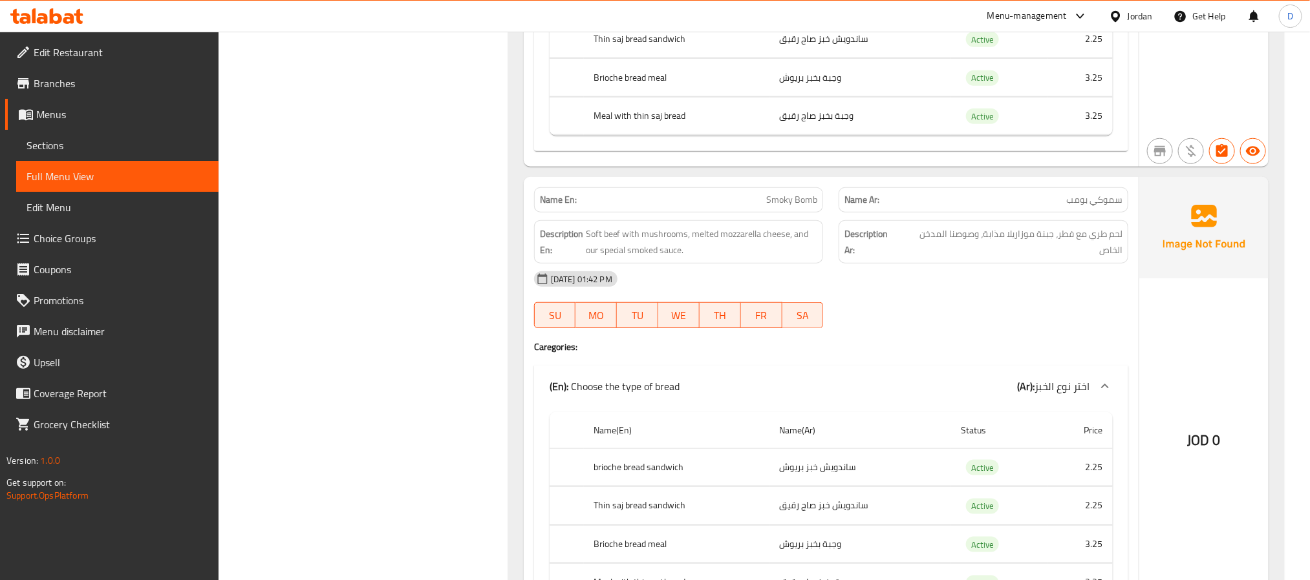
scroll to position [5914, 0]
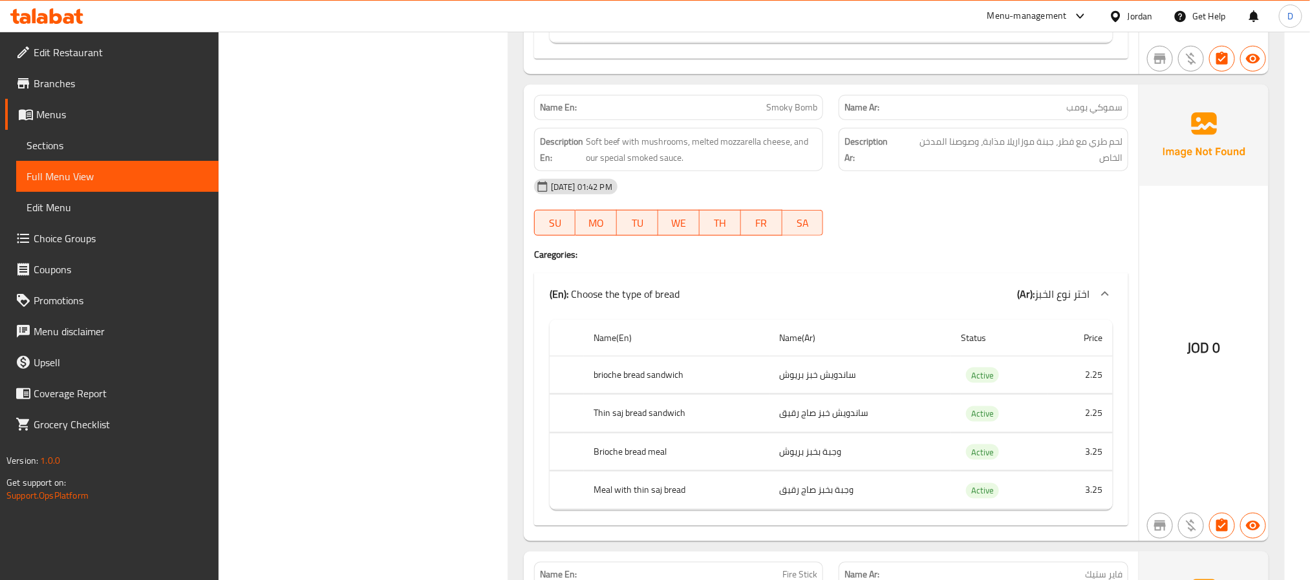
drag, startPoint x: 873, startPoint y: 233, endPoint x: 623, endPoint y: 177, distance: 255.8
click at [873, 202] on div "[DATE] 01:42 PM" at bounding box center [831, 186] width 610 height 31
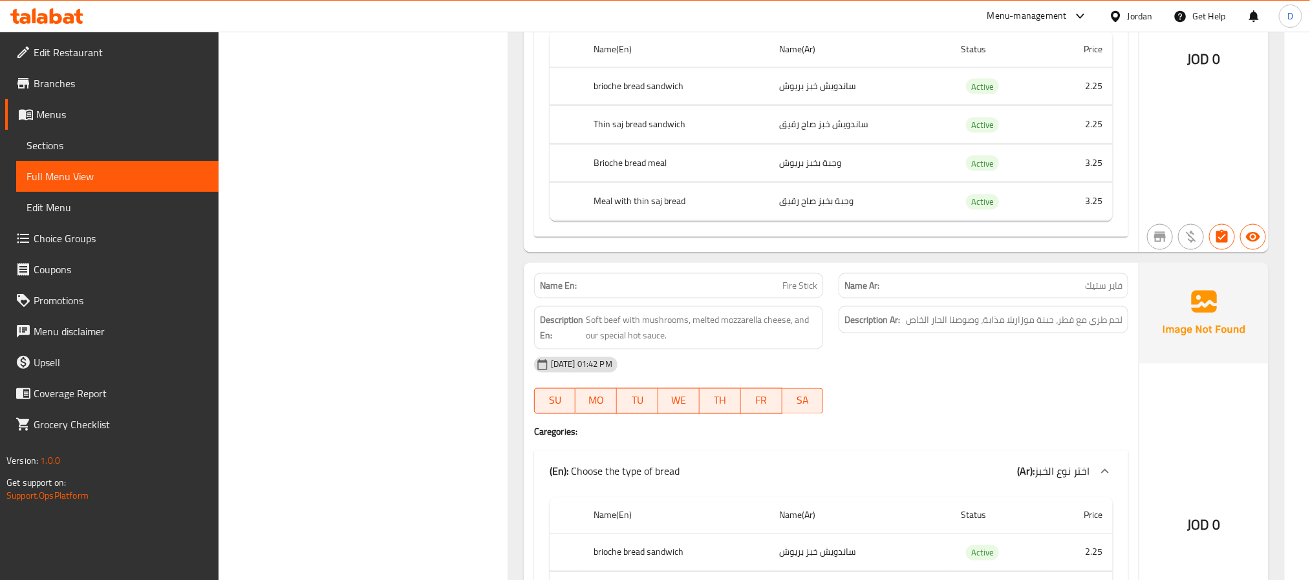
scroll to position [6205, 0]
click at [799, 291] on span "Fire Stick" at bounding box center [799, 284] width 35 height 14
copy span "Fire Stick"
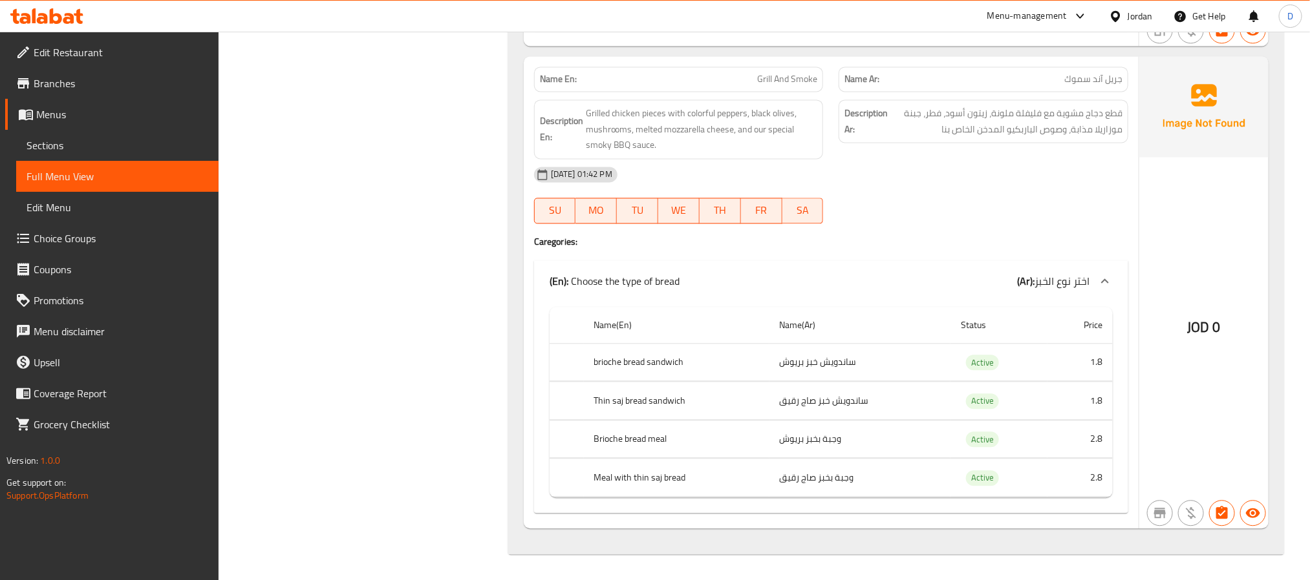
scroll to position [9370, 0]
drag, startPoint x: 1001, startPoint y: 164, endPoint x: 980, endPoint y: 159, distance: 21.2
click at [1001, 164] on div "[DATE] 01:42 PM" at bounding box center [831, 174] width 610 height 31
drag, startPoint x: 1179, startPoint y: 198, endPoint x: 1080, endPoint y: 194, distance: 99.0
click at [1179, 198] on div "JOD 0" at bounding box center [1203, 292] width 129 height 473
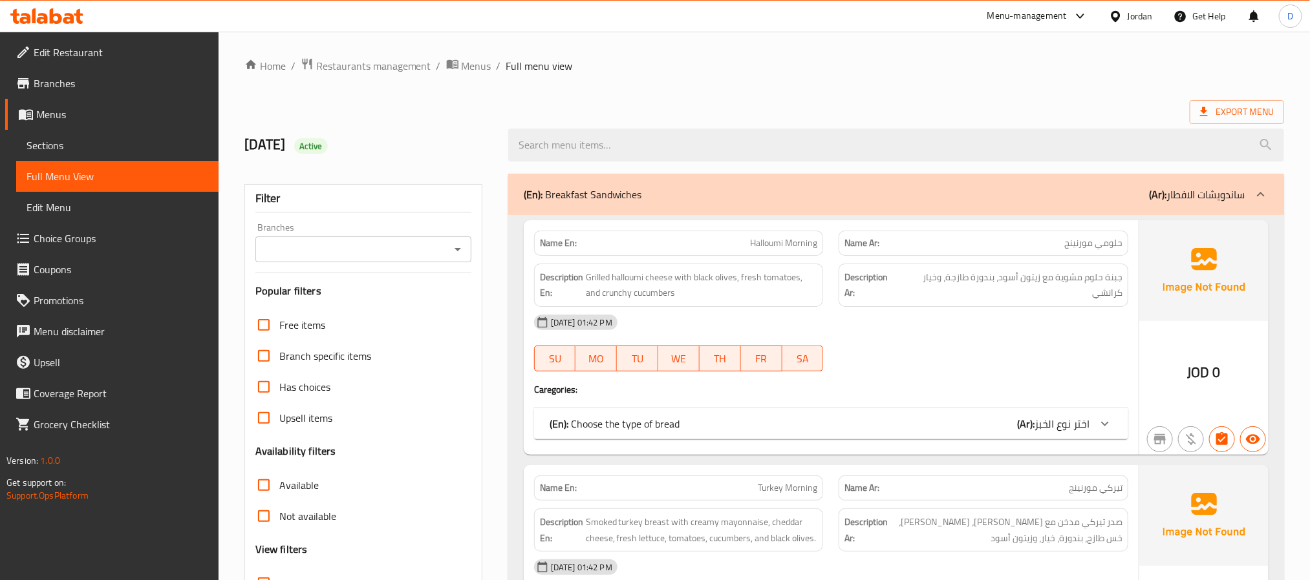
click at [119, 148] on span "Sections" at bounding box center [118, 146] width 182 height 16
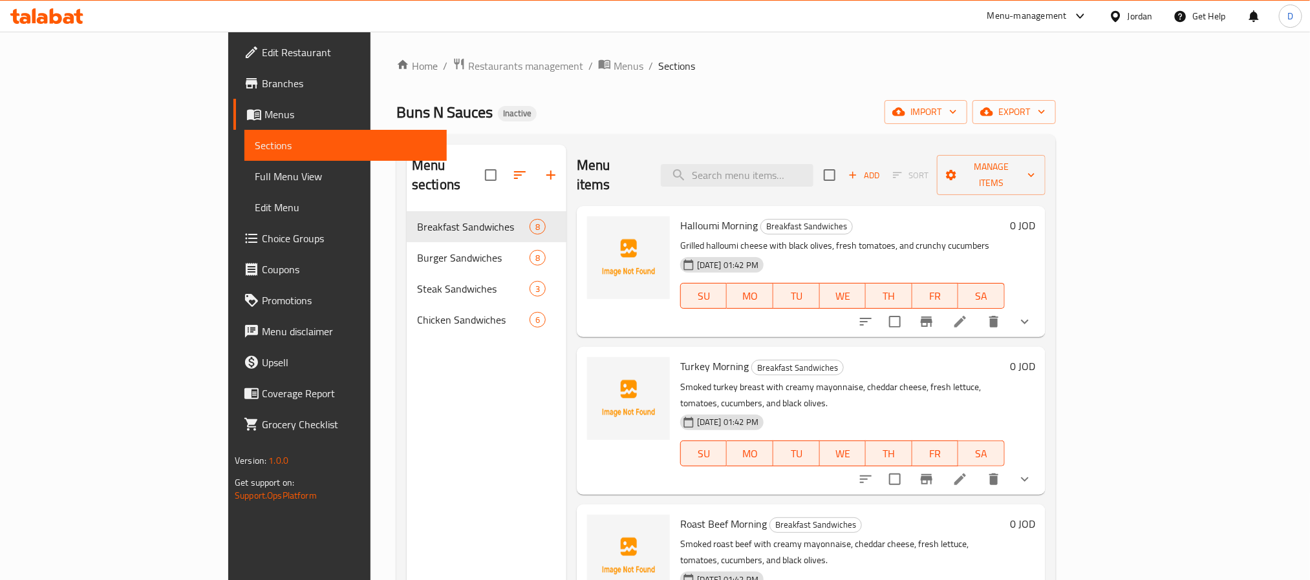
click at [958, 357] on h6 "Turkey Morning Breakfast Sandwiches" at bounding box center [842, 366] width 324 height 18
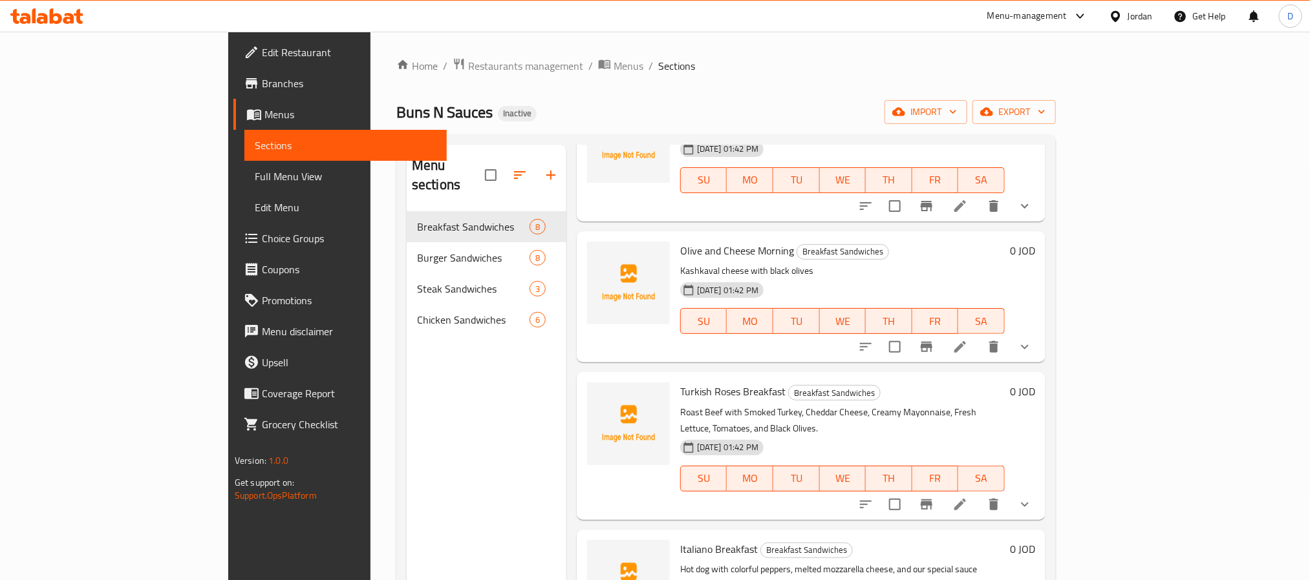
scroll to position [573, 0]
click at [968, 496] on icon at bounding box center [960, 504] width 16 height 16
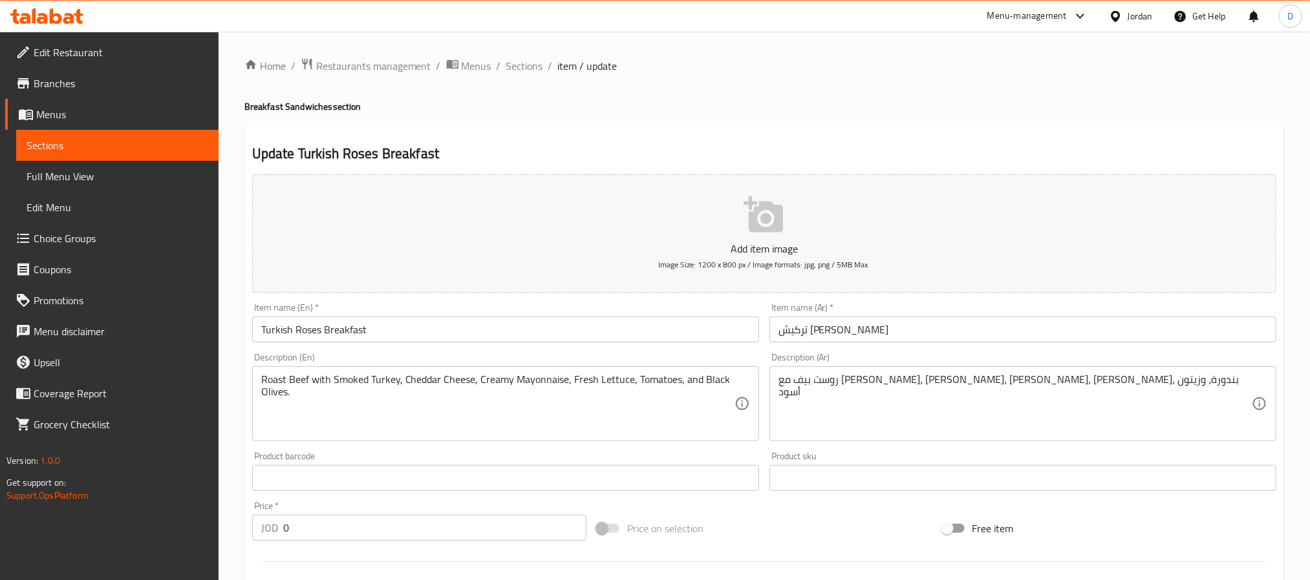
click at [289, 332] on input "Turkish Roses Breakfast" at bounding box center [505, 330] width 507 height 26
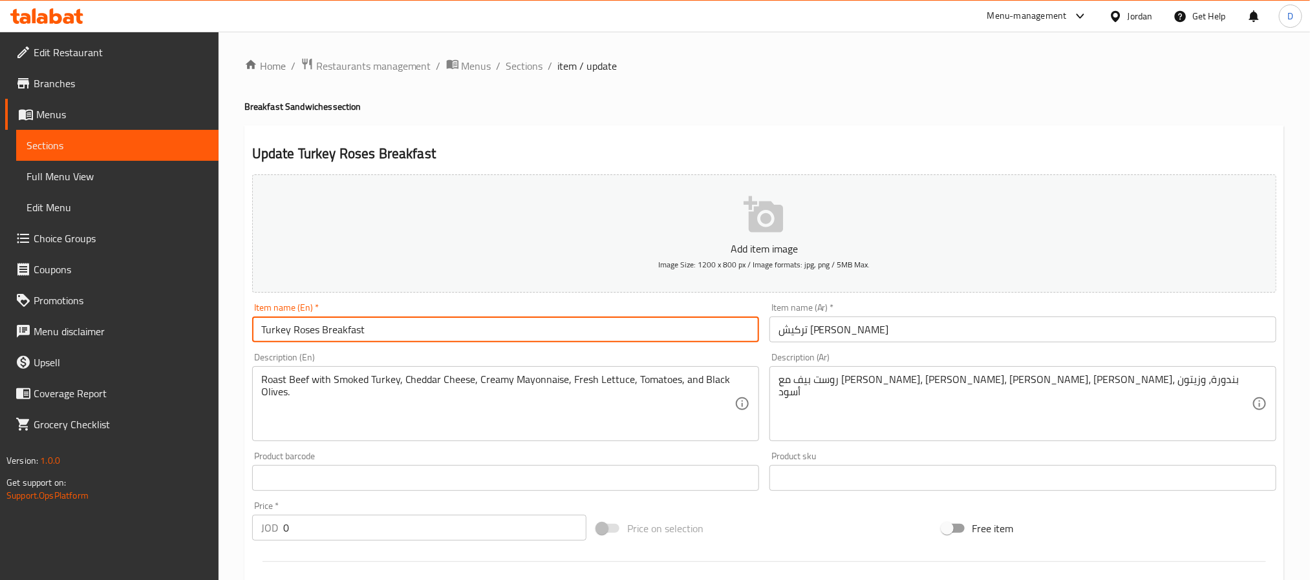
type input "Turkey Roses Breakfast"
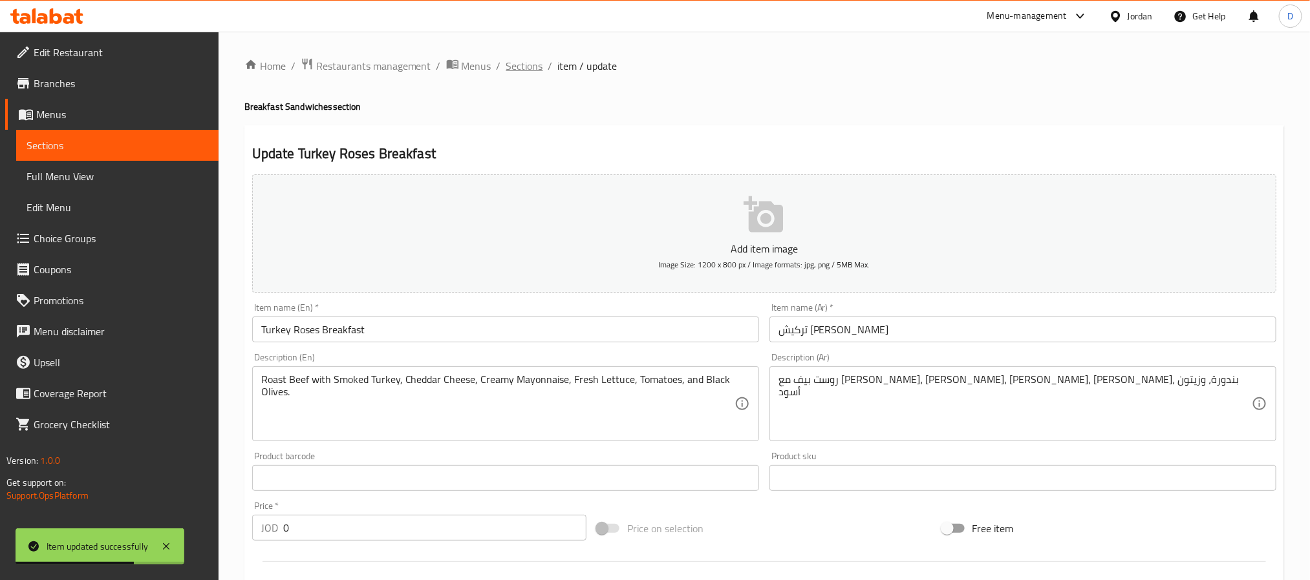
click at [524, 67] on span "Sections" at bounding box center [524, 66] width 37 height 16
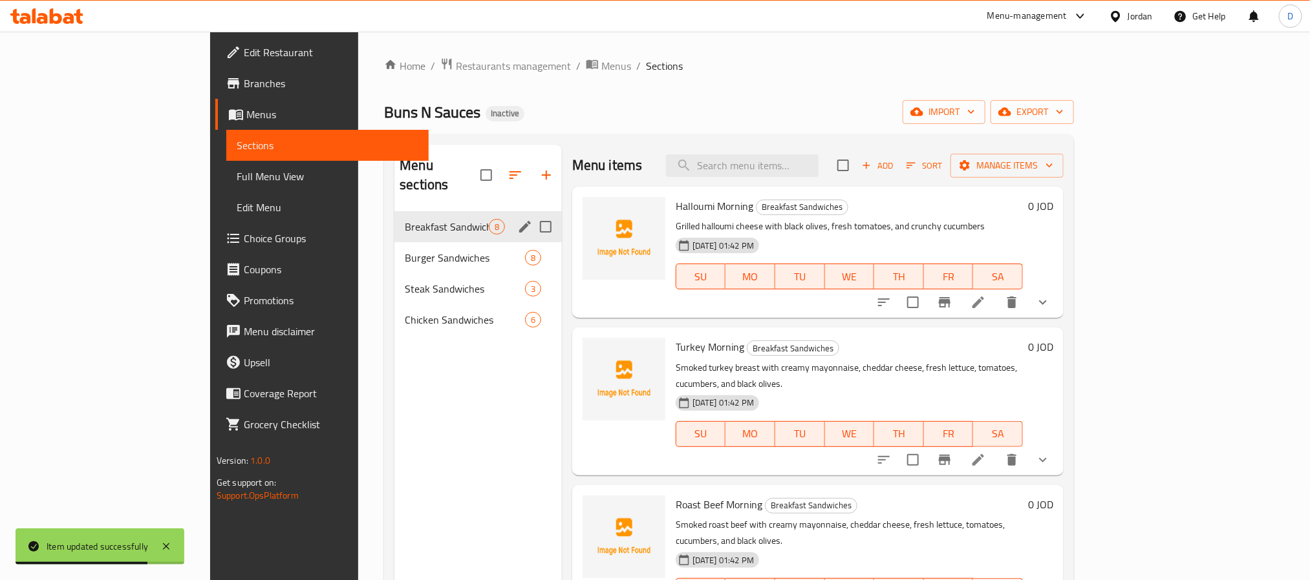
click at [405, 250] on span "Burger Sandwiches" at bounding box center [465, 258] width 120 height 16
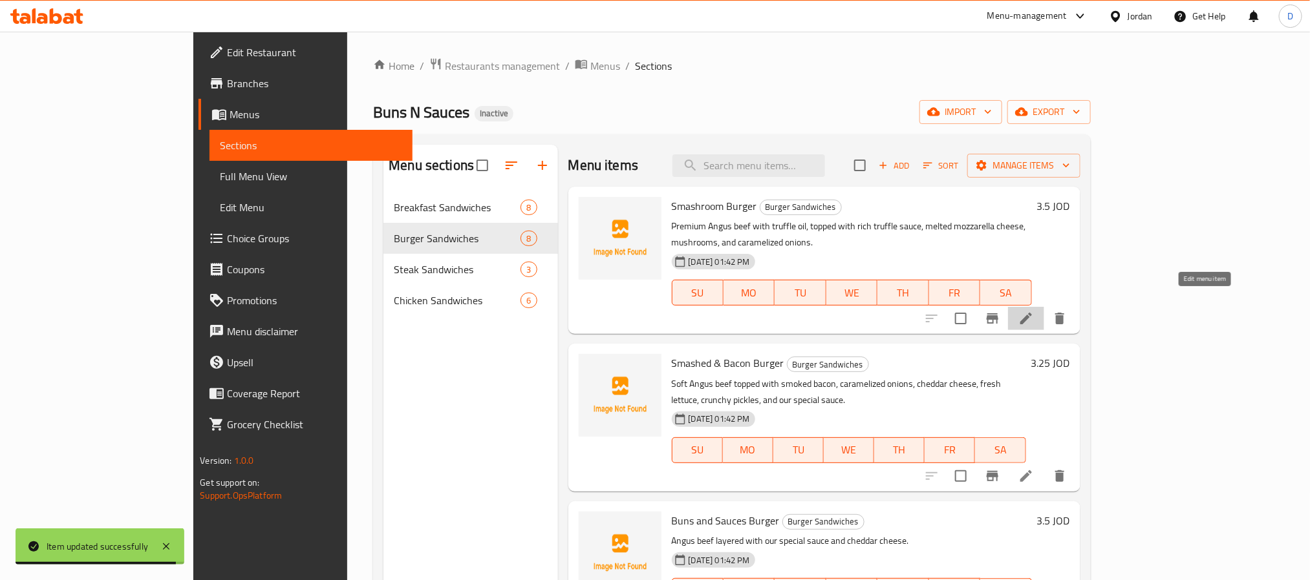
click at [1032, 313] on icon at bounding box center [1026, 319] width 12 height 12
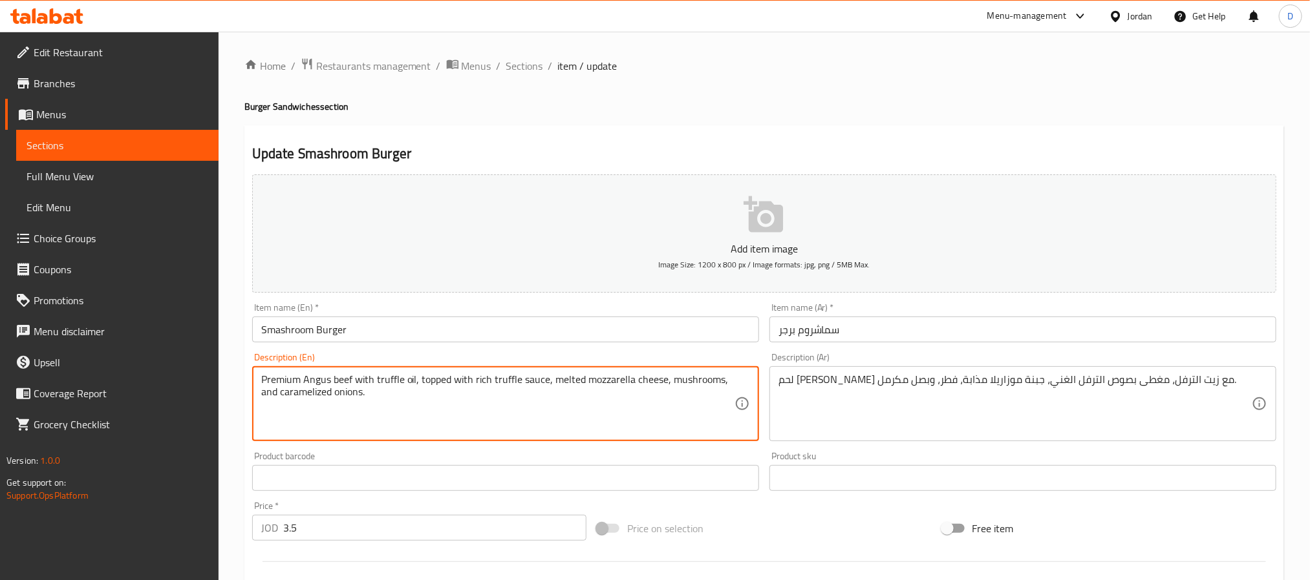
click at [347, 378] on textarea "Premium Angus beef with truffle oil, topped with rich truffle sauce, melted moz…" at bounding box center [497, 404] width 473 height 61
type textarea "Premium Angus meet with truffle oil, topped with rich truffle sauce, melted moz…"
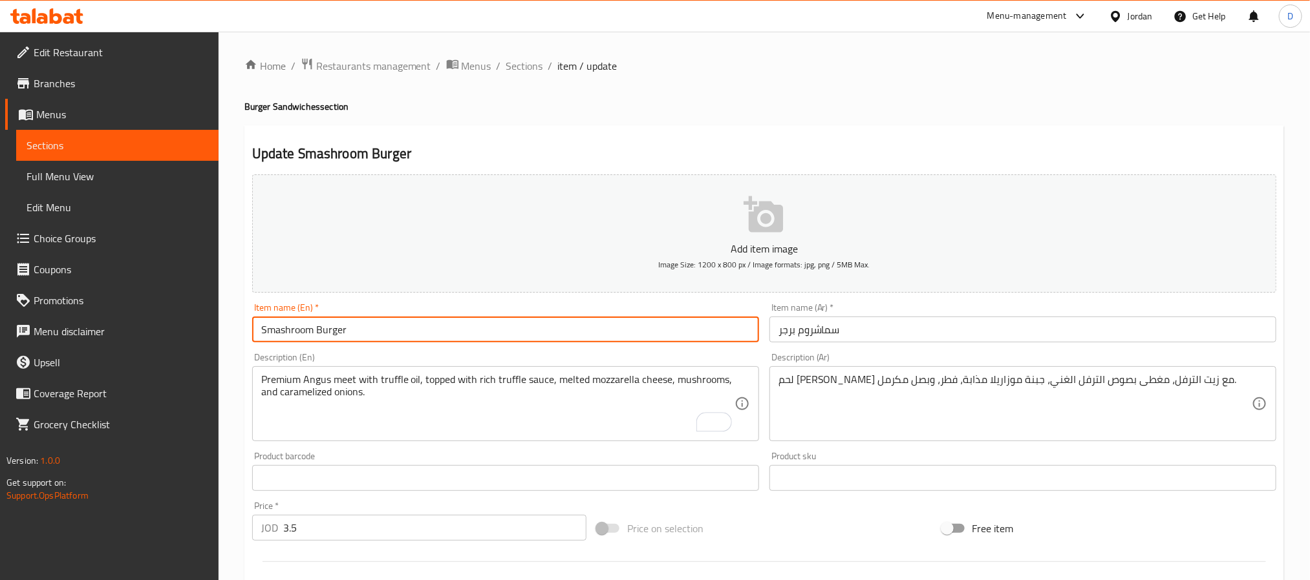
click at [408, 332] on input "Smashroom Burger" at bounding box center [505, 330] width 507 height 26
click at [527, 70] on span "Sections" at bounding box center [524, 66] width 37 height 16
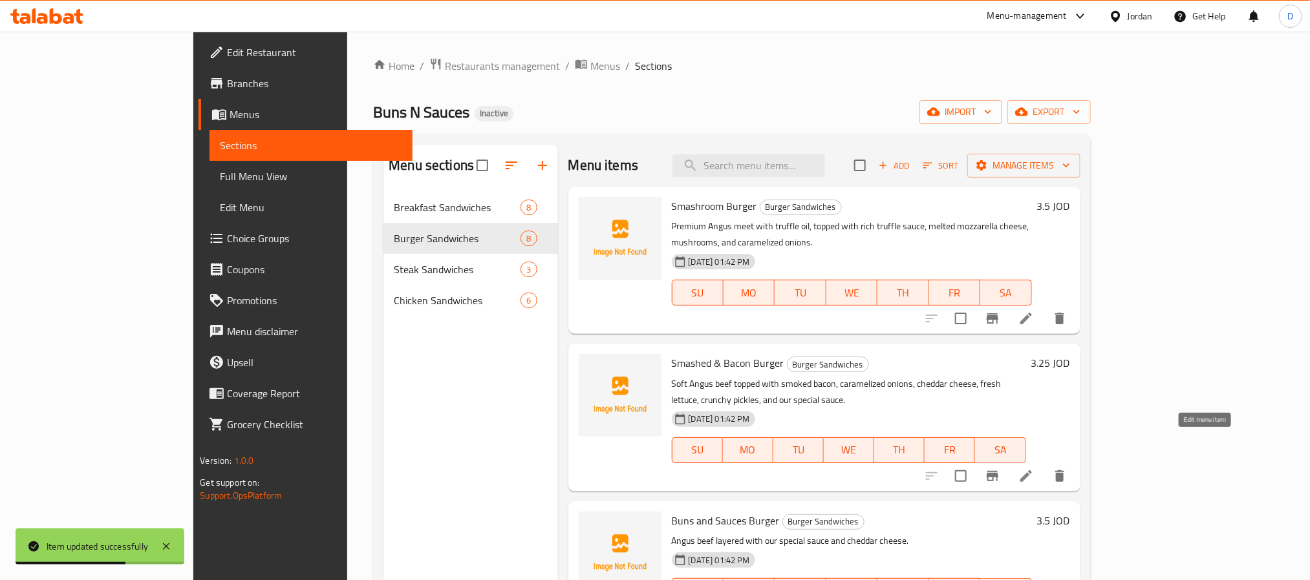
click at [1032, 471] on icon at bounding box center [1026, 477] width 12 height 12
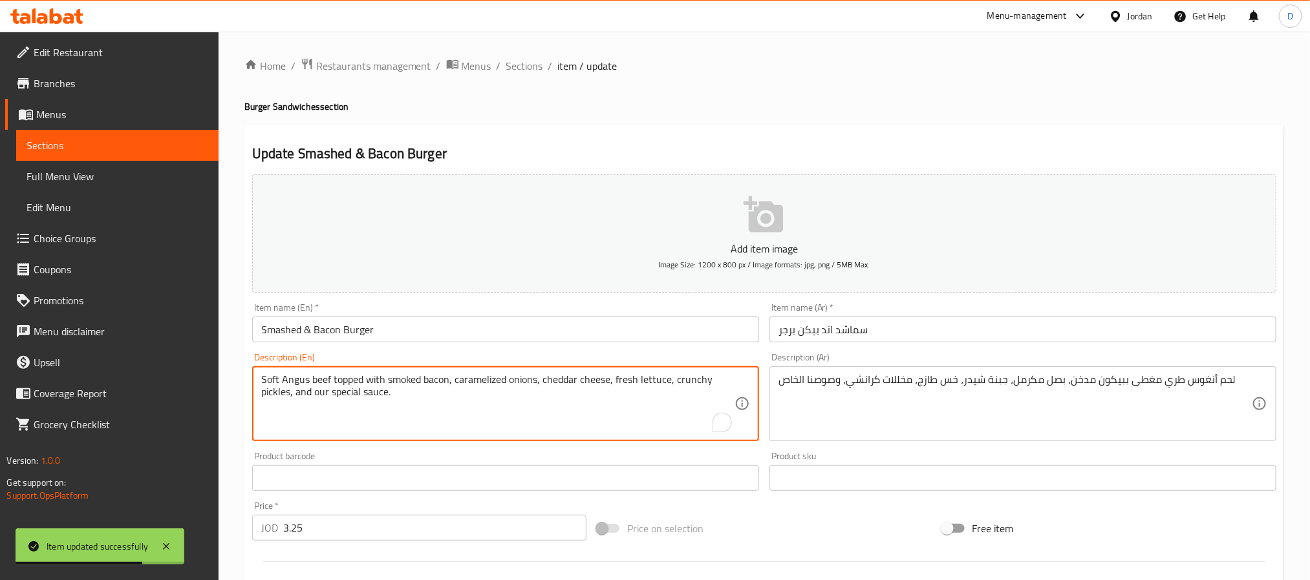
click at [321, 378] on textarea "Soft Angus beef topped with smoked bacon, caramelized onions, cheddar cheese, f…" at bounding box center [497, 404] width 473 height 61
click at [549, 328] on input "Smashed & Bacon Burger" at bounding box center [505, 330] width 507 height 26
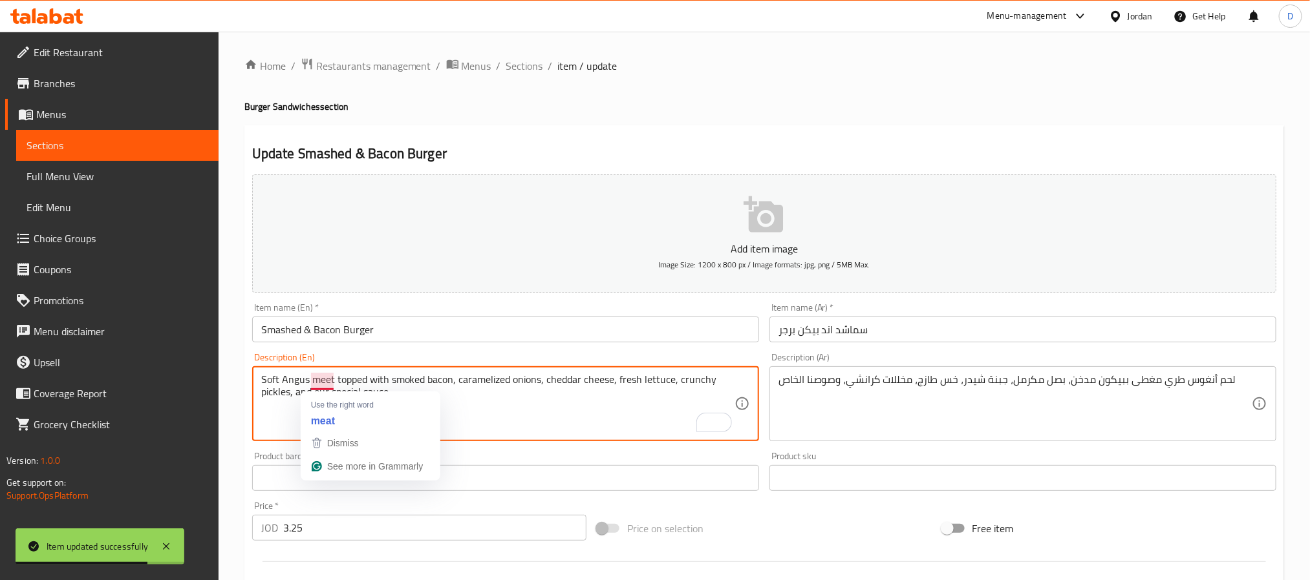
click at [326, 378] on textarea "Soft Angus meet topped with smoked bacon, caramelized onions, cheddar cheese, f…" at bounding box center [497, 404] width 473 height 61
paste textarea "a"
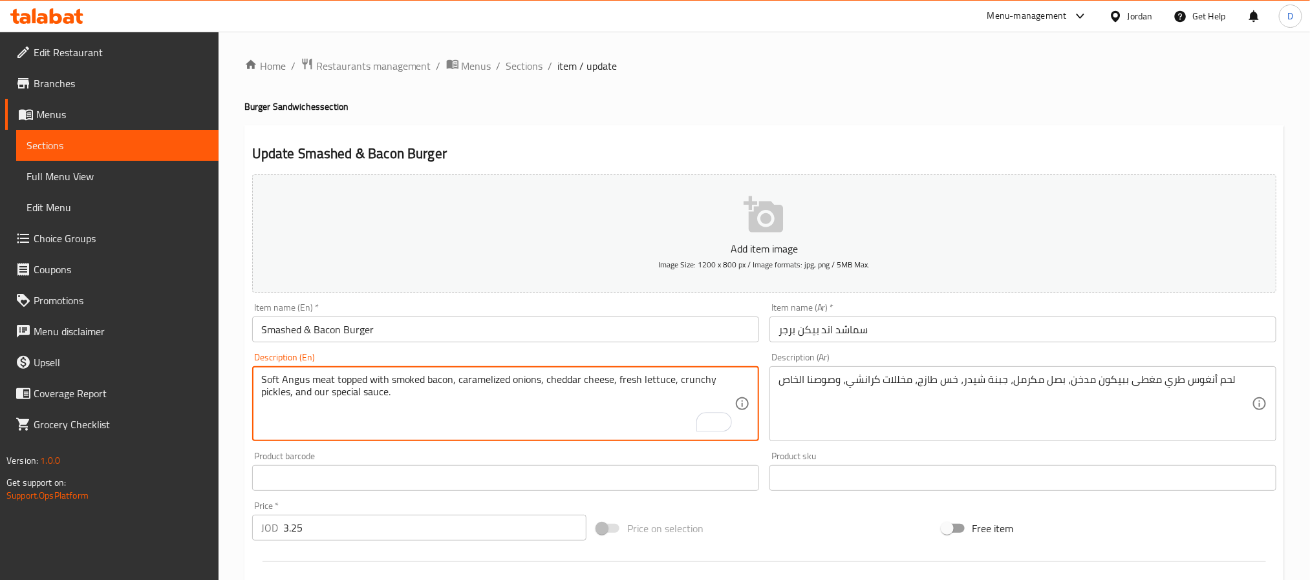
type textarea "Soft Angus meat topped with smoked bacon, caramelized onions, cheddar cheese, f…"
click at [414, 332] on input "Smashed & Bacon Burger" at bounding box center [505, 330] width 507 height 26
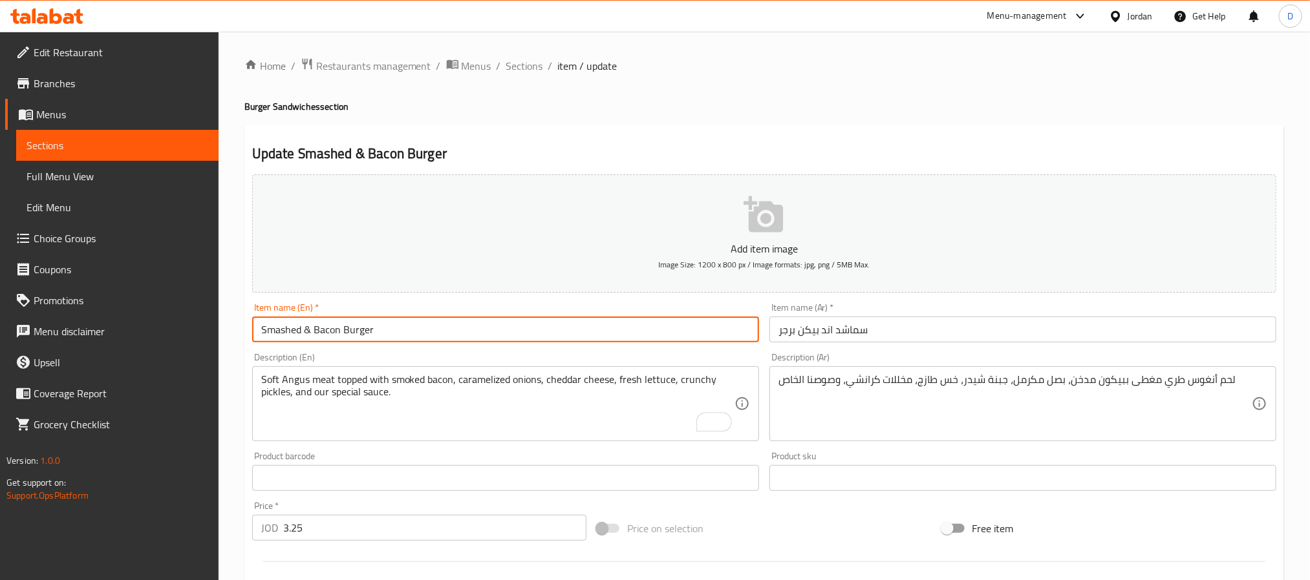
click at [522, 70] on span "Sections" at bounding box center [524, 66] width 37 height 16
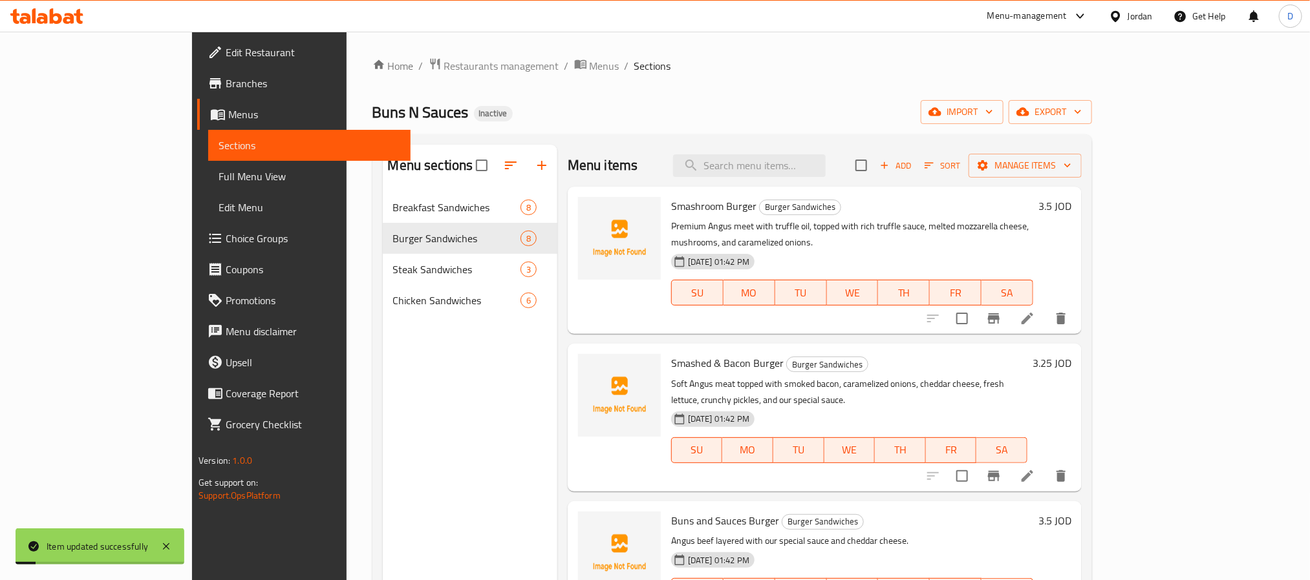
click at [1076, 315] on div at bounding box center [996, 318] width 159 height 31
click at [1033, 313] on icon at bounding box center [1027, 319] width 12 height 12
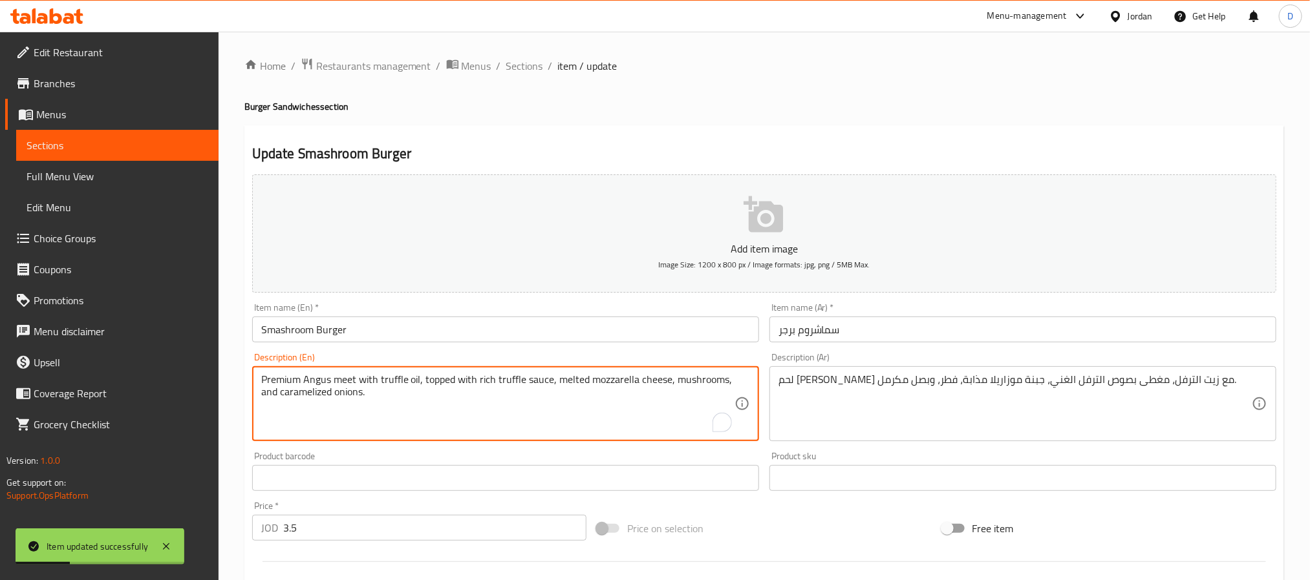
click at [352, 383] on textarea "Premium Angus meet with truffle oil, topped with rich truffle sauce, melted moz…" at bounding box center [497, 404] width 473 height 61
paste textarea "a"
type textarea "Premium Angus meat with truffle oil, topped with rich truffle sauce, melted moz…"
click at [429, 337] on input "Smashroom Burger" at bounding box center [505, 330] width 507 height 26
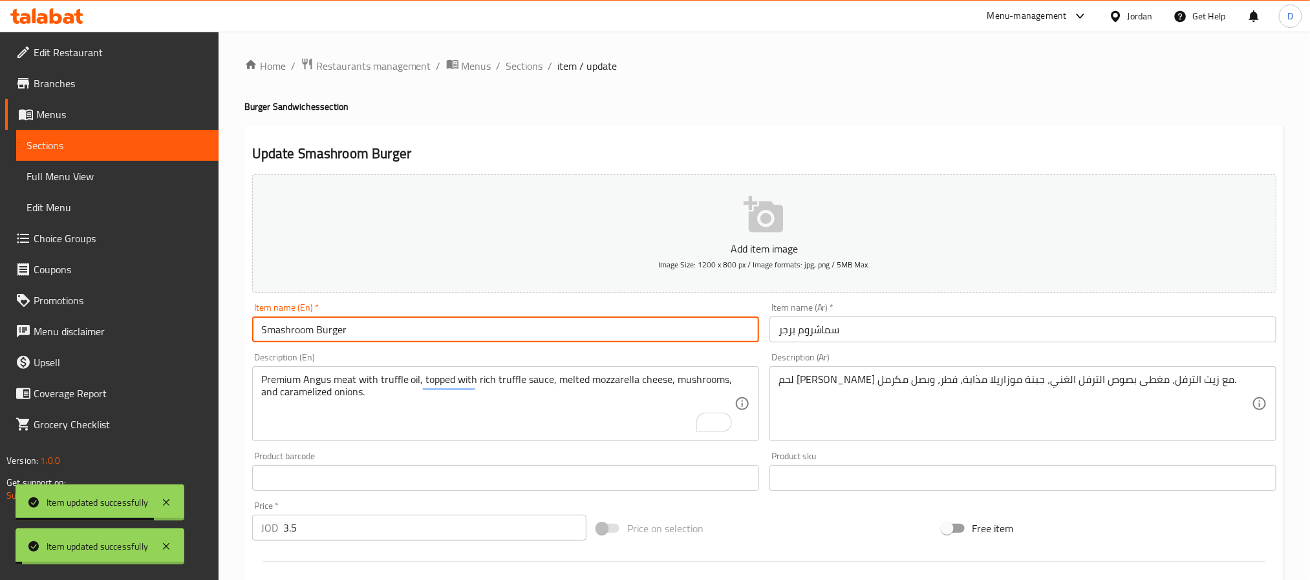
click at [535, 63] on span "Sections" at bounding box center [524, 66] width 37 height 16
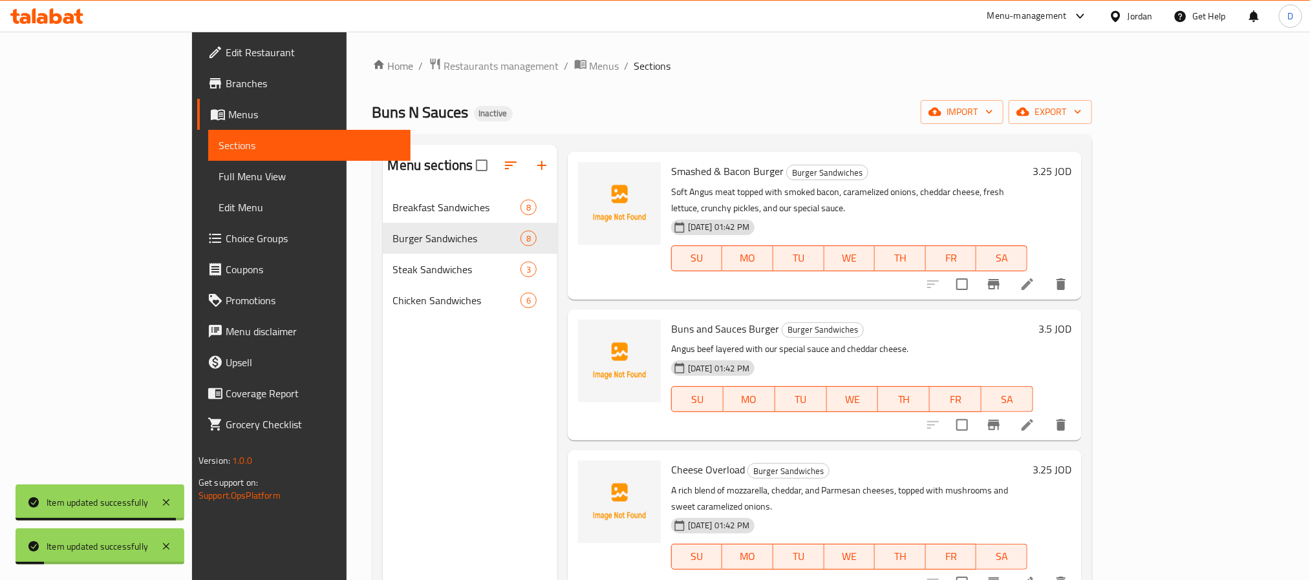
scroll to position [194, 0]
click at [1033, 418] on icon at bounding box center [1027, 424] width 12 height 12
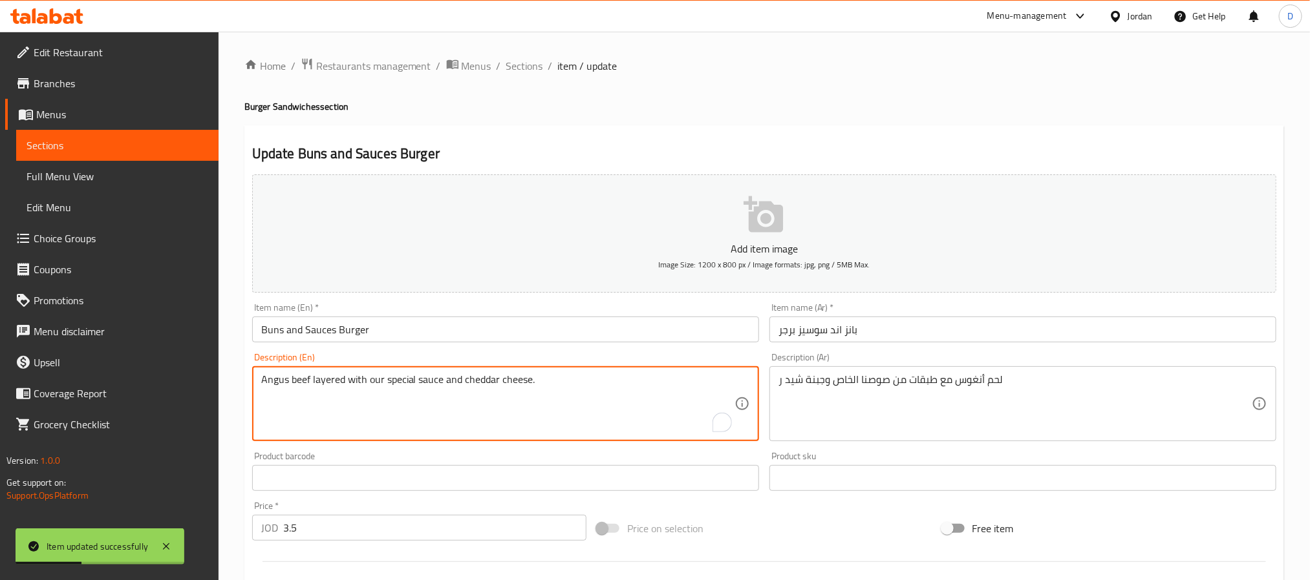
click at [305, 383] on textarea "Angus beef layered with our special sauce and cheddar cheese." at bounding box center [497, 404] width 473 height 61
paste textarea "meat"
type textarea "Angus meat layered with our special sauce and cheddar cheese."
click at [436, 332] on input "Buns and Sauces Burger" at bounding box center [505, 330] width 507 height 26
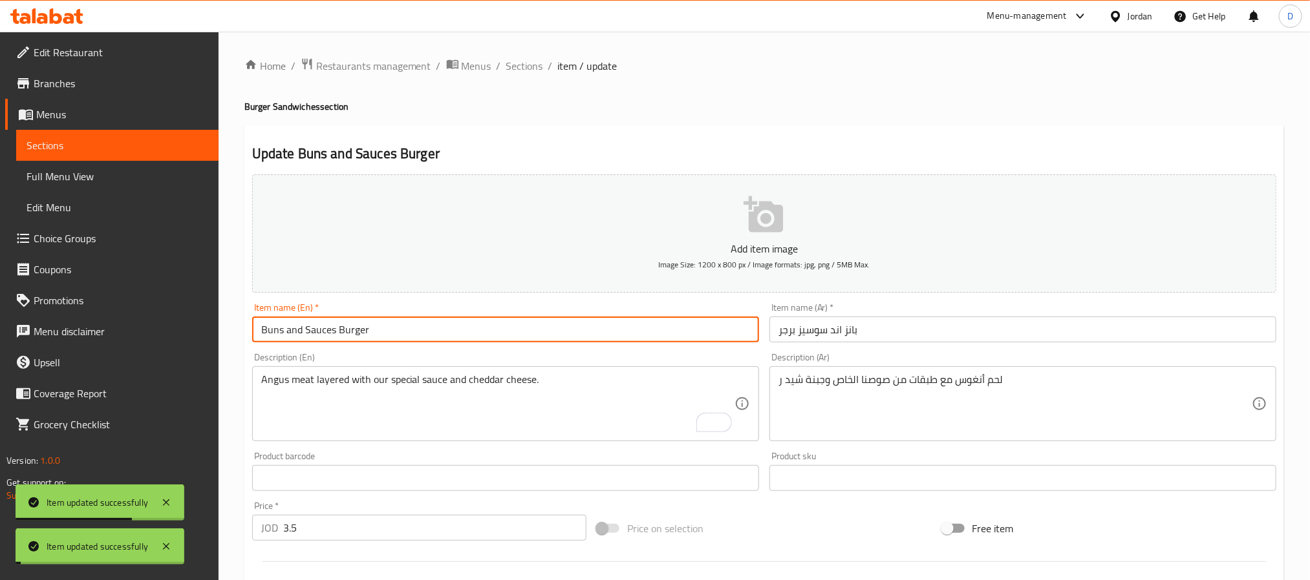
click at [532, 67] on span "Sections" at bounding box center [524, 66] width 37 height 16
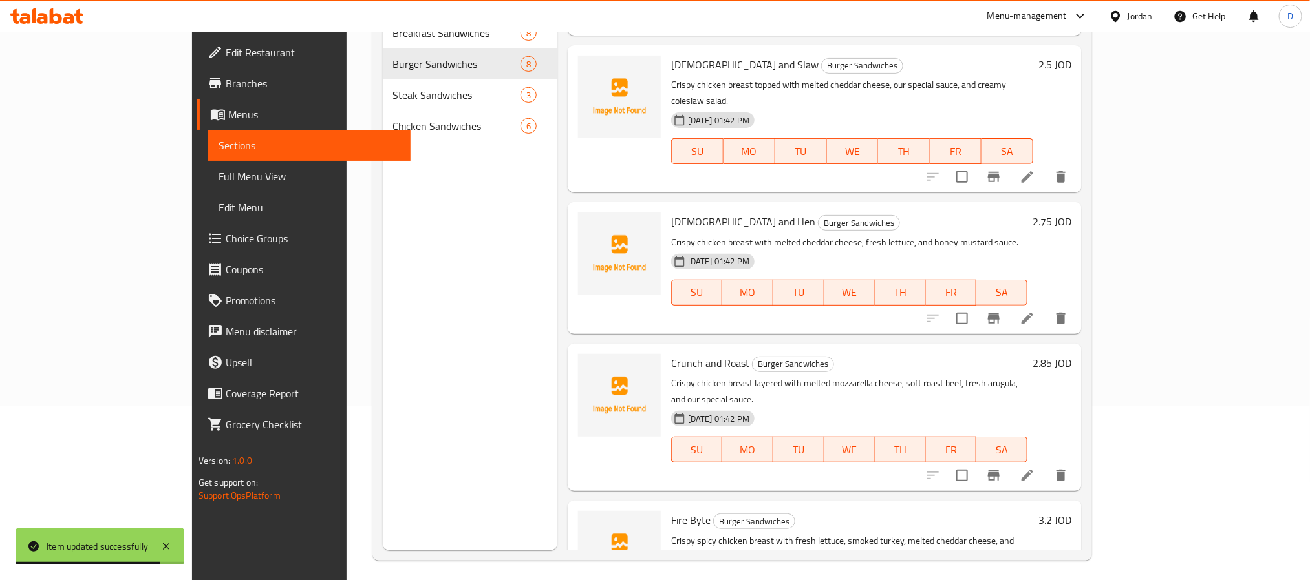
scroll to position [181, 0]
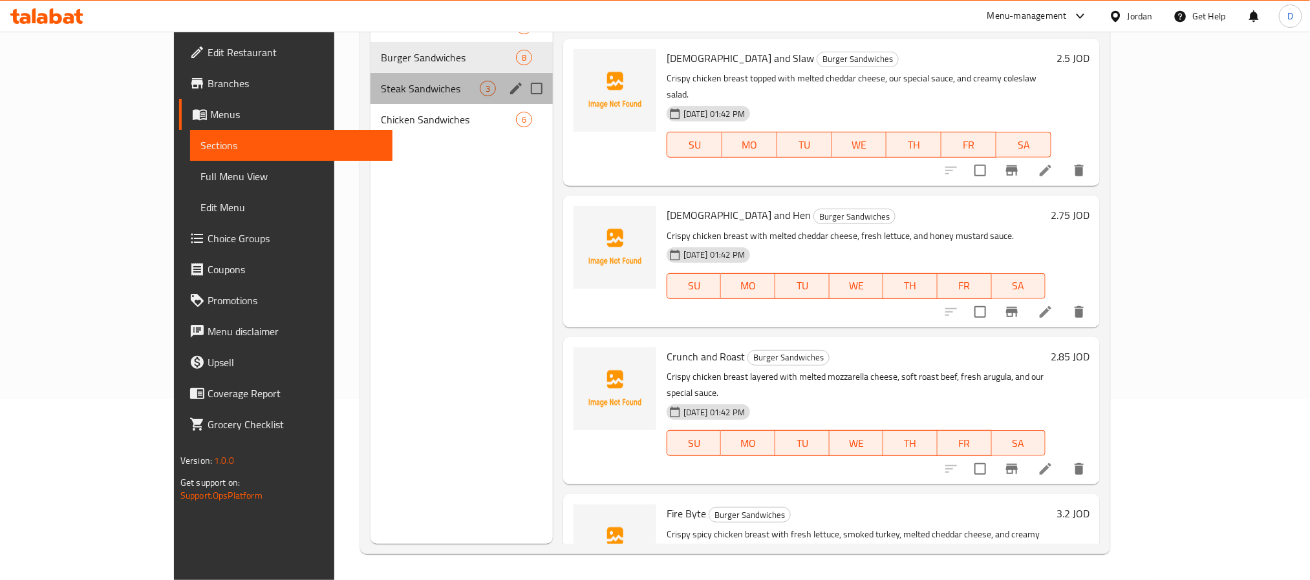
click at [370, 76] on div "Steak Sandwiches 3" at bounding box center [461, 88] width 182 height 31
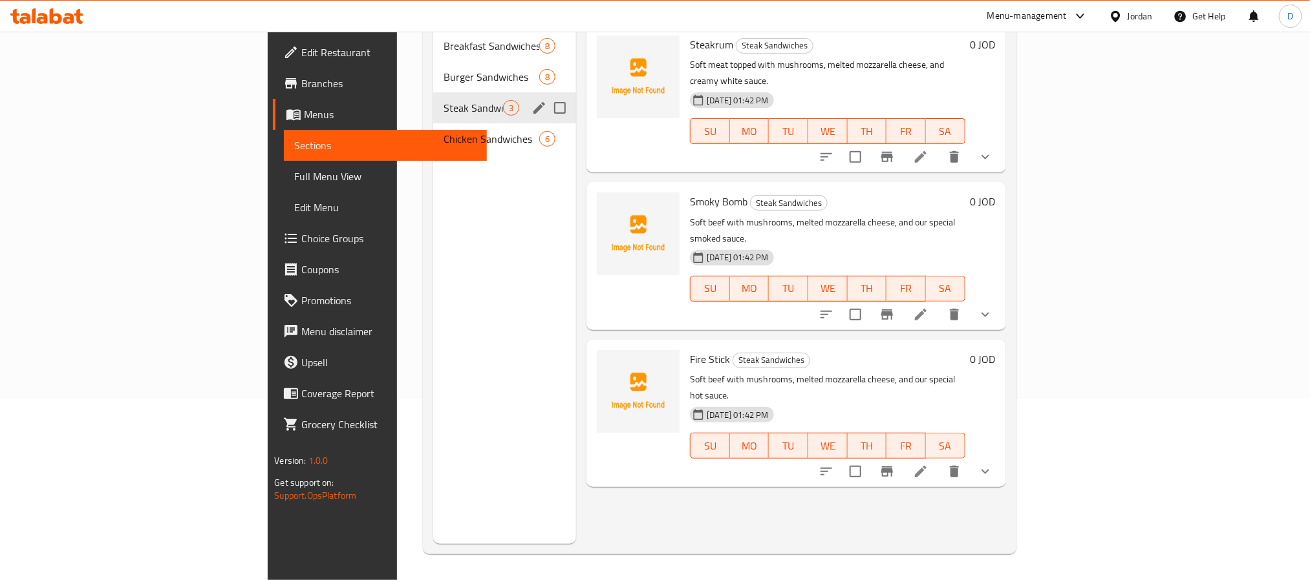
click at [433, 92] on div "Steak Sandwiches 3" at bounding box center [504, 107] width 143 height 31
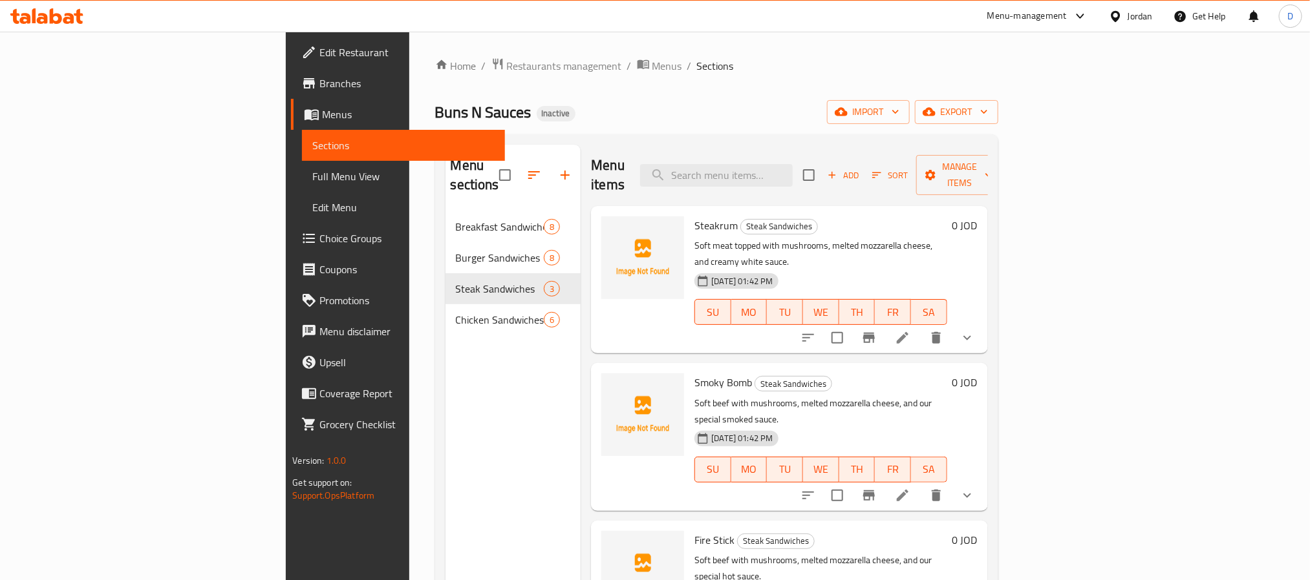
click at [908, 332] on icon at bounding box center [903, 338] width 12 height 12
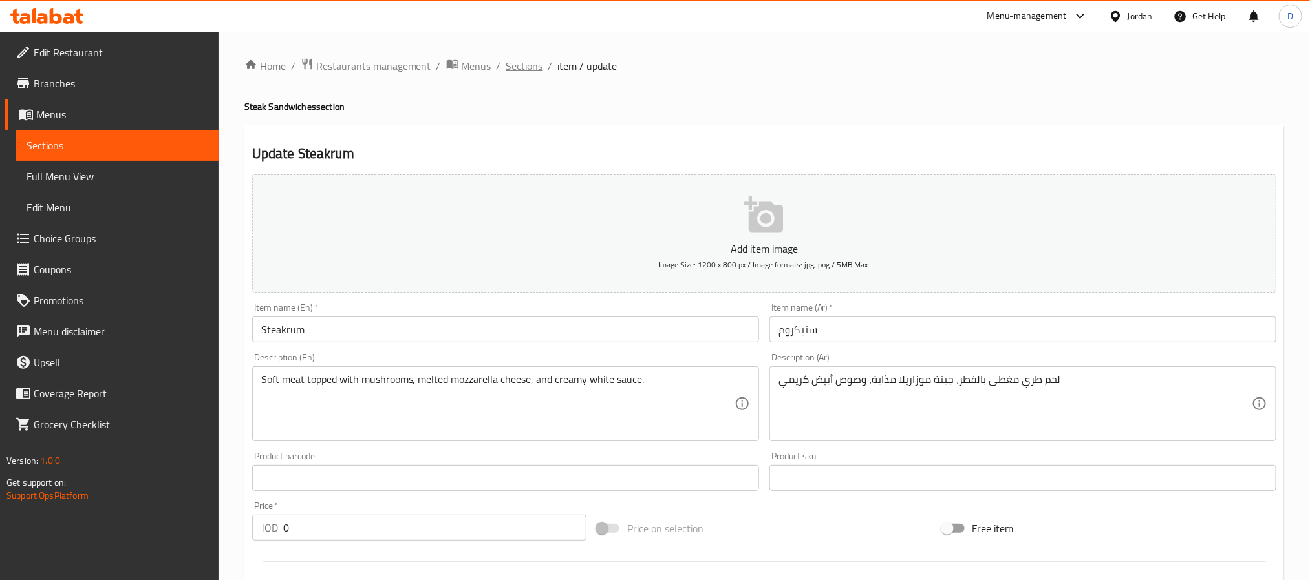
click at [524, 74] on span "Sections" at bounding box center [524, 66] width 37 height 16
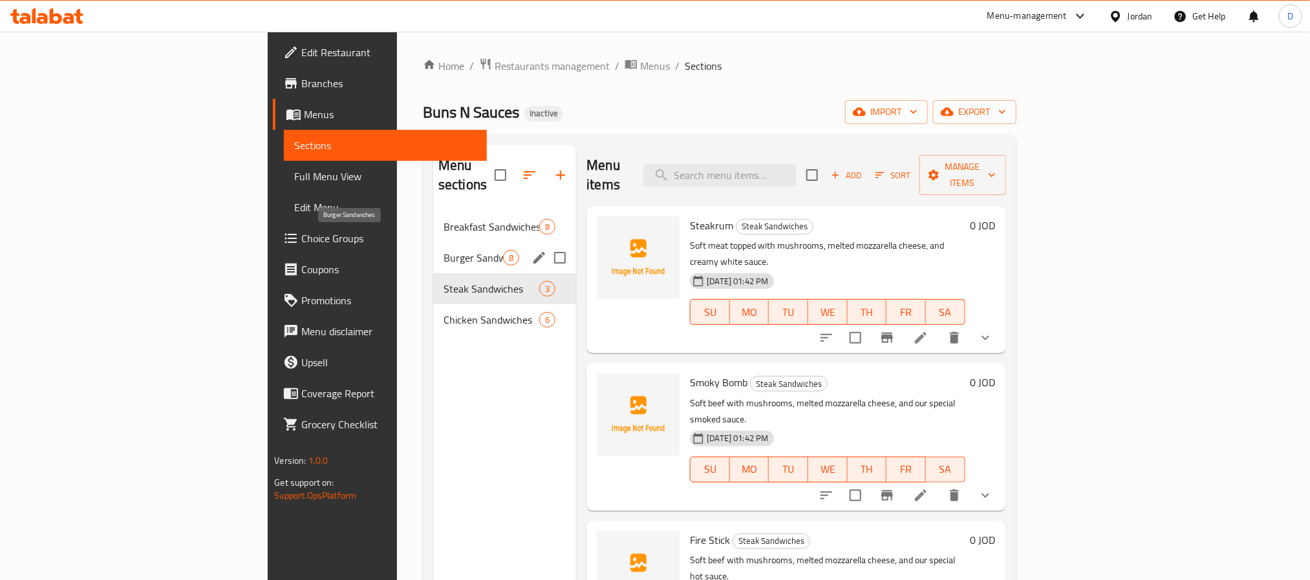
click at [443, 250] on span "Burger Sandwiches" at bounding box center [472, 258] width 59 height 16
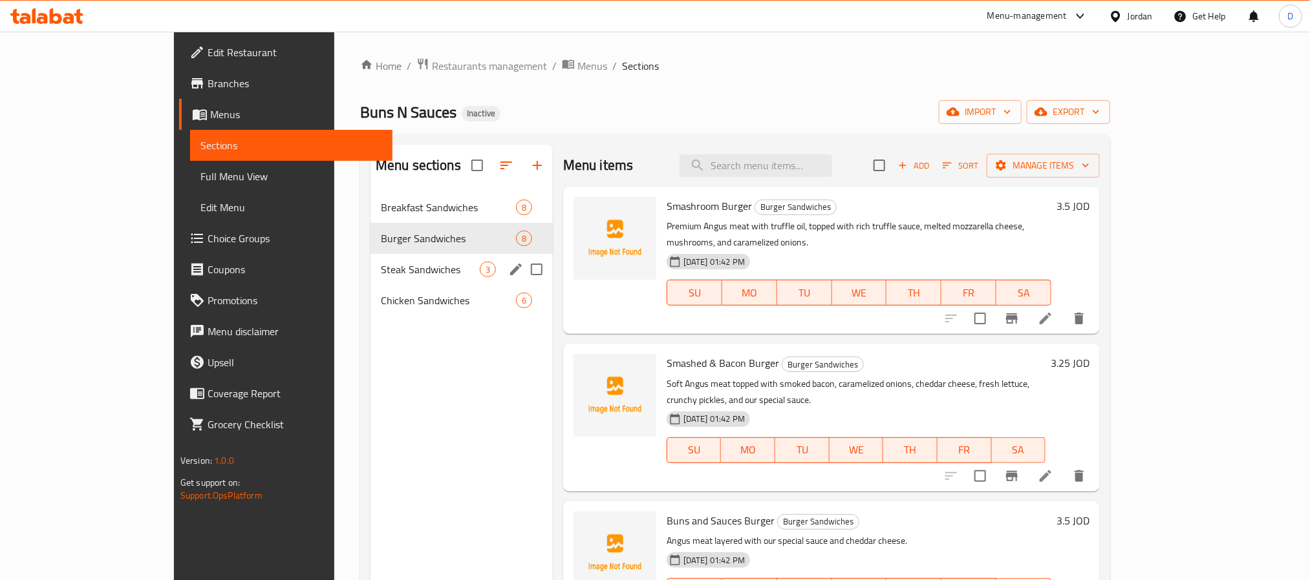
click at [381, 268] on span "Steak Sandwiches" at bounding box center [430, 270] width 99 height 16
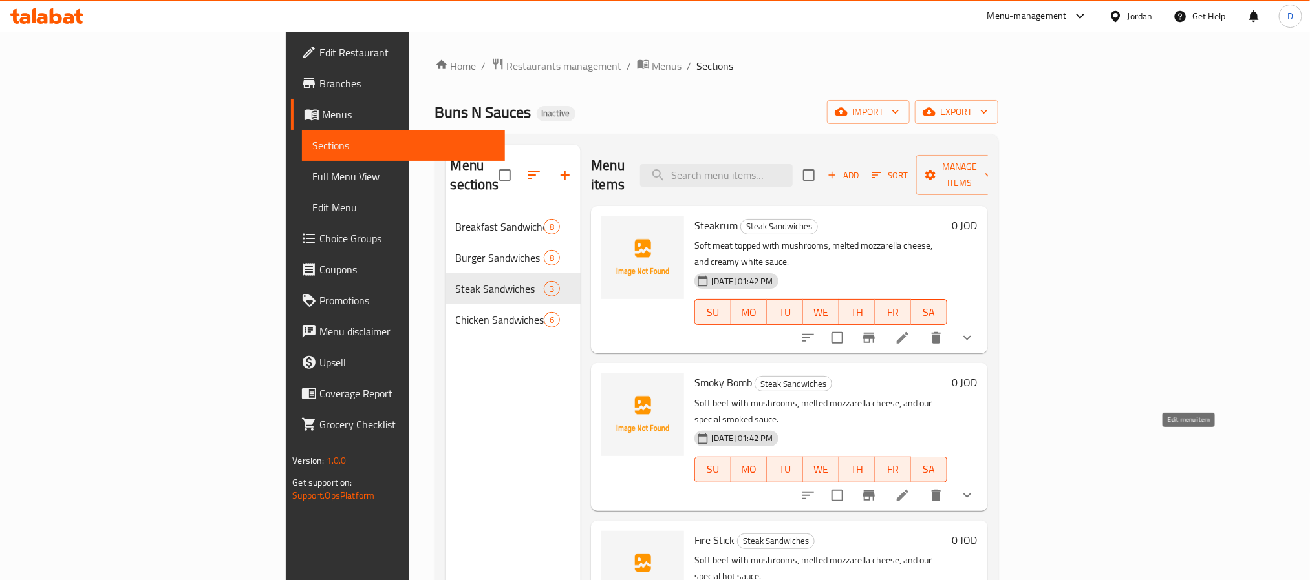
click at [910, 488] on icon at bounding box center [903, 496] width 16 height 16
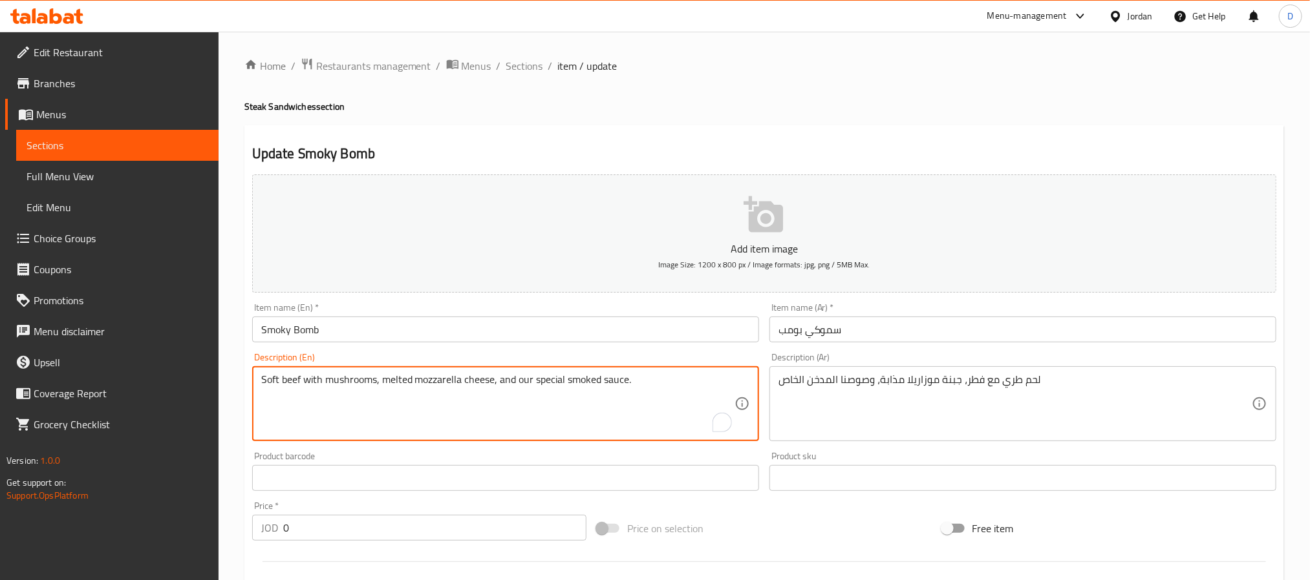
click at [290, 387] on textarea "Soft beef with mushrooms, melted mozzarella cheese, and our special smoked sauc…" at bounding box center [497, 404] width 473 height 61
type textarea "Soft meat with mushrooms, melted mozzarella cheese, and our special smoked sauc…"
click at [401, 332] on input "Smoky Bomb" at bounding box center [505, 330] width 507 height 26
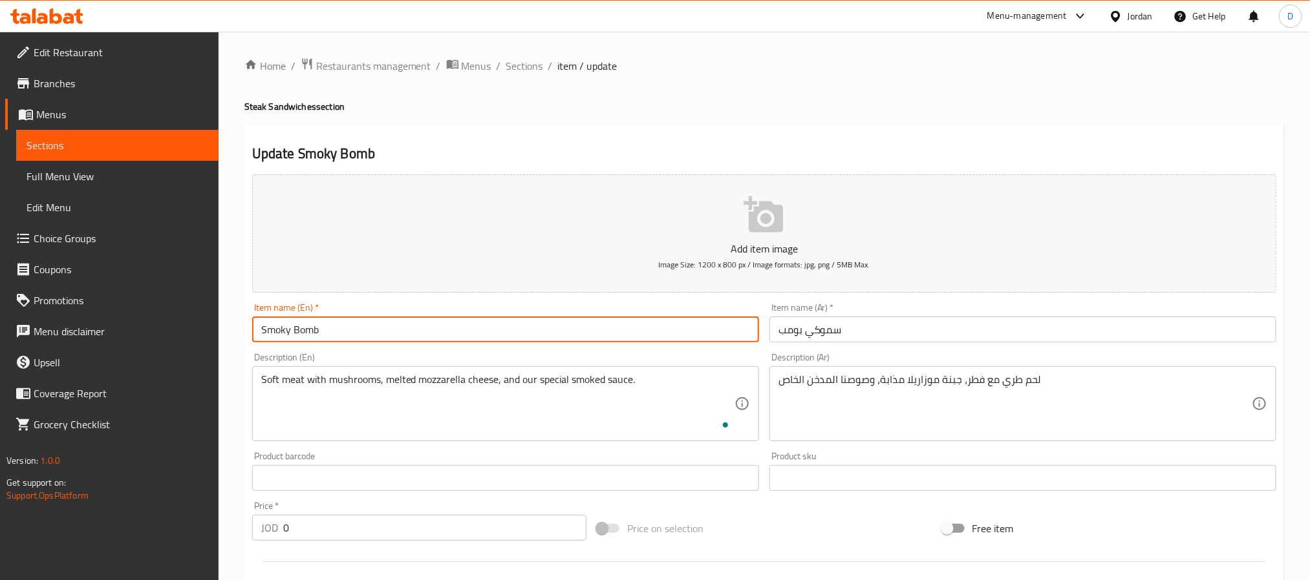
drag, startPoint x: 526, startPoint y: 59, endPoint x: 489, endPoint y: 56, distance: 36.9
click at [526, 59] on span "Sections" at bounding box center [524, 66] width 37 height 16
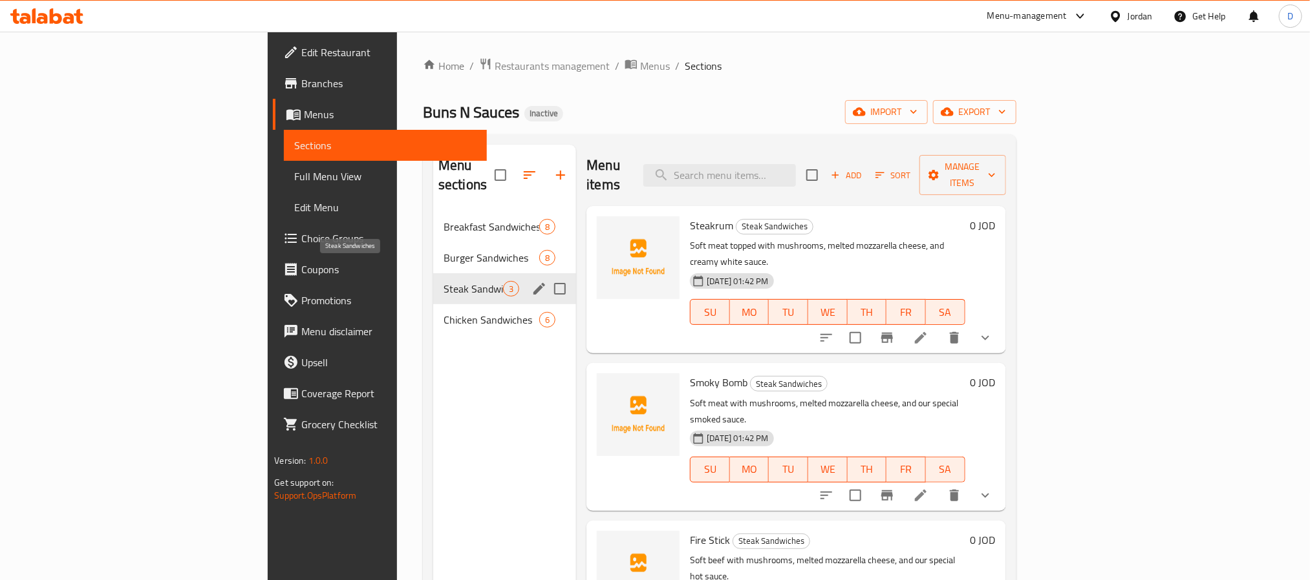
click at [443, 281] on span "Steak Sandwiches" at bounding box center [472, 289] width 59 height 16
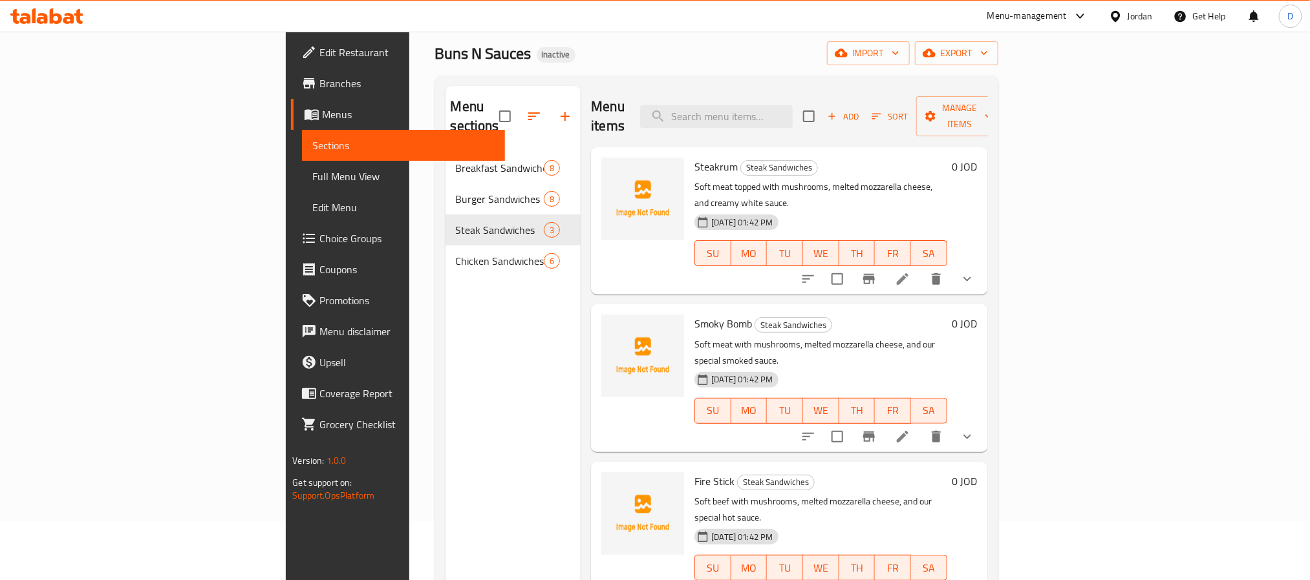
scroll to position [181, 0]
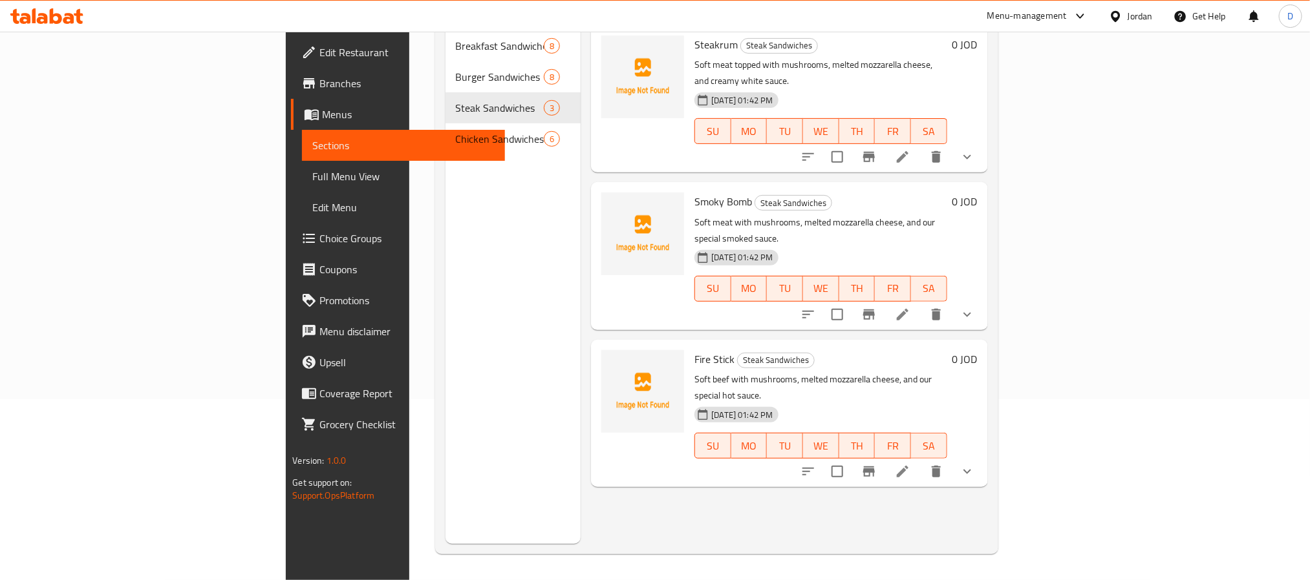
click at [920, 460] on li at bounding box center [902, 471] width 36 height 23
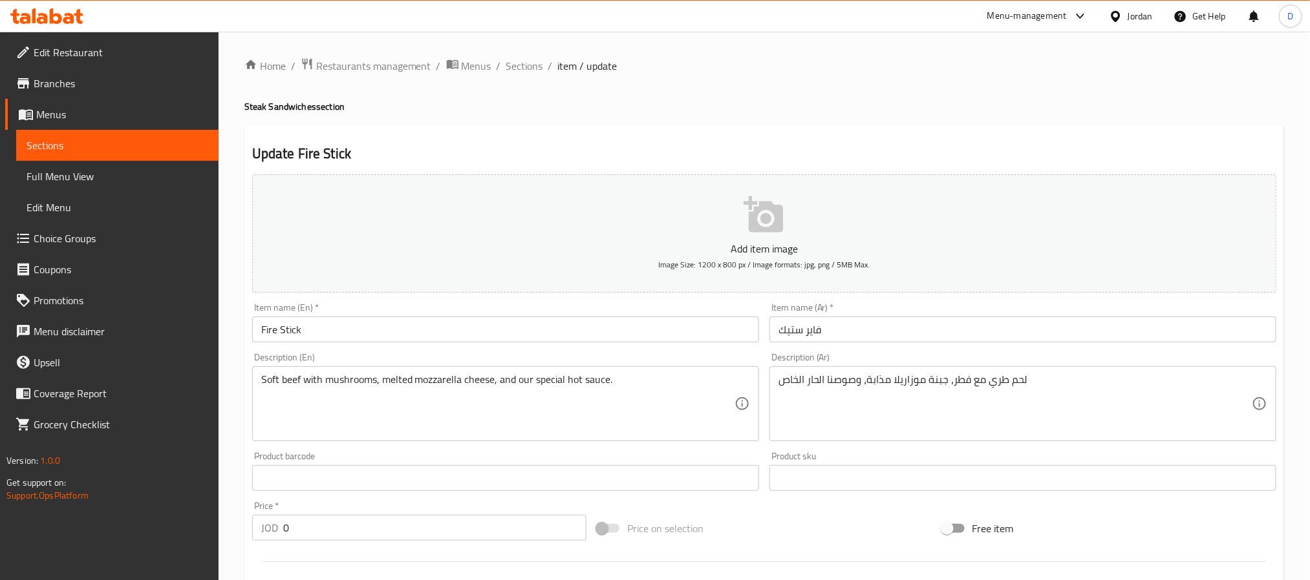
click at [328, 332] on input "Fire Stick" at bounding box center [505, 330] width 507 height 26
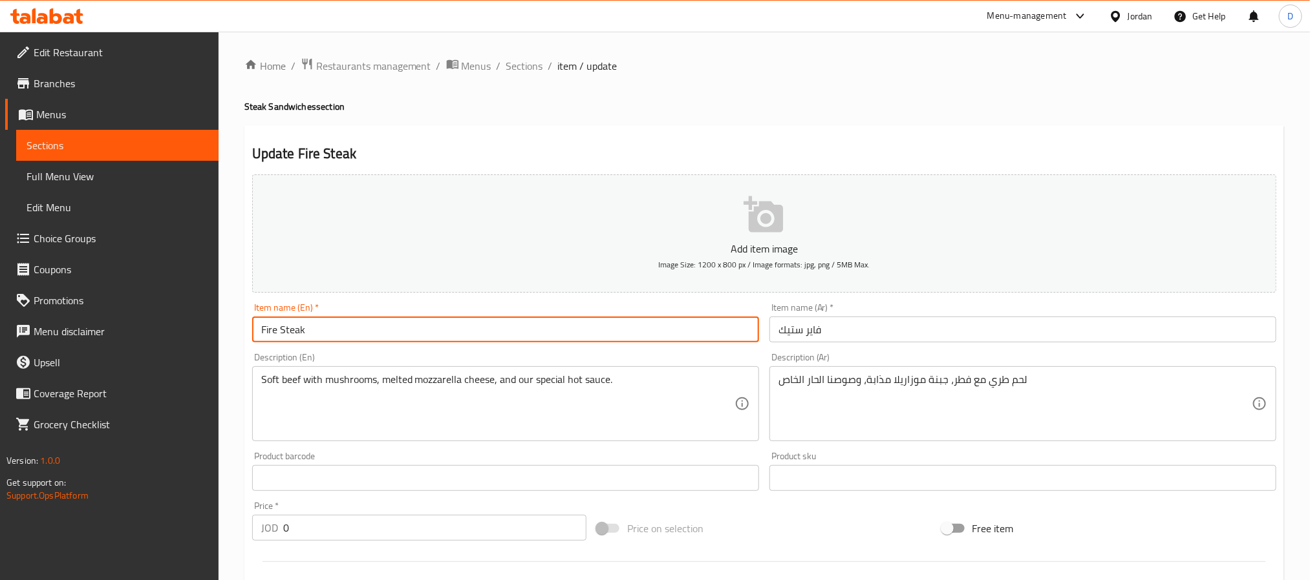
type input "Fire Steak"
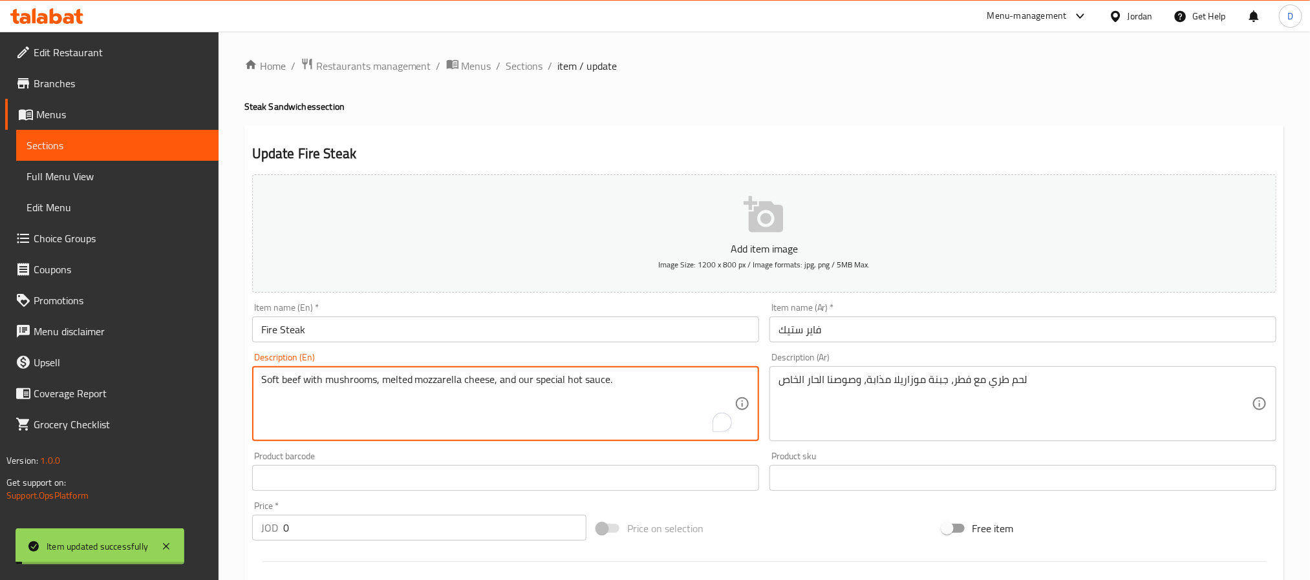
click at [295, 378] on textarea "Soft beef with mushrooms, melted mozzarella cheese, and our special hot sauce." at bounding box center [497, 404] width 473 height 61
type textarea "Soft meat with mushrooms, melted mozzarella cheese, and our special hot sauce."
click at [483, 338] on input "Fire Steak" at bounding box center [505, 330] width 507 height 26
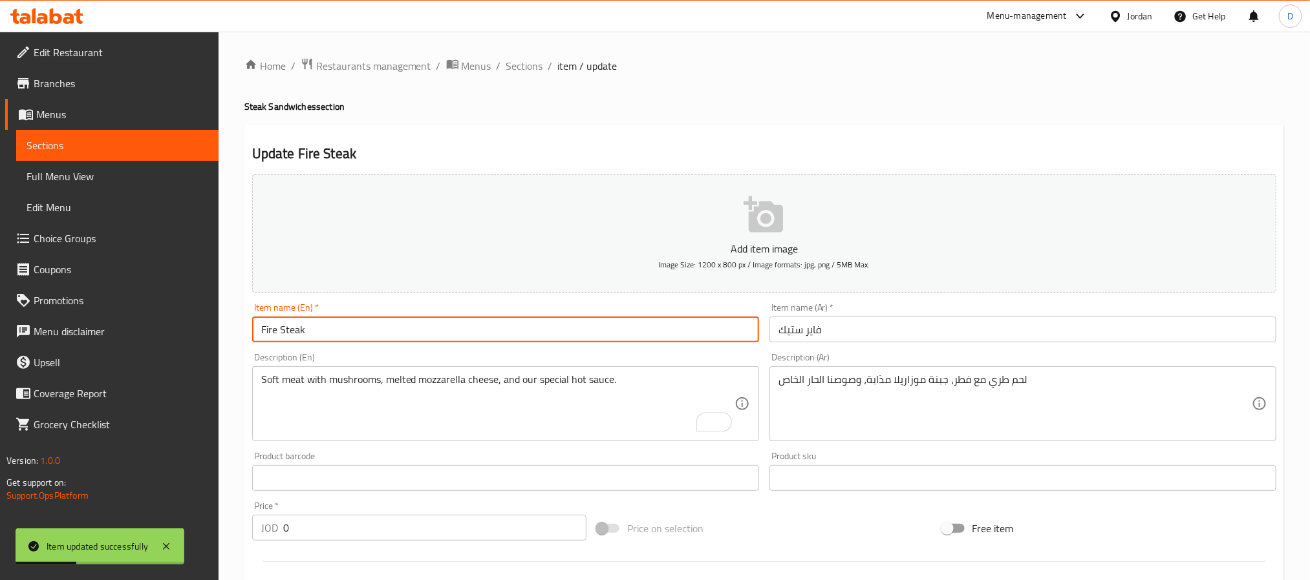
click at [527, 69] on span "Sections" at bounding box center [524, 66] width 37 height 16
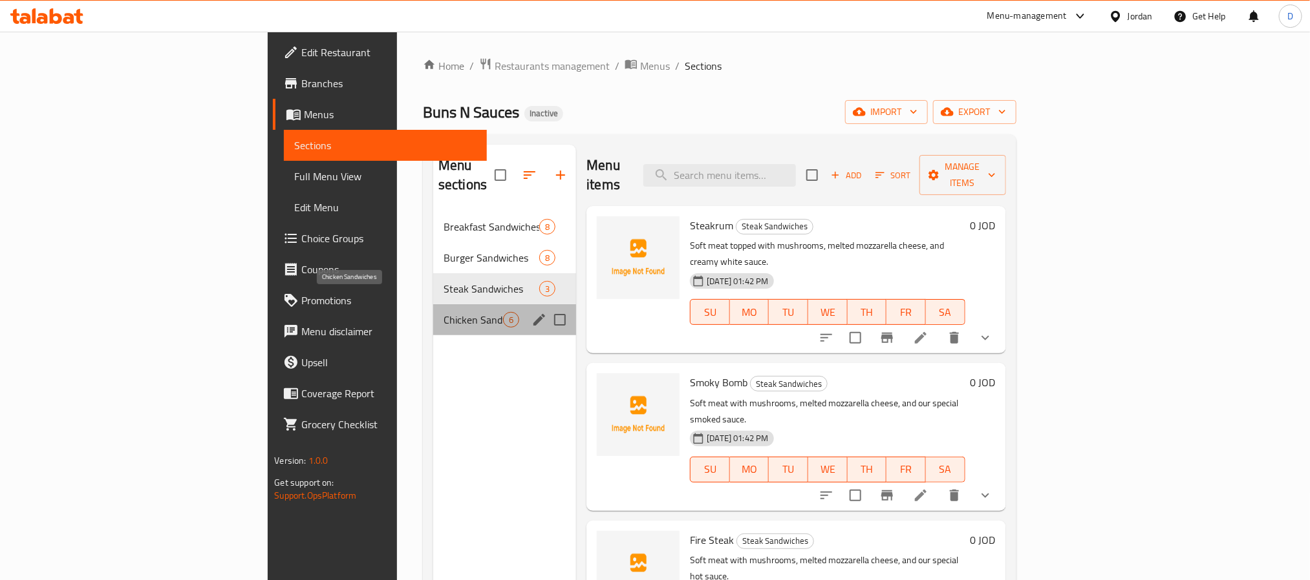
click at [443, 312] on span "Chicken Sandwiches" at bounding box center [472, 320] width 59 height 16
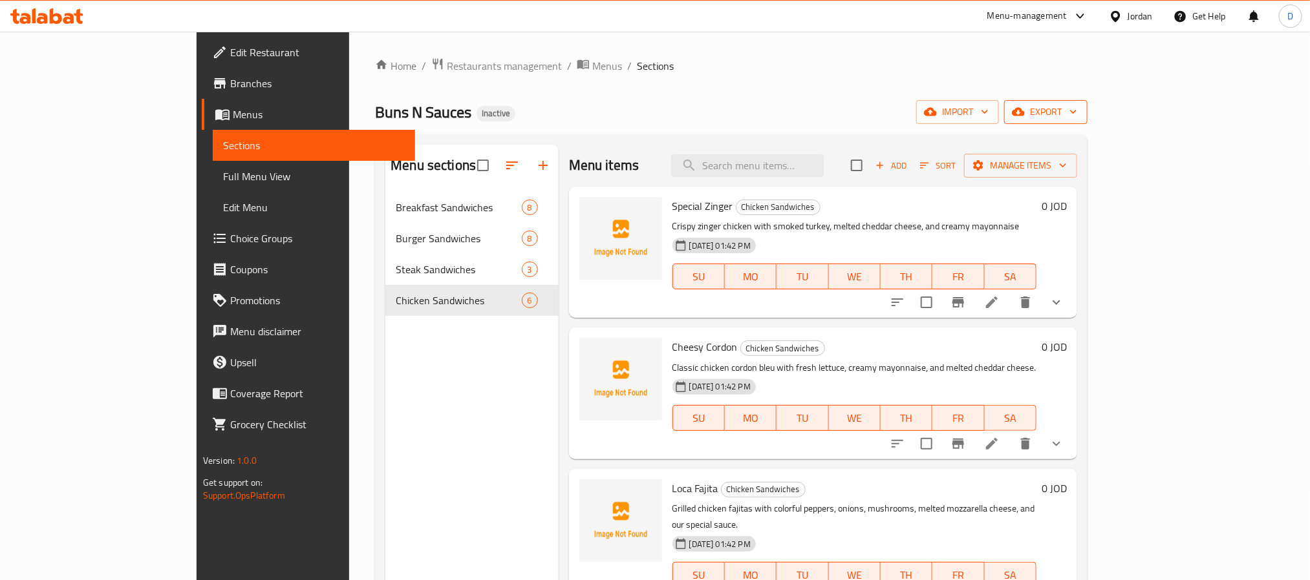
click at [1077, 114] on span "export" at bounding box center [1045, 112] width 63 height 16
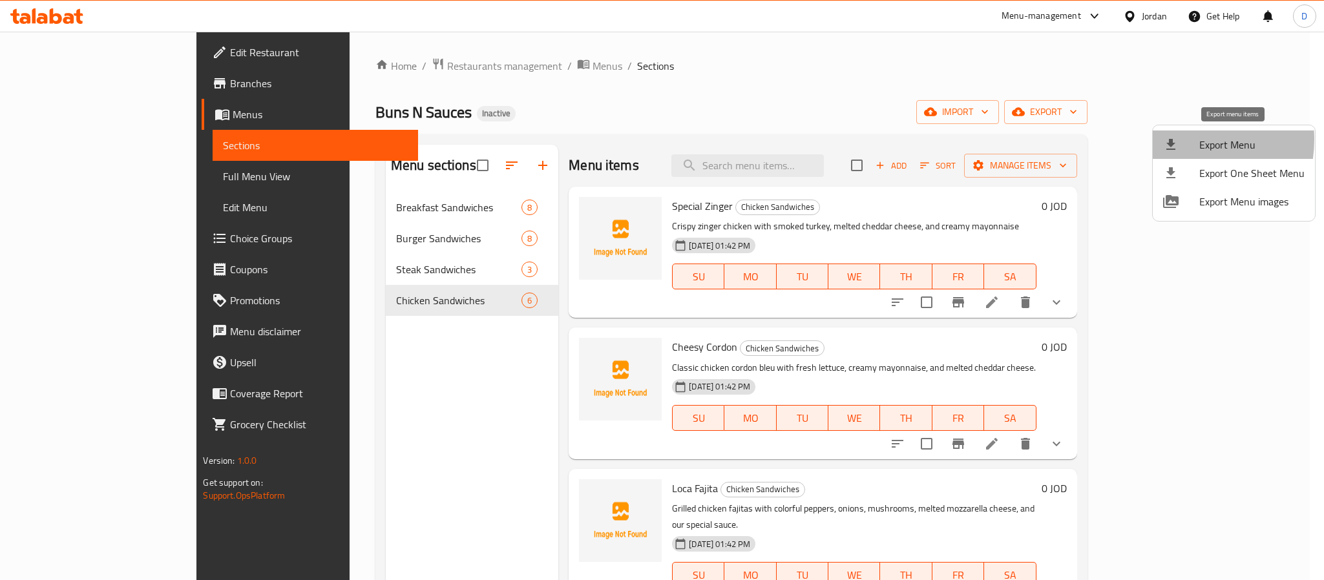
click at [1177, 140] on icon at bounding box center [1172, 145] width 16 height 16
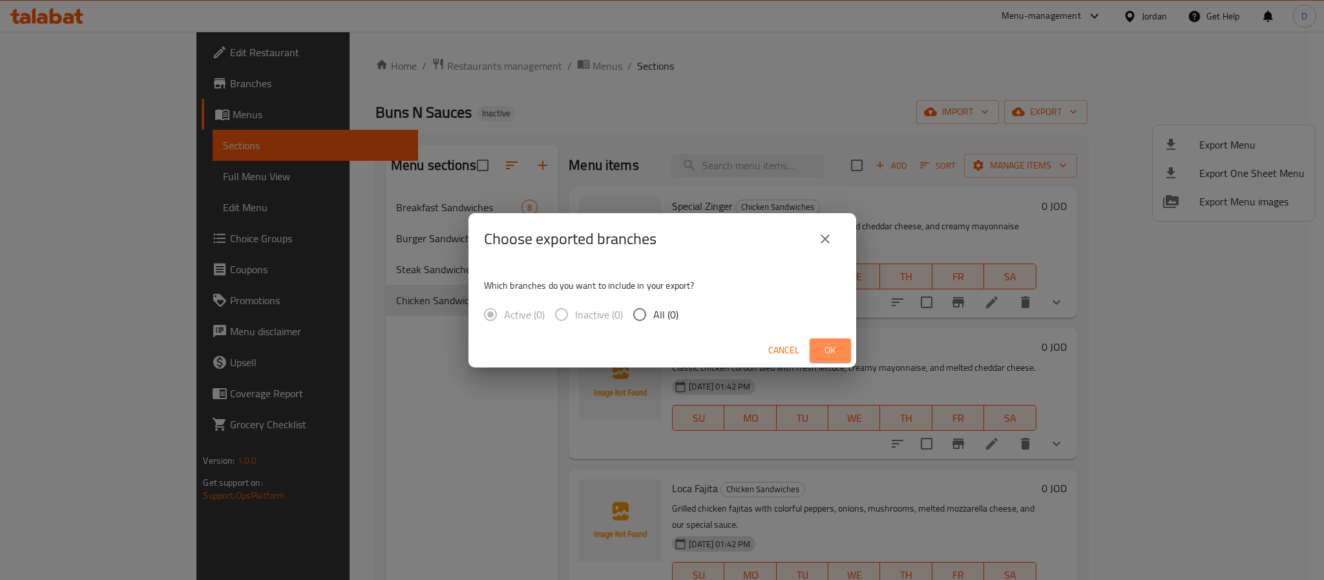
click at [818, 352] on button "Ok" at bounding box center [830, 351] width 41 height 24
click at [842, 348] on button "Ok" at bounding box center [830, 351] width 41 height 24
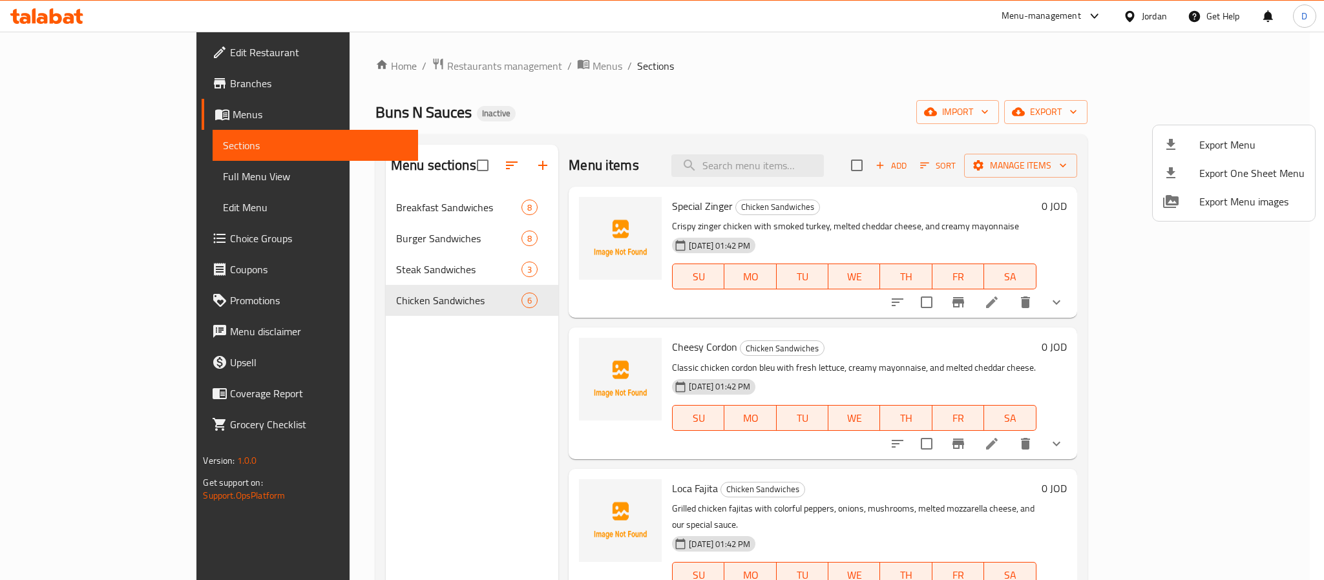
drag, startPoint x: 747, startPoint y: 78, endPoint x: 468, endPoint y: 5, distance: 288.6
click at [747, 78] on div at bounding box center [662, 290] width 1324 height 580
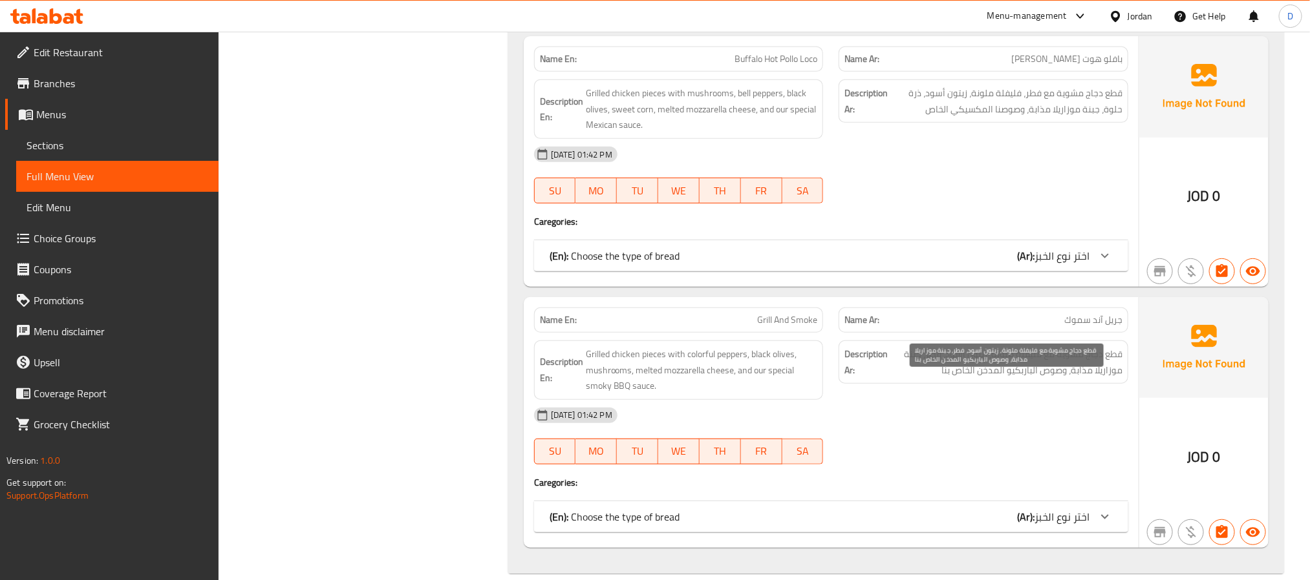
scroll to position [5575, 0]
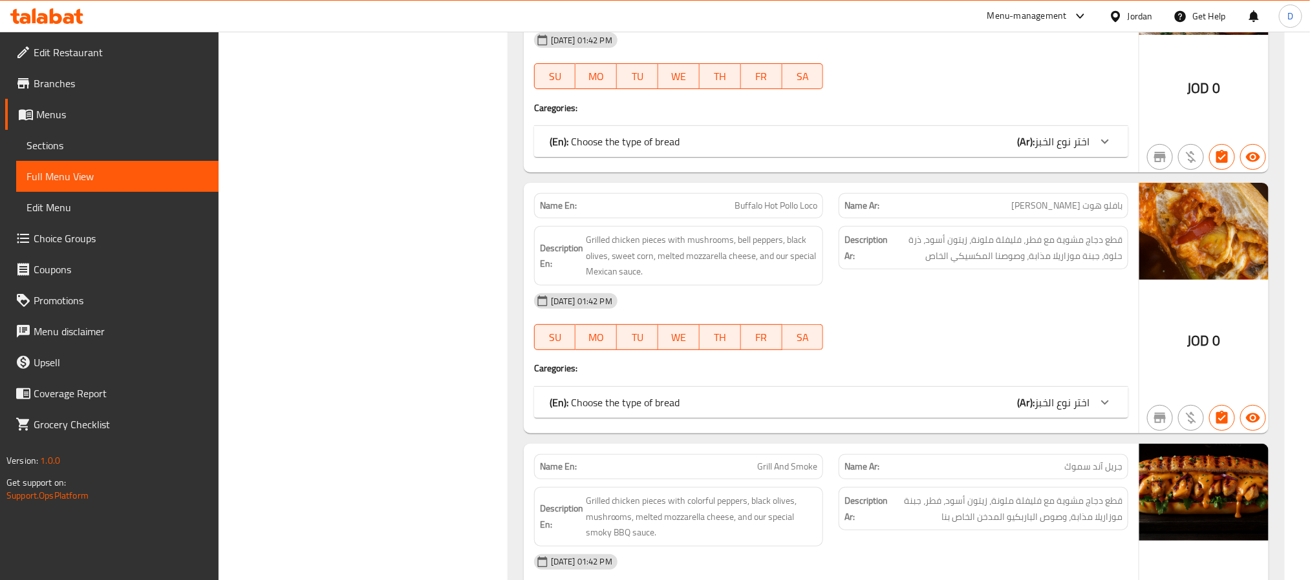
scroll to position [5575, 0]
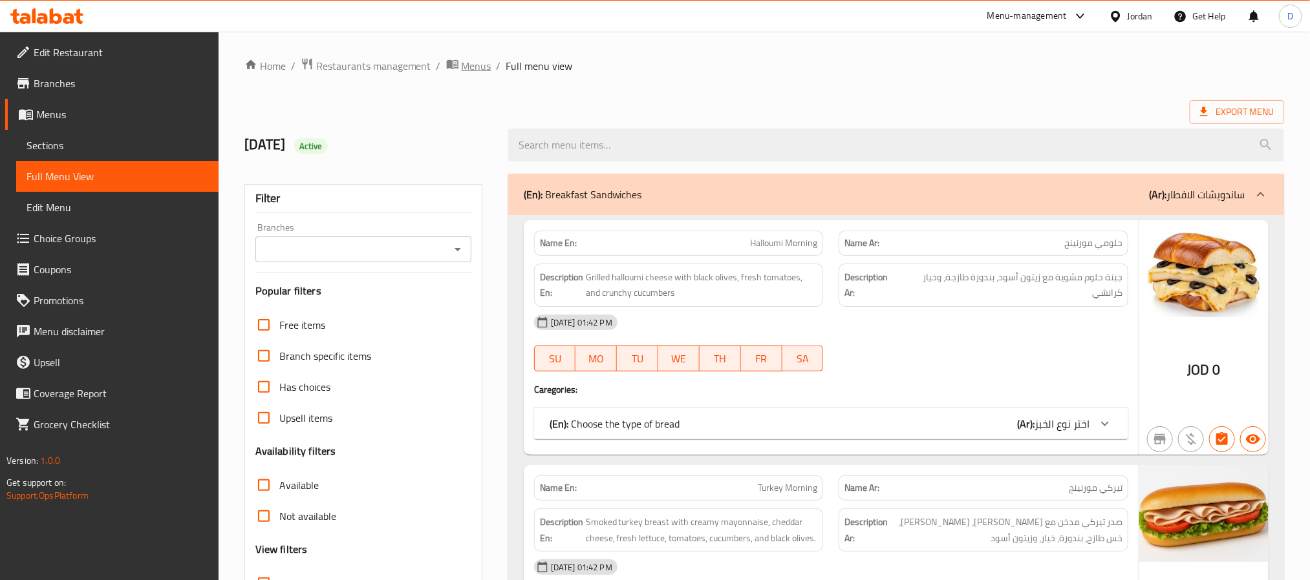
click at [454, 66] on icon "breadcrumb" at bounding box center [454, 65] width 4 height 5
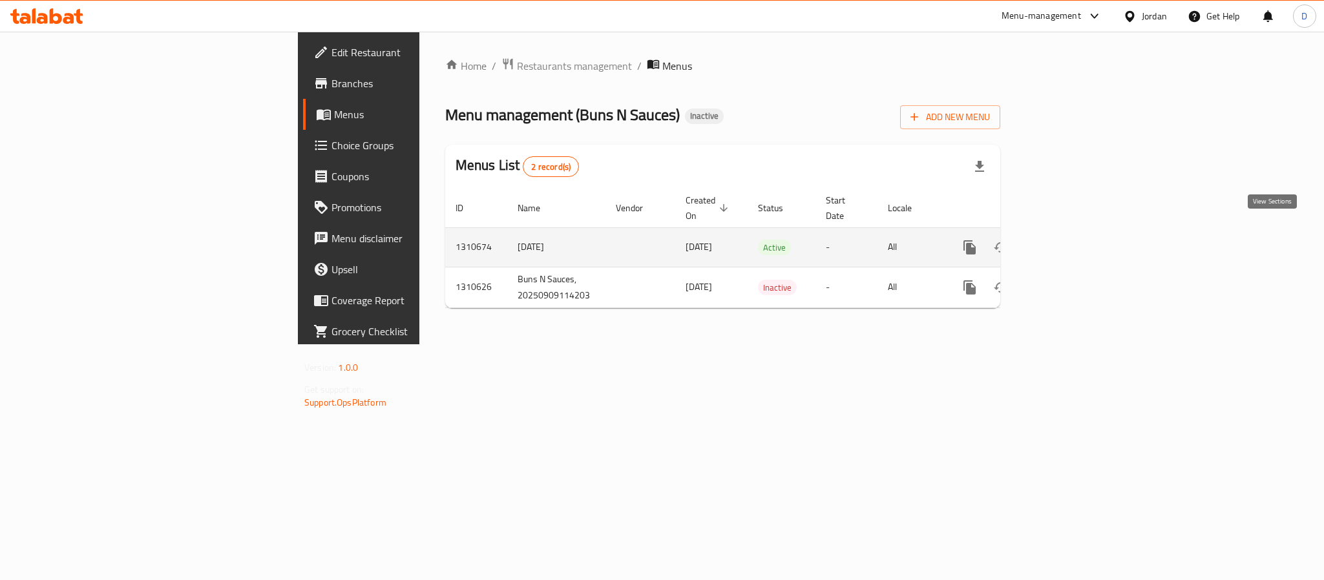
click at [1069, 242] on icon "enhanced table" at bounding box center [1063, 248] width 12 height 12
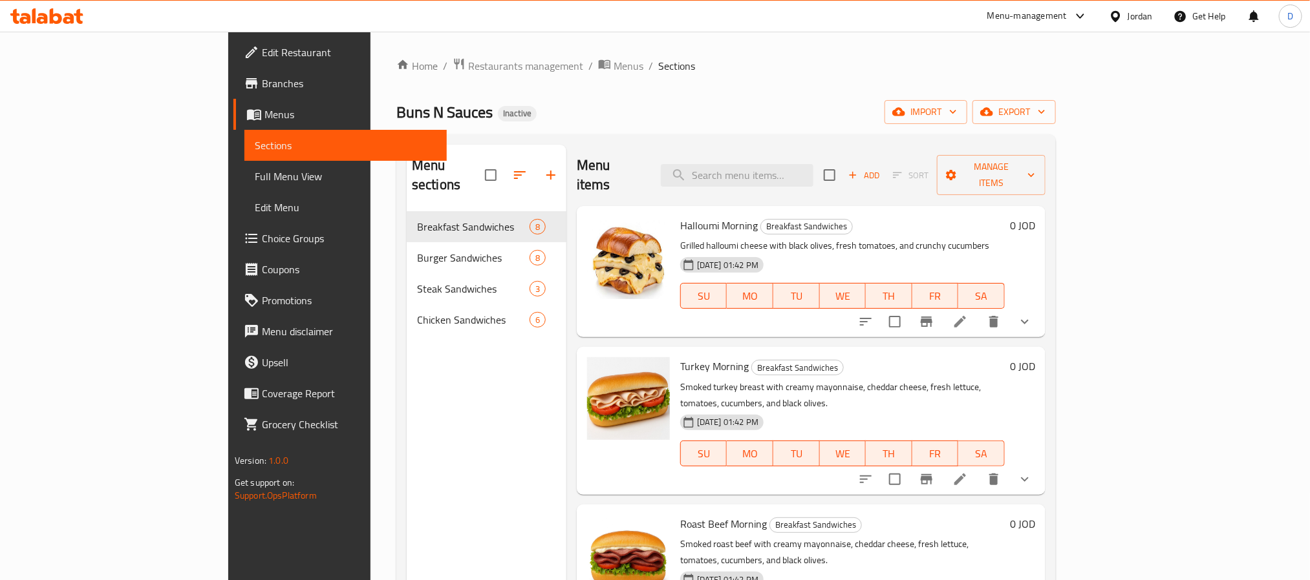
scroll to position [580, 0]
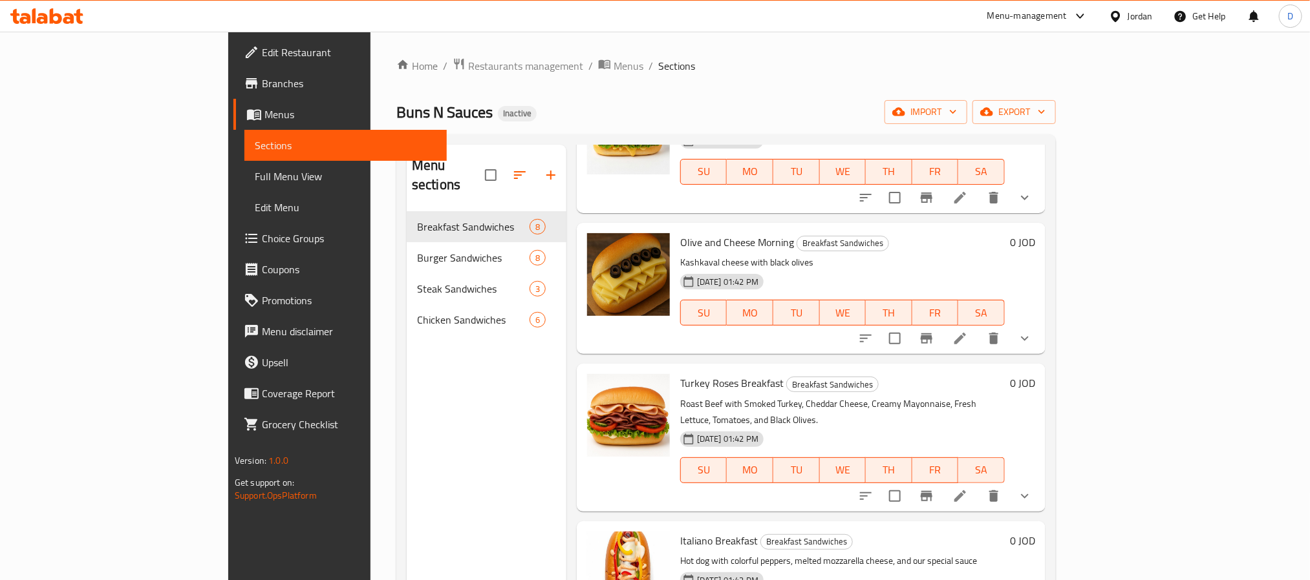
click at [255, 178] on span "Full Menu View" at bounding box center [346, 177] width 182 height 16
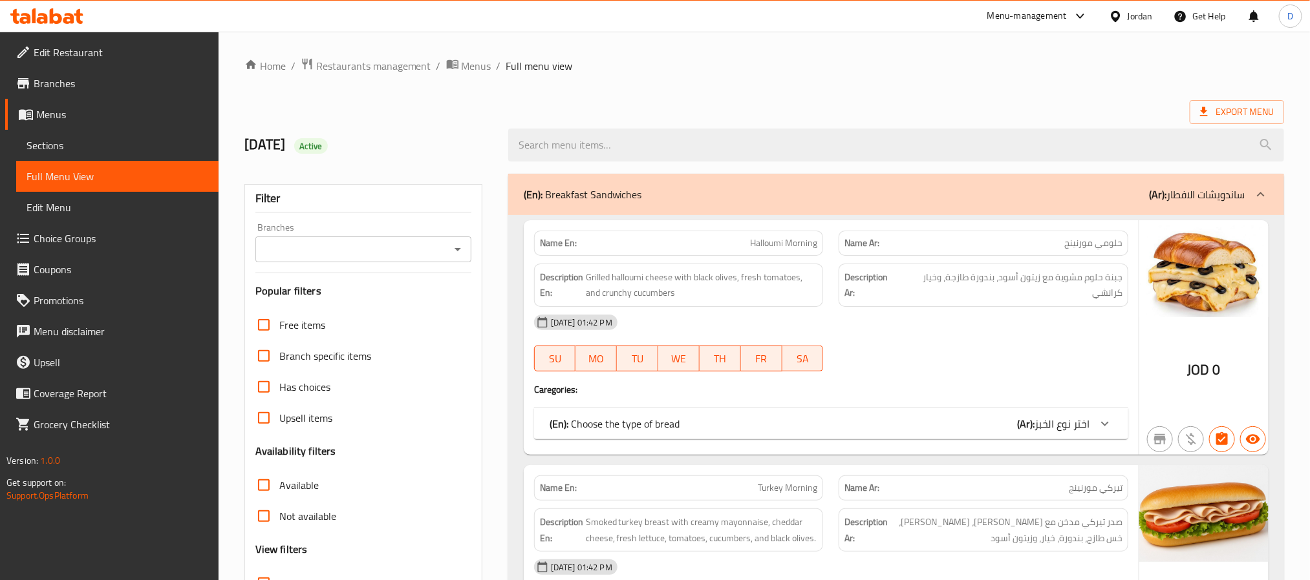
click at [1253, 109] on span "Export Menu" at bounding box center [1237, 112] width 74 height 16
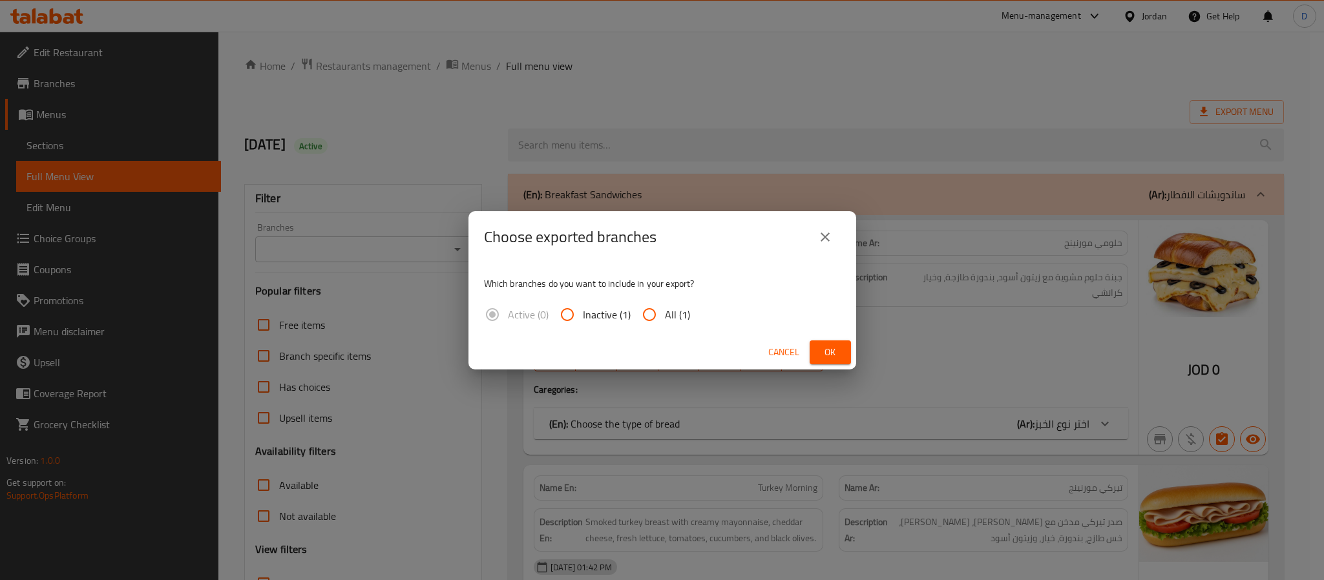
click at [834, 345] on span "Ok" at bounding box center [830, 353] width 21 height 16
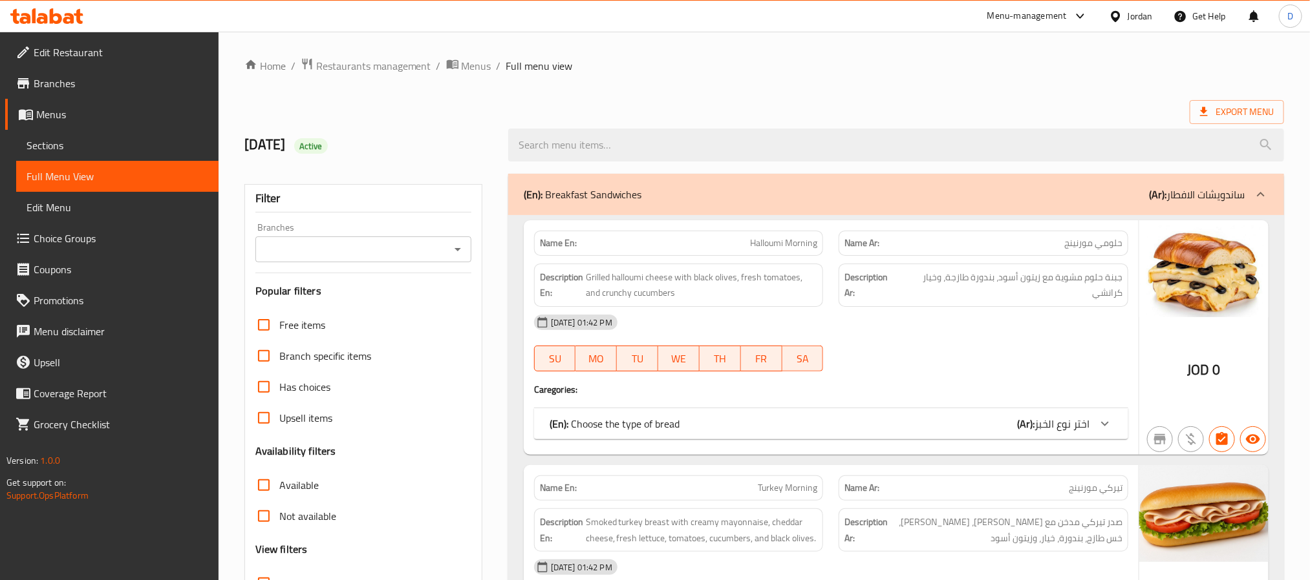
click at [1022, 16] on div "Menu-management" at bounding box center [1027, 16] width 80 height 16
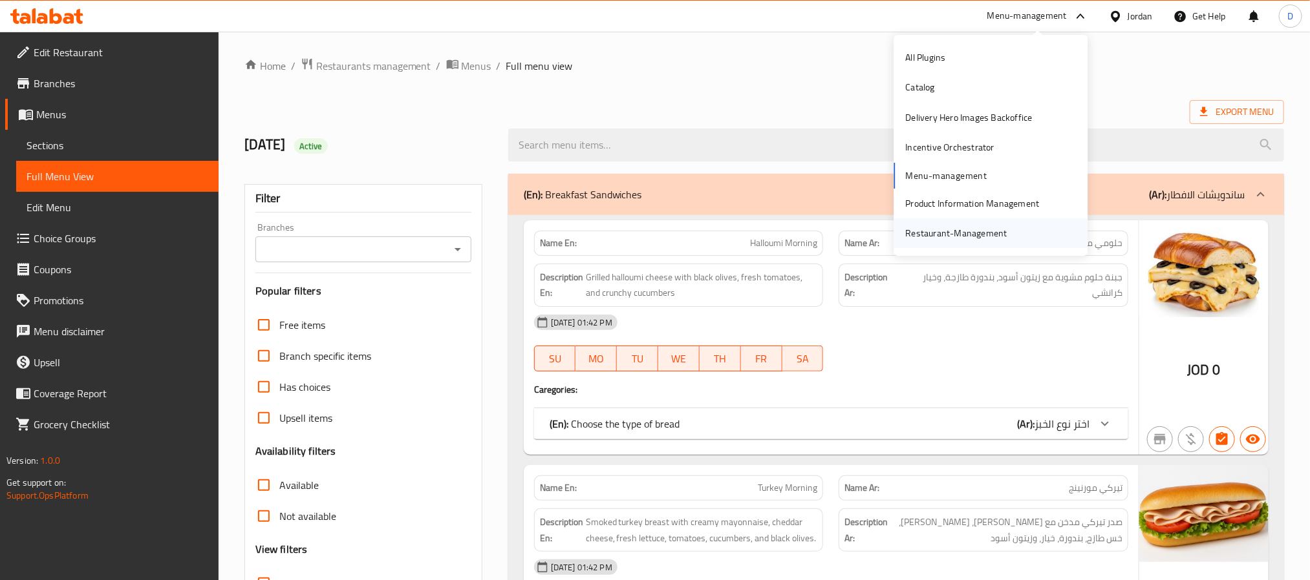
click at [953, 235] on div "Restaurant-Management" at bounding box center [956, 233] width 101 height 14
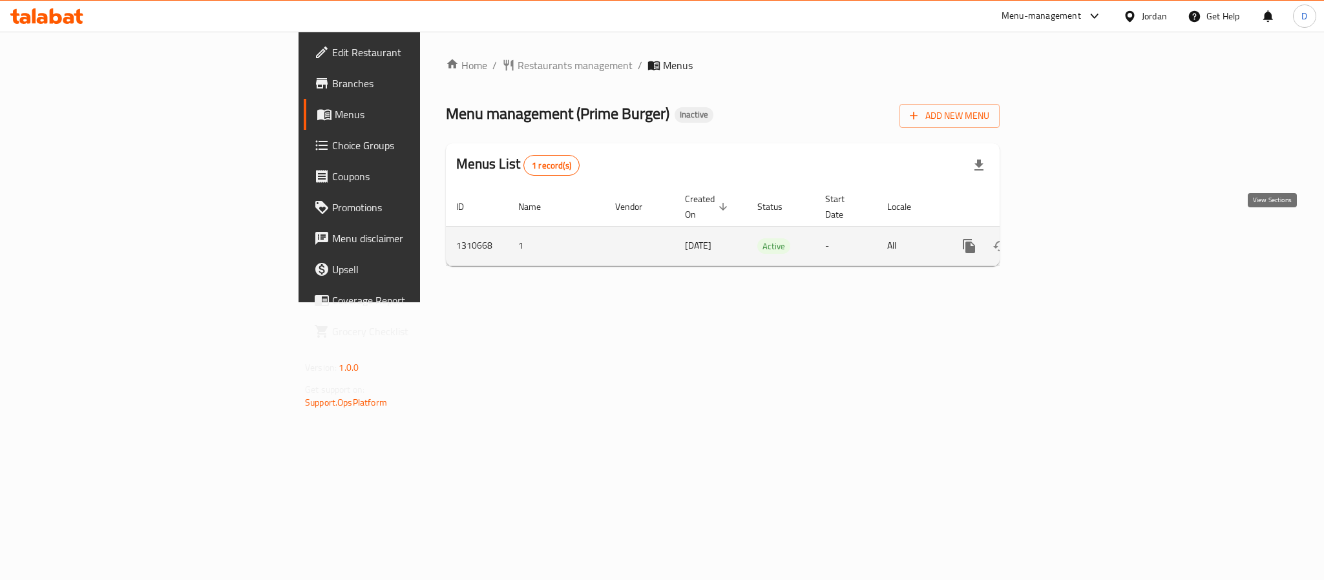
click at [1078, 231] on link "enhanced table" at bounding box center [1062, 246] width 31 height 31
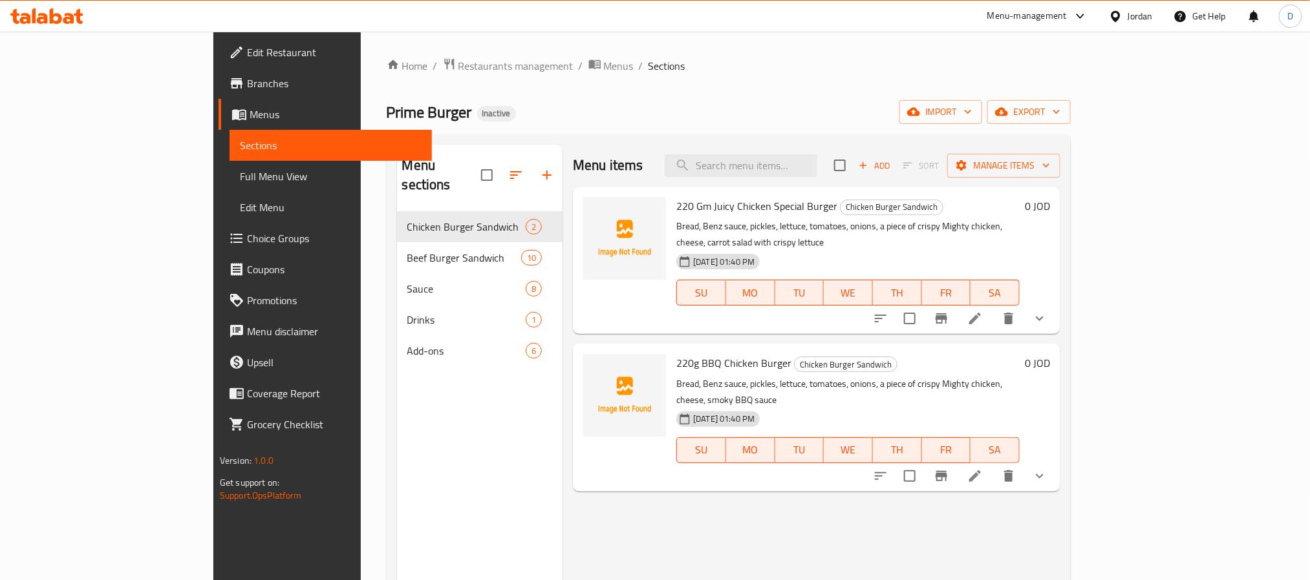
click at [229, 165] on link "Full Menu View" at bounding box center [330, 176] width 202 height 31
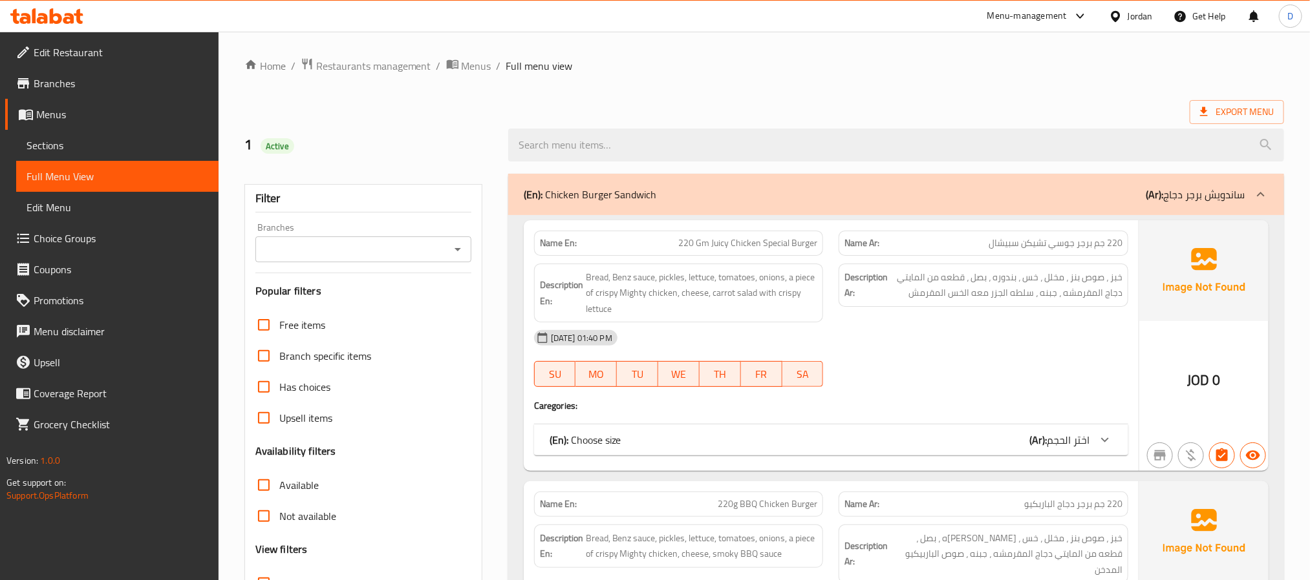
drag, startPoint x: 997, startPoint y: 352, endPoint x: 957, endPoint y: 363, distance: 42.2
click at [997, 352] on div "[DATE] 01:40 PM" at bounding box center [831, 338] width 610 height 31
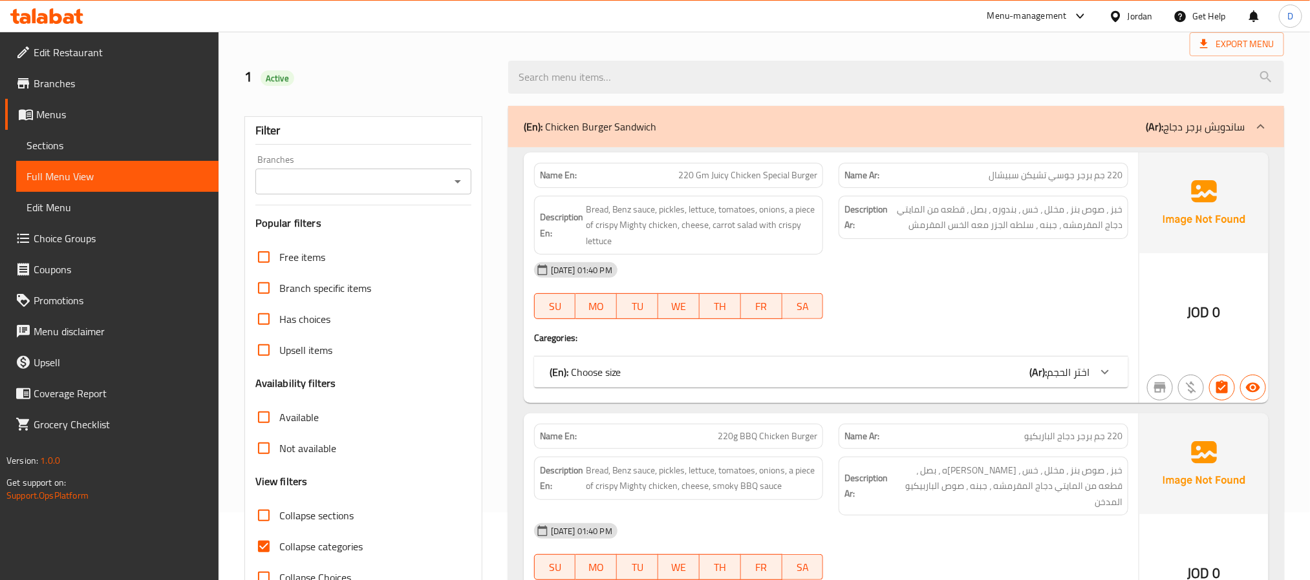
scroll to position [97, 0]
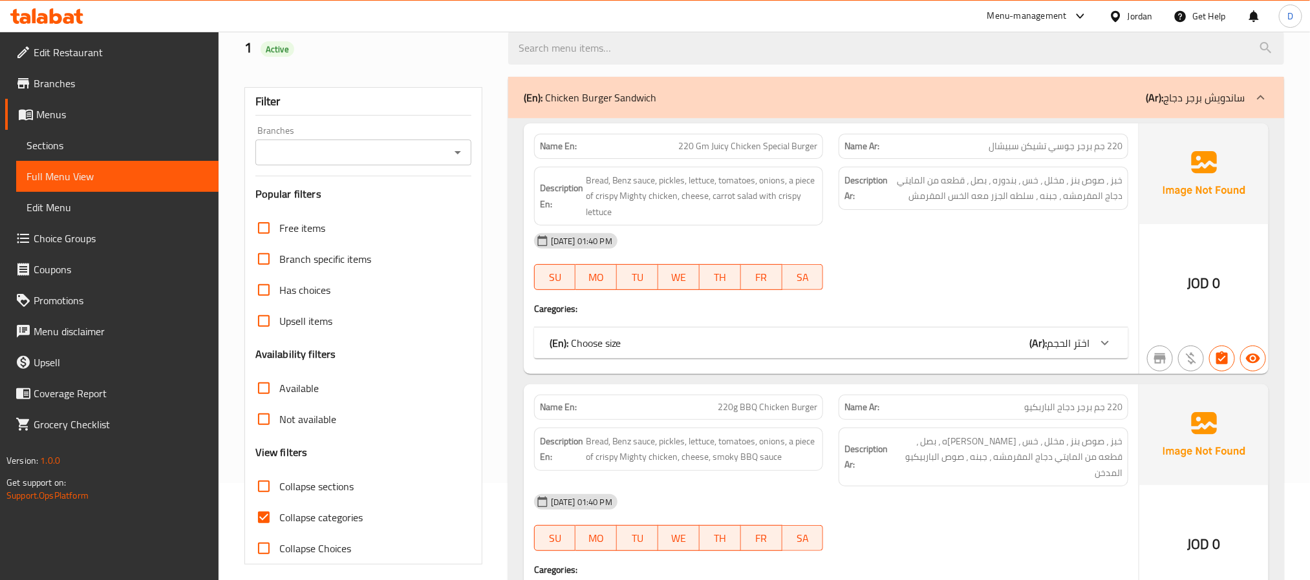
click at [322, 513] on span "Collapse categories" at bounding box center [320, 518] width 83 height 16
click at [279, 513] on input "Collapse categories" at bounding box center [263, 517] width 31 height 31
checkbox input "false"
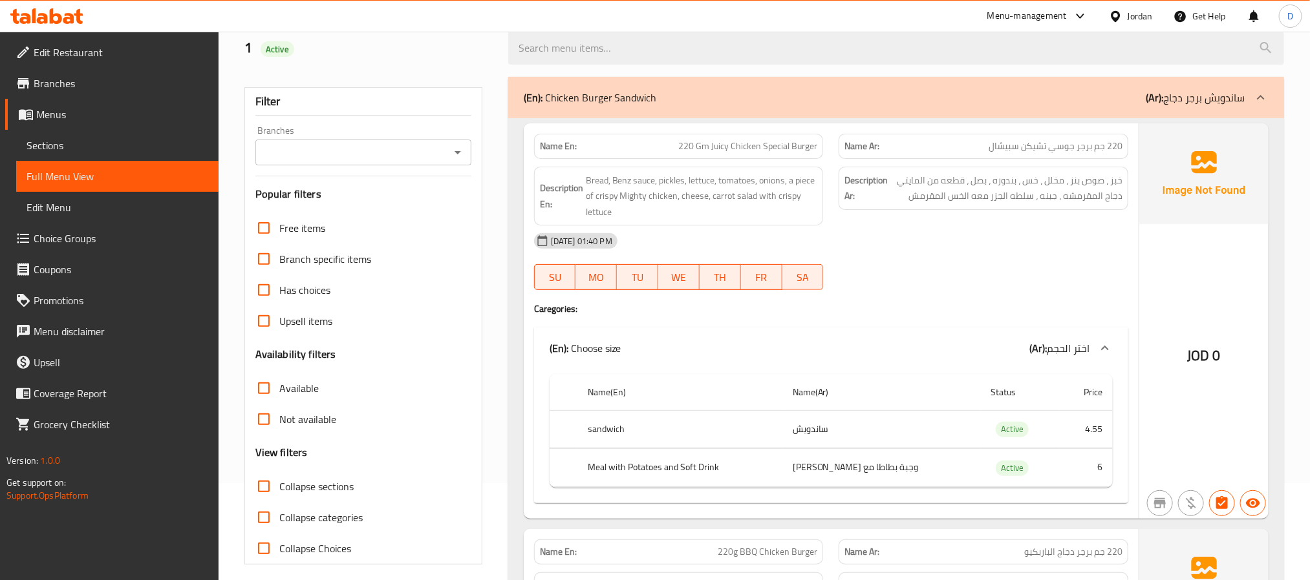
scroll to position [0, 0]
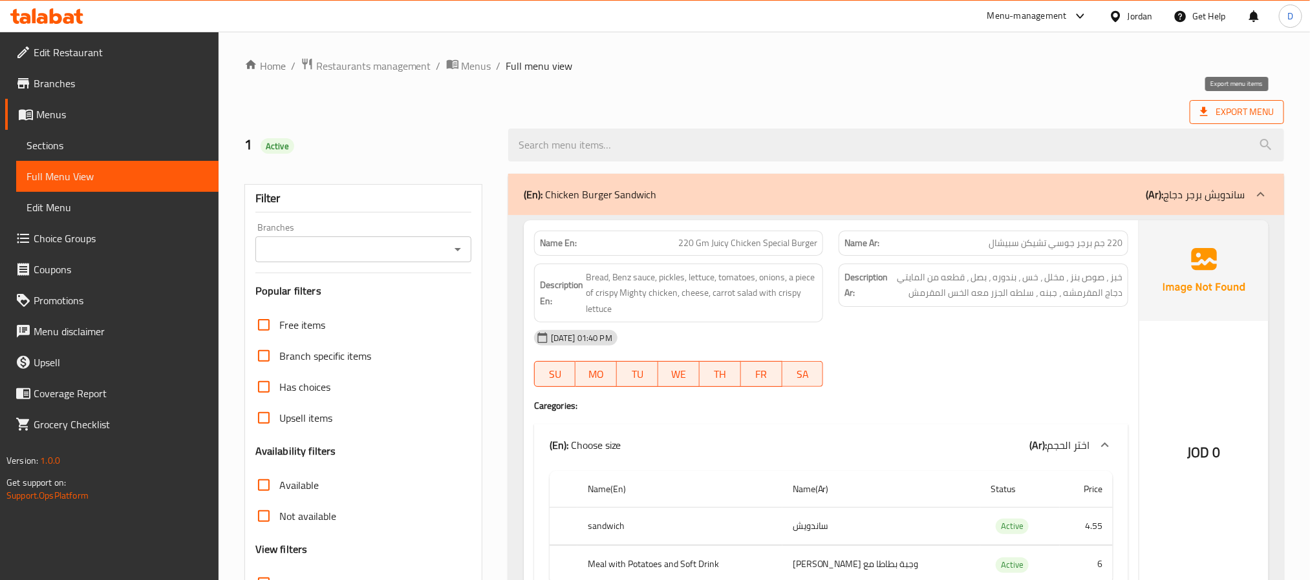
click at [1229, 109] on span "Export Menu" at bounding box center [1237, 112] width 74 height 16
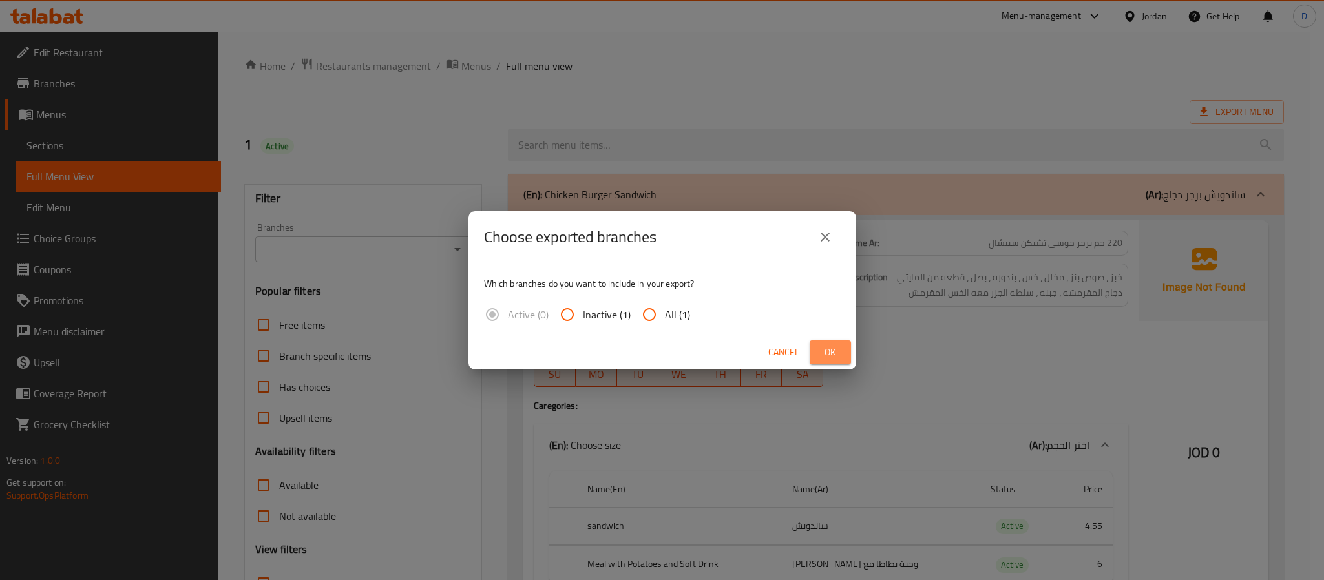
click at [831, 346] on span "Ok" at bounding box center [830, 353] width 21 height 16
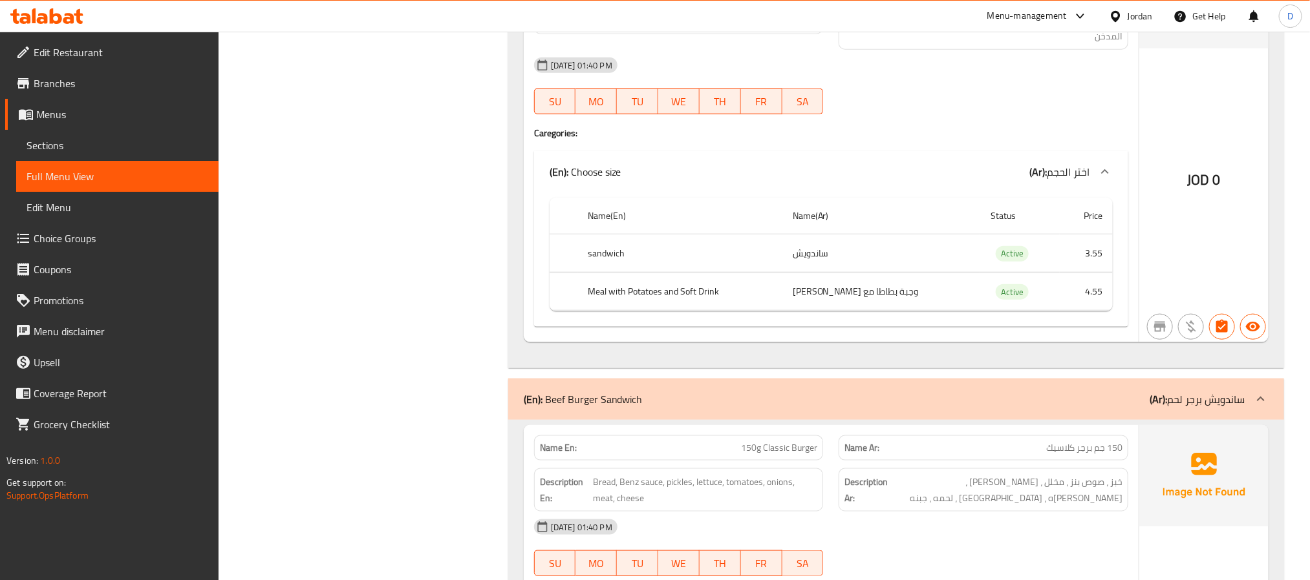
scroll to position [194, 0]
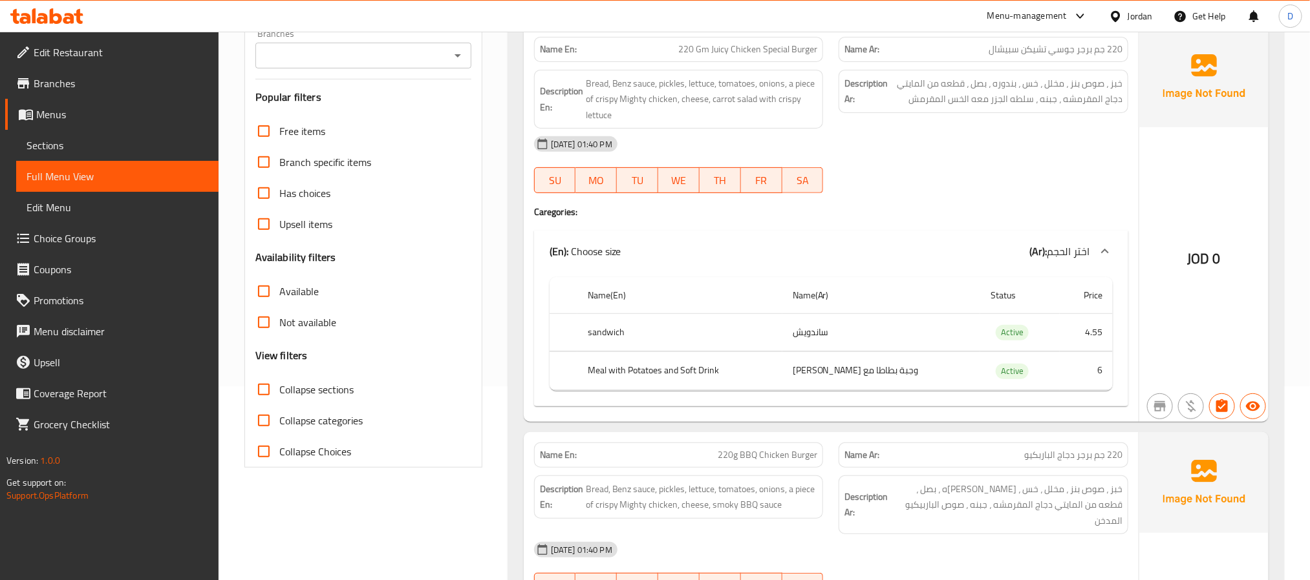
click at [888, 163] on div "[DATE] 01:40 PM SU MO TU WE TH FR SA" at bounding box center [831, 165] width 610 height 72
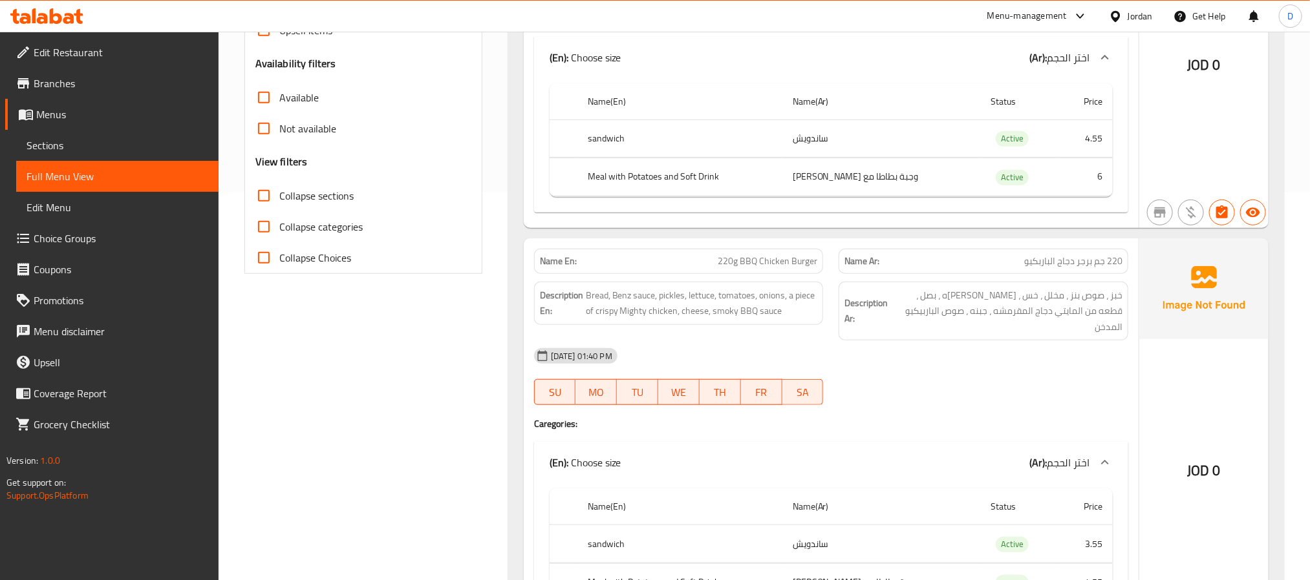
scroll to position [485, 0]
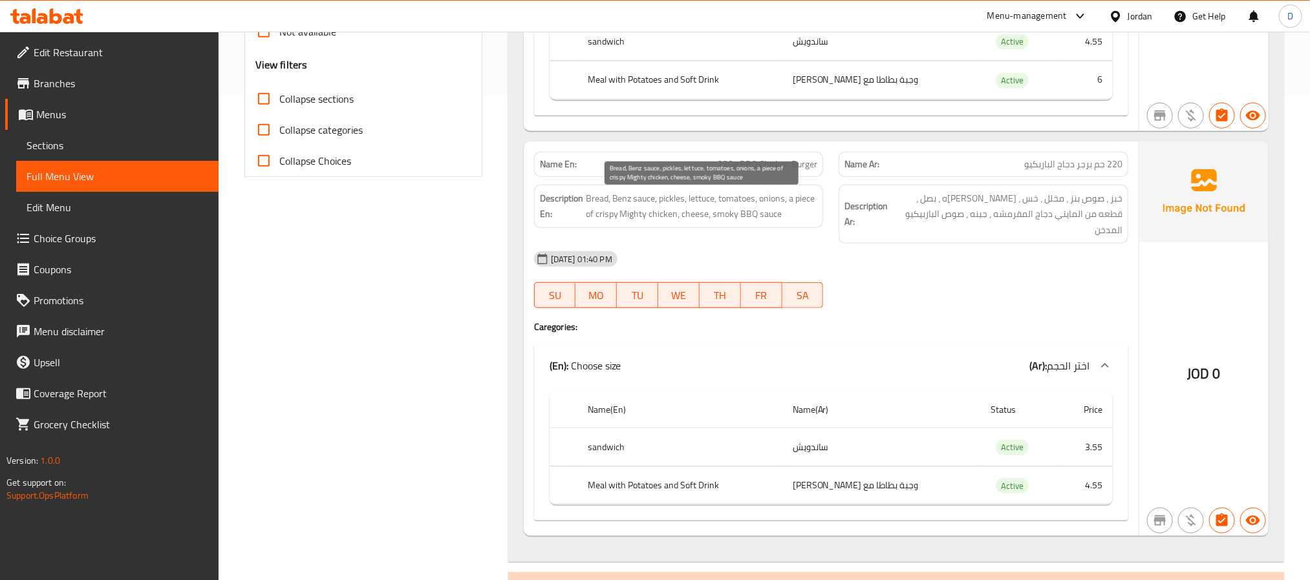
click at [705, 202] on span "Bread, Benz sauce, pickles, lettuce, tomatoes, onions, a piece of crispy Mighty…" at bounding box center [702, 207] width 232 height 32
click at [705, 206] on span "Bread, Benz sauce, pickles, lettuce, tomatoes, onions, a piece of crispy Mighty…" at bounding box center [702, 207] width 232 height 32
click at [735, 222] on span "Bread, Benz sauce, pickles, lettuce, tomatoes, onions, a piece of crispy Mighty…" at bounding box center [702, 207] width 232 height 32
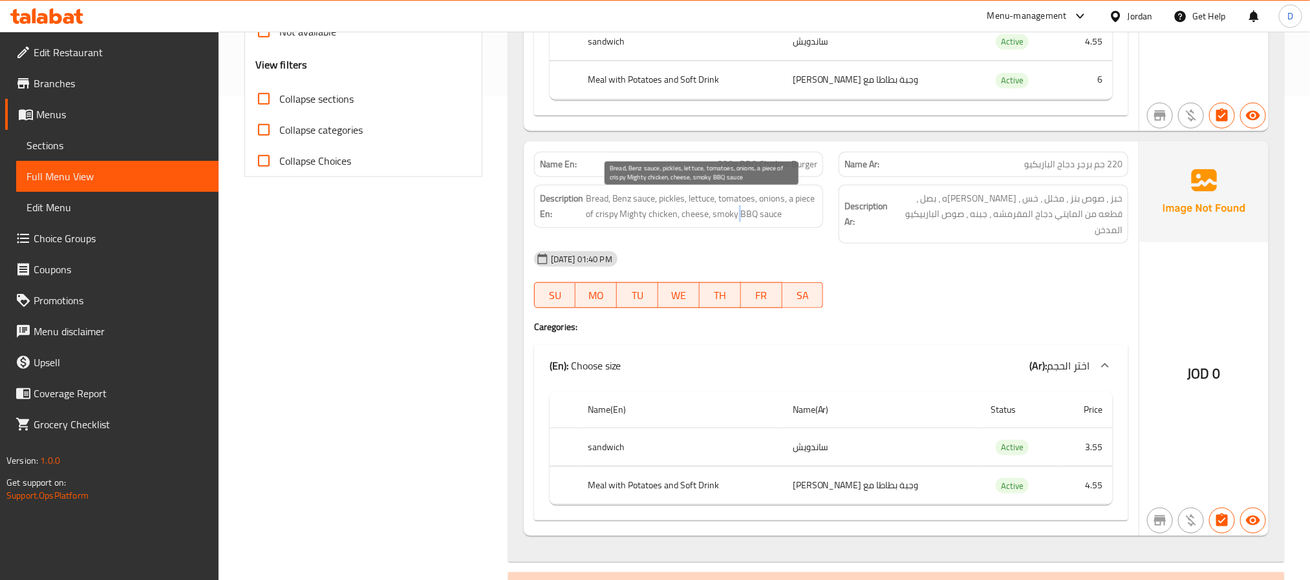
click at [735, 222] on span "Bread, Benz sauce, pickles, lettuce, tomatoes, onions, a piece of crispy Mighty…" at bounding box center [702, 207] width 232 height 32
click at [716, 214] on span "Bread, Benz sauce, pickles, lettuce, tomatoes, onions, a piece of crispy Mighty…" at bounding box center [702, 207] width 232 height 32
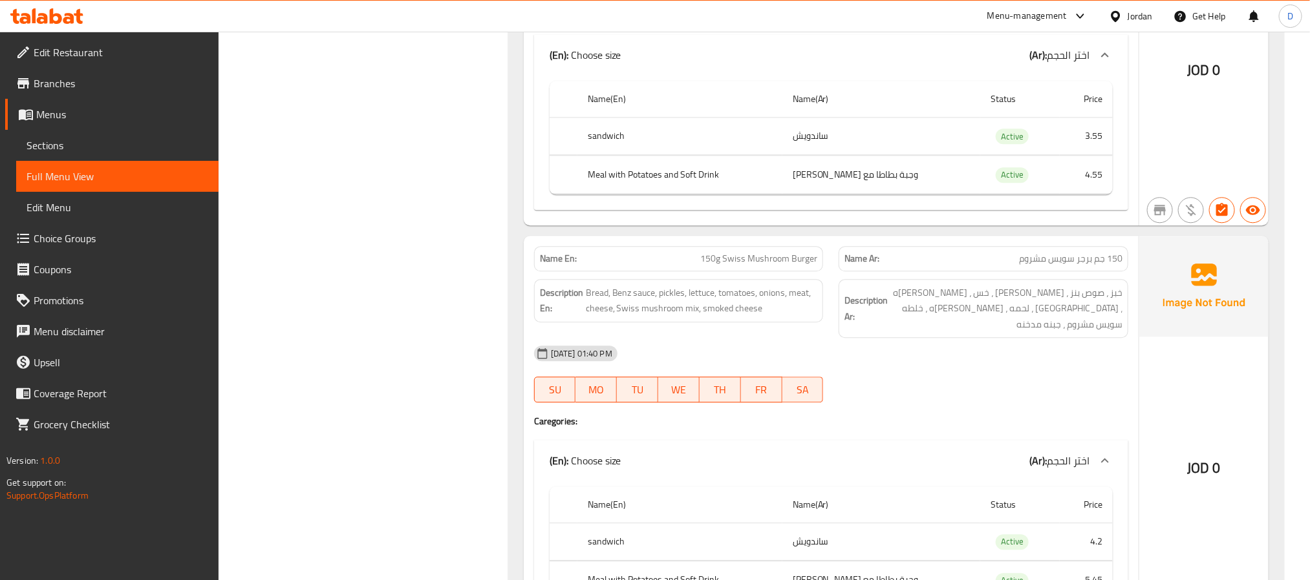
scroll to position [1745, 0]
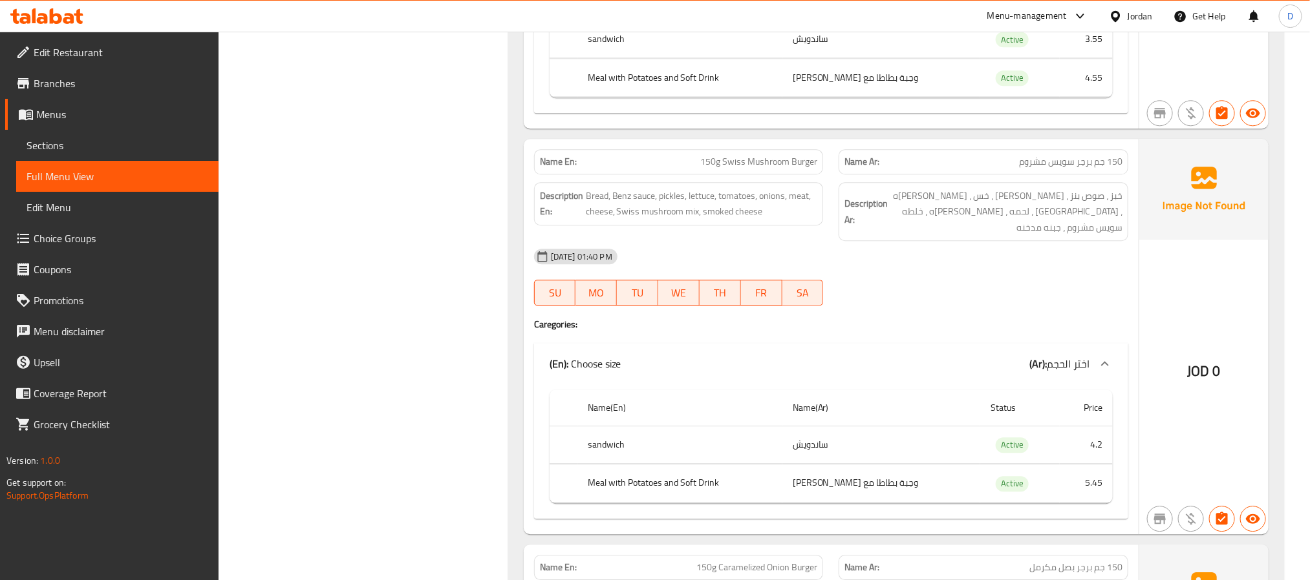
click at [757, 155] on span "150g Swiss Mushroom Burger" at bounding box center [758, 162] width 117 height 14
copy span "150g Swiss Mushroom Burger"
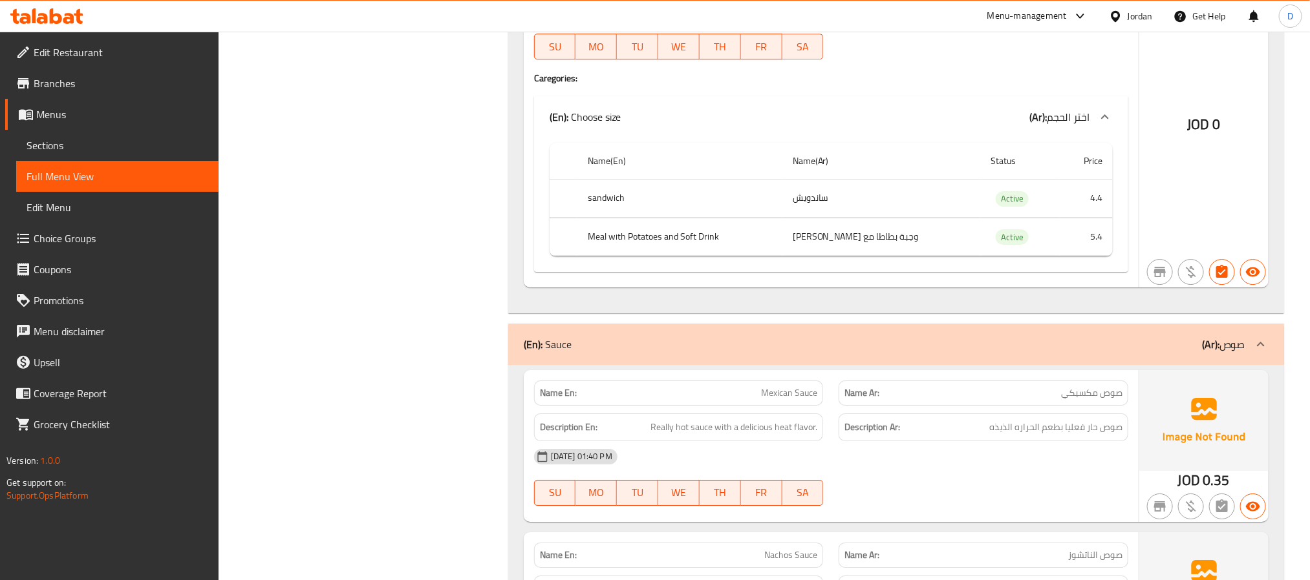
scroll to position [4945, 0]
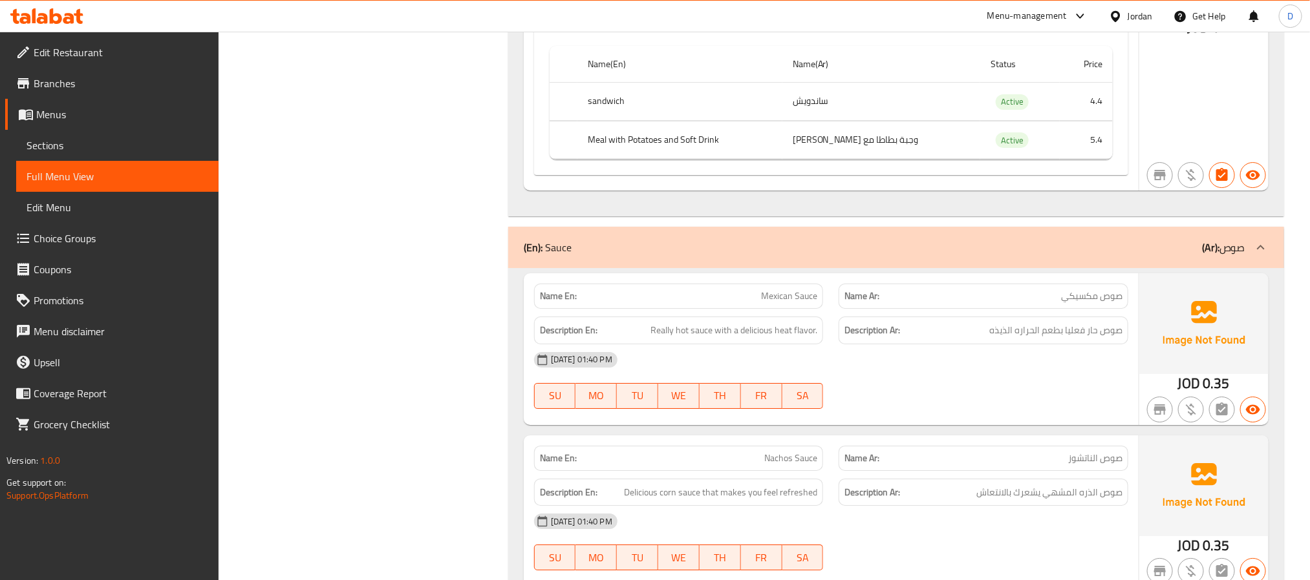
drag, startPoint x: 995, startPoint y: 242, endPoint x: 793, endPoint y: 200, distance: 206.8
click at [995, 345] on div "[DATE] 01:40 PM" at bounding box center [831, 360] width 610 height 31
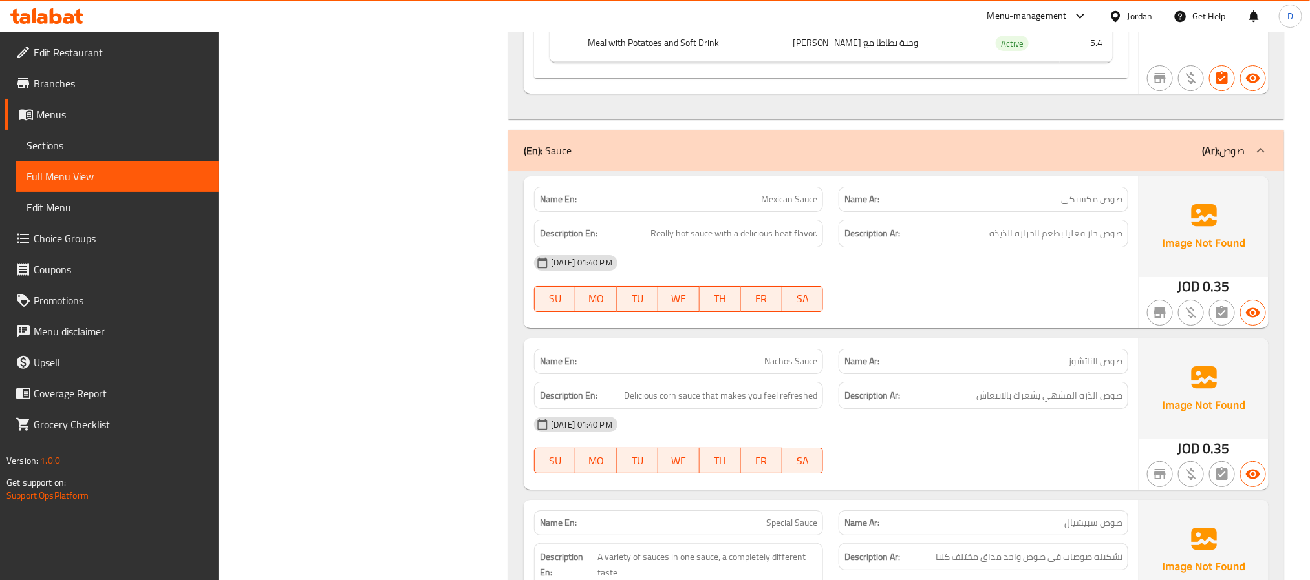
click at [774, 355] on span "Nachos Sauce" at bounding box center [790, 362] width 53 height 14
copy span "Nachos Sauce"
drag, startPoint x: 830, startPoint y: 142, endPoint x: 553, endPoint y: 95, distance: 280.5
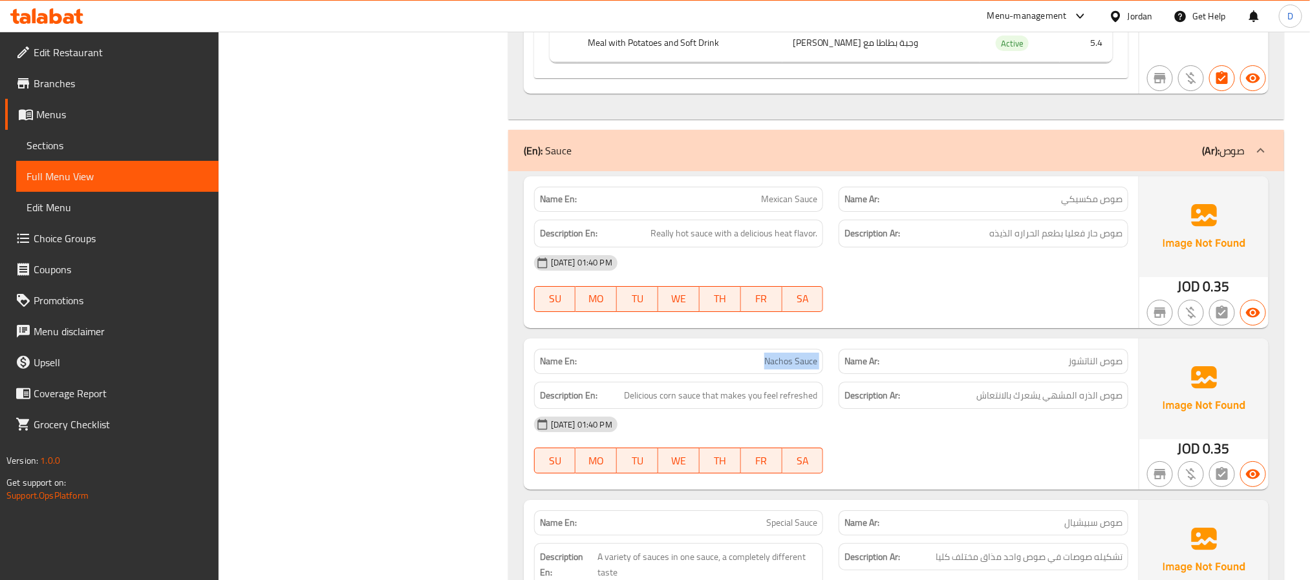
click at [830, 248] on div "[DATE] 01:40 PM" at bounding box center [831, 263] width 610 height 31
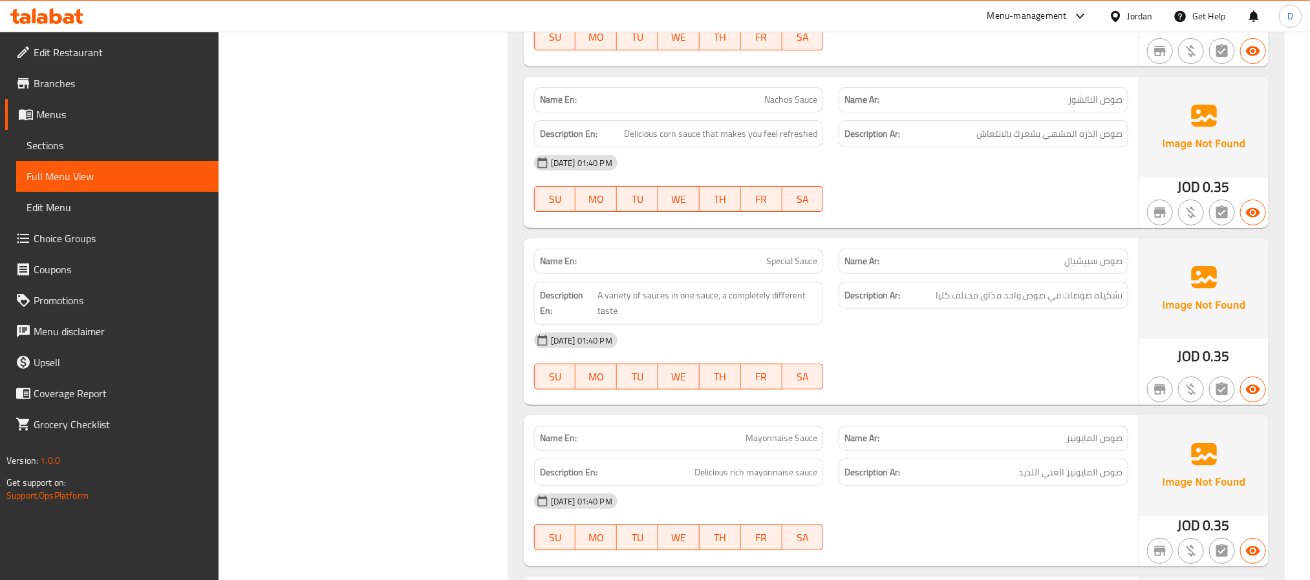
scroll to position [5333, 0]
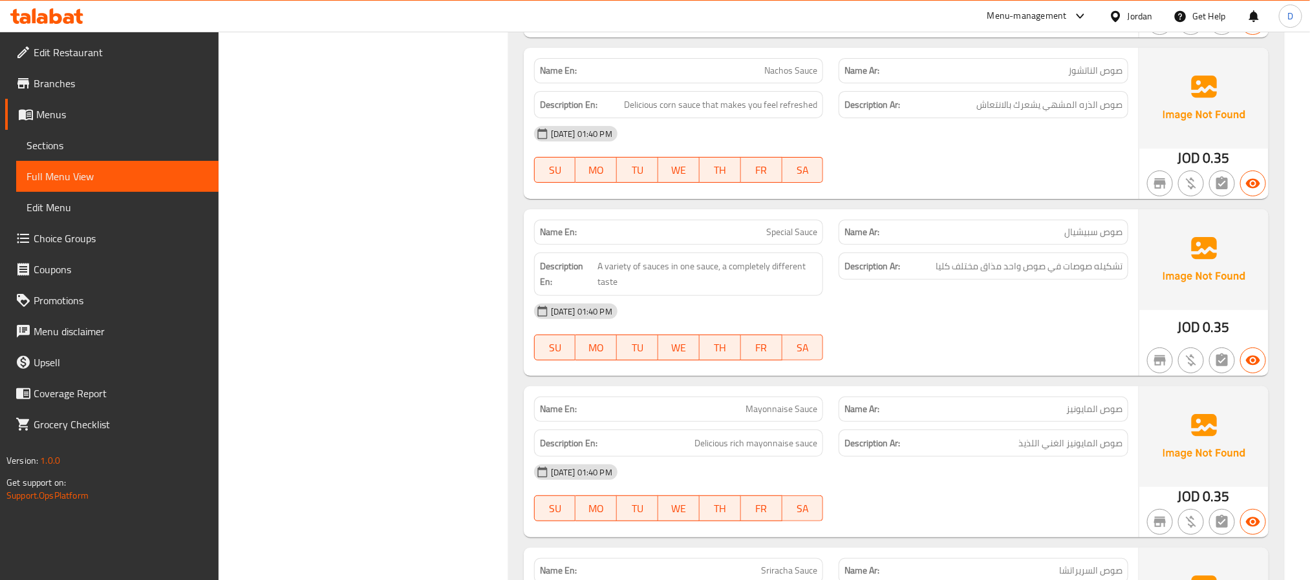
click at [946, 430] on div "Description Ar: صوص المايونيز الغني اللذيذ" at bounding box center [983, 444] width 290 height 28
click at [800, 403] on span "Mayonnaise Sauce" at bounding box center [781, 410] width 72 height 14
copy span "Mayonnaise Sauce"
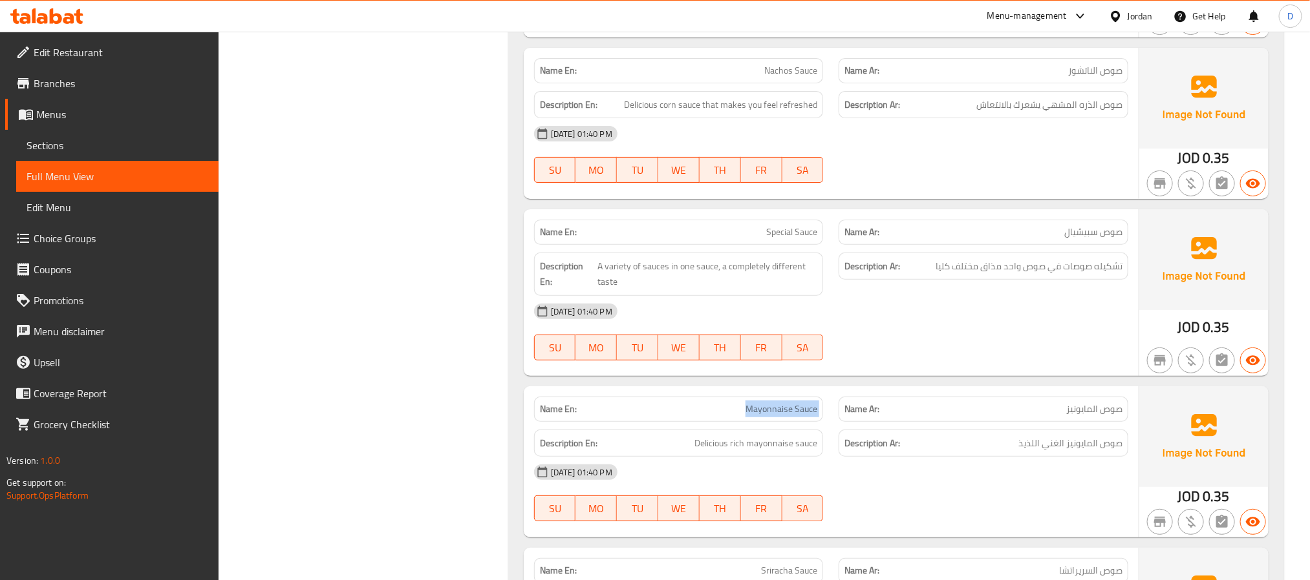
click at [787, 403] on span "Mayonnaise Sauce" at bounding box center [781, 410] width 72 height 14
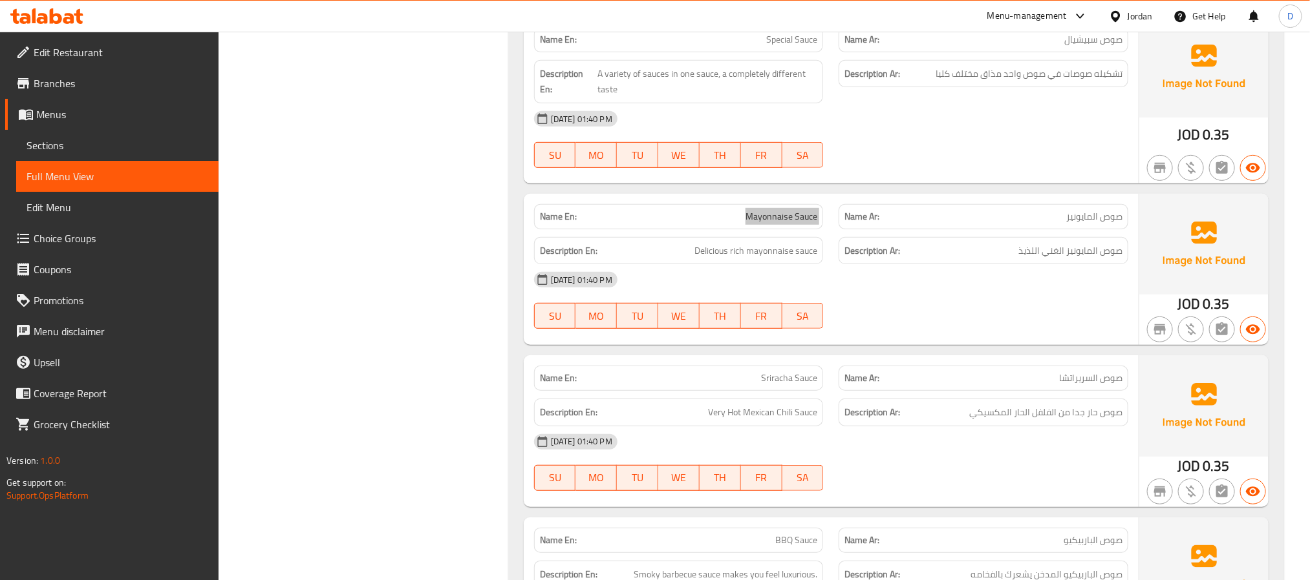
scroll to position [5527, 0]
click at [797, 403] on span "Very Hot Mexican Chili Sauce" at bounding box center [762, 411] width 109 height 16
click at [788, 403] on span "Very Hot Mexican Chili Sauce" at bounding box center [762, 411] width 109 height 16
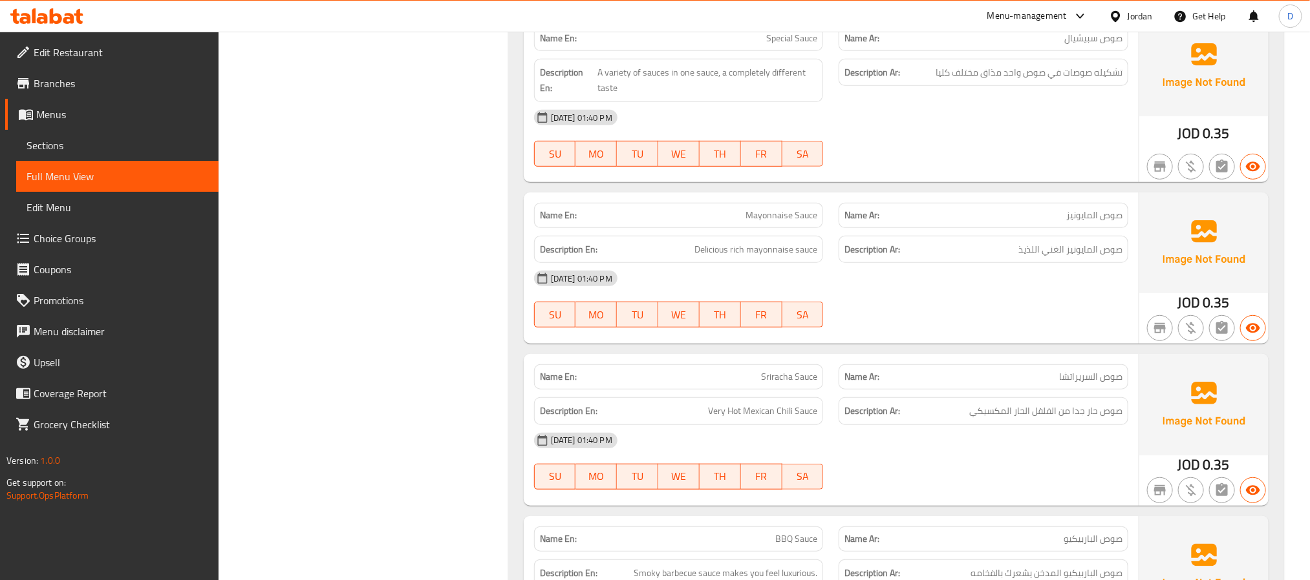
click at [866, 425] on div "[DATE] 01:40 PM" at bounding box center [831, 440] width 610 height 31
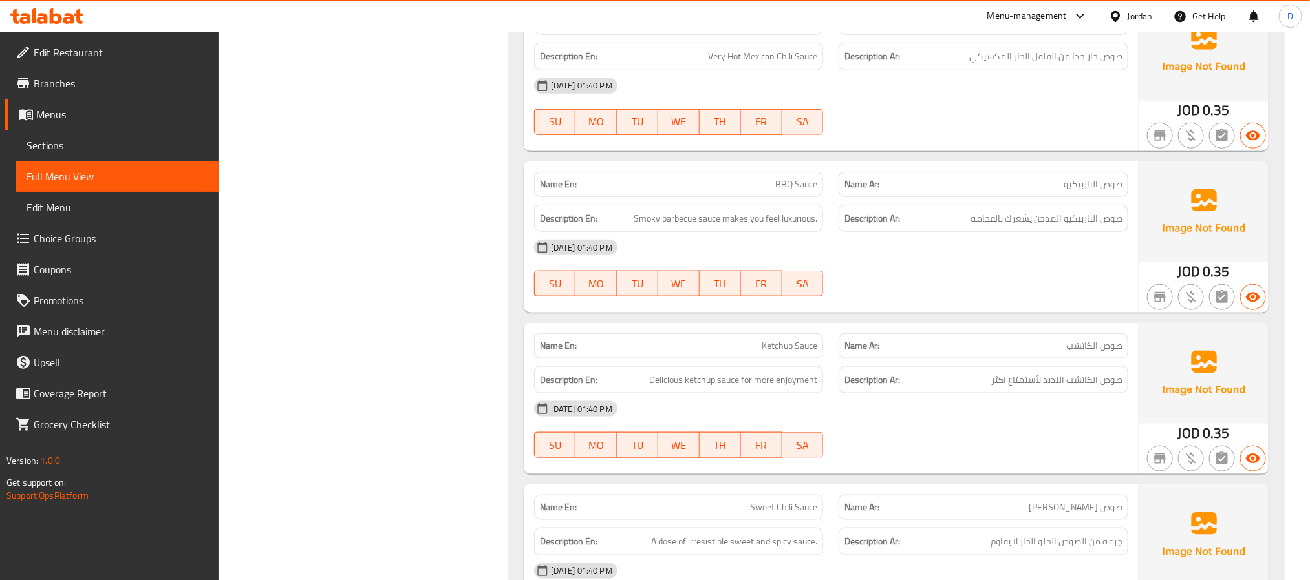
scroll to position [5914, 0]
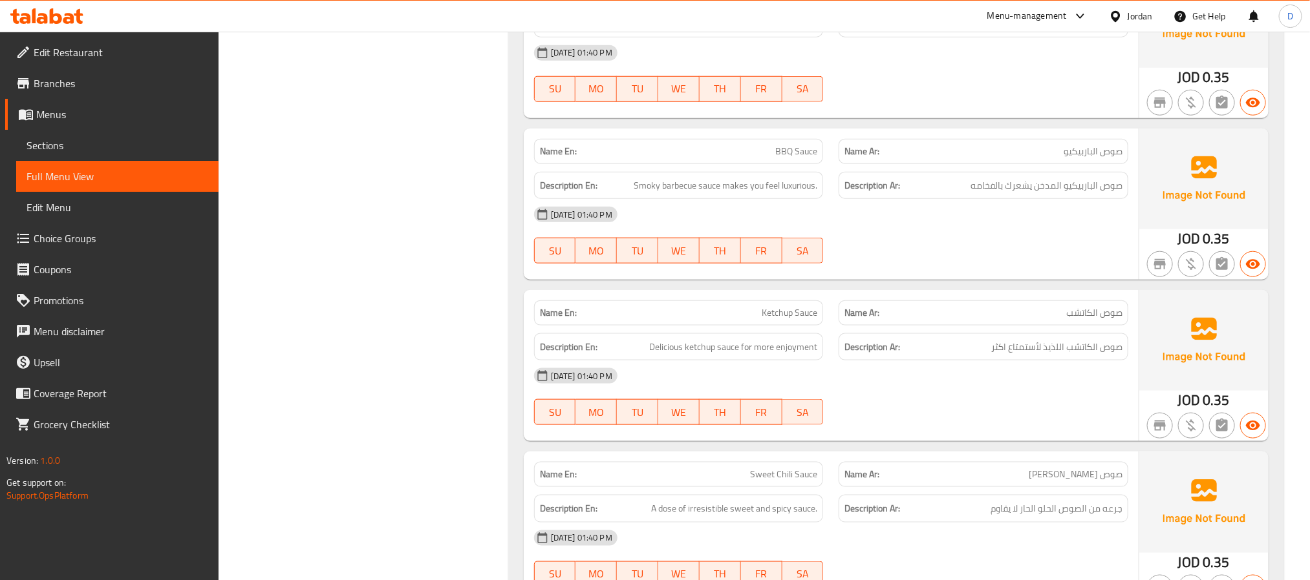
click at [767, 306] on span "Ketchup Sauce" at bounding box center [789, 313] width 56 height 14
copy span "Ketchup"
click at [797, 306] on span "Ketchup Sauce" at bounding box center [789, 313] width 56 height 14
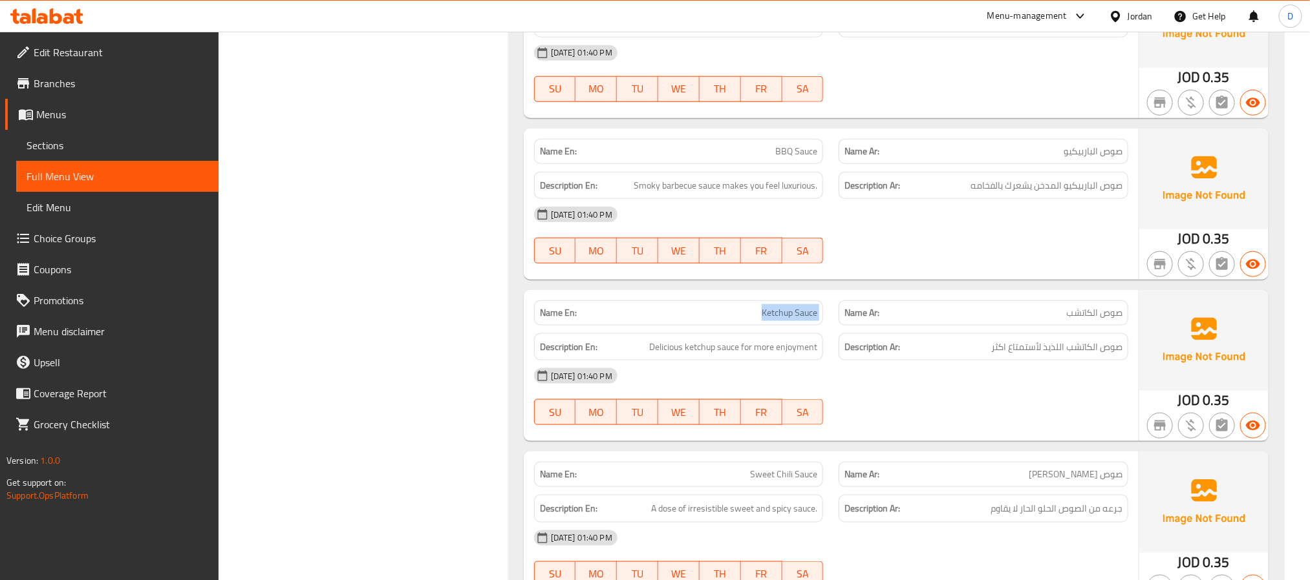
click at [797, 306] on span "Ketchup Sauce" at bounding box center [789, 313] width 56 height 14
copy span "Ketchup Sauce"
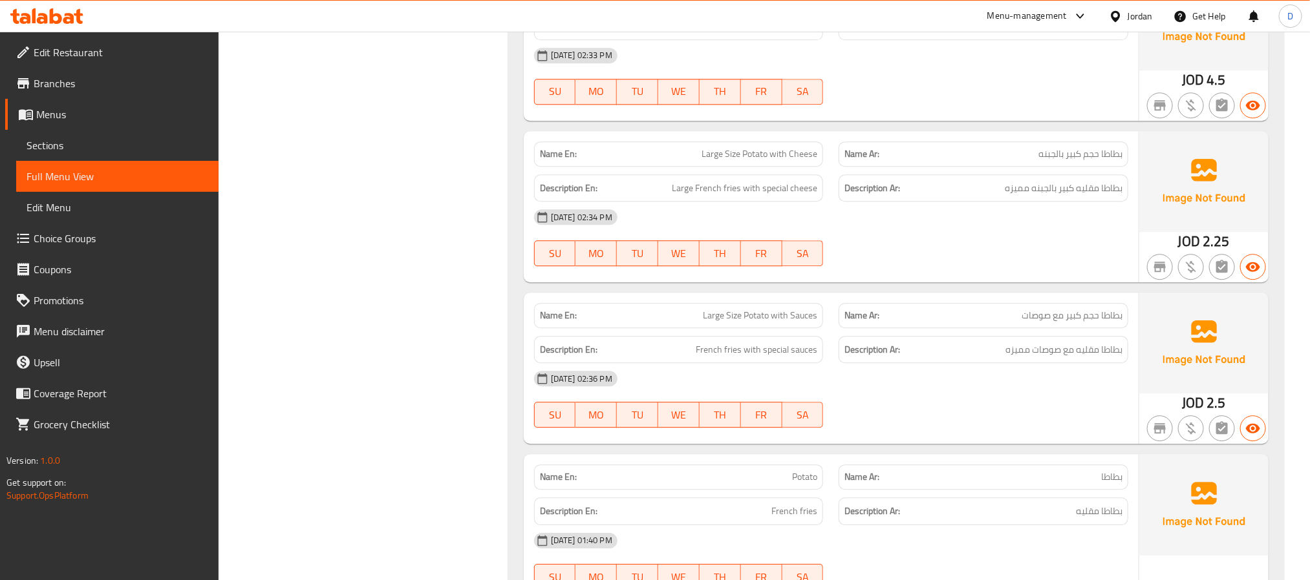
scroll to position [6981, 0]
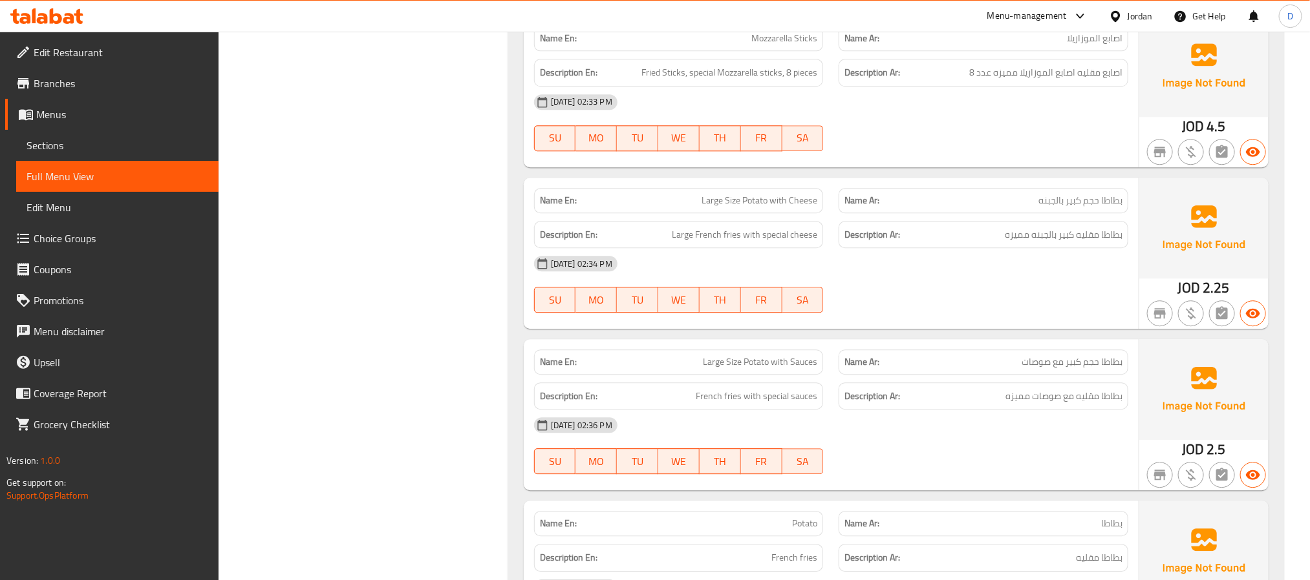
click at [789, 410] on div "09-09-2025 02:36 PM" at bounding box center [831, 425] width 610 height 31
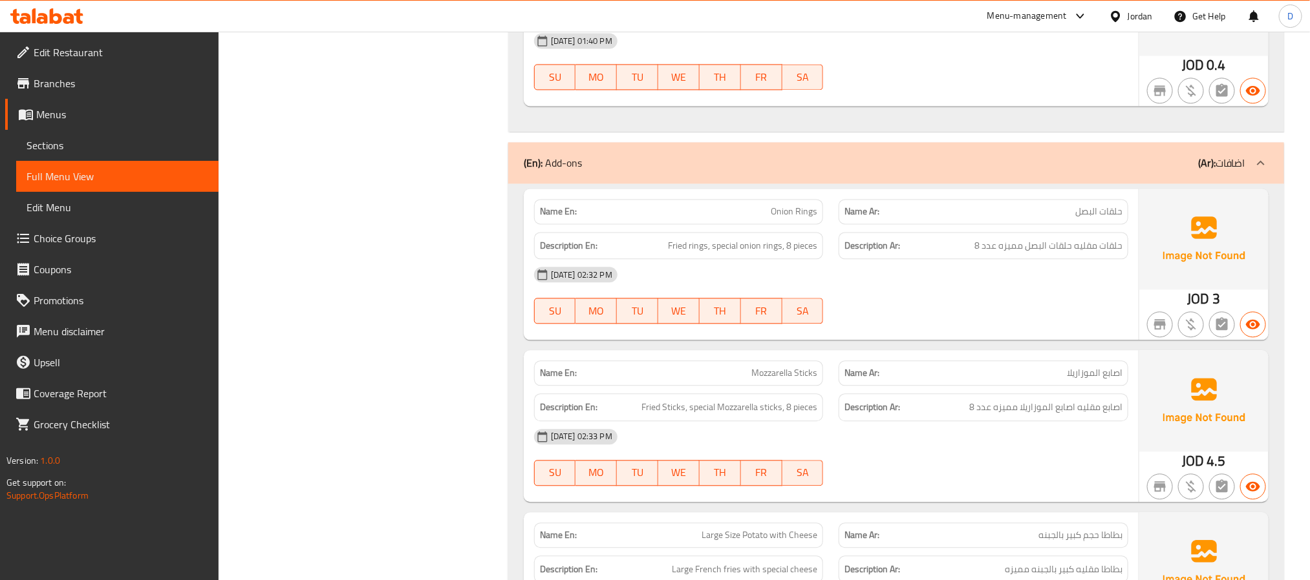
scroll to position [6602, 0]
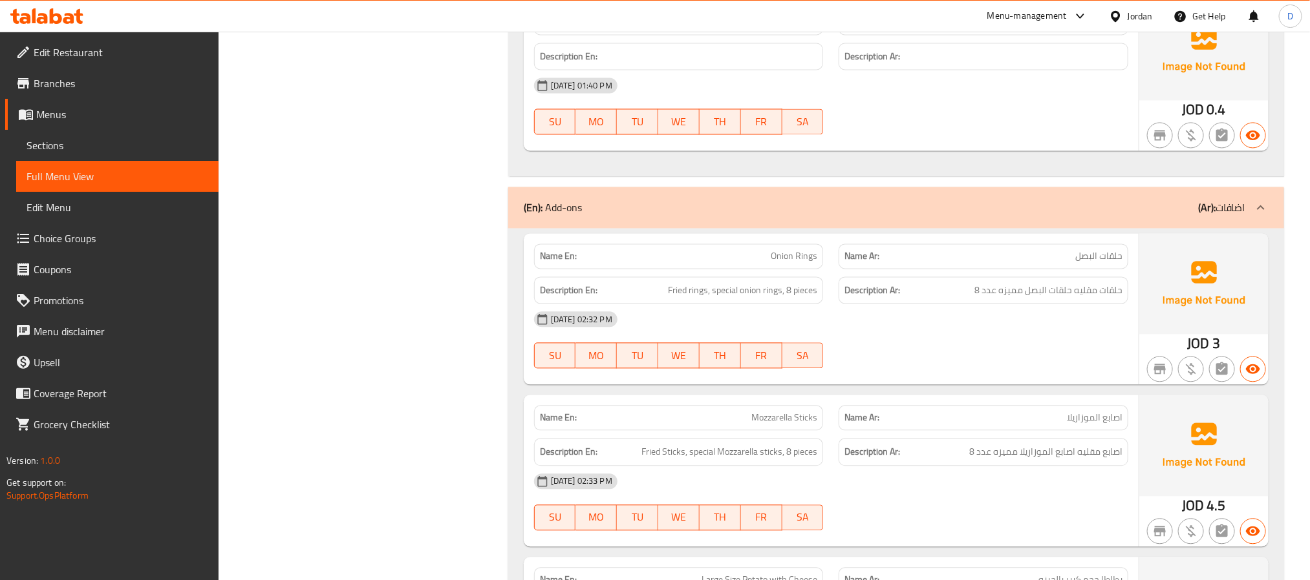
drag, startPoint x: 952, startPoint y: 359, endPoint x: 778, endPoint y: 317, distance: 178.9
click at [952, 466] on div "09-09-2025 02:33 PM" at bounding box center [831, 481] width 610 height 31
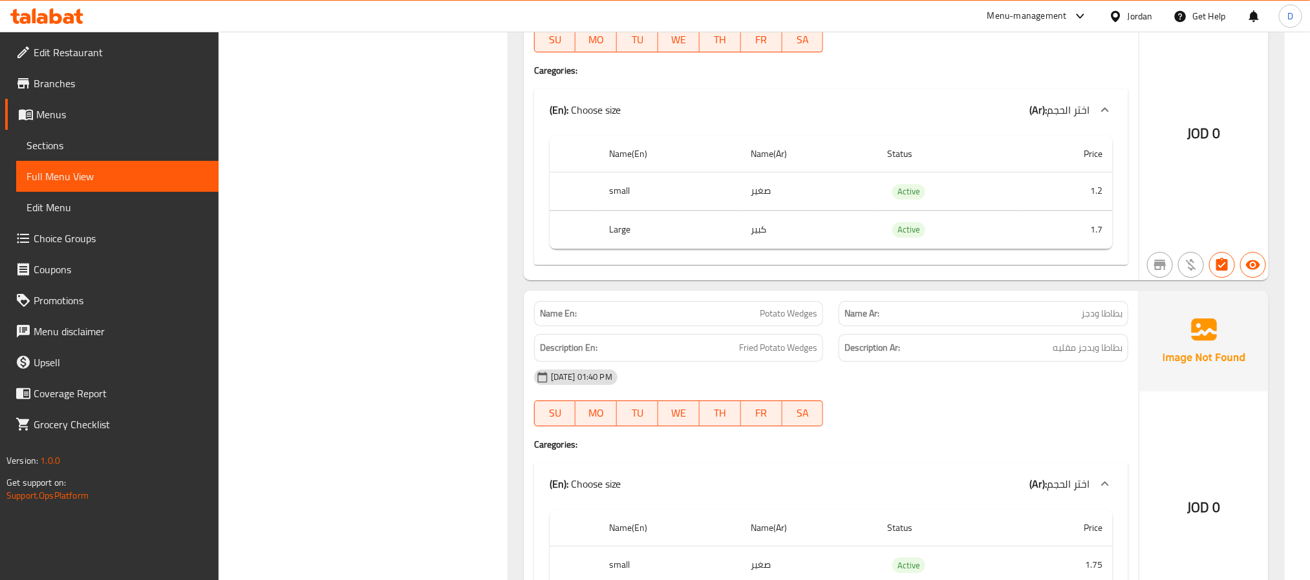
scroll to position [7571, 0]
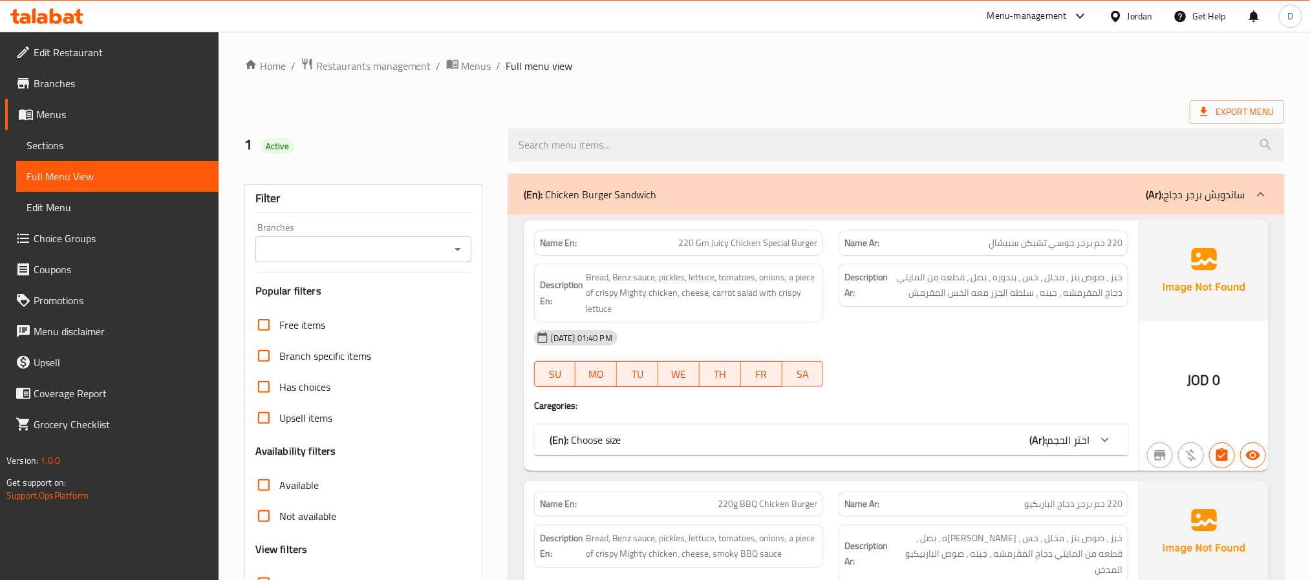
click at [69, 148] on span "Sections" at bounding box center [118, 146] width 182 height 16
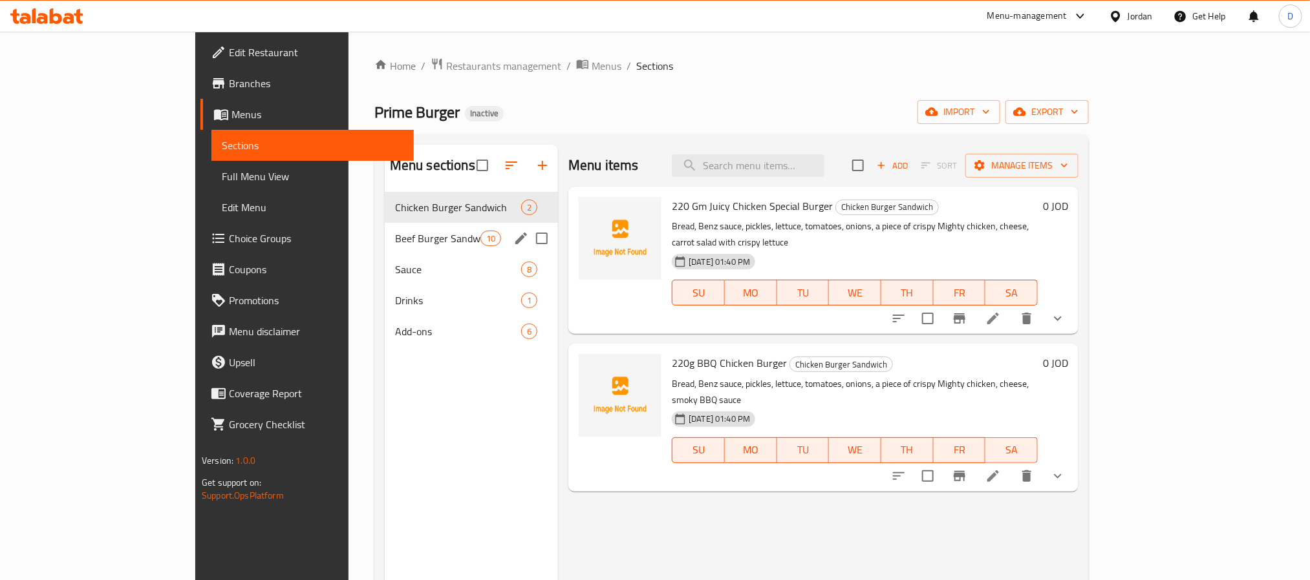
click at [395, 245] on span "Beef Burger Sandwich" at bounding box center [437, 239] width 85 height 16
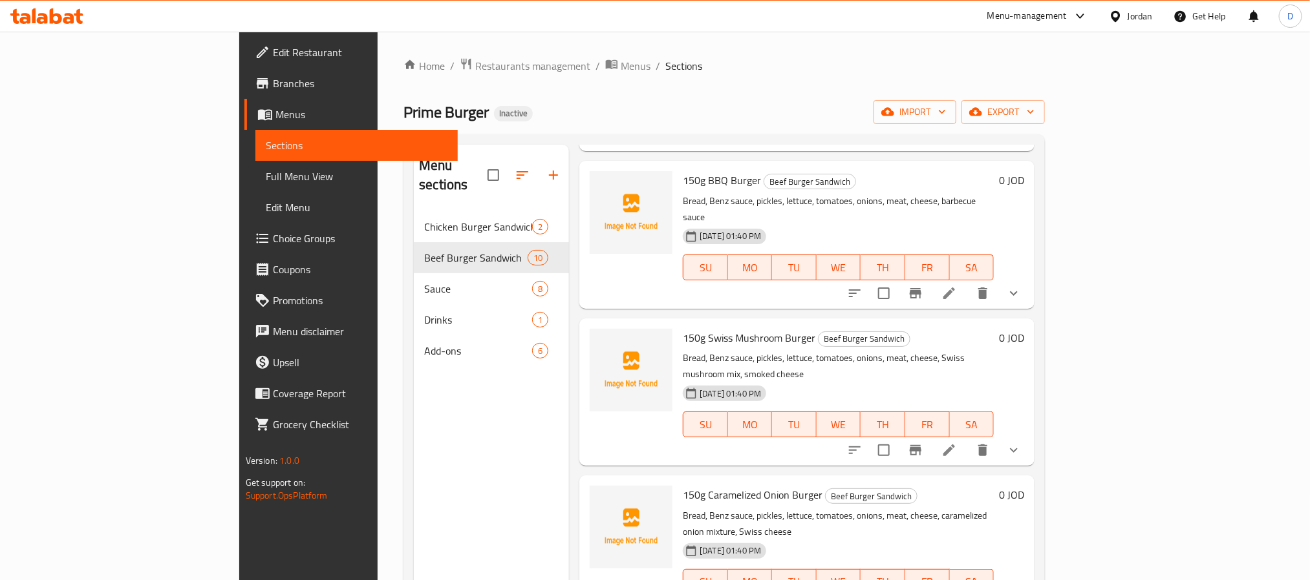
scroll to position [194, 0]
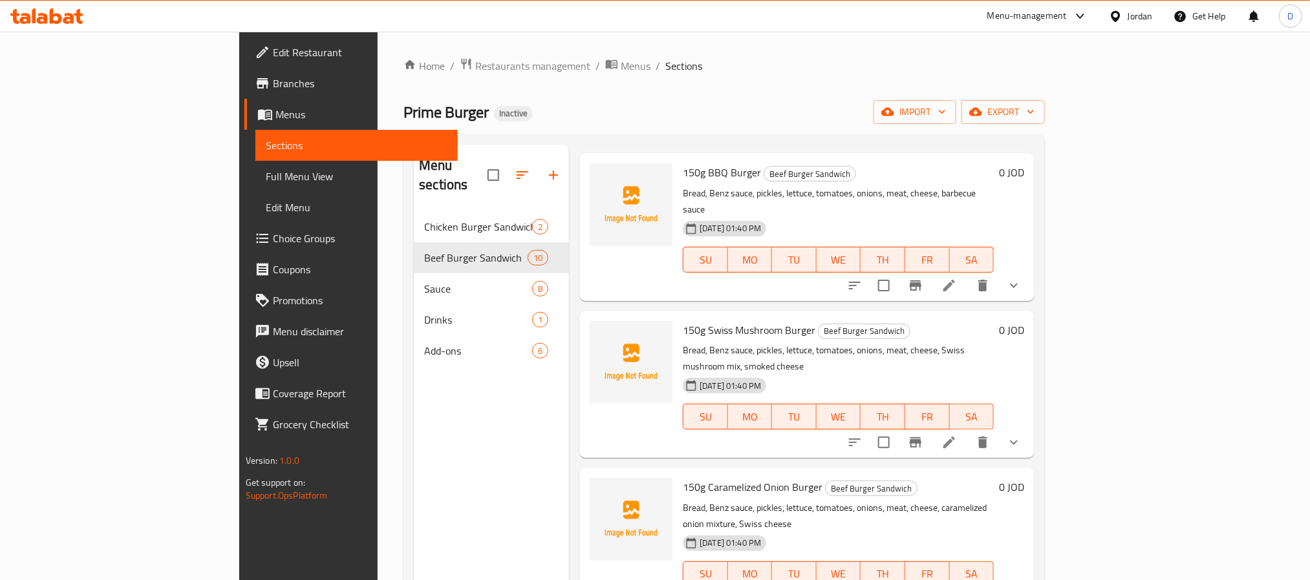
click at [967, 431] on li at bounding box center [949, 442] width 36 height 23
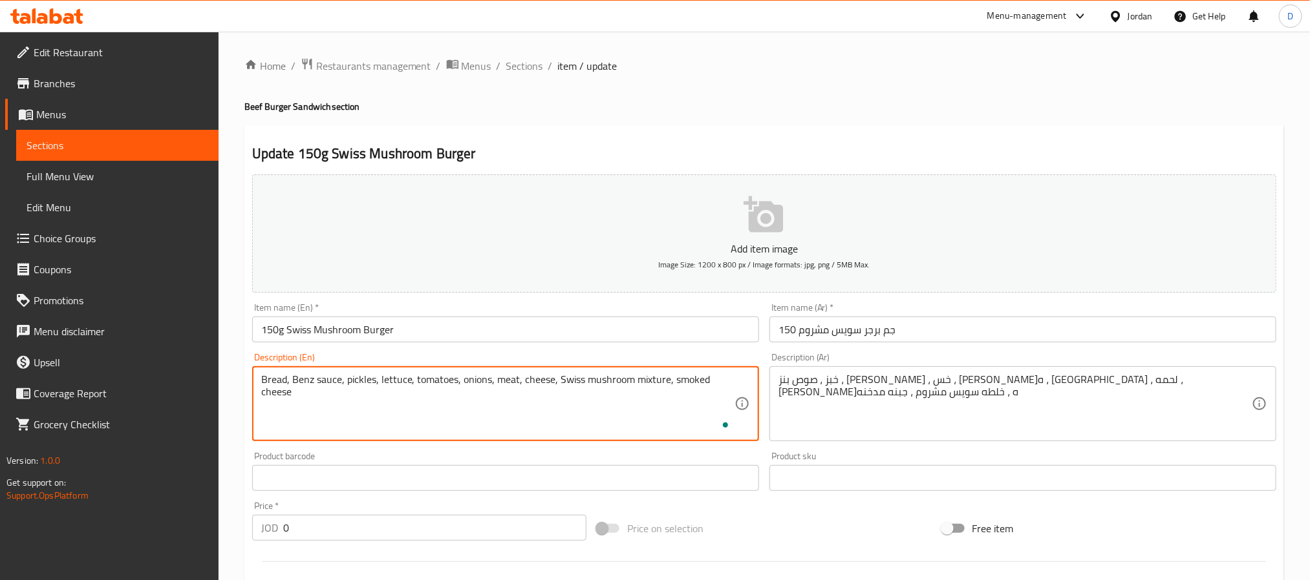
type textarea "Bread, Benz sauce, pickles, lettuce, tomatoes, onions, meat, cheese, Swiss mush…"
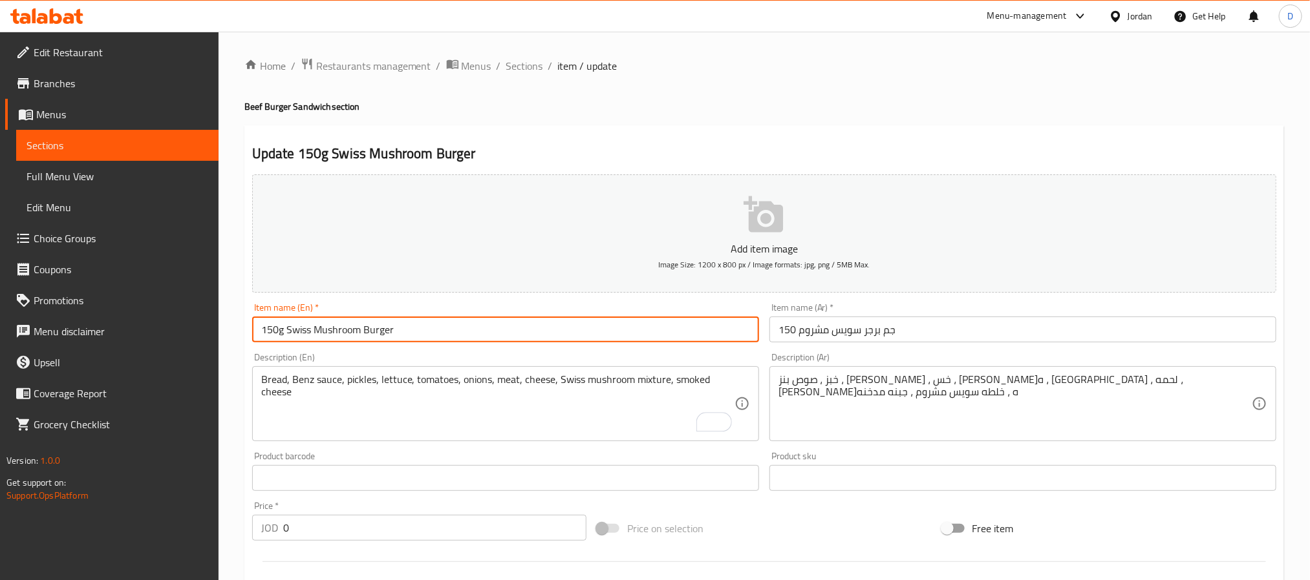
click at [621, 337] on input "150g Swiss Mushroom Burger" at bounding box center [505, 330] width 507 height 26
click at [520, 70] on span "Sections" at bounding box center [524, 66] width 37 height 16
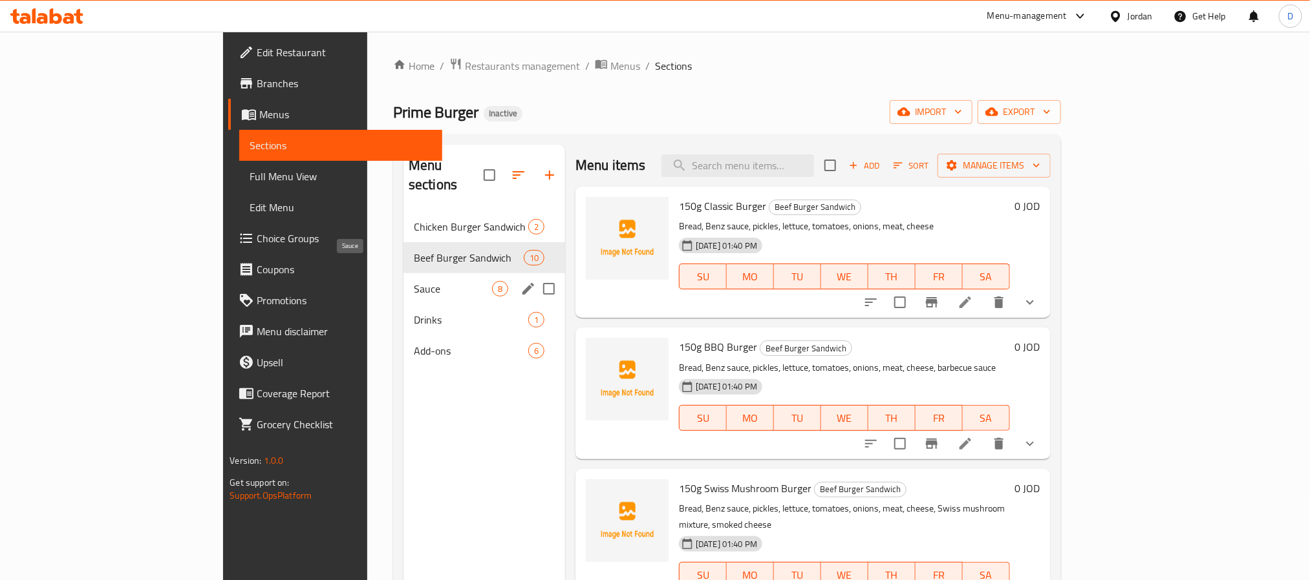
click at [414, 281] on span "Sauce" at bounding box center [453, 289] width 78 height 16
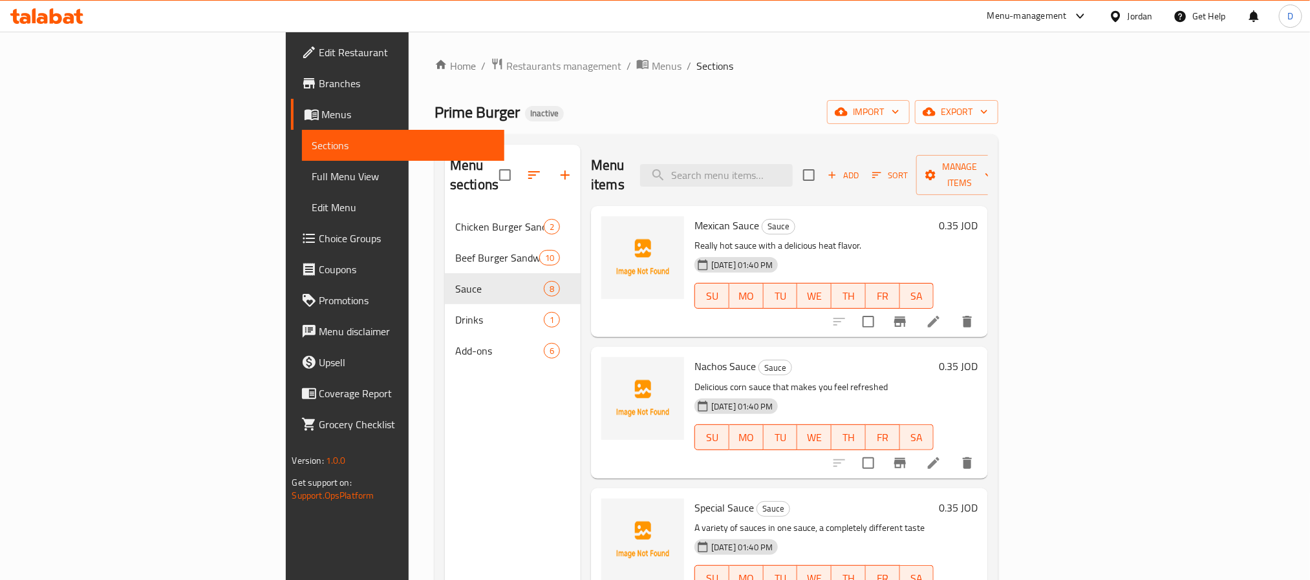
click at [941, 456] on icon at bounding box center [934, 464] width 16 height 16
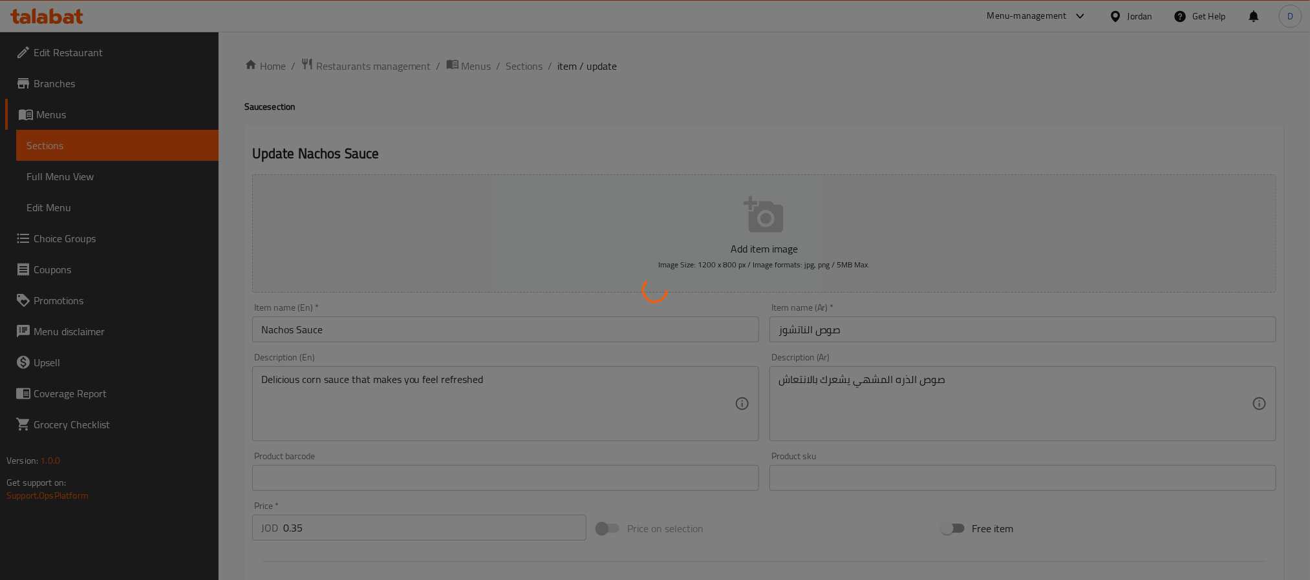
click at [504, 380] on div at bounding box center [655, 290] width 1310 height 580
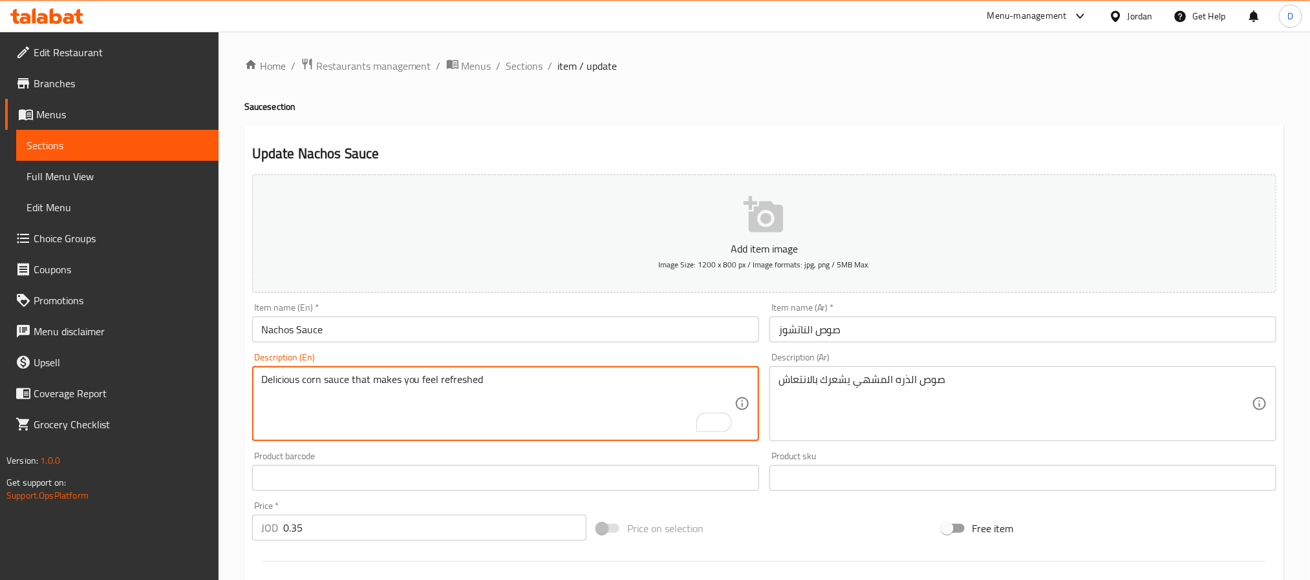
drag, startPoint x: 474, startPoint y: 380, endPoint x: 371, endPoint y: 372, distance: 103.1
type textarea "Delicious corn sauce that"
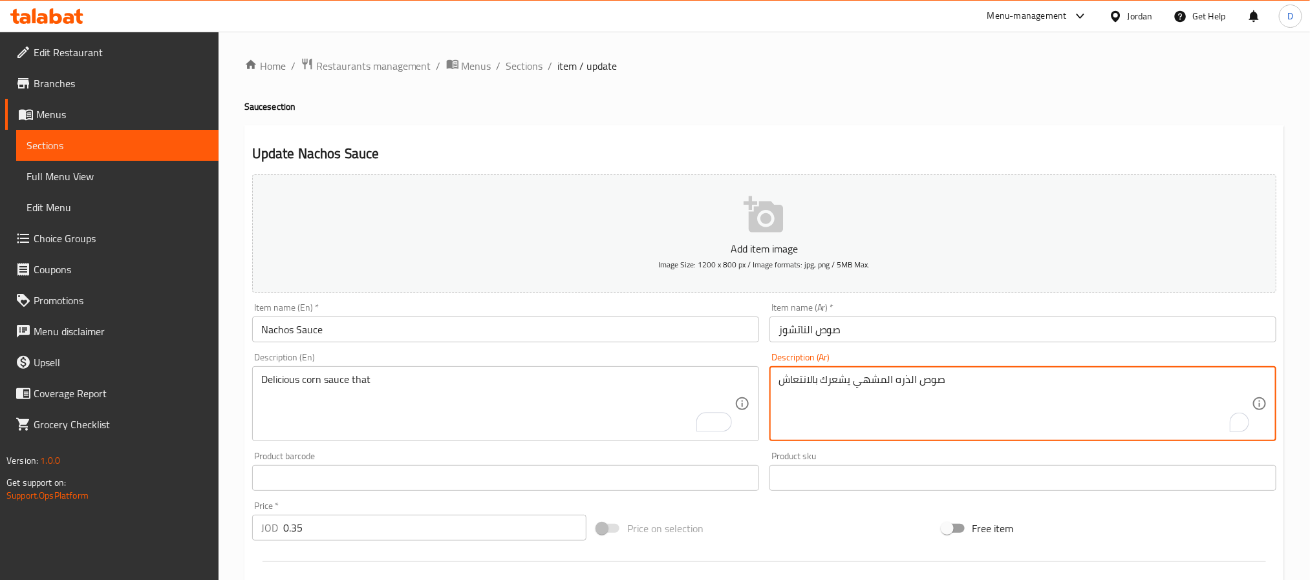
drag, startPoint x: 829, startPoint y: 388, endPoint x: 852, endPoint y: 387, distance: 23.3
type textarea "صوص الذره المشهي"
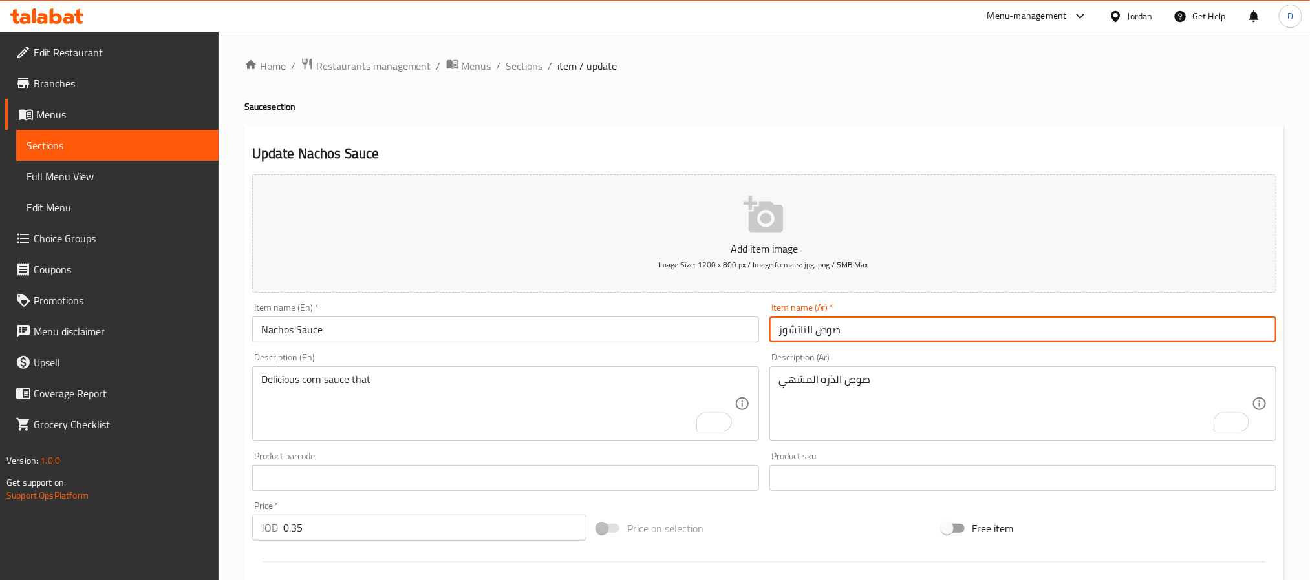
click at [877, 332] on input "صوص الناتشوز" at bounding box center [1022, 330] width 507 height 26
click at [871, 335] on input "صوص الناتشوز" at bounding box center [1022, 330] width 507 height 26
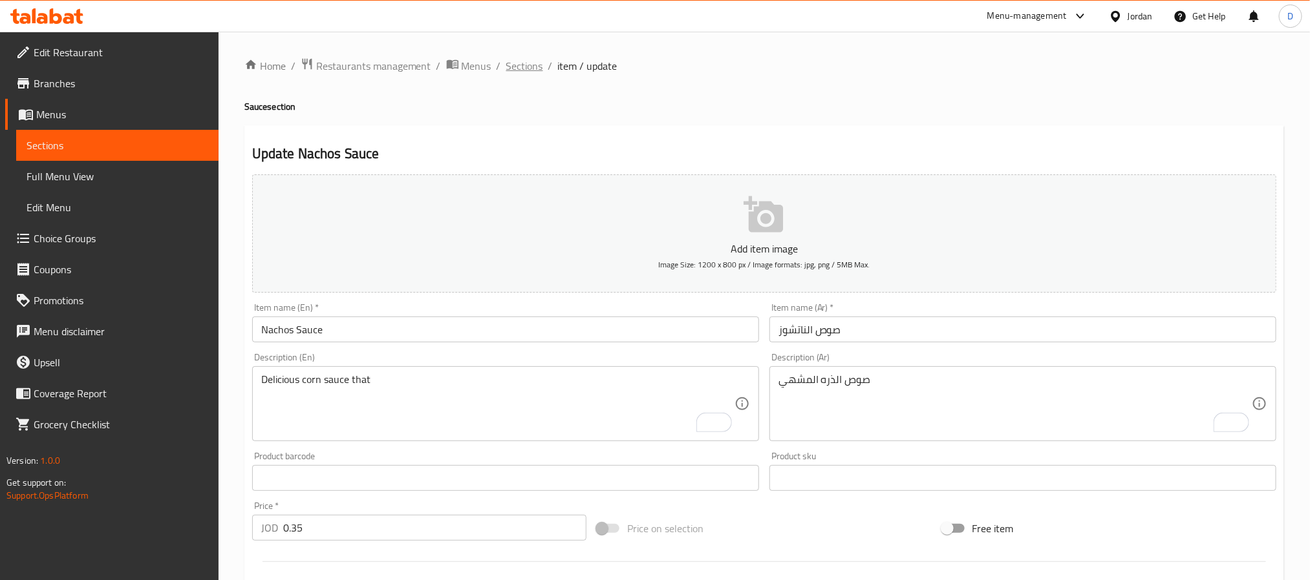
click at [514, 61] on span "Sections" at bounding box center [524, 66] width 37 height 16
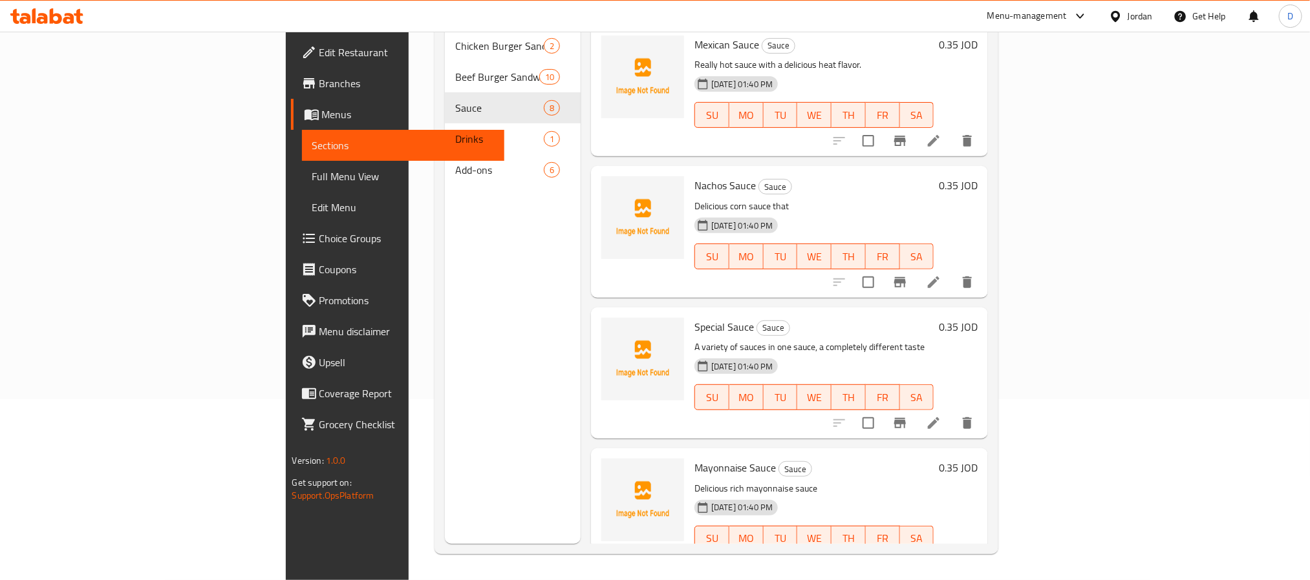
scroll to position [97, 0]
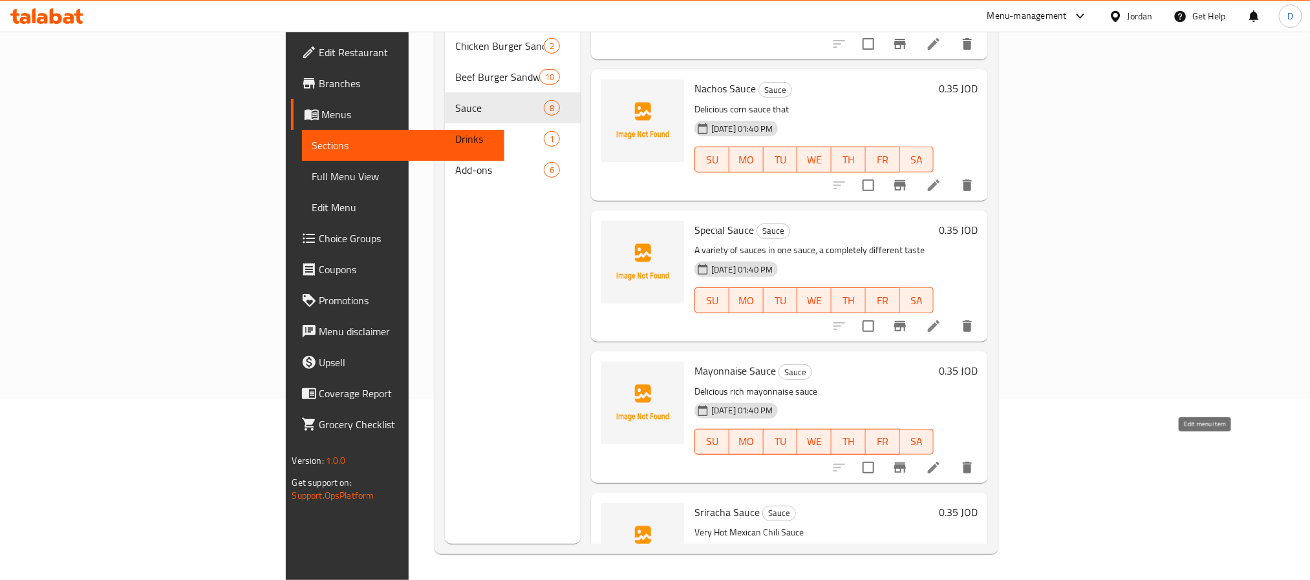
click at [941, 460] on icon at bounding box center [934, 468] width 16 height 16
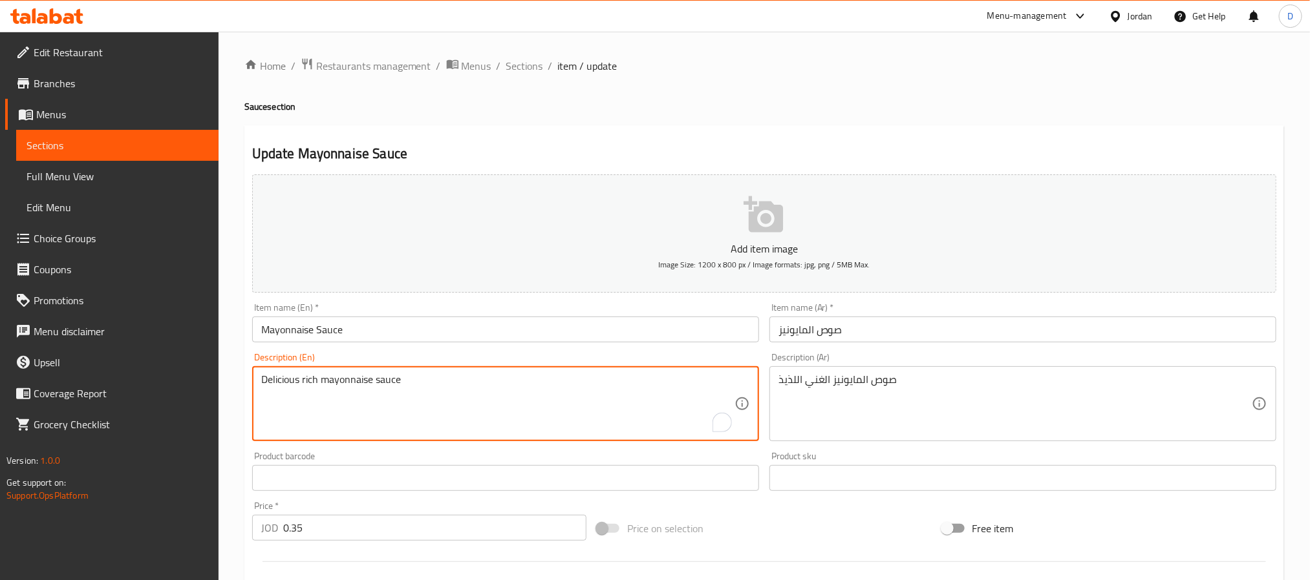
click at [512, 379] on textarea "Delicious rich mayonnaise sauce" at bounding box center [497, 404] width 473 height 61
paste textarea "Mayonnaise sauce, served in a box."
type textarea "Mayonnaise sauce, served in a box."
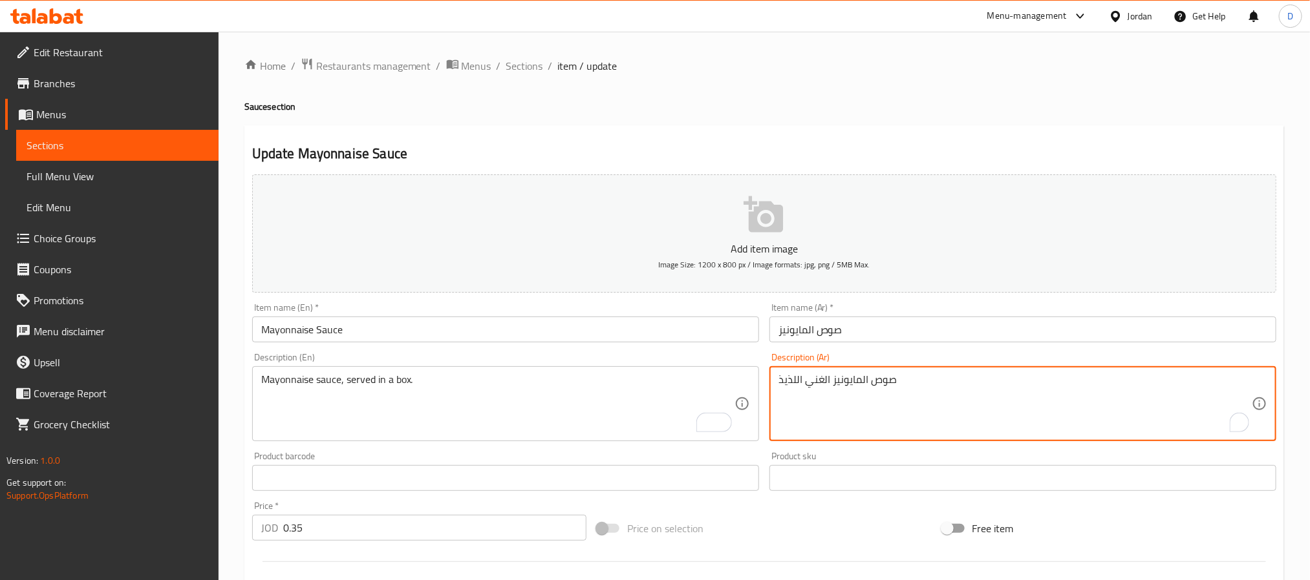
click at [871, 383] on textarea "صوص المايونيز الغني اللذيذ" at bounding box center [1014, 404] width 473 height 61
paste textarea "مايونيز، يقدم في علبة."
type textarea "صوص مايونيز، يقدم في علبة."
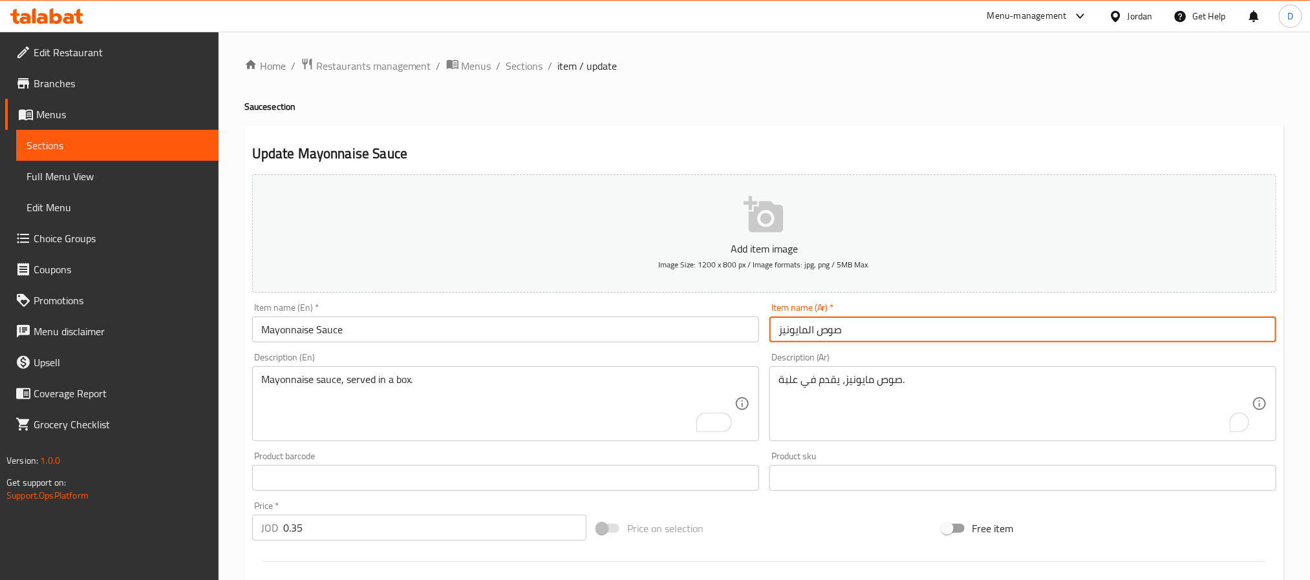
click at [910, 321] on input "صوص المايونيز" at bounding box center [1022, 330] width 507 height 26
drag, startPoint x: 520, startPoint y: 64, endPoint x: 326, endPoint y: 25, distance: 197.1
click at [520, 63] on span "Sections" at bounding box center [524, 66] width 37 height 16
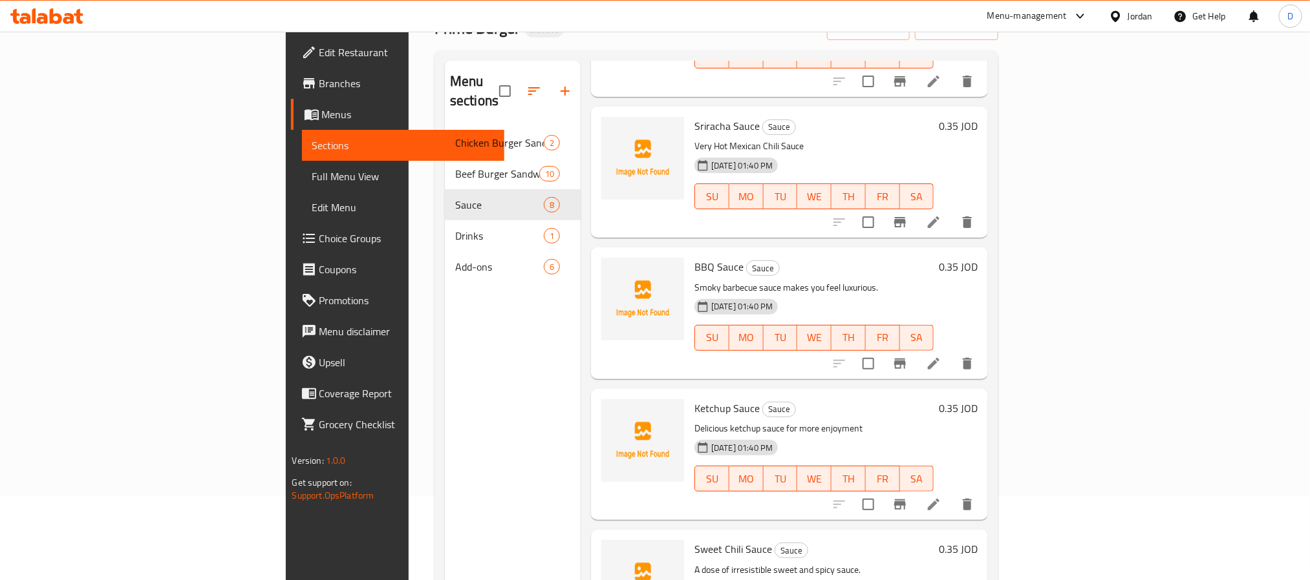
scroll to position [181, 0]
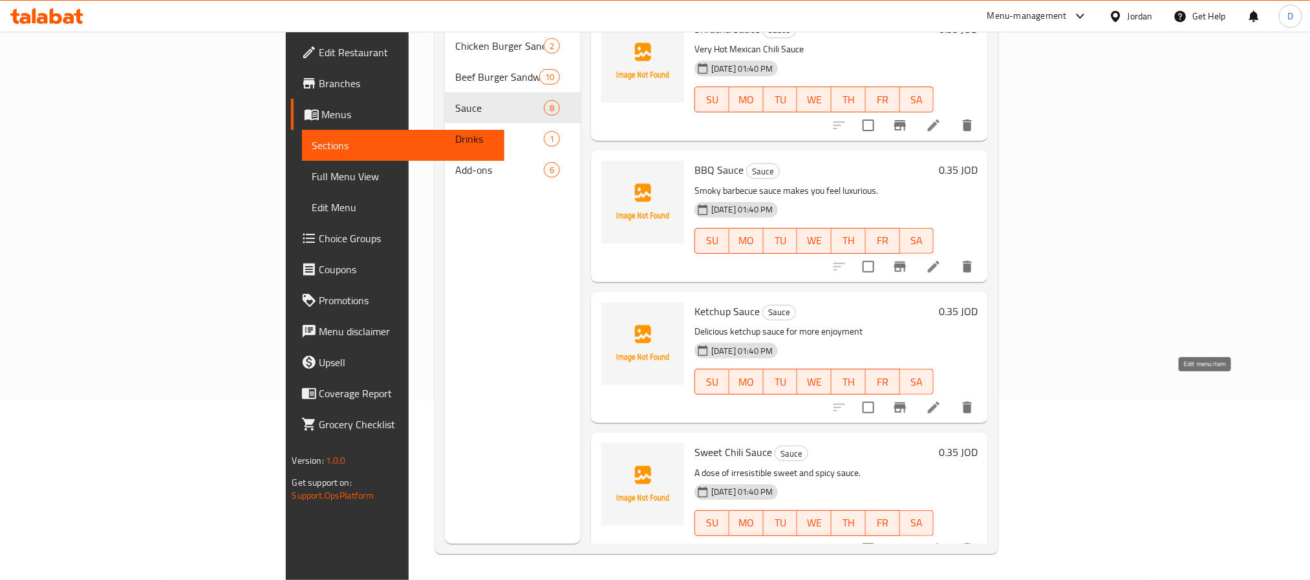
click at [939, 402] on icon at bounding box center [934, 408] width 12 height 12
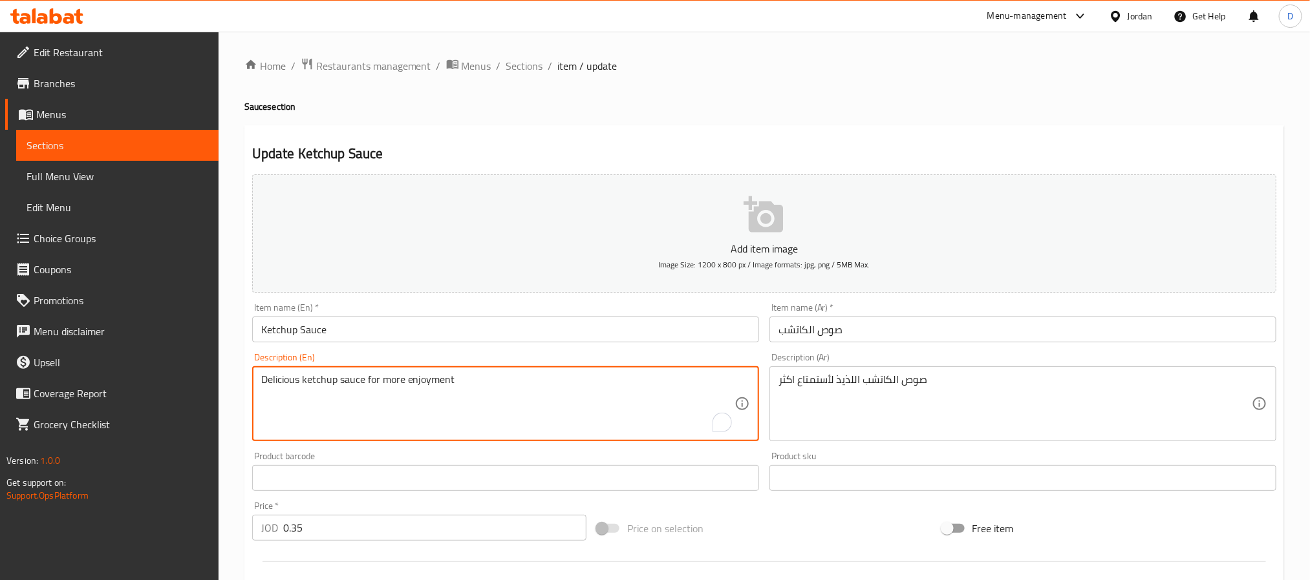
click at [599, 383] on textarea "Delicious ketchup sauce for more enjoyment" at bounding box center [497, 404] width 473 height 61
paste textarea "Condiment sauce made with tomatoes, vinegar, and spices."
type textarea "Condiment sauce made with tomatoes, vinegar, and spices."
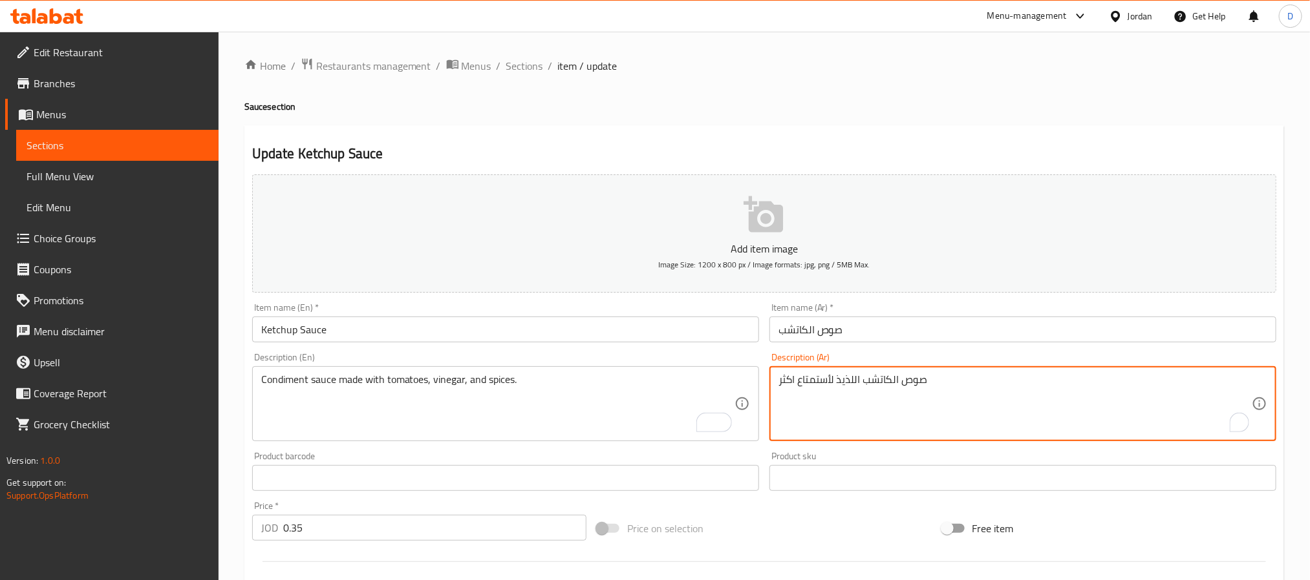
click at [824, 376] on textarea "صوص الكاتشب اللذيذ لأستمتاع اكثر" at bounding box center [1014, 404] width 473 height 61
paste textarea "صة توابل مصنوعة من الطماطم، والخل، والتوابل."
type textarea "صلصة توابل مصنوعة من الطماطم، والخل، والتوابل."
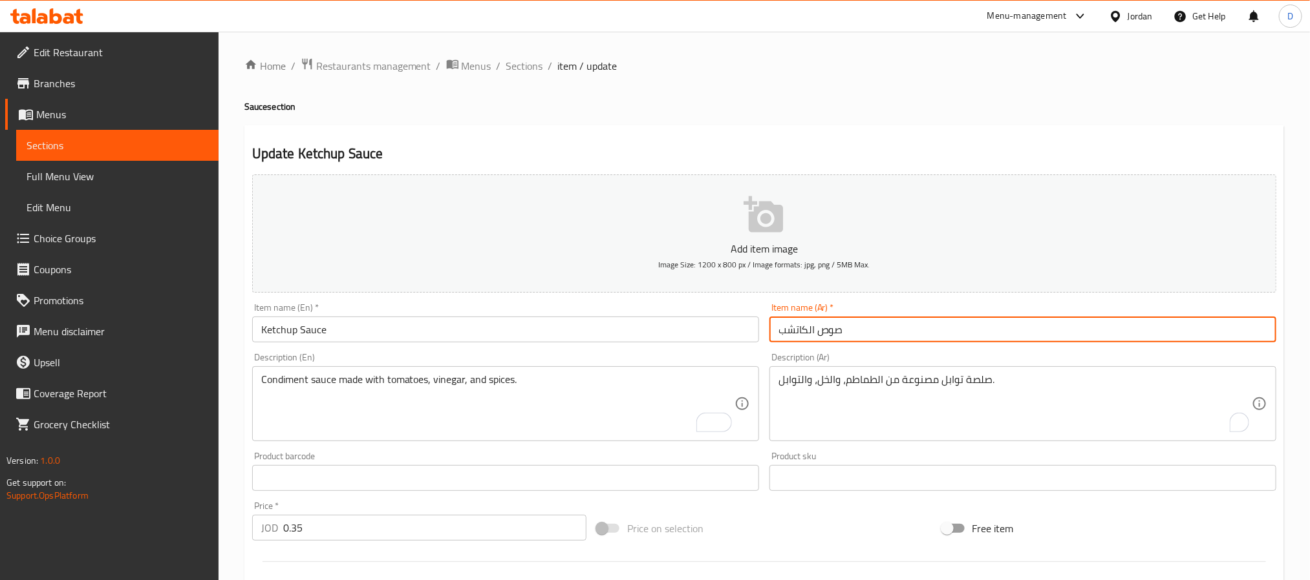
click at [882, 334] on input "صوص الكاتشب" at bounding box center [1022, 330] width 507 height 26
click at [513, 63] on span "Sections" at bounding box center [524, 66] width 37 height 16
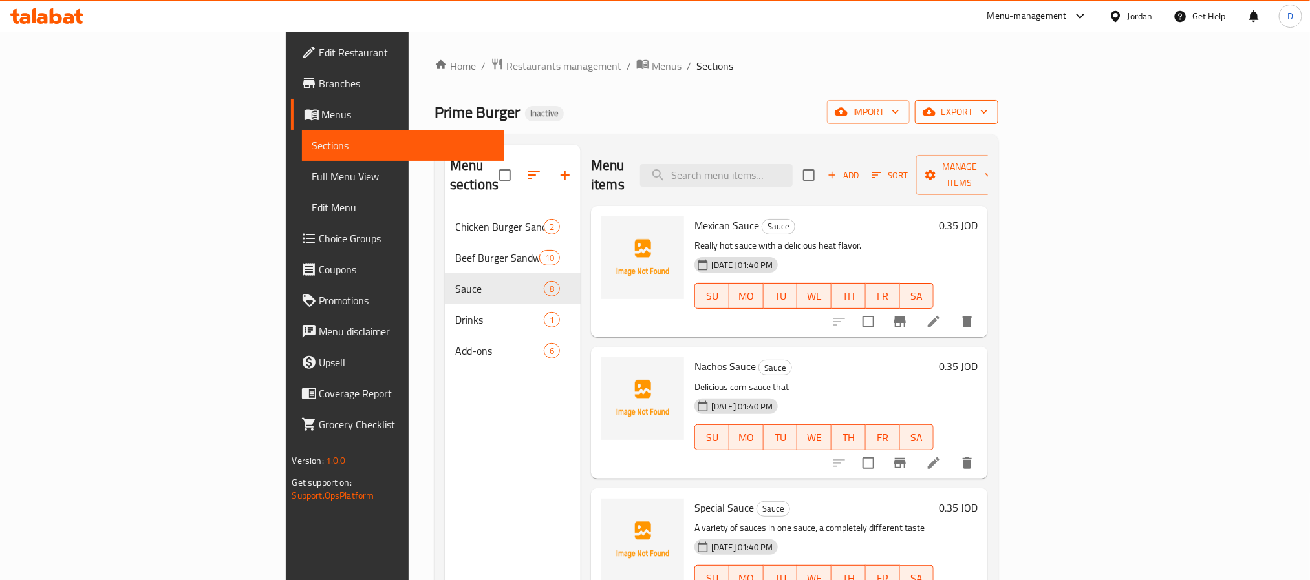
click at [988, 105] on span "export" at bounding box center [956, 112] width 63 height 16
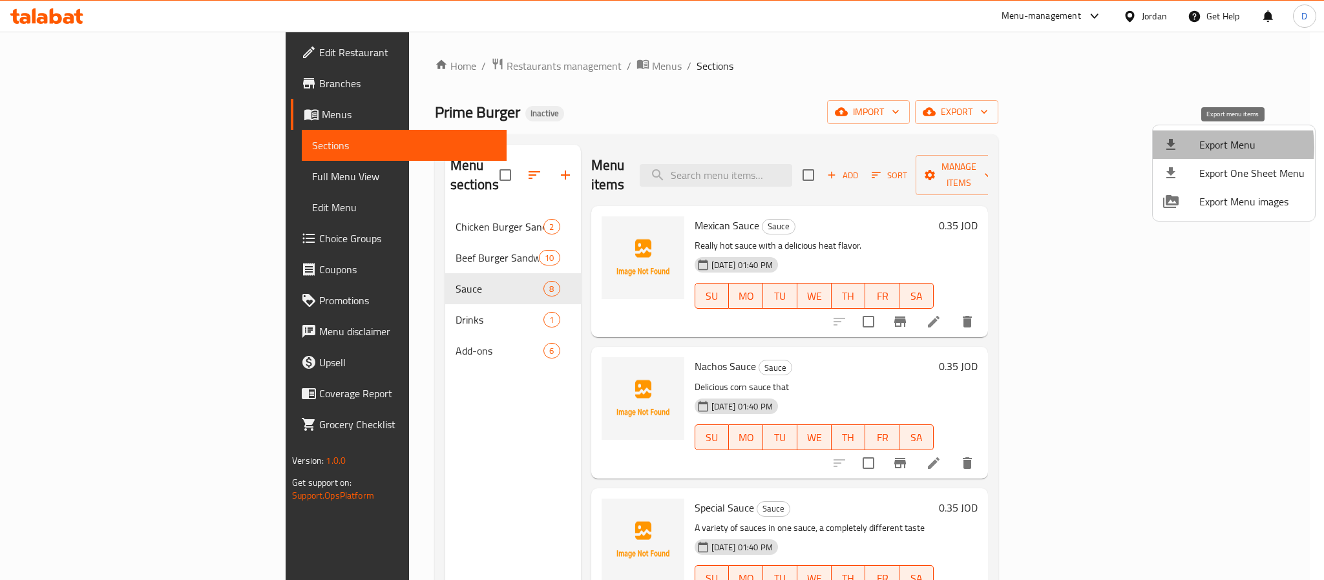
click at [1197, 147] on div at bounding box center [1182, 145] width 36 height 16
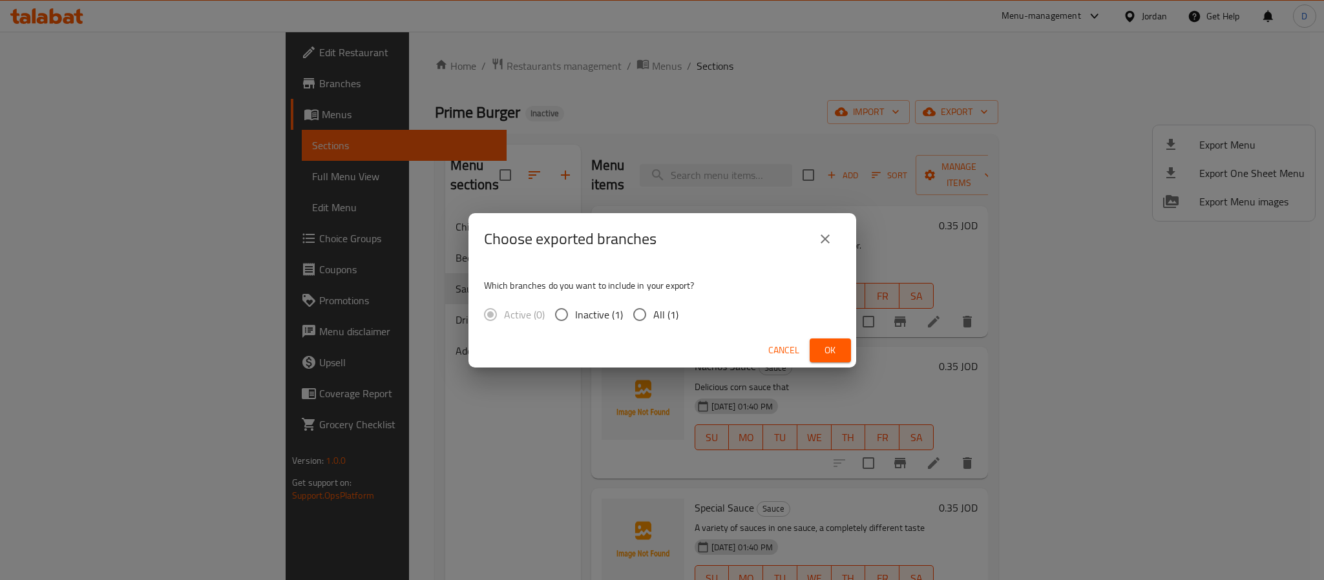
click at [828, 351] on span "Ok" at bounding box center [830, 351] width 21 height 16
